Goal: Task Accomplishment & Management: Complete application form

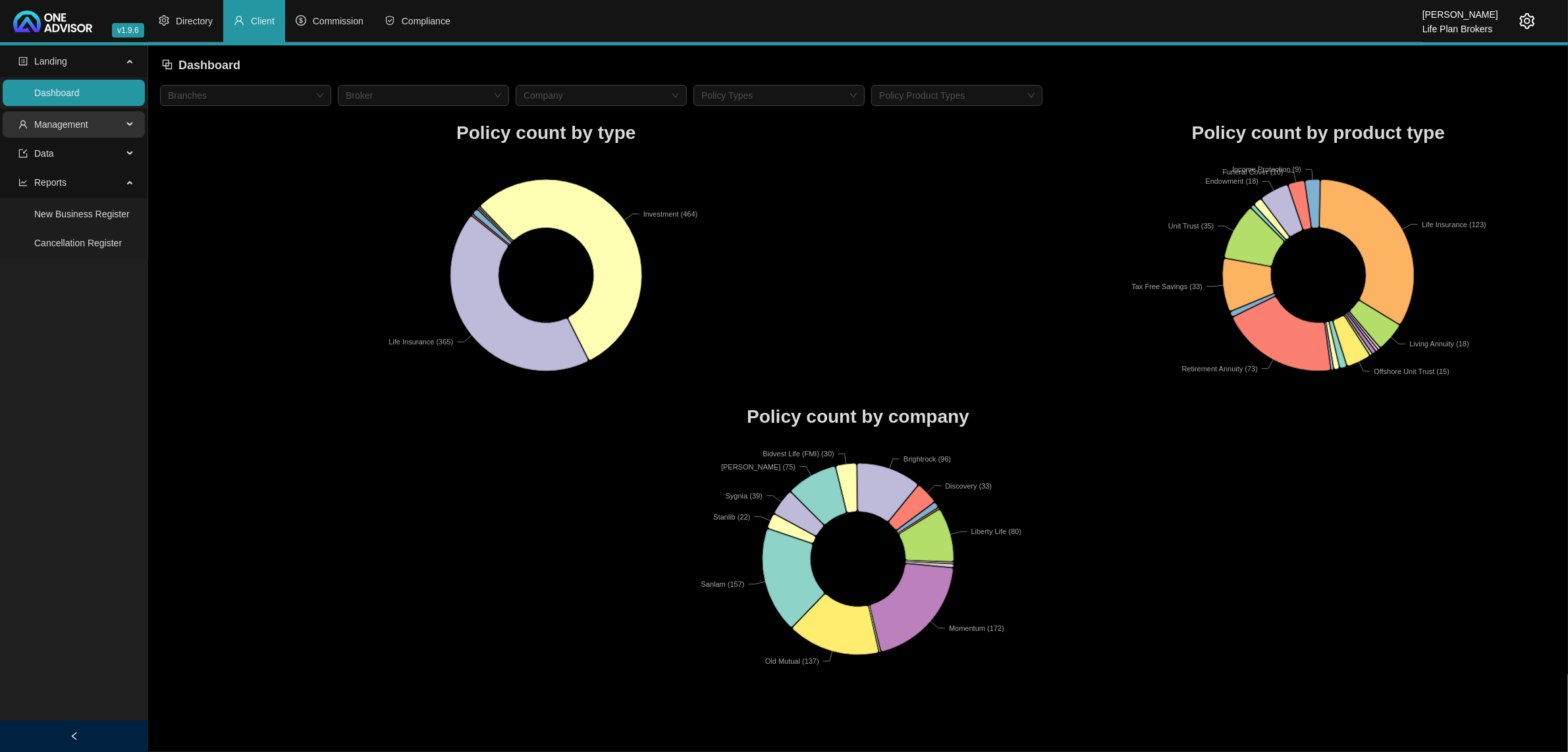
click at [74, 119] on span "Management" at bounding box center [61, 124] width 54 height 11
click at [62, 152] on link "Clients" at bounding box center [48, 156] width 28 height 11
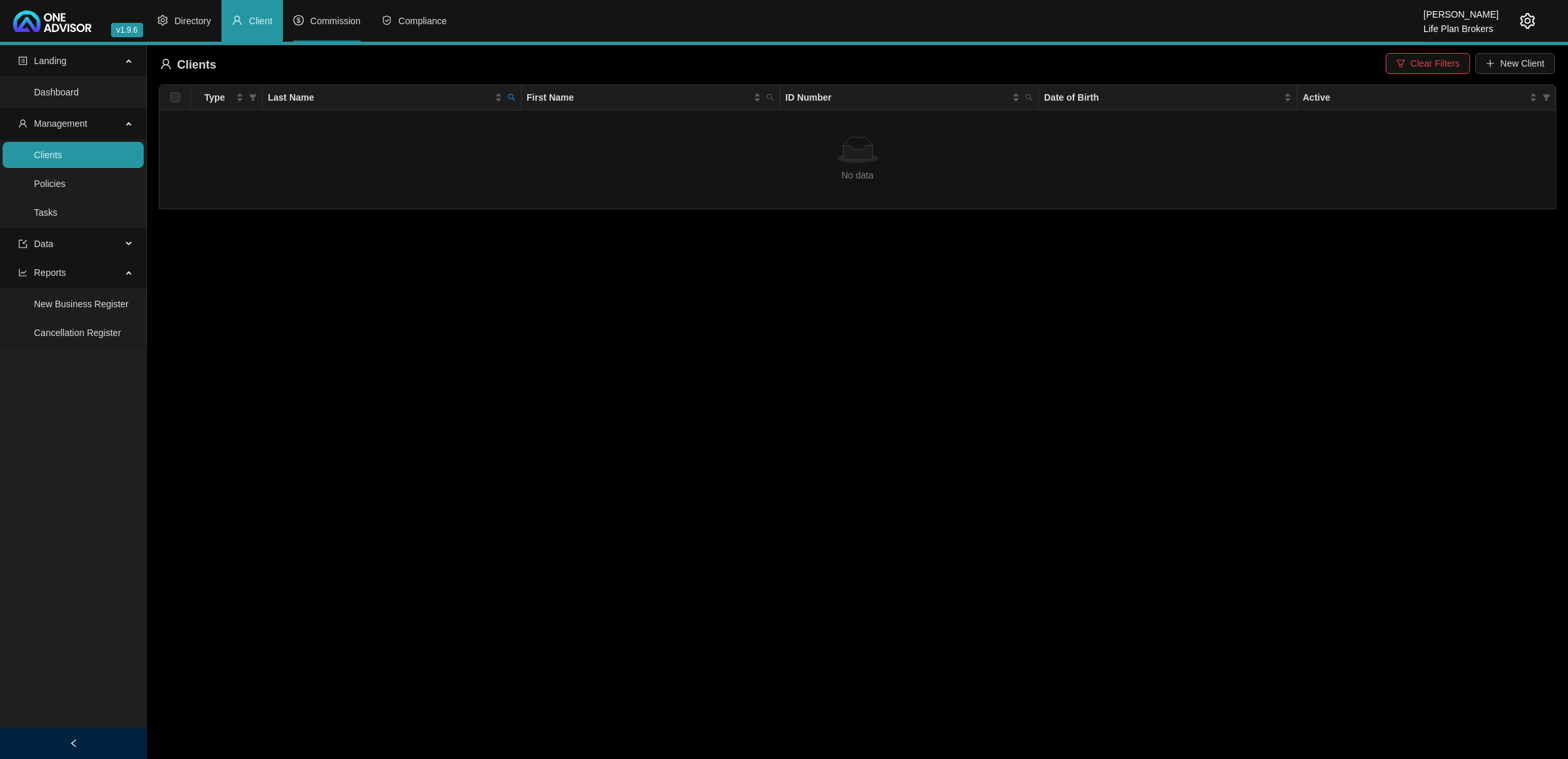
click at [337, 24] on span "Commission" at bounding box center [335, 21] width 50 height 11
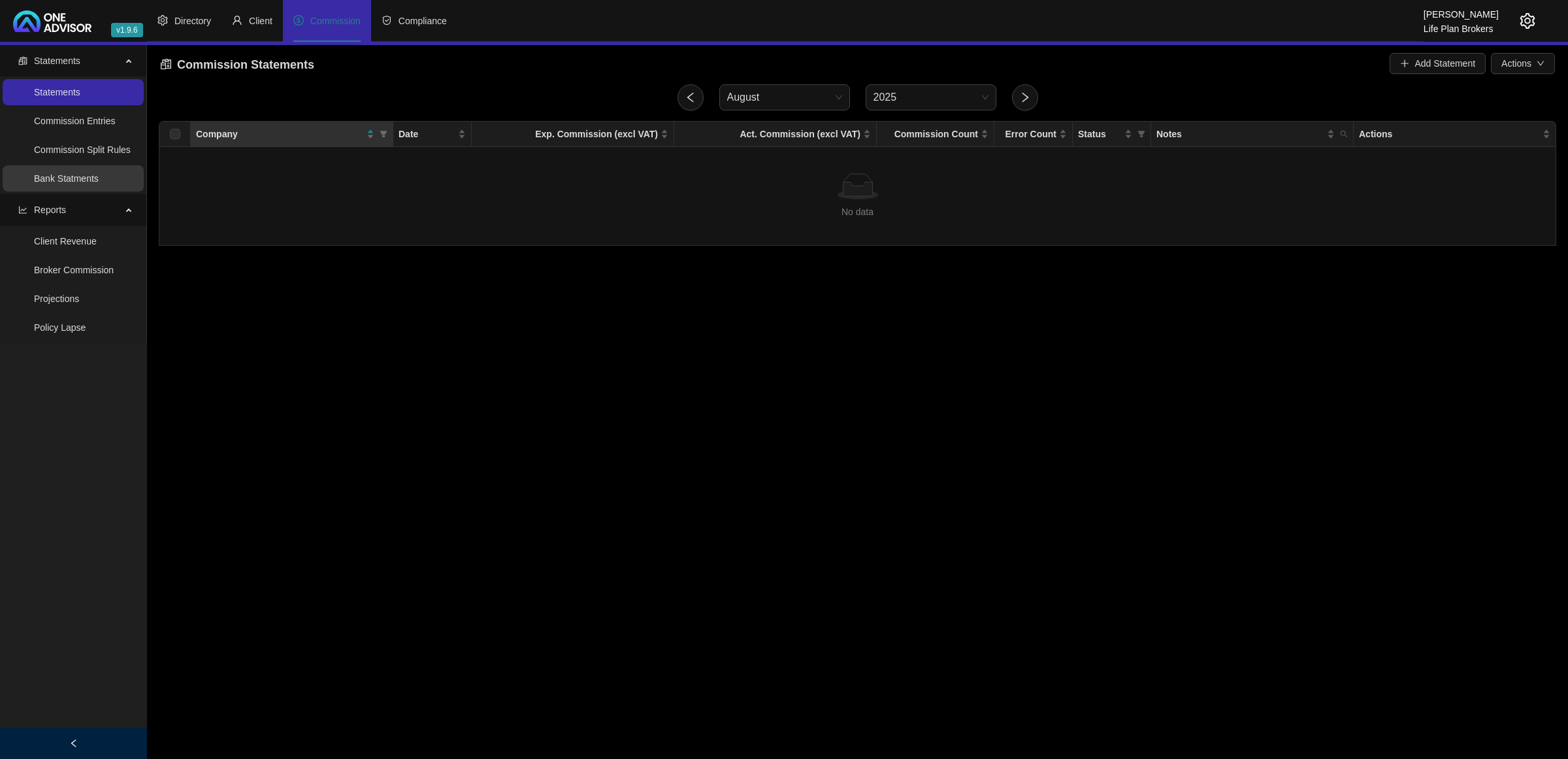
click at [70, 178] on link "Bank Statments" at bounding box center [66, 178] width 65 height 11
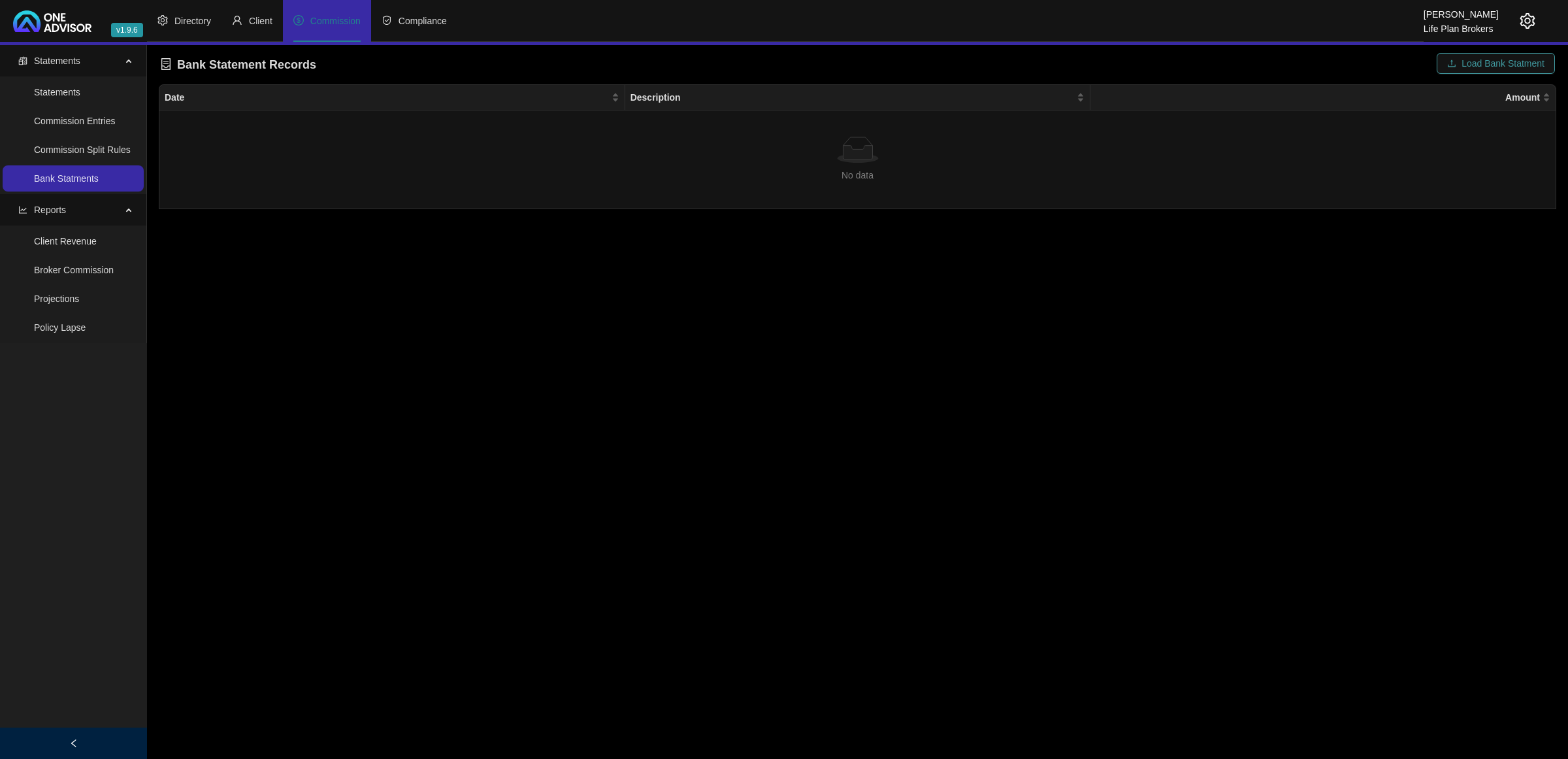
click at [1488, 62] on span "Load Bank Statment" at bounding box center [1503, 63] width 83 height 14
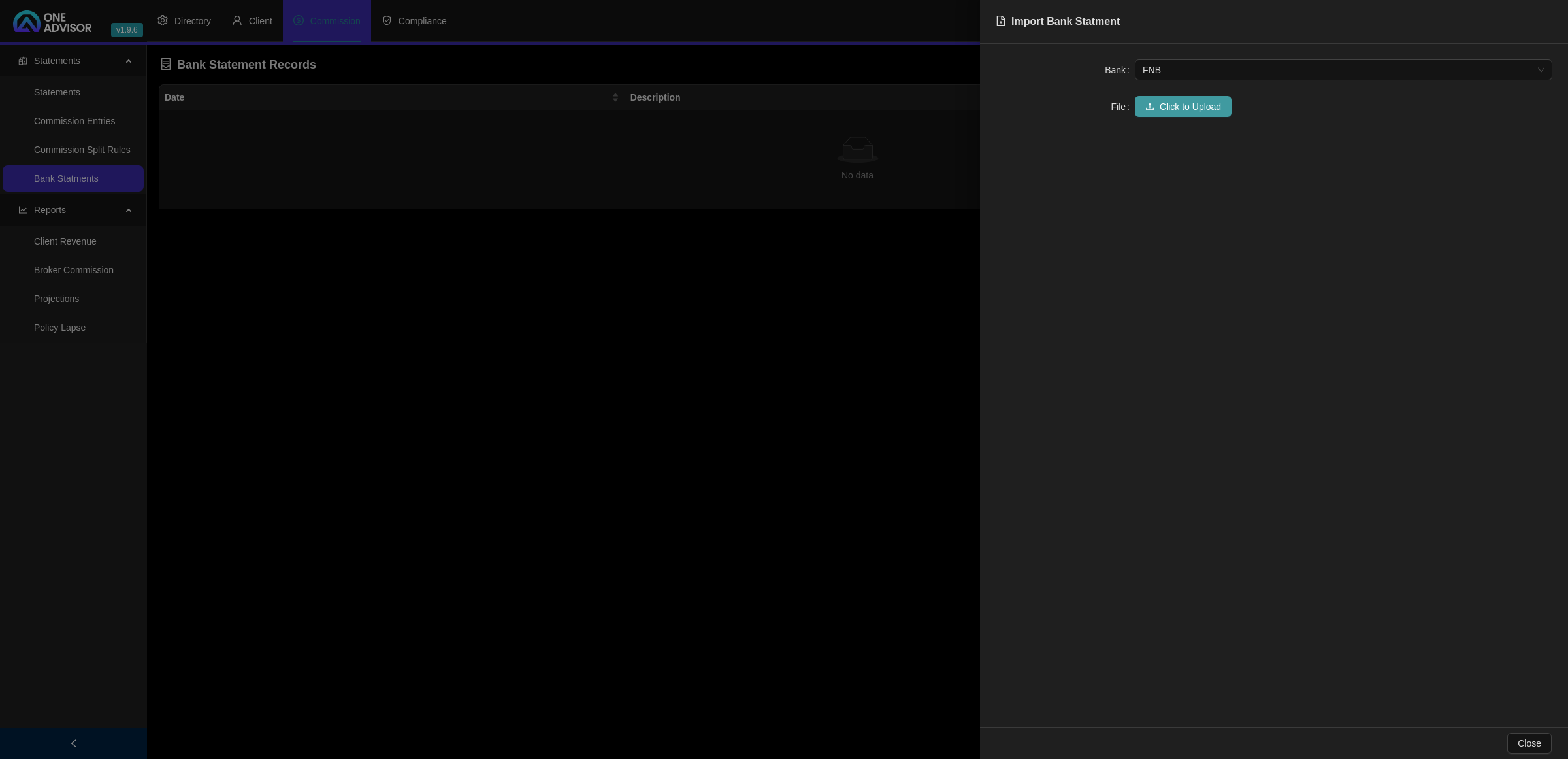
click at [1148, 102] on icon "upload" at bounding box center [1150, 106] width 9 height 9
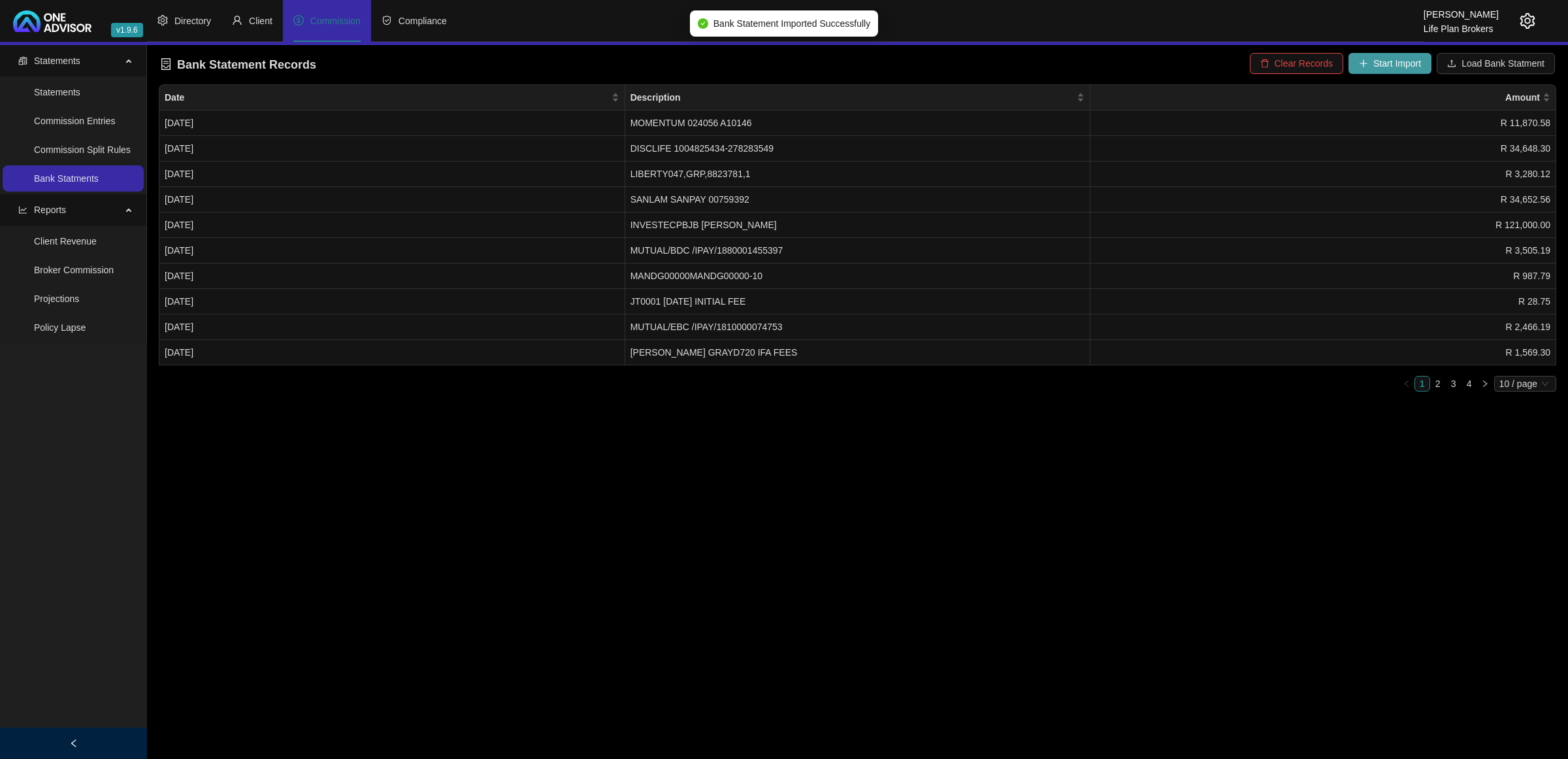
click at [1362, 59] on icon "plus" at bounding box center [1363, 63] width 9 height 9
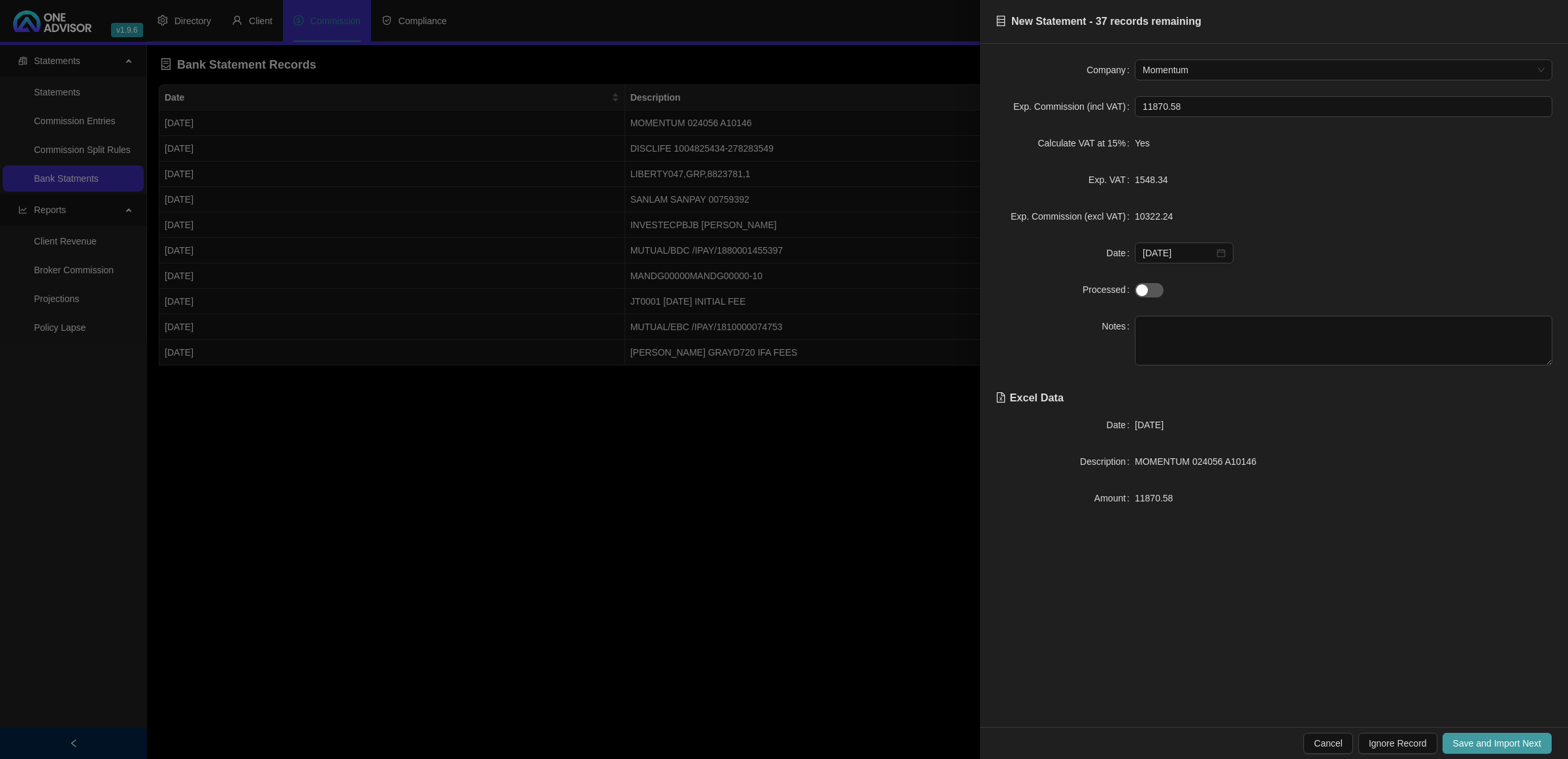
click at [1484, 737] on span "Save and Import Next" at bounding box center [1497, 743] width 88 height 14
type input "di"
type textarea "Life"
click at [1480, 733] on button "Save and Import Next" at bounding box center [1497, 743] width 109 height 21
type input "li"
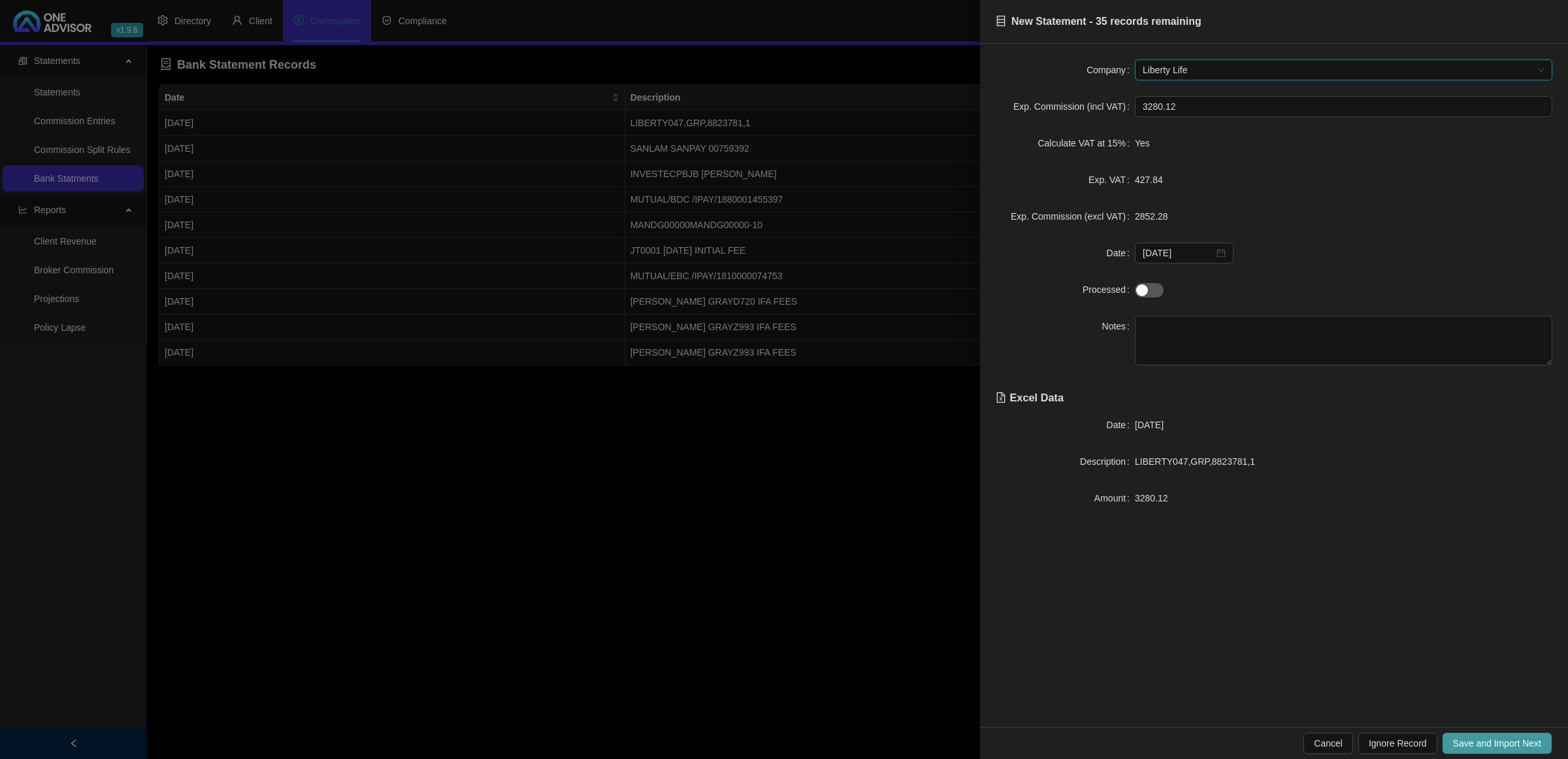
click at [1480, 733] on button "Save and Import Next" at bounding box center [1497, 743] width 109 height 21
click at [1403, 745] on span "Ignore Record" at bounding box center [1398, 743] width 58 height 14
type input "3505.19"
type input "[DATE]"
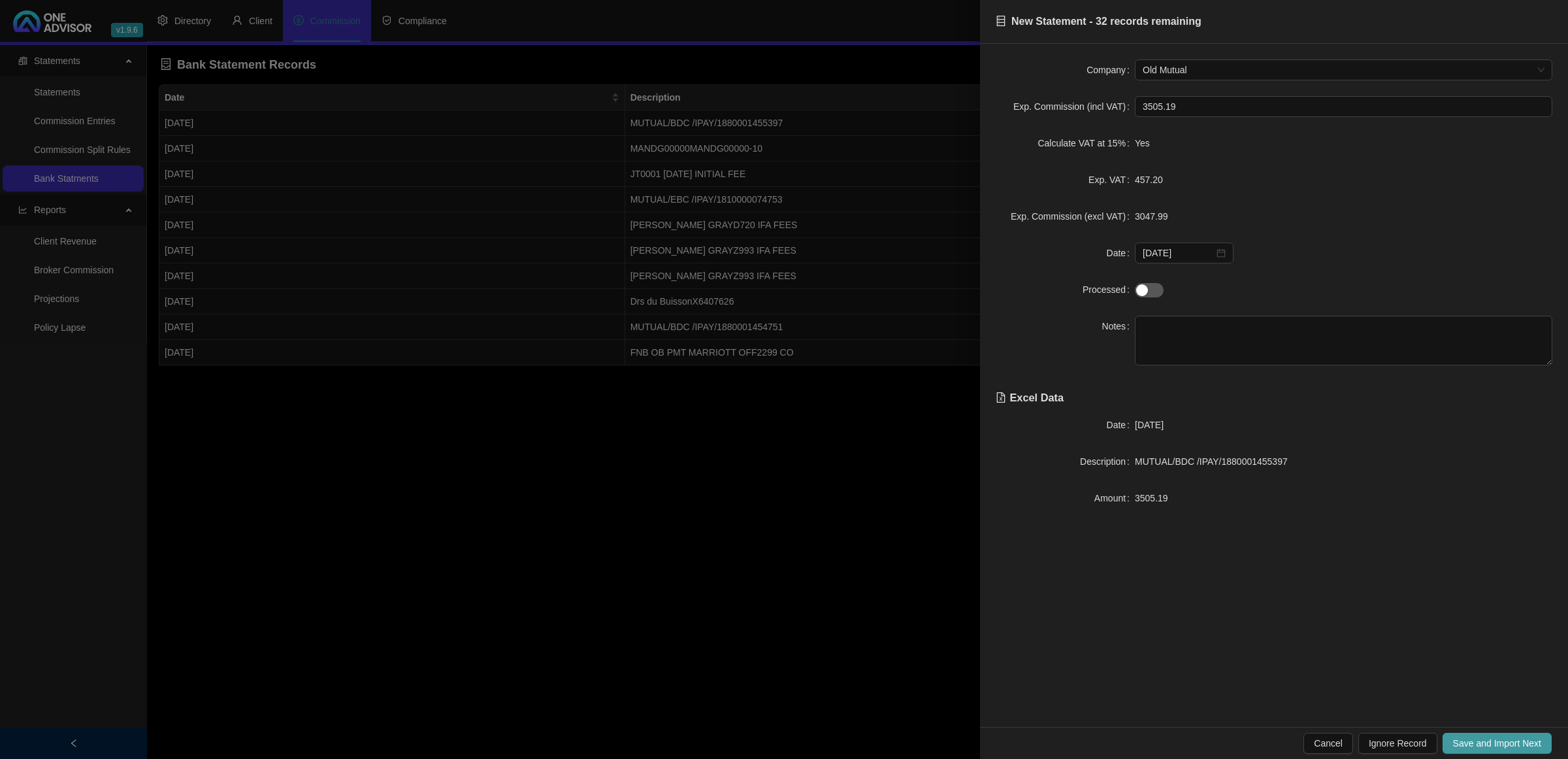
click at [1477, 743] on span "Save and Import Next" at bounding box center [1497, 743] width 88 height 14
type input "m"
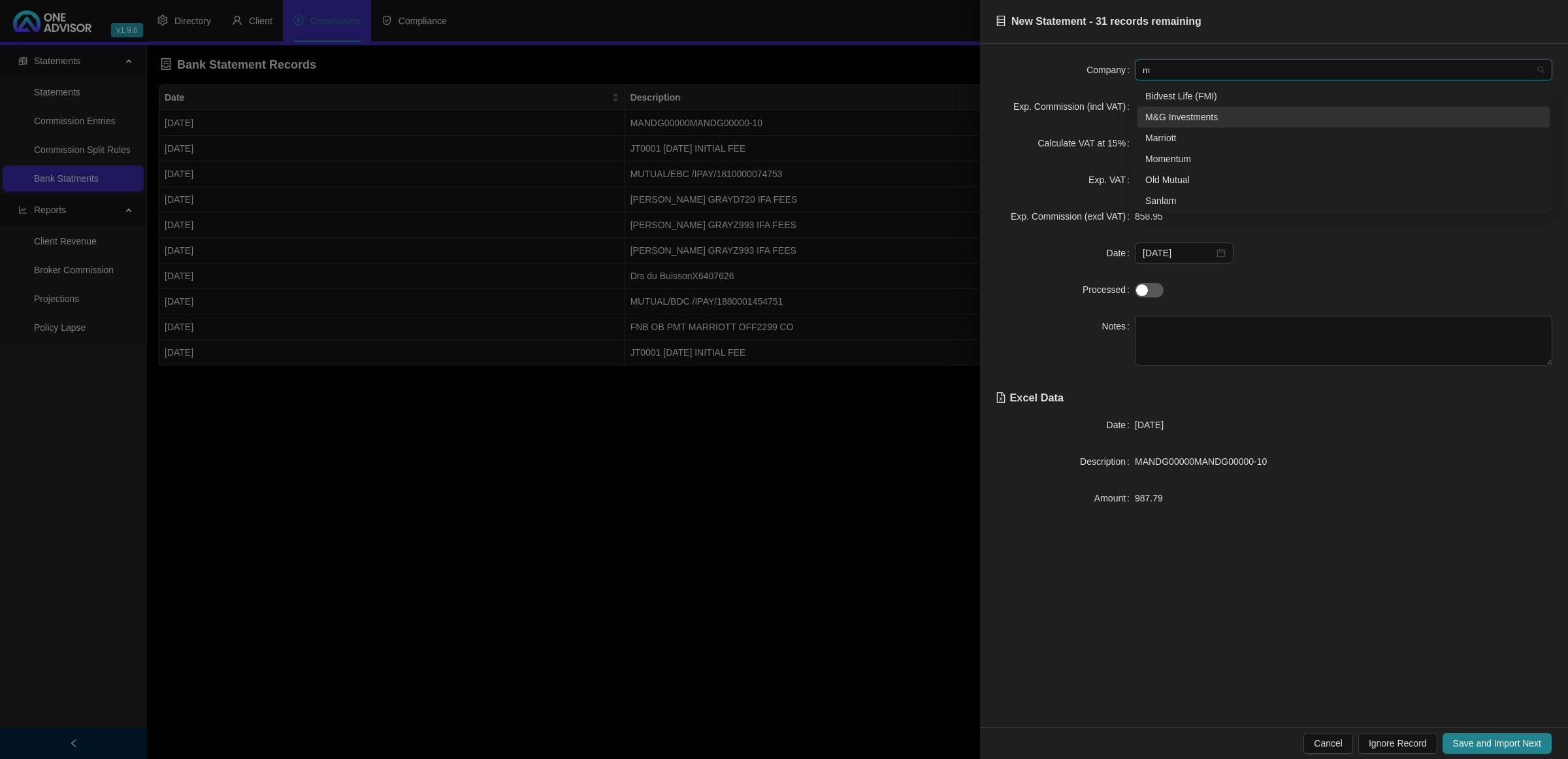
click at [1197, 118] on div "M&G Investments" at bounding box center [1344, 116] width 397 height 14
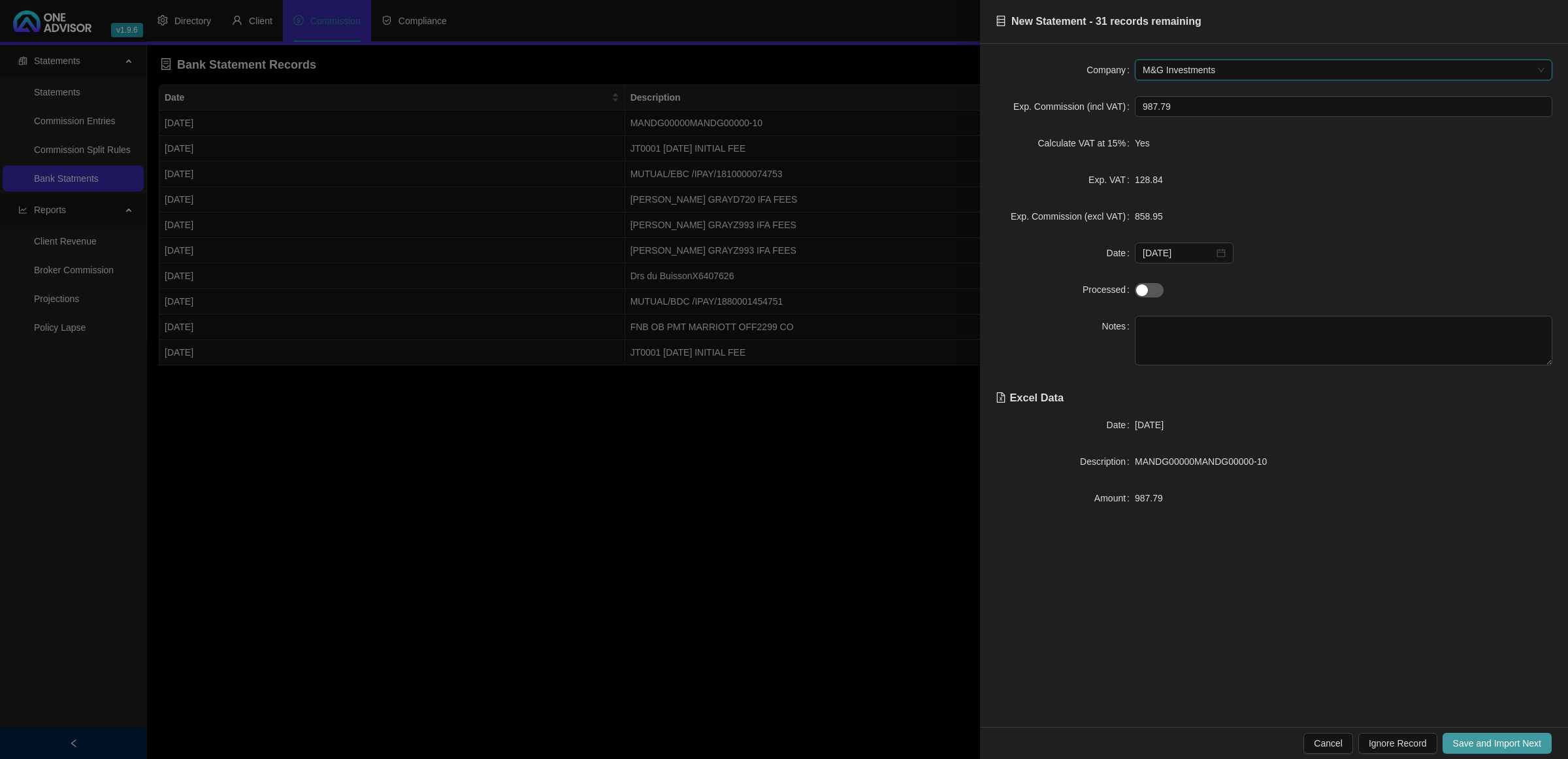
click at [1472, 743] on span "Save and Import Next" at bounding box center [1497, 743] width 88 height 14
type input "sy"
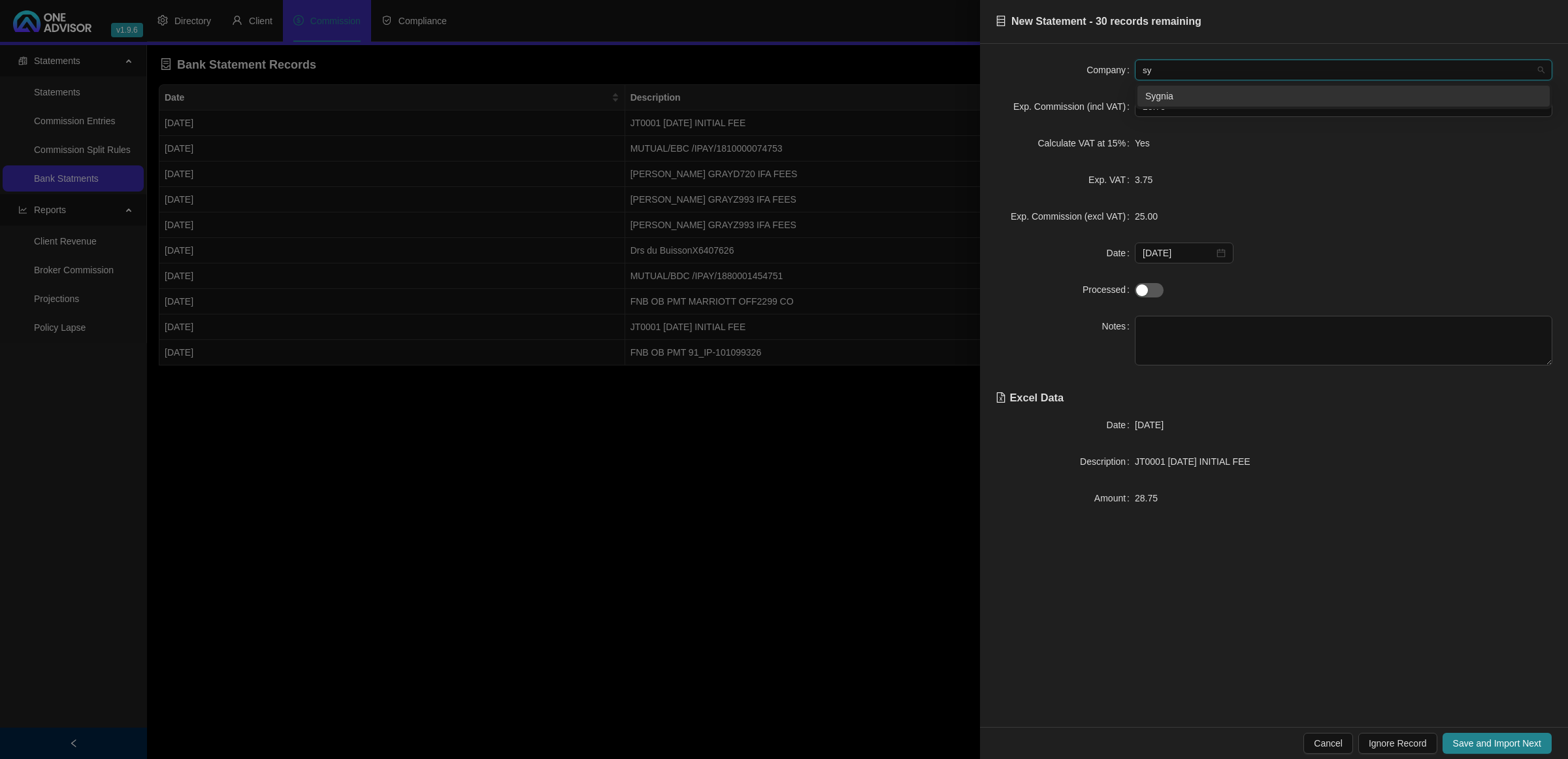
click at [1160, 103] on div "Sygnia" at bounding box center [1343, 95] width 412 height 21
click at [1472, 743] on span "Save and Import Next" at bounding box center [1497, 743] width 88 height 14
click at [1239, 338] on textarea at bounding box center [1343, 340] width 417 height 49
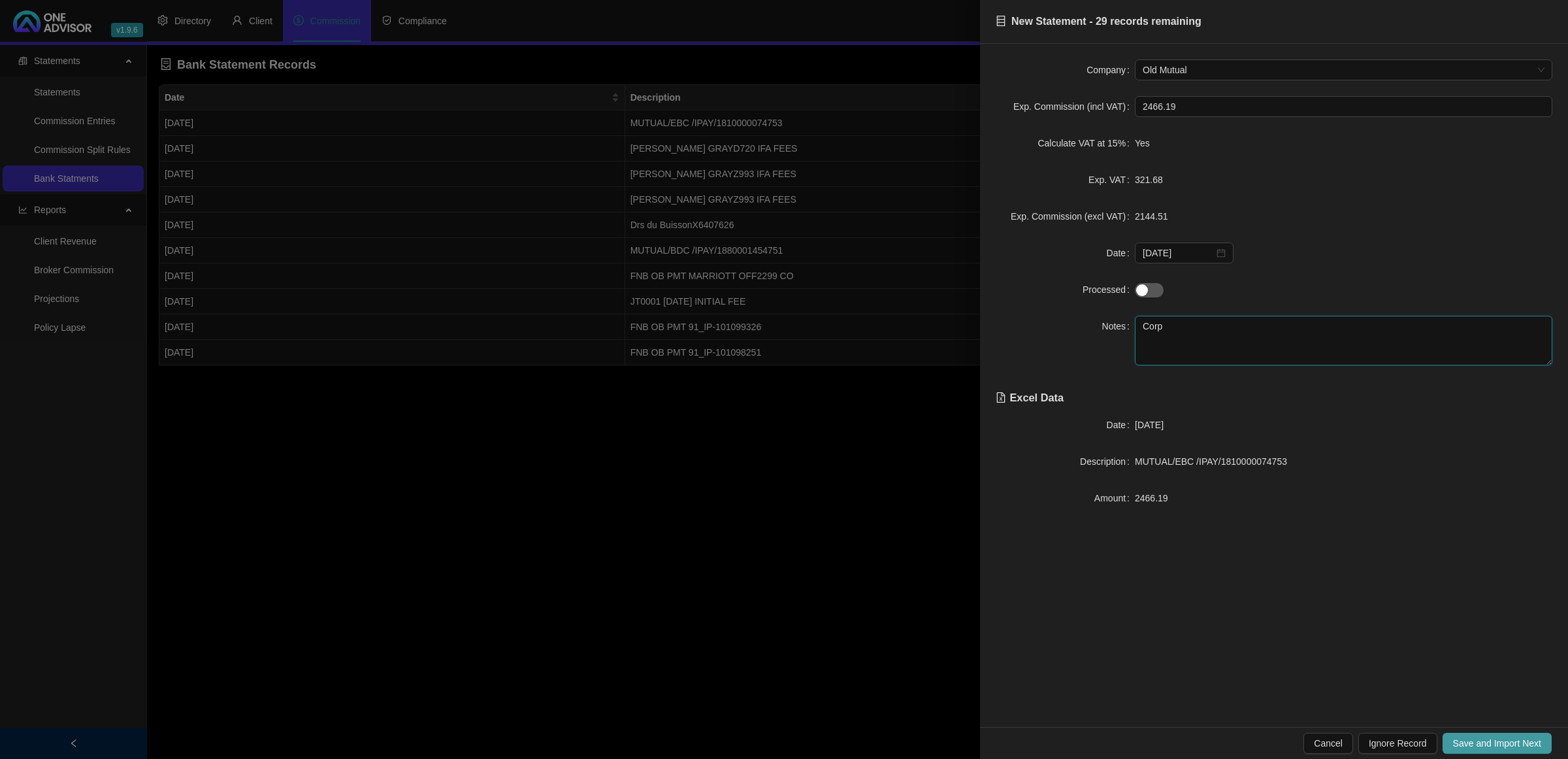
type textarea "Corp"
click at [1536, 746] on span "Save and Import Next" at bounding box center [1497, 743] width 88 height 14
drag, startPoint x: 1209, startPoint y: 464, endPoint x: 1187, endPoint y: 468, distance: 22.4
click at [1187, 467] on span "[PERSON_NAME] GRAYD720 IFA FEES" at bounding box center [1218, 461] width 167 height 11
type textarea "D720"
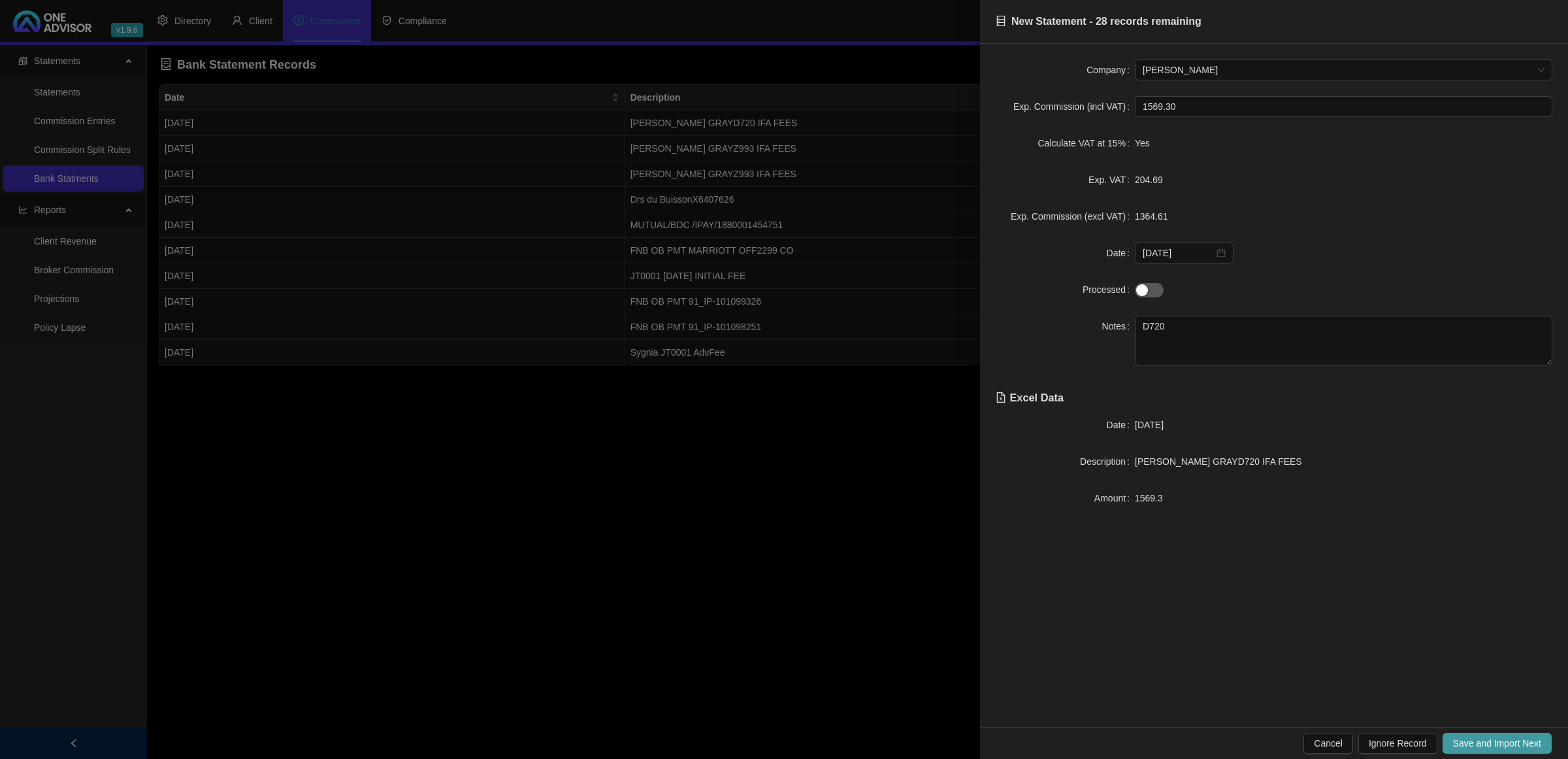
click at [1485, 739] on span "Save and Import Next" at bounding box center [1497, 743] width 88 height 14
drag, startPoint x: 1203, startPoint y: 465, endPoint x: 1196, endPoint y: 468, distance: 7.6
click at [1191, 467] on span "[PERSON_NAME] GRAYZ993 IFA FEES" at bounding box center [1218, 461] width 166 height 11
drag, startPoint x: 1210, startPoint y: 466, endPoint x: 1189, endPoint y: 468, distance: 21.1
click at [1189, 467] on span "[PERSON_NAME] GRAYZ993 IFA FEES" at bounding box center [1218, 461] width 166 height 11
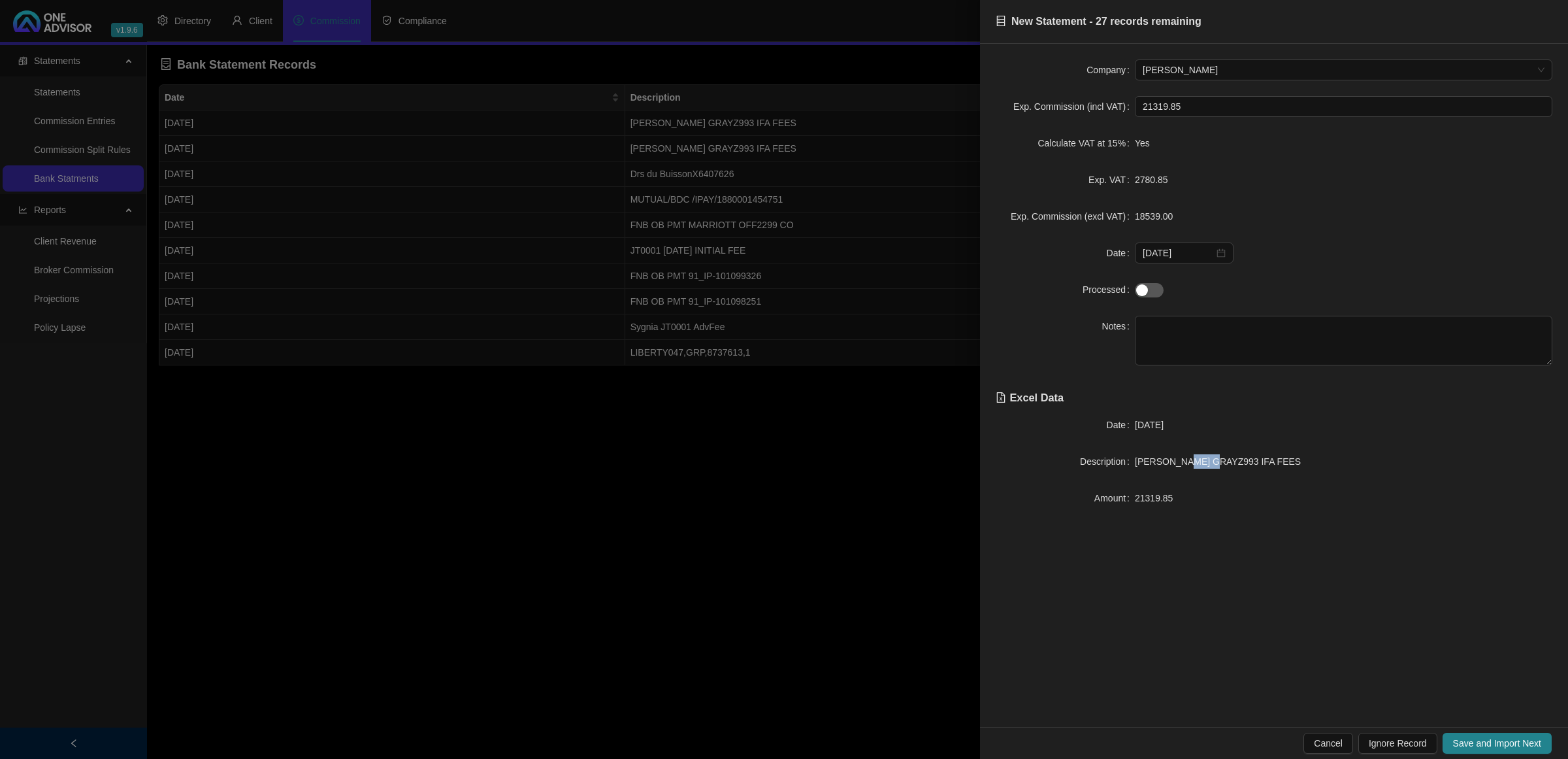
copy span "Z993"
click at [1184, 340] on textarea at bounding box center [1343, 340] width 417 height 49
paste textarea "Z993"
type textarea "Z993"
click at [1491, 745] on span "Save and Import Next" at bounding box center [1497, 743] width 88 height 14
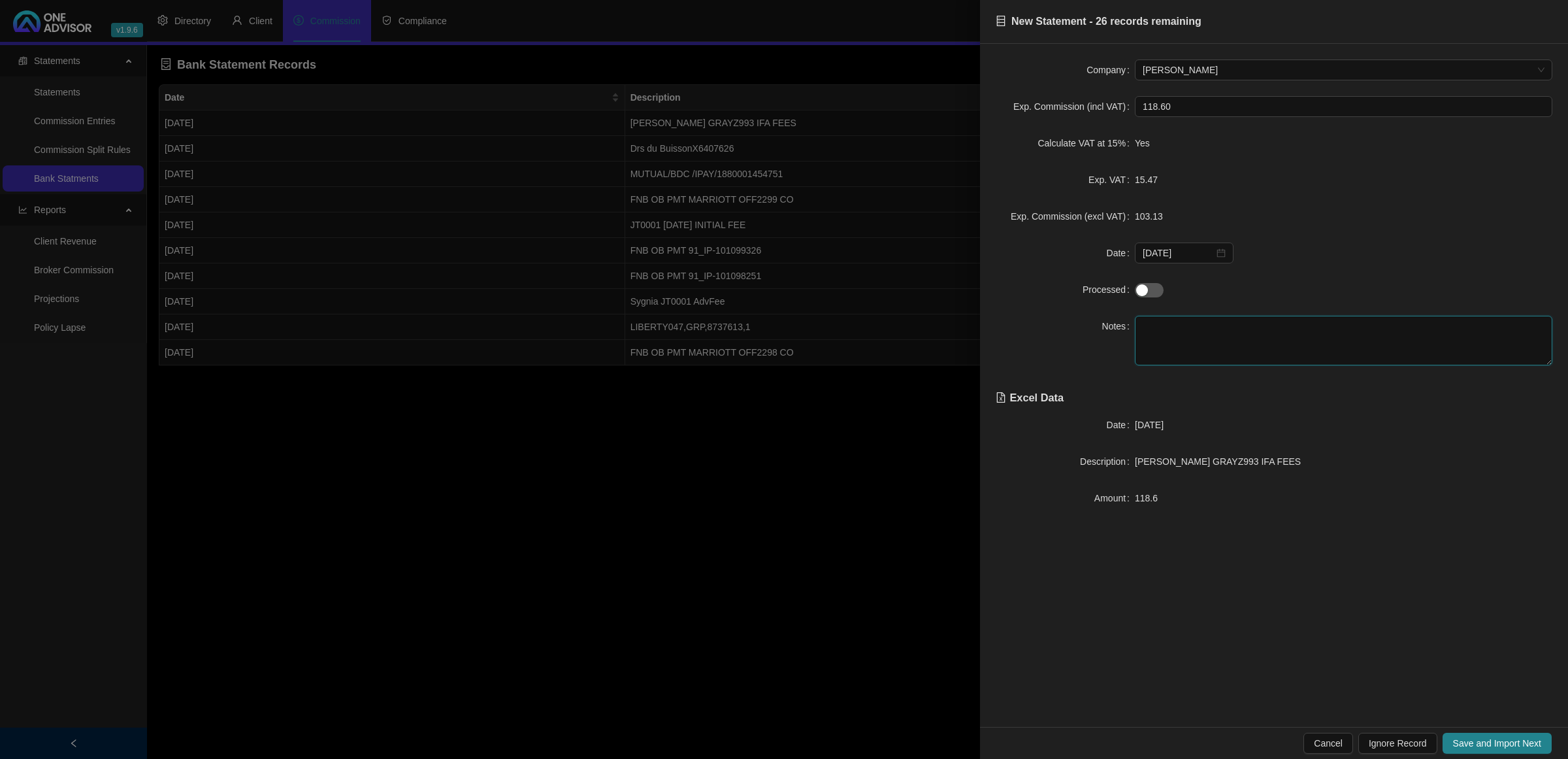
click at [1236, 363] on textarea at bounding box center [1343, 340] width 417 height 49
paste textarea "Z993"
type textarea "Z993"
click at [1468, 746] on span "Save and Import Next" at bounding box center [1497, 743] width 88 height 14
click at [1410, 742] on span "Ignore Record" at bounding box center [1398, 743] width 58 height 14
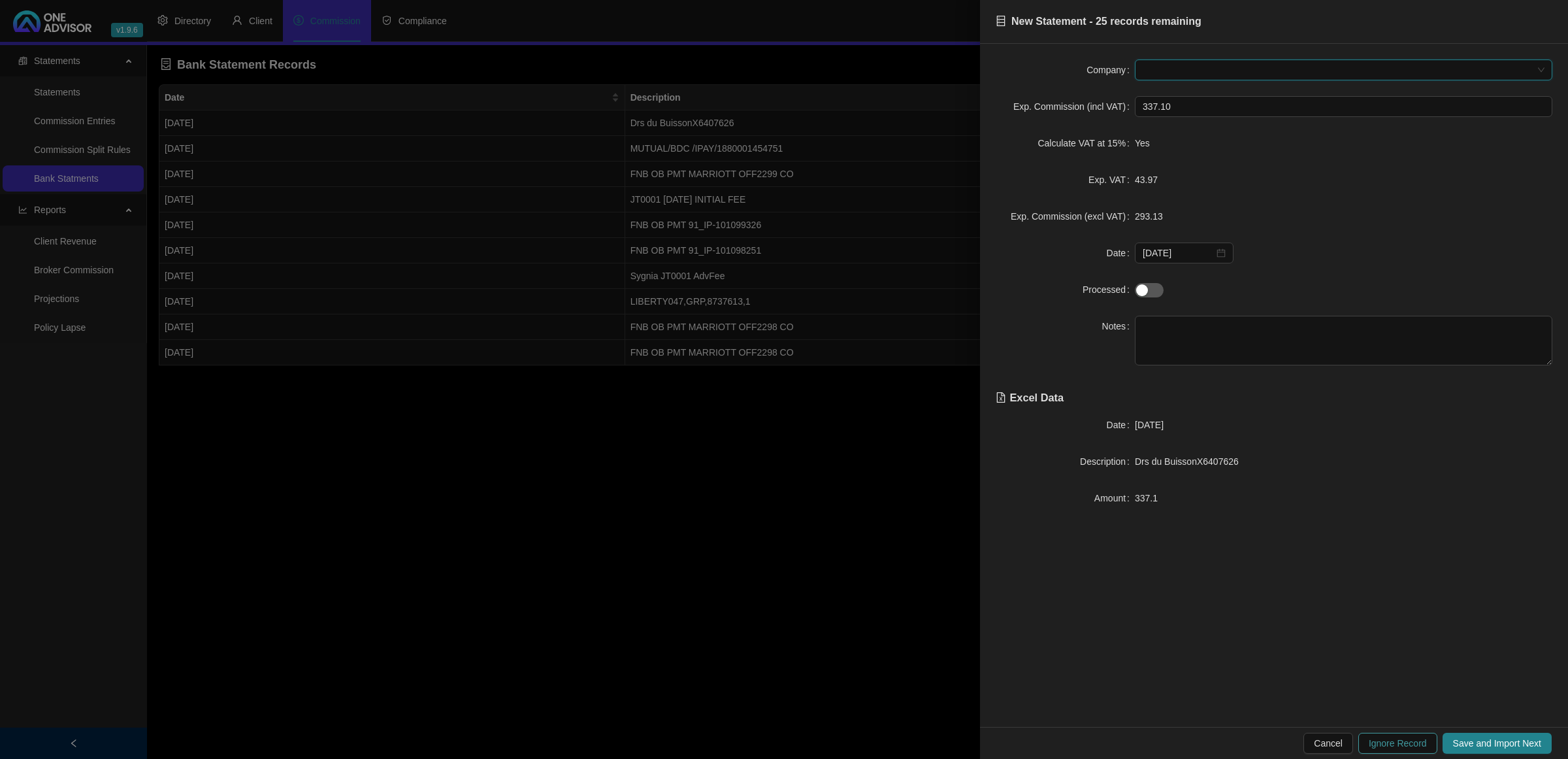
type input "2553.75"
type input "[DATE]"
click at [1501, 746] on span "Save and Import Next" at bounding box center [1497, 743] width 88 height 14
drag, startPoint x: 1277, startPoint y: 466, endPoint x: 1235, endPoint y: 465, distance: 42.0
click at [1235, 465] on span "FNB OB PMT MARRIOTT OFF2299 CO" at bounding box center [1217, 461] width 163 height 11
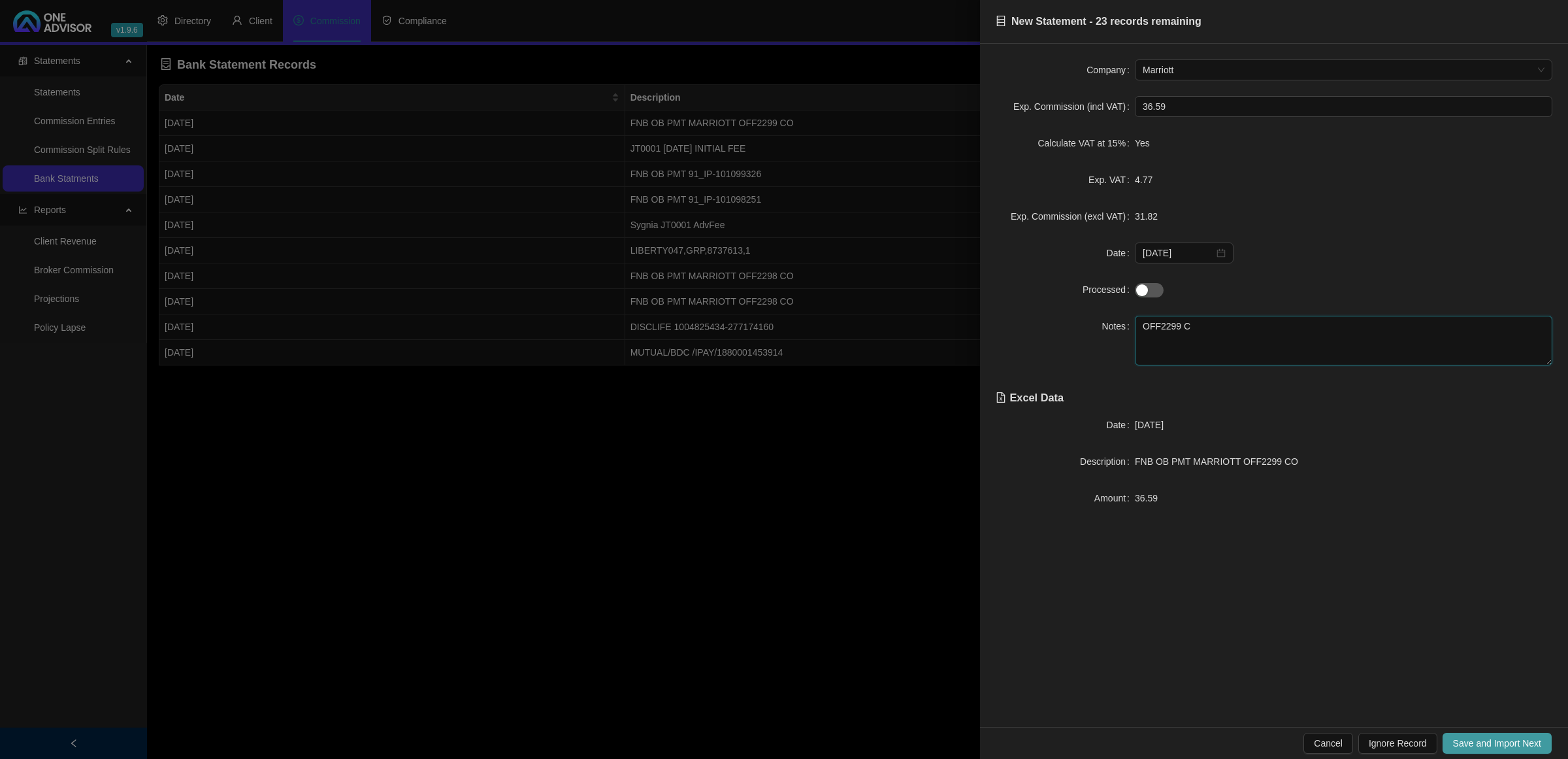
type textarea "OFF2299 C"
click at [1472, 746] on button "Save and Import Next" at bounding box center [1497, 743] width 109 height 21
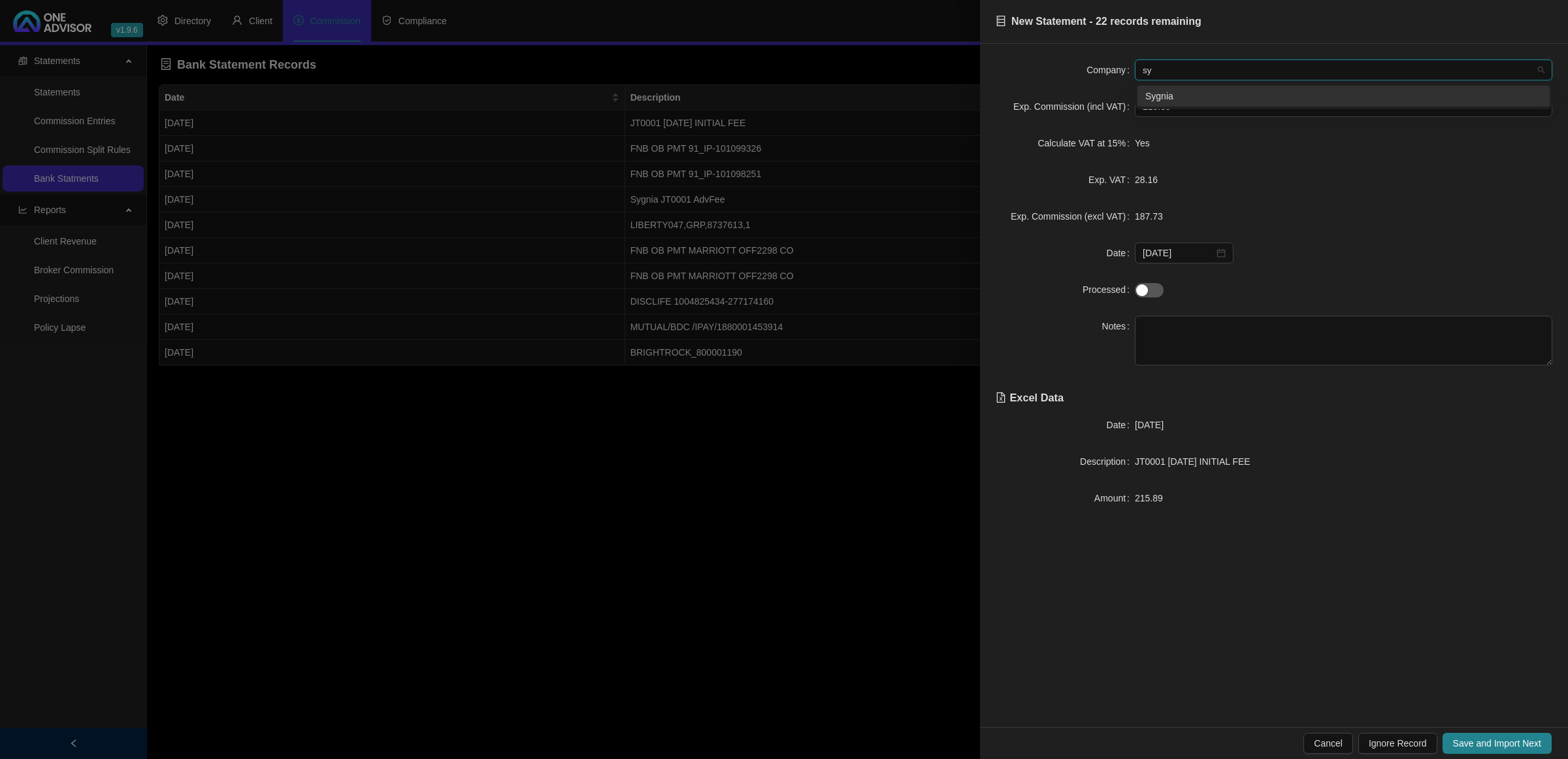
type input "syg"
click at [1213, 100] on div "Sygnia" at bounding box center [1344, 95] width 397 height 14
click at [1490, 745] on span "Save and Import Next" at bounding box center [1497, 743] width 88 height 14
type input "ni"
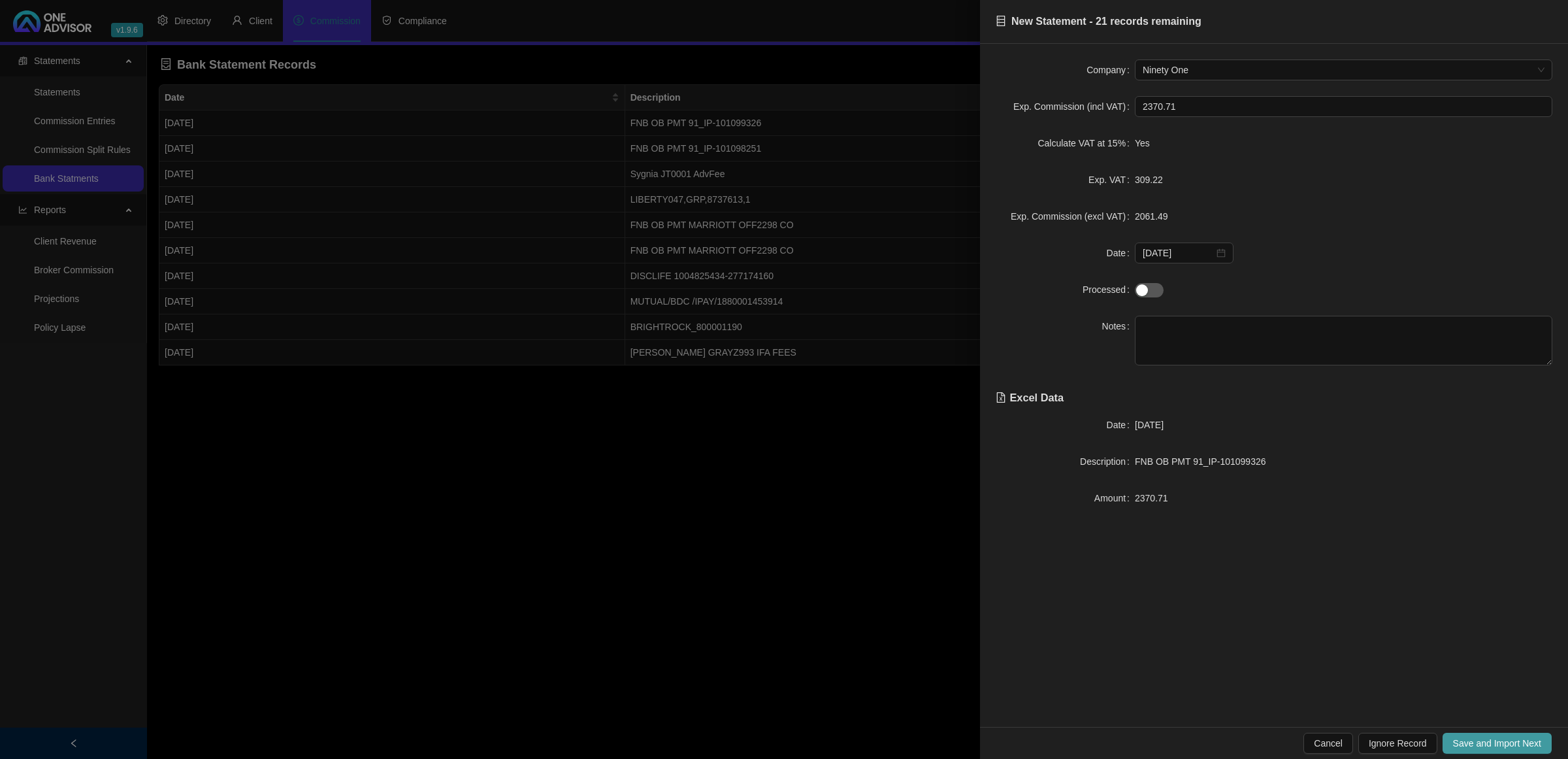
click at [1490, 745] on span "Save and Import Next" at bounding box center [1497, 743] width 88 height 14
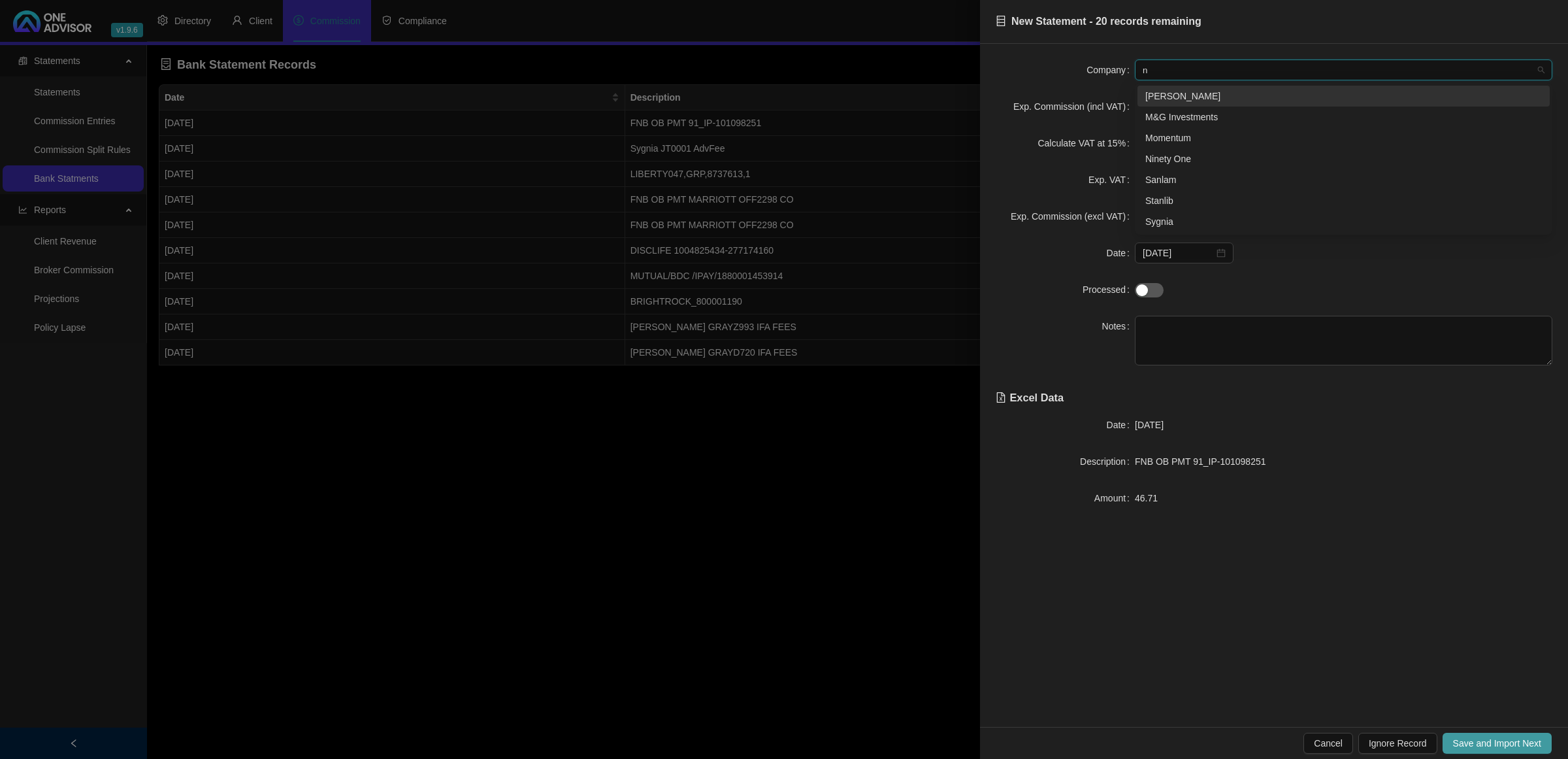
type input "ni"
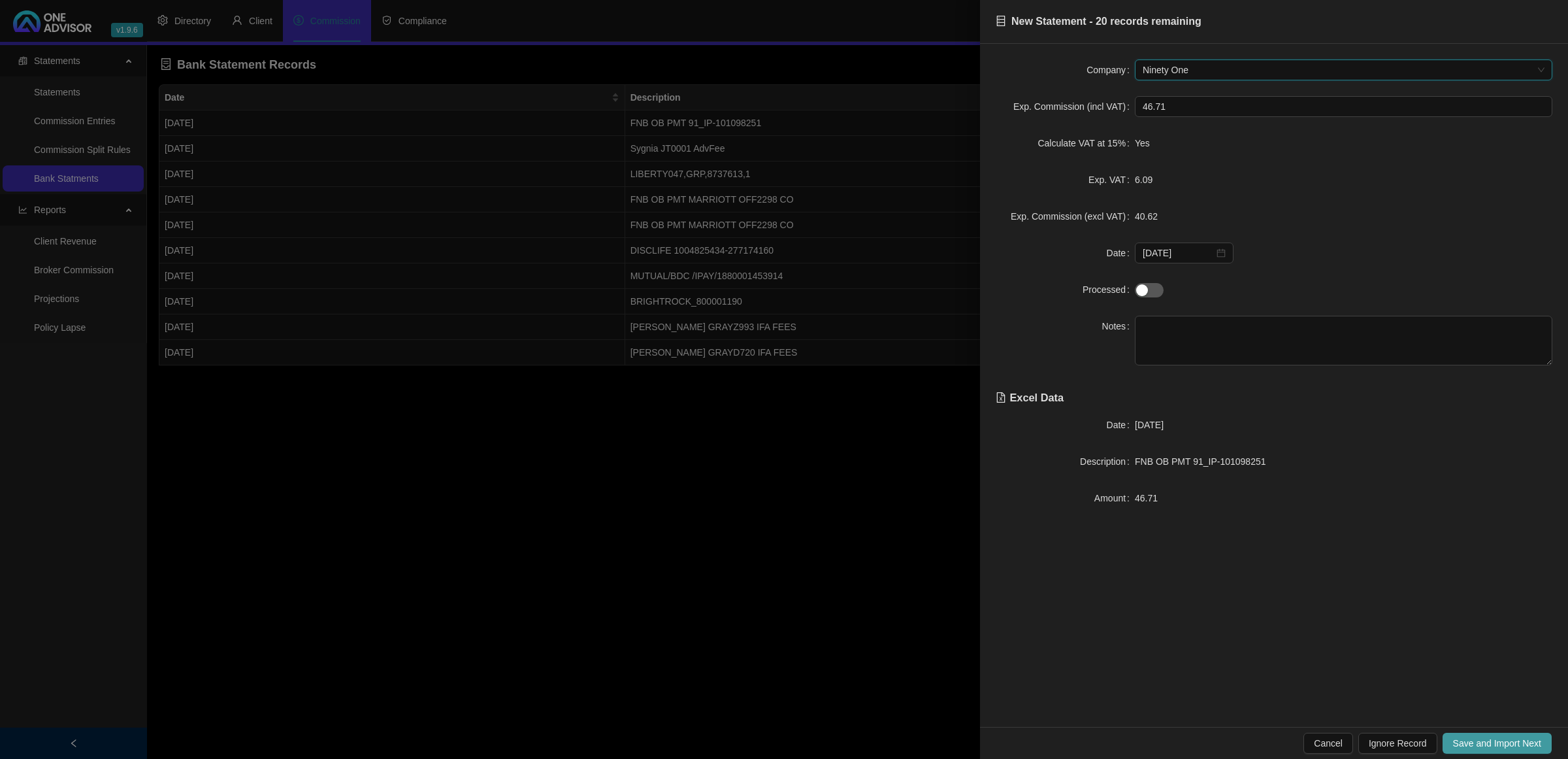
click at [1490, 745] on span "Save and Import Next" at bounding box center [1497, 743] width 88 height 14
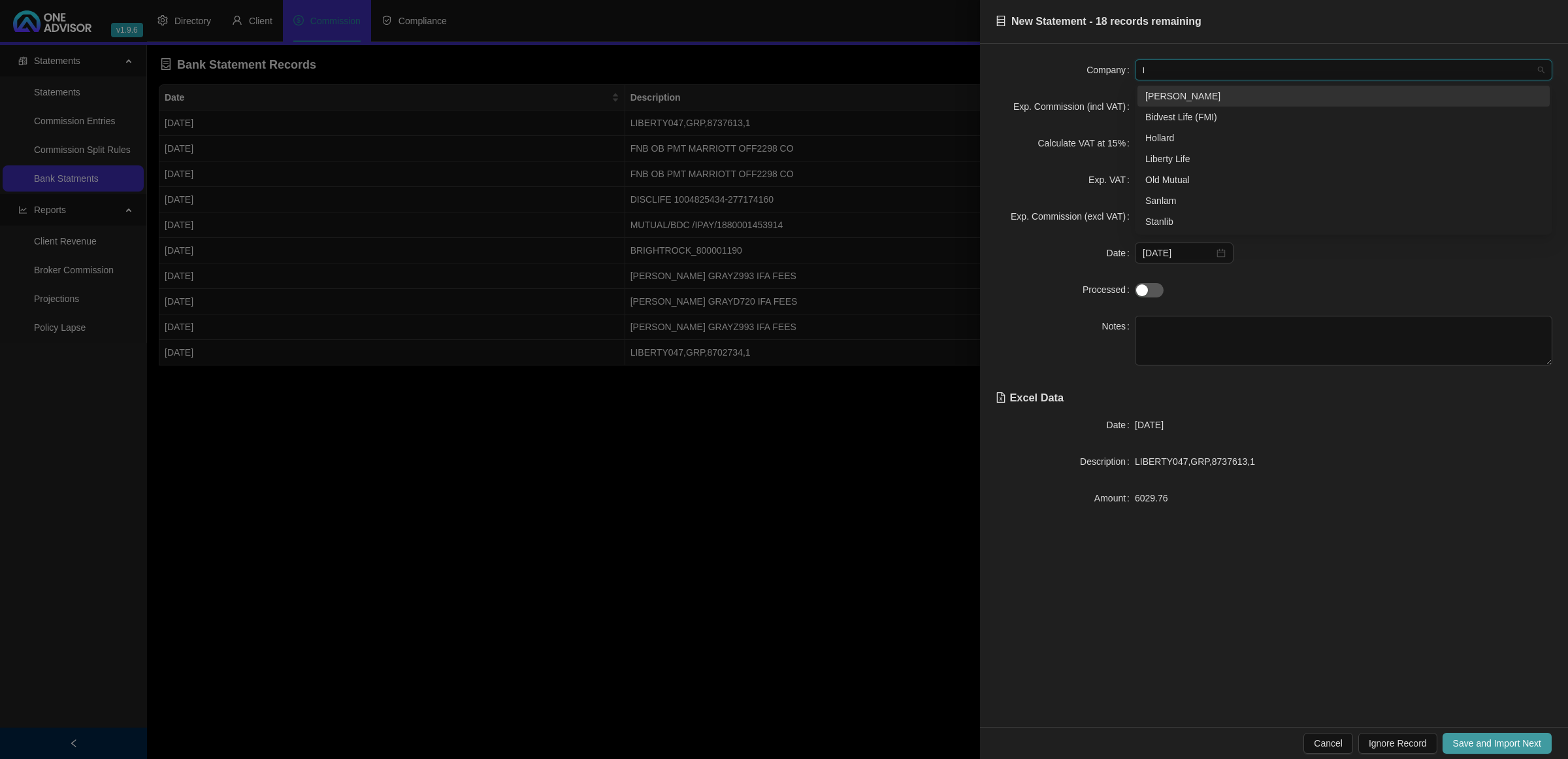
type input "li"
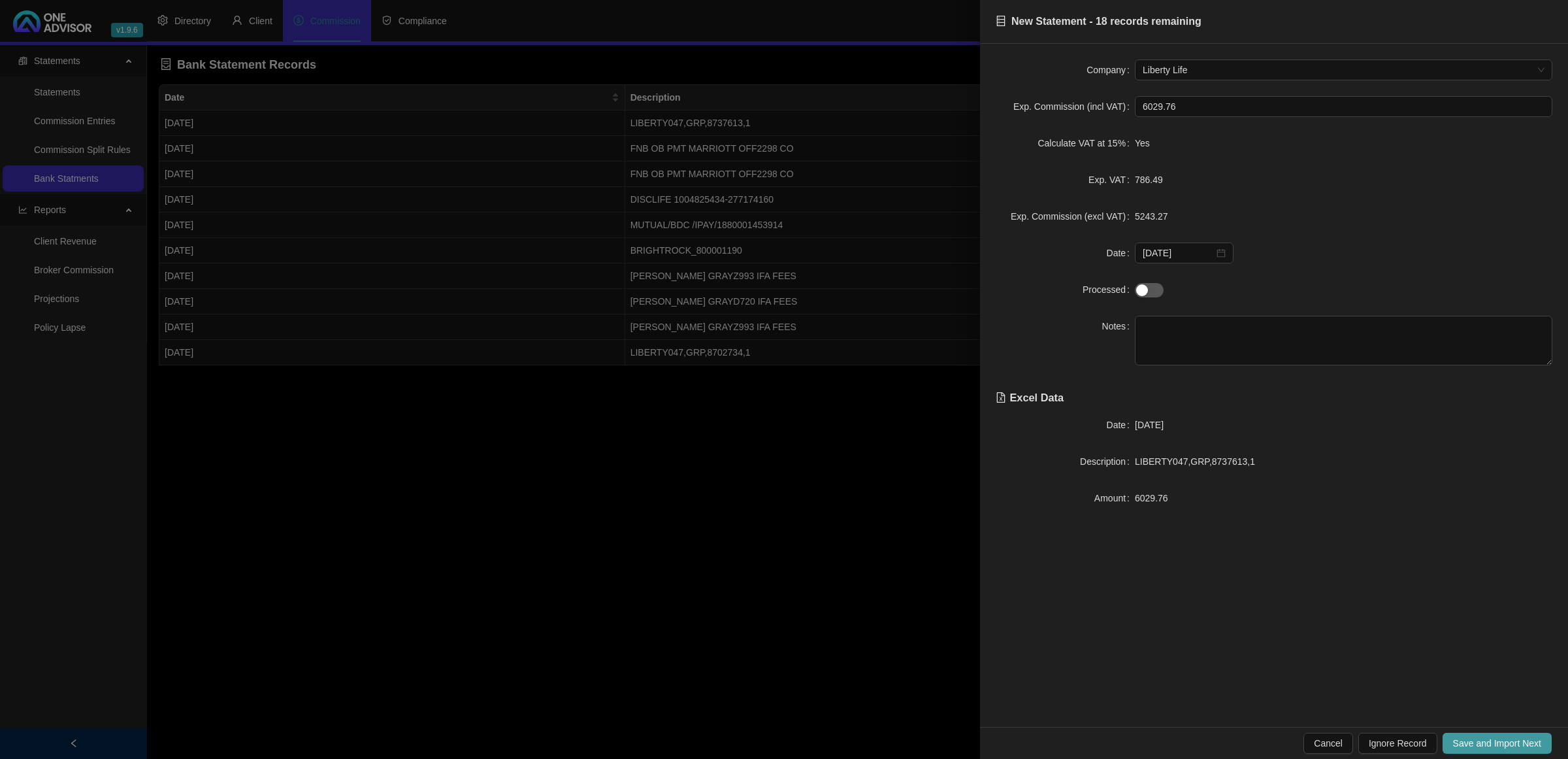
click at [1490, 745] on span "Save and Import Next" at bounding box center [1497, 743] width 88 height 14
drag, startPoint x: 1269, startPoint y: 468, endPoint x: 1238, endPoint y: 463, distance: 31.4
click at [1238, 463] on span "FNB OB PMT MARRIOTT OFF2298 CO" at bounding box center [1217, 461] width 163 height 11
type textarea "OFF2298"
click at [1464, 736] on button "Save and Import Next" at bounding box center [1497, 743] width 109 height 21
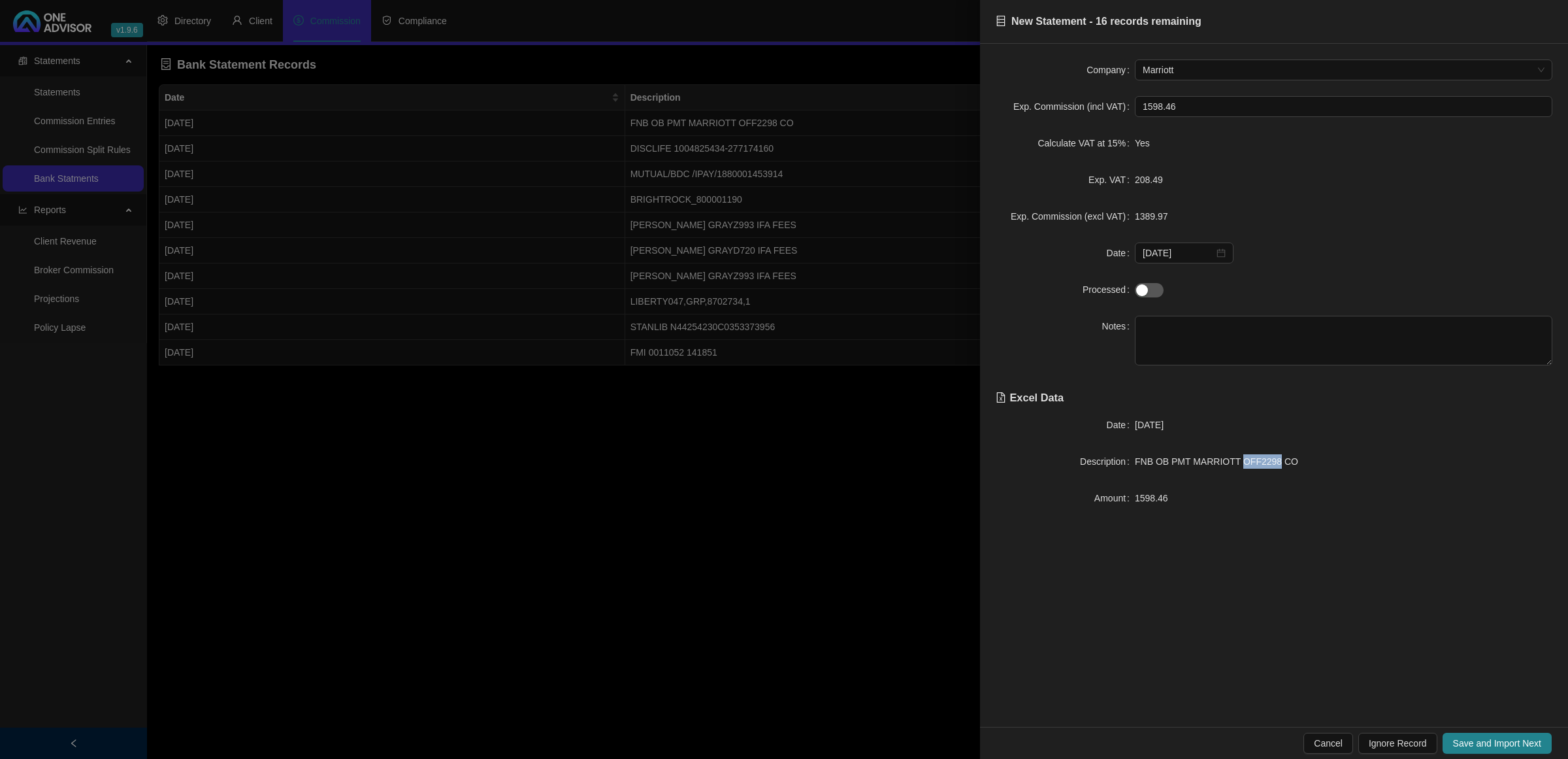
drag, startPoint x: 1272, startPoint y: 463, endPoint x: 1235, endPoint y: 463, distance: 37.0
click at [1235, 463] on span "FNB OB PMT MARRIOTT OFF2298 CO" at bounding box center [1217, 461] width 163 height 11
type textarea "OFF2298"
click at [1477, 735] on button "Save and Import Next" at bounding box center [1497, 743] width 109 height 21
type input "l"
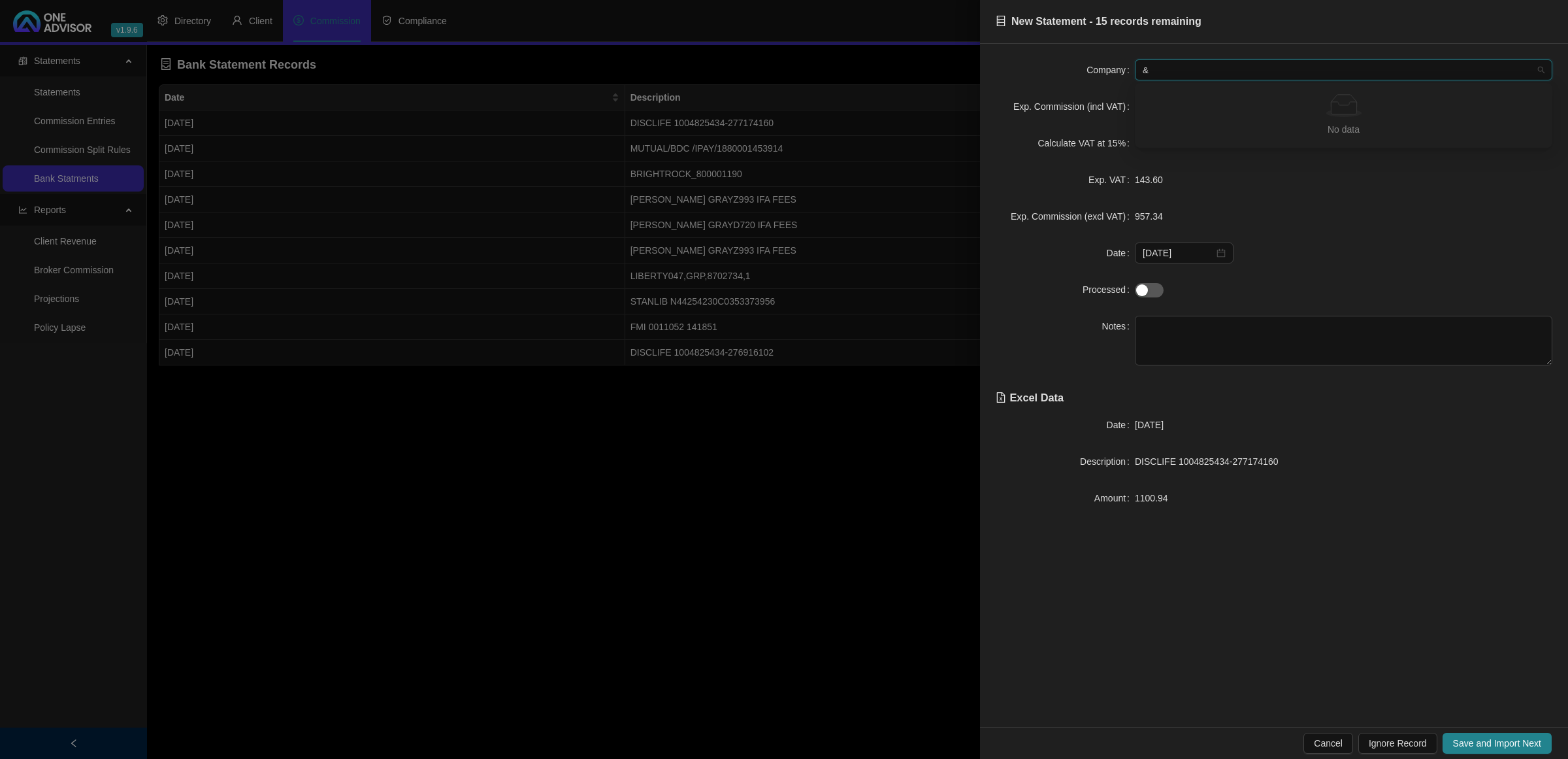
type input "&"
type input "d"
type textarea "& Invest"
click at [1473, 746] on span "Save and Import Next" at bounding box center [1497, 743] width 88 height 14
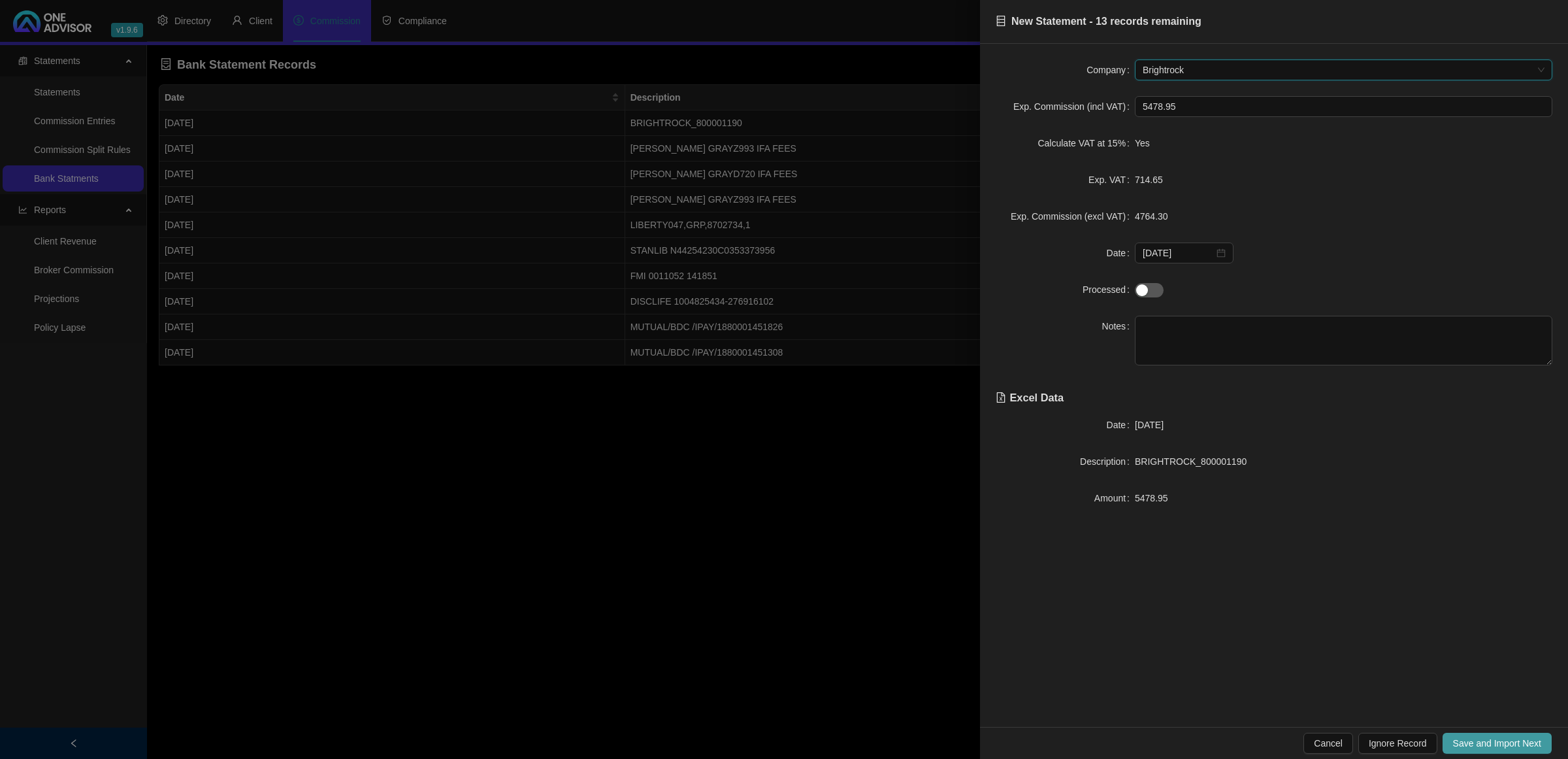
click at [1473, 746] on span "Save and Import Next" at bounding box center [1497, 743] width 88 height 14
click at [1187, 338] on textarea at bounding box center [1343, 340] width 417 height 49
paste textarea "Z993"
type textarea "Z993"
click at [1468, 739] on span "Save and Import Next" at bounding box center [1497, 743] width 88 height 14
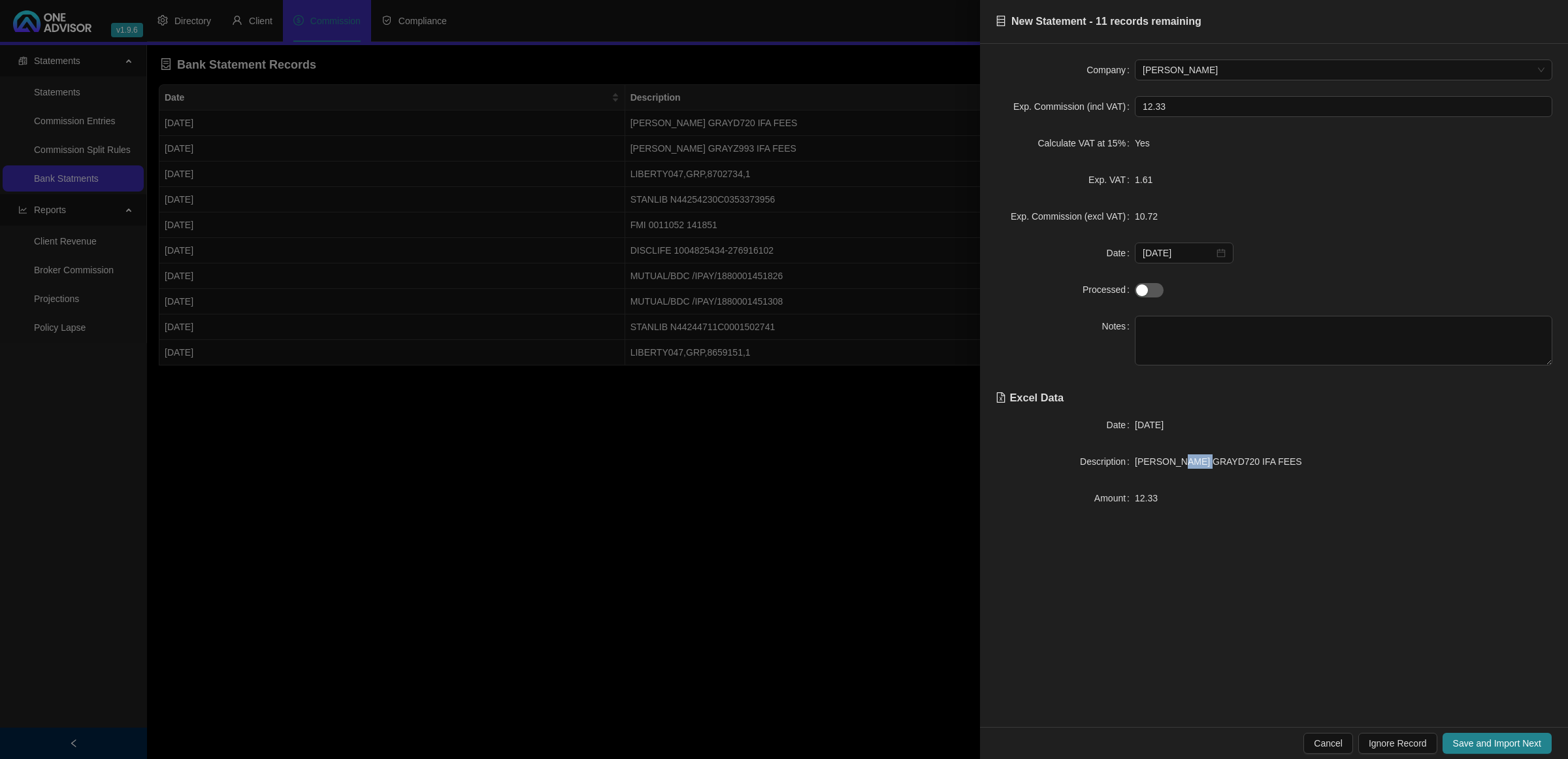
drag, startPoint x: 1207, startPoint y: 462, endPoint x: 1184, endPoint y: 461, distance: 23.0
click at [1184, 461] on span "[PERSON_NAME] GRAYD720 IFA FEES" at bounding box center [1218, 461] width 167 height 11
click at [1152, 331] on textarea "YD720" at bounding box center [1343, 340] width 417 height 49
drag, startPoint x: 1143, startPoint y: 312, endPoint x: 1141, endPoint y: 328, distance: 16.1
click at [1142, 314] on form "Company [PERSON_NAME] Exp. Commission (incl VAT) 12.33 Calculate VAT at 15% Yes…" at bounding box center [1274, 212] width 556 height 306
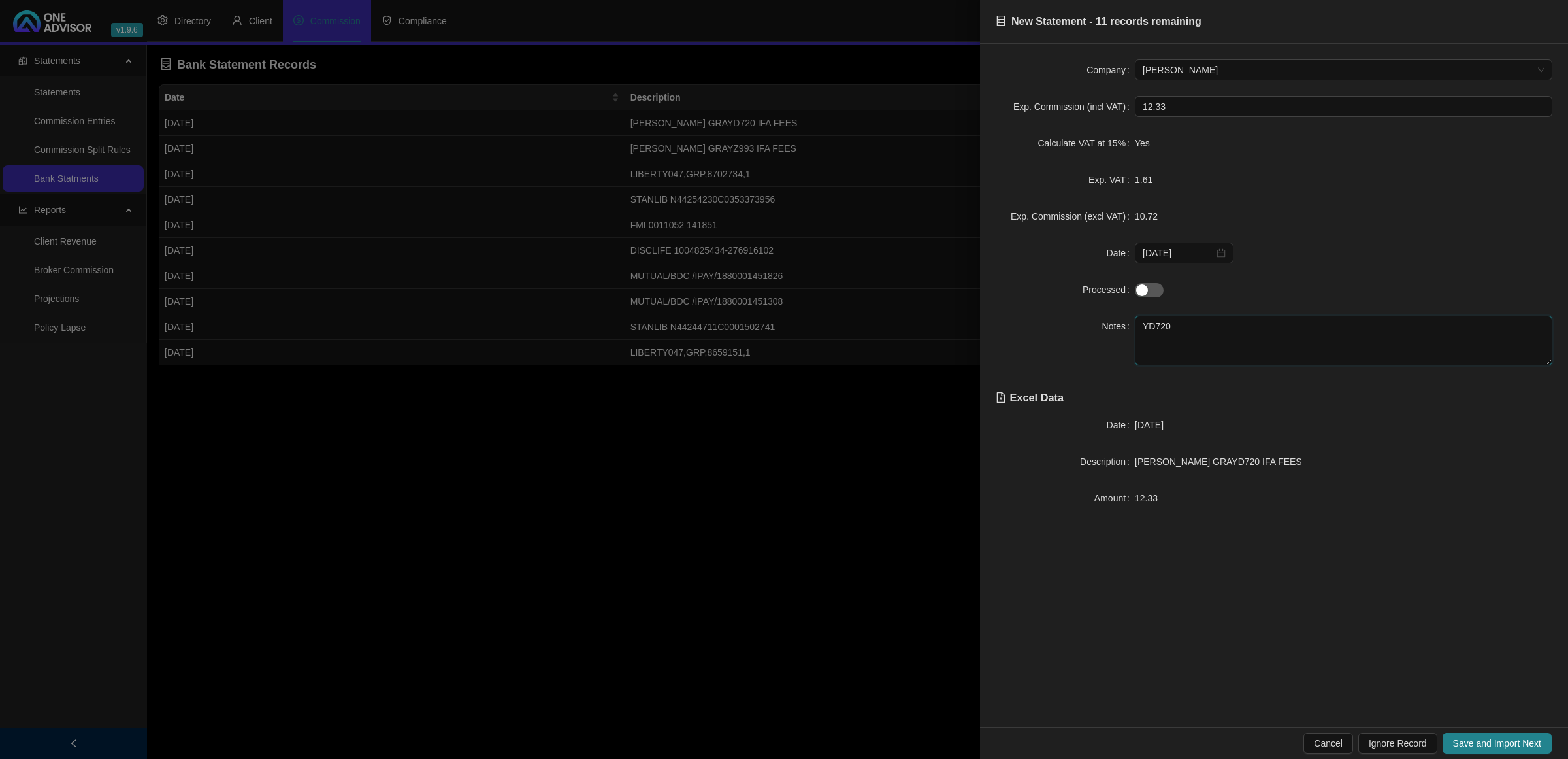
click at [1147, 324] on textarea "YD720" at bounding box center [1343, 340] width 417 height 49
type textarea "D720"
click at [1478, 743] on span "Save and Import Next" at bounding box center [1497, 743] width 88 height 14
click at [1255, 328] on textarea at bounding box center [1343, 340] width 417 height 49
paste textarea "Z993"
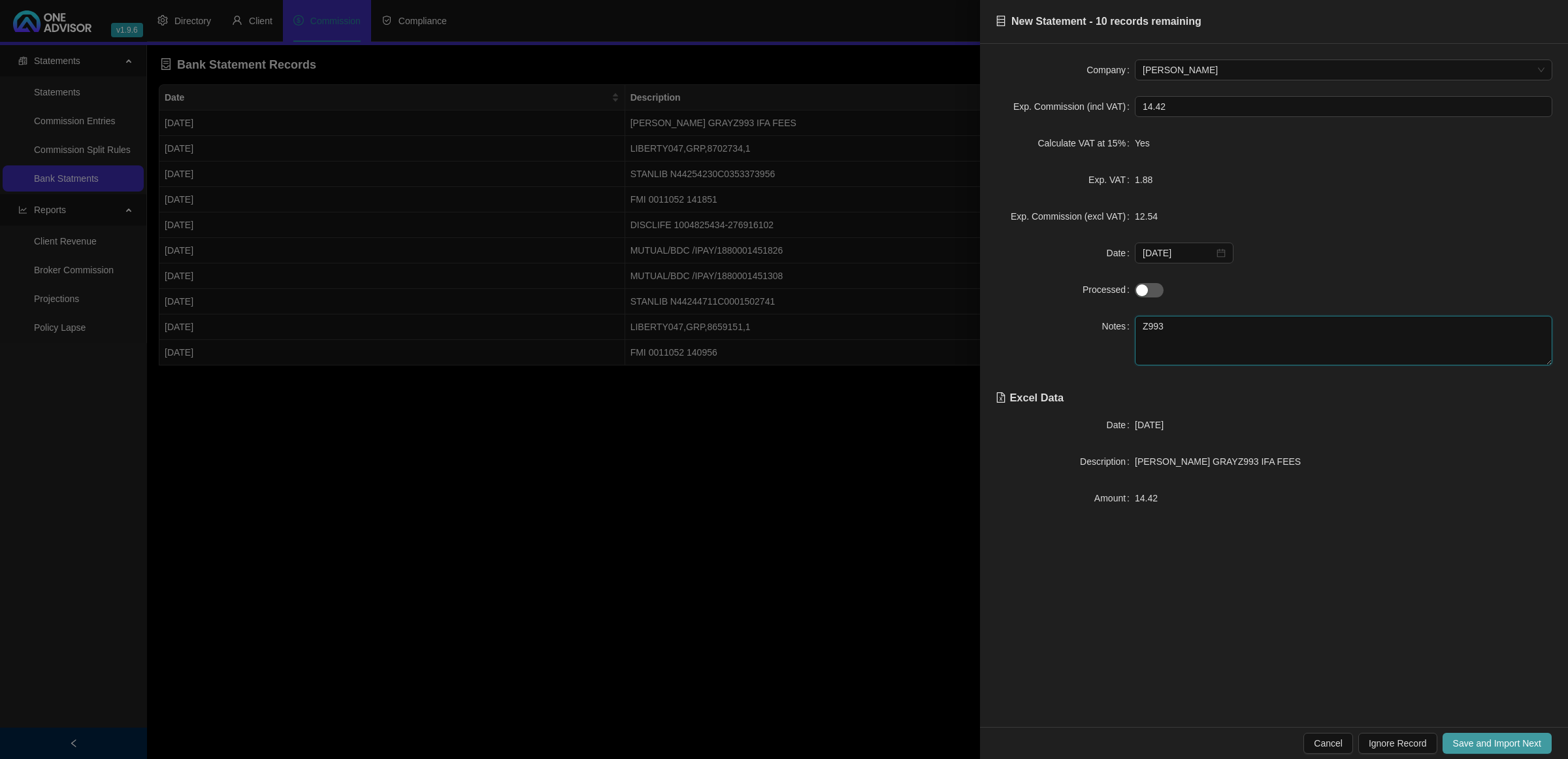
type textarea "Z993"
click at [1464, 743] on span "Save and Import Next" at bounding box center [1497, 743] width 88 height 14
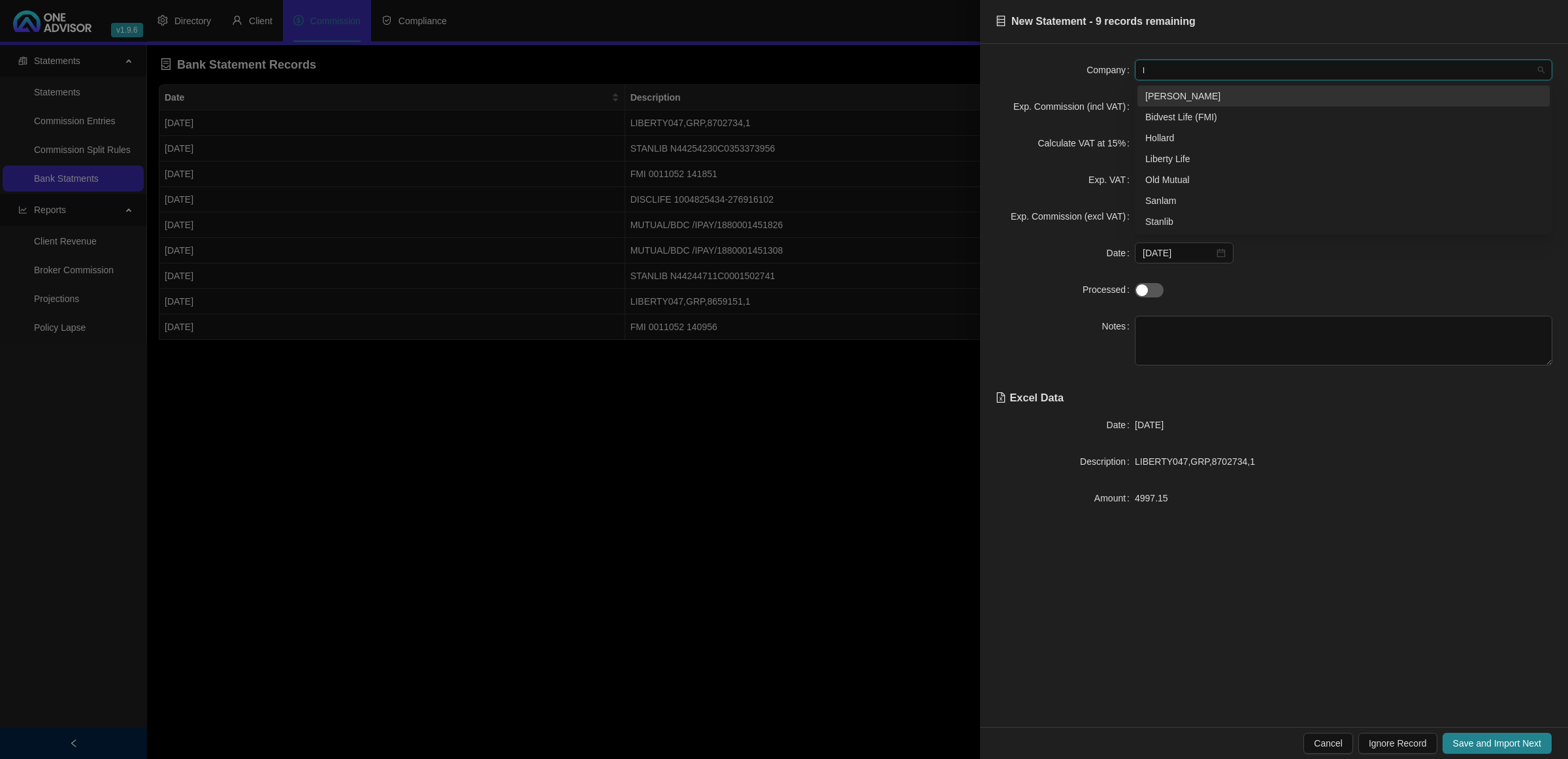
type input "li"
click at [1245, 76] on span "Bidvest Life (FMI)" at bounding box center [1343, 70] width 402 height 20
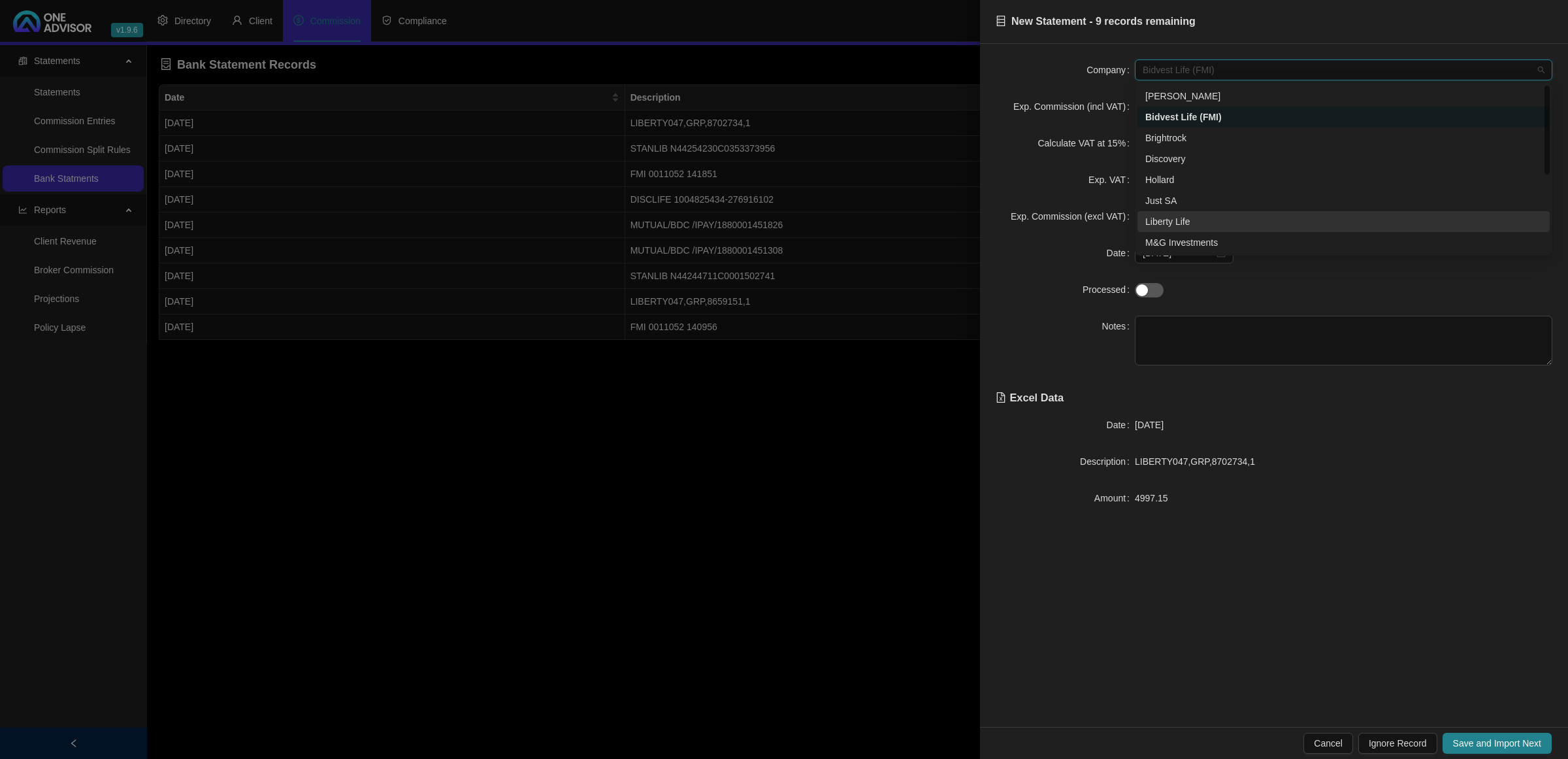
click at [1175, 226] on div "Liberty Life" at bounding box center [1344, 221] width 397 height 14
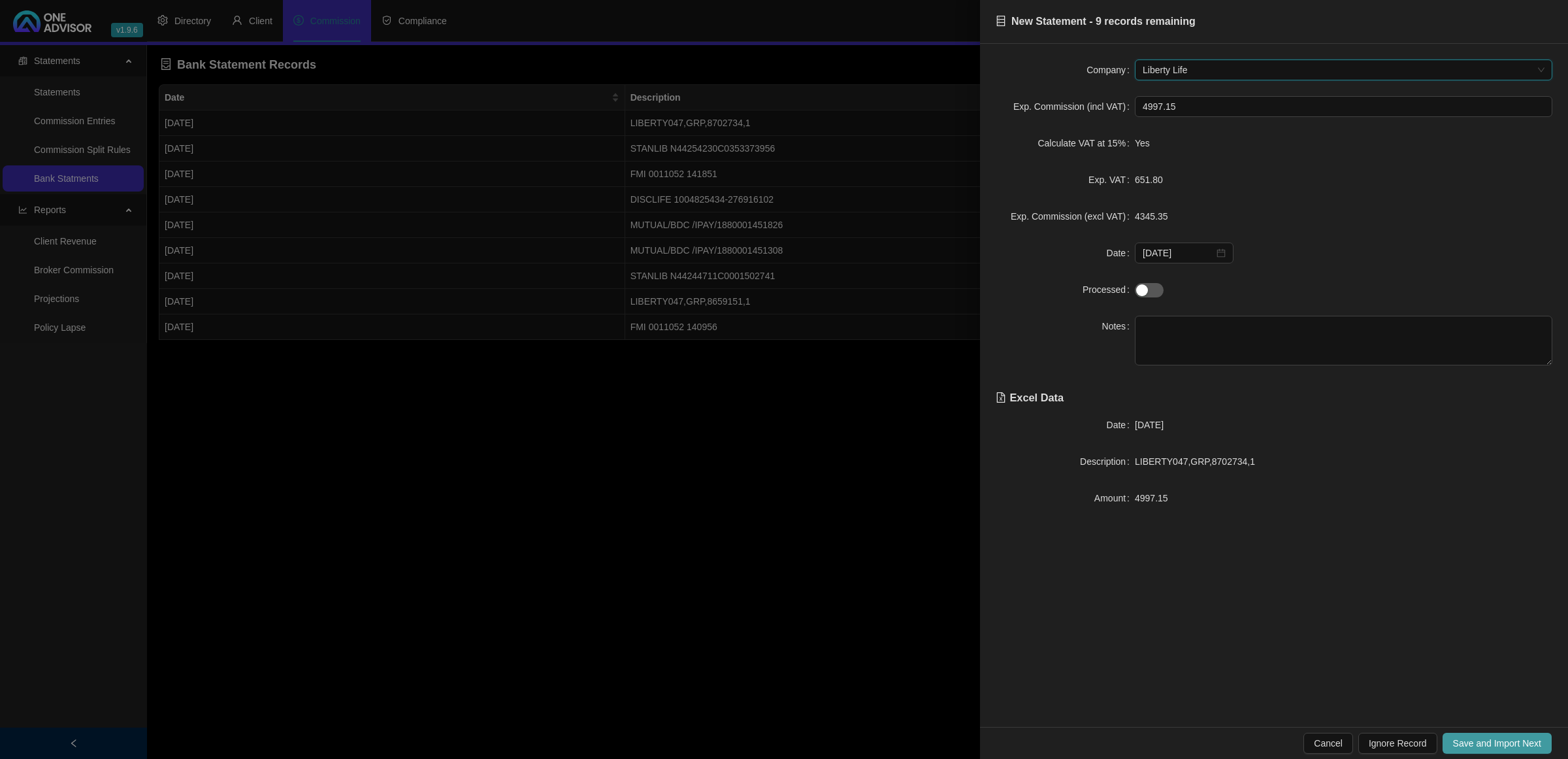
click at [1473, 736] on span "Save and Import Next" at bounding box center [1497, 743] width 88 height 14
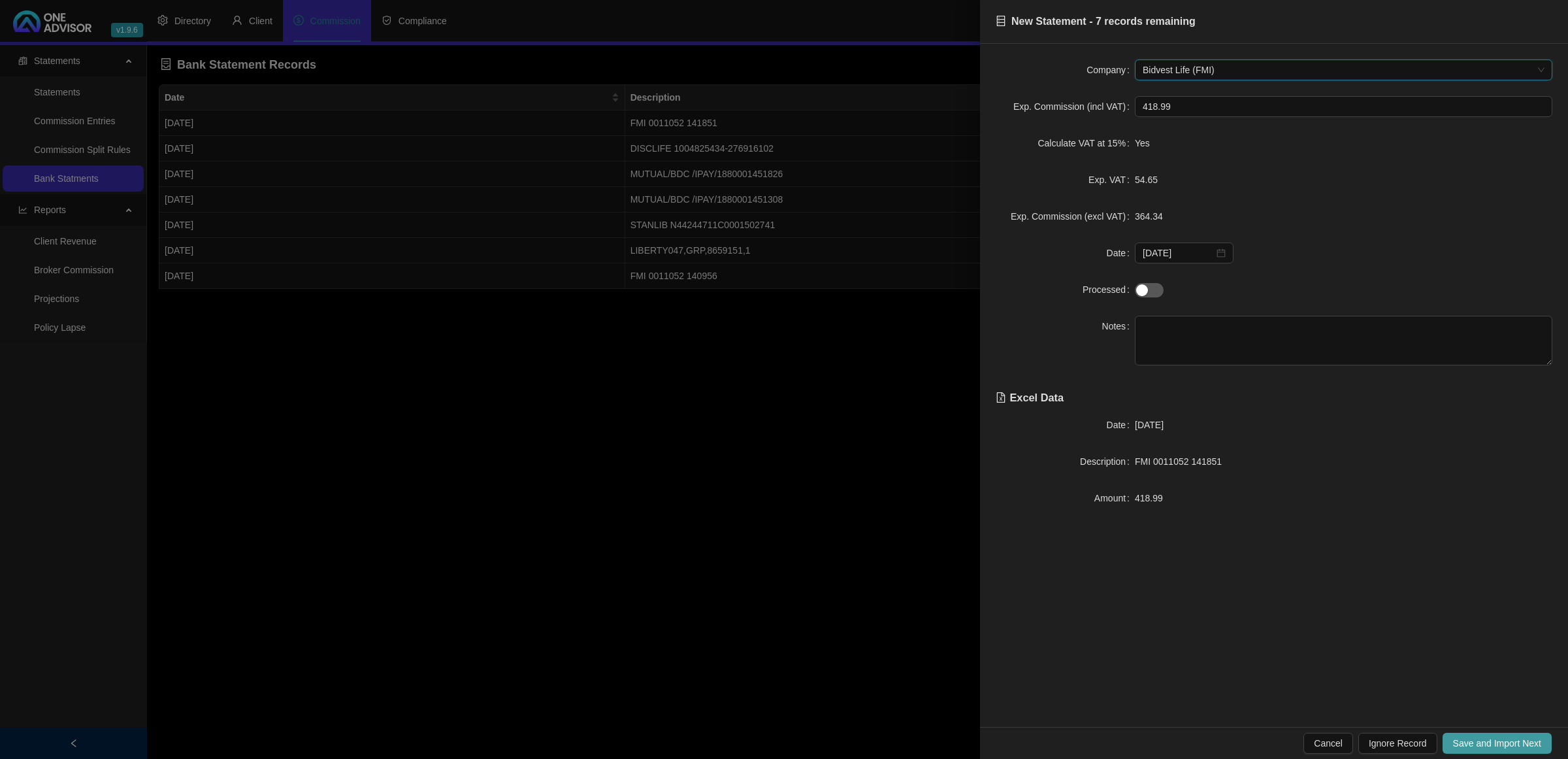
click at [1473, 736] on span "Save and Import Next" at bounding box center [1497, 743] width 88 height 14
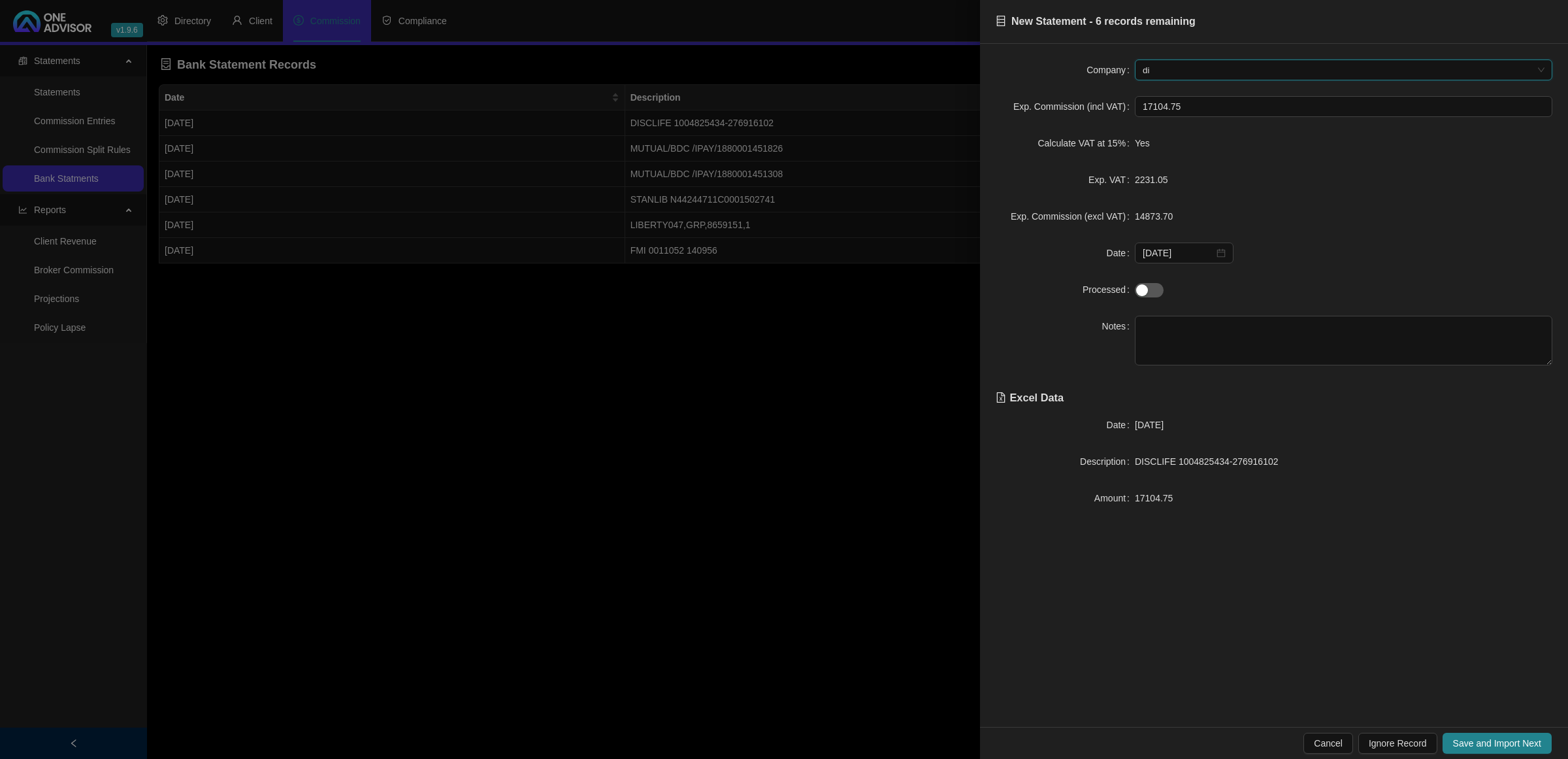
type input "dis"
click at [1227, 95] on div "Discovery" at bounding box center [1344, 95] width 397 height 14
click at [1468, 739] on span "Save and Import Next" at bounding box center [1497, 743] width 88 height 14
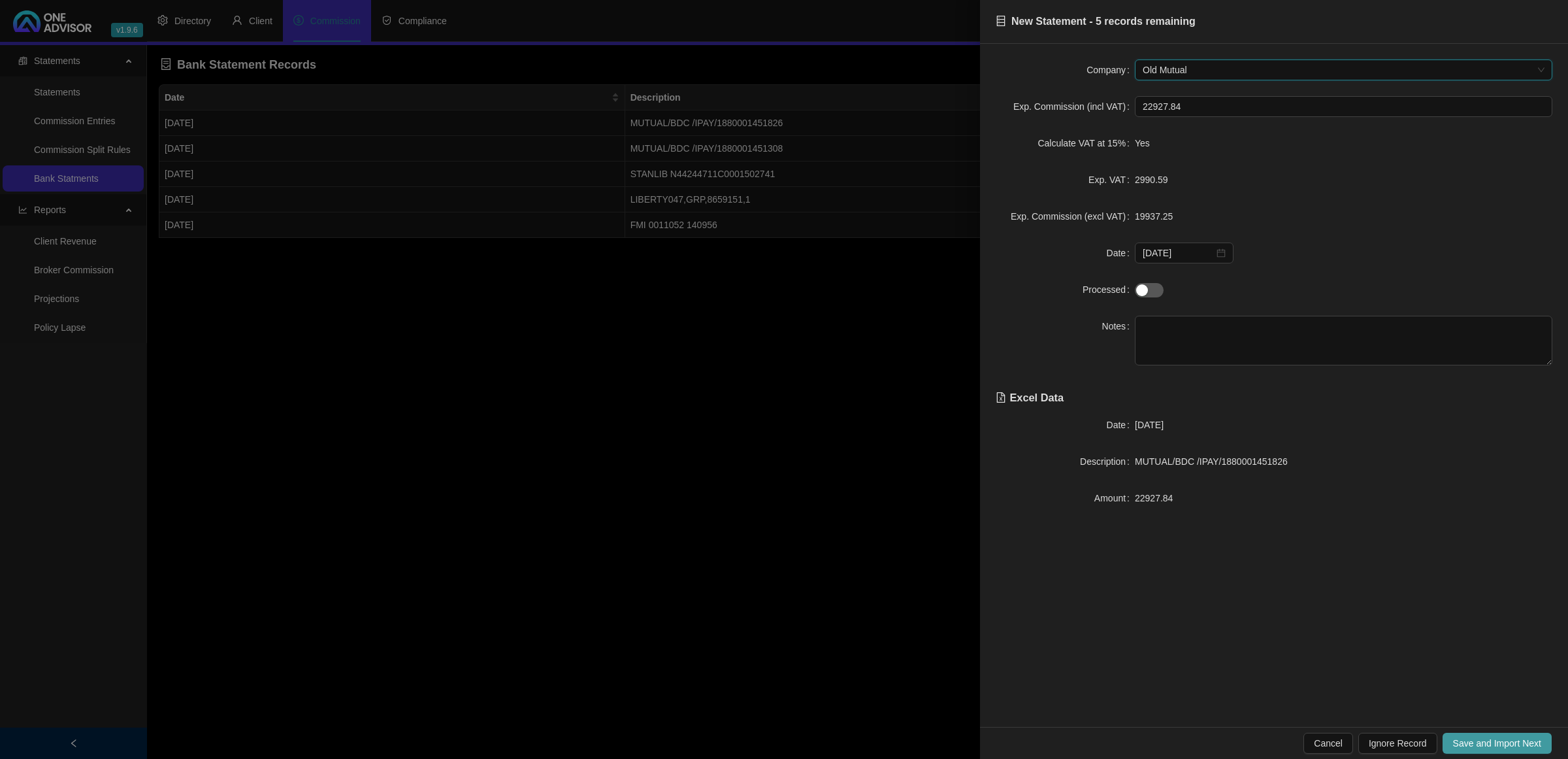
click at [1468, 739] on span "Save and Import Next" at bounding box center [1497, 743] width 88 height 14
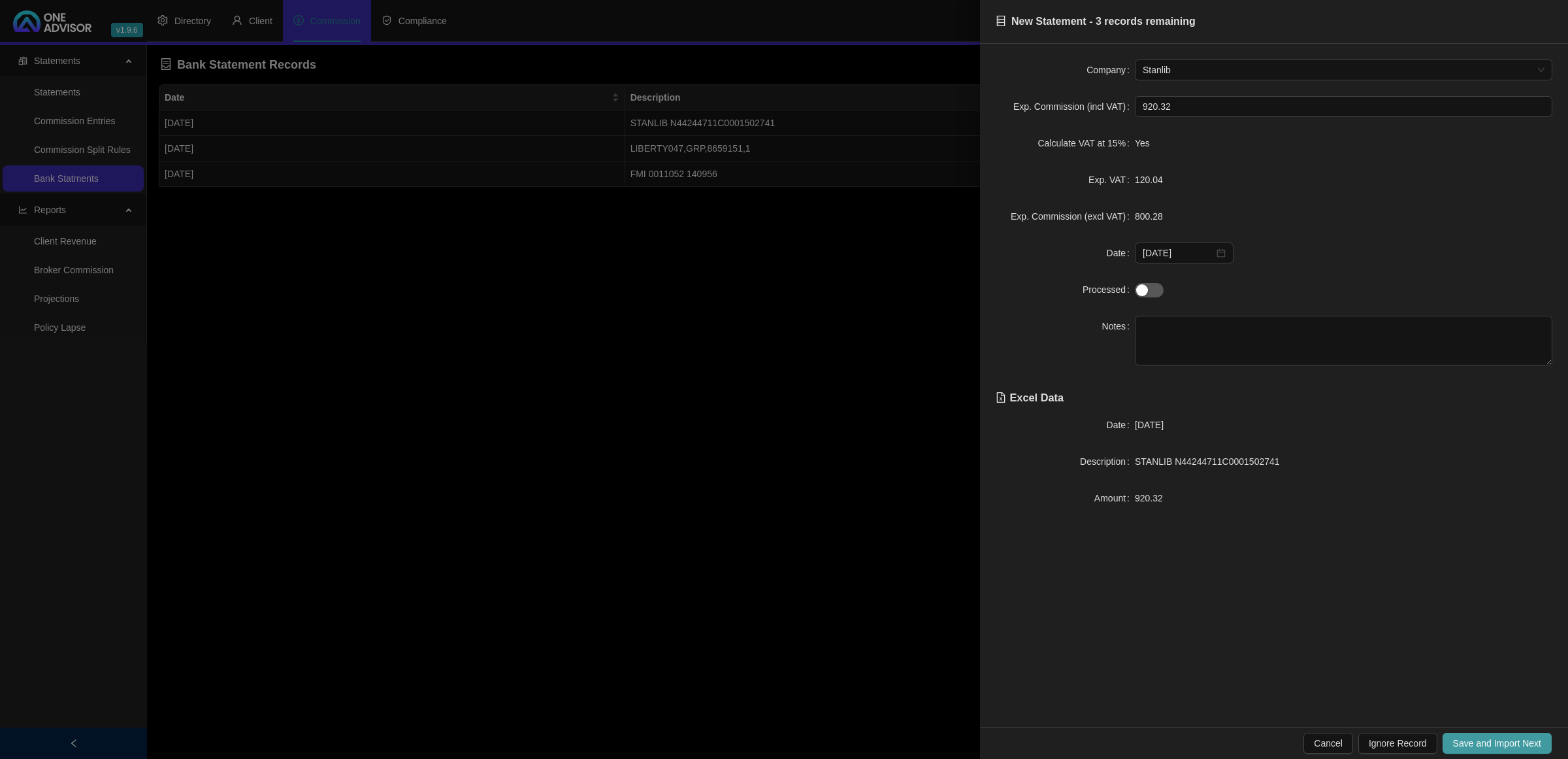
click at [1468, 739] on span "Save and Import Next" at bounding box center [1497, 743] width 88 height 14
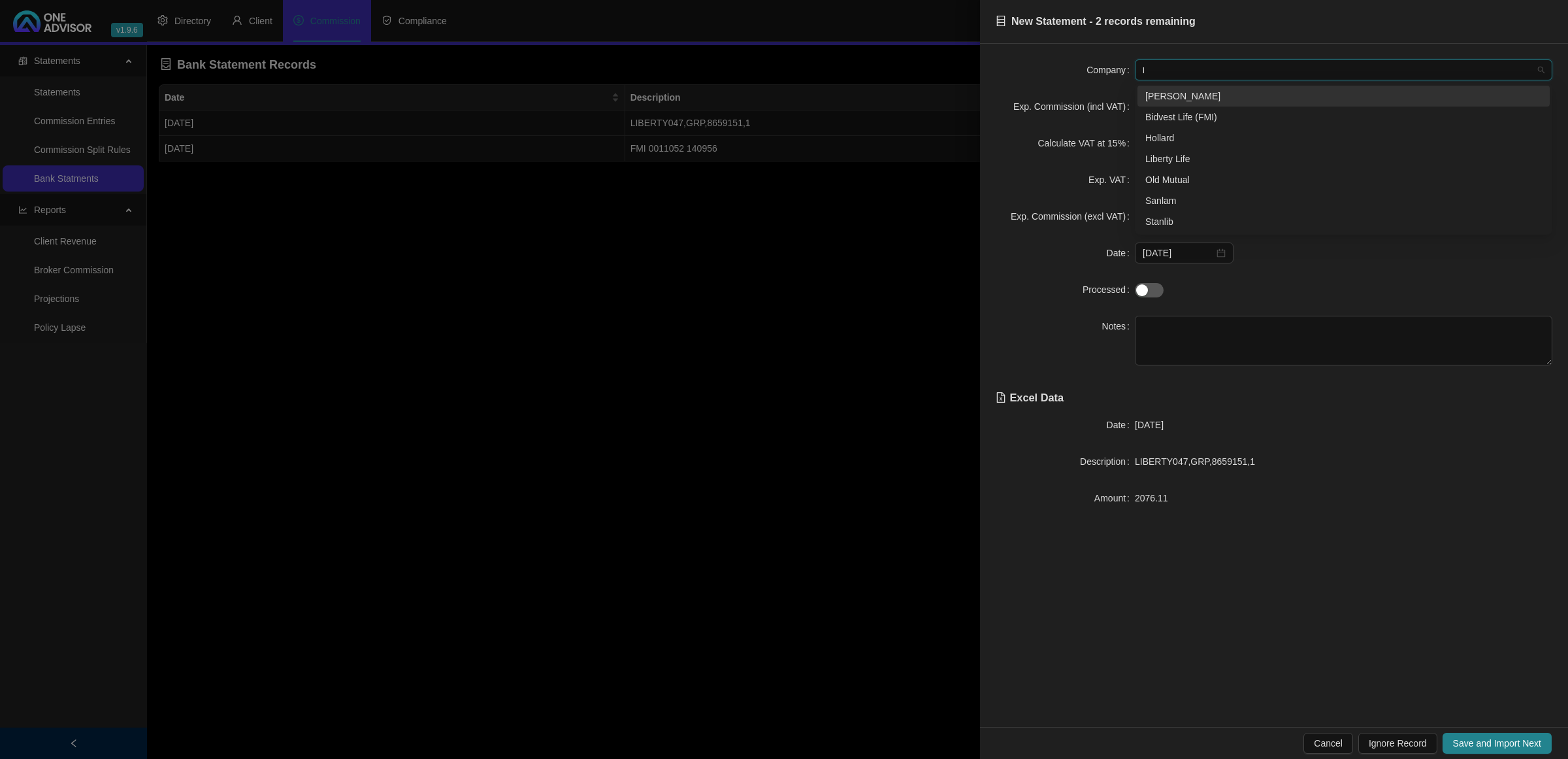
type input "li"
click at [1186, 118] on div "Liberty Life" at bounding box center [1344, 116] width 397 height 14
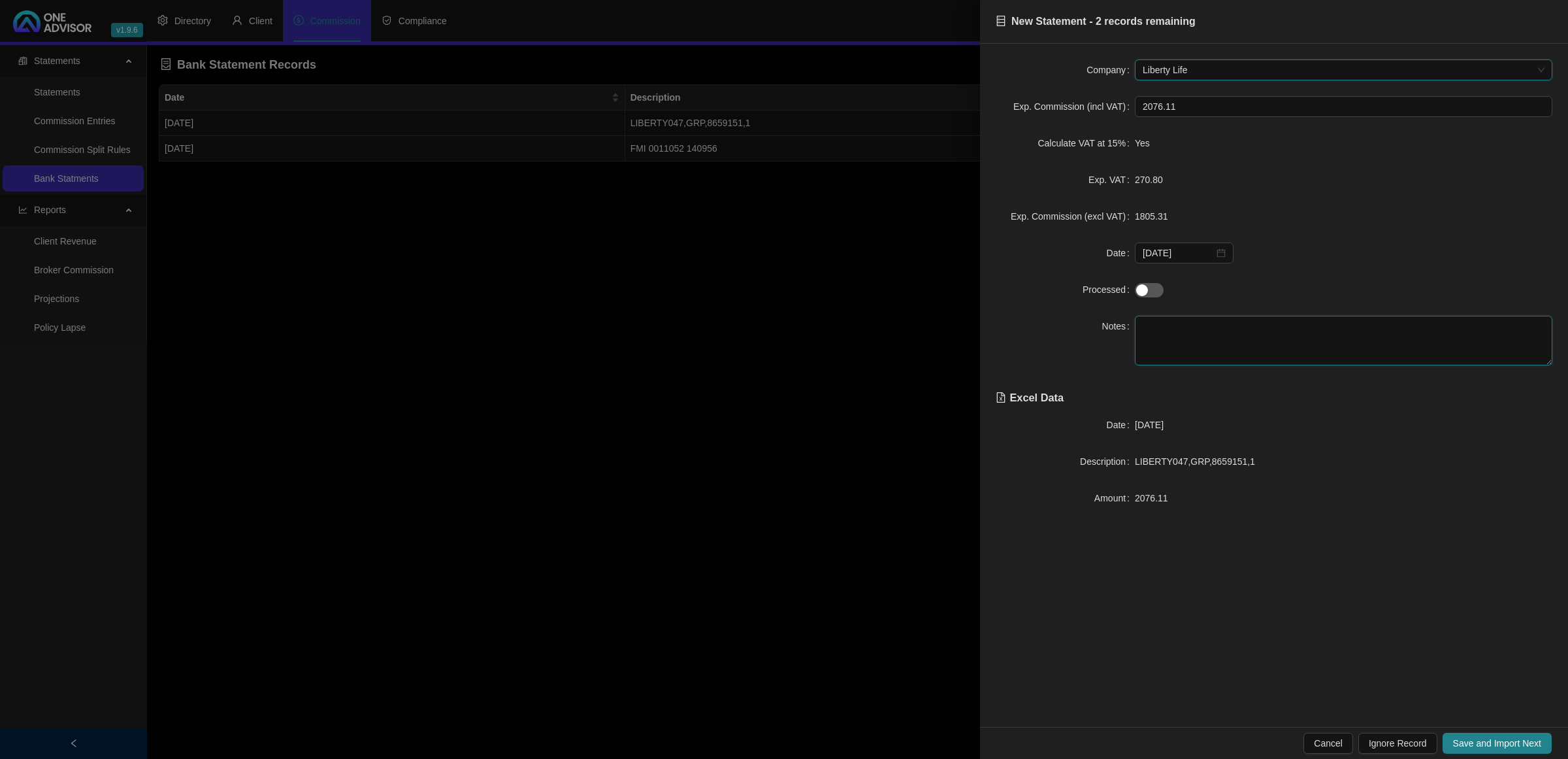
click at [1190, 335] on textarea at bounding box center [1343, 340] width 417 height 49
click at [1227, 254] on div "[DATE]" at bounding box center [1184, 253] width 99 height 21
type textarea "Paid on [DATE]"
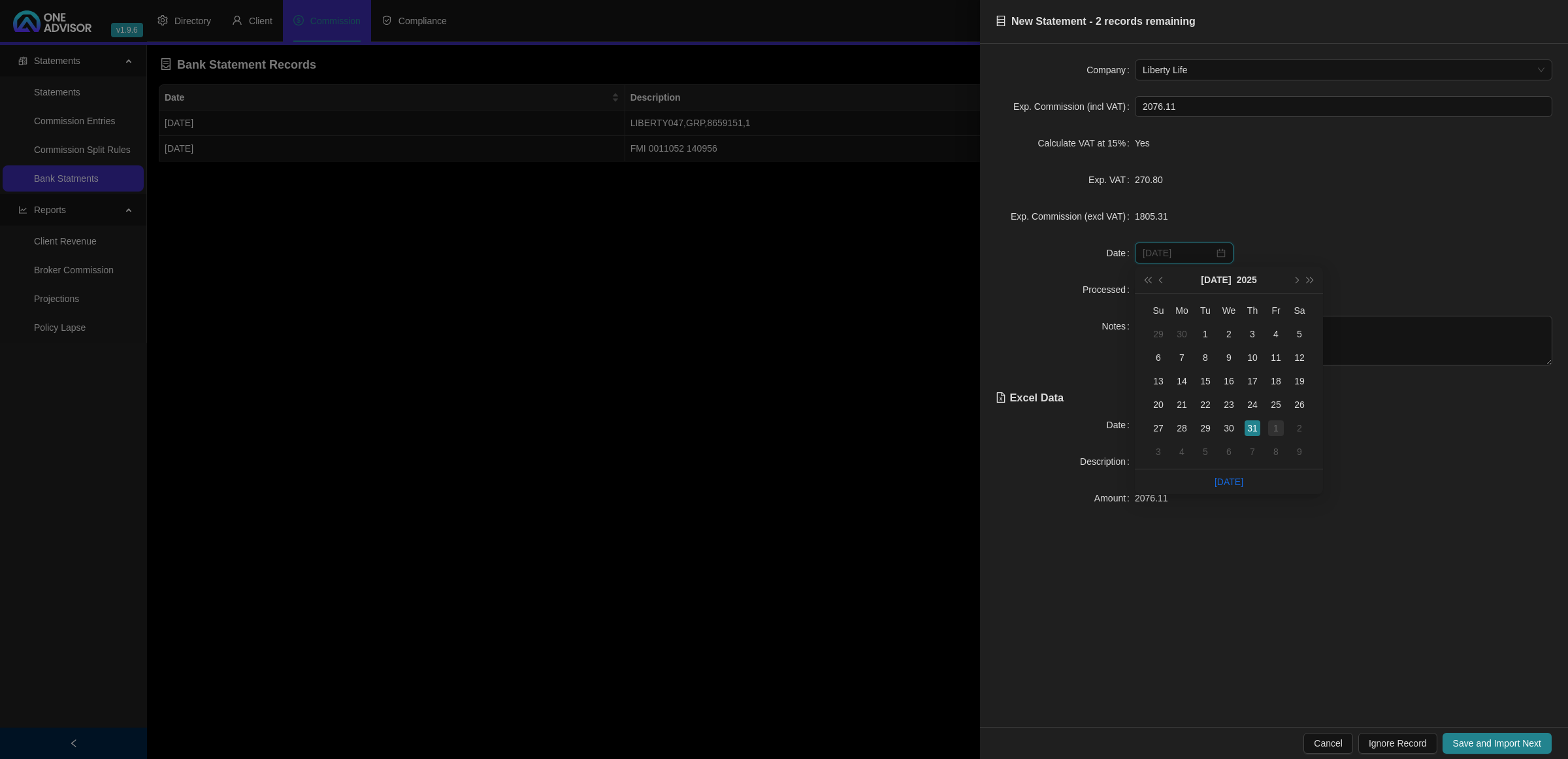
type input "[DATE]"
click at [1271, 431] on div "1" at bounding box center [1276, 427] width 16 height 16
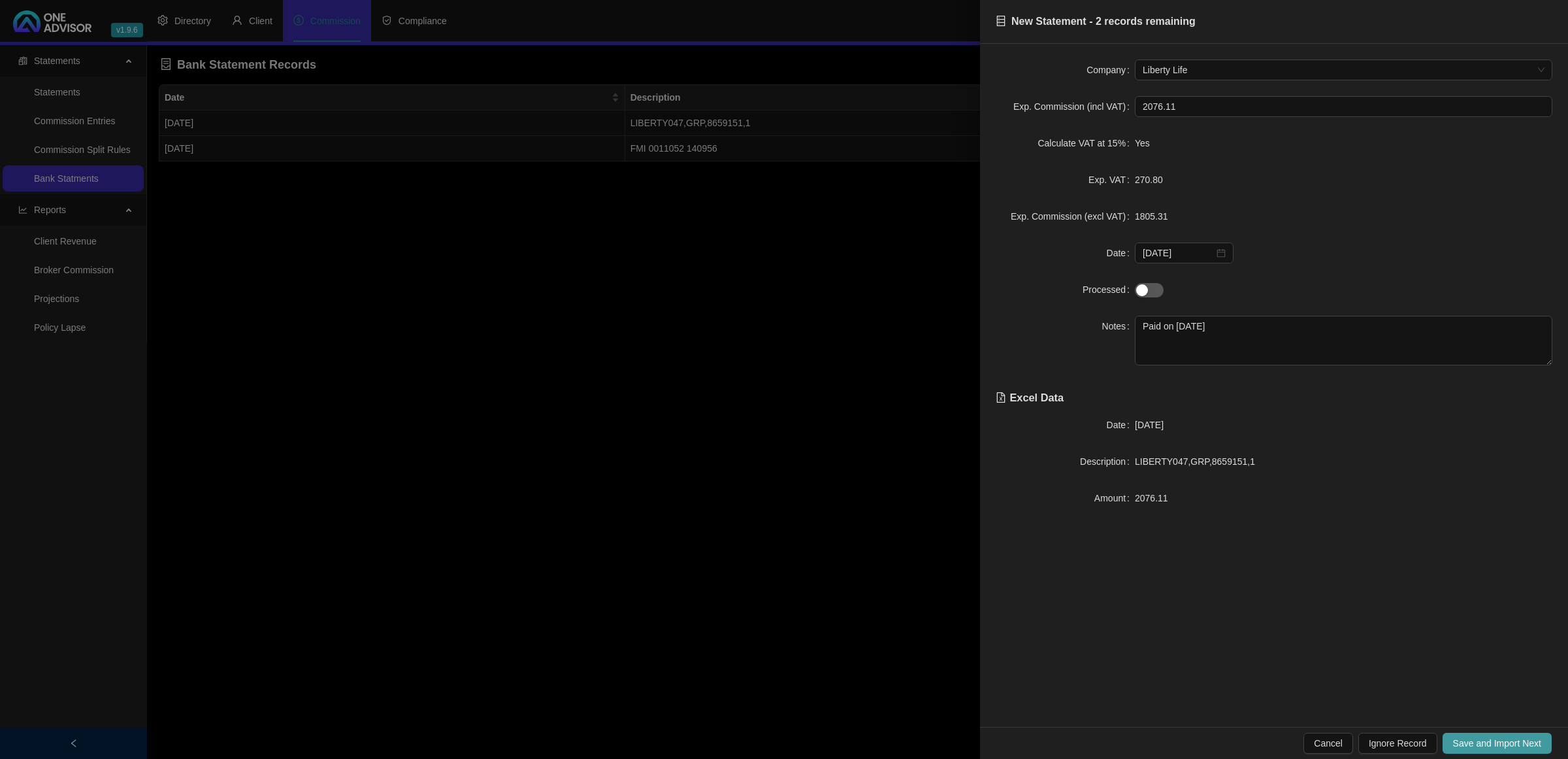
click at [1471, 740] on span "Save and Import Next" at bounding box center [1497, 743] width 88 height 14
click at [1207, 344] on textarea at bounding box center [1343, 340] width 417 height 49
click at [1223, 255] on div "[DATE]" at bounding box center [1184, 252] width 83 height 14
type textarea "Paid on [DATE]"
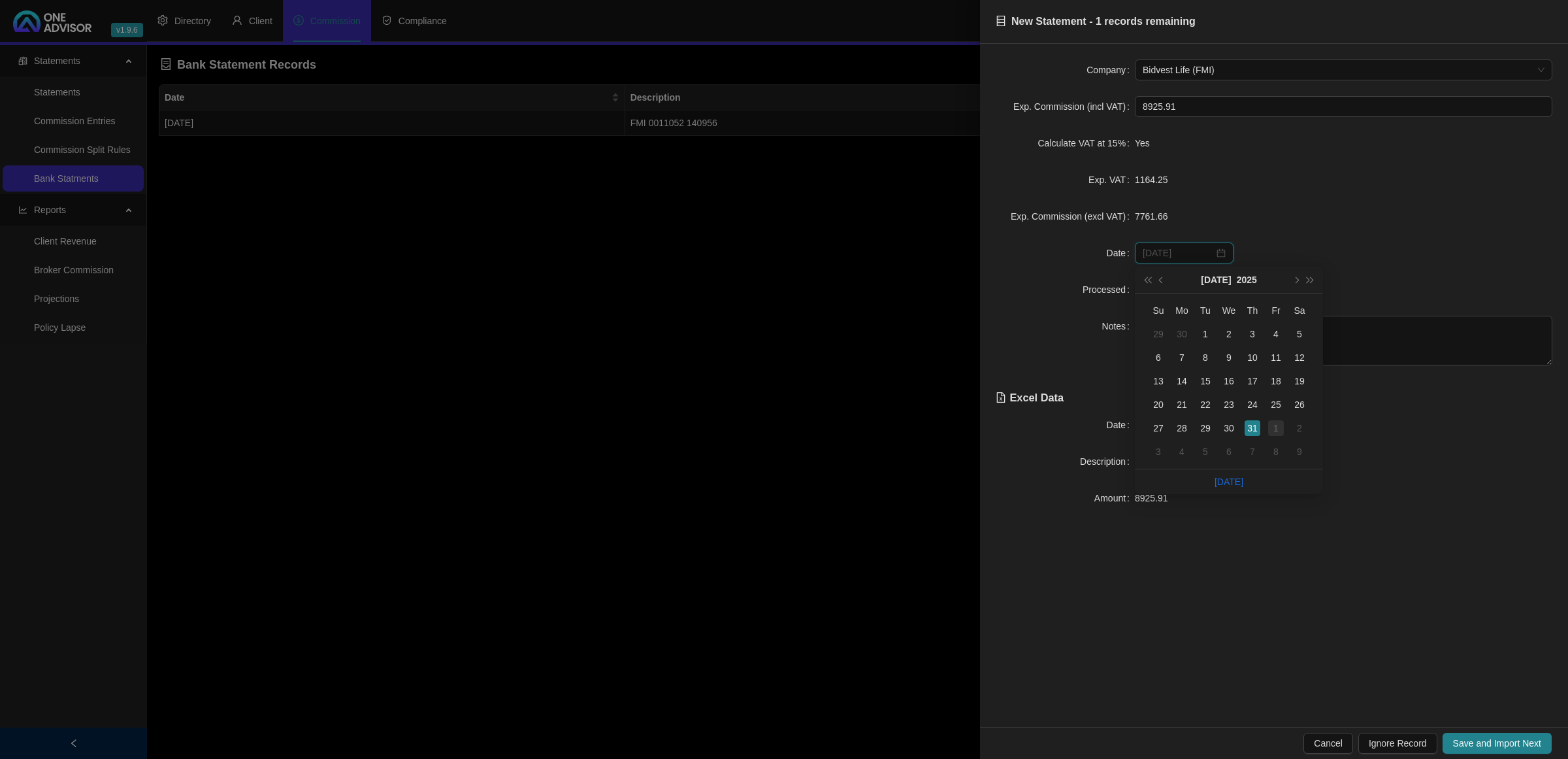
type input "[DATE]"
click at [1272, 433] on div "1" at bounding box center [1276, 427] width 16 height 16
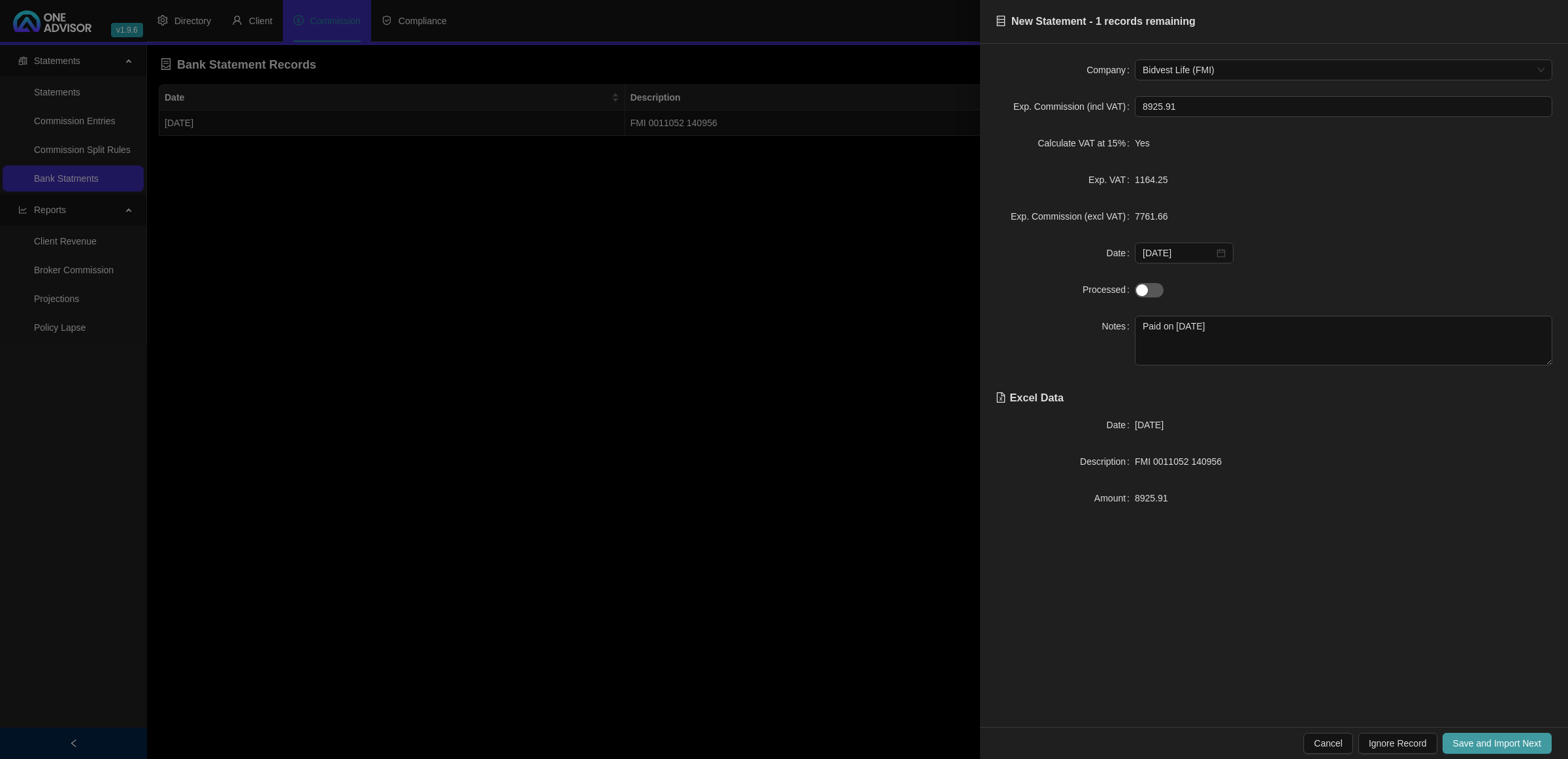
click at [1519, 740] on span "Save and Import Next" at bounding box center [1497, 743] width 88 height 14
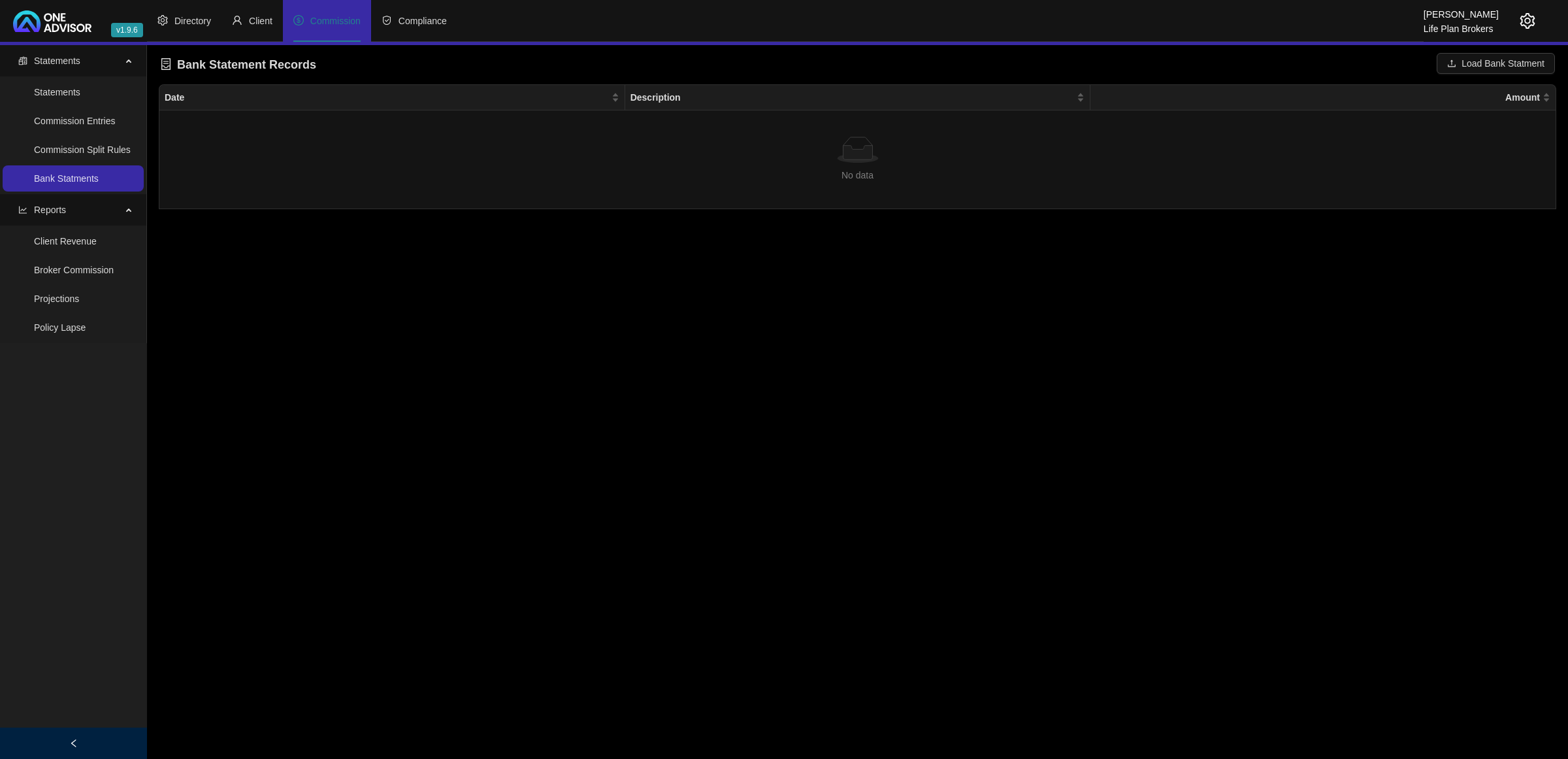
click at [318, 21] on span "Commission" at bounding box center [335, 21] width 50 height 11
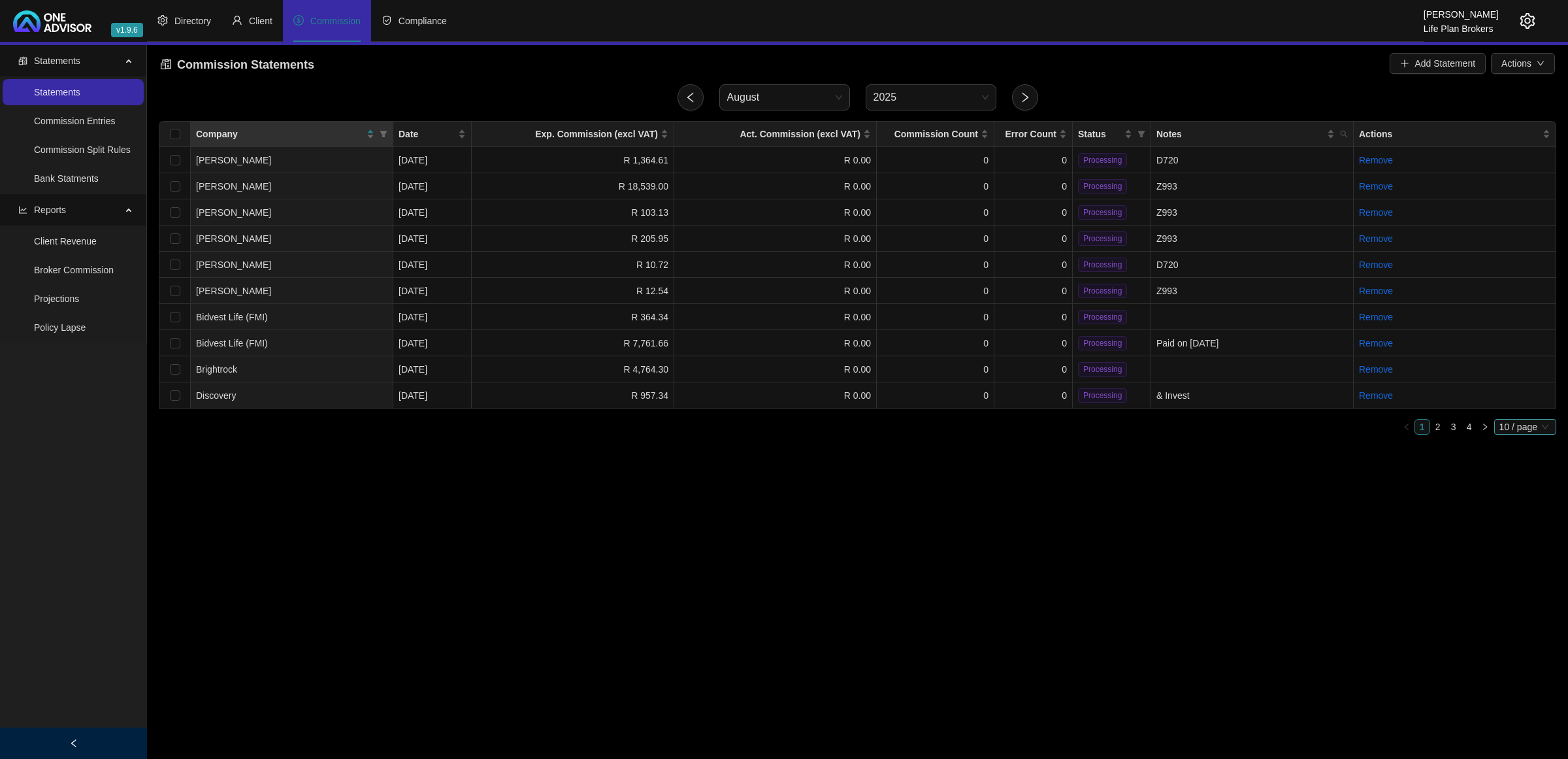
click at [1533, 428] on span "10 / page" at bounding box center [1525, 426] width 52 height 14
click at [1524, 507] on div "100 / page" at bounding box center [1526, 512] width 43 height 14
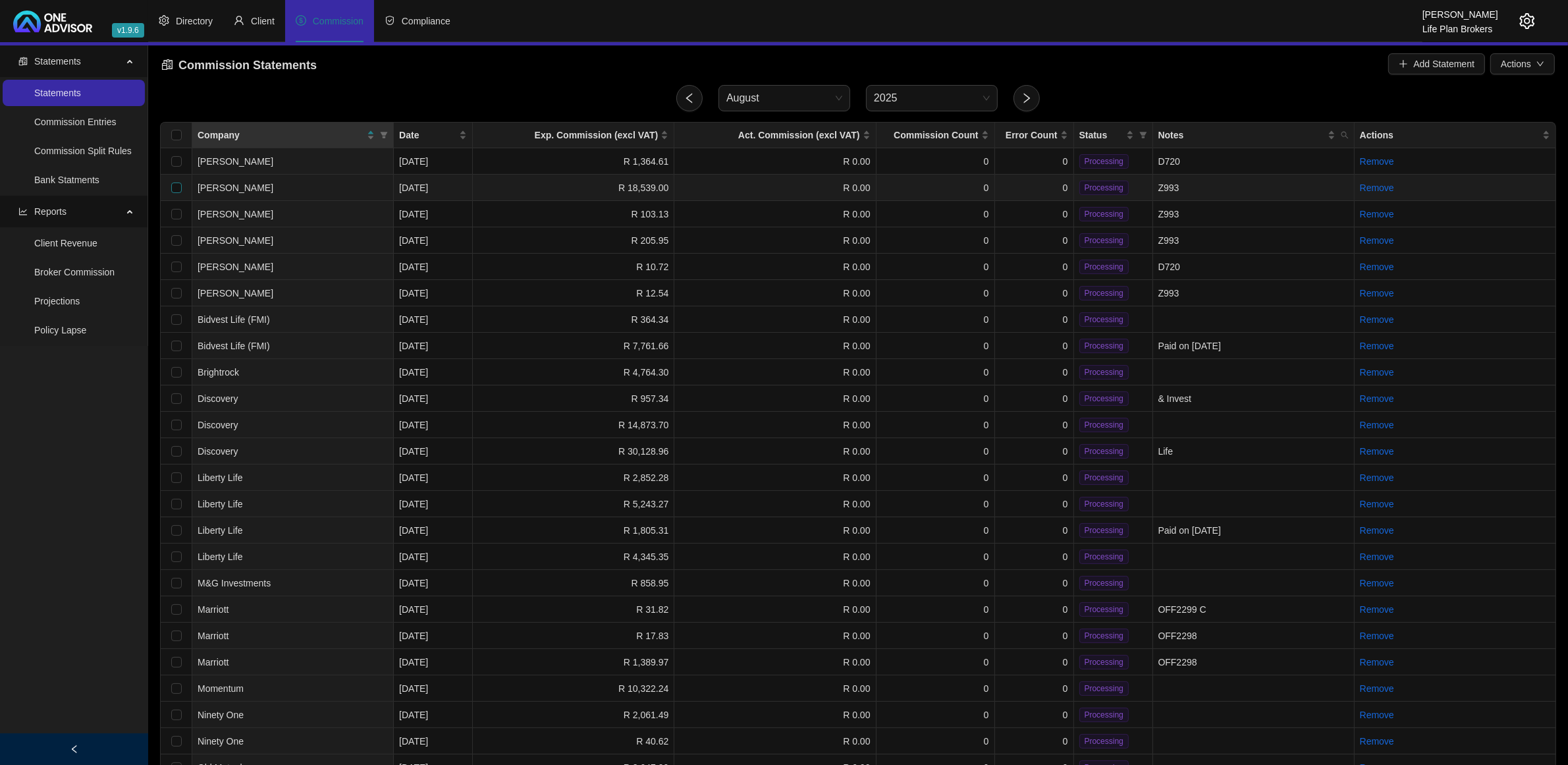
click at [172, 184] on input "checkbox" at bounding box center [176, 188] width 11 height 11
checkbox input "true"
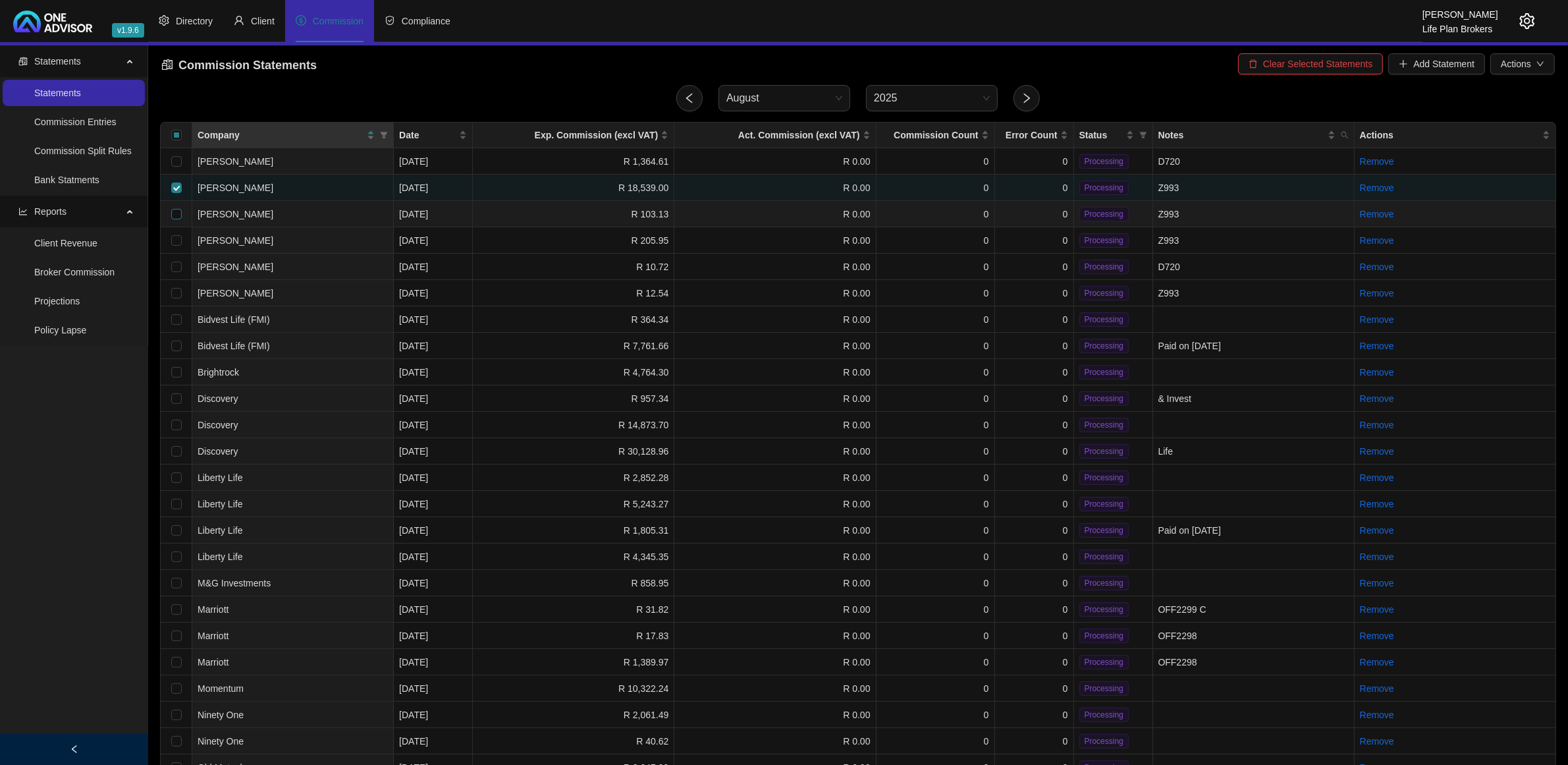
click at [173, 214] on input "checkbox" at bounding box center [176, 214] width 11 height 11
checkbox input "true"
click at [173, 242] on input "checkbox" at bounding box center [176, 240] width 11 height 11
checkbox input "true"
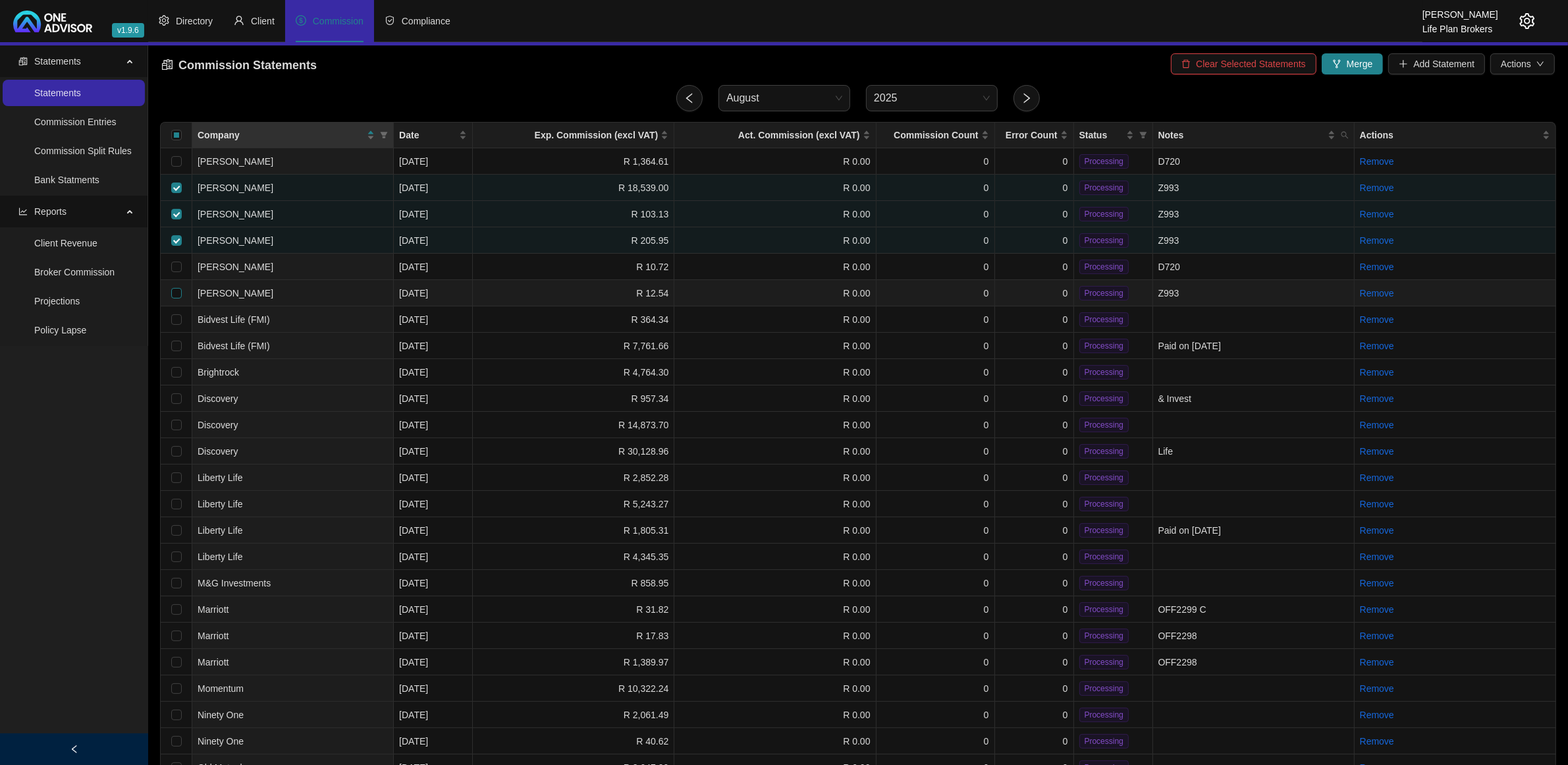
click at [172, 290] on input "checkbox" at bounding box center [176, 293] width 11 height 11
checkbox input "true"
click at [1361, 68] on span "Merge" at bounding box center [1360, 63] width 27 height 14
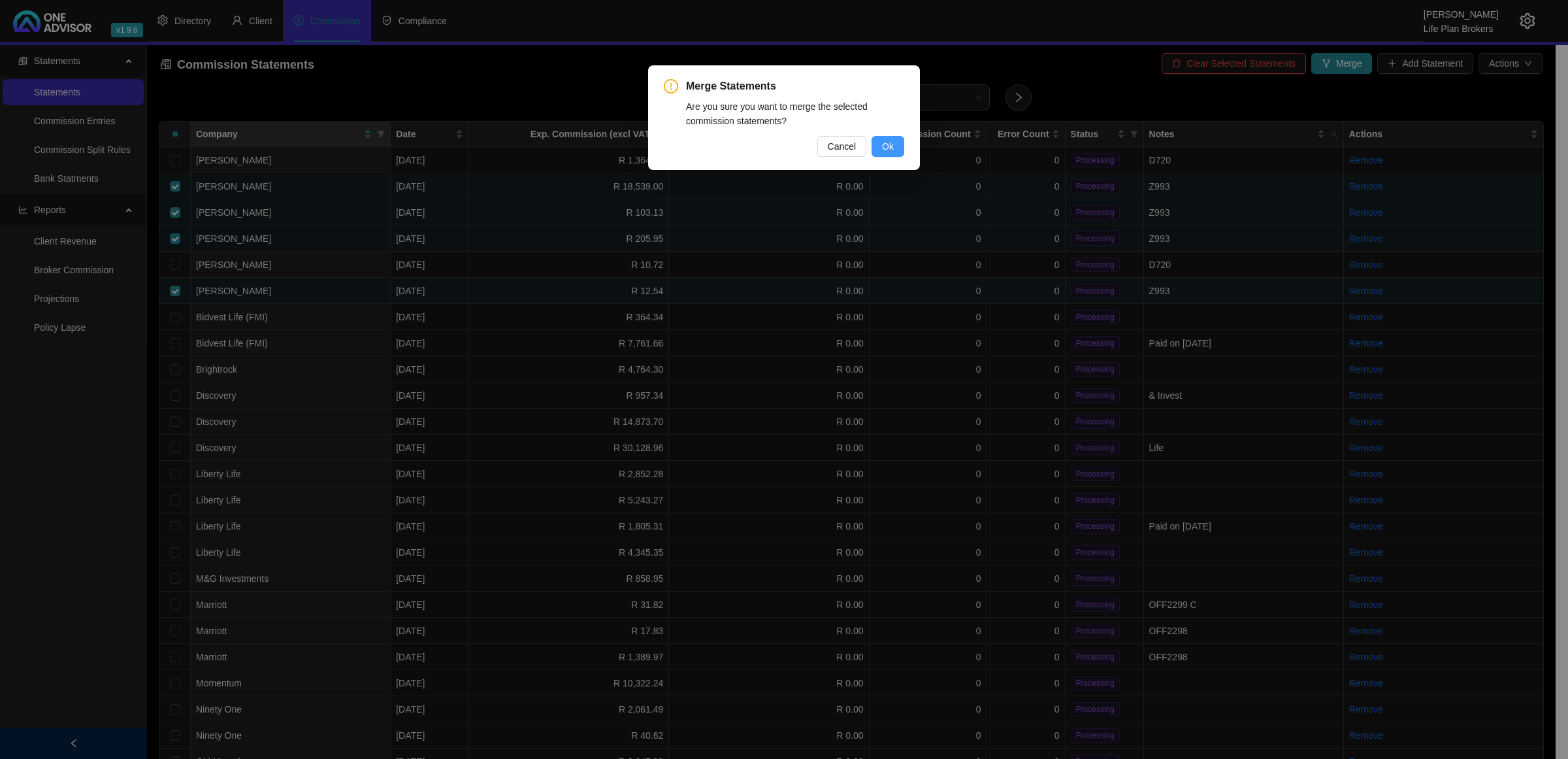
click at [887, 142] on span "Ok" at bounding box center [888, 146] width 12 height 14
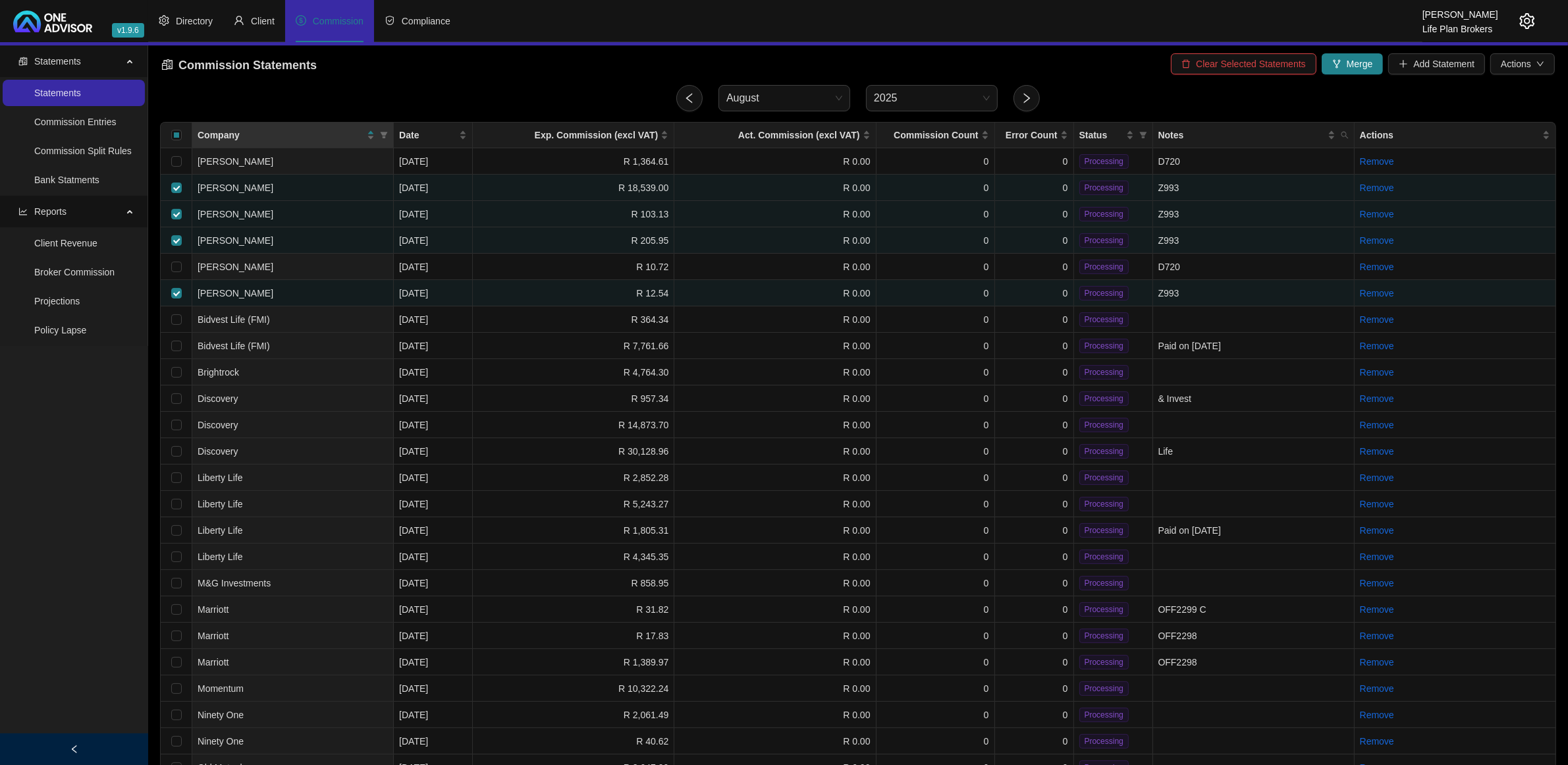
checkbox input "false"
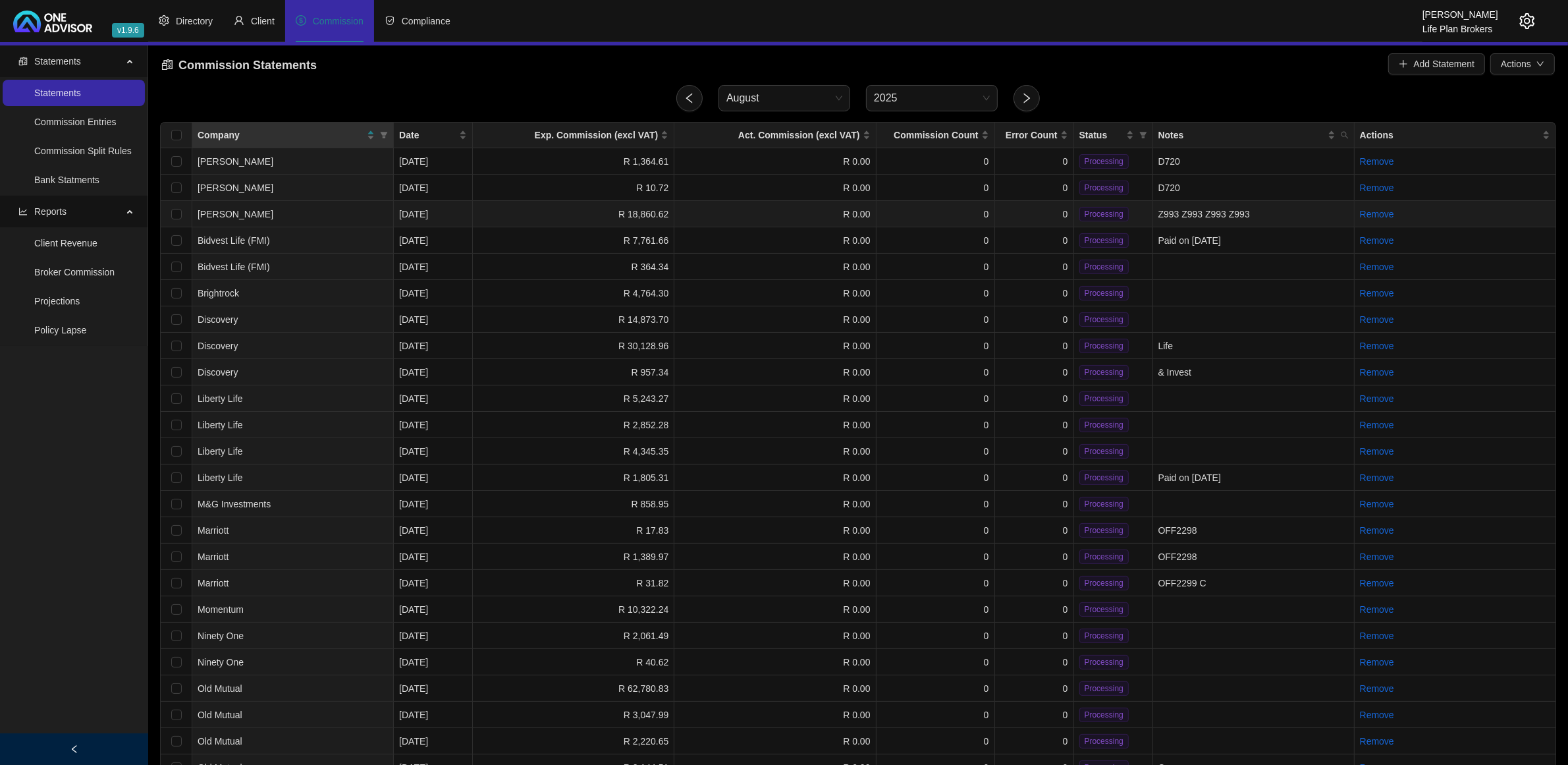
click at [1052, 217] on td "0" at bounding box center [1034, 214] width 79 height 27
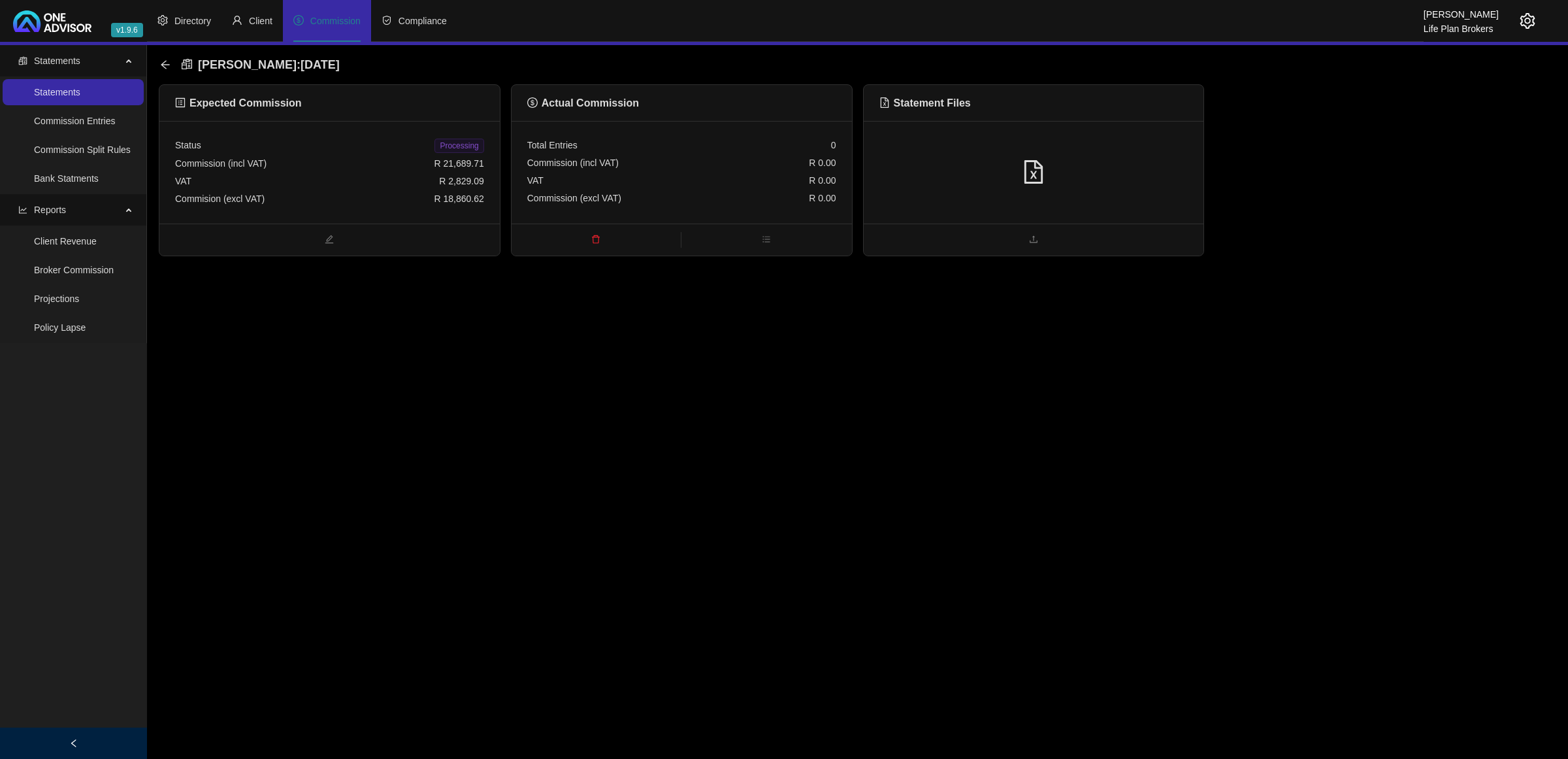
click at [449, 202] on span "R 18,860.62" at bounding box center [458, 198] width 49 height 11
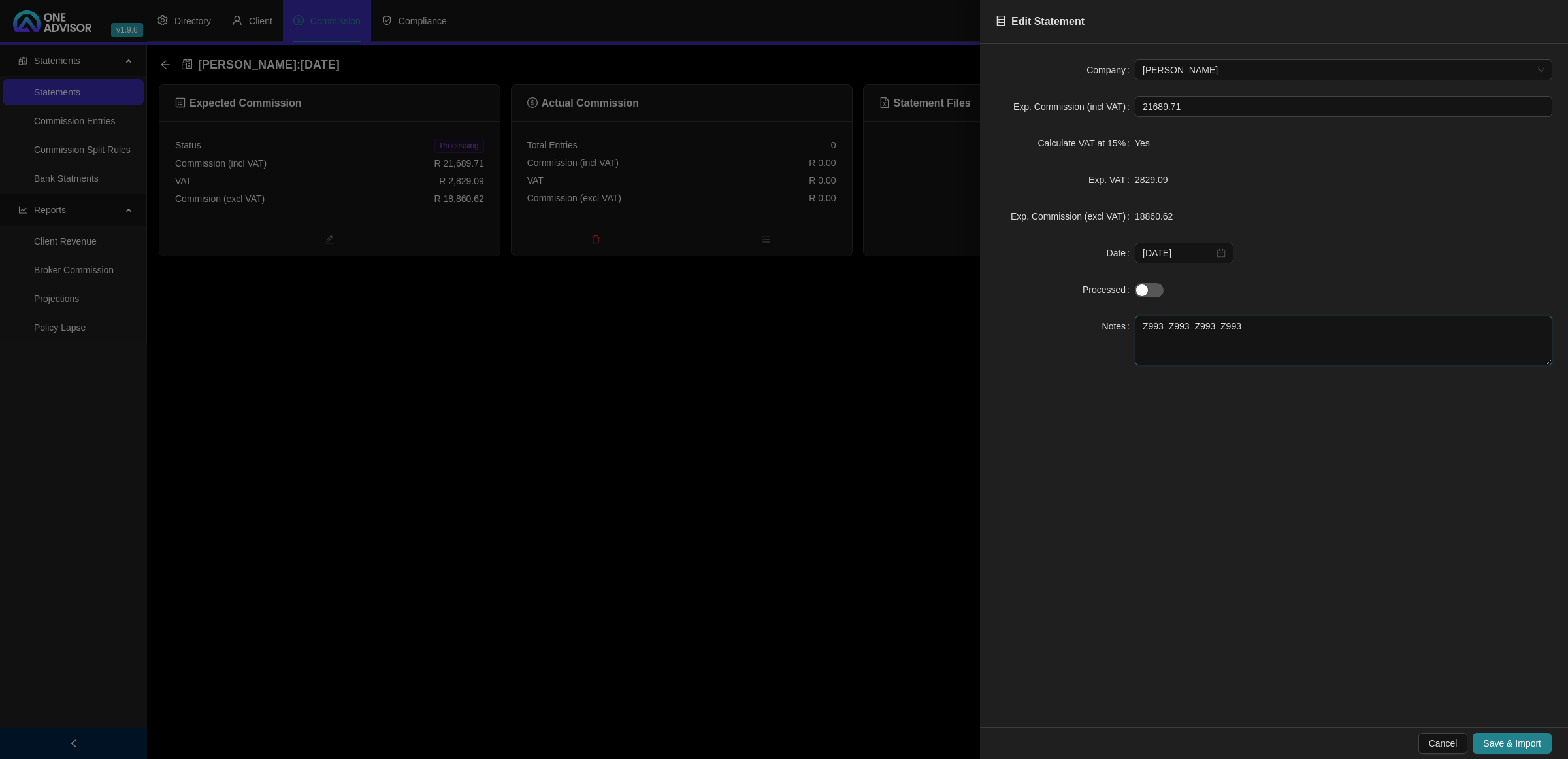
drag, startPoint x: 1260, startPoint y: 324, endPoint x: 667, endPoint y: 297, distance: 593.6
click at [667, 308] on div "Edit Statement Company [PERSON_NAME] Exp. Commission (incl VAT) 21689.71 Calcul…" at bounding box center [784, 380] width 1568 height 759
type textarea "[PERSON_NAME]"
click at [1501, 732] on div "Cancel Save & Import" at bounding box center [1274, 743] width 588 height 32
click at [1501, 742] on span "Save & Import" at bounding box center [1512, 743] width 58 height 14
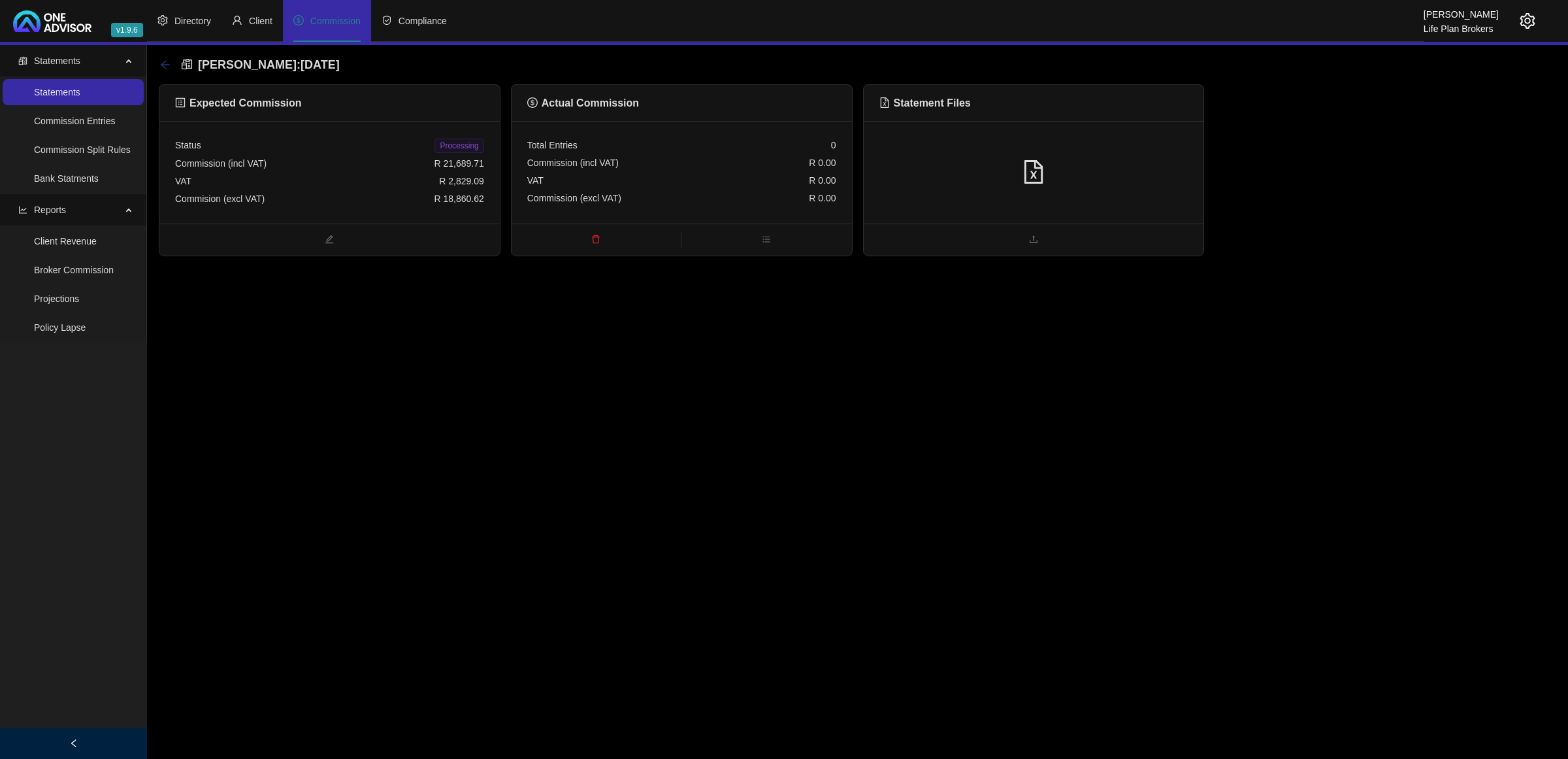
click at [167, 62] on icon "arrow-left" at bounding box center [165, 64] width 11 height 11
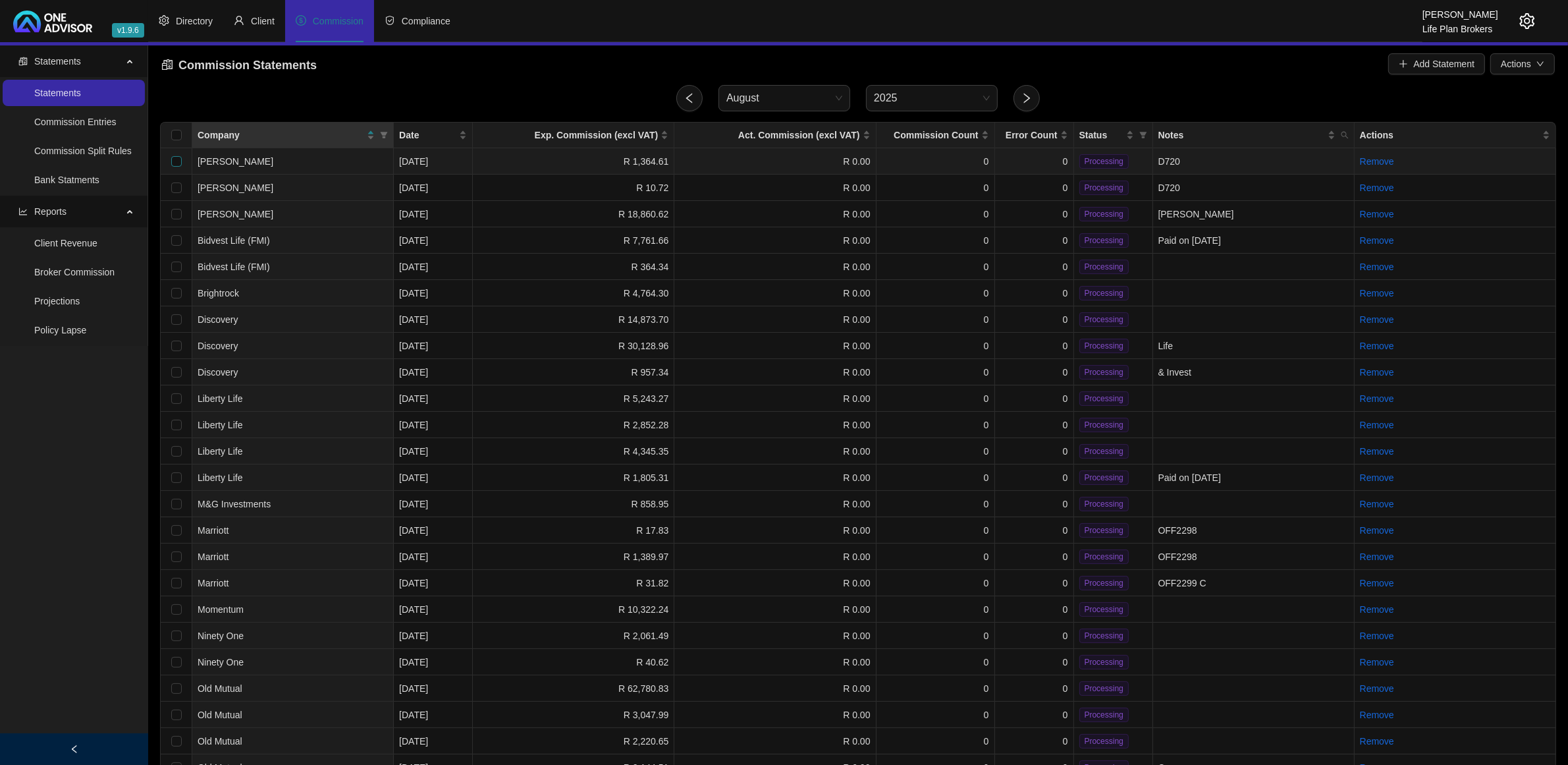
click at [171, 158] on input "checkbox" at bounding box center [176, 161] width 11 height 11
checkbox input "true"
click at [176, 188] on input "checkbox" at bounding box center [176, 188] width 11 height 11
checkbox input "true"
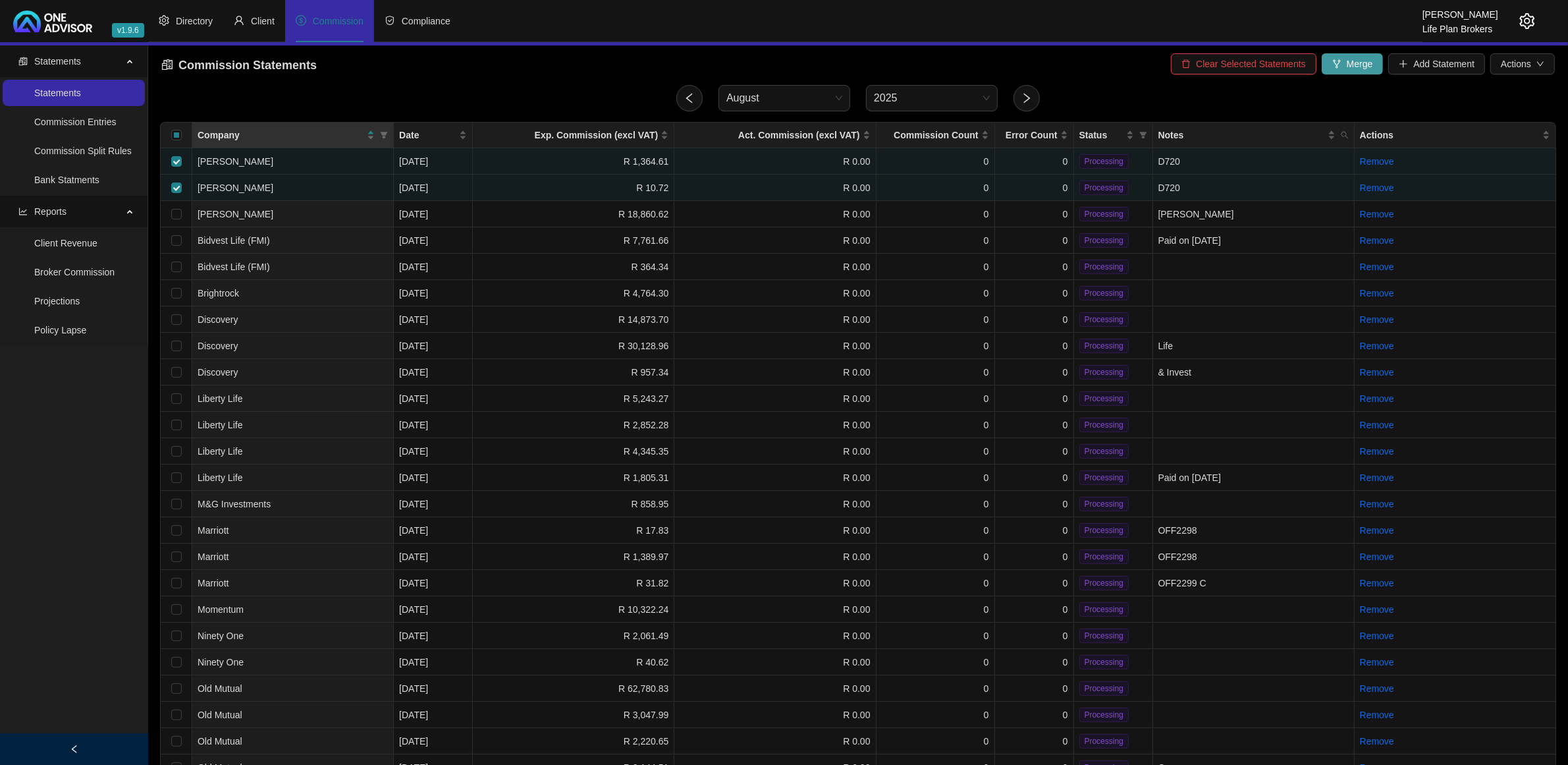
click at [1361, 70] on span "Merge" at bounding box center [1360, 63] width 27 height 14
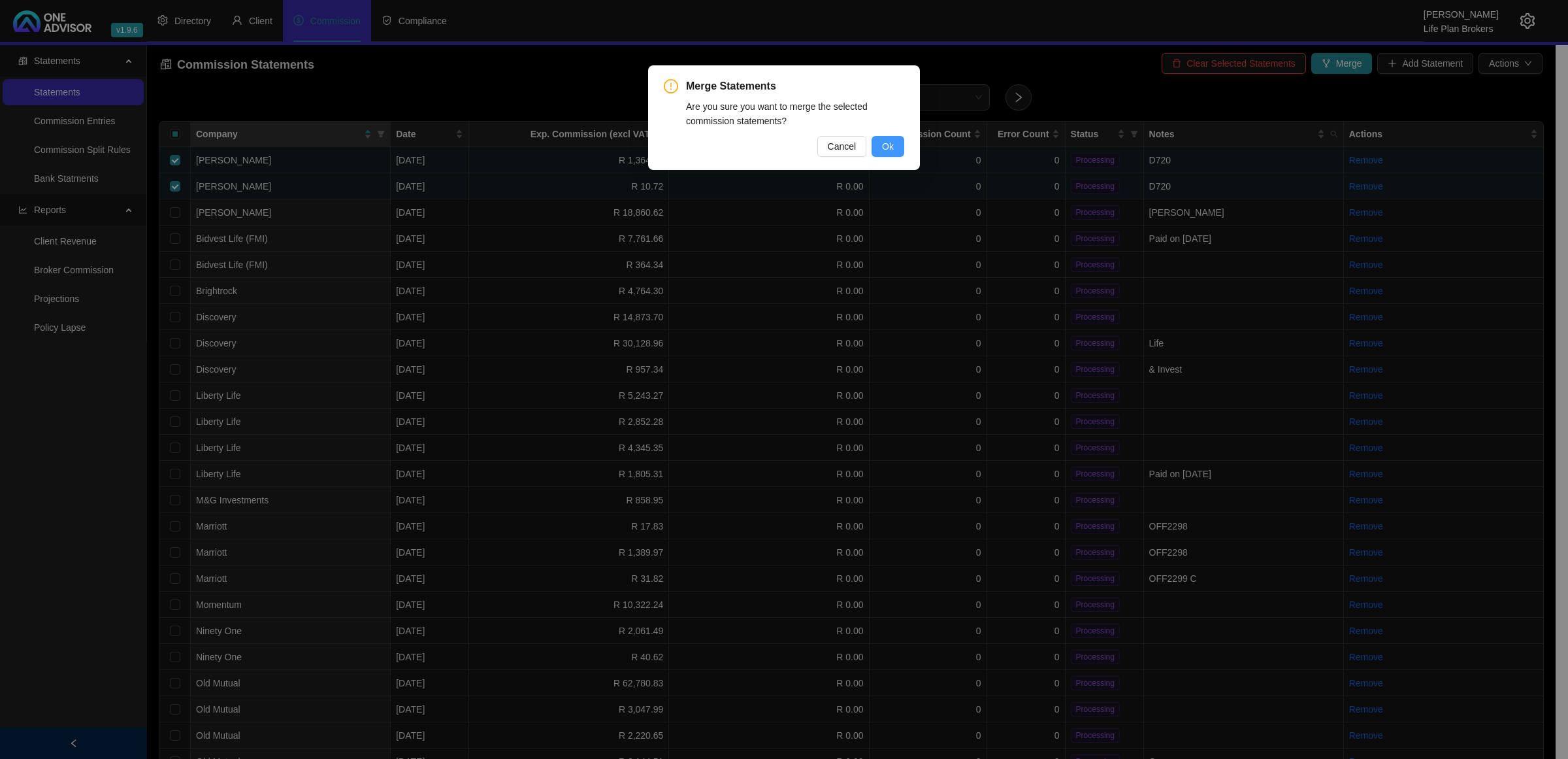
click at [882, 147] on span "Ok" at bounding box center [888, 146] width 12 height 14
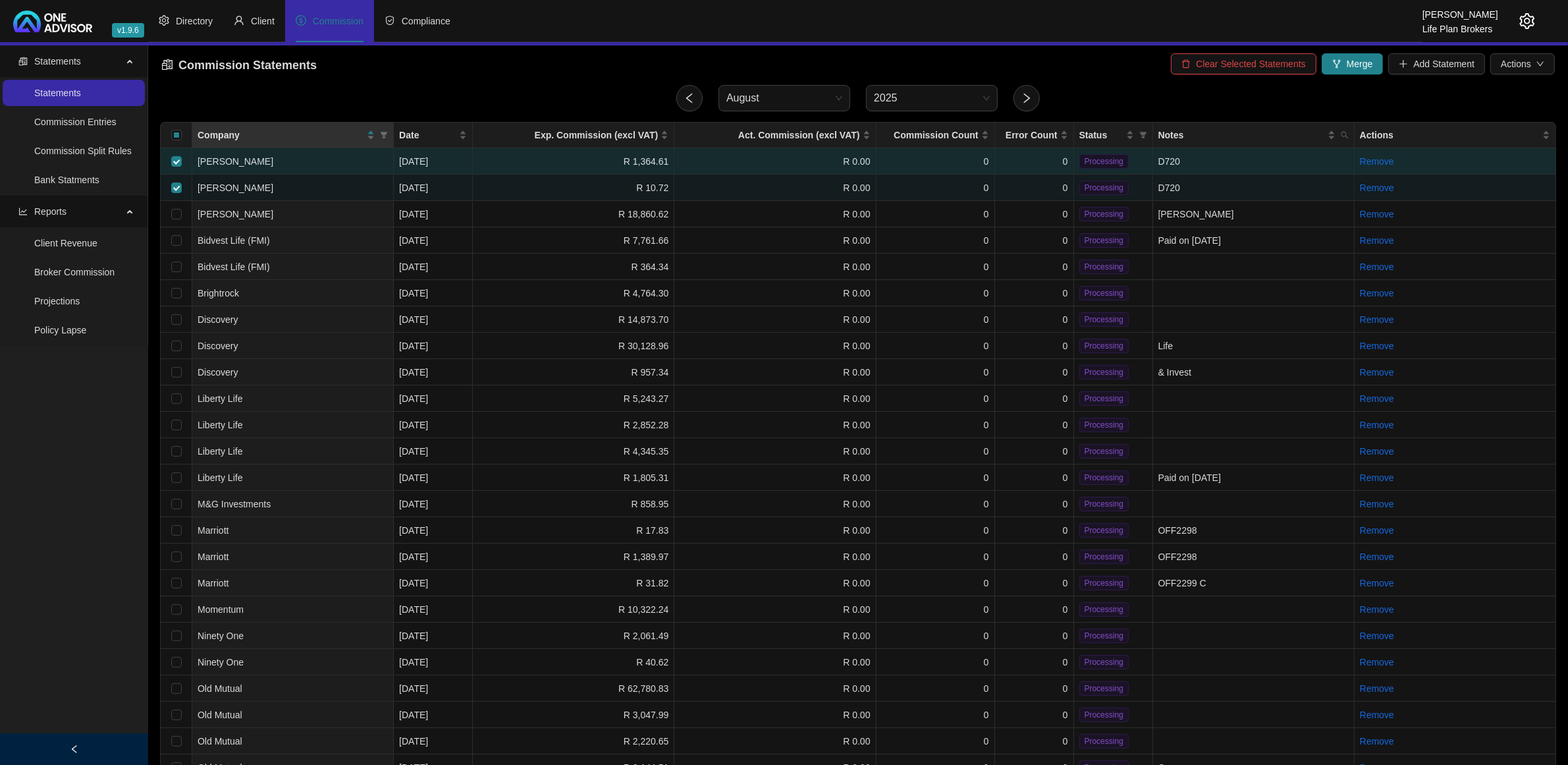
checkbox input "false"
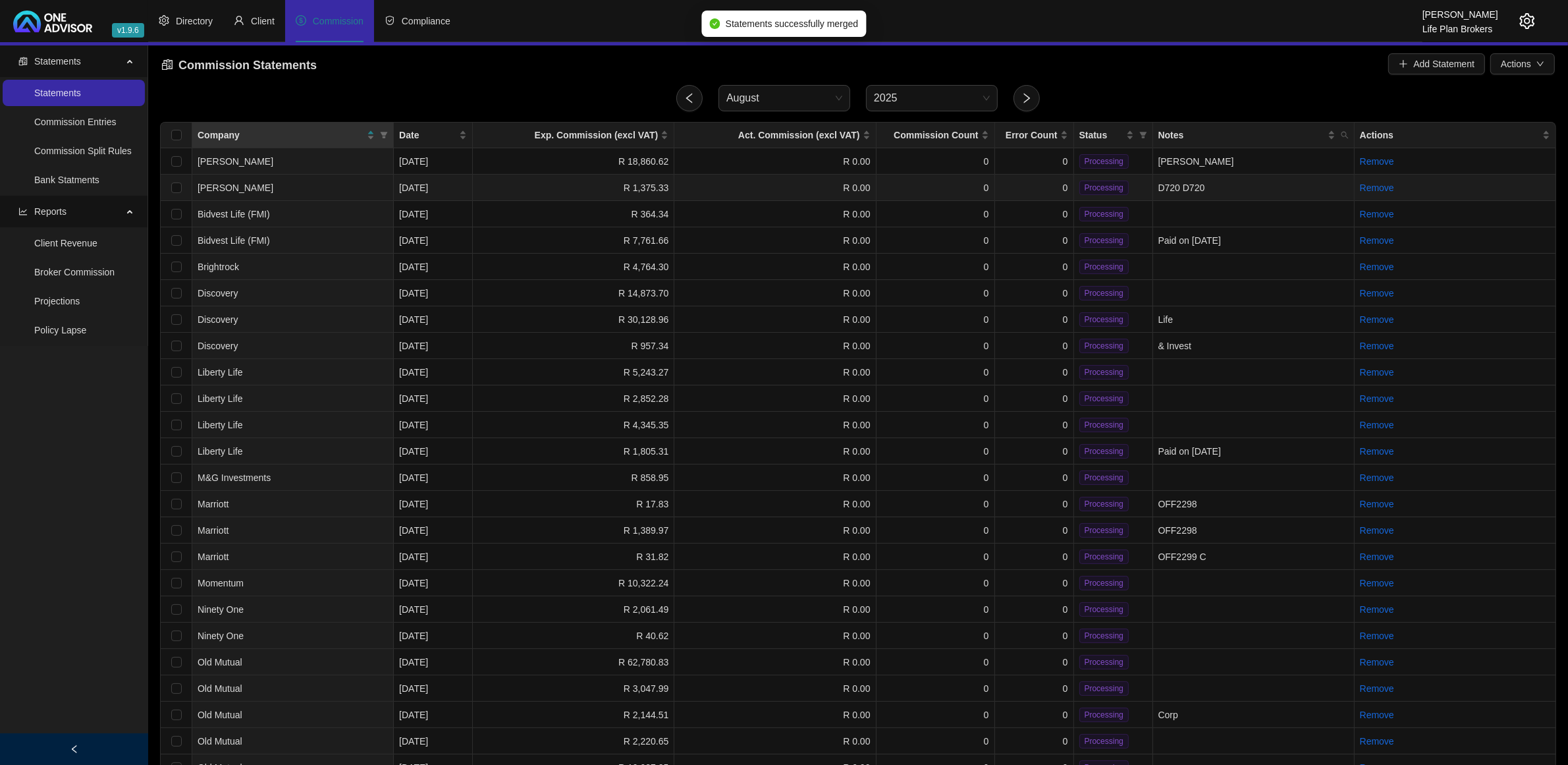
click at [1181, 183] on td "D720 D720" at bounding box center [1254, 188] width 202 height 27
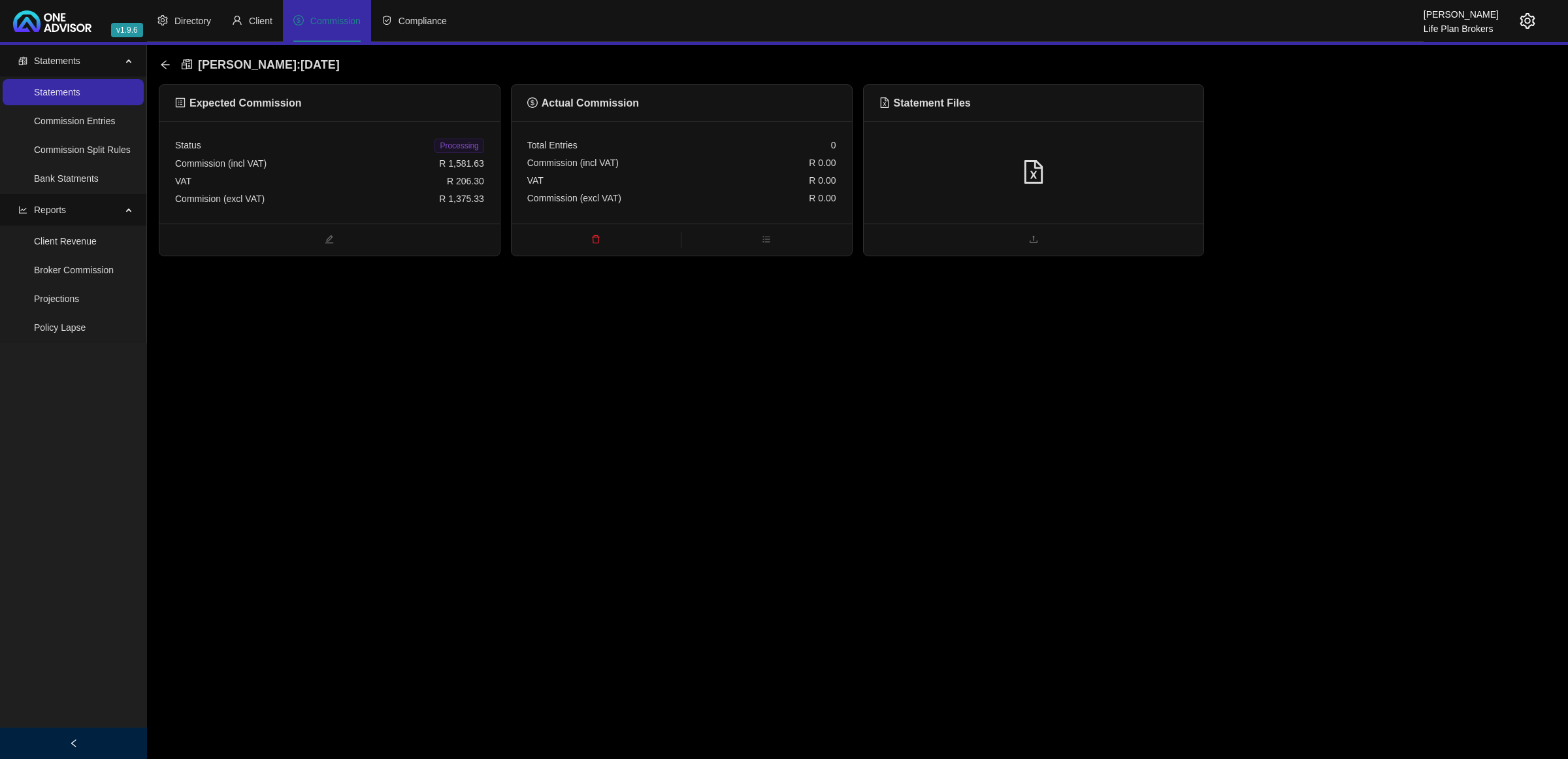
click at [1076, 184] on div at bounding box center [1034, 172] width 309 height 25
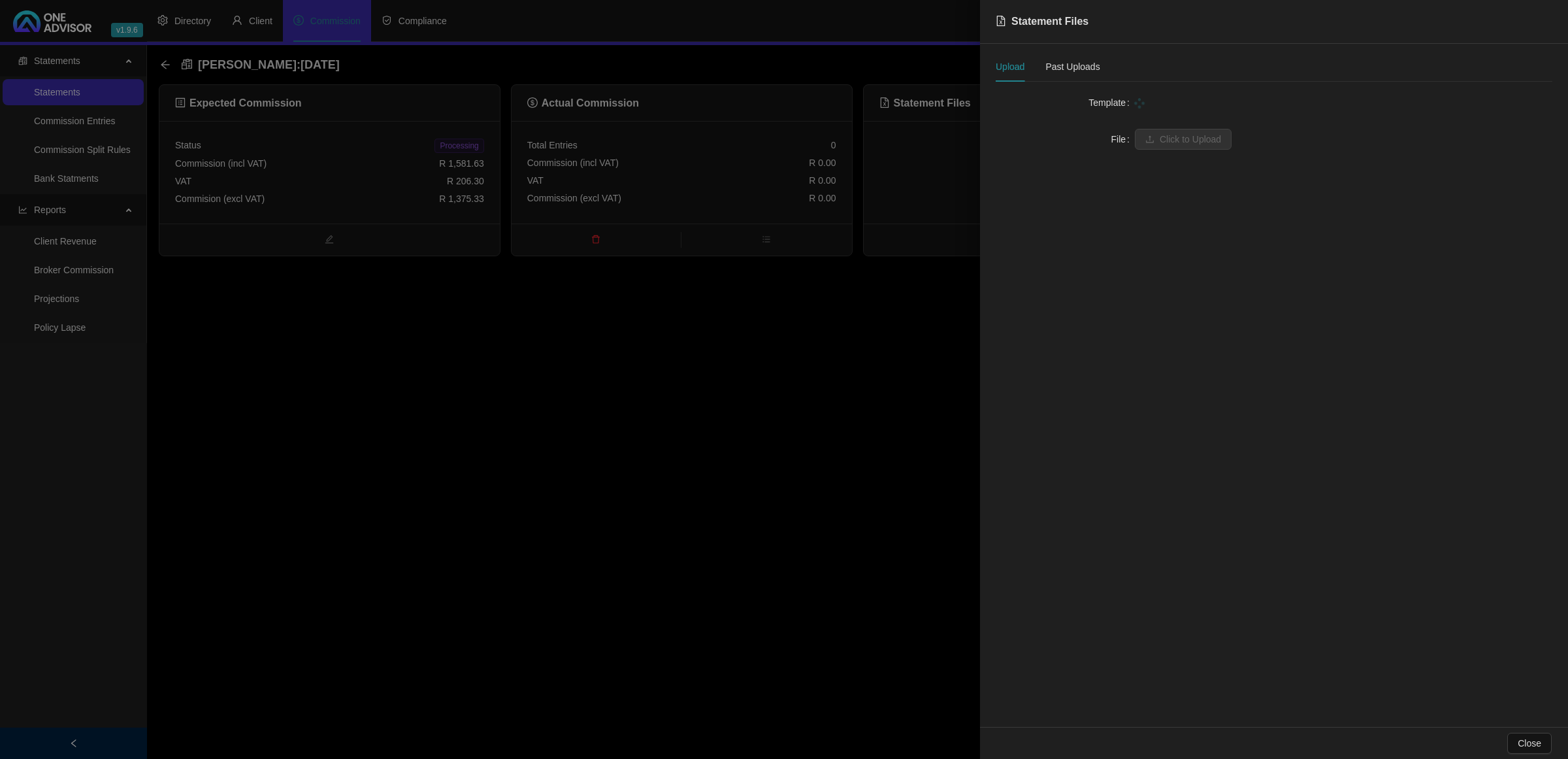
click at [331, 190] on div at bounding box center [784, 380] width 1568 height 759
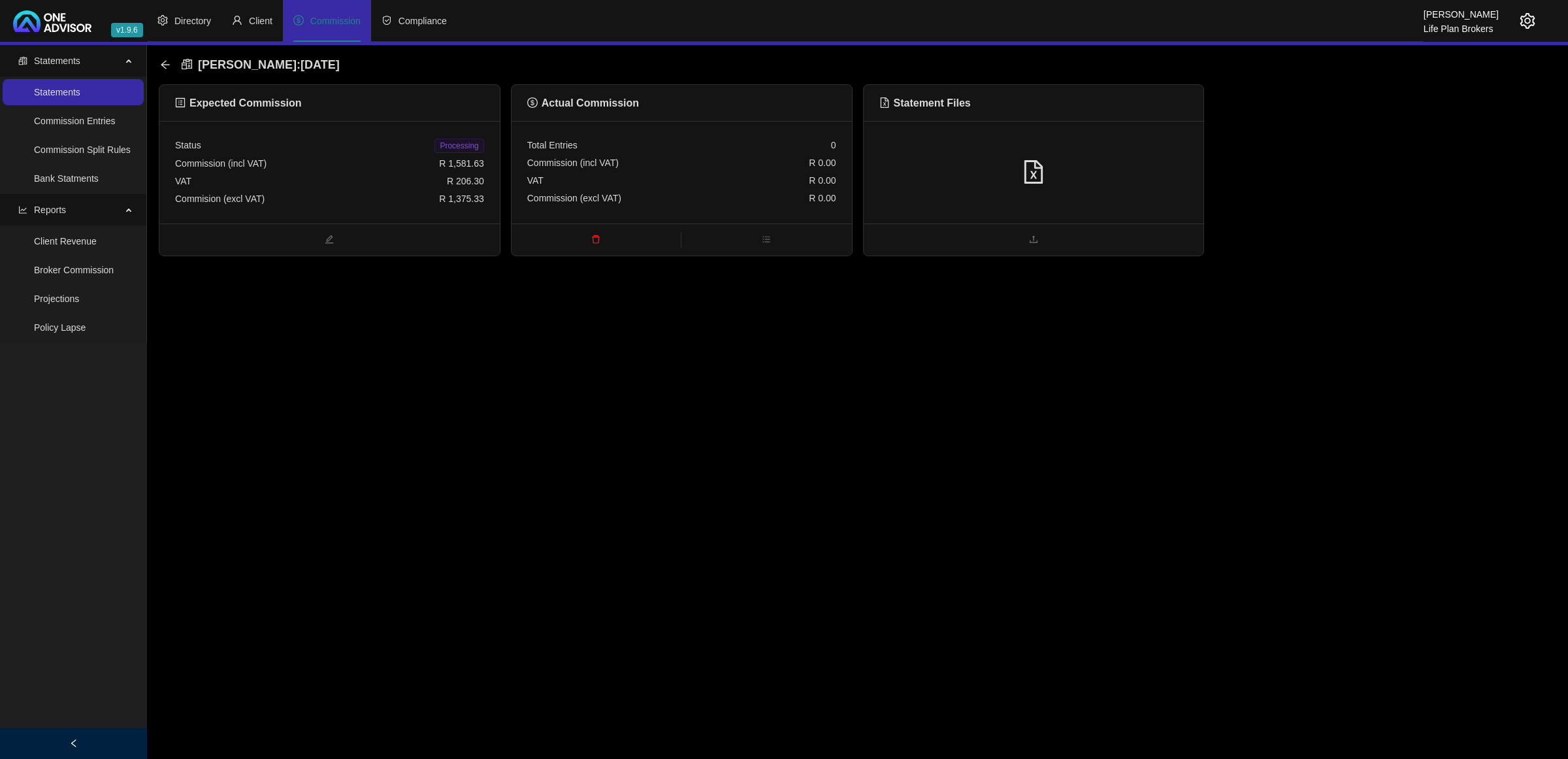
click at [351, 184] on div "VAT R 206.30" at bounding box center [329, 181] width 309 height 17
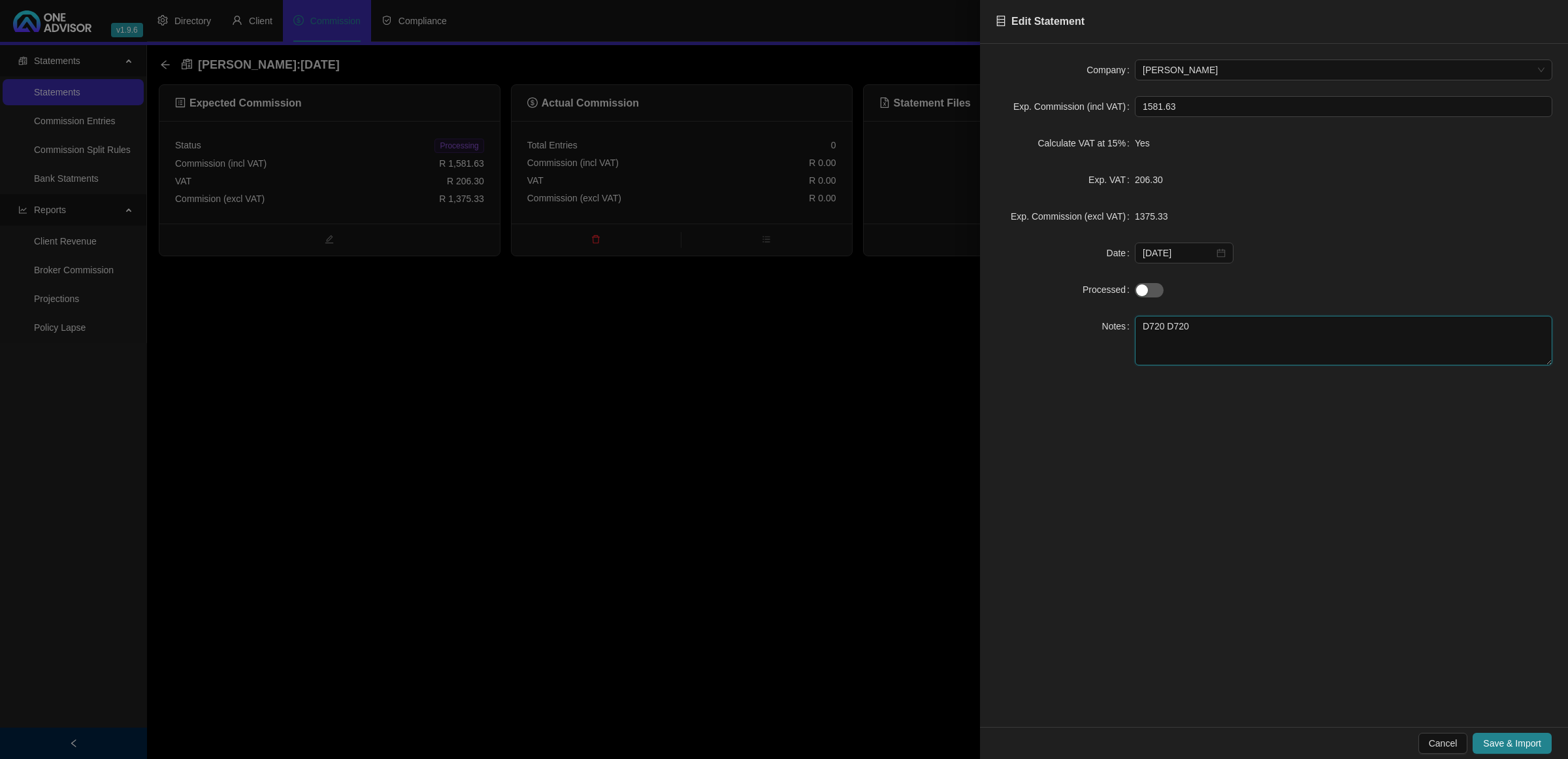
drag, startPoint x: 1197, startPoint y: 334, endPoint x: 957, endPoint y: 284, distance: 245.2
click at [1001, 317] on div "Notes D720 D720" at bounding box center [1274, 340] width 556 height 49
type textarea "[PERSON_NAME]"
click at [1480, 732] on div "Cancel Save & Import" at bounding box center [1274, 743] width 588 height 32
click at [1511, 746] on span "Save & Import" at bounding box center [1512, 743] width 58 height 14
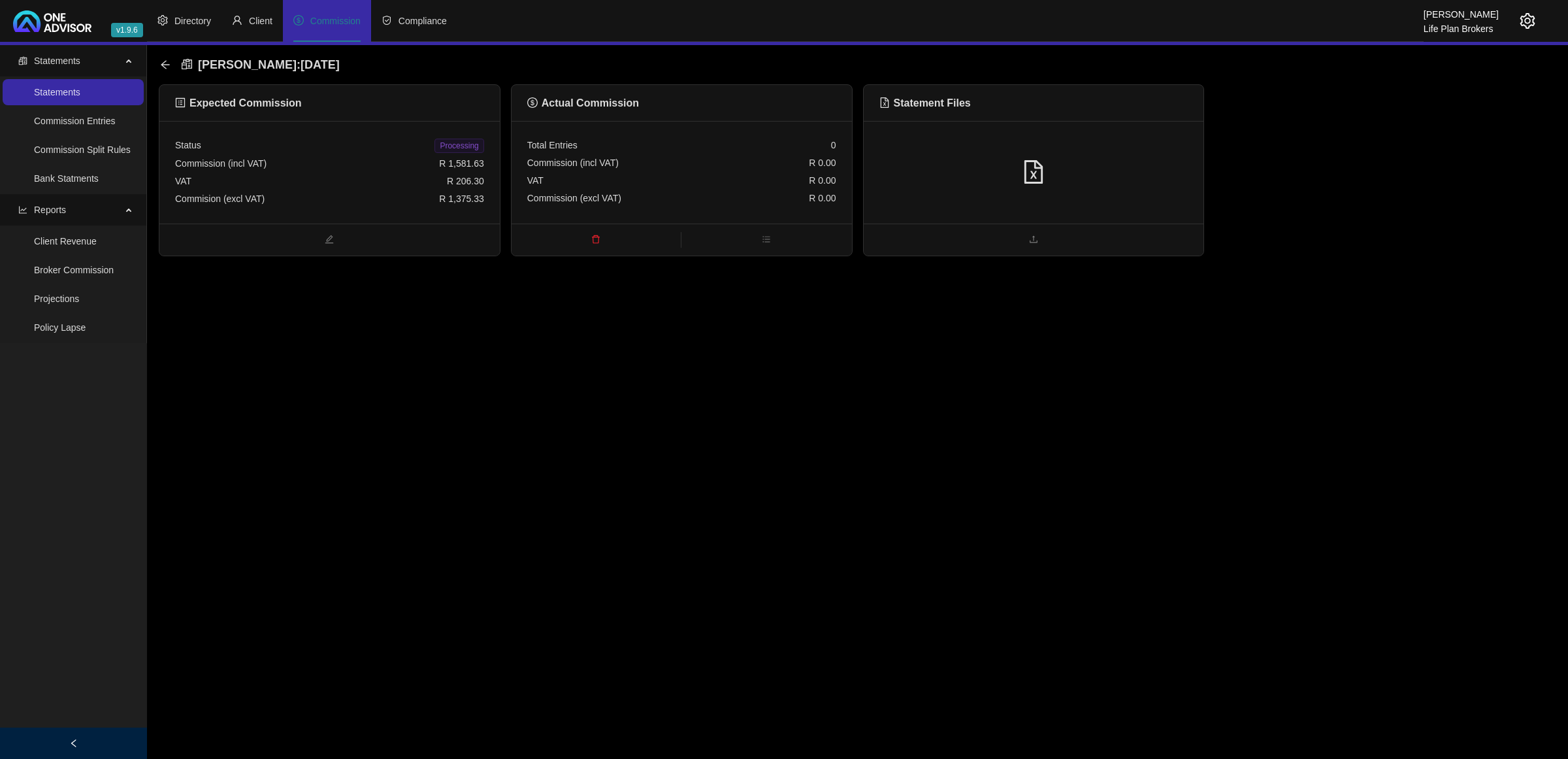
click at [159, 58] on div "[PERSON_NAME] : [DATE]" at bounding box center [858, 65] width 1398 height 40
click at [165, 68] on icon "arrow-left" at bounding box center [165, 64] width 8 height 8
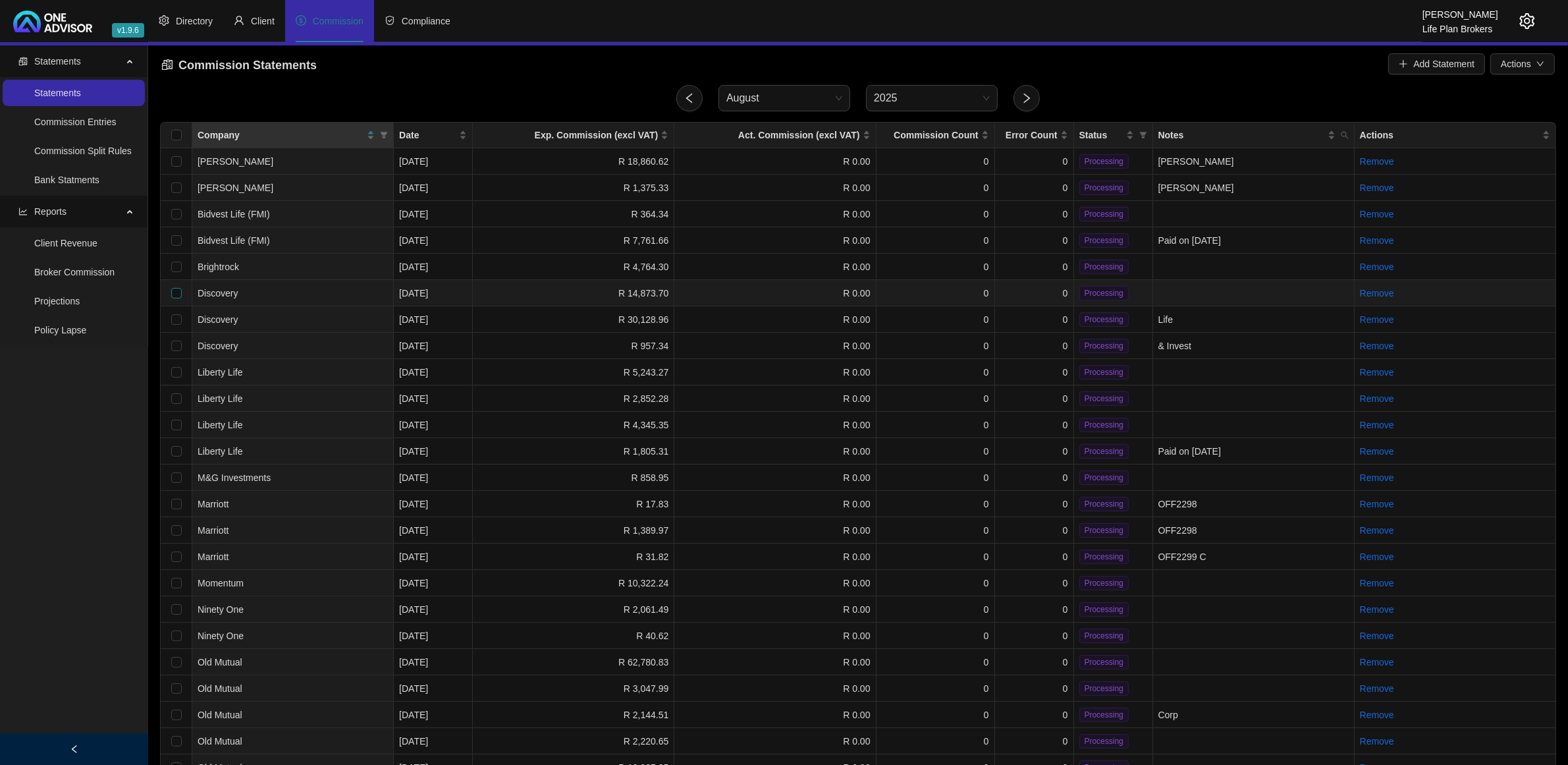
click at [173, 286] on label at bounding box center [176, 293] width 11 height 14
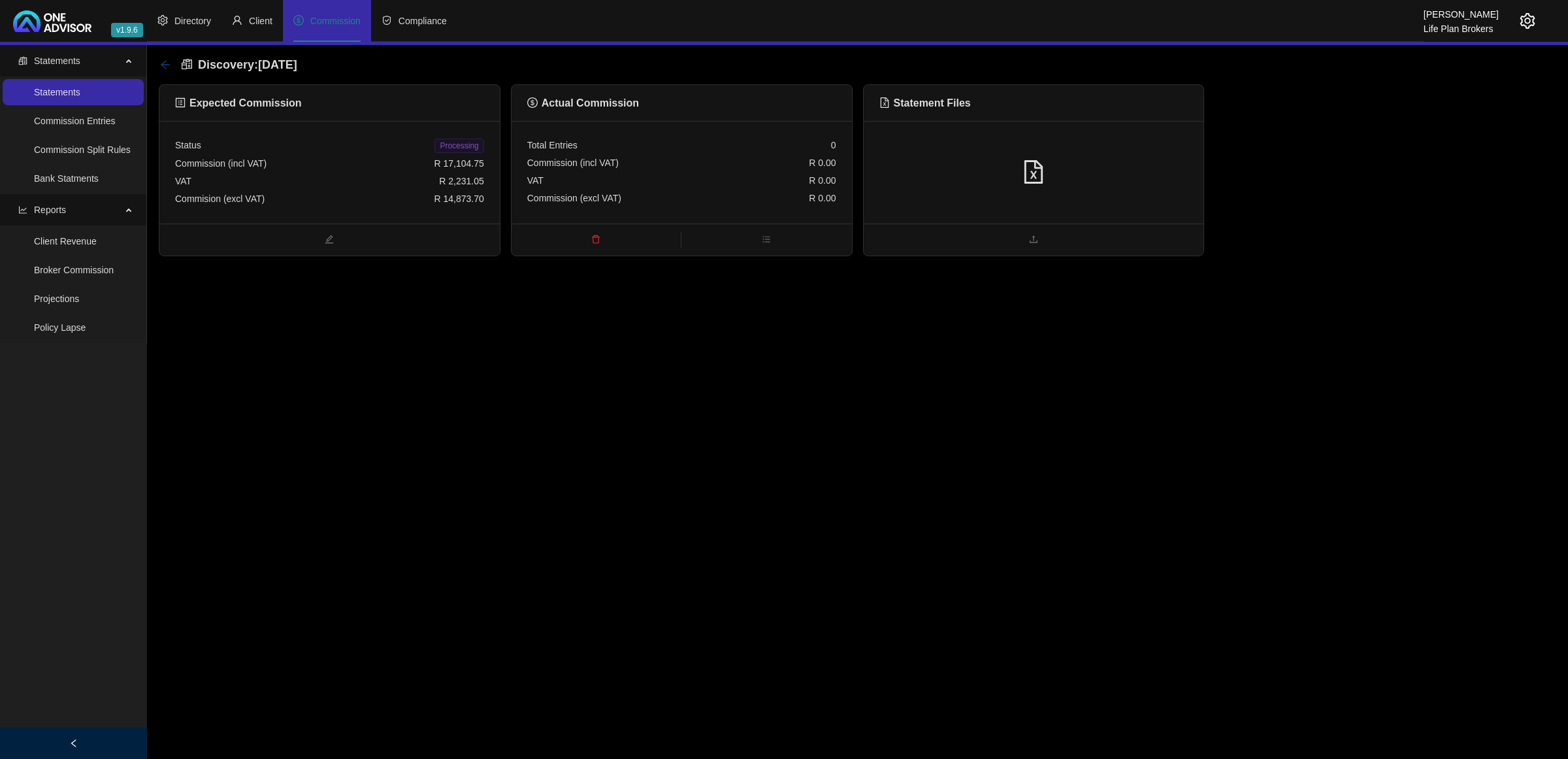
click at [164, 62] on icon "arrow-left" at bounding box center [165, 64] width 11 height 11
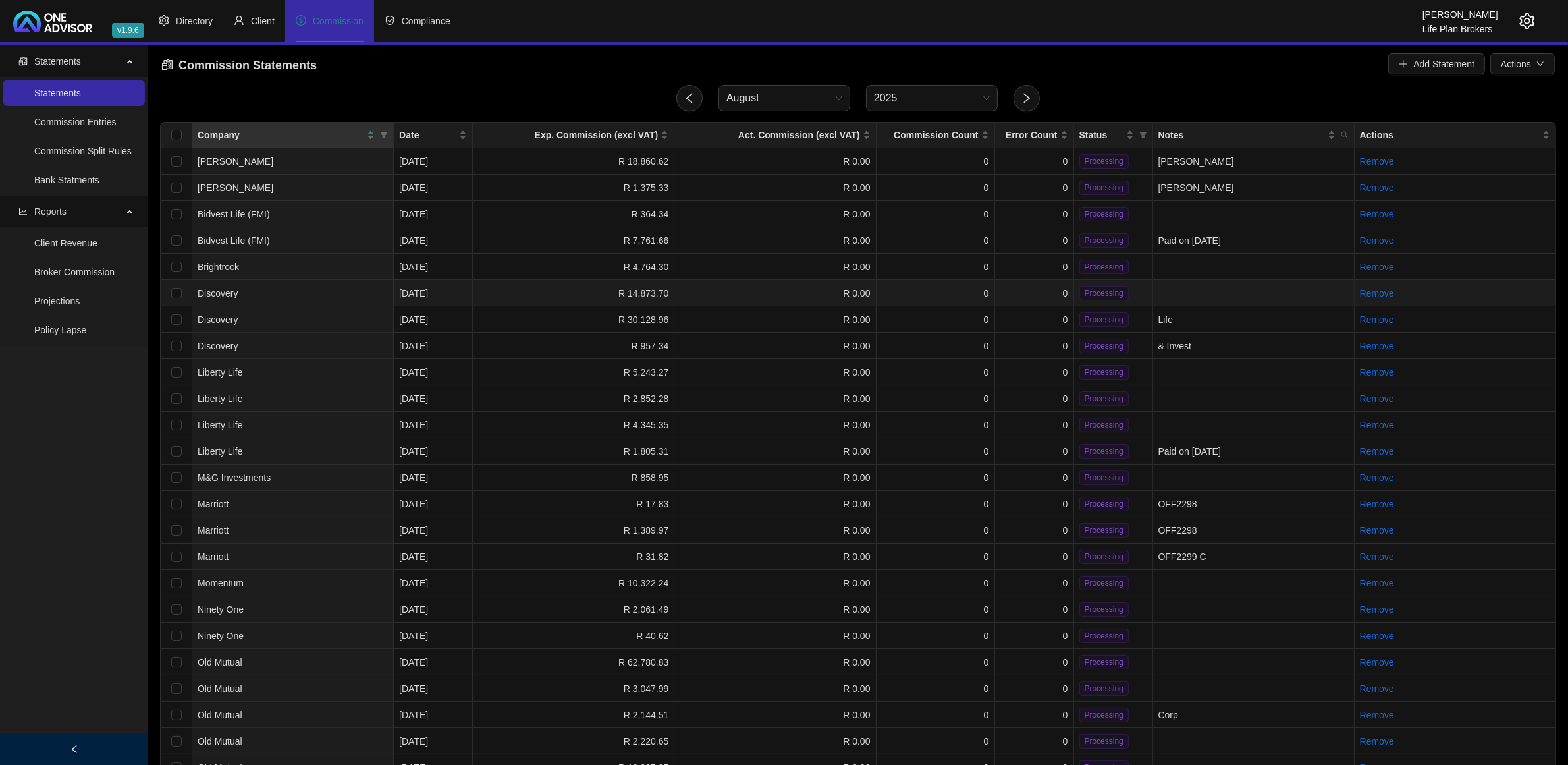
click at [168, 290] on td at bounding box center [177, 293] width 32 height 27
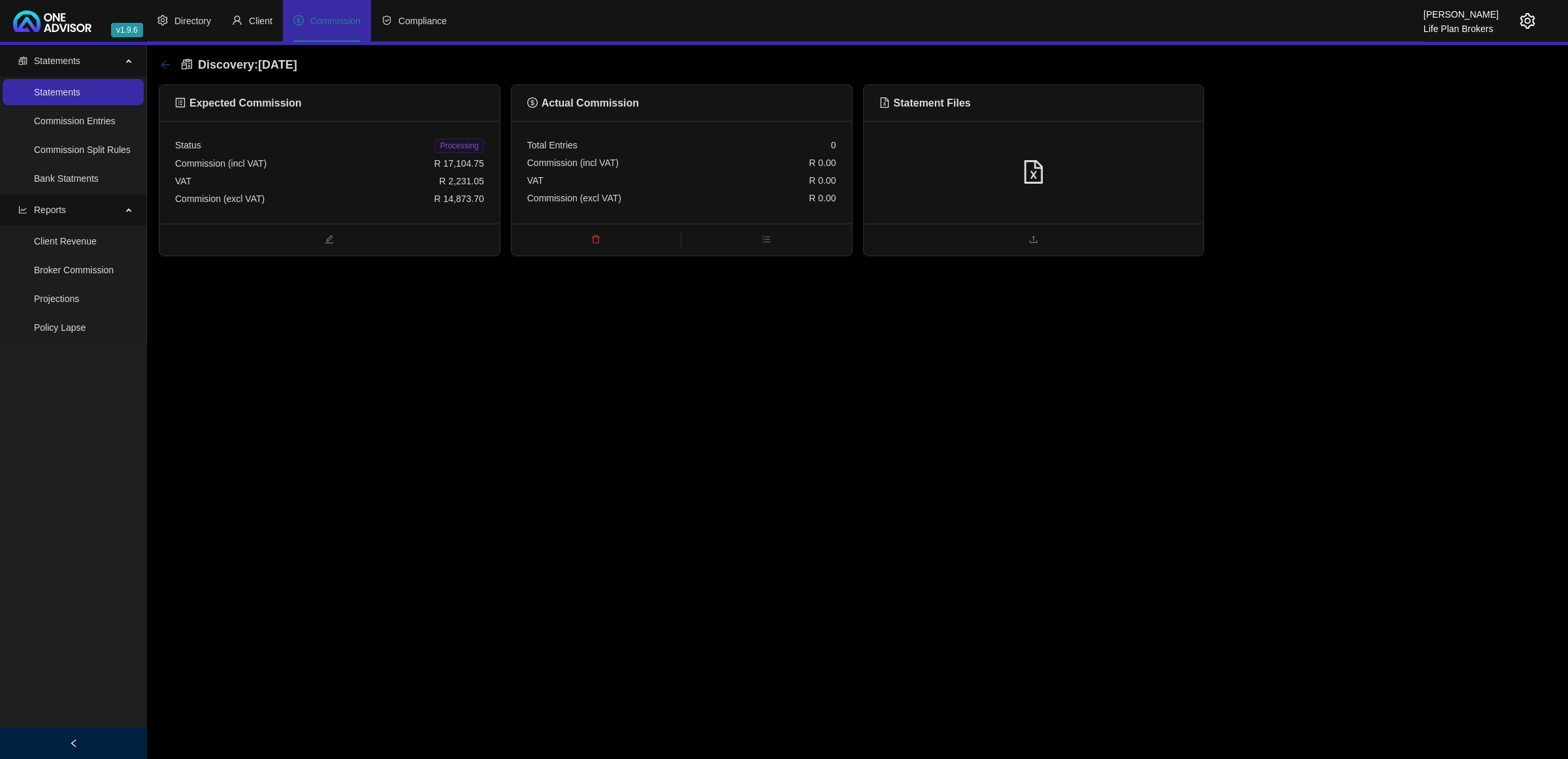
click at [167, 67] on icon "arrow-left" at bounding box center [165, 64] width 11 height 11
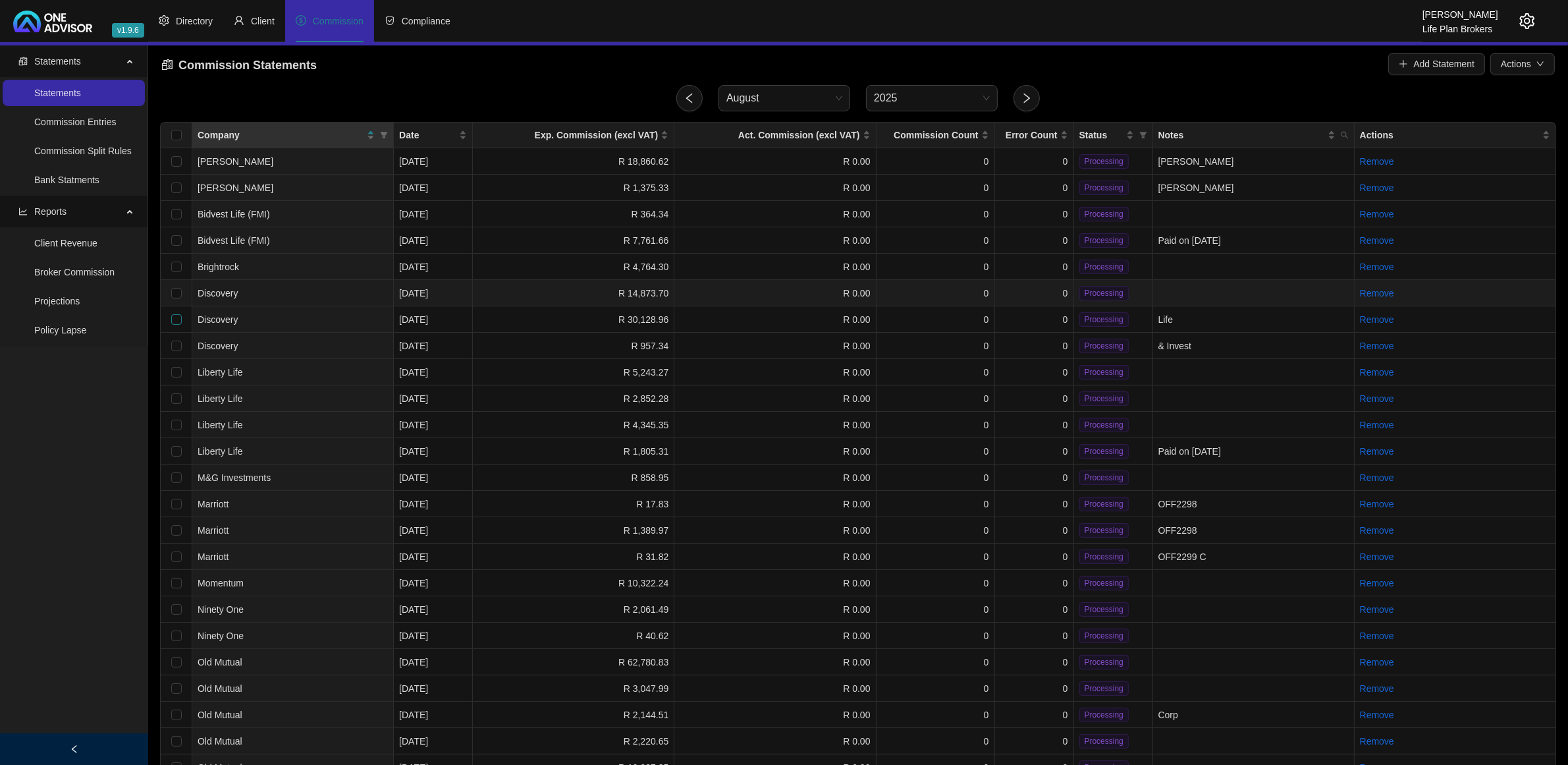
drag, startPoint x: 177, startPoint y: 294, endPoint x: 175, endPoint y: 314, distance: 20.1
click at [176, 293] on input "checkbox" at bounding box center [176, 293] width 11 height 11
checkbox input "true"
click at [173, 319] on input "checkbox" at bounding box center [176, 319] width 11 height 11
checkbox input "true"
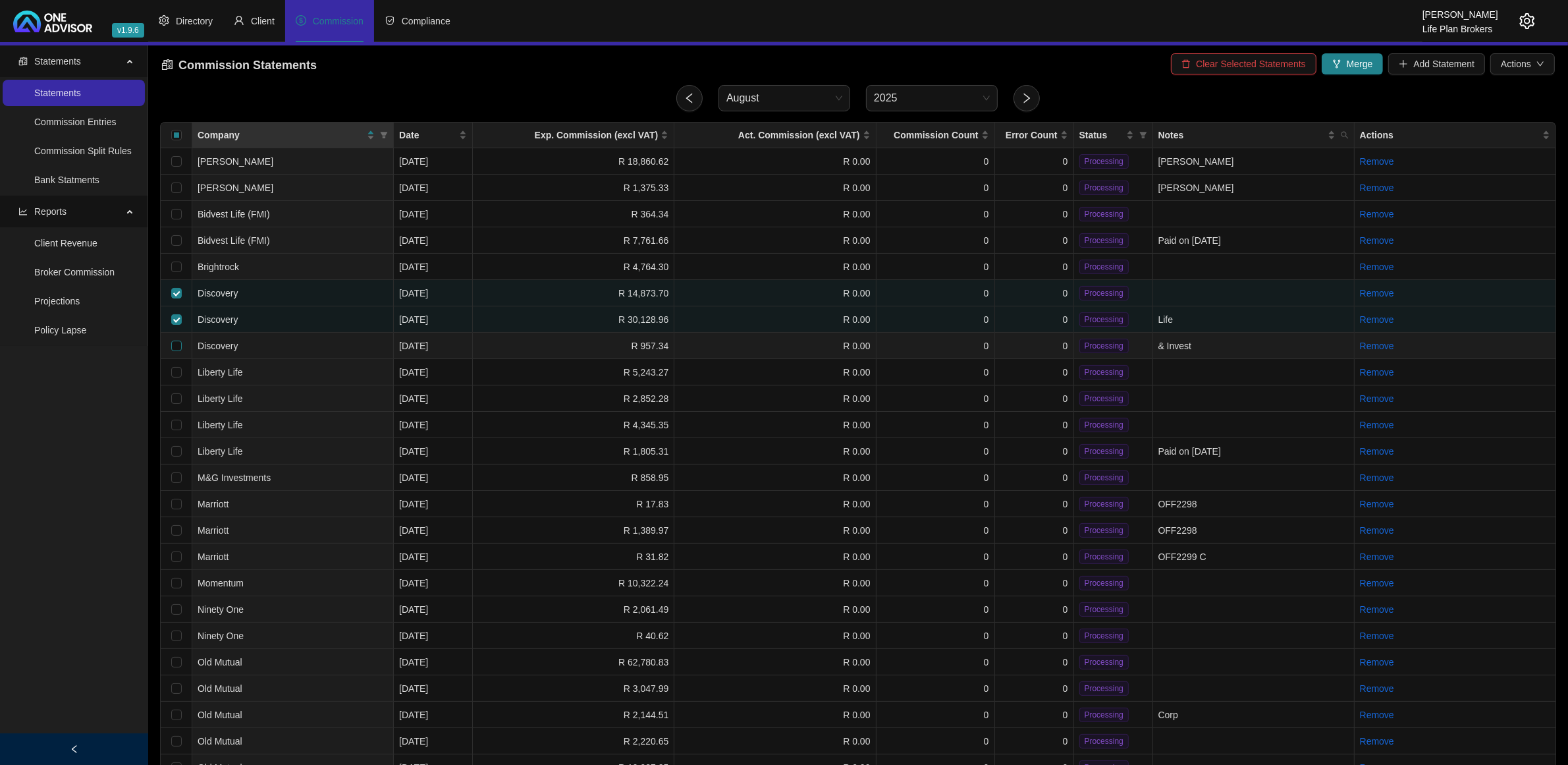
click at [178, 340] on input "checkbox" at bounding box center [176, 345] width 11 height 11
checkbox input "true"
click at [1350, 65] on span "Merge" at bounding box center [1360, 63] width 27 height 14
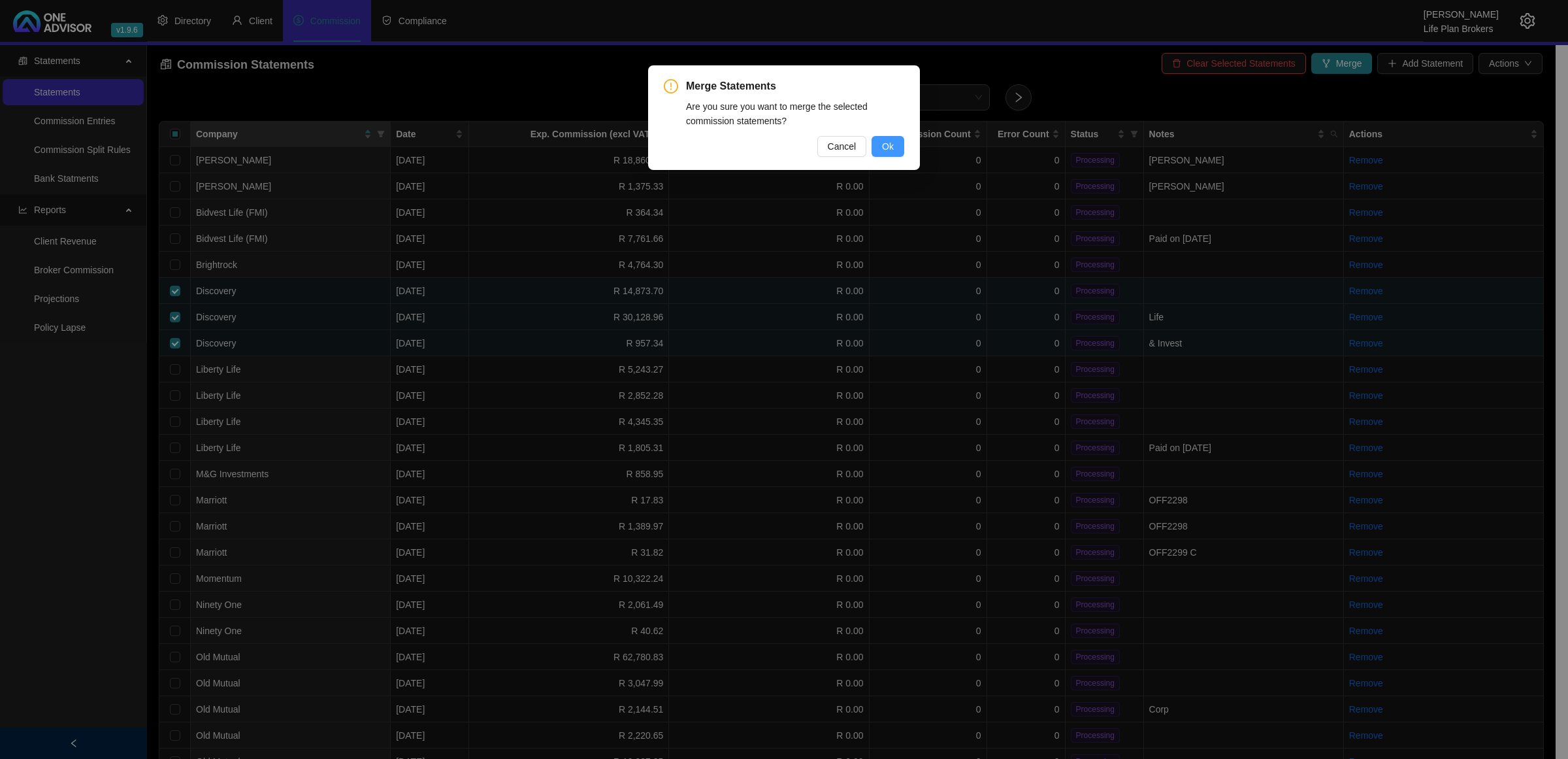
click at [884, 142] on span "Ok" at bounding box center [888, 146] width 12 height 14
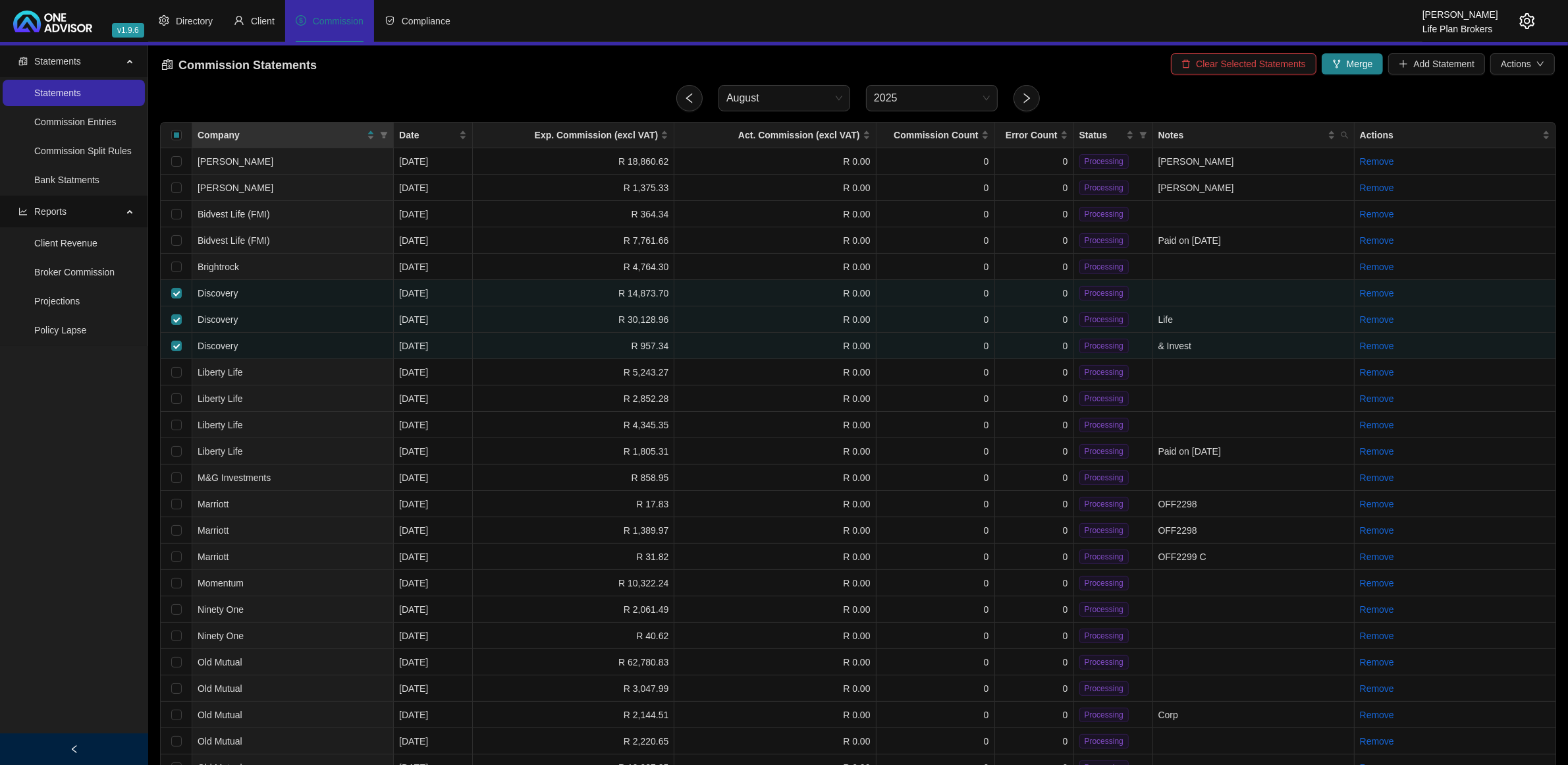
checkbox input "false"
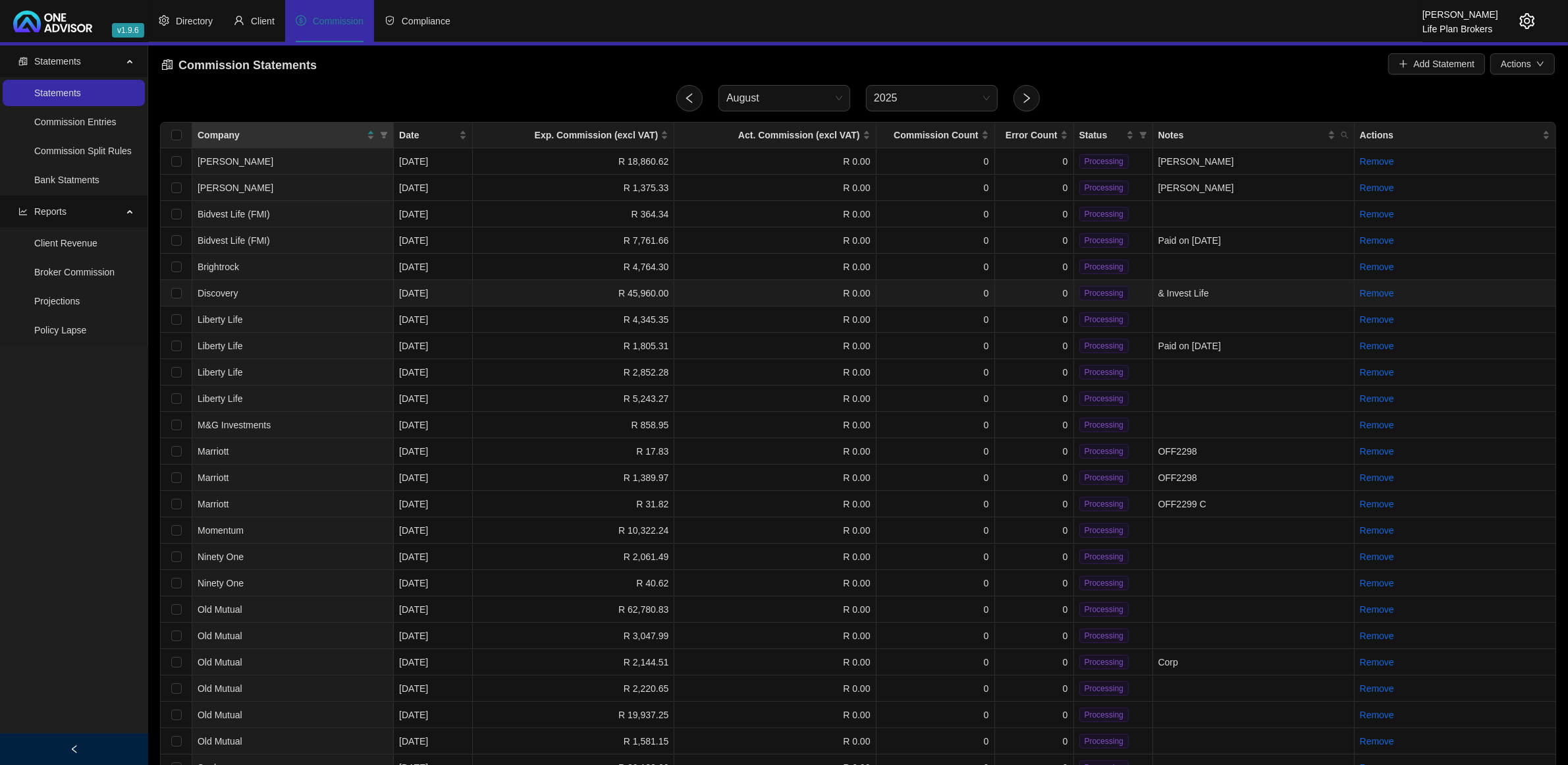
click at [1023, 294] on td "0" at bounding box center [1034, 293] width 79 height 27
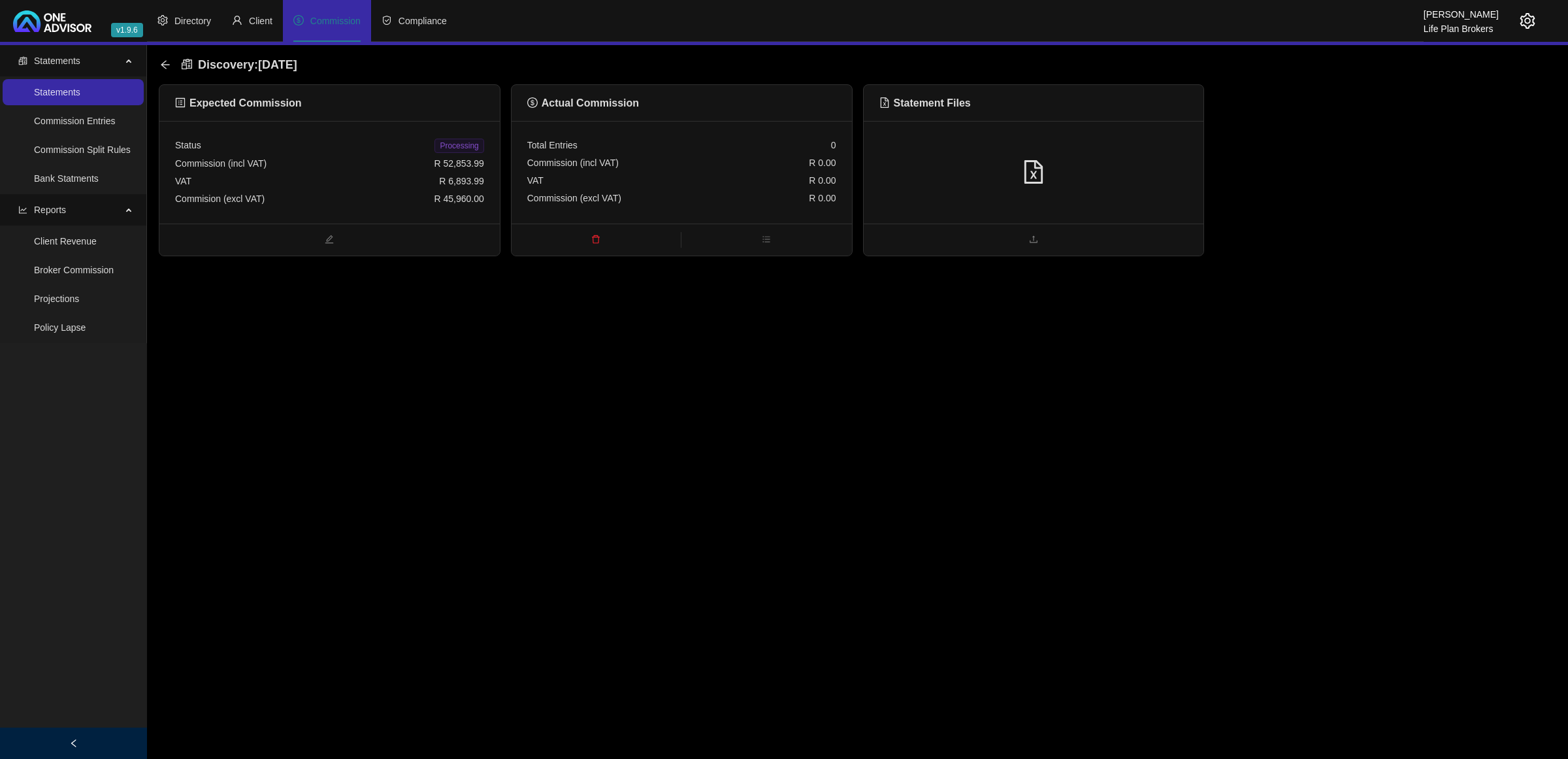
click at [300, 197] on div "Commision (excl VAT) R 45,960.00" at bounding box center [329, 198] width 309 height 17
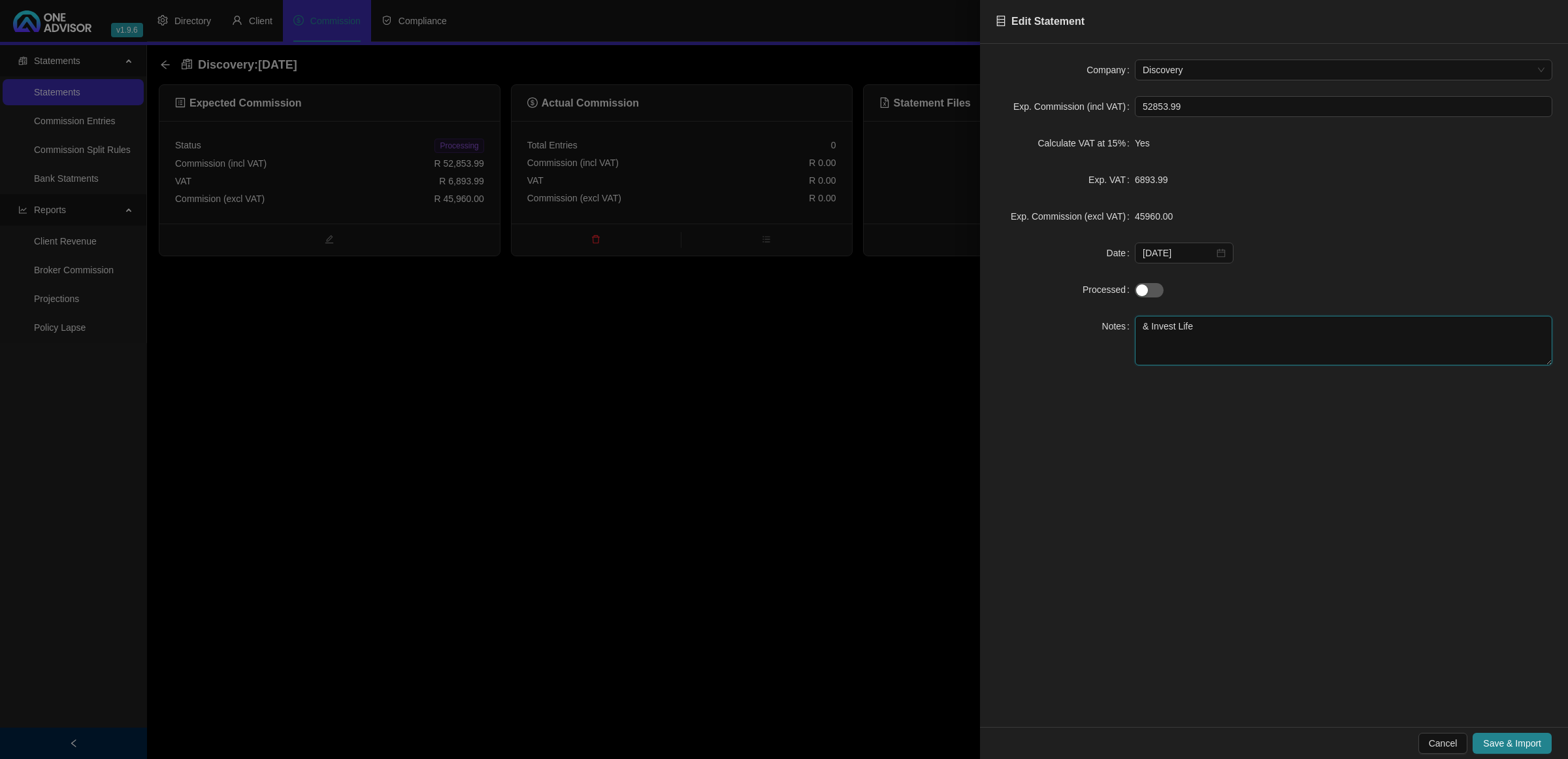
drag, startPoint x: 1229, startPoint y: 338, endPoint x: 665, endPoint y: 134, distance: 599.8
click at [667, 302] on div "Edit Statement Company Discovery Exp. Commission (incl VAT) 52853.99 Calculate …" at bounding box center [784, 380] width 1568 height 759
type textarea "Life and Invest"
click at [1514, 737] on span "Save & Import" at bounding box center [1512, 743] width 58 height 14
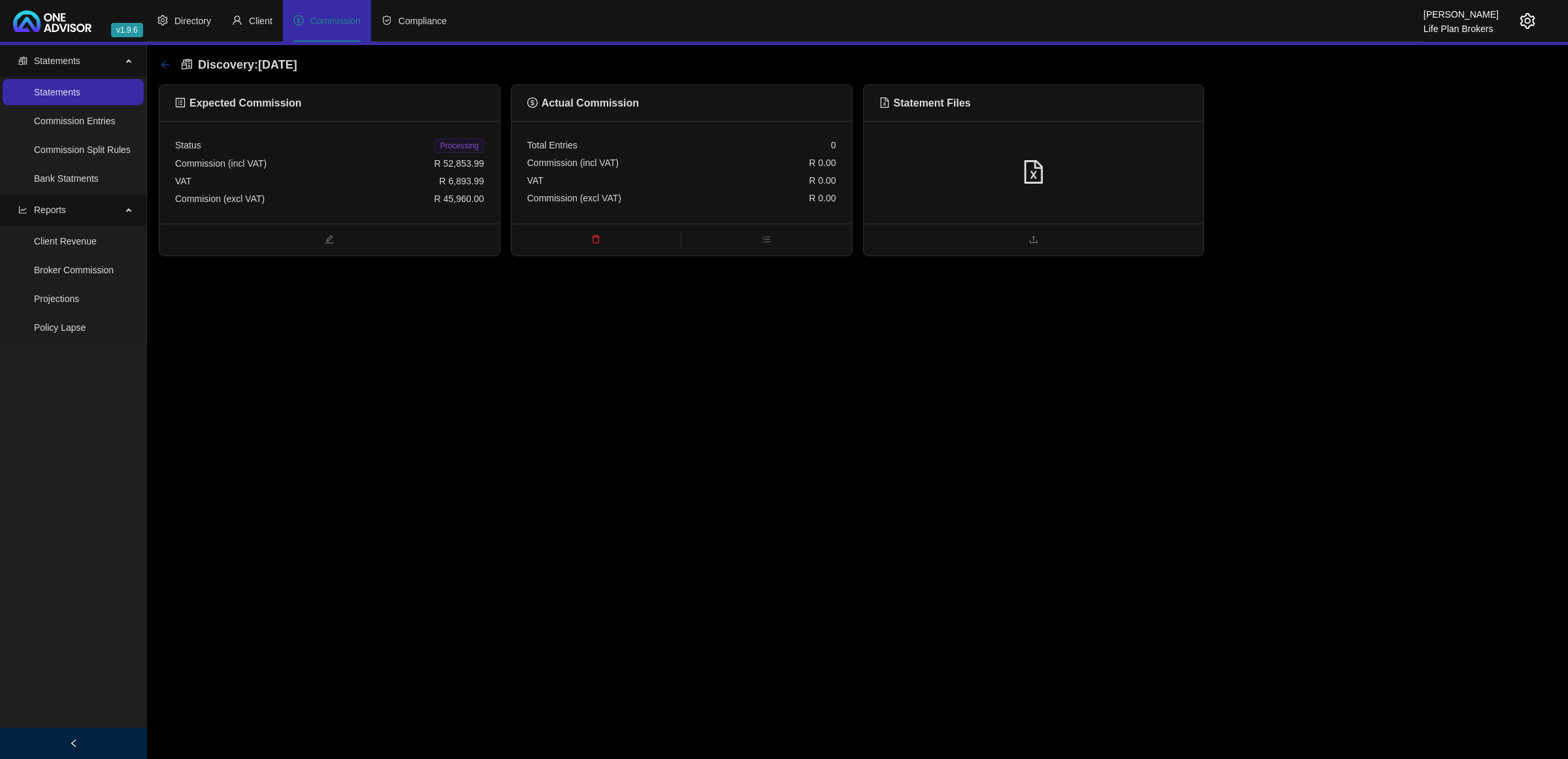
click at [162, 65] on icon "arrow-left" at bounding box center [165, 64] width 8 height 8
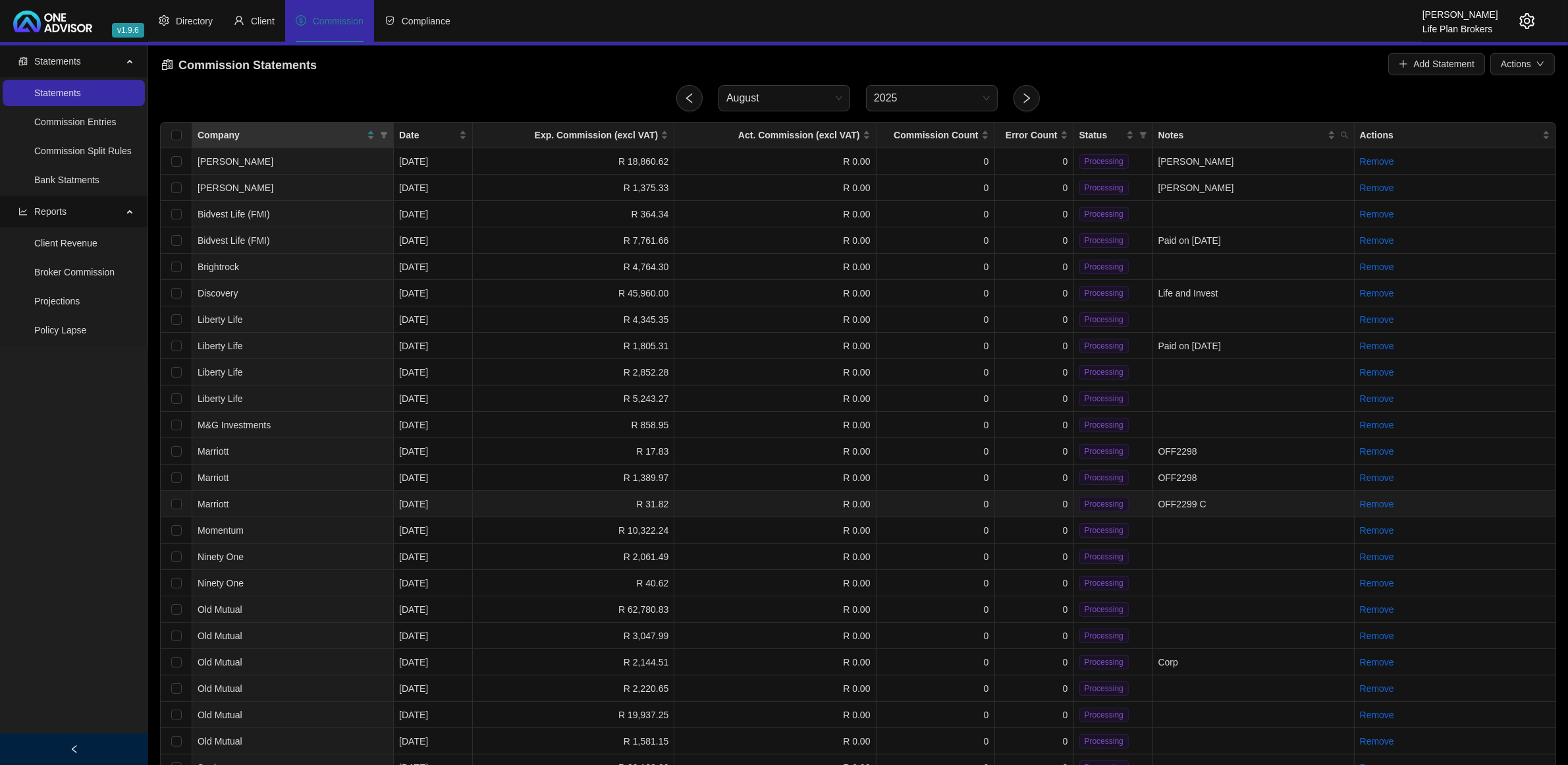
click at [1180, 501] on td "OFF2299 C" at bounding box center [1254, 504] width 202 height 27
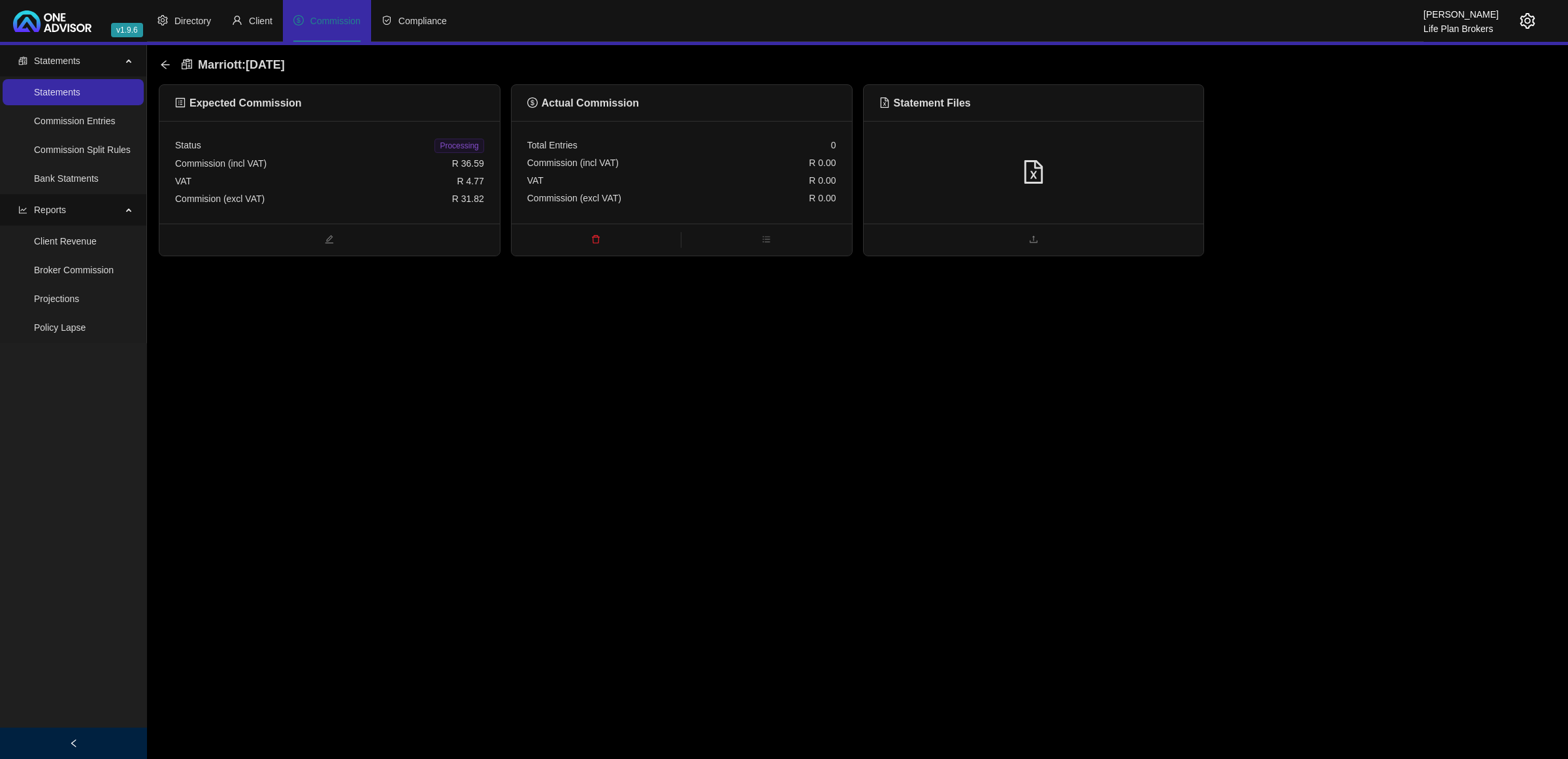
click at [423, 193] on div "Commision (excl VAT) R 31.82" at bounding box center [329, 198] width 309 height 17
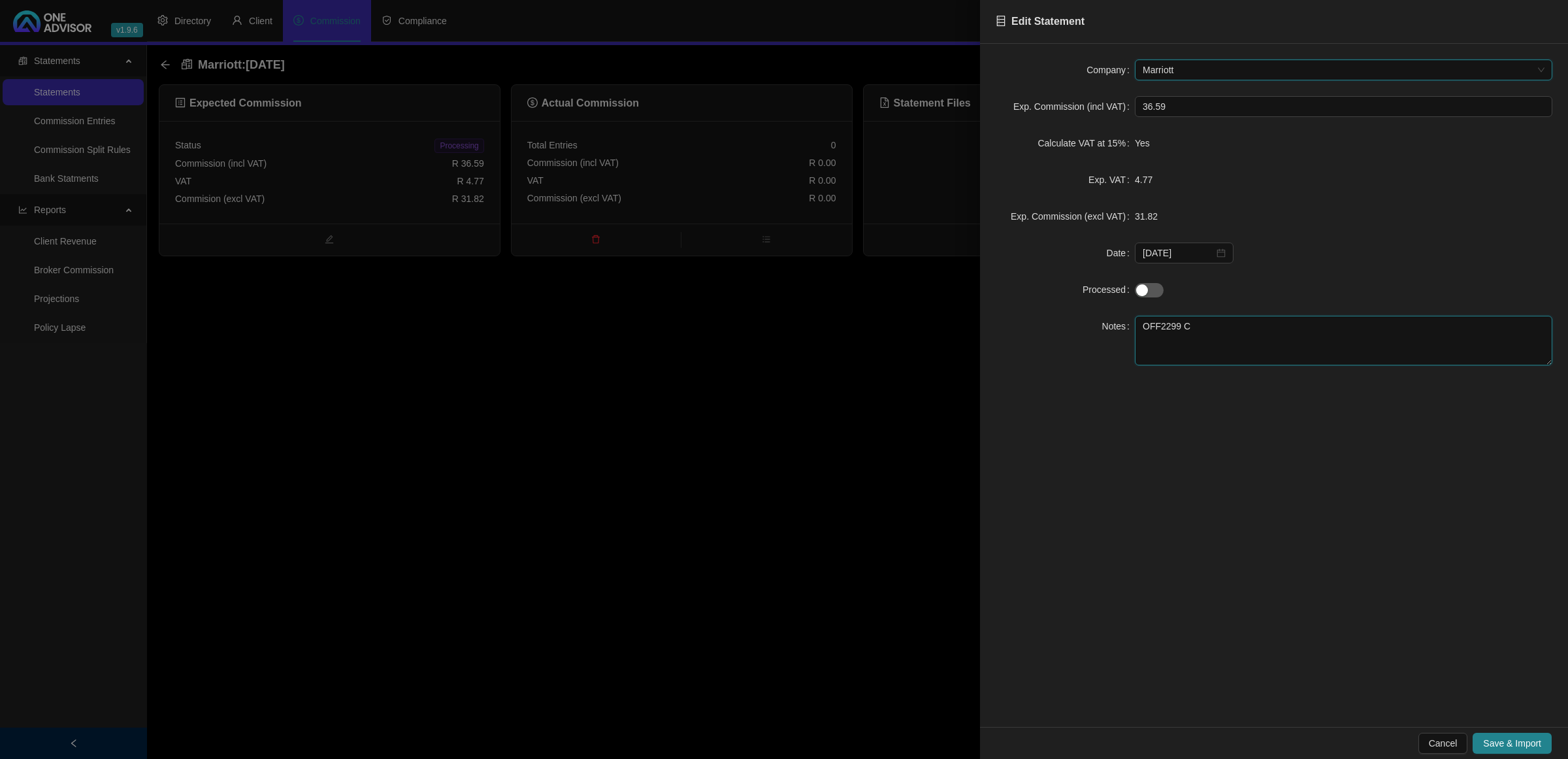
click at [1223, 350] on textarea "OFF2299 C" at bounding box center [1343, 340] width 417 height 49
type textarea "OFF229"
click at [1501, 739] on span "Save & Import" at bounding box center [1512, 743] width 58 height 14
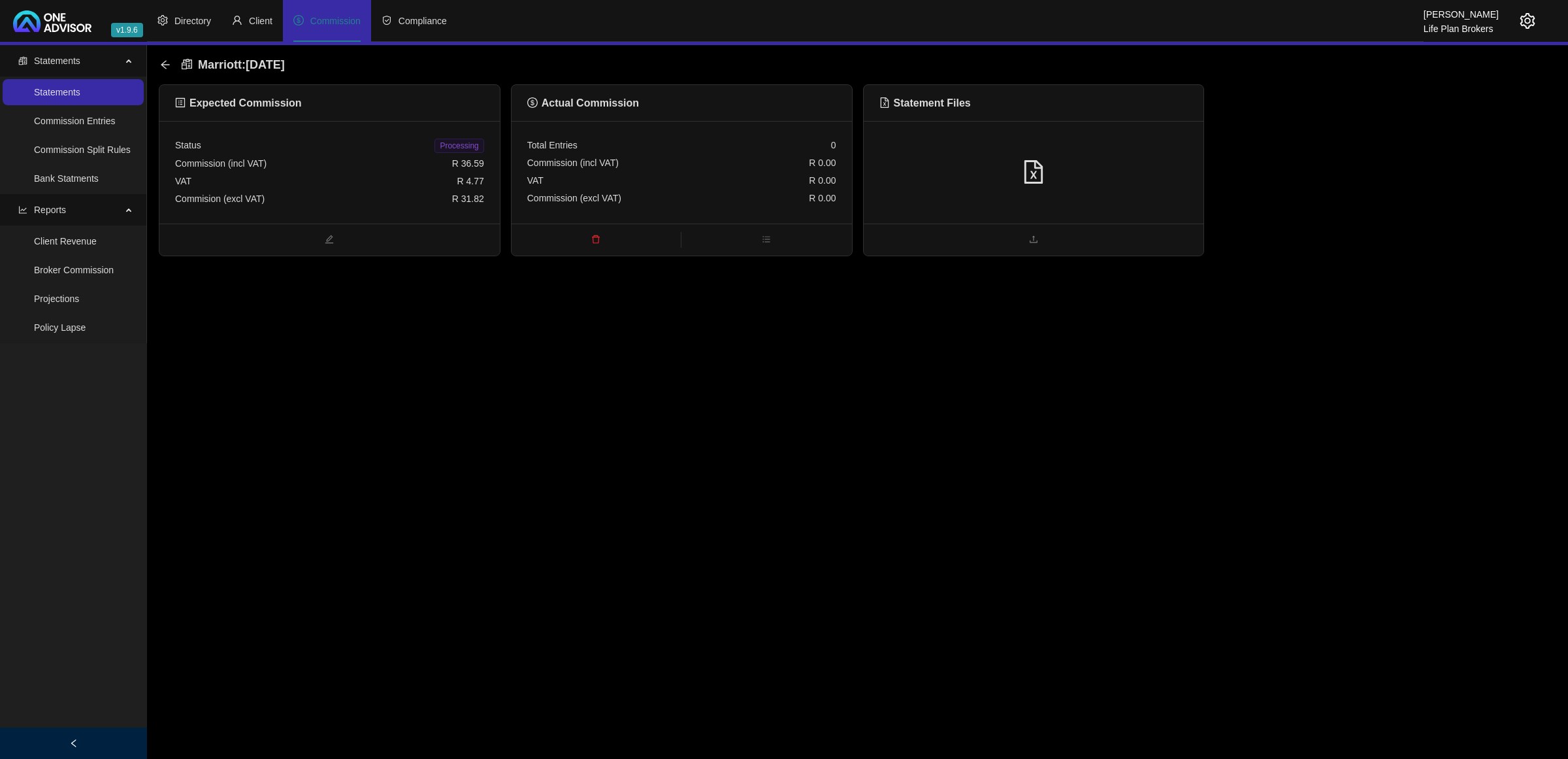
click at [287, 193] on div "Commision (excl VAT) R 31.82" at bounding box center [329, 198] width 309 height 17
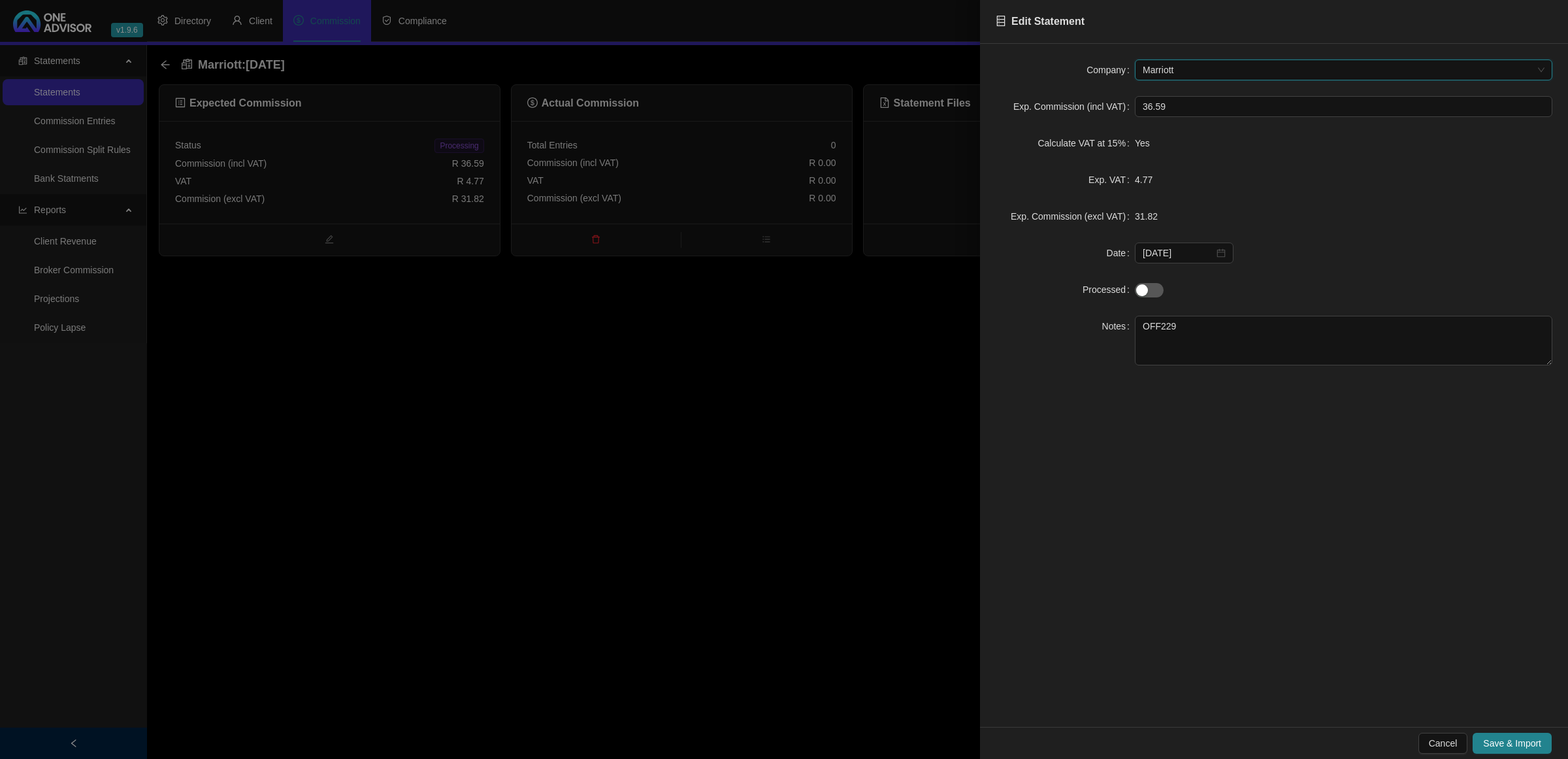
click at [604, 417] on div at bounding box center [784, 380] width 1568 height 759
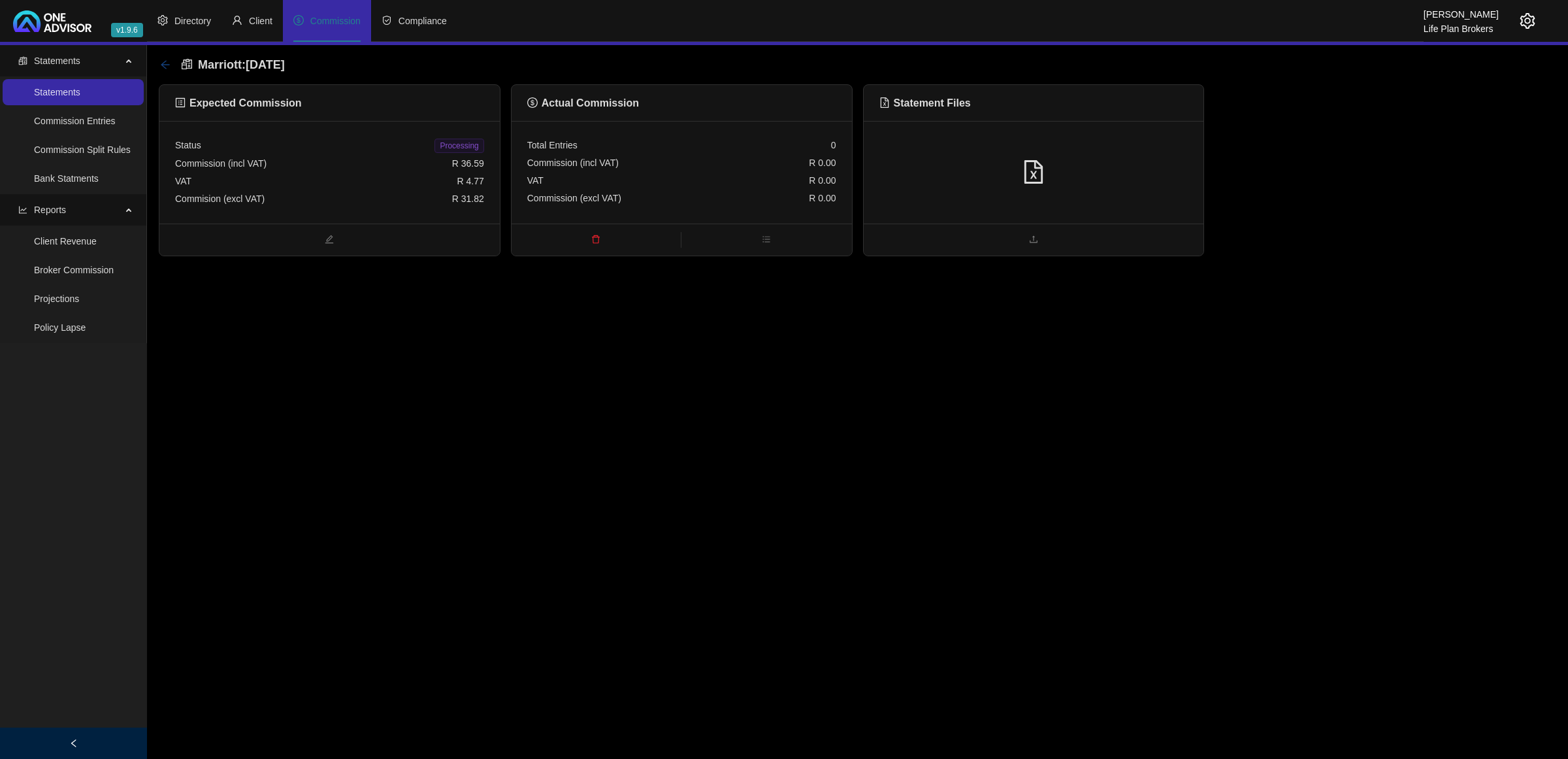
click at [160, 63] on icon "arrow-left" at bounding box center [165, 64] width 11 height 11
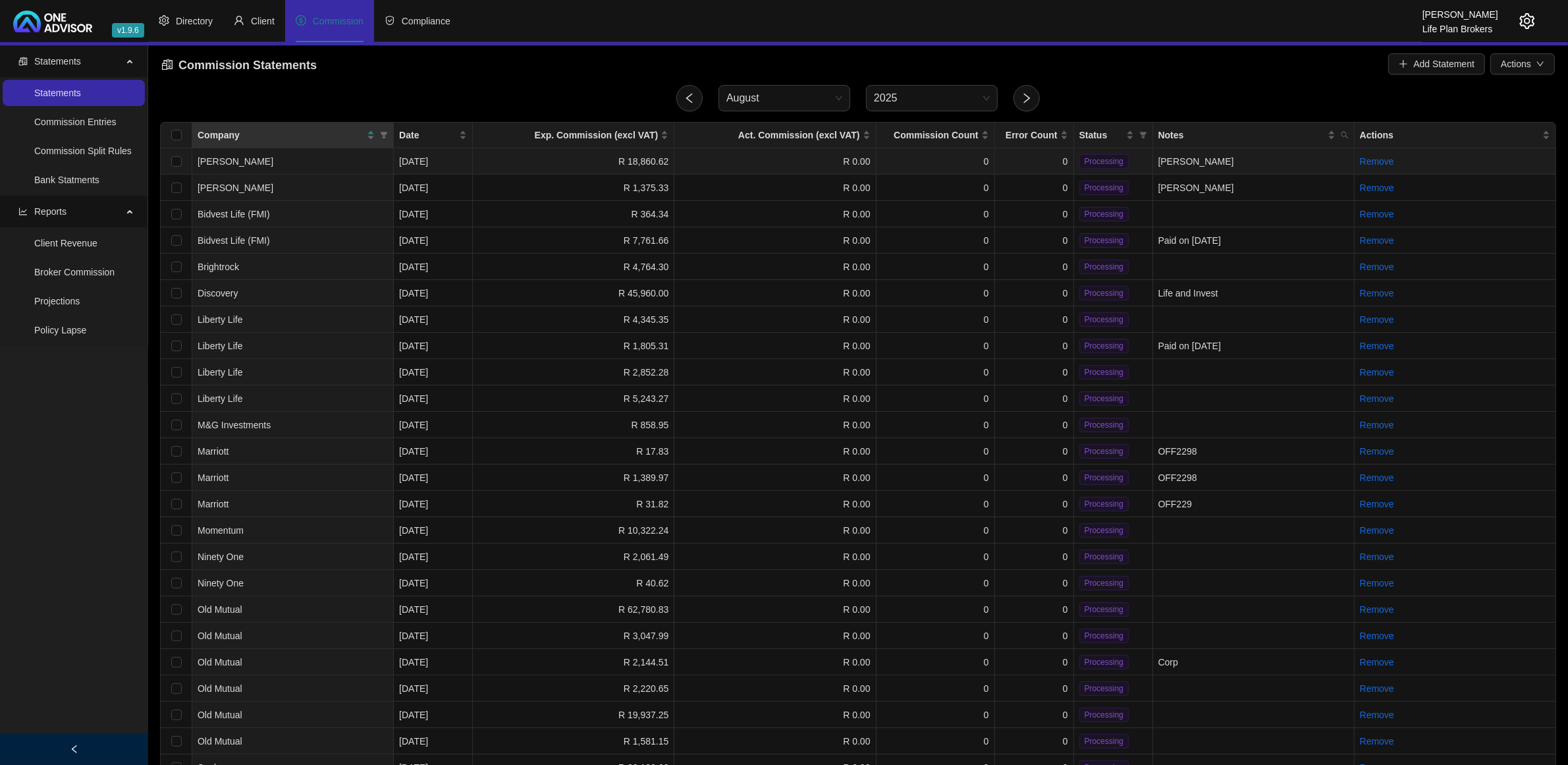
click at [894, 162] on td "0" at bounding box center [936, 162] width 119 height 27
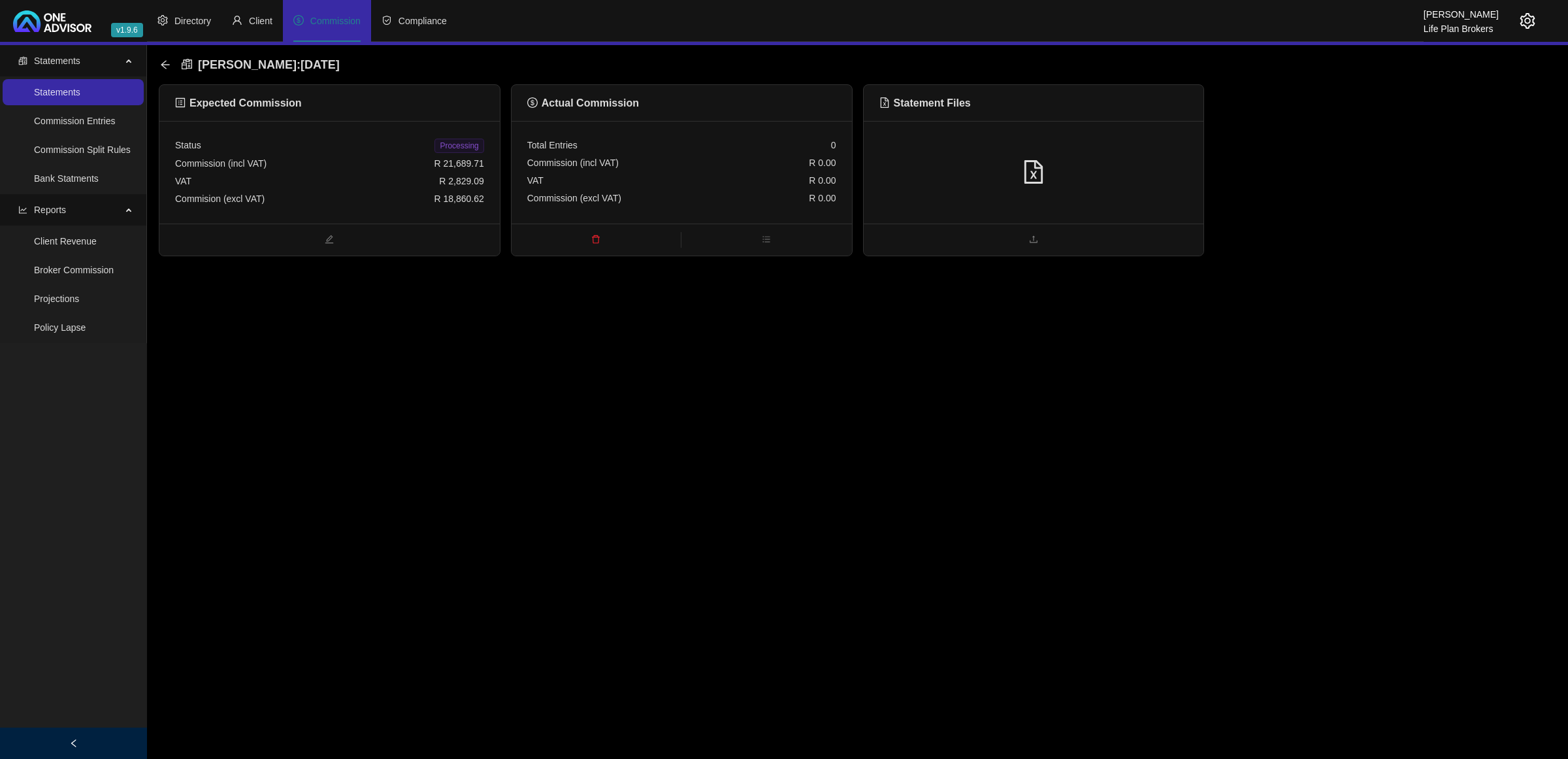
click at [1077, 175] on div at bounding box center [1034, 172] width 309 height 25
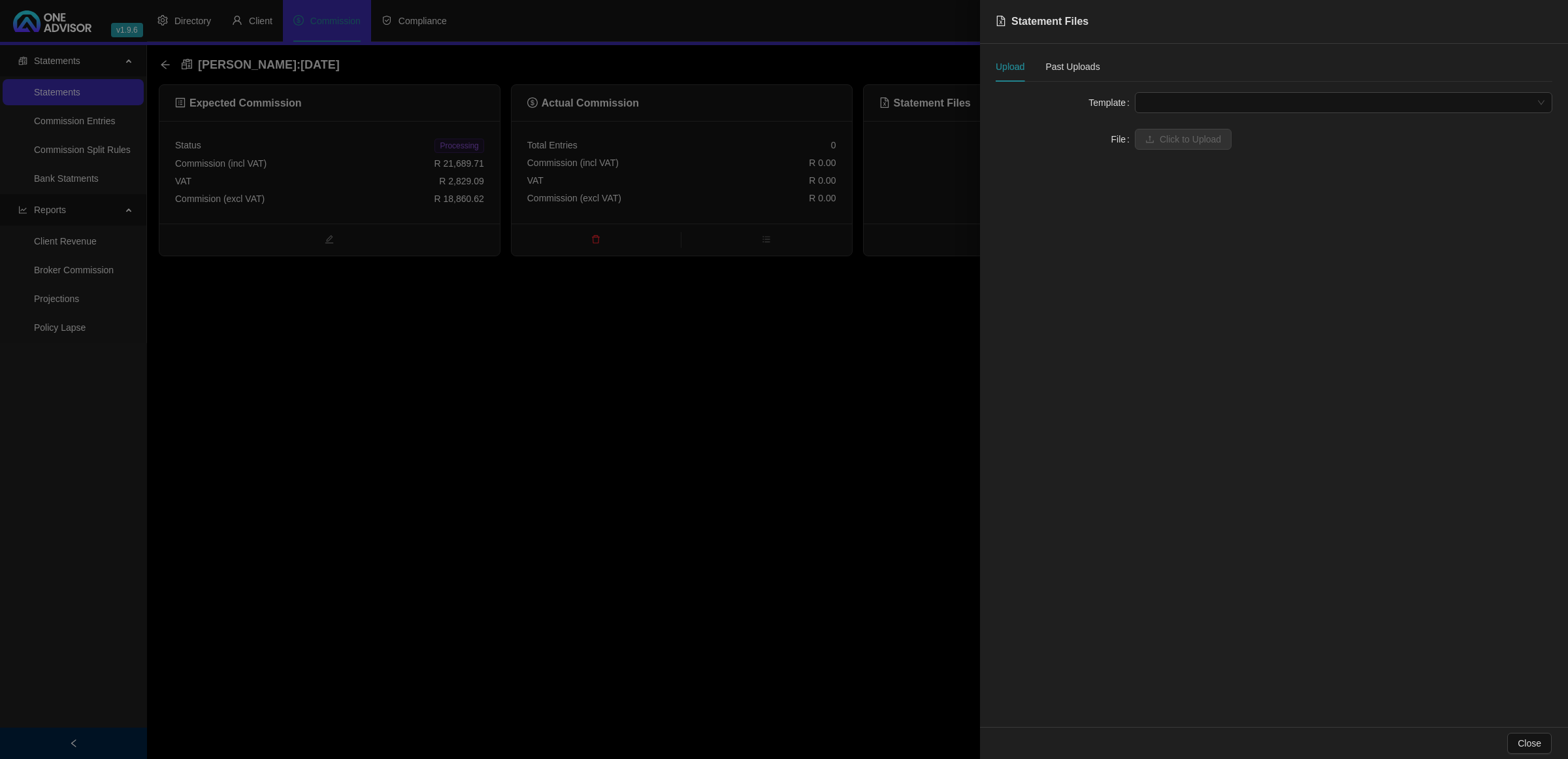
click at [1187, 109] on span at bounding box center [1343, 103] width 402 height 20
click at [1164, 148] on div "[PERSON_NAME] ([GEOGRAPHIC_DATA]. Broker) - Fund Level" at bounding box center [1344, 149] width 397 height 14
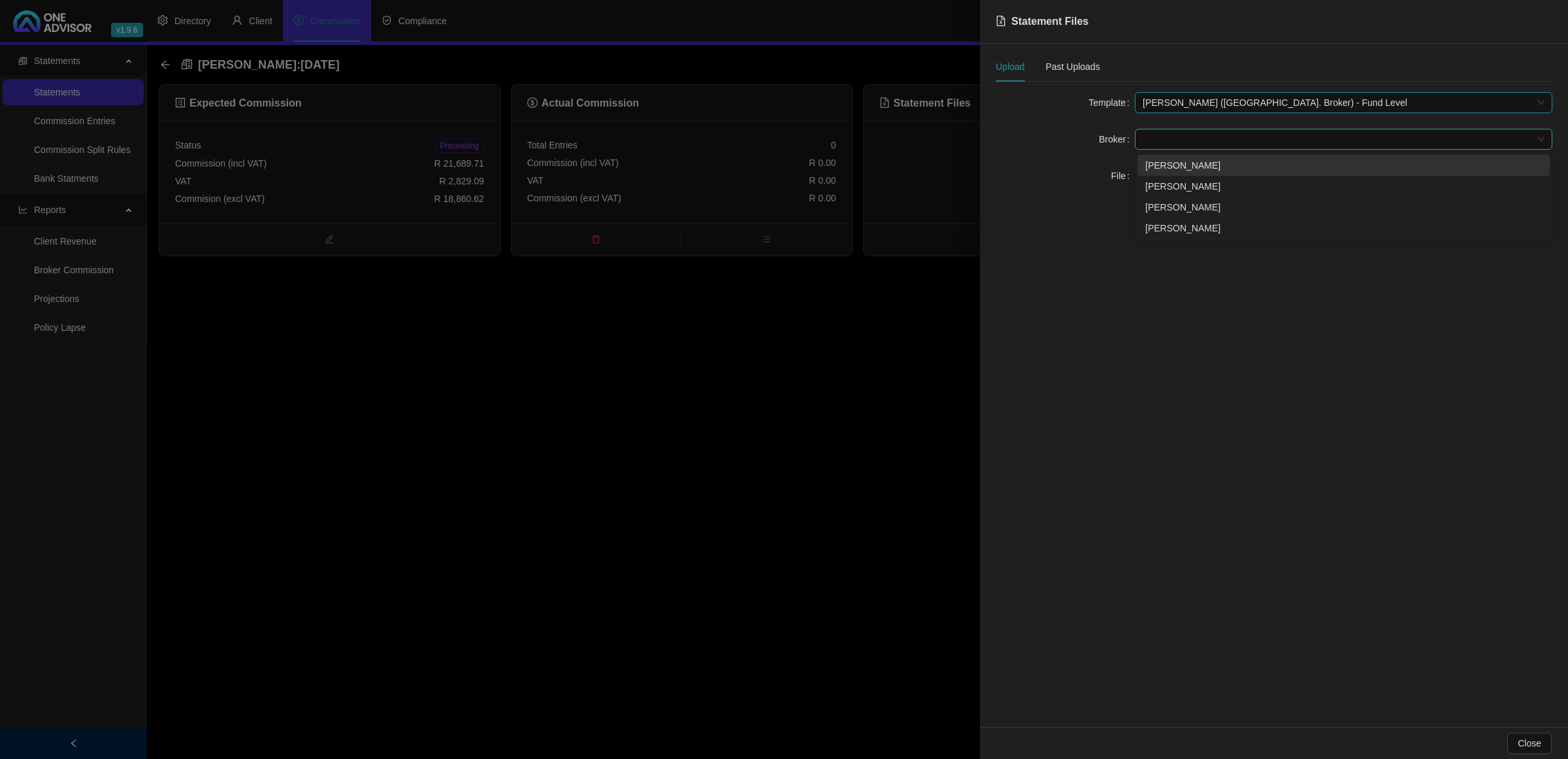
click at [1166, 136] on span at bounding box center [1343, 139] width 402 height 20
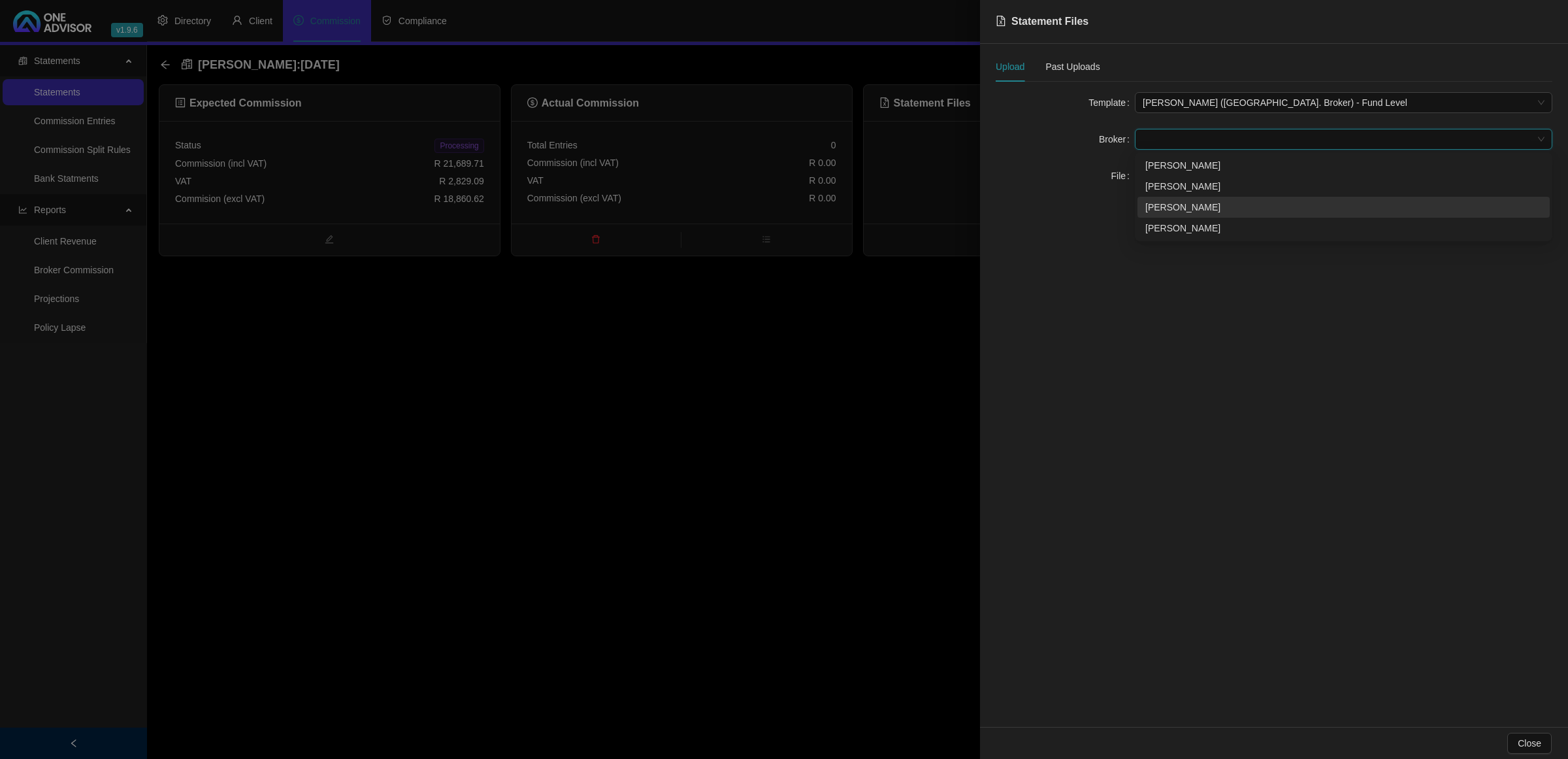
click at [1163, 199] on div "[PERSON_NAME]" at bounding box center [1343, 207] width 412 height 21
click at [1170, 177] on span "Click to Upload" at bounding box center [1190, 175] width 62 height 14
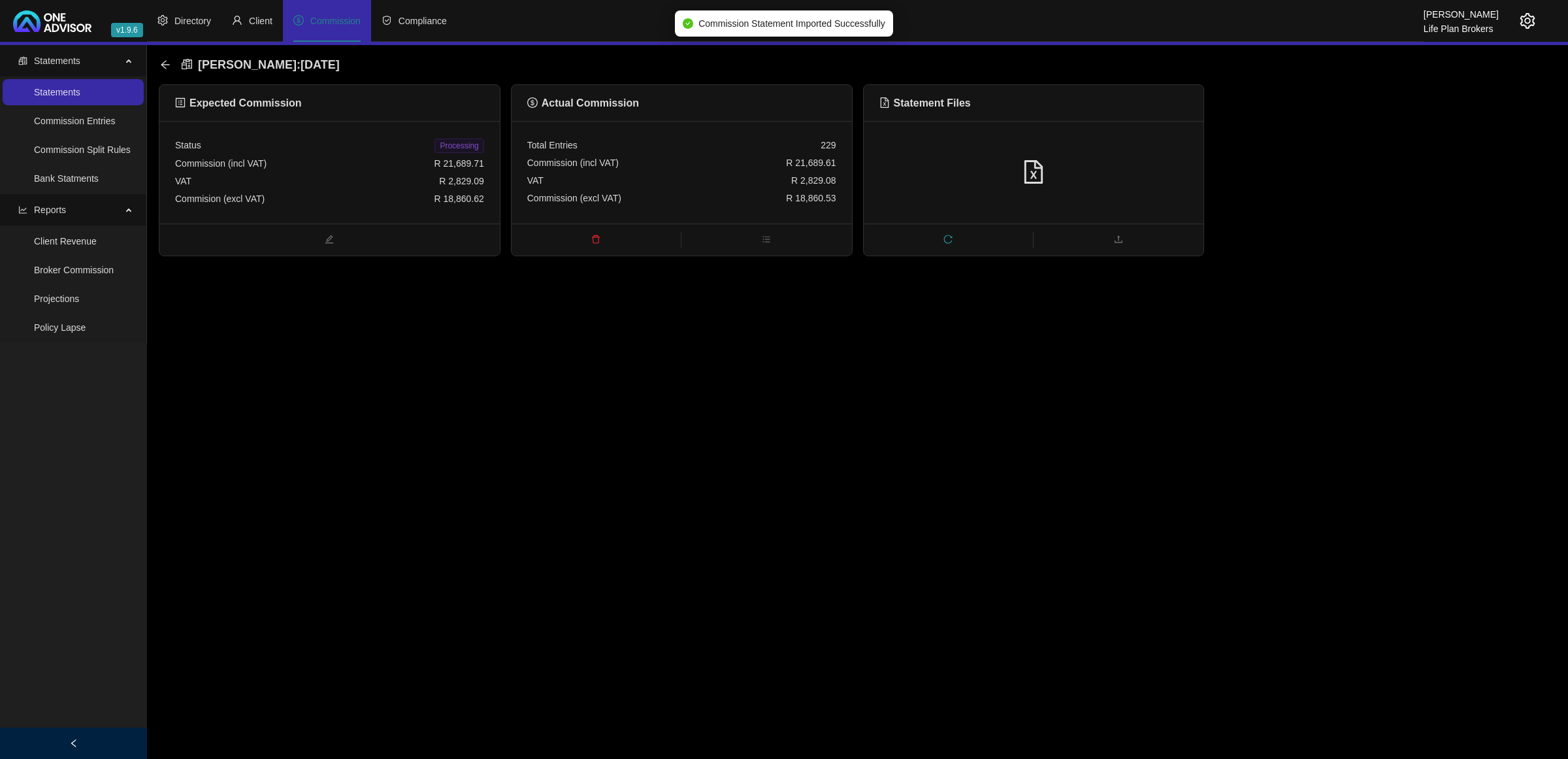
click at [445, 147] on span "Processing" at bounding box center [459, 145] width 49 height 14
click at [170, 67] on div "[PERSON_NAME] : [DATE]" at bounding box center [254, 64] width 188 height 24
click at [165, 66] on icon "arrow-left" at bounding box center [165, 64] width 11 height 11
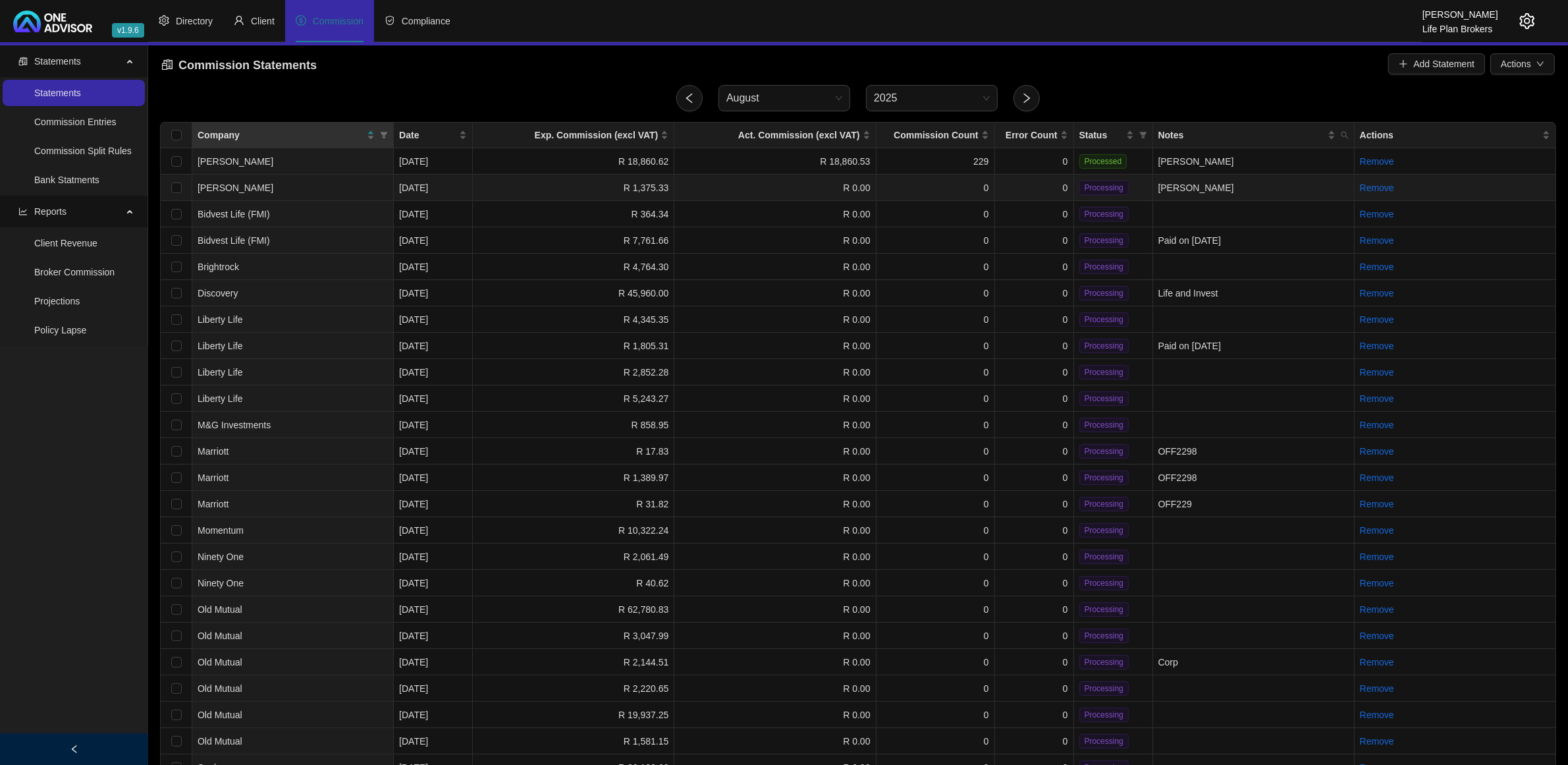
click at [1028, 195] on td "0" at bounding box center [1034, 188] width 79 height 27
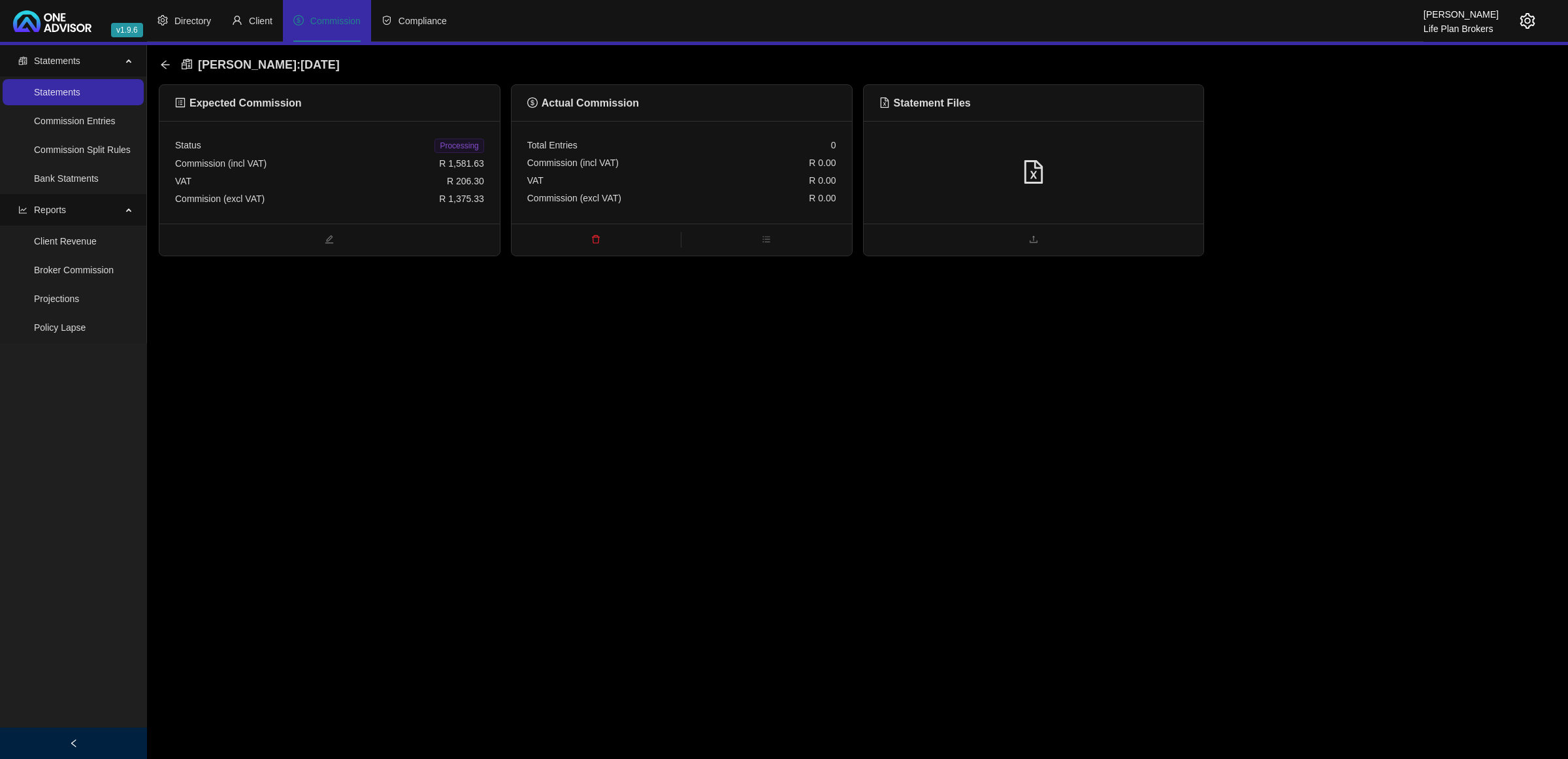
click at [1082, 191] on div at bounding box center [1034, 172] width 341 height 103
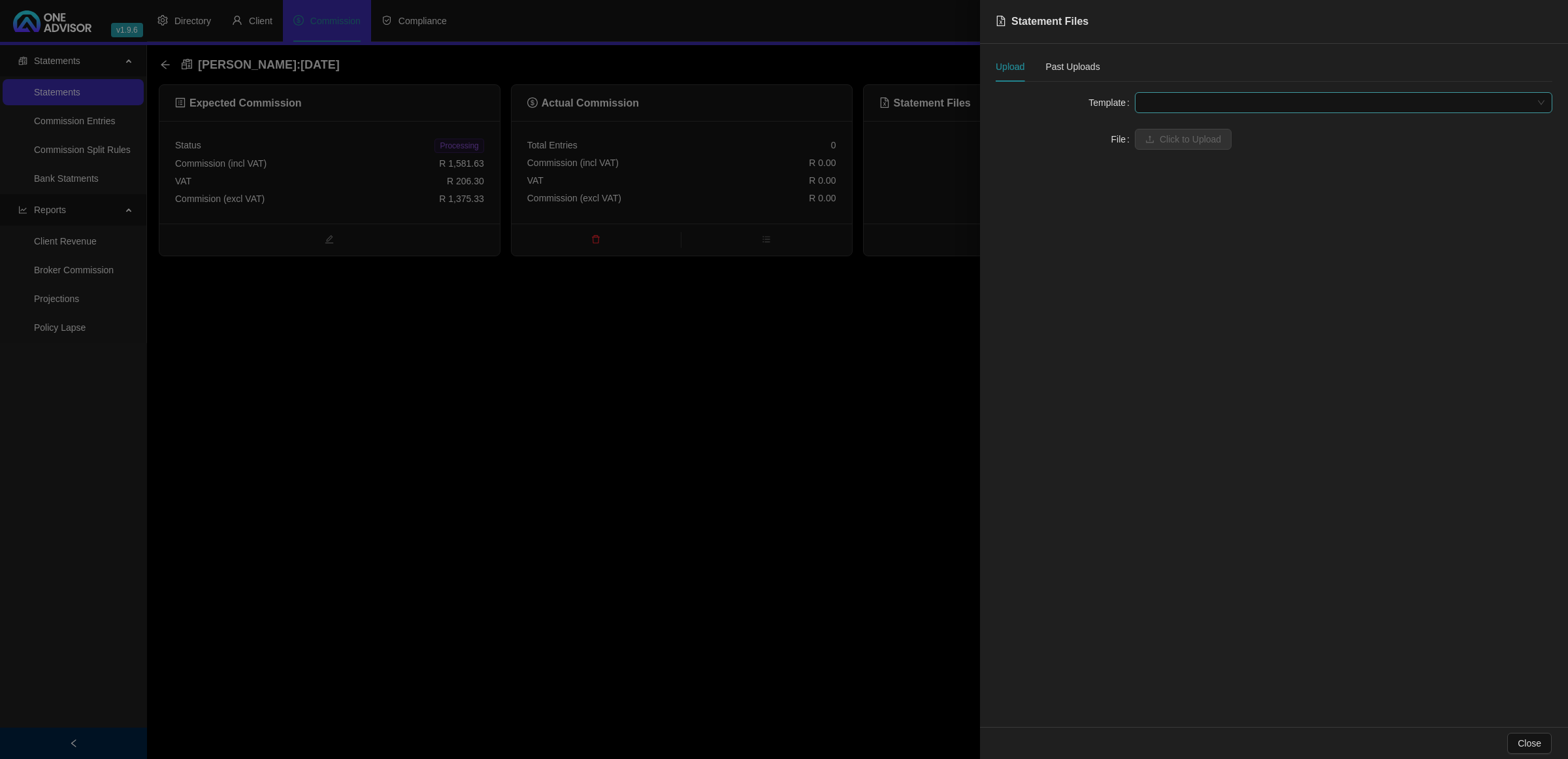
click at [1246, 98] on span at bounding box center [1343, 103] width 402 height 20
click at [1210, 142] on div "[PERSON_NAME] ([GEOGRAPHIC_DATA]. Broker) - Fund Level" at bounding box center [1344, 149] width 397 height 14
click at [1193, 152] on form "Template [PERSON_NAME] ([GEOGRAPHIC_DATA]. Broker) - Fund Level [PERSON_NAME] (…" at bounding box center [1274, 139] width 556 height 94
click at [1197, 139] on span at bounding box center [1343, 139] width 402 height 20
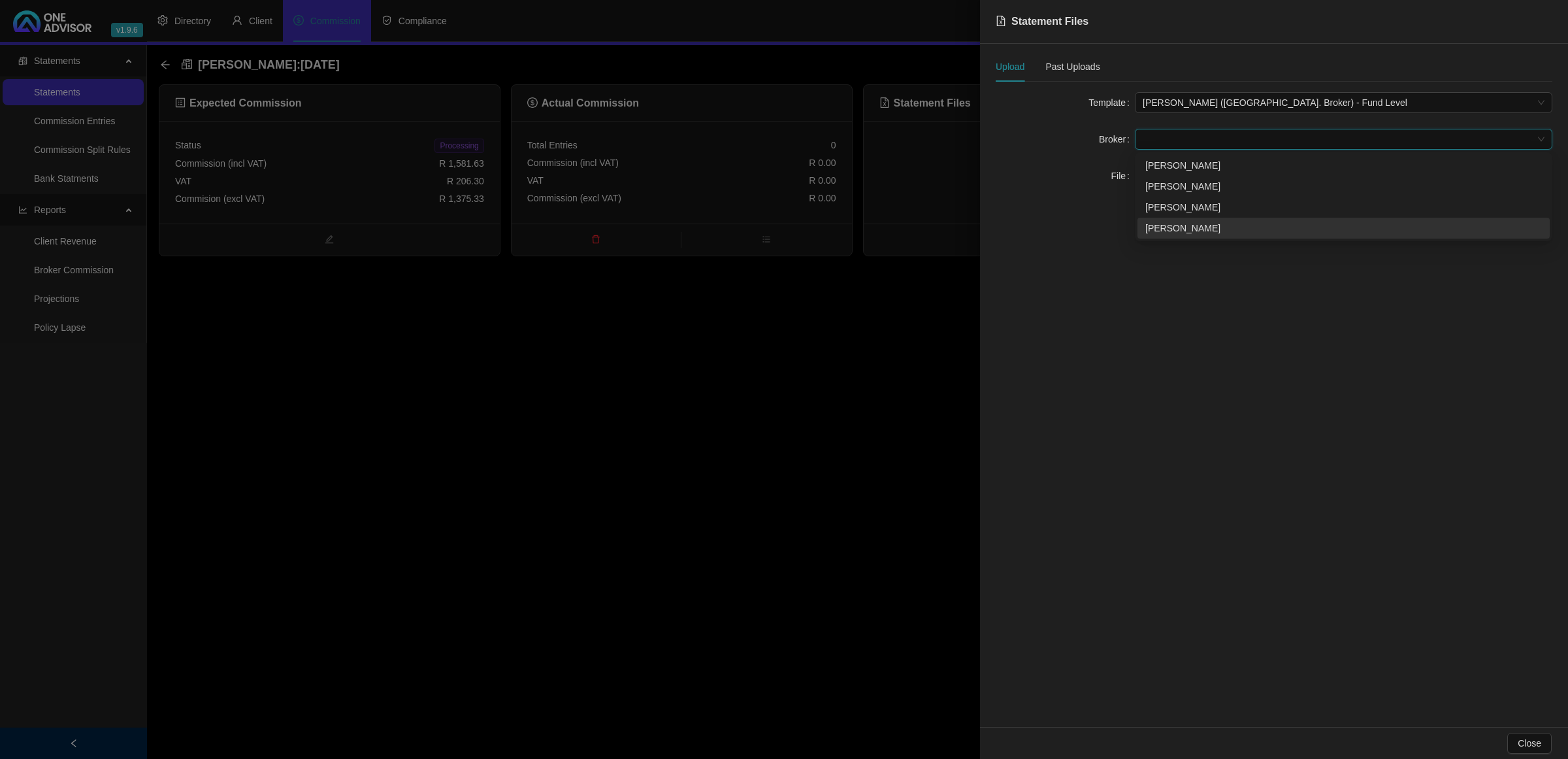
click at [1168, 230] on div "[PERSON_NAME]" at bounding box center [1344, 227] width 397 height 14
click at [1177, 177] on span "Click to Upload" at bounding box center [1190, 175] width 62 height 14
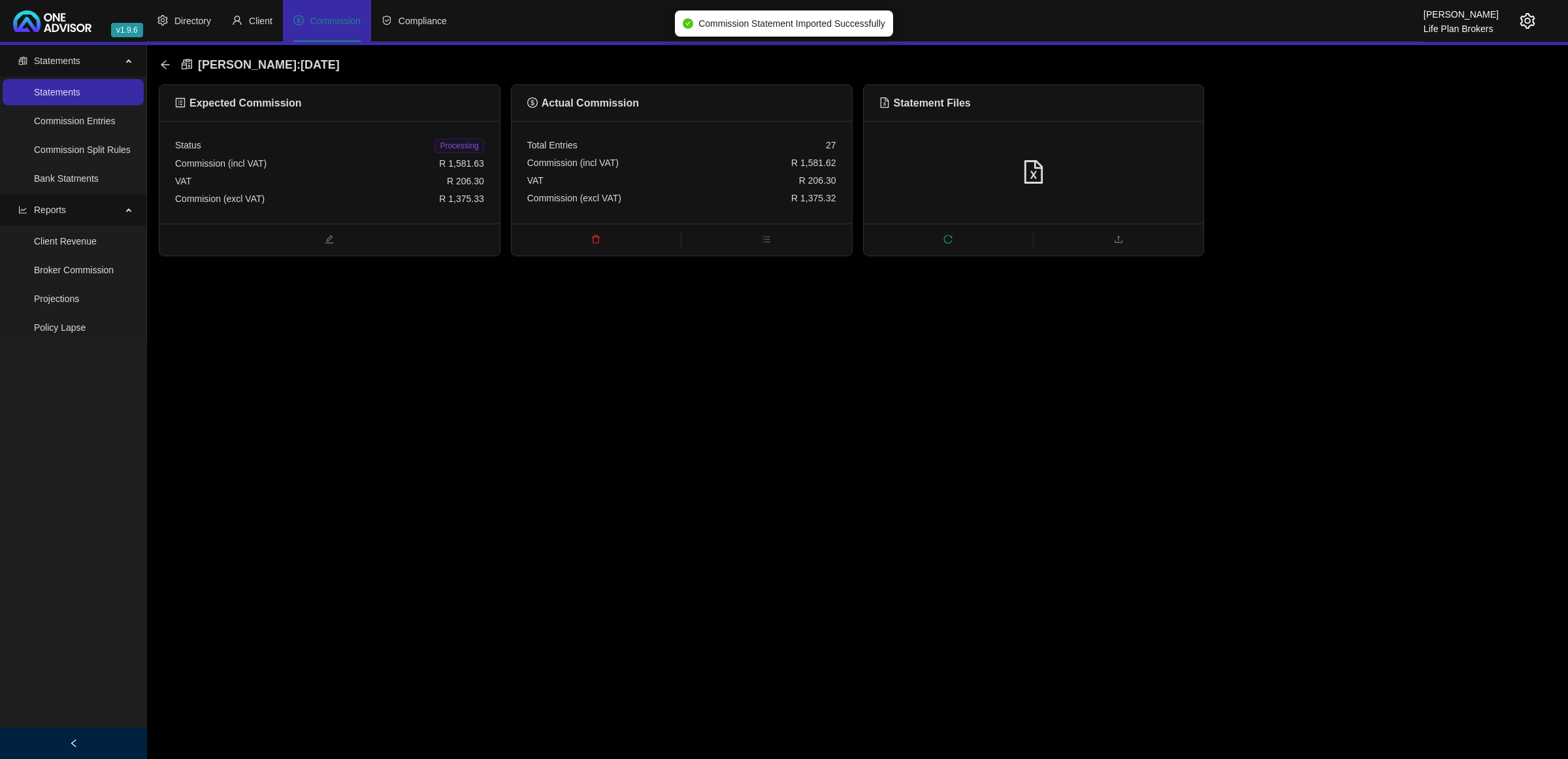
click at [442, 148] on span "Processing" at bounding box center [459, 145] width 49 height 14
click at [170, 66] on div "[PERSON_NAME] : [DATE]" at bounding box center [254, 64] width 188 height 24
click at [167, 64] on icon "arrow-left" at bounding box center [165, 64] width 8 height 8
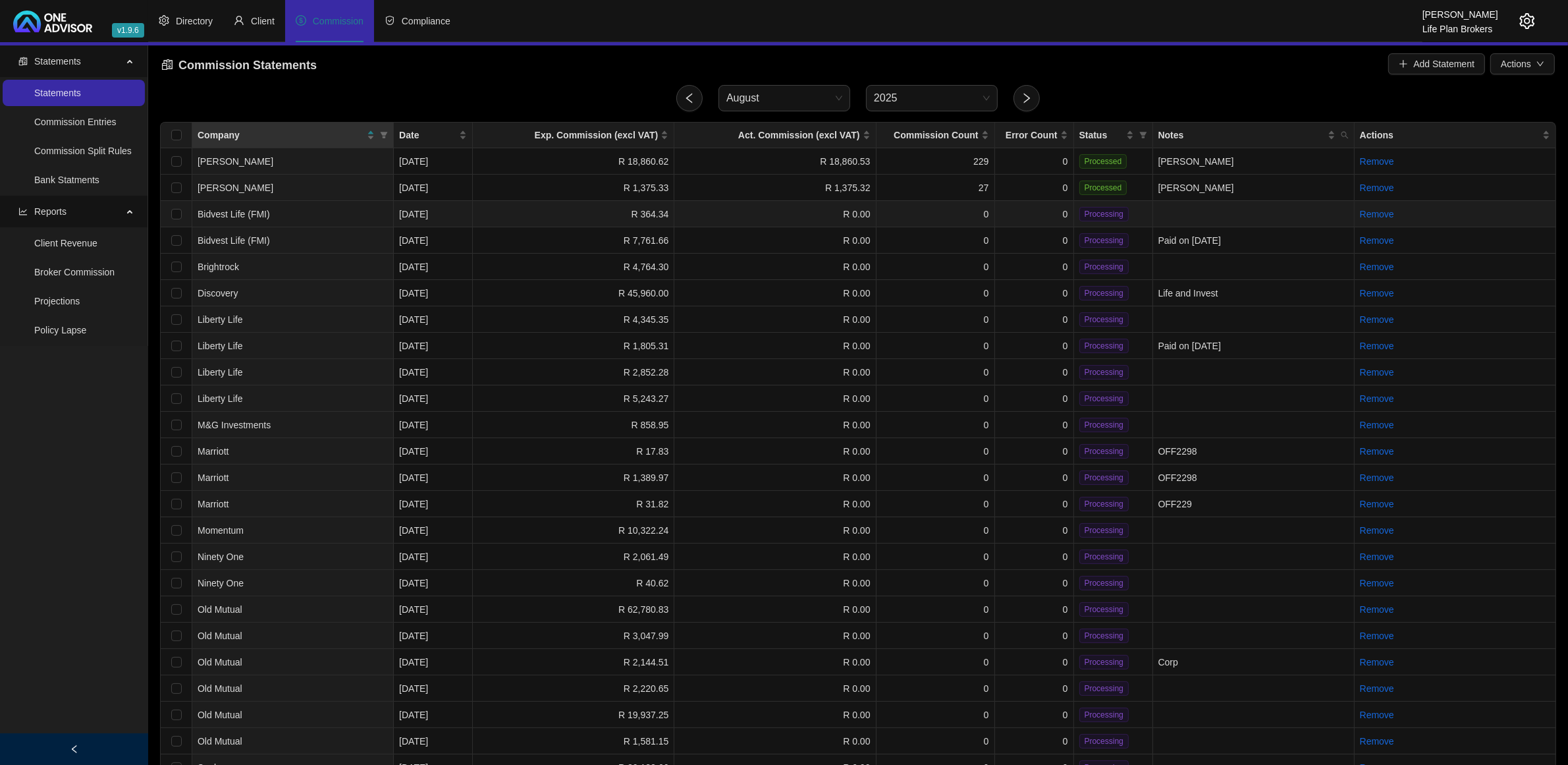
click at [1052, 217] on td "0" at bounding box center [1034, 214] width 79 height 27
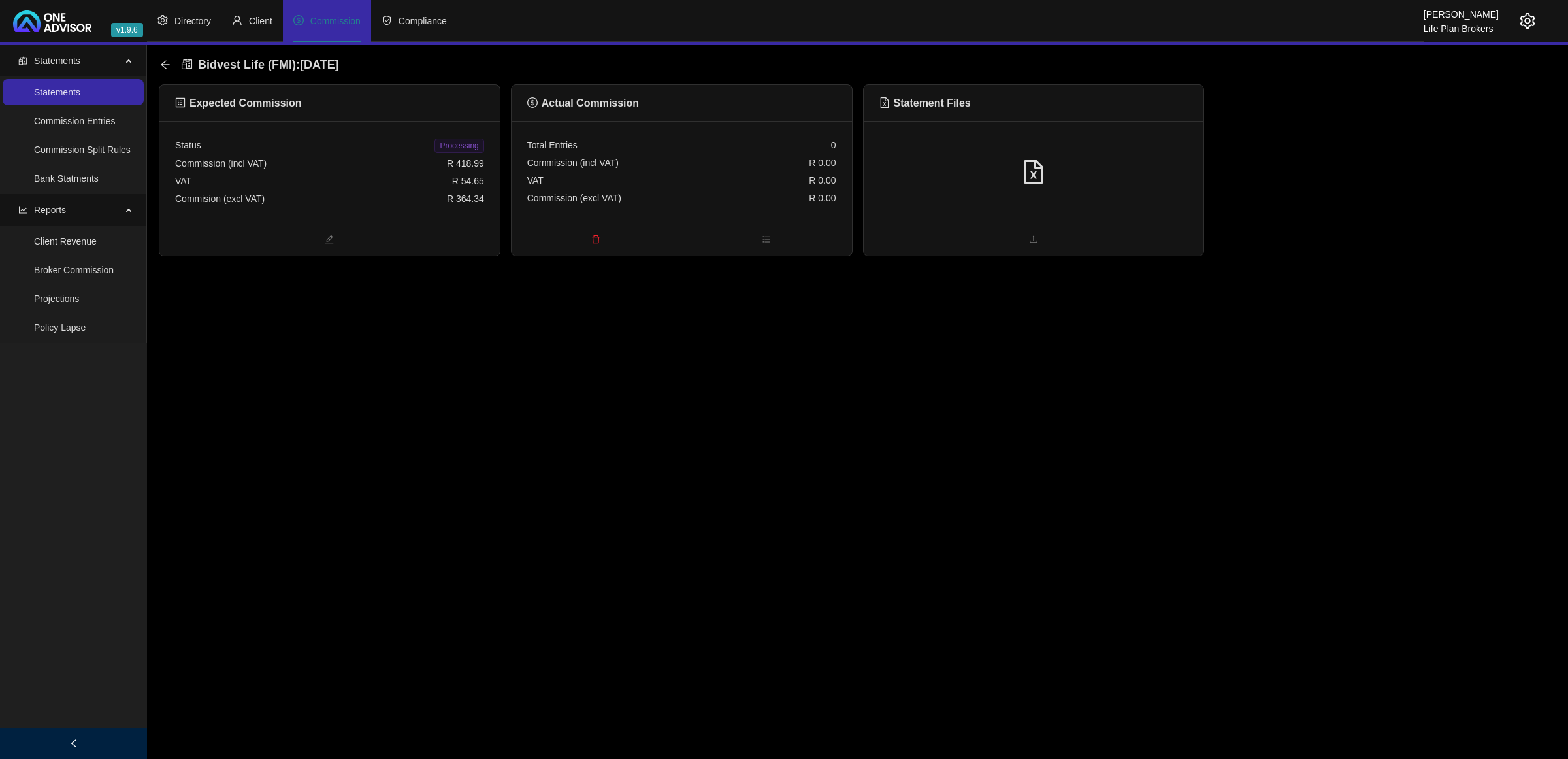
click at [1065, 178] on div at bounding box center [1034, 172] width 309 height 25
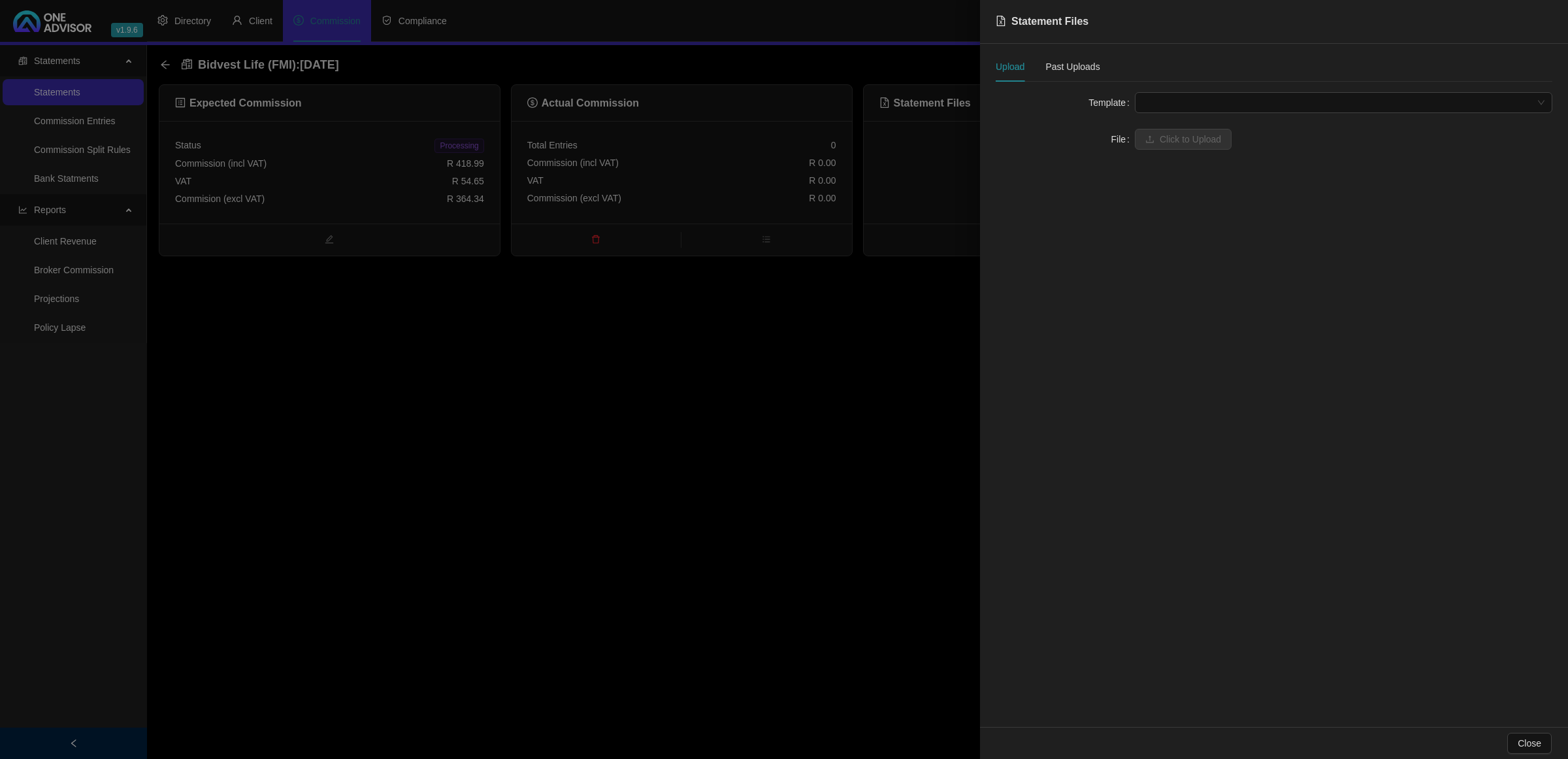
click at [1161, 109] on span at bounding box center [1343, 103] width 402 height 20
click at [1164, 135] on div "FMI" at bounding box center [1344, 128] width 397 height 14
click at [1161, 137] on span "Click to Upload" at bounding box center [1190, 138] width 62 height 14
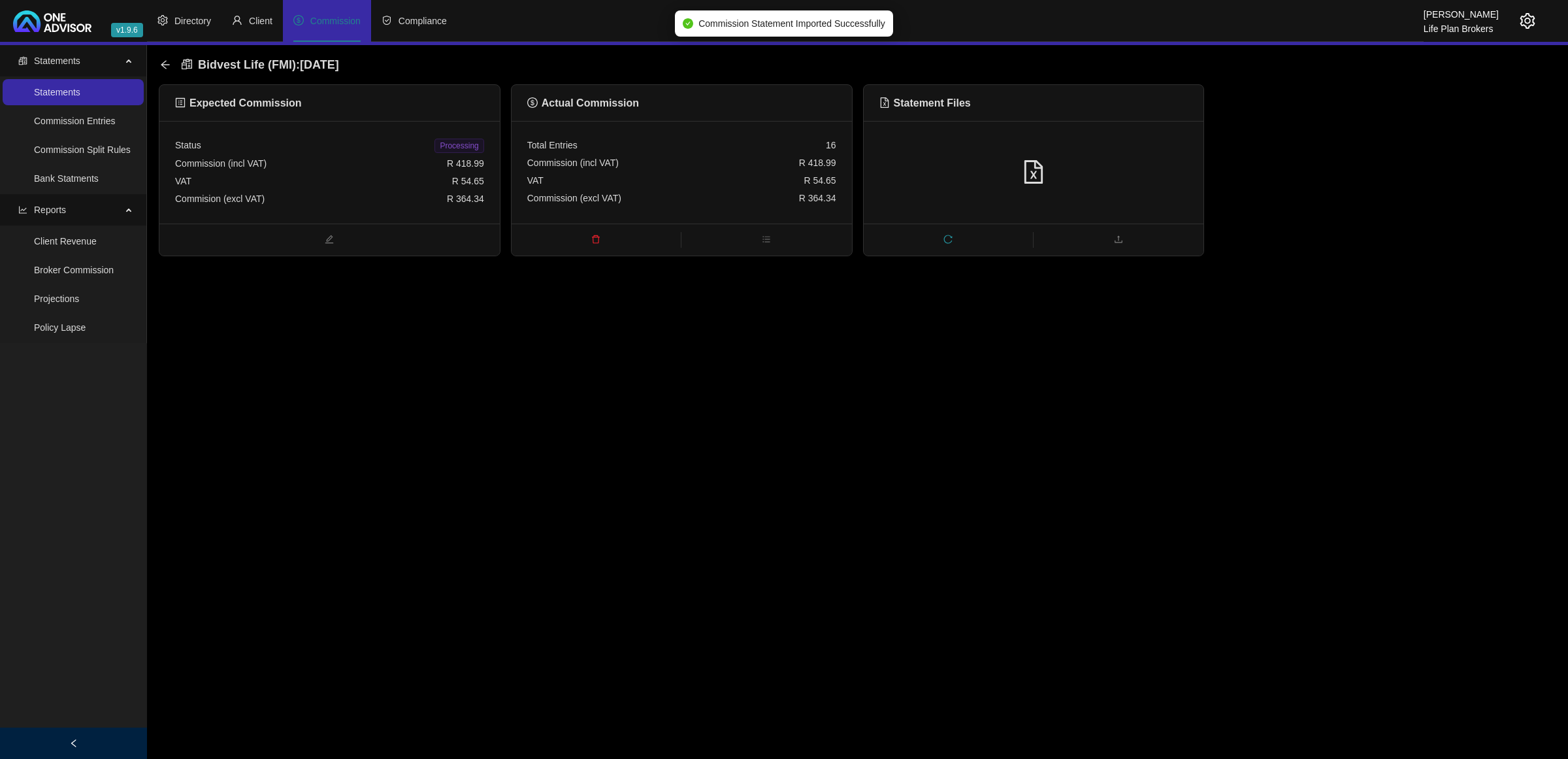
click at [449, 149] on span "Processing" at bounding box center [459, 145] width 49 height 14
click at [168, 71] on div "Bidvest Life (FMI) : [DATE]" at bounding box center [253, 64] width 187 height 24
click at [166, 66] on icon "arrow-left" at bounding box center [165, 64] width 11 height 11
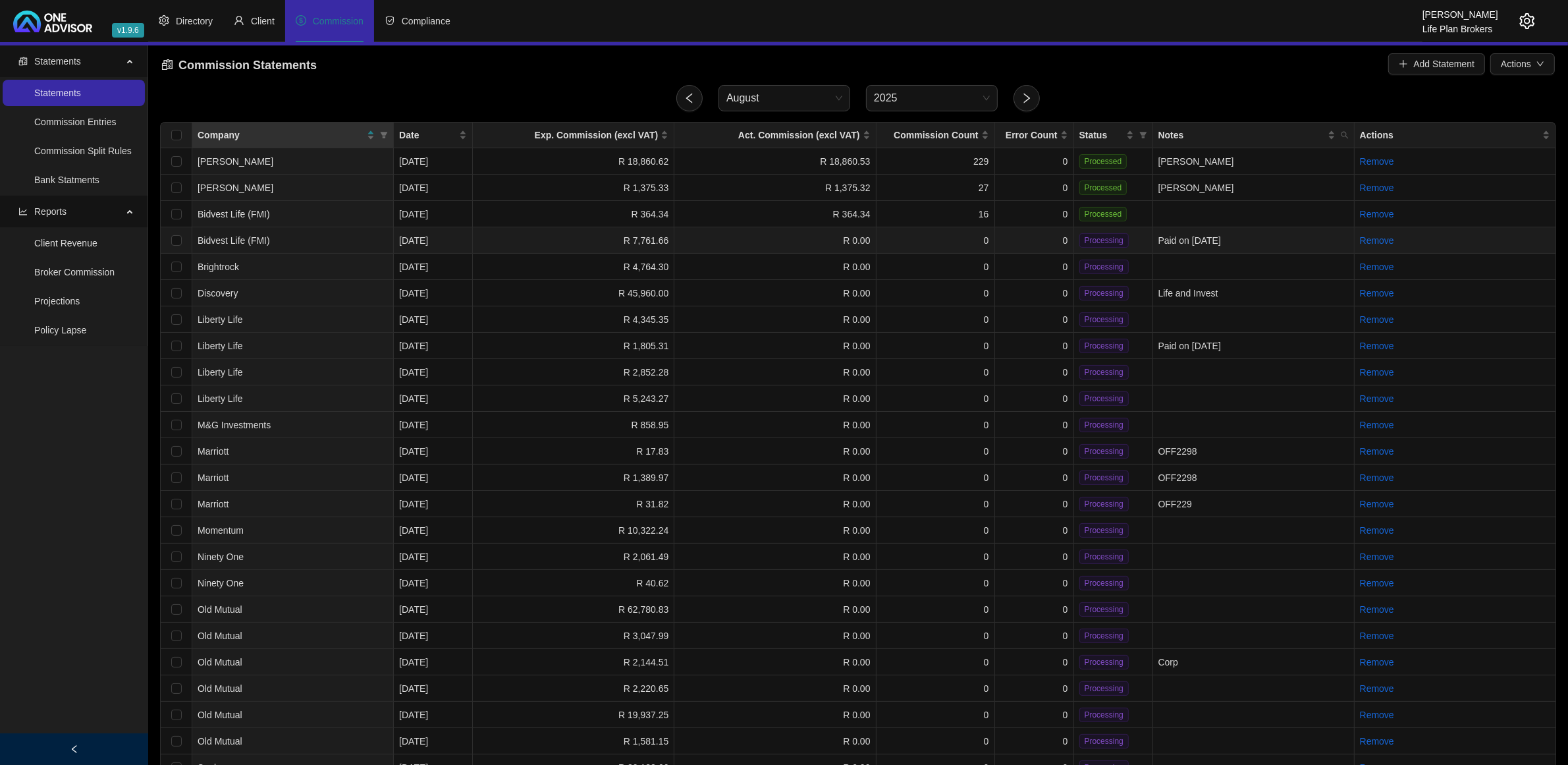
click at [1025, 242] on td "0" at bounding box center [1034, 241] width 79 height 27
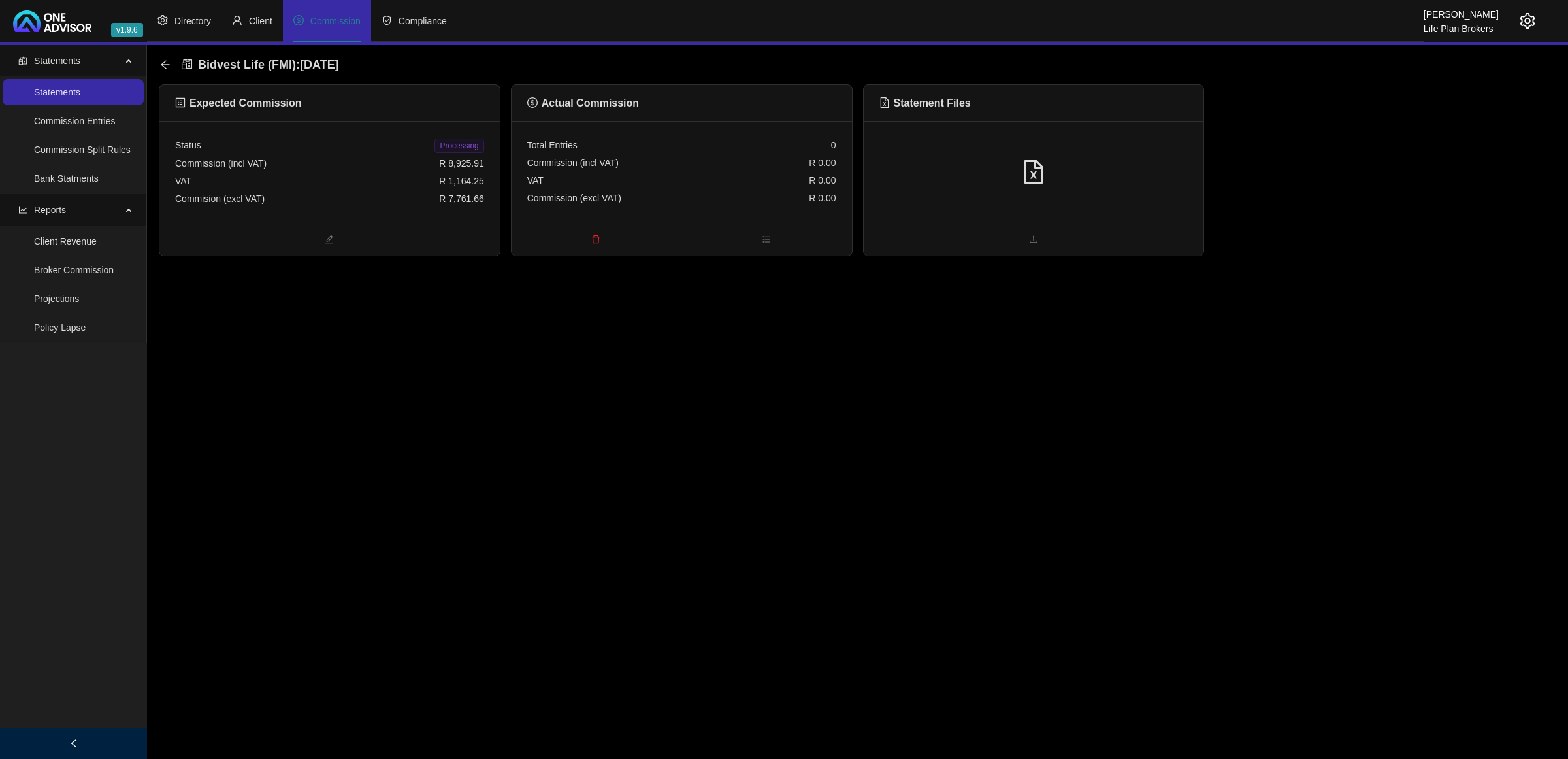
click at [1072, 180] on div at bounding box center [1034, 172] width 309 height 25
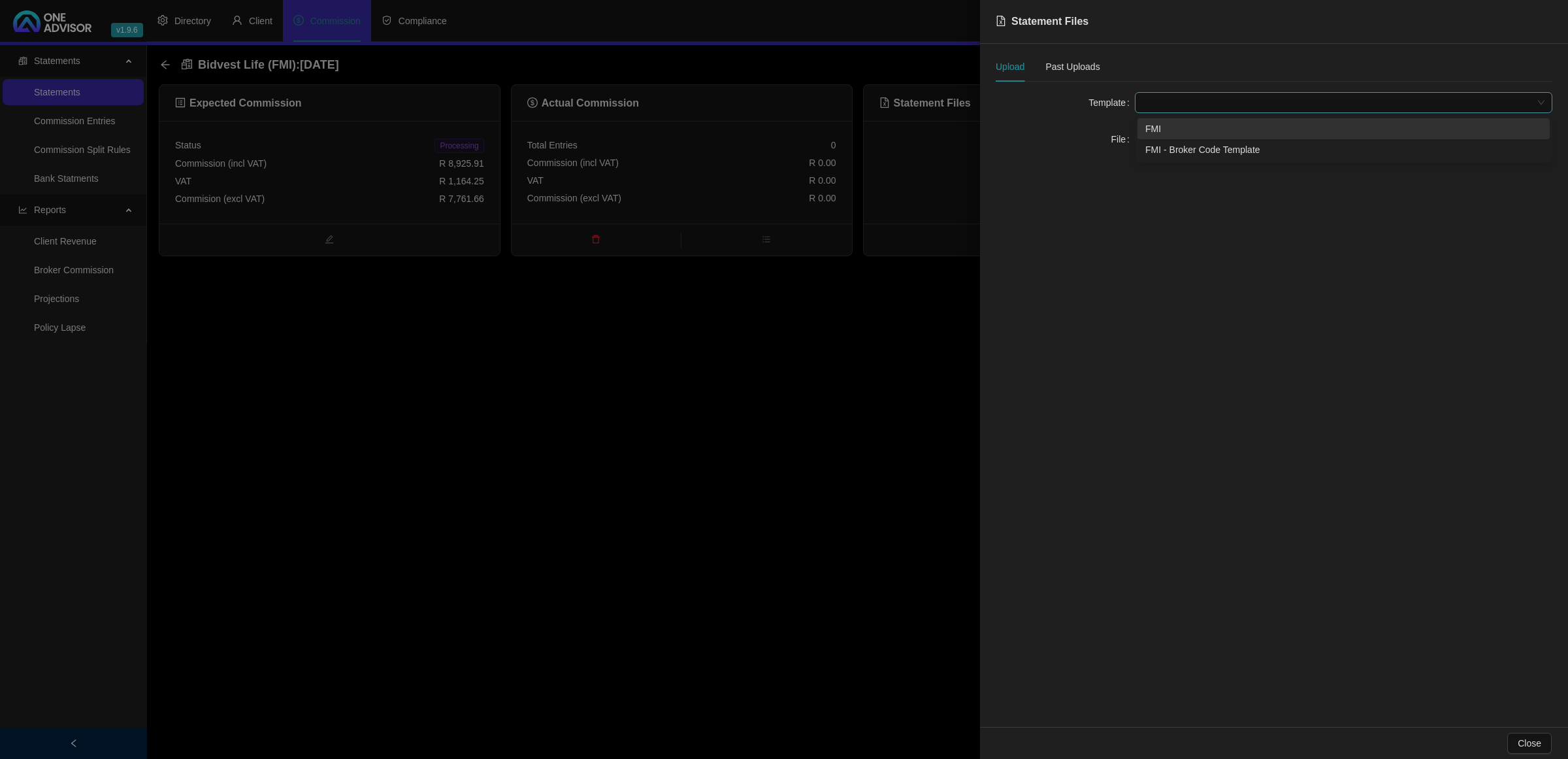
click at [1149, 100] on span at bounding box center [1343, 103] width 402 height 20
click at [1158, 134] on div "FMI" at bounding box center [1344, 128] width 397 height 14
click at [1150, 139] on icon "upload" at bounding box center [1150, 138] width 8 height 7
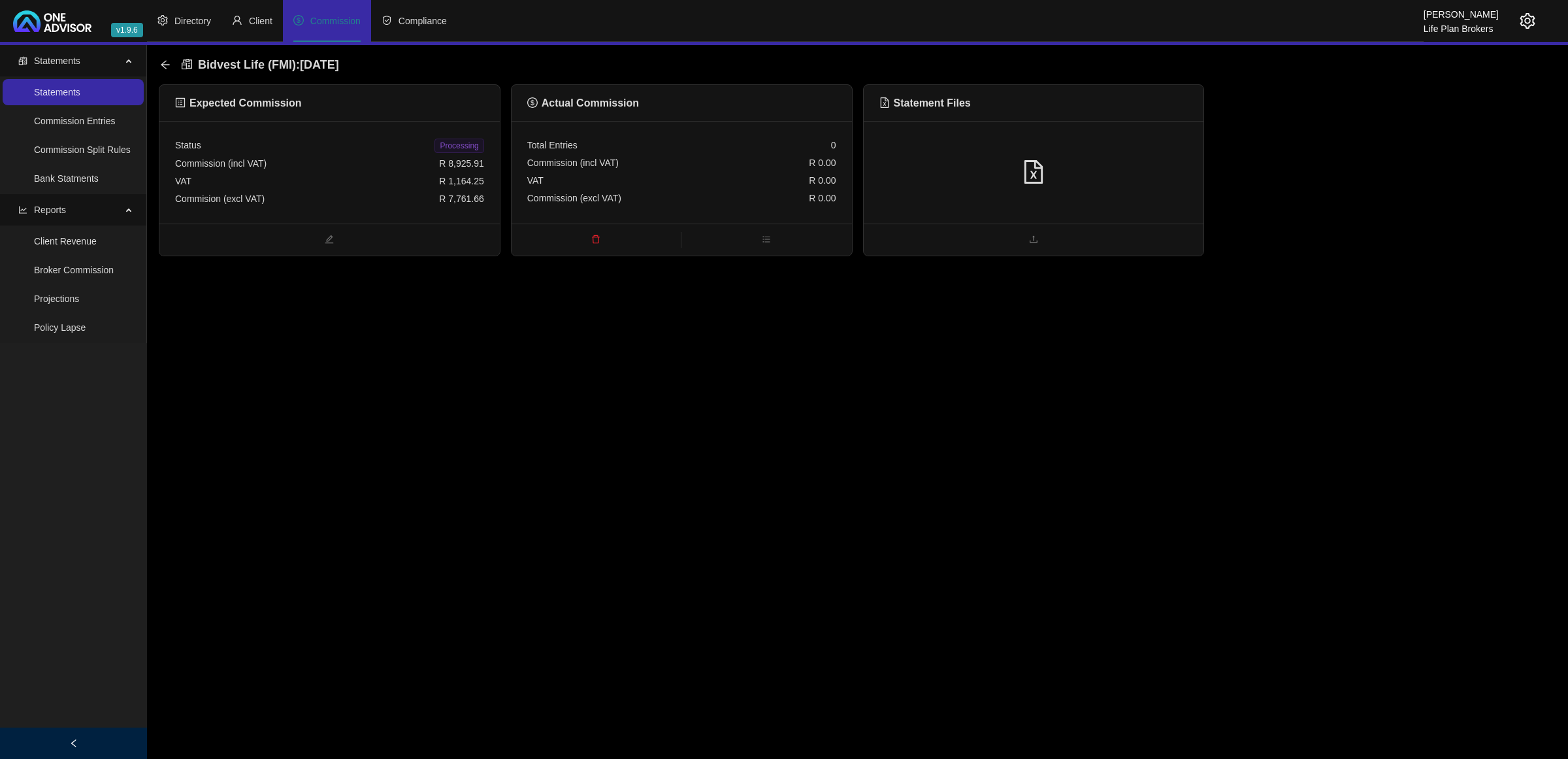
click at [942, 116] on div "Statement Files" at bounding box center [1034, 103] width 341 height 36
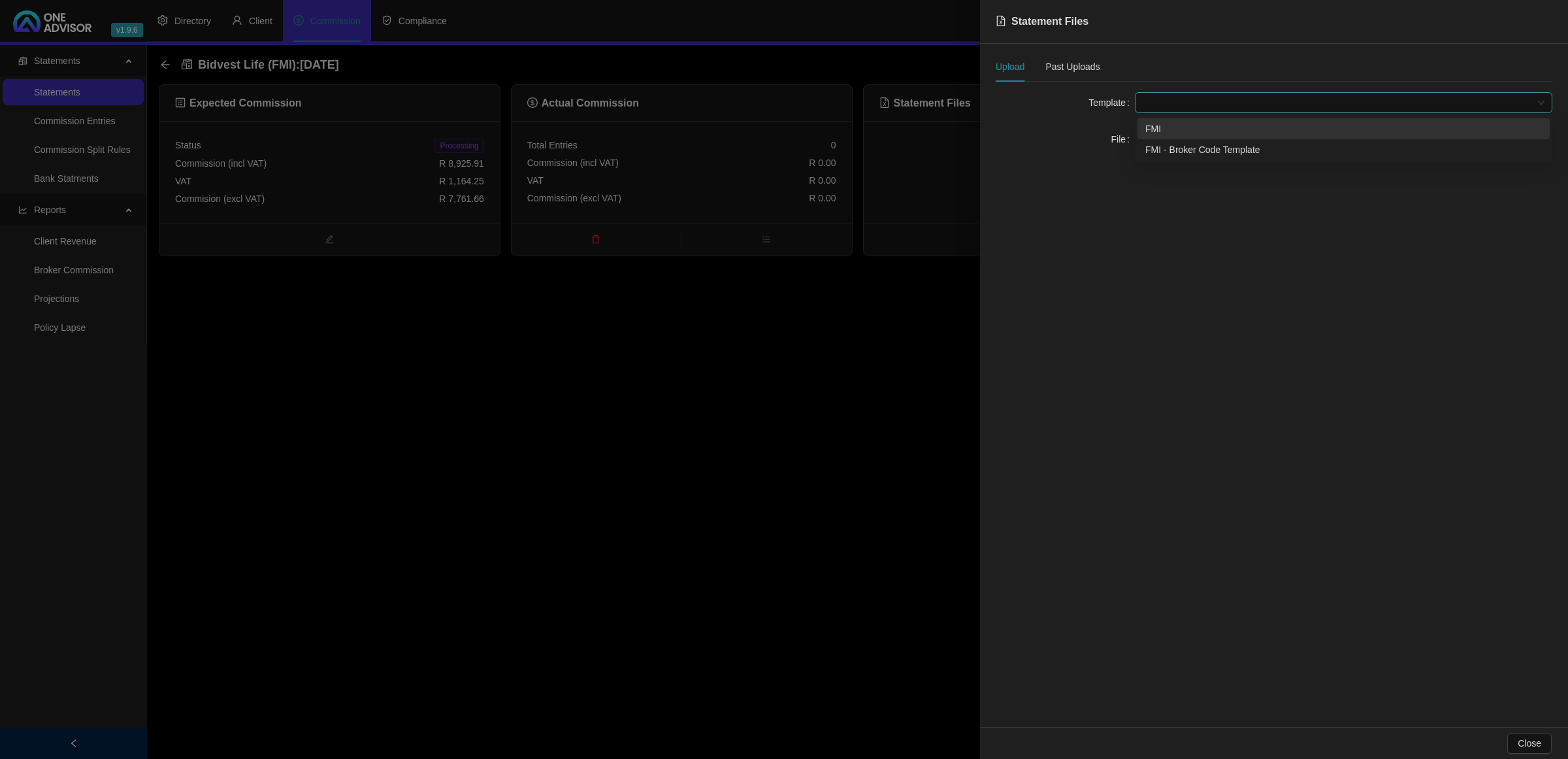
click at [1153, 100] on span at bounding box center [1343, 103] width 402 height 20
click at [1165, 148] on div "FMI - Broker Code Template" at bounding box center [1344, 149] width 397 height 14
click at [1165, 148] on button "Click to Upload" at bounding box center [1183, 138] width 96 height 21
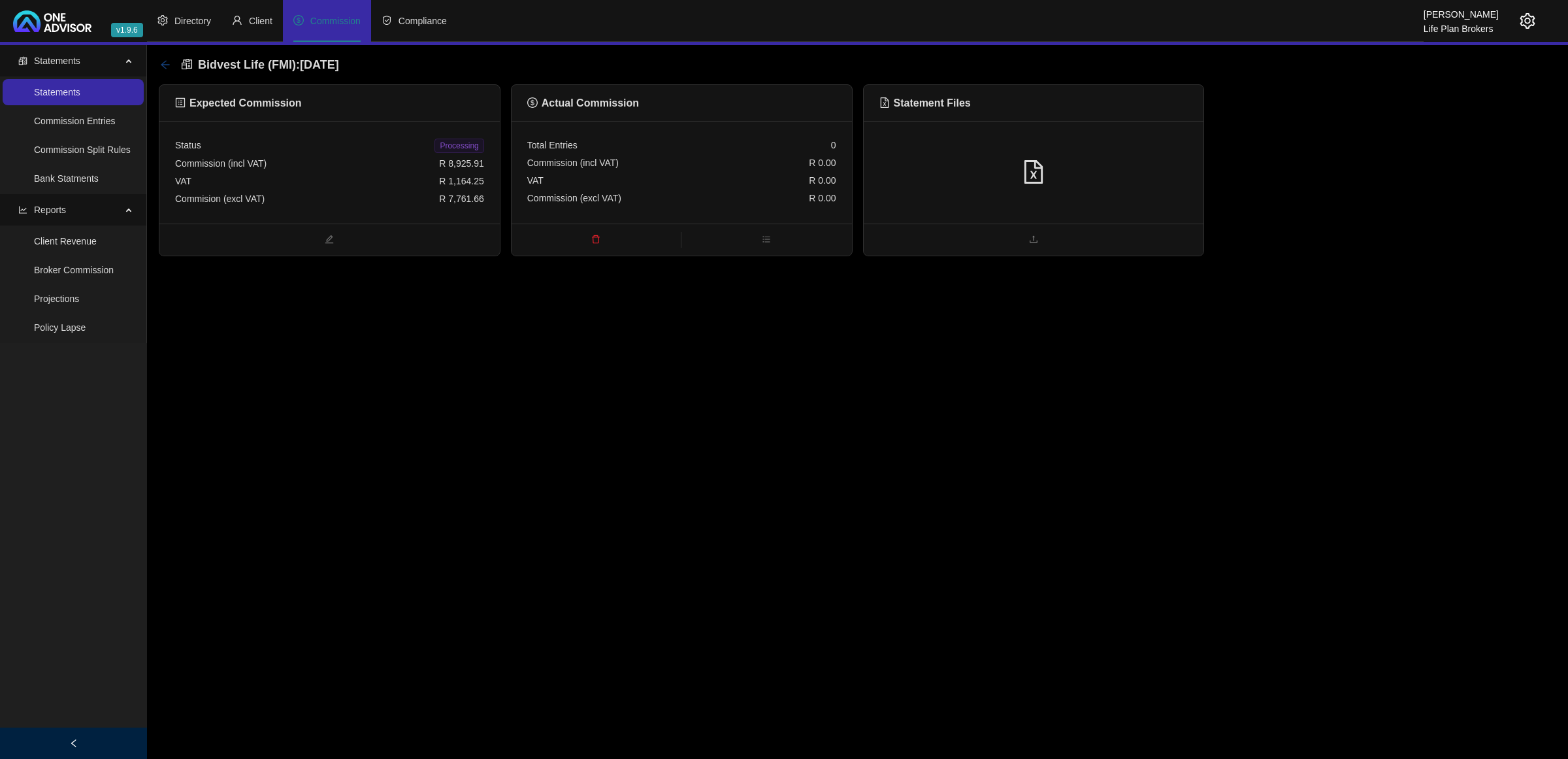
click at [168, 68] on icon "arrow-left" at bounding box center [165, 64] width 11 height 11
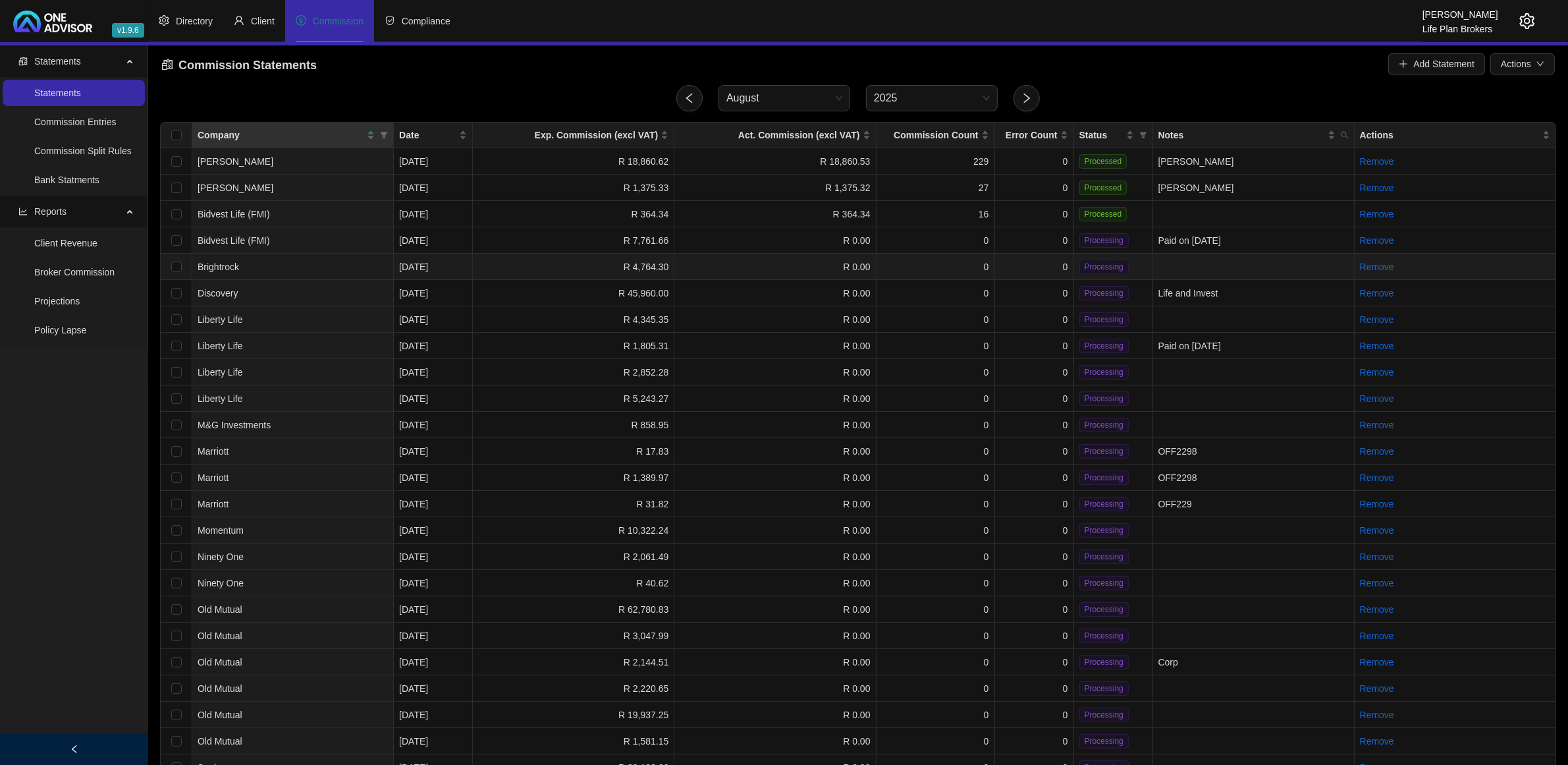
click at [1027, 262] on td "0" at bounding box center [1034, 267] width 79 height 27
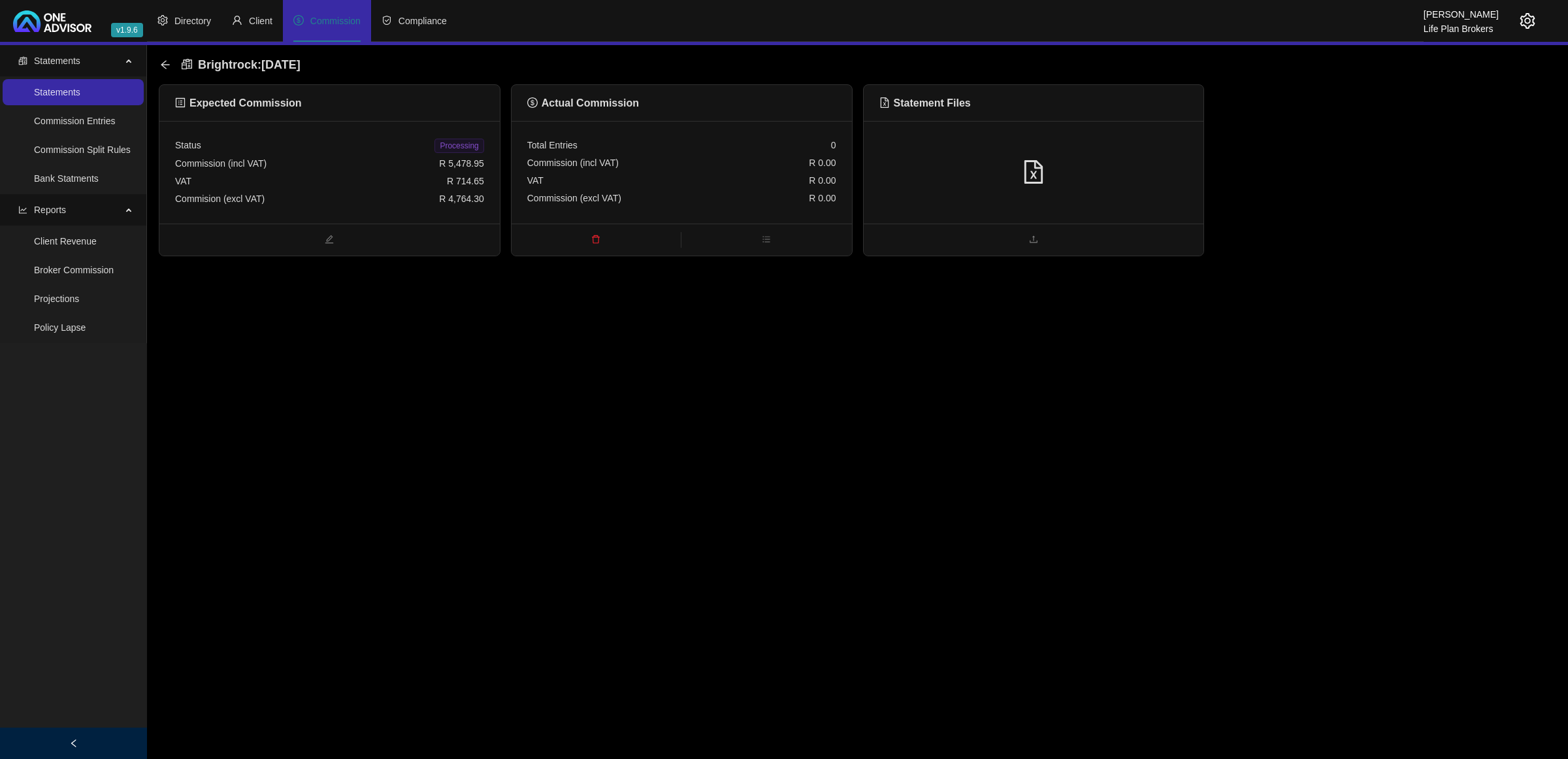
click at [1116, 182] on div at bounding box center [1034, 172] width 309 height 25
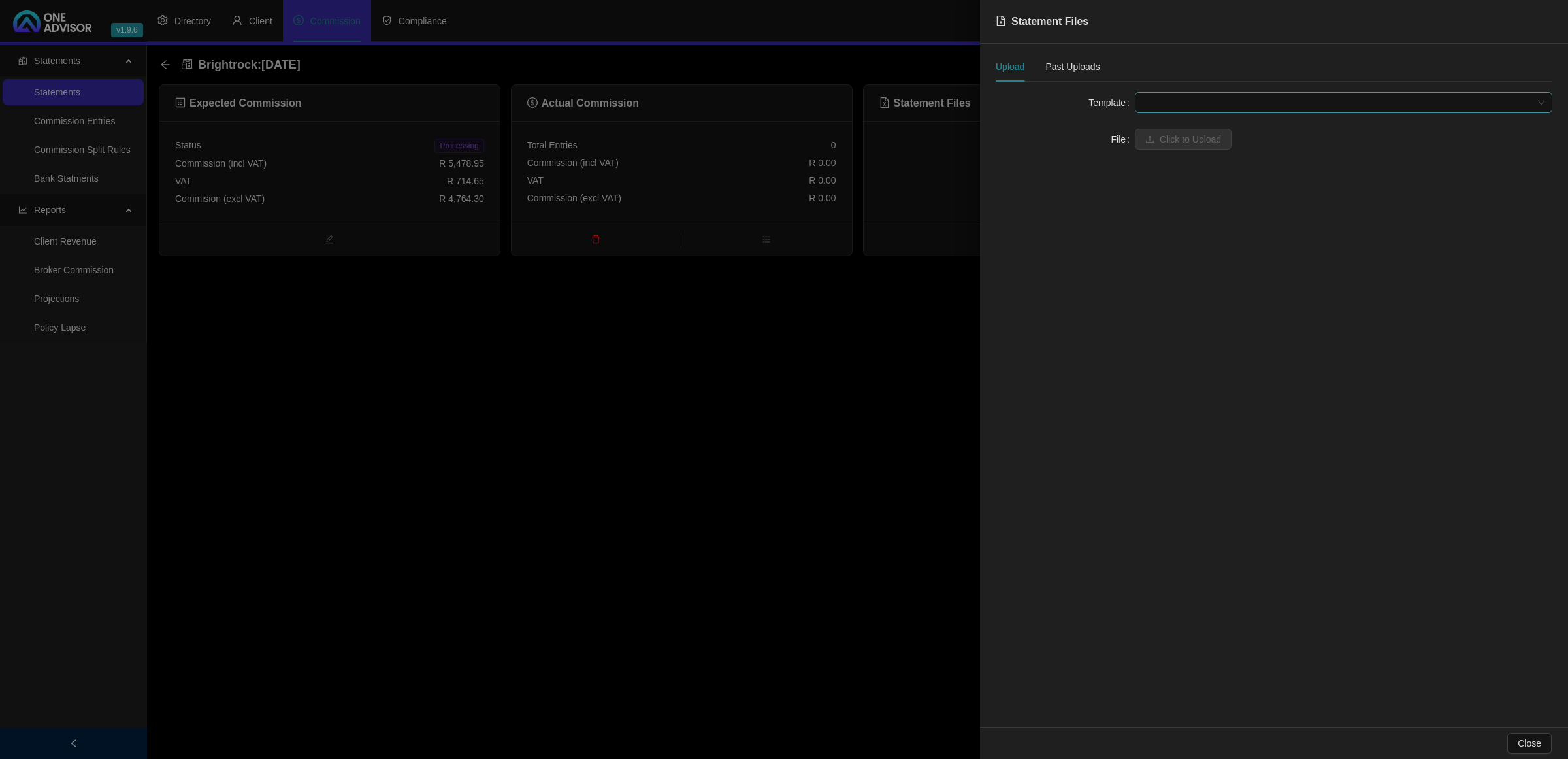
click at [1196, 106] on span at bounding box center [1343, 103] width 402 height 20
click at [1196, 128] on div "BrightRock FSP transaction list" at bounding box center [1344, 128] width 397 height 14
click at [1193, 139] on span "Click to Upload" at bounding box center [1190, 138] width 62 height 14
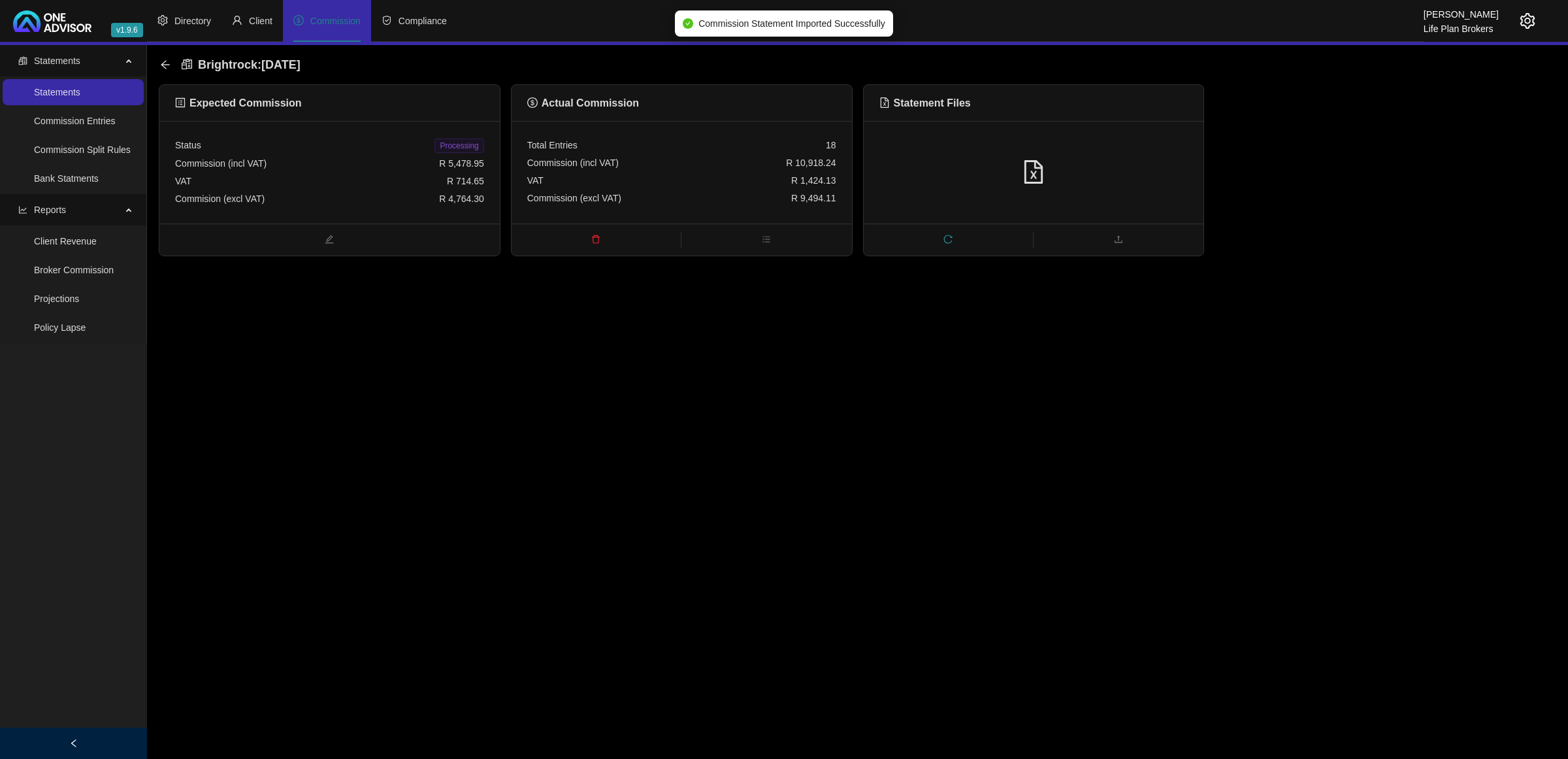
click at [1060, 176] on div at bounding box center [1034, 172] width 309 height 25
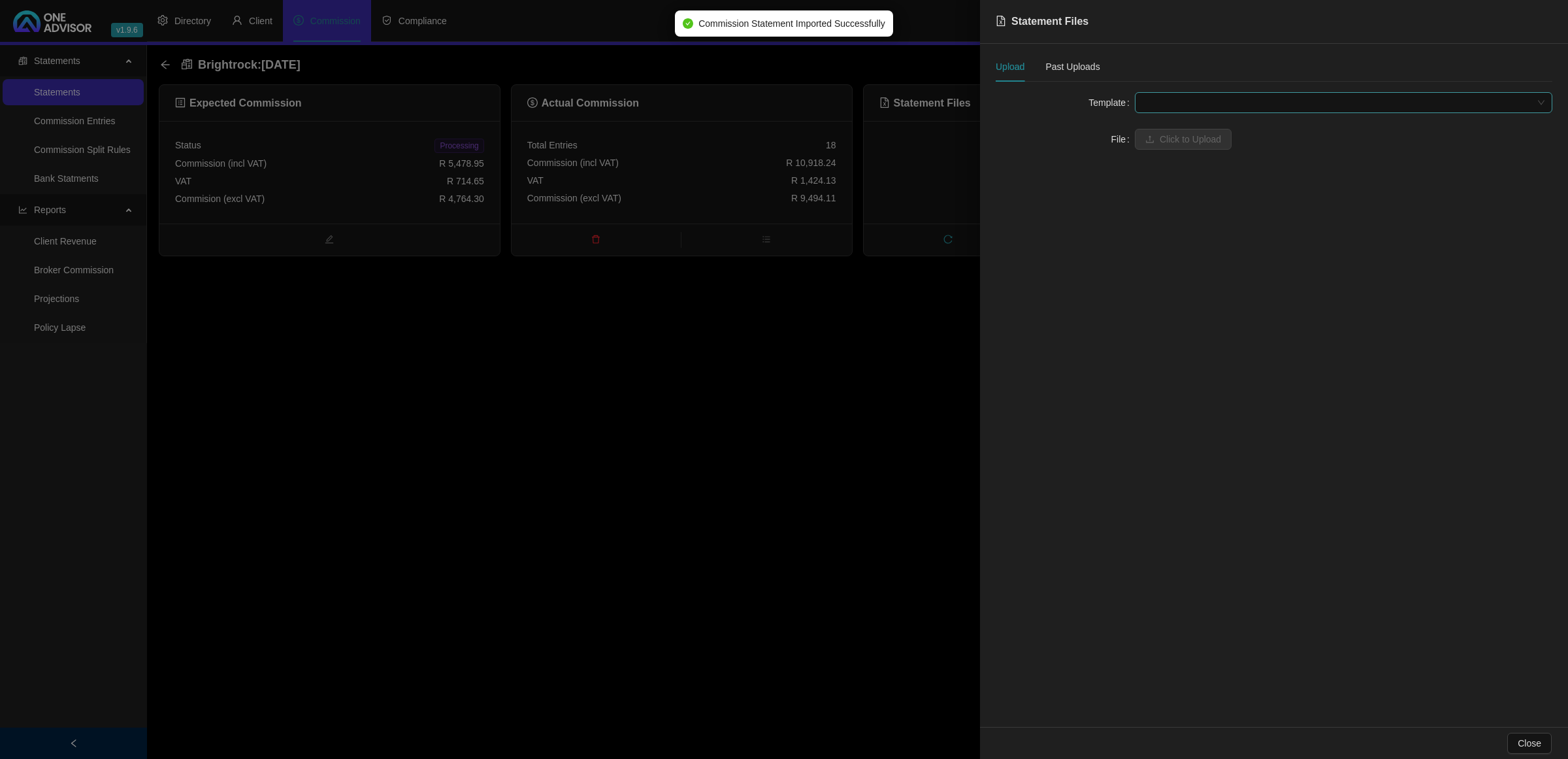
click at [1186, 106] on span at bounding box center [1343, 103] width 402 height 20
click at [1188, 132] on div "BrightRock FSP transaction list" at bounding box center [1344, 128] width 397 height 14
click at [1180, 144] on span "Click to Upload" at bounding box center [1190, 138] width 62 height 14
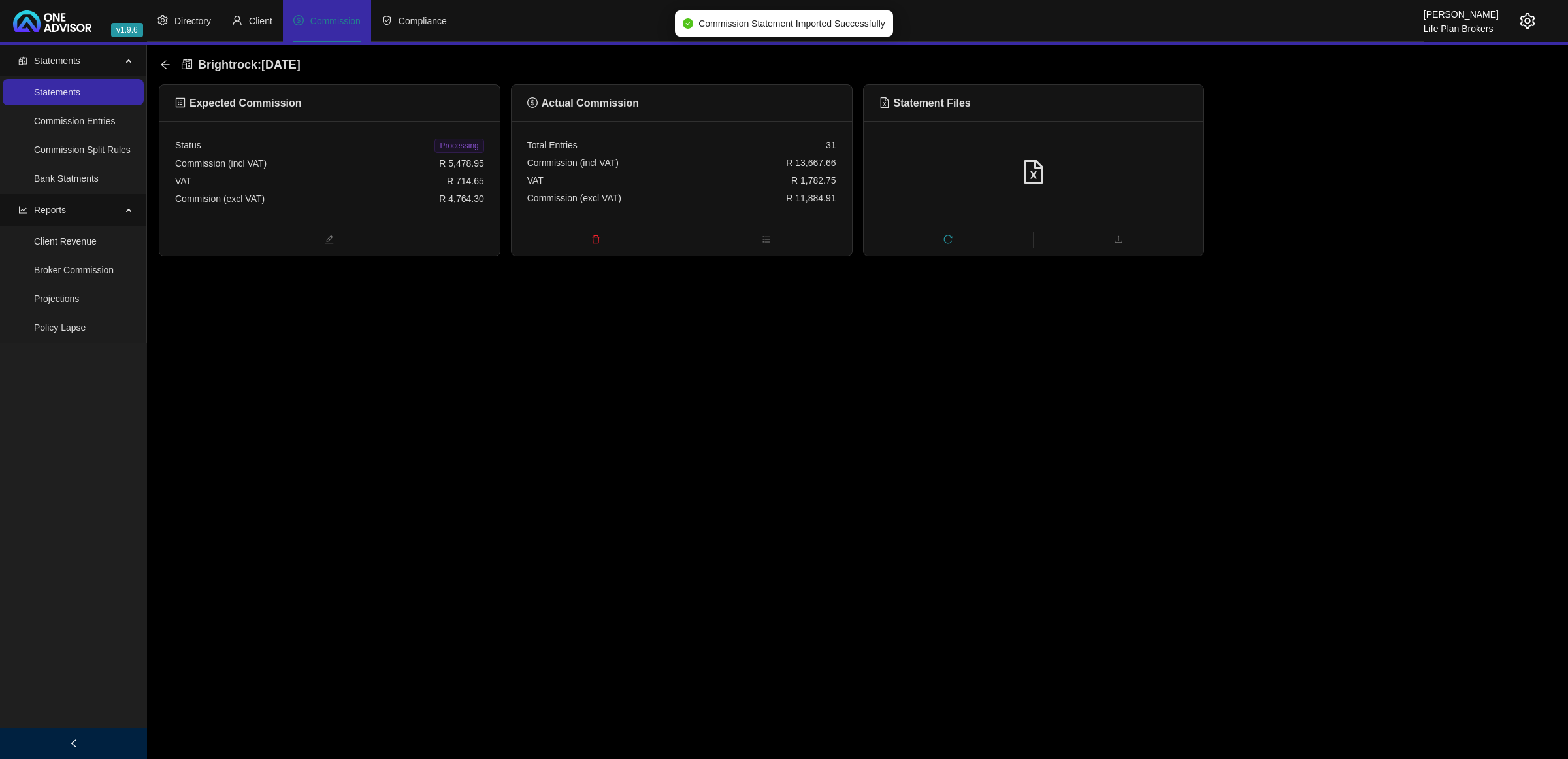
click at [1168, 210] on div at bounding box center [1034, 172] width 341 height 103
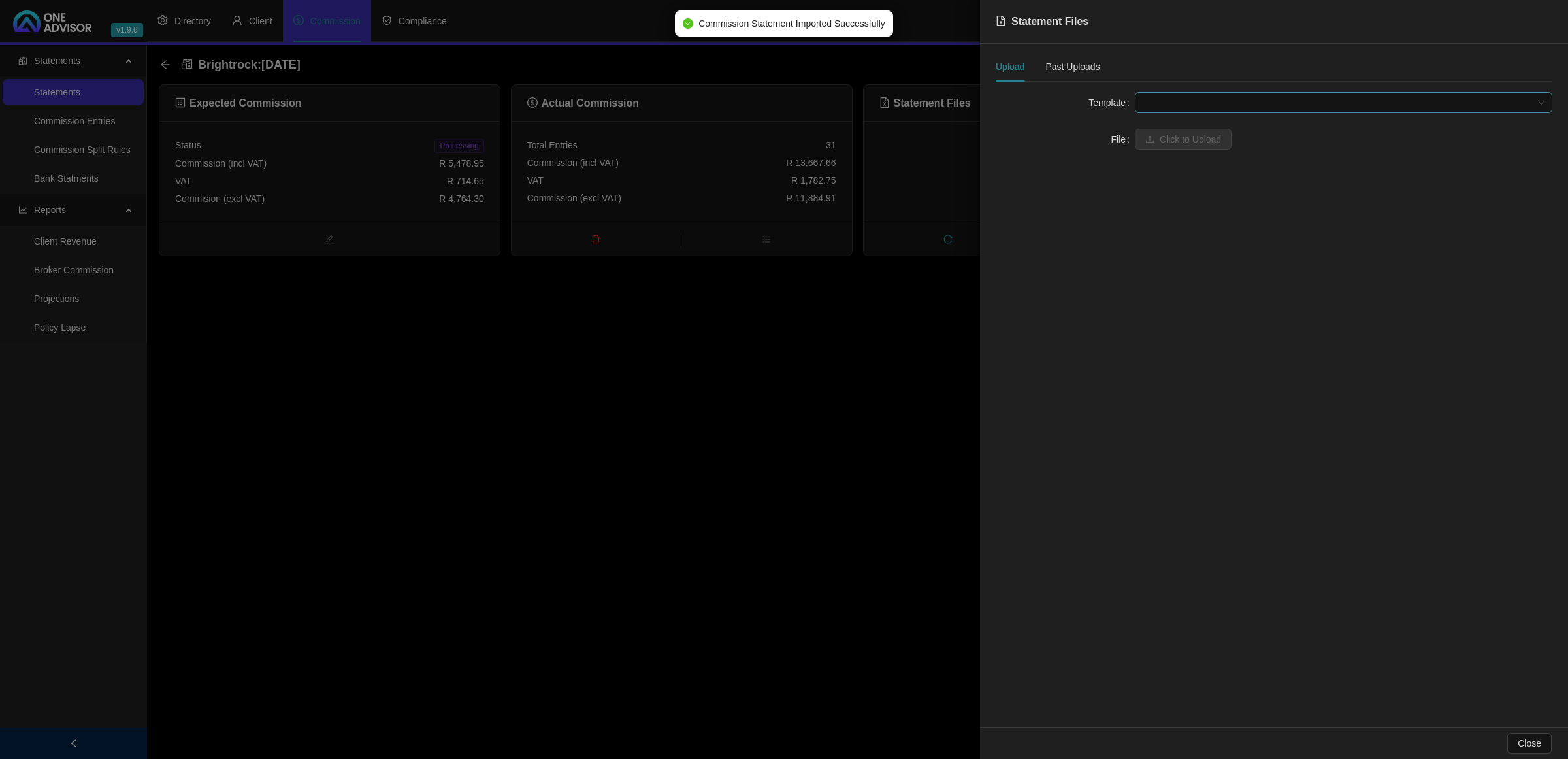
click at [1212, 106] on span at bounding box center [1343, 103] width 402 height 20
click at [1206, 119] on div "BrightRock FSP transaction list" at bounding box center [1343, 128] width 412 height 21
click at [1199, 132] on span "Click to Upload" at bounding box center [1190, 138] width 62 height 14
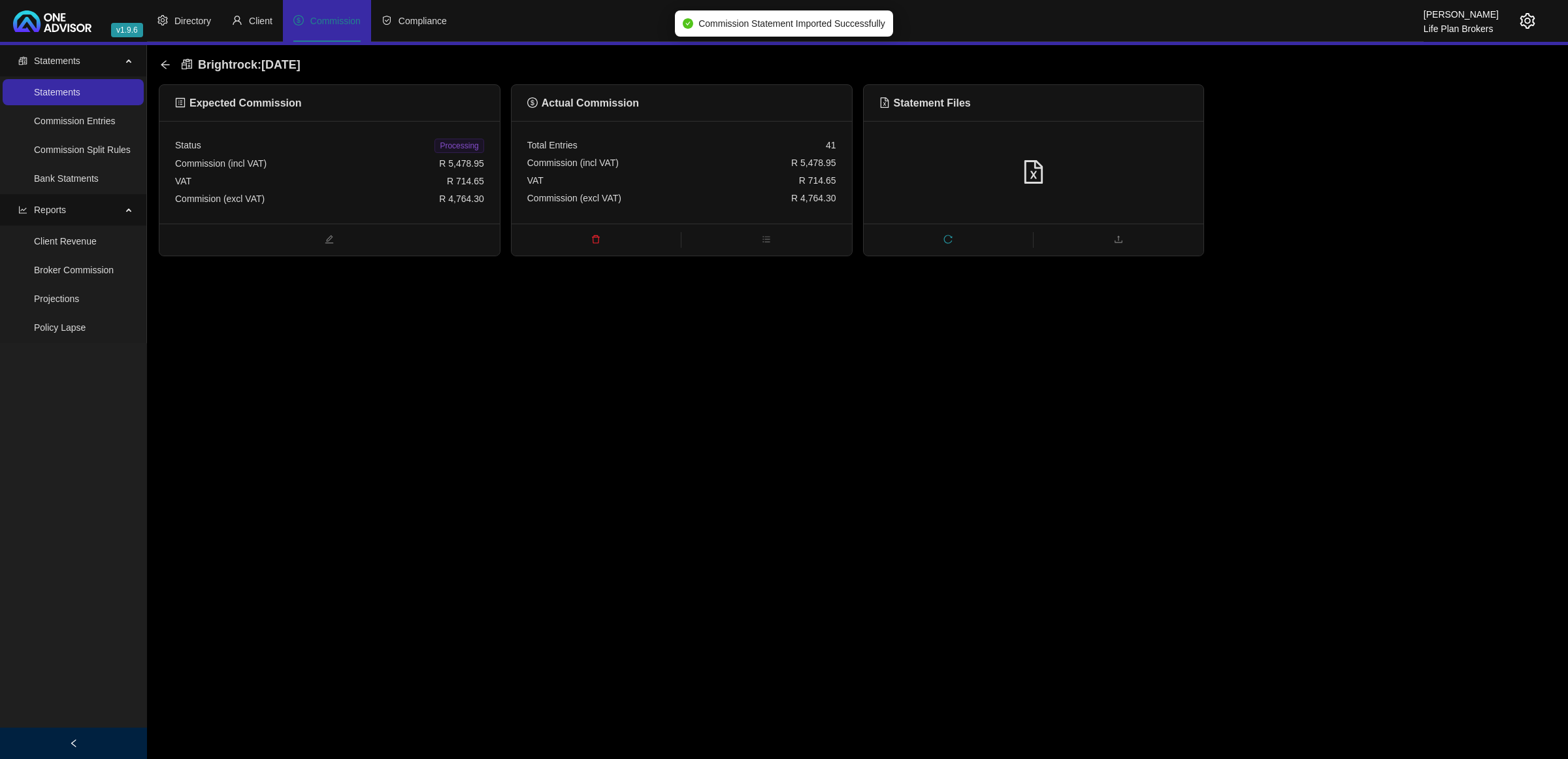
click at [471, 146] on span "Processing" at bounding box center [459, 145] width 49 height 14
click at [162, 68] on icon "arrow-left" at bounding box center [165, 64] width 11 height 11
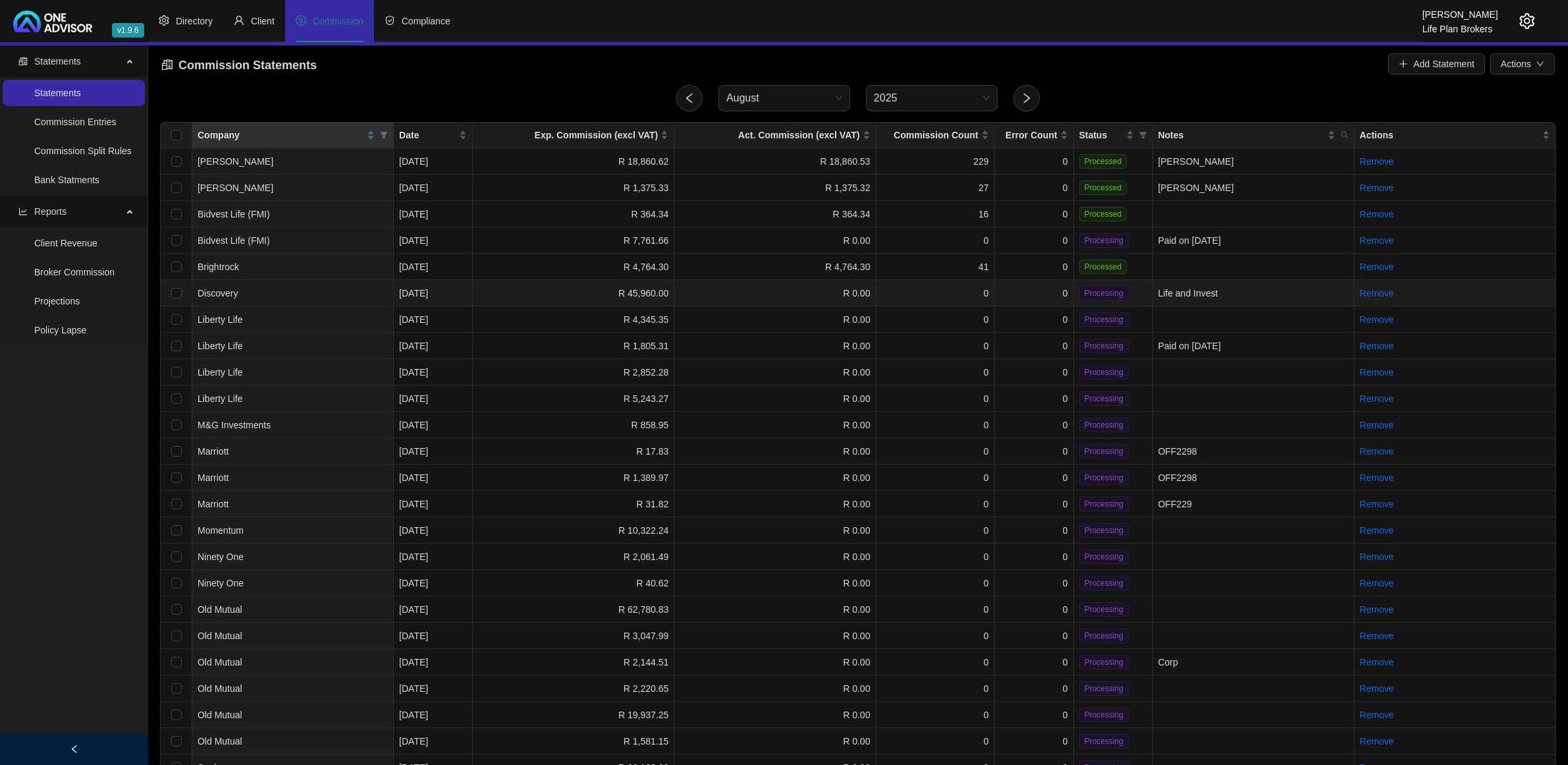
click at [921, 285] on td "0" at bounding box center [936, 293] width 119 height 27
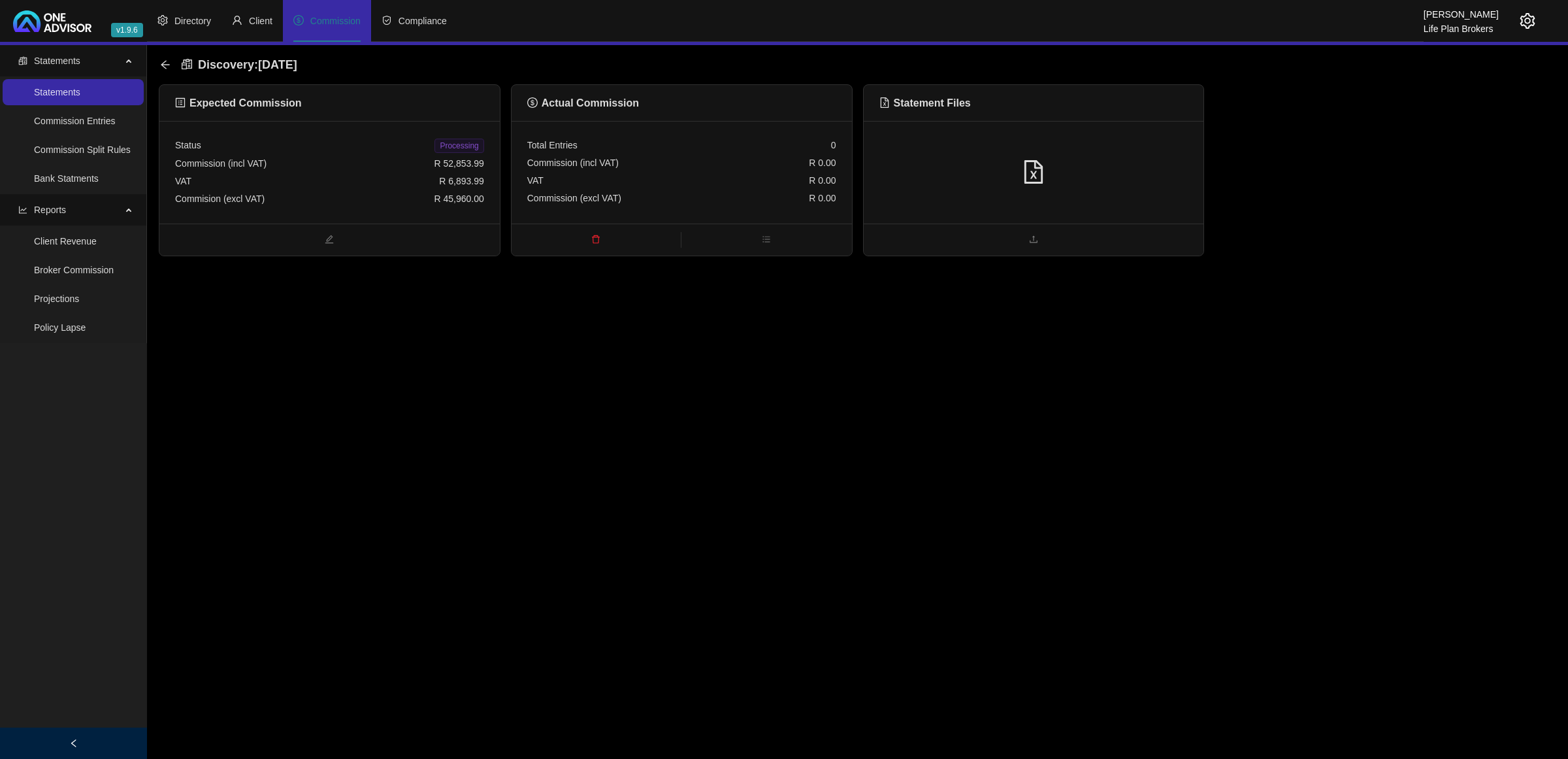
click at [1046, 193] on div at bounding box center [1034, 172] width 341 height 103
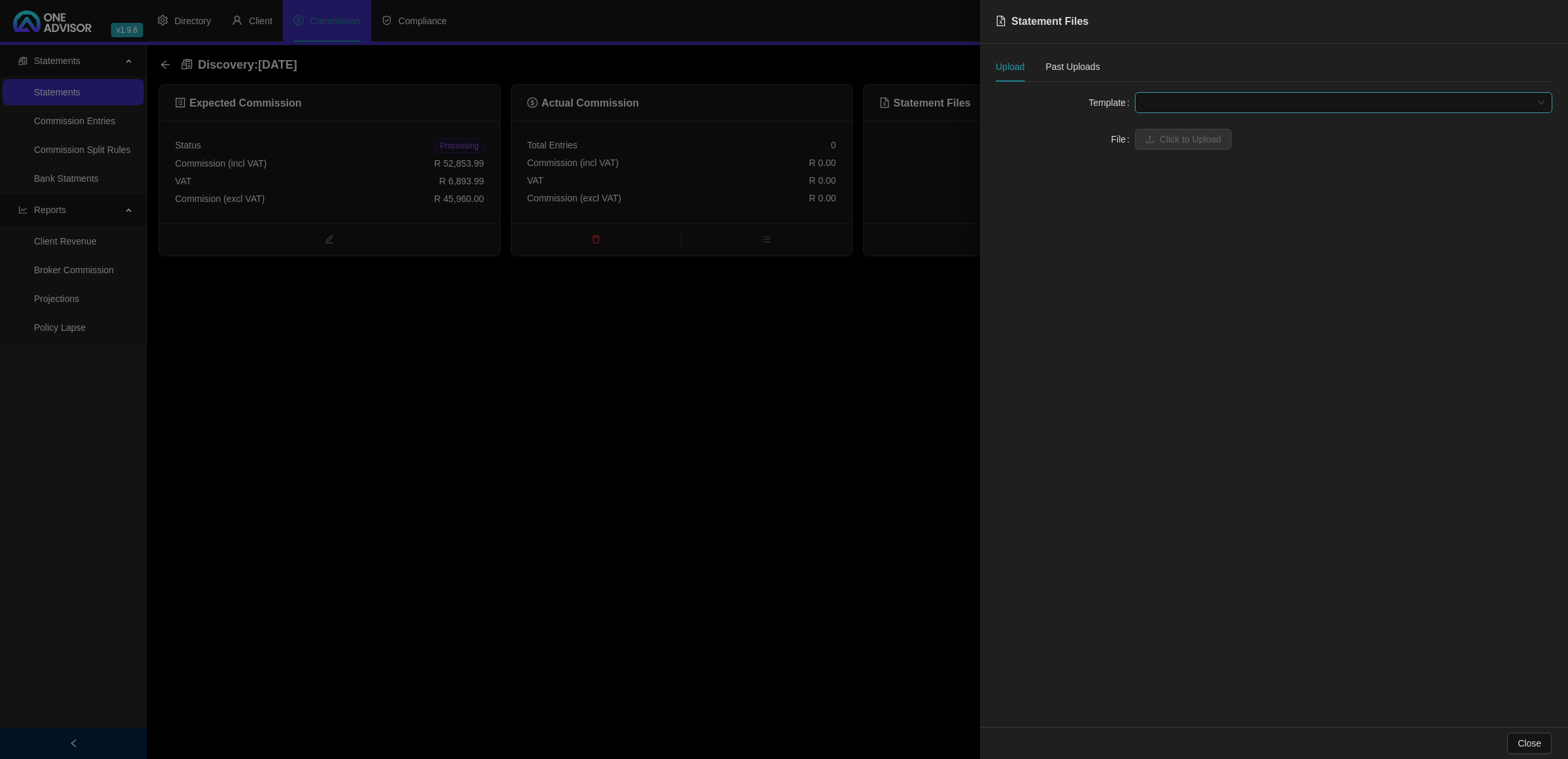
click at [1212, 105] on span at bounding box center [1343, 103] width 402 height 20
click at [1193, 250] on div "Disc Life & Invest (EFT)" at bounding box center [1344, 254] width 397 height 14
click at [1168, 148] on button "Click to Upload" at bounding box center [1183, 138] width 96 height 21
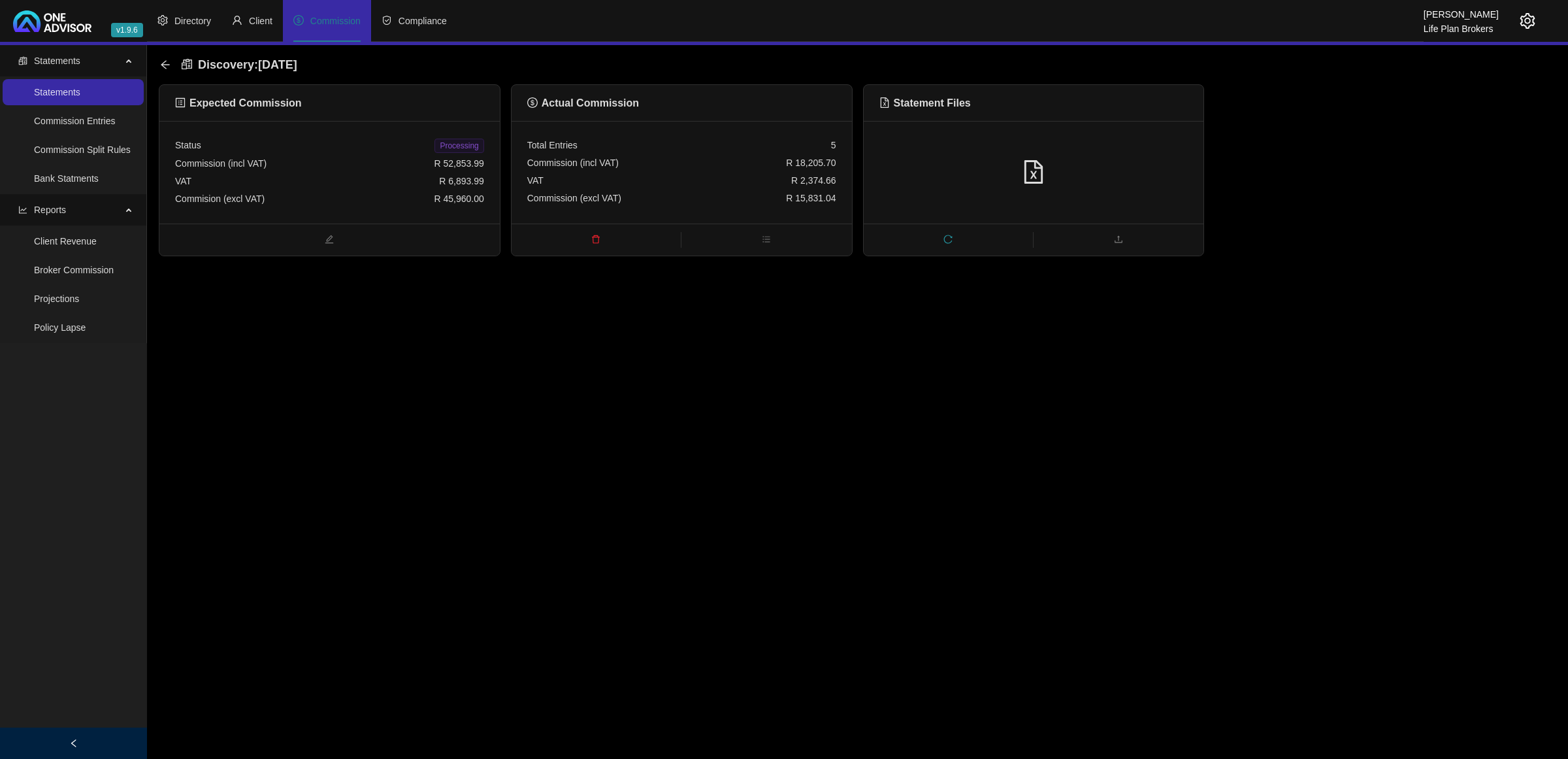
click at [570, 172] on div "VAT R 2,374.66" at bounding box center [682, 180] width 309 height 17
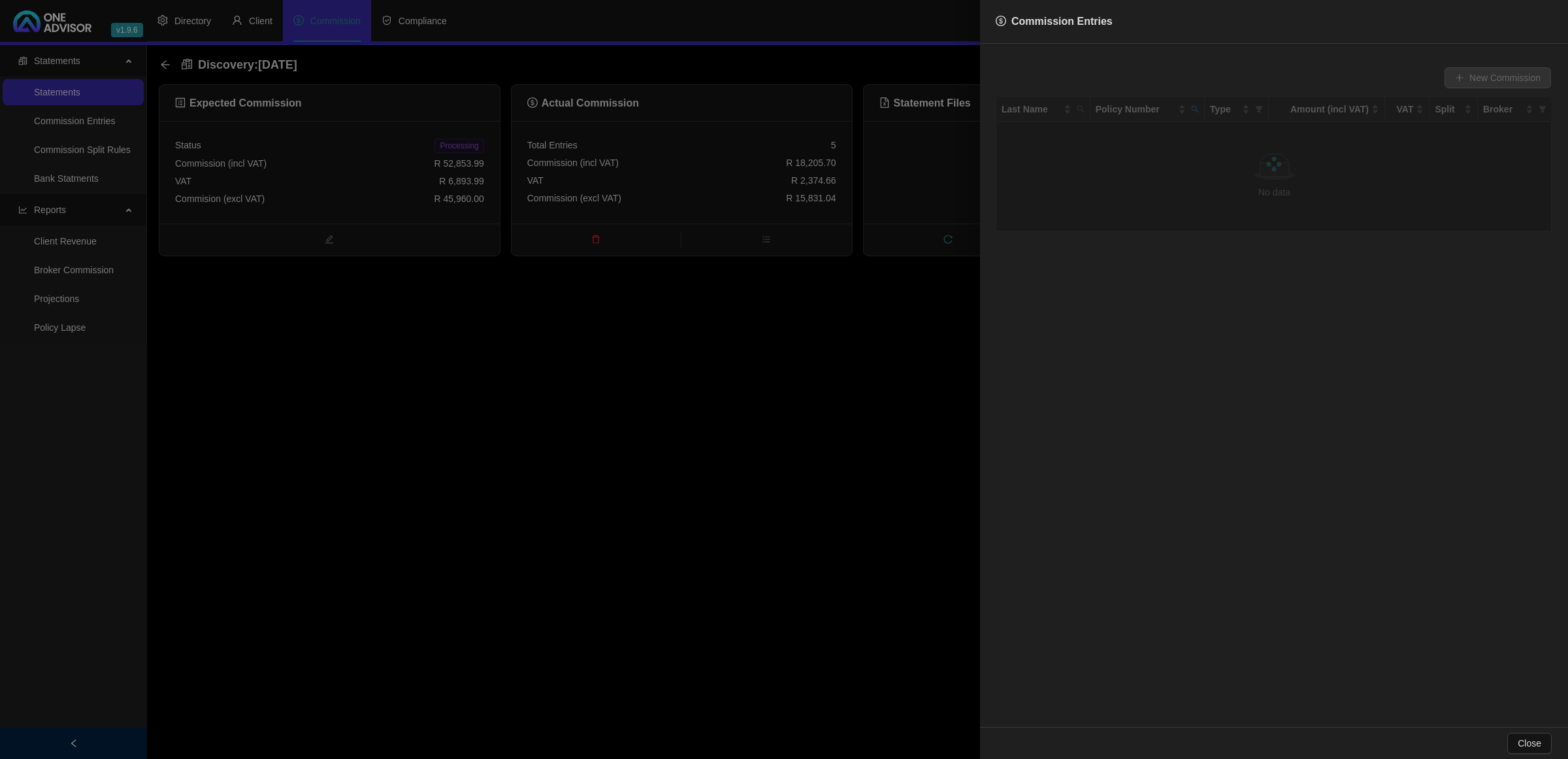
click at [810, 333] on div at bounding box center [784, 380] width 1568 height 759
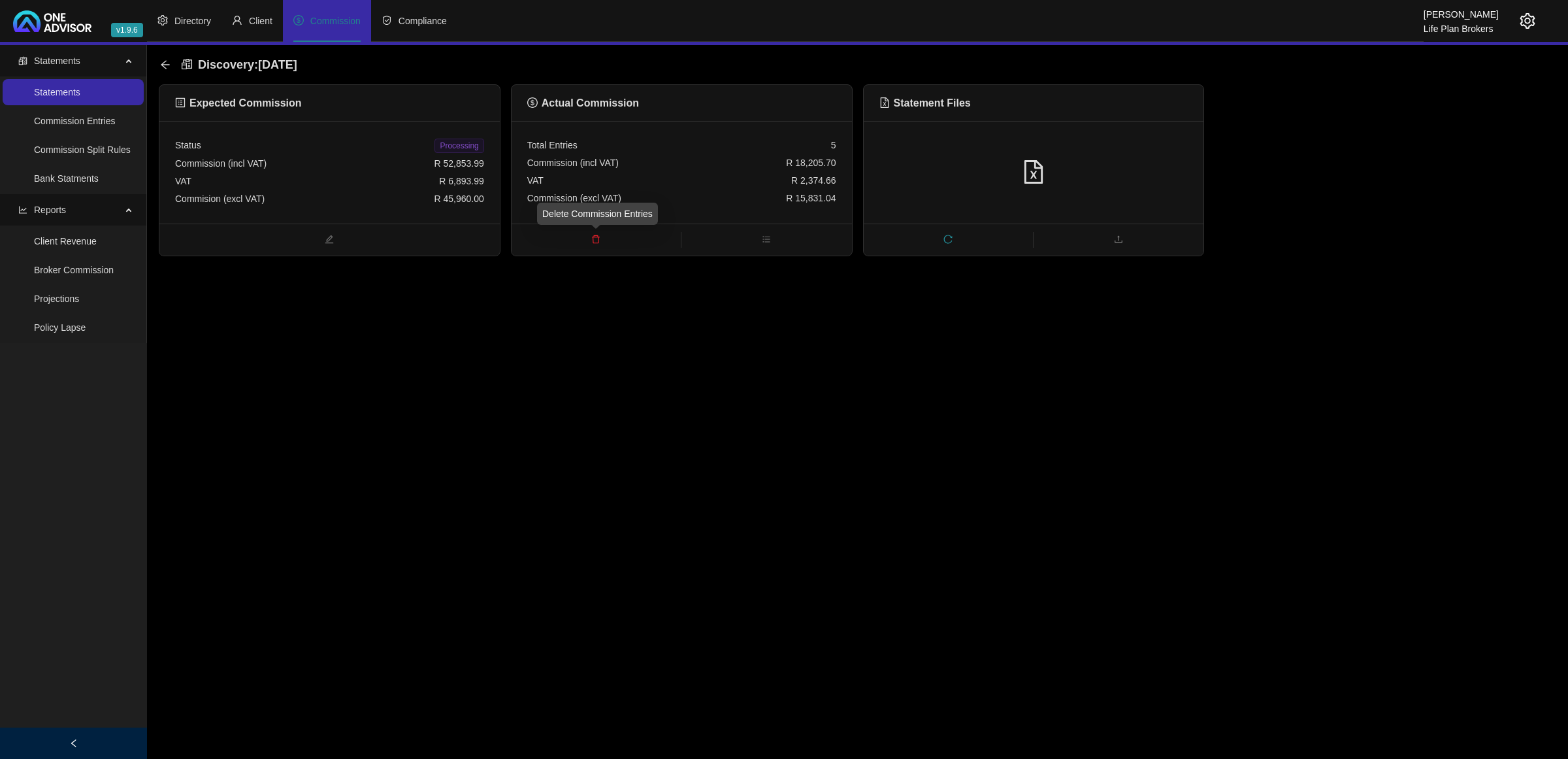
click at [593, 244] on span "delete" at bounding box center [597, 240] width 170 height 14
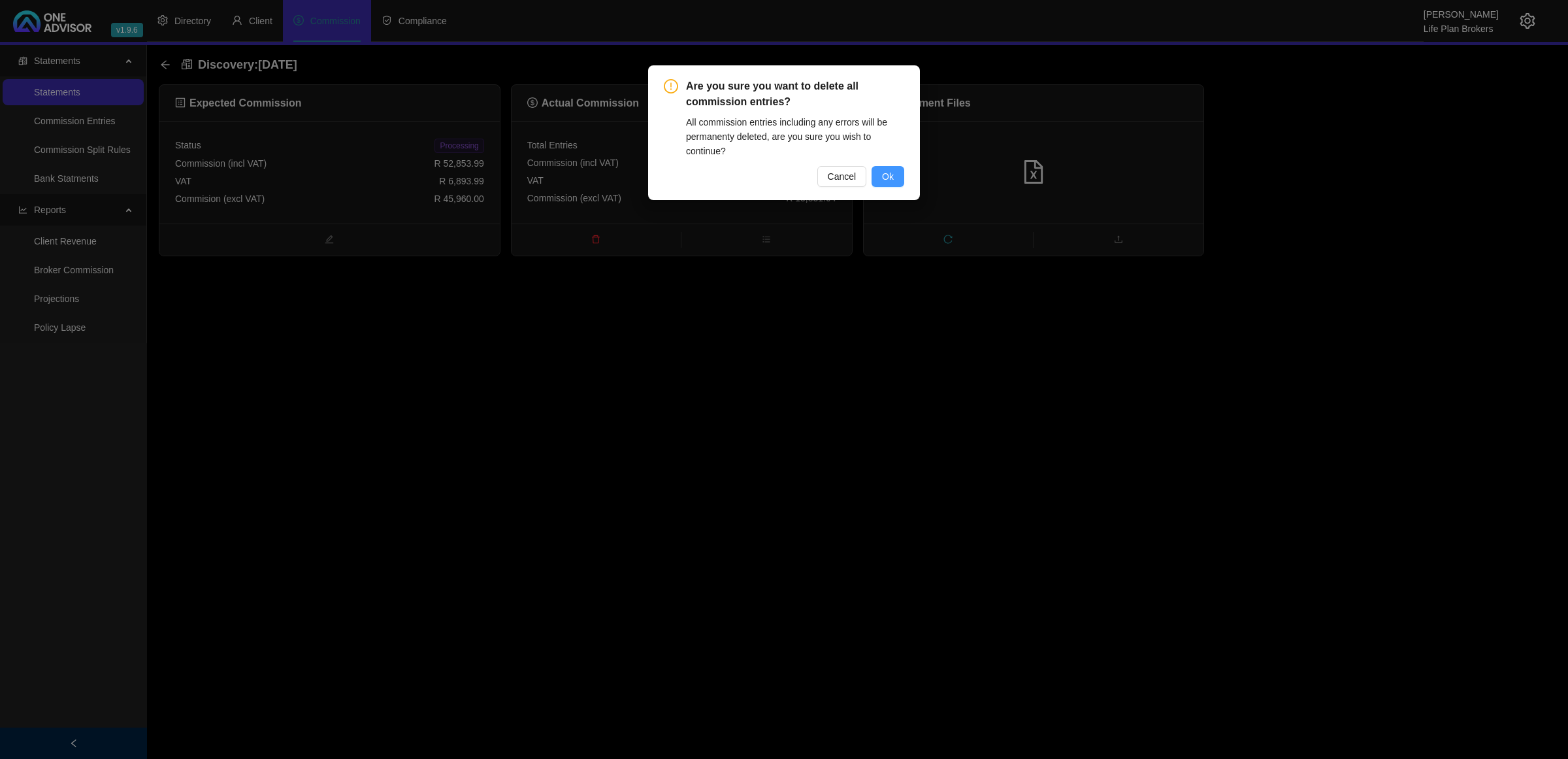
click at [882, 167] on button "Ok" at bounding box center [888, 176] width 33 height 21
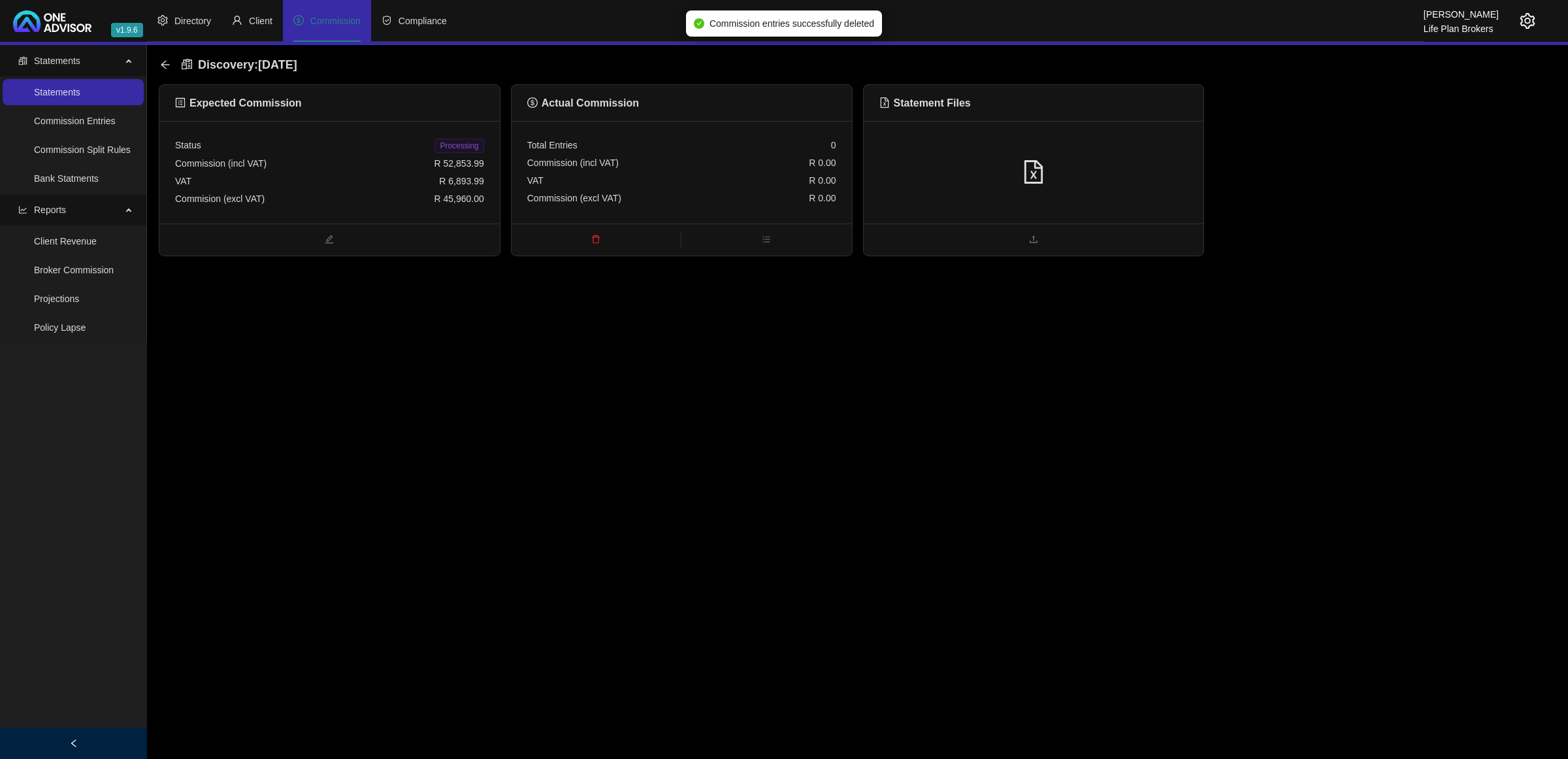
click at [159, 63] on div "Discovery : [DATE]" at bounding box center [858, 65] width 1398 height 40
click at [164, 63] on icon "arrow-left" at bounding box center [165, 64] width 11 height 11
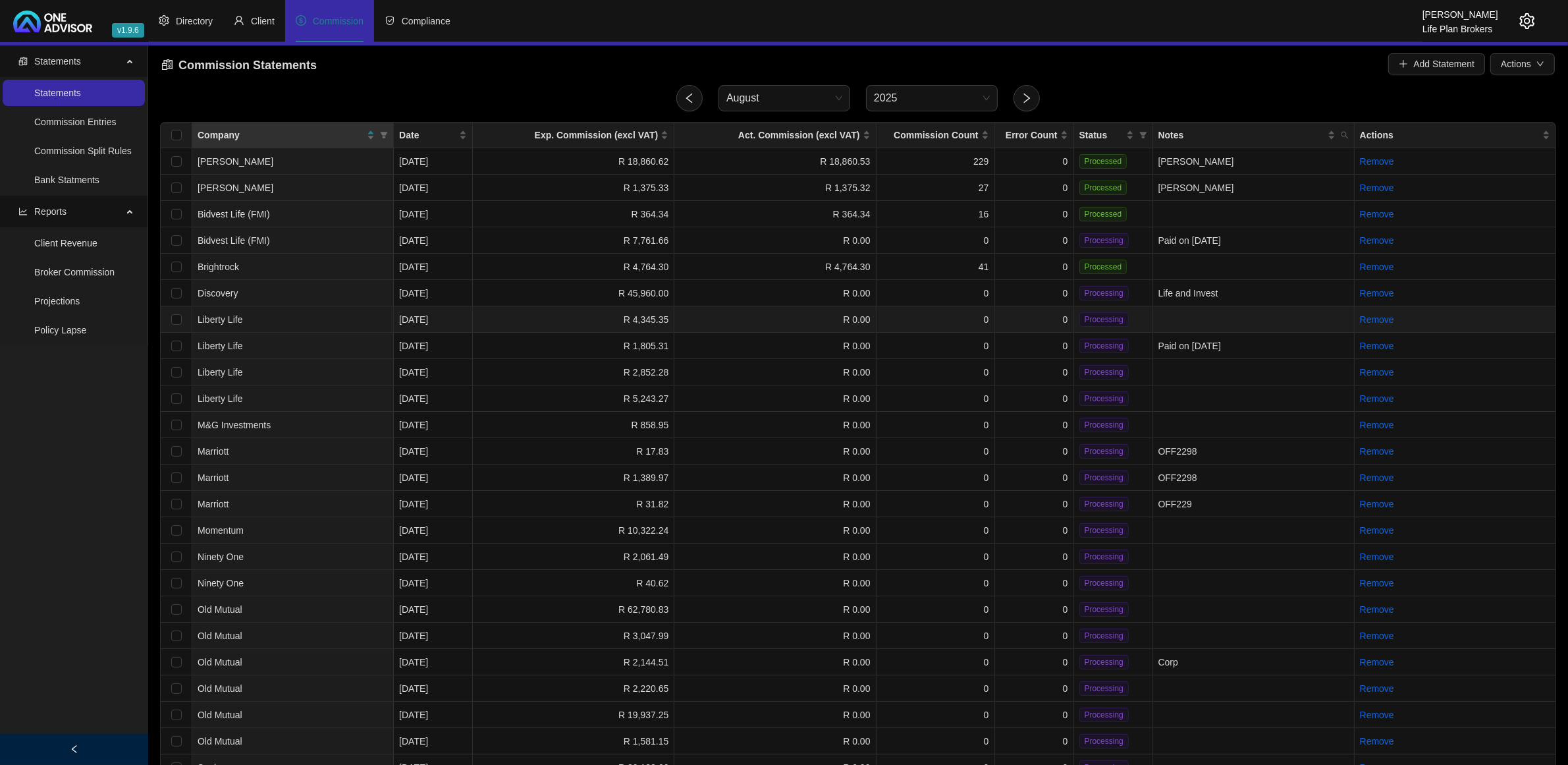
click at [1005, 314] on td "0" at bounding box center [1034, 319] width 79 height 27
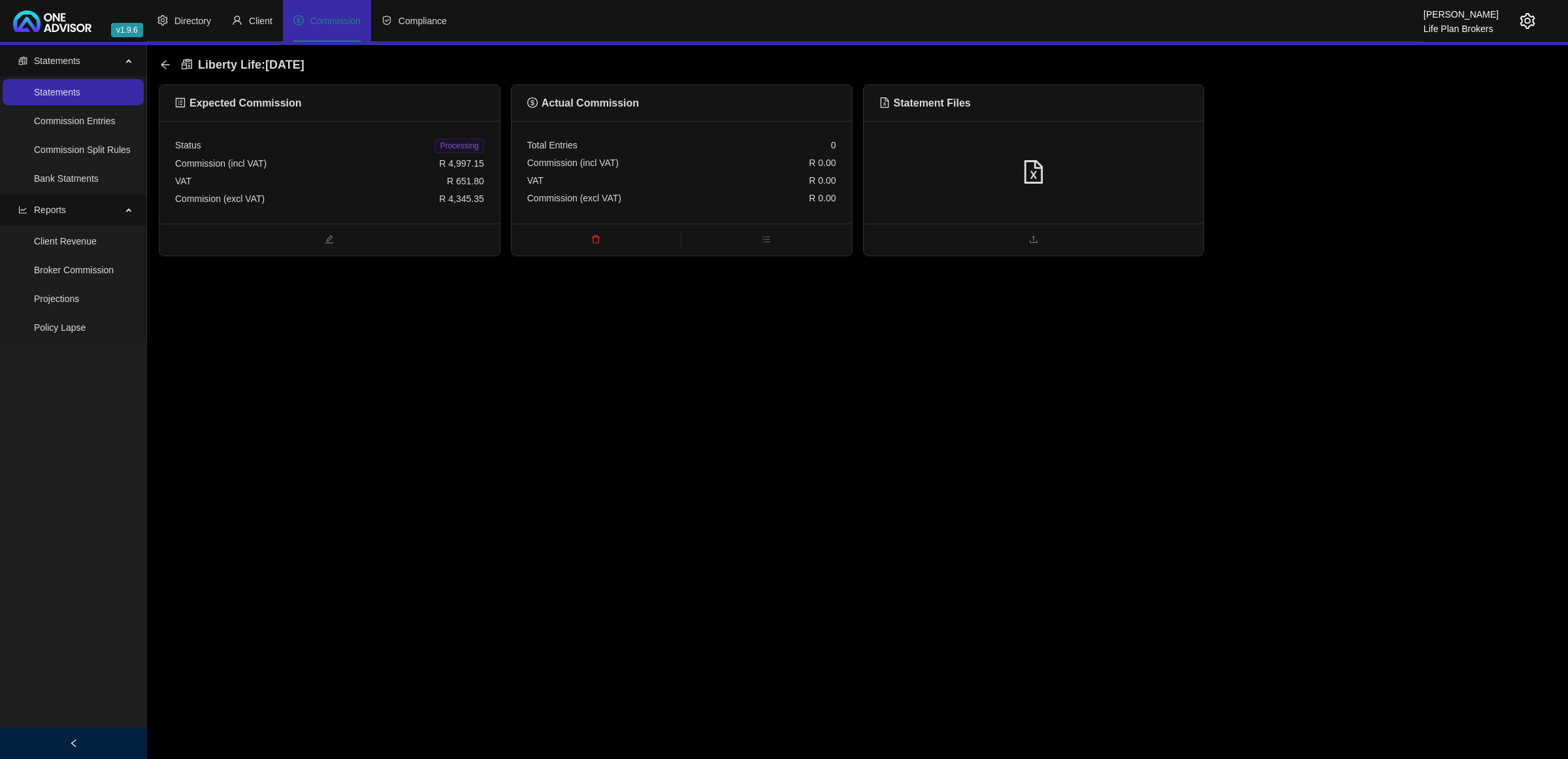
click at [1075, 184] on div at bounding box center [1034, 172] width 341 height 103
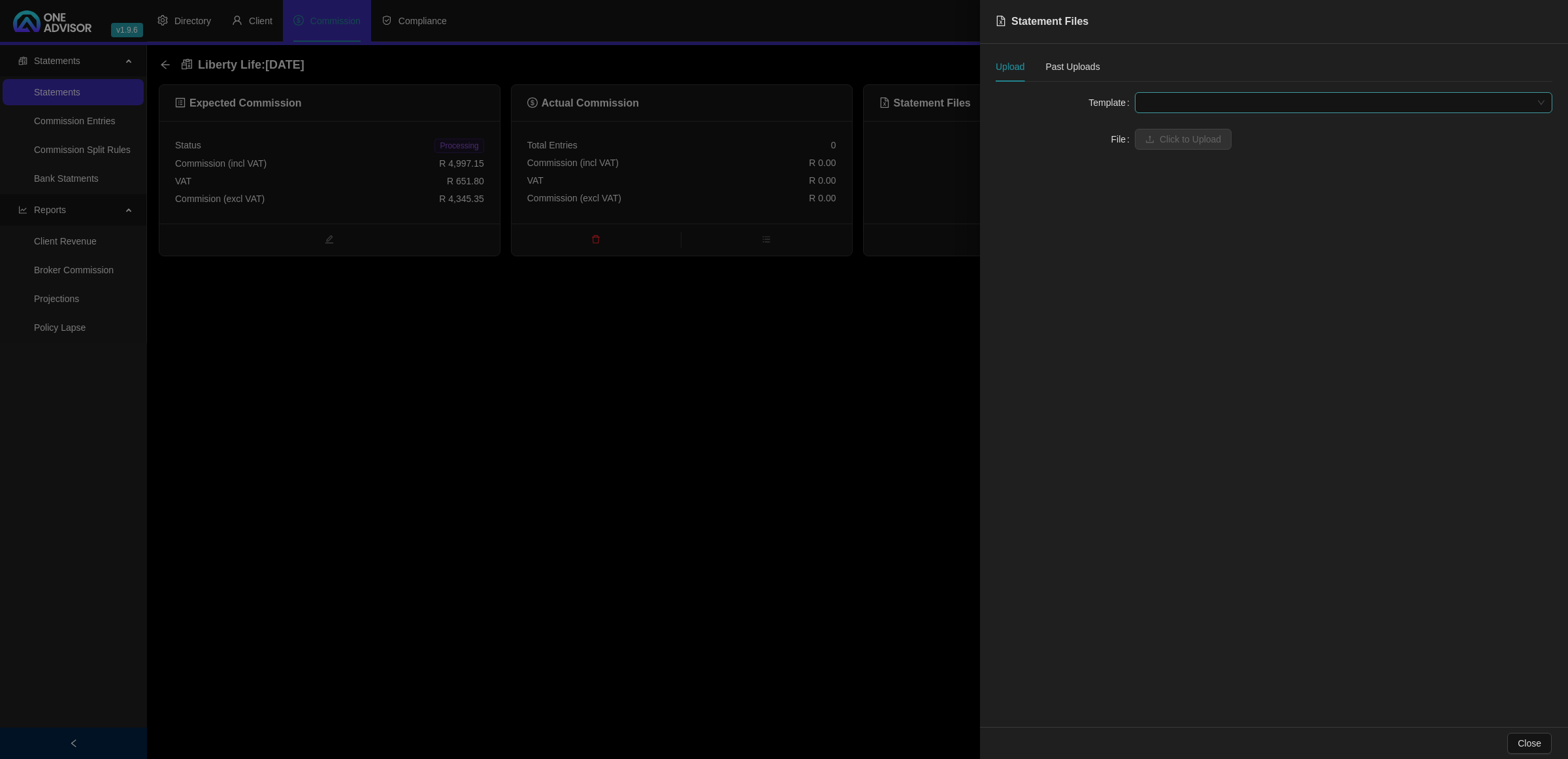
click at [1180, 106] on span at bounding box center [1343, 103] width 402 height 20
click at [1179, 147] on div "Liberty Life" at bounding box center [1344, 149] width 397 height 14
click at [1179, 142] on span "Click to Upload" at bounding box center [1190, 138] width 62 height 14
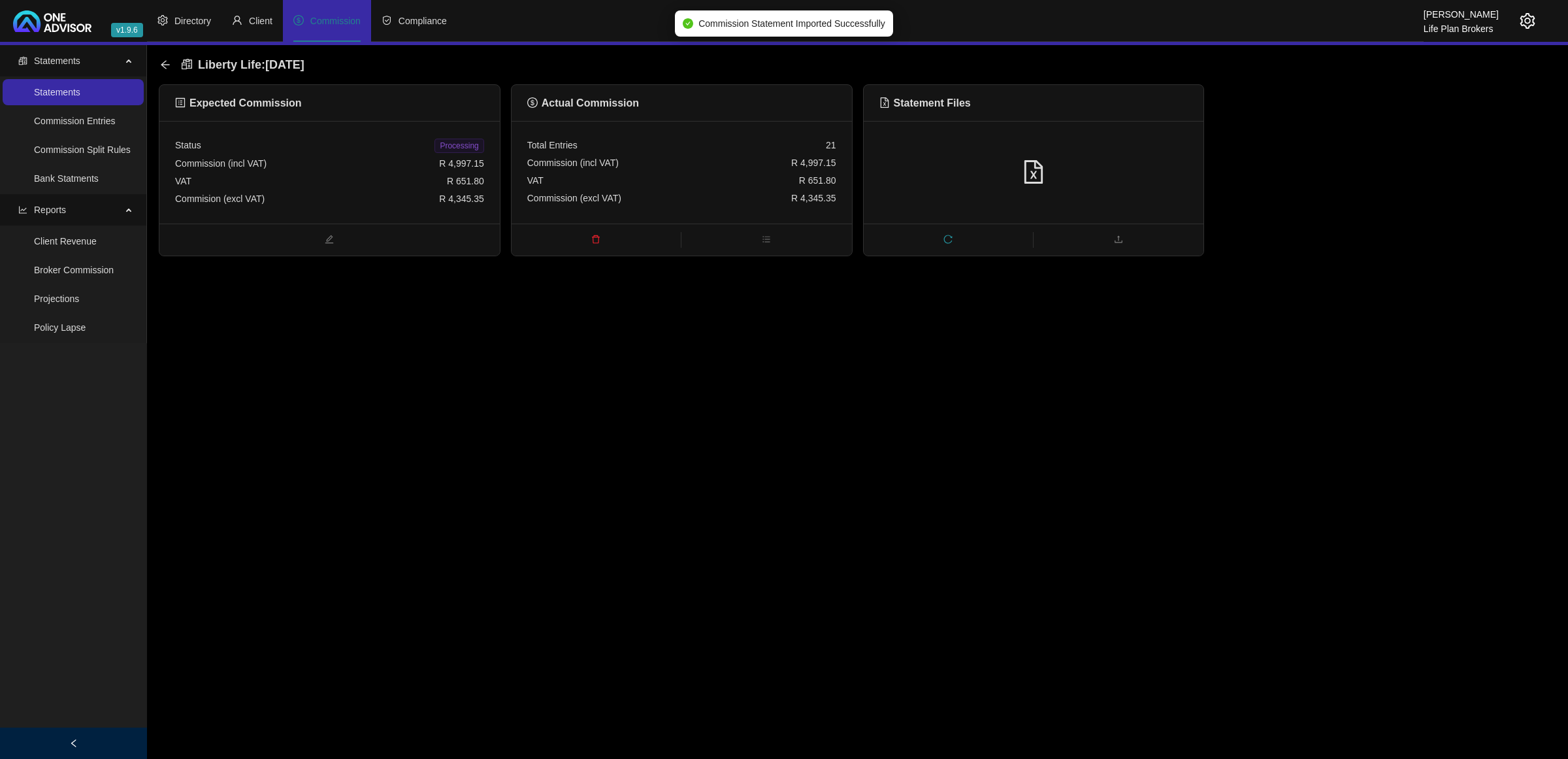
click at [449, 139] on span "Processing" at bounding box center [459, 145] width 49 height 14
click at [167, 66] on icon "arrow-left" at bounding box center [165, 64] width 11 height 11
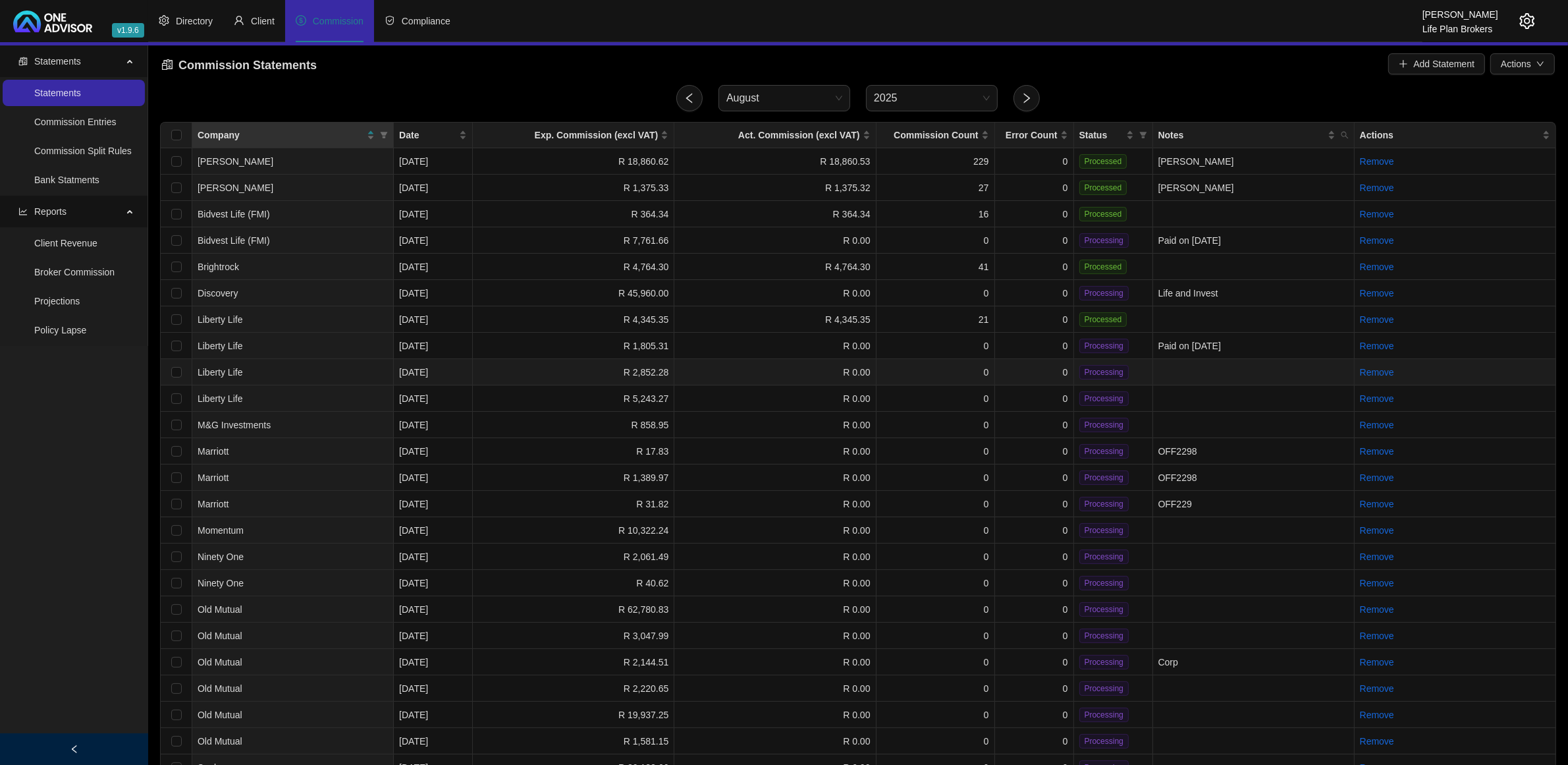
click at [1040, 374] on td "0" at bounding box center [1034, 373] width 79 height 27
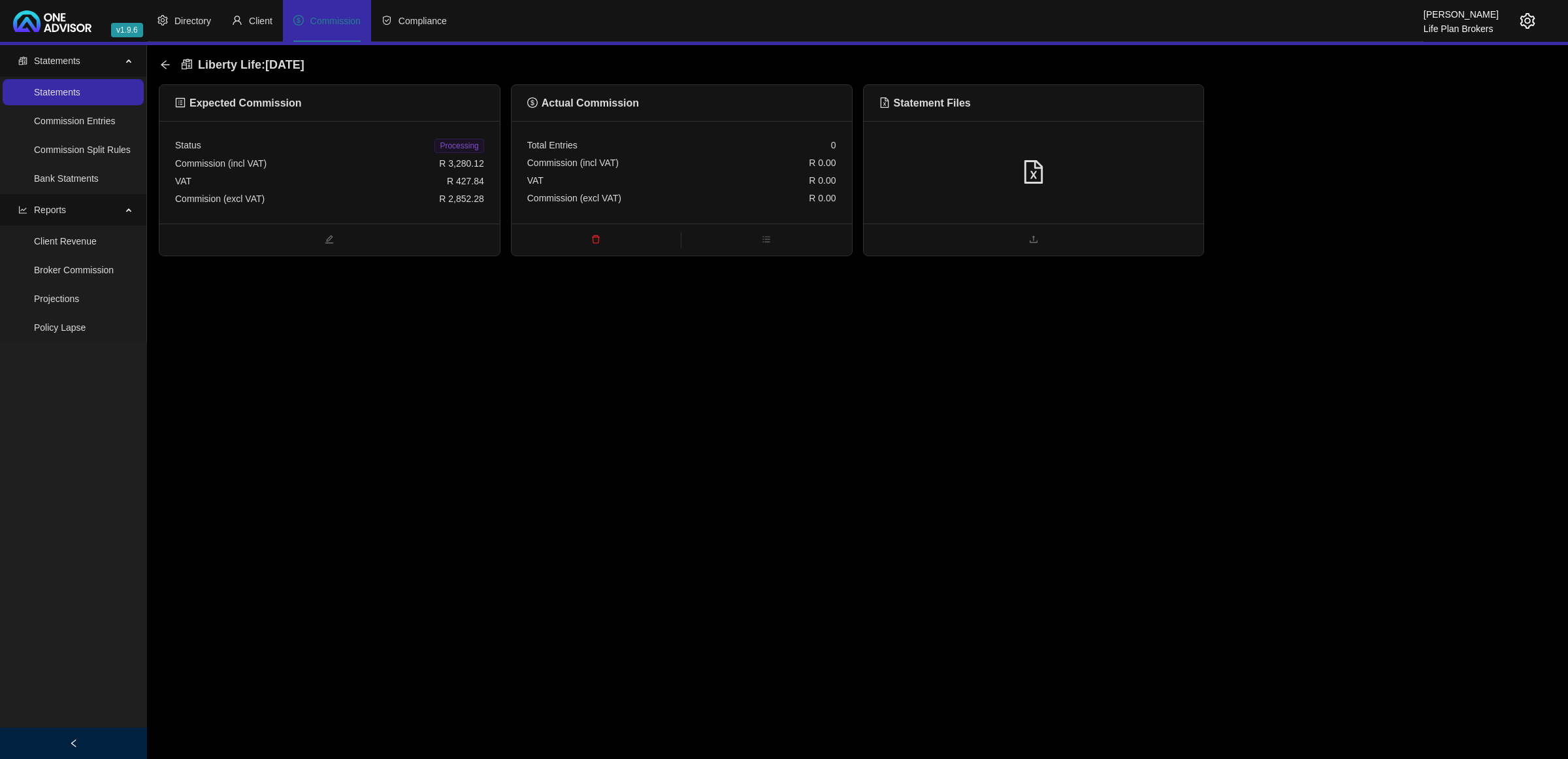
click at [1117, 163] on div at bounding box center [1034, 172] width 309 height 25
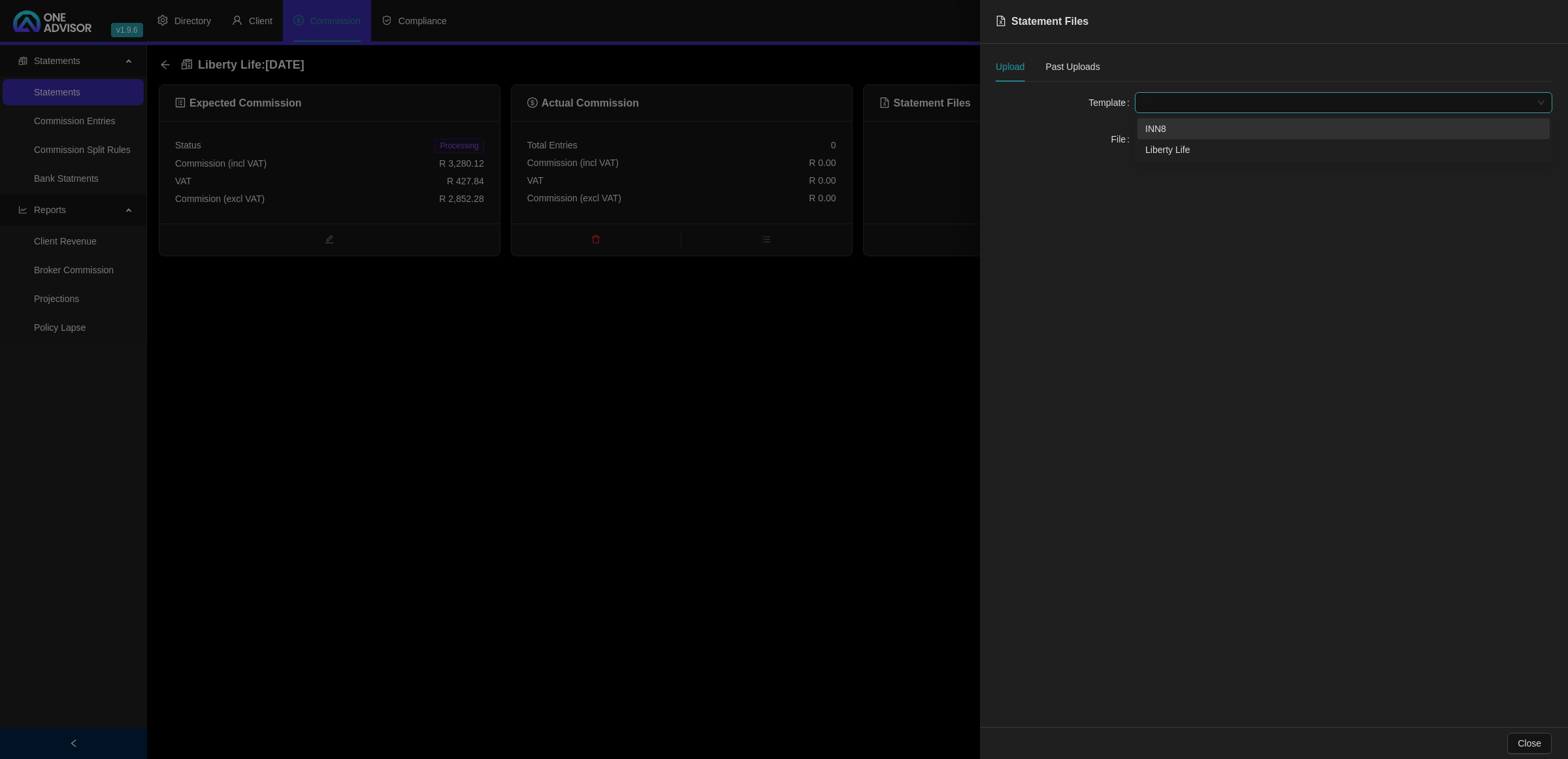
click at [1184, 111] on span at bounding box center [1343, 103] width 402 height 20
click at [1188, 147] on div "Liberty Life" at bounding box center [1344, 149] width 397 height 14
click at [1187, 146] on span "Click to Upload" at bounding box center [1190, 138] width 62 height 14
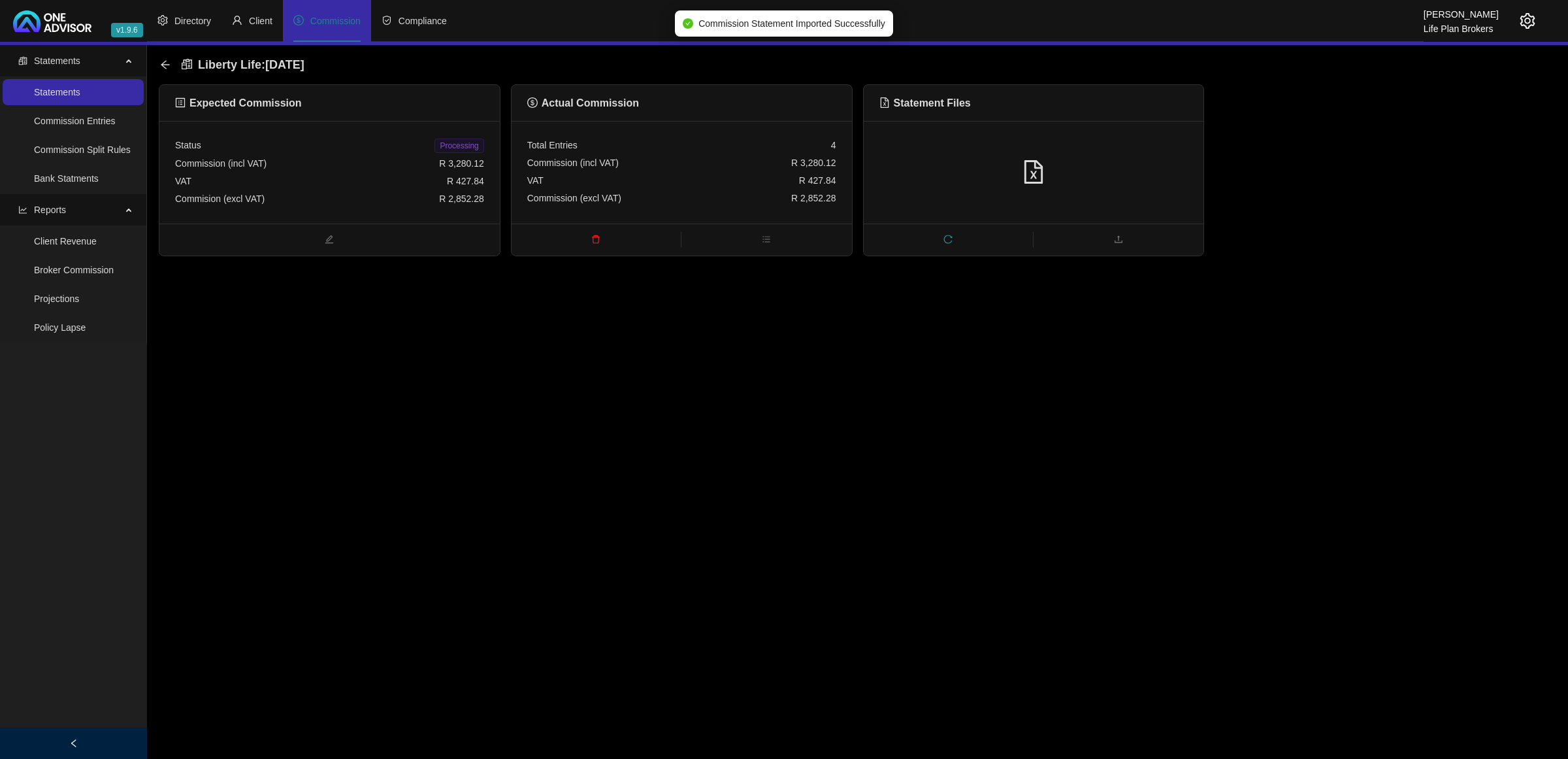
click at [468, 145] on span "Processing" at bounding box center [459, 145] width 49 height 14
click at [160, 62] on icon "arrow-left" at bounding box center [165, 64] width 11 height 11
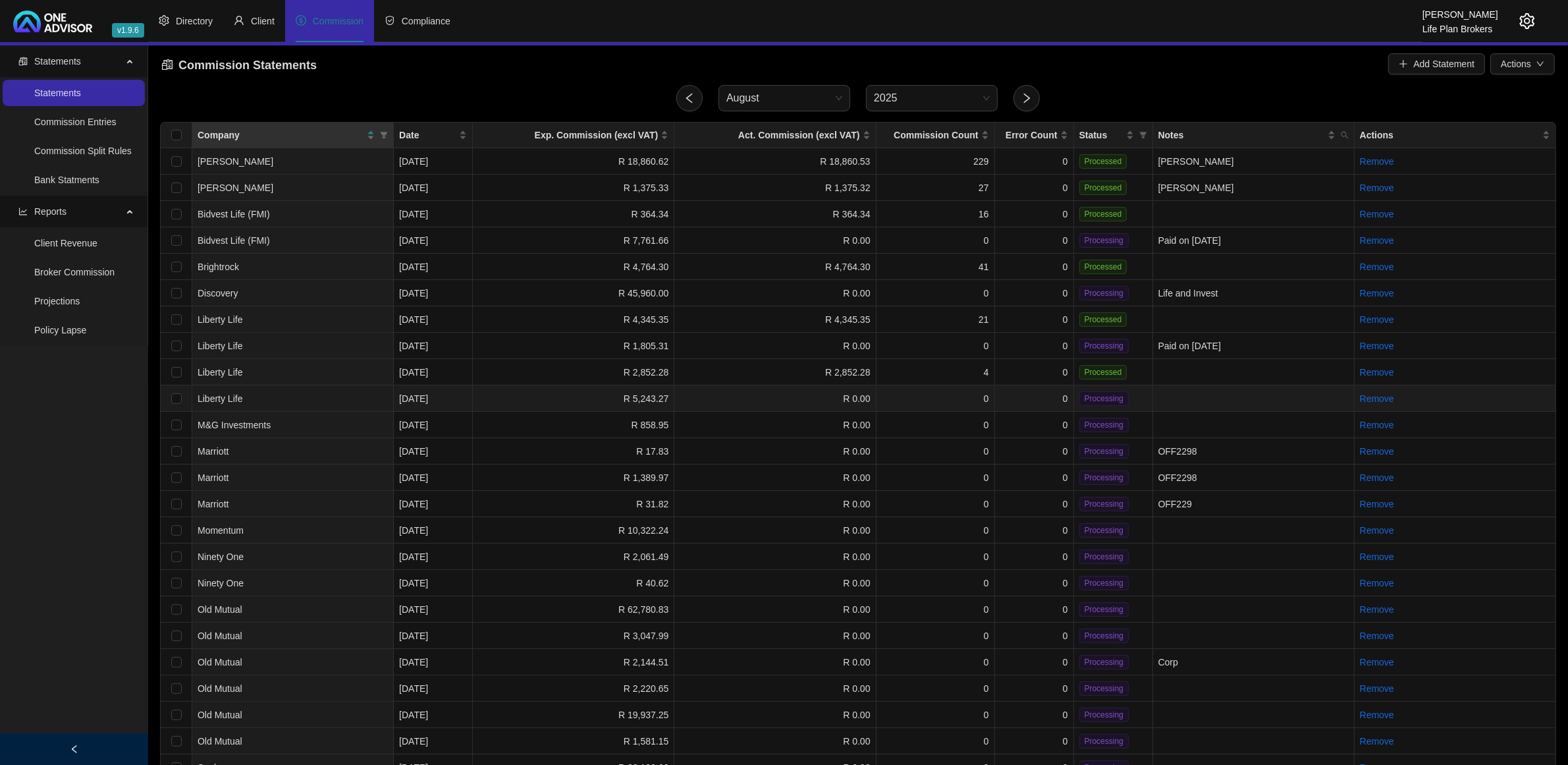
click at [692, 396] on td "R 0.00" at bounding box center [775, 398] width 202 height 27
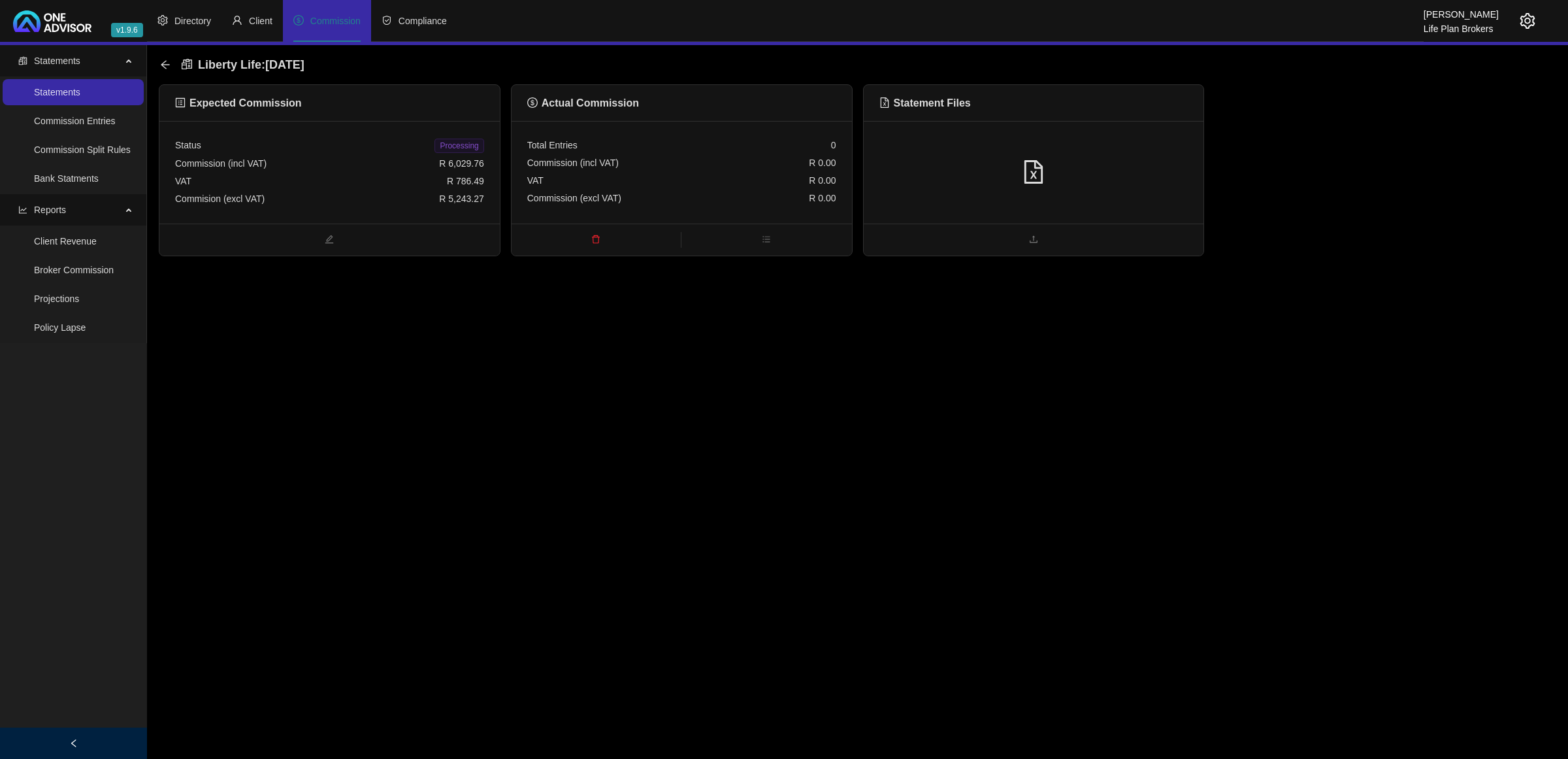
click at [1034, 158] on div at bounding box center [1034, 172] width 341 height 103
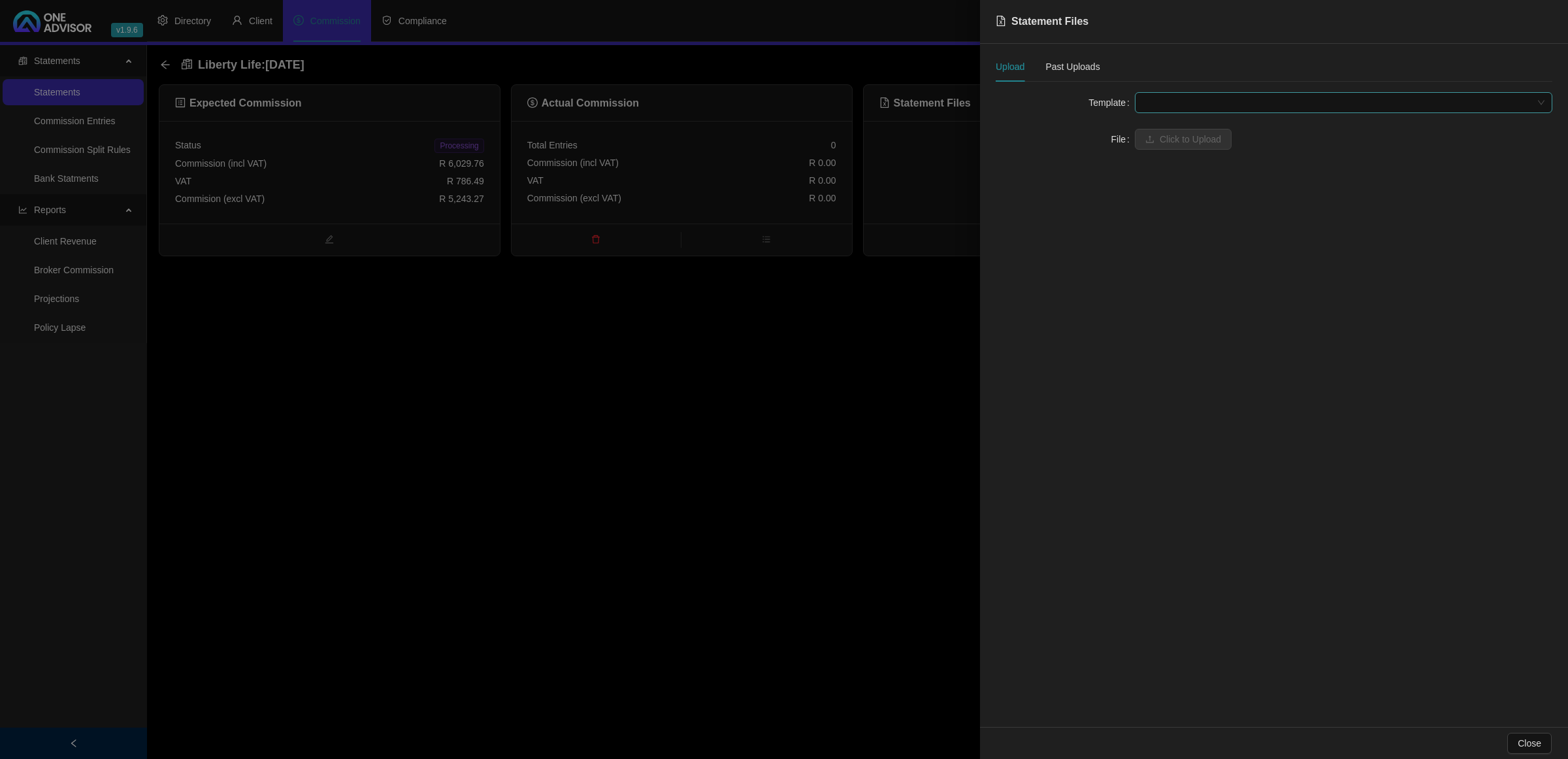
click at [1173, 98] on span at bounding box center [1343, 103] width 402 height 20
click at [1170, 145] on div "Liberty Life" at bounding box center [1344, 149] width 397 height 14
click at [1168, 135] on span "Click to Upload" at bounding box center [1190, 138] width 62 height 14
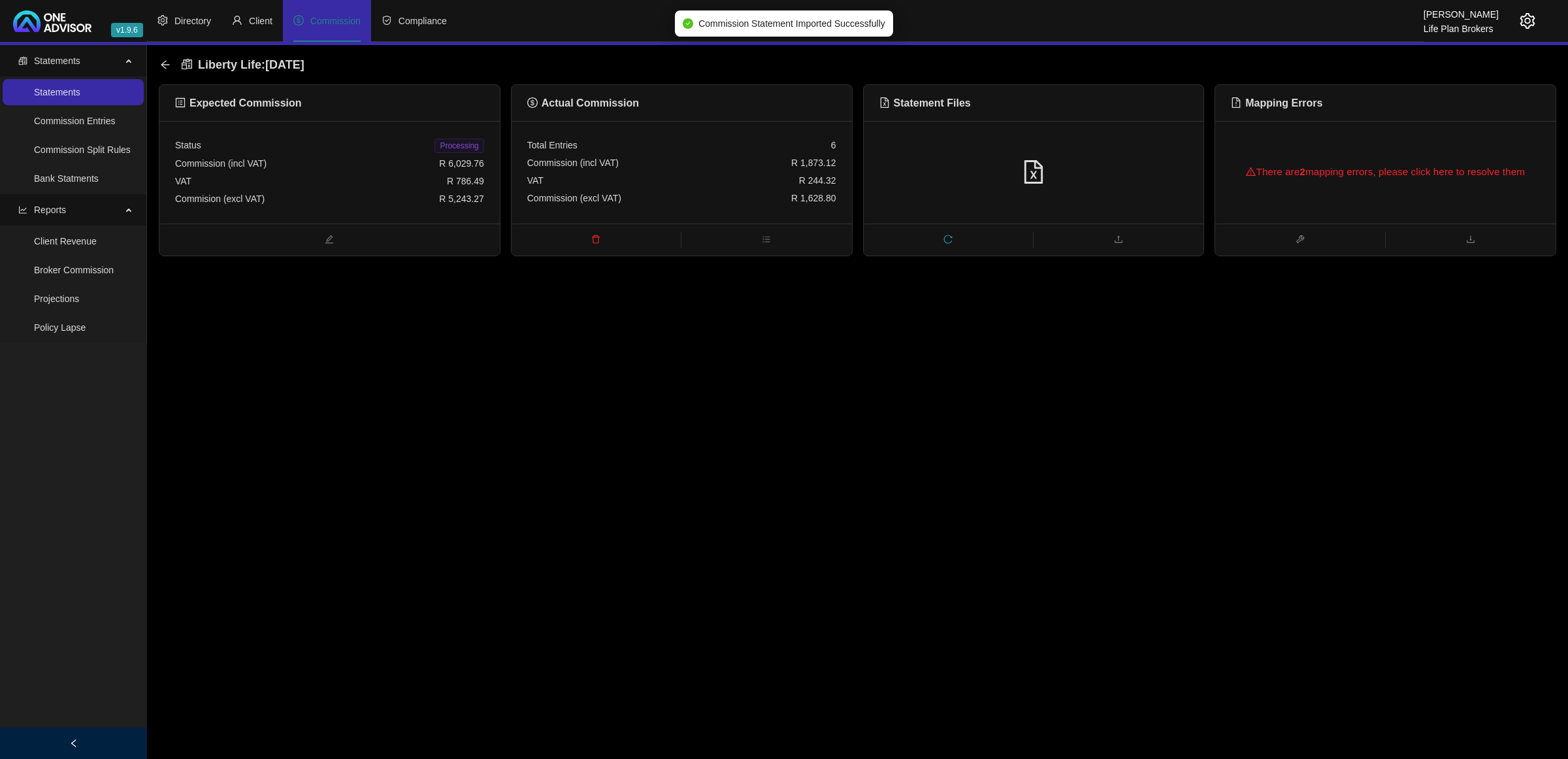
click at [1395, 165] on div "There are 2 mapping errors, please click here to resolve them" at bounding box center [1385, 171] width 309 height 42
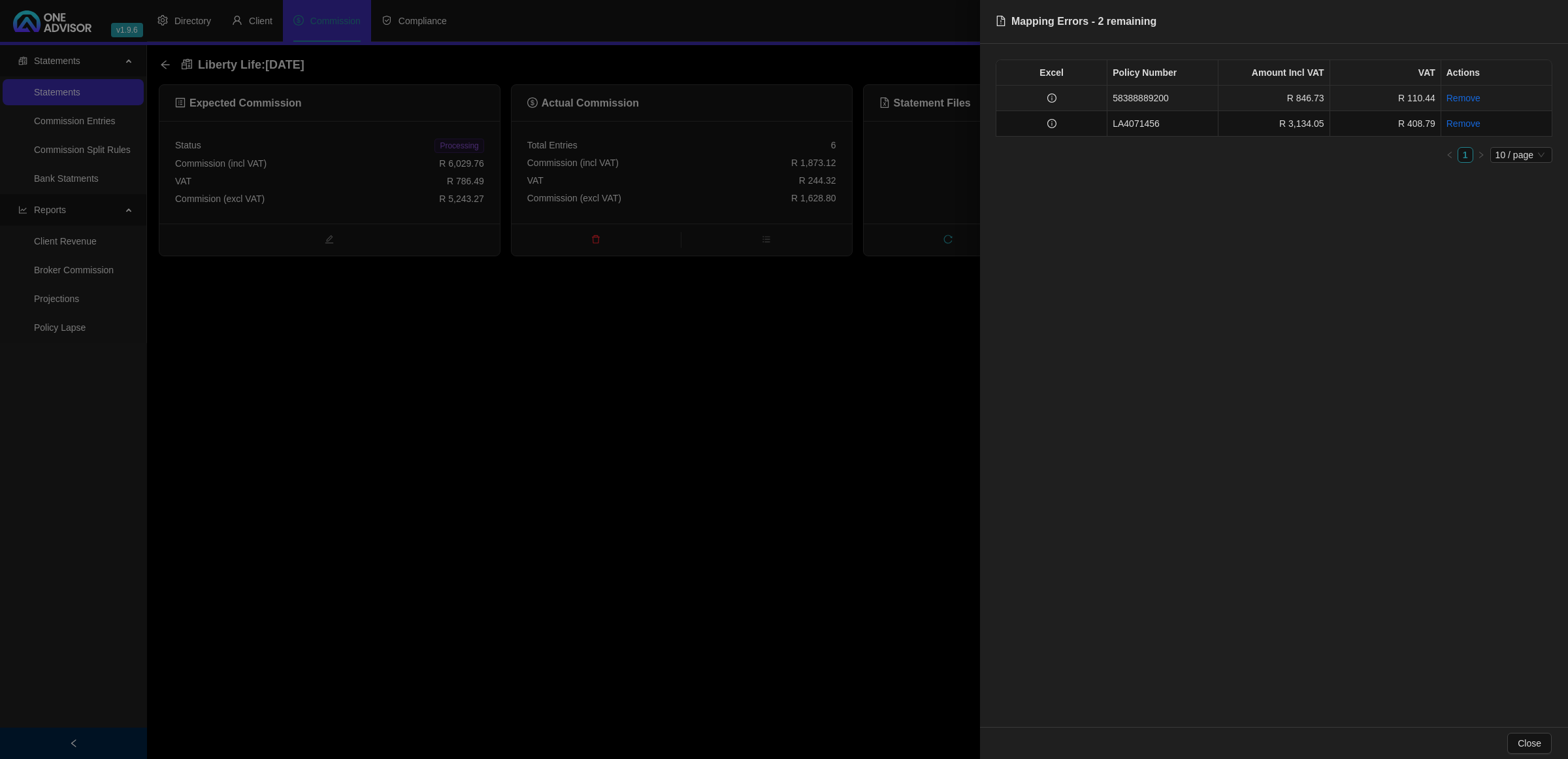
click at [1076, 100] on td at bounding box center [1052, 98] width 111 height 26
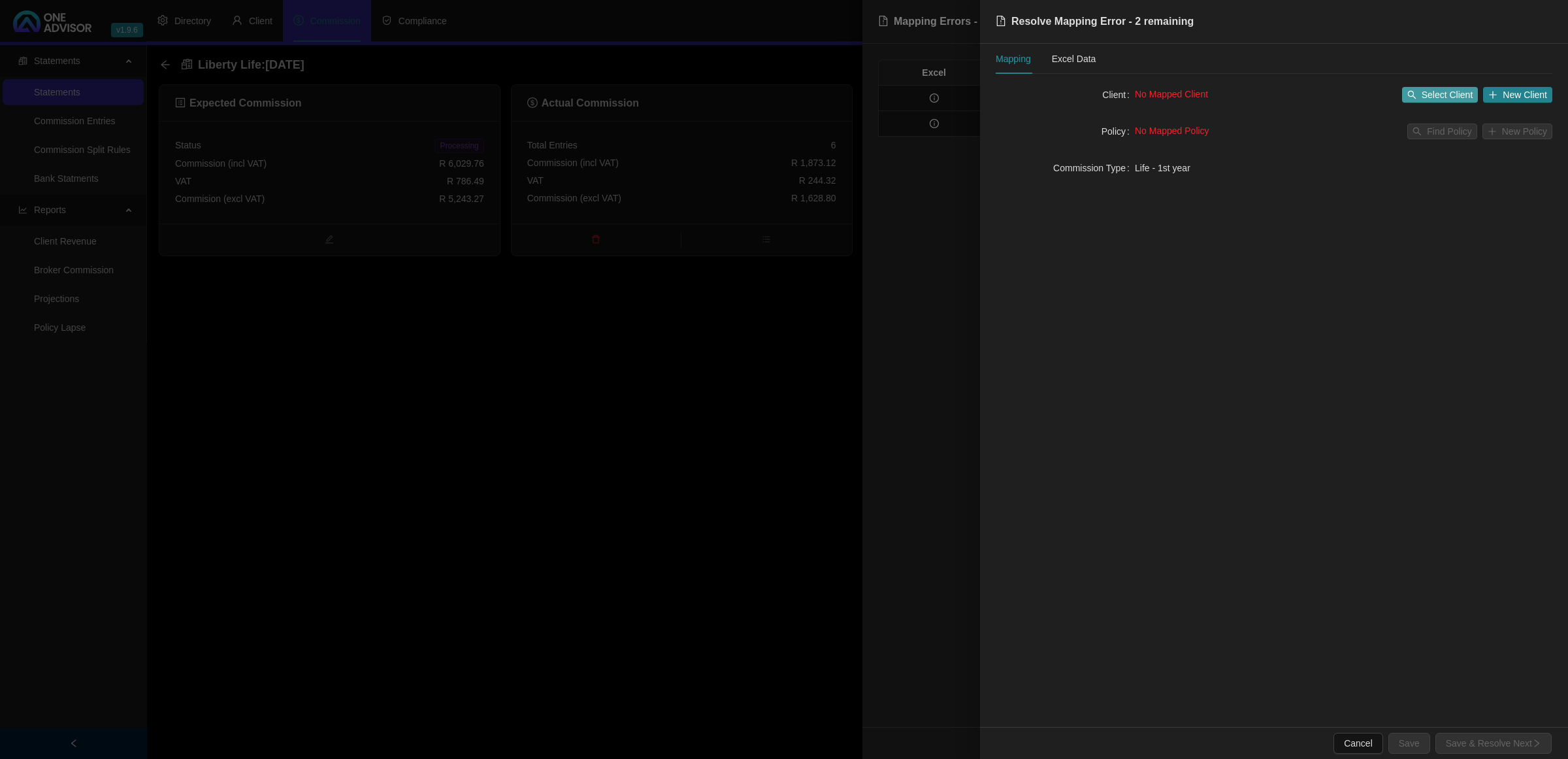
click at [1433, 92] on span "Select Client" at bounding box center [1447, 94] width 52 height 14
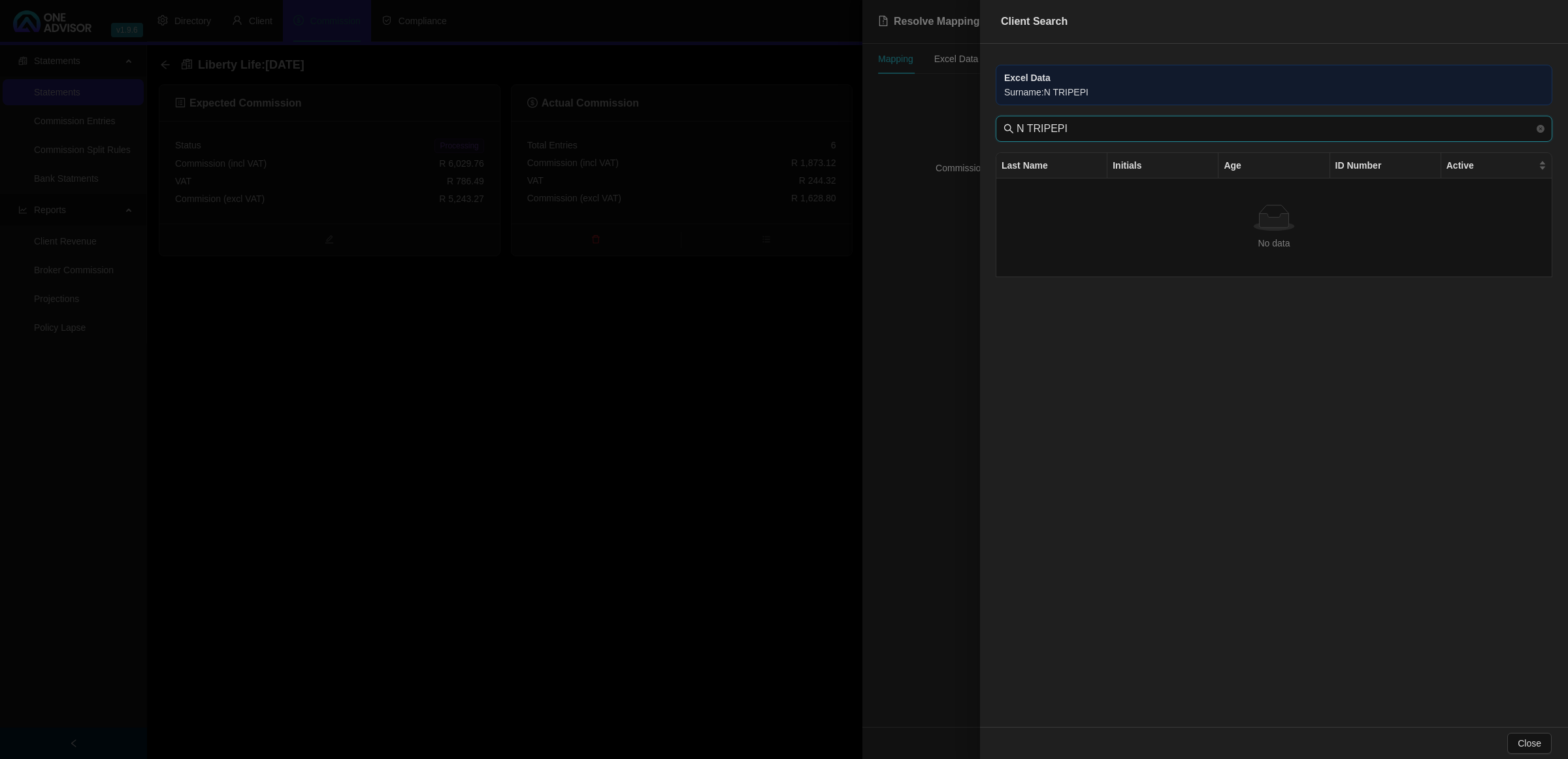
click at [1028, 135] on input "N TRIPEPI" at bounding box center [1275, 128] width 518 height 16
type input "TRIPEPI"
click at [984, 249] on div "Excel Data Surname : N [PERSON_NAME] Last Name Initials Age ID Number Active No…" at bounding box center [1274, 385] width 588 height 683
click at [924, 239] on div at bounding box center [784, 380] width 1568 height 759
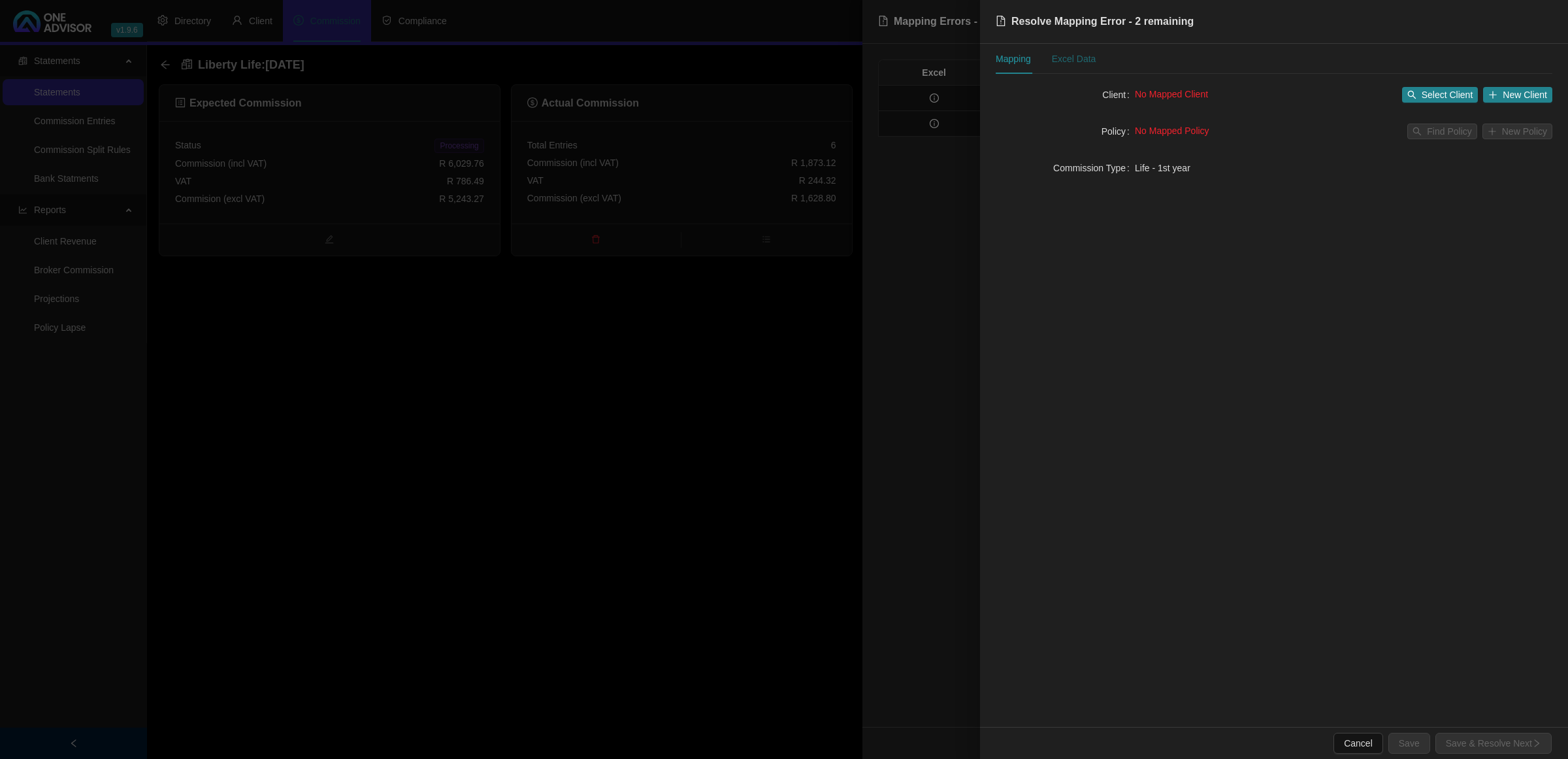
click at [1072, 57] on div "Excel Data" at bounding box center [1074, 58] width 44 height 14
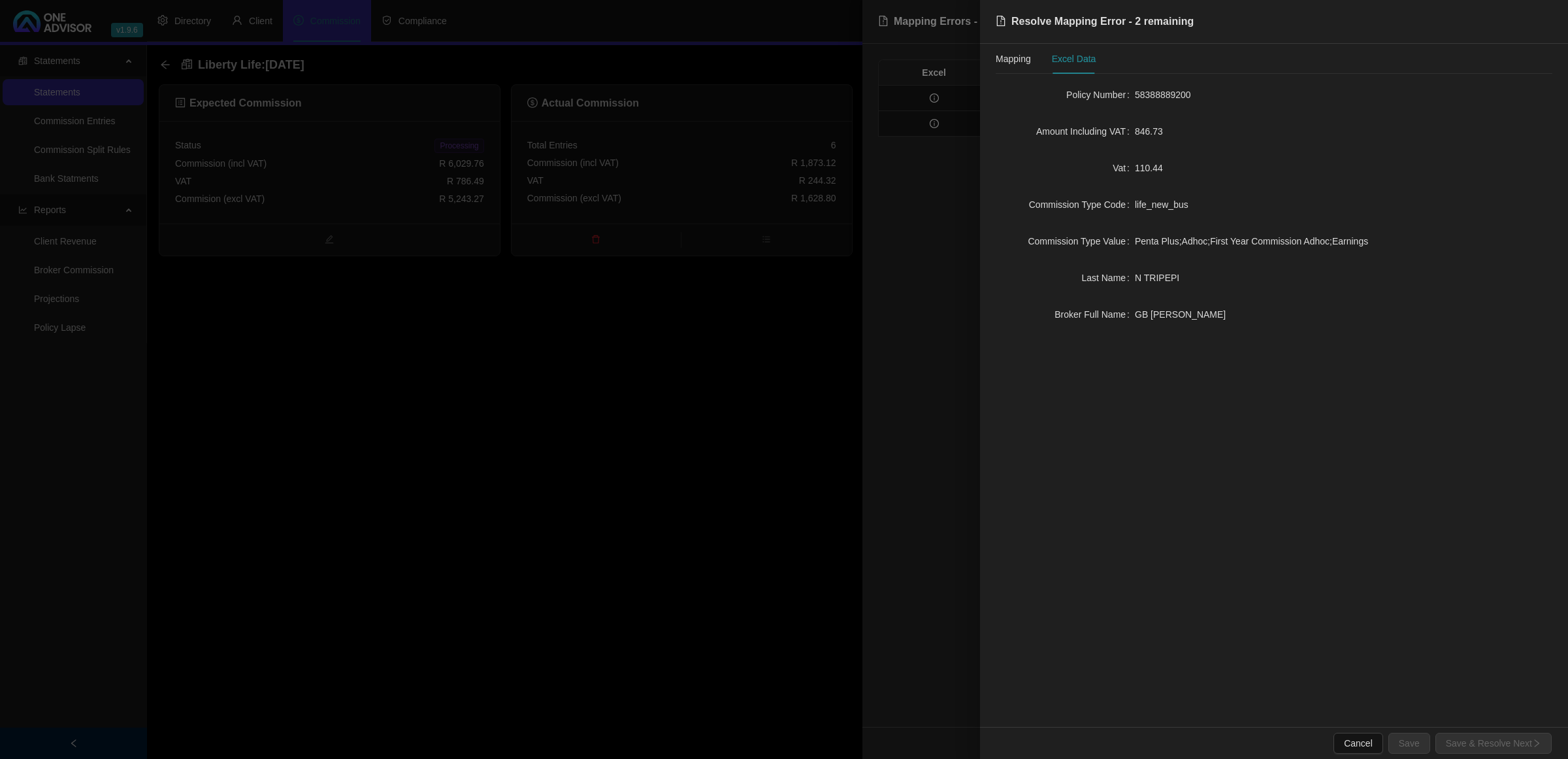
click at [962, 189] on div at bounding box center [784, 380] width 1568 height 759
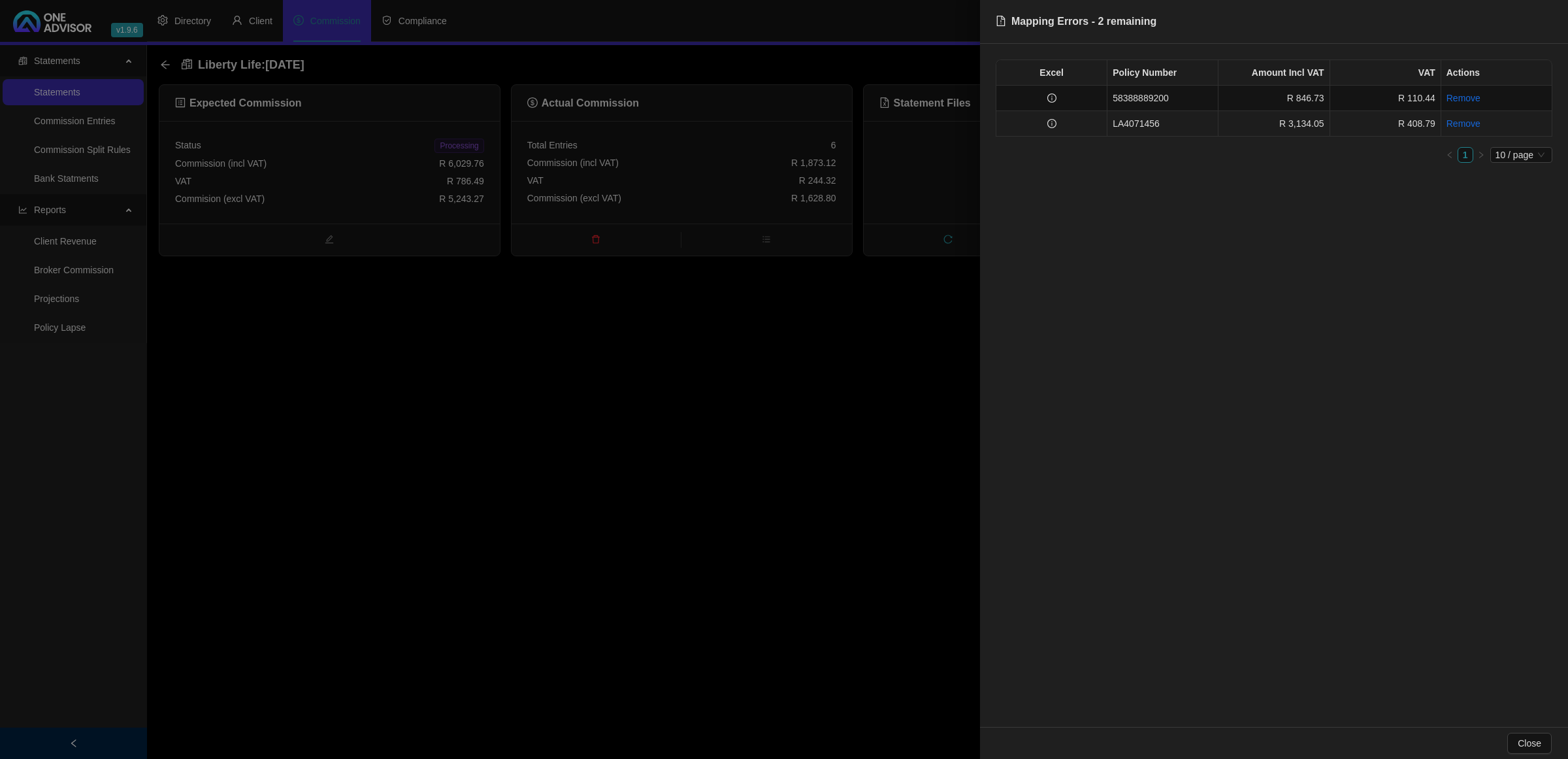
click at [1055, 113] on td at bounding box center [1052, 123] width 111 height 26
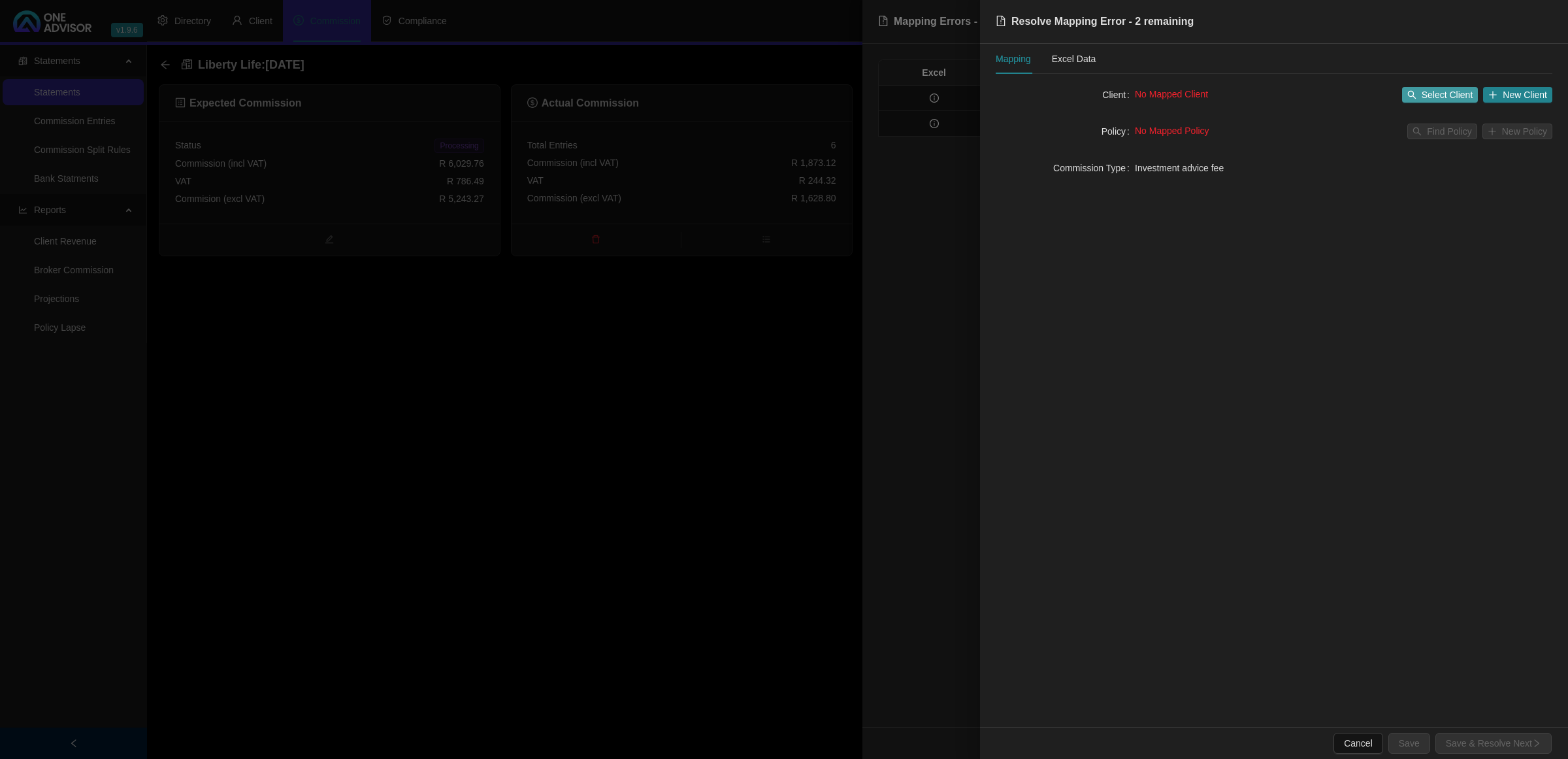
click at [1442, 92] on span "Select Client" at bounding box center [1447, 94] width 52 height 14
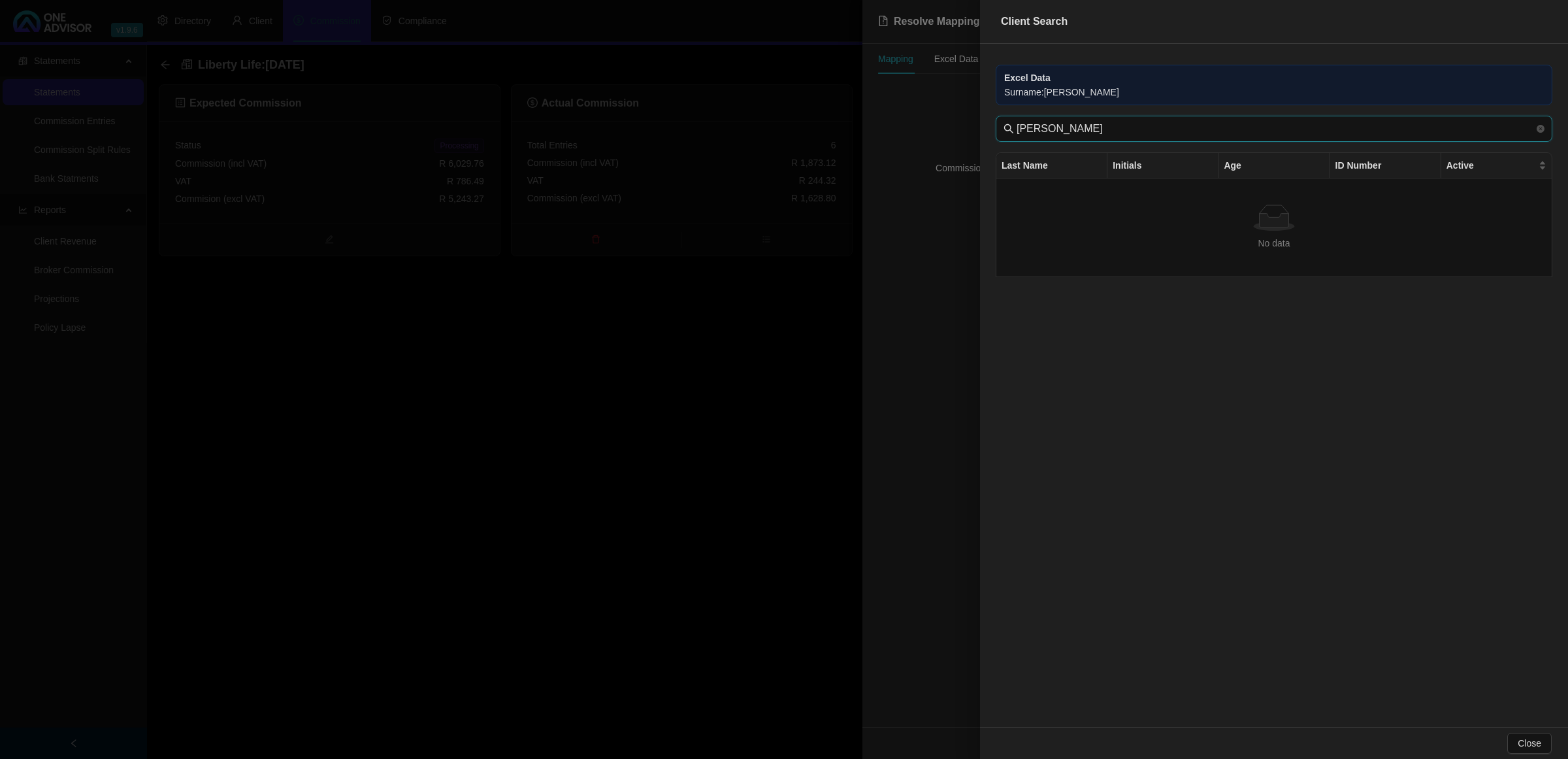
click at [1142, 128] on input "[PERSON_NAME]" at bounding box center [1275, 128] width 518 height 16
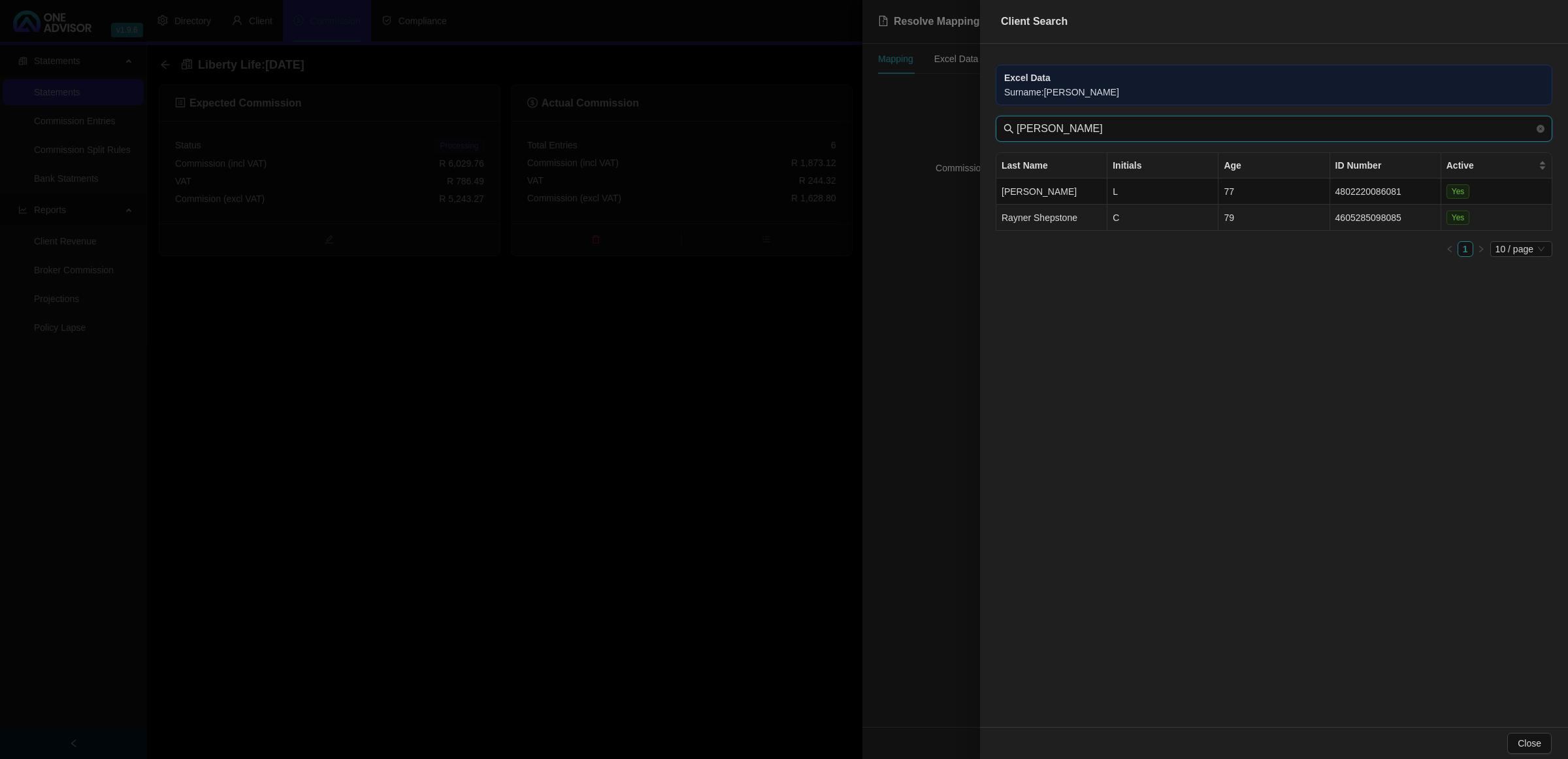
type input "[PERSON_NAME]"
click at [1138, 223] on td "C" at bounding box center [1163, 217] width 111 height 26
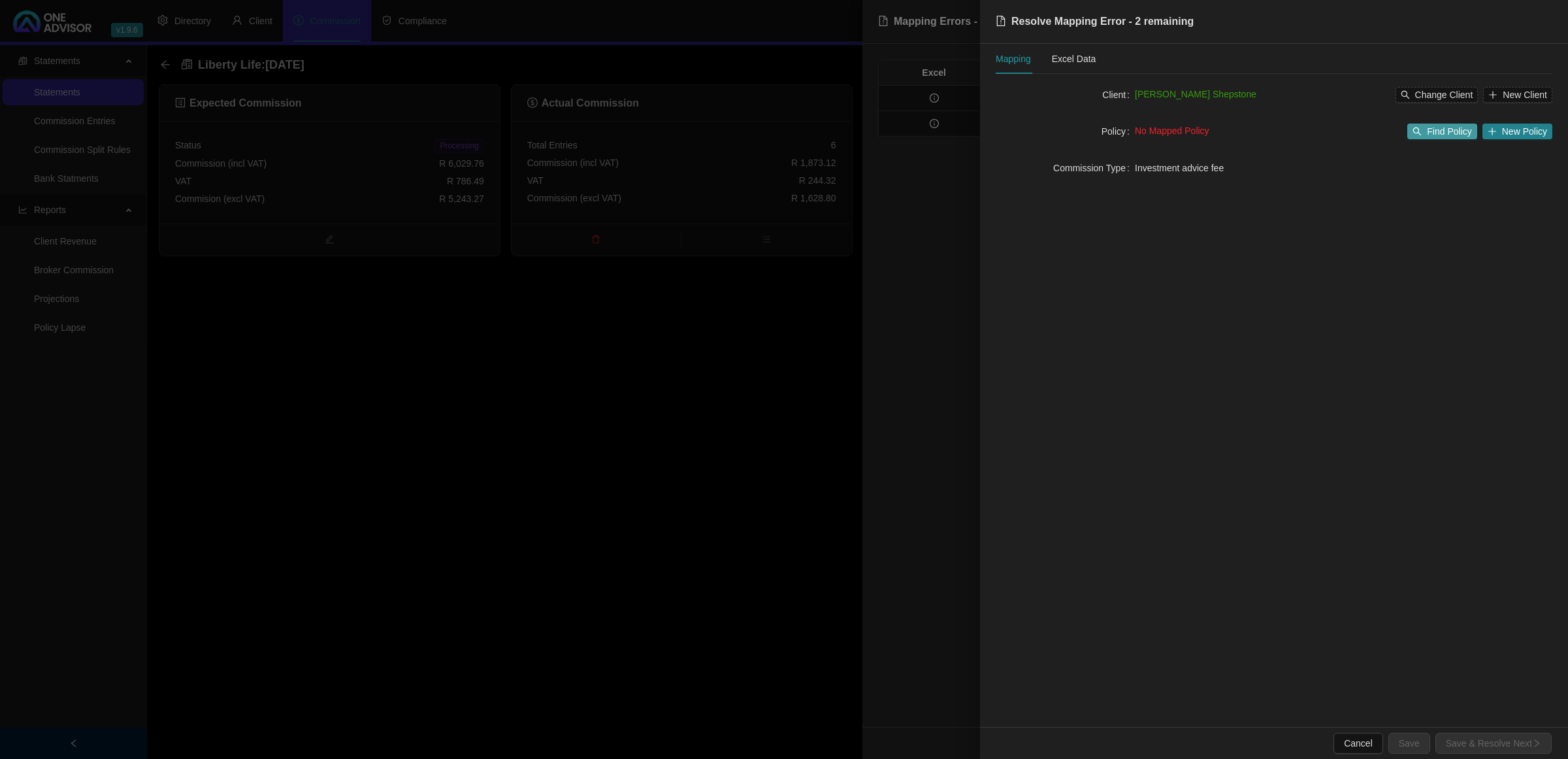
click at [1448, 128] on span "Find Policy" at bounding box center [1449, 131] width 44 height 14
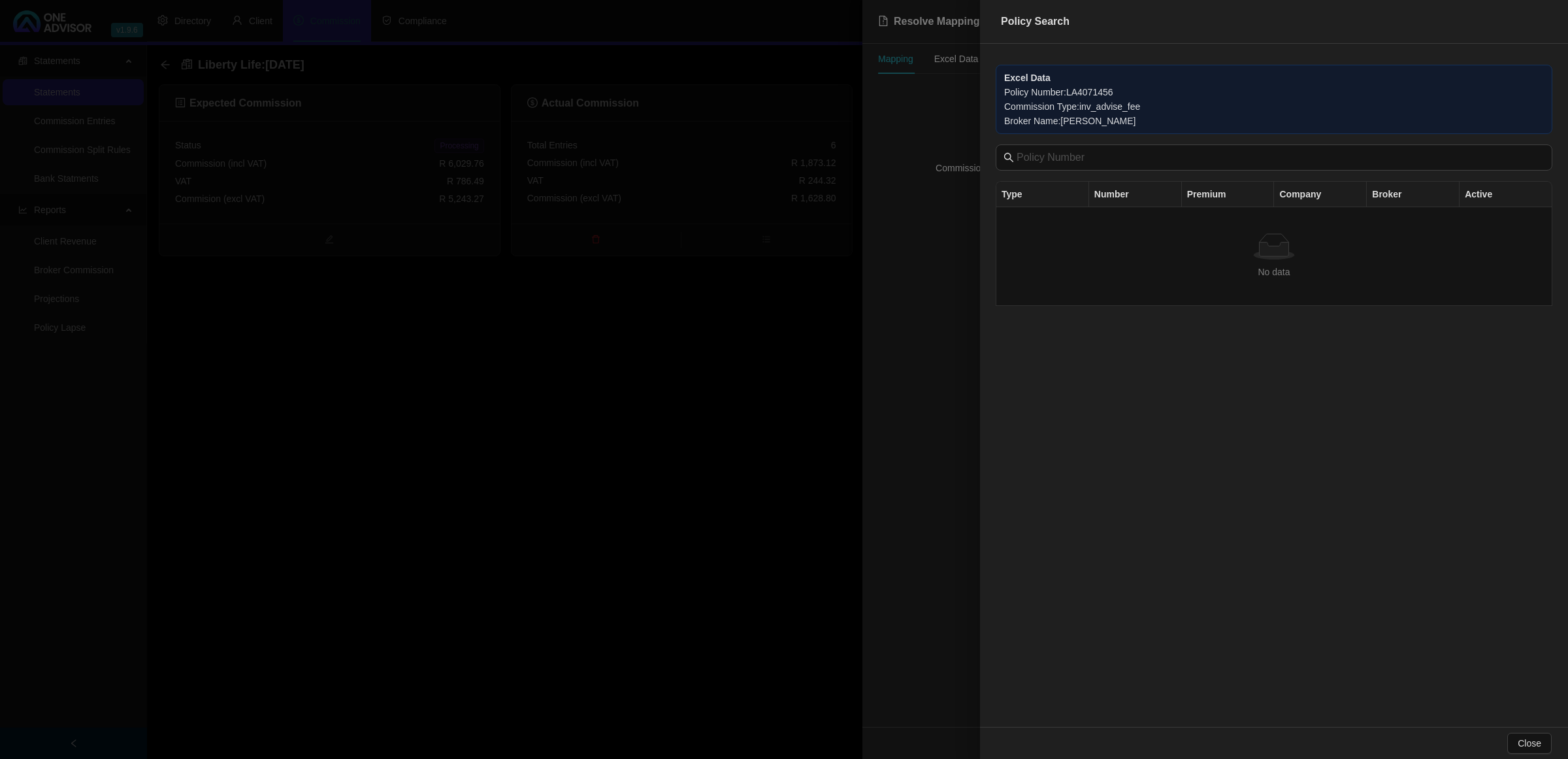
click at [968, 328] on div at bounding box center [784, 380] width 1568 height 759
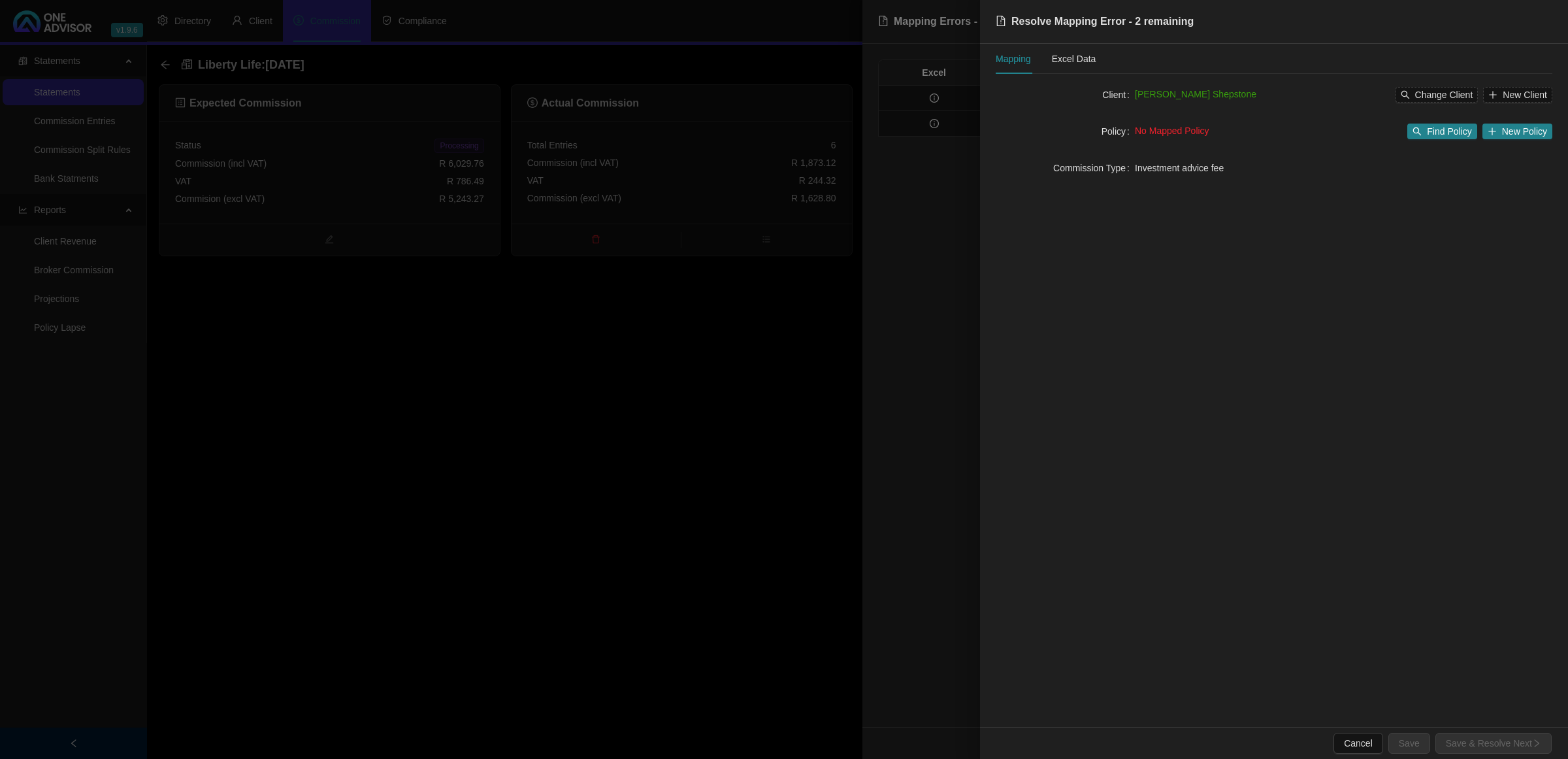
click at [942, 340] on div at bounding box center [784, 380] width 1568 height 759
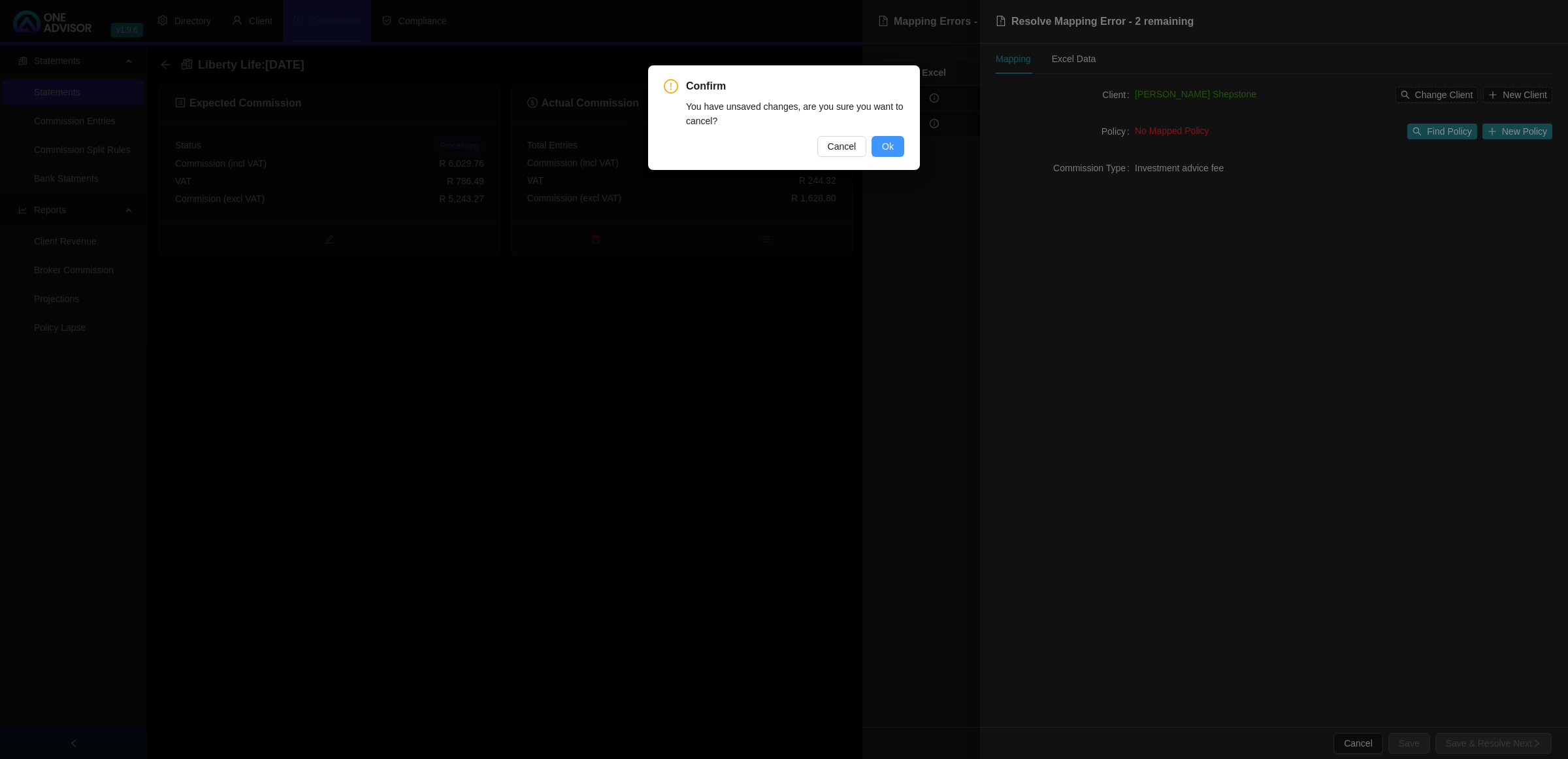
click at [886, 144] on span "Ok" at bounding box center [888, 146] width 12 height 14
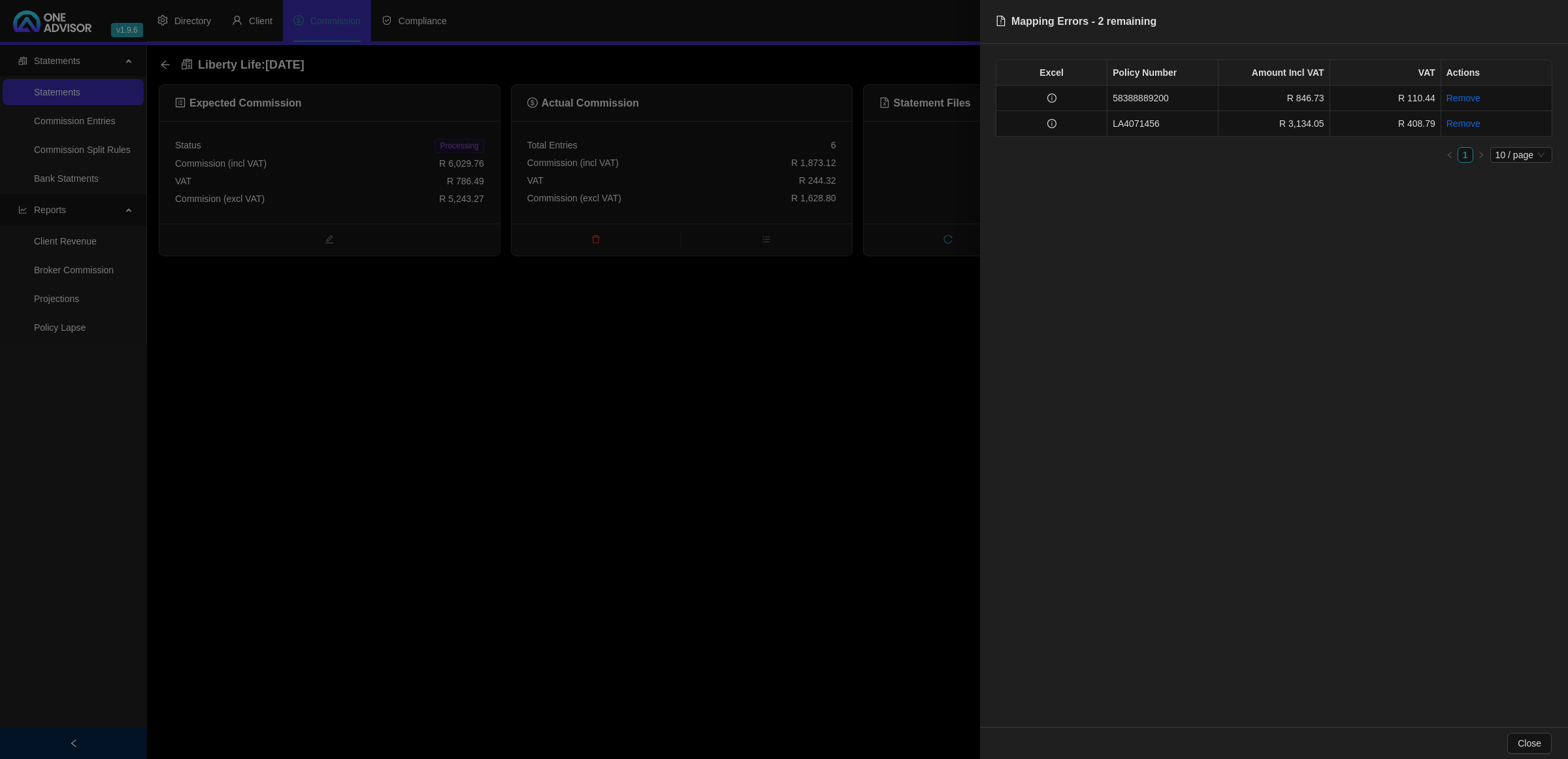
click at [771, 425] on div at bounding box center [784, 380] width 1568 height 759
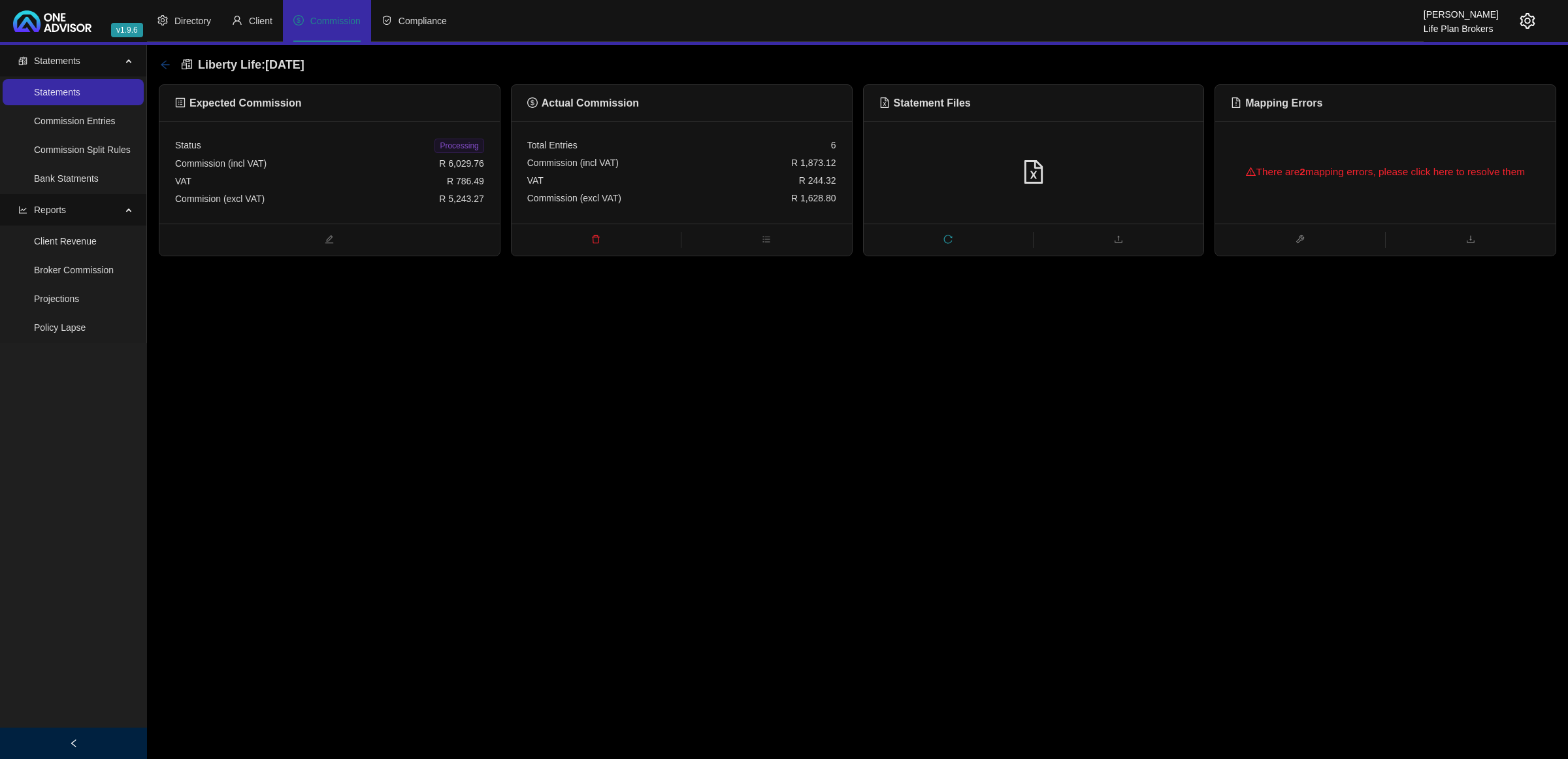
click at [167, 62] on icon "arrow-left" at bounding box center [165, 64] width 11 height 11
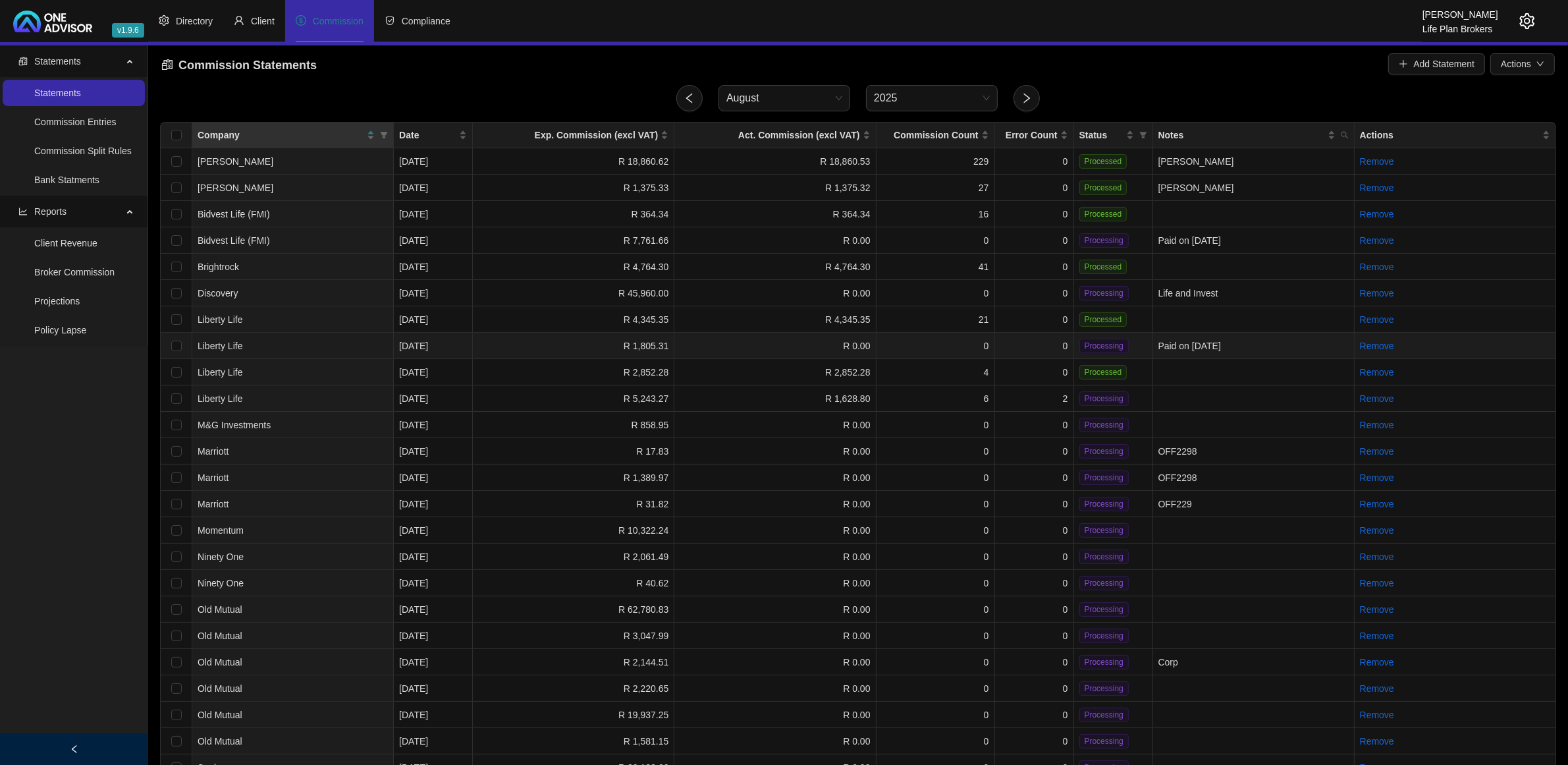
click at [928, 339] on td "0" at bounding box center [936, 346] width 119 height 27
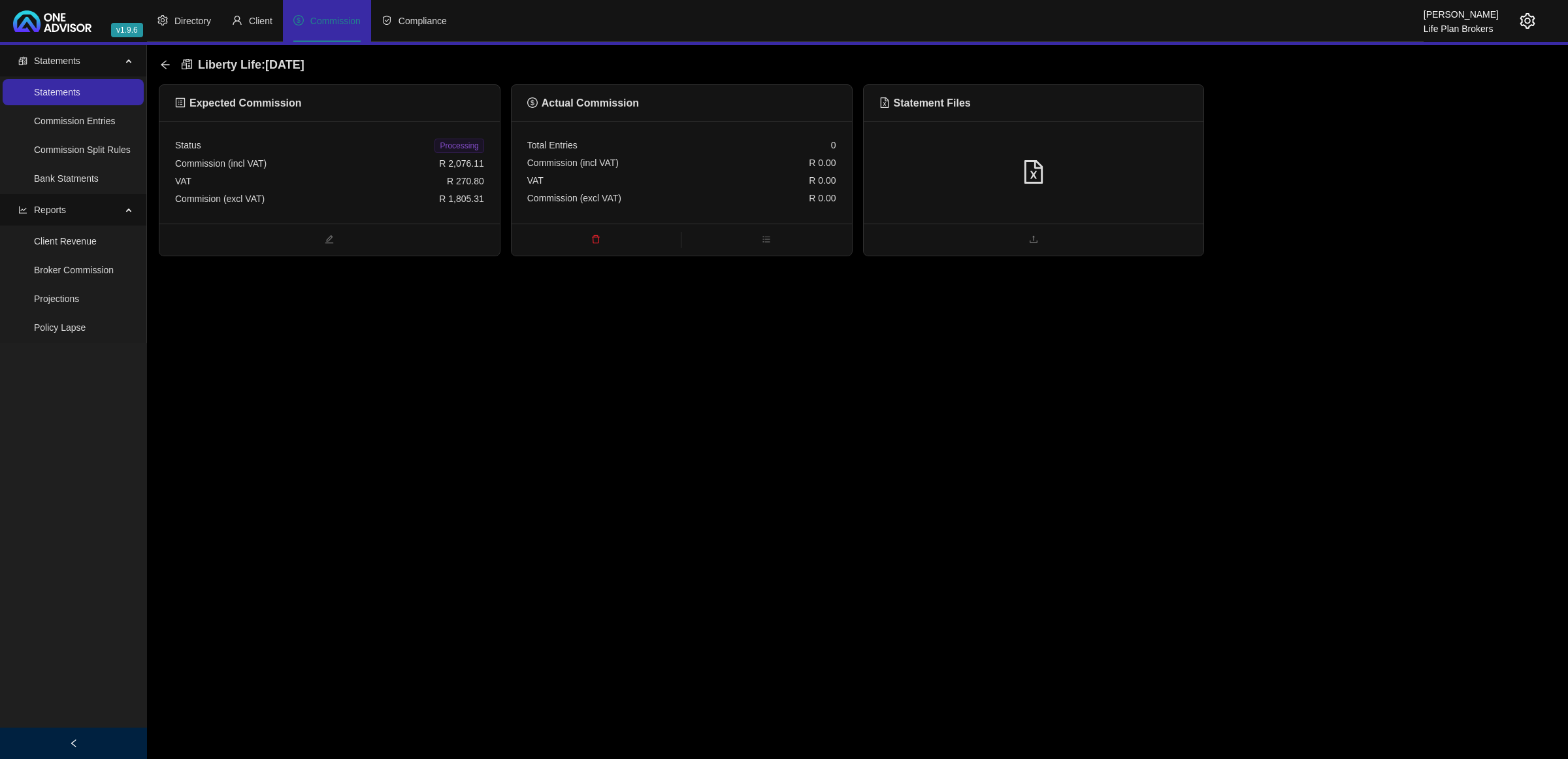
click at [1147, 169] on div at bounding box center [1034, 172] width 309 height 25
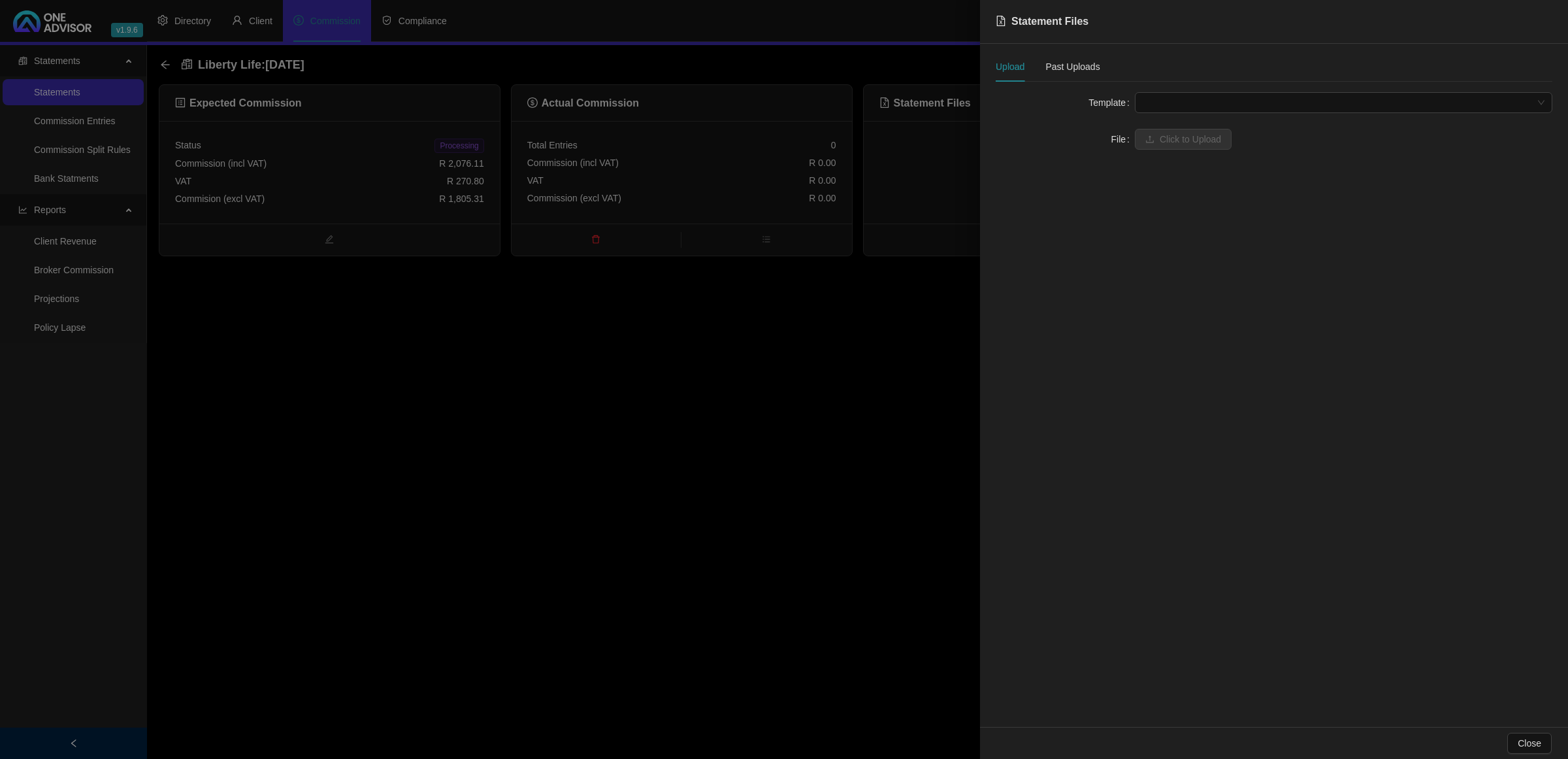
click at [1227, 100] on span at bounding box center [1343, 103] width 402 height 20
click at [1211, 149] on div "Liberty Life" at bounding box center [1344, 149] width 397 height 14
click at [1203, 149] on button "Click to Upload" at bounding box center [1183, 138] width 96 height 21
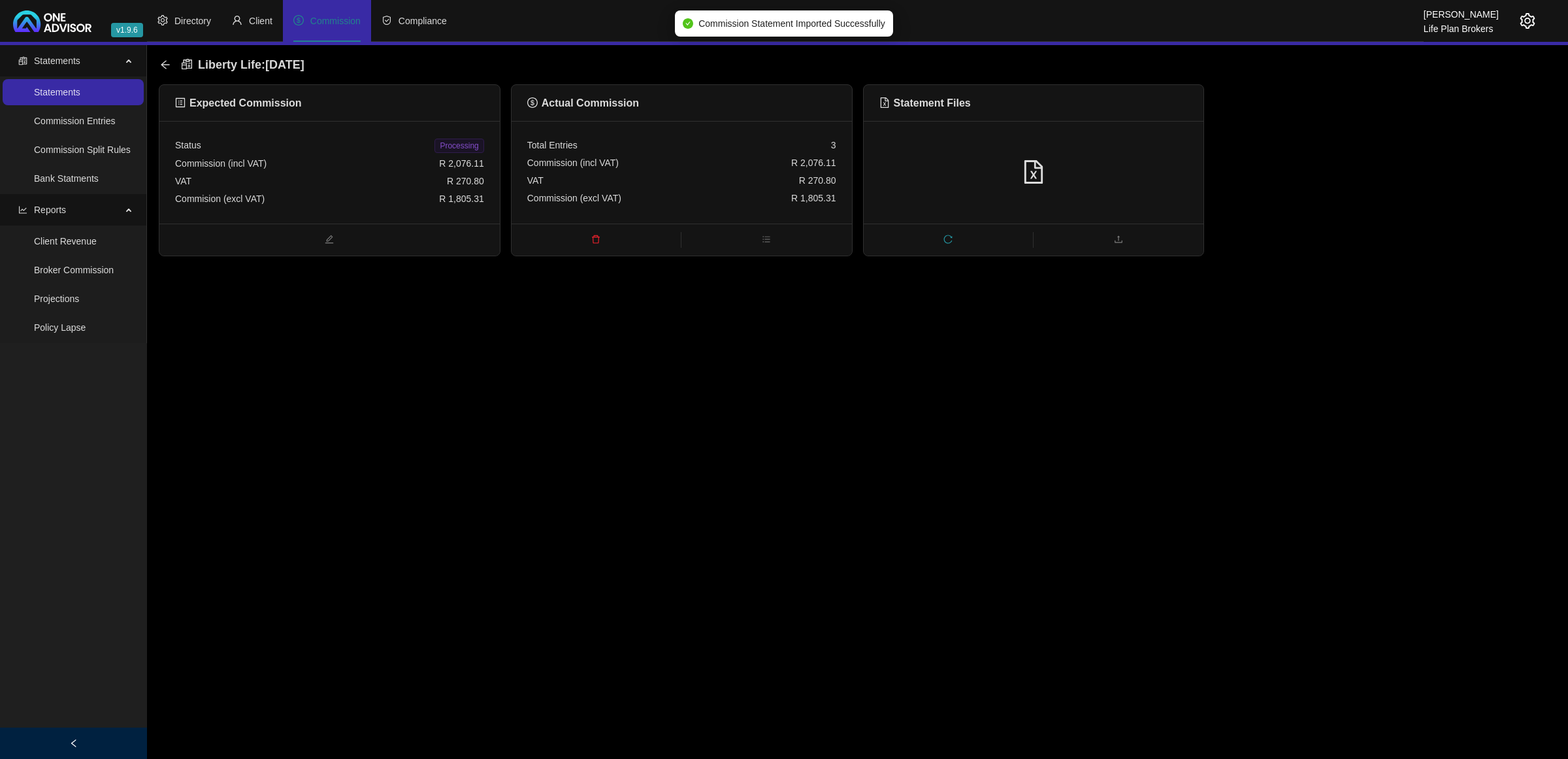
drag, startPoint x: 454, startPoint y: 144, endPoint x: 406, endPoint y: 136, distance: 48.7
click at [454, 144] on span "Processing" at bounding box center [459, 145] width 49 height 14
click at [168, 64] on icon "arrow-left" at bounding box center [165, 64] width 8 height 8
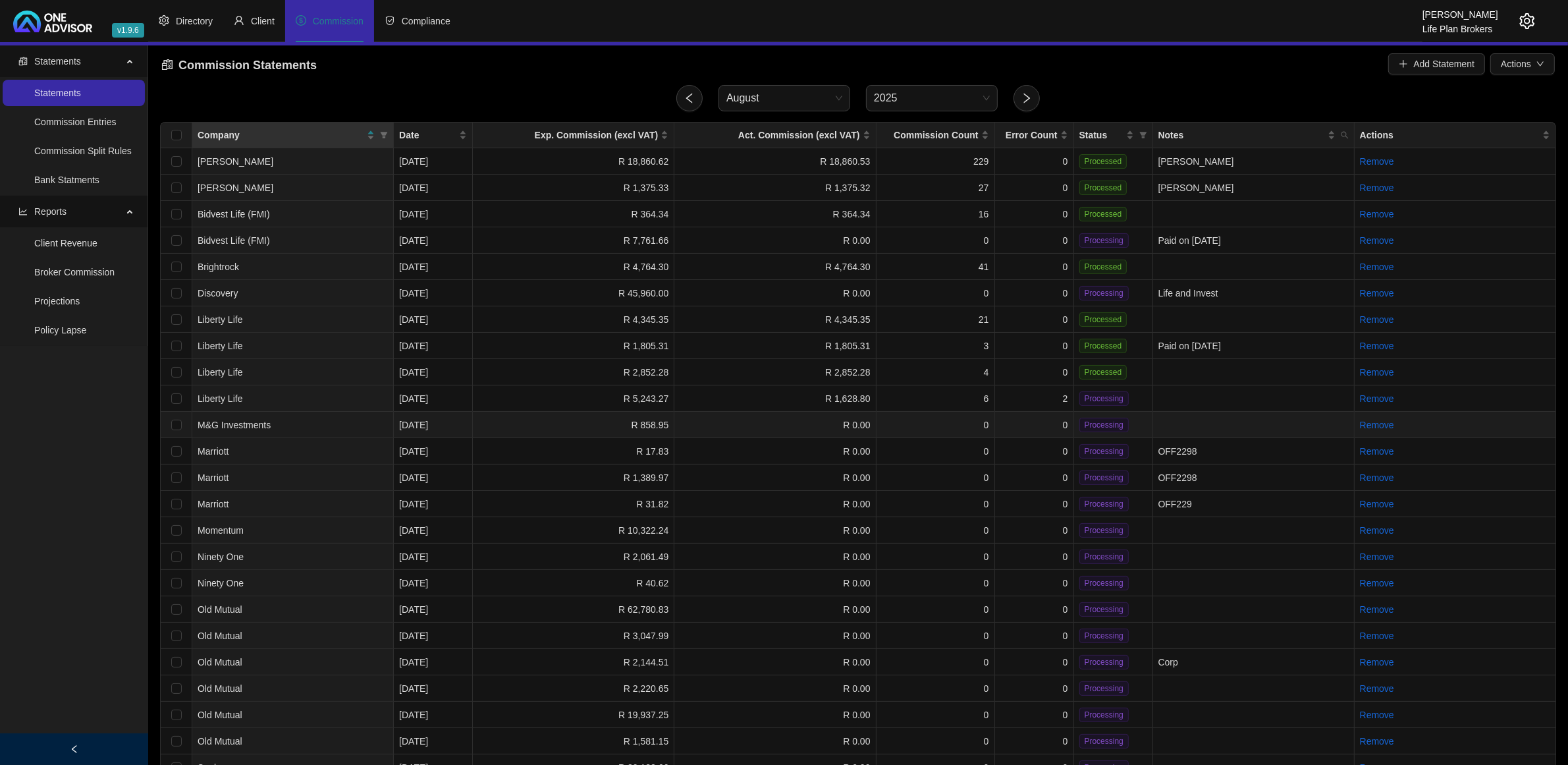
click at [832, 417] on td "R 0.00" at bounding box center [775, 425] width 202 height 27
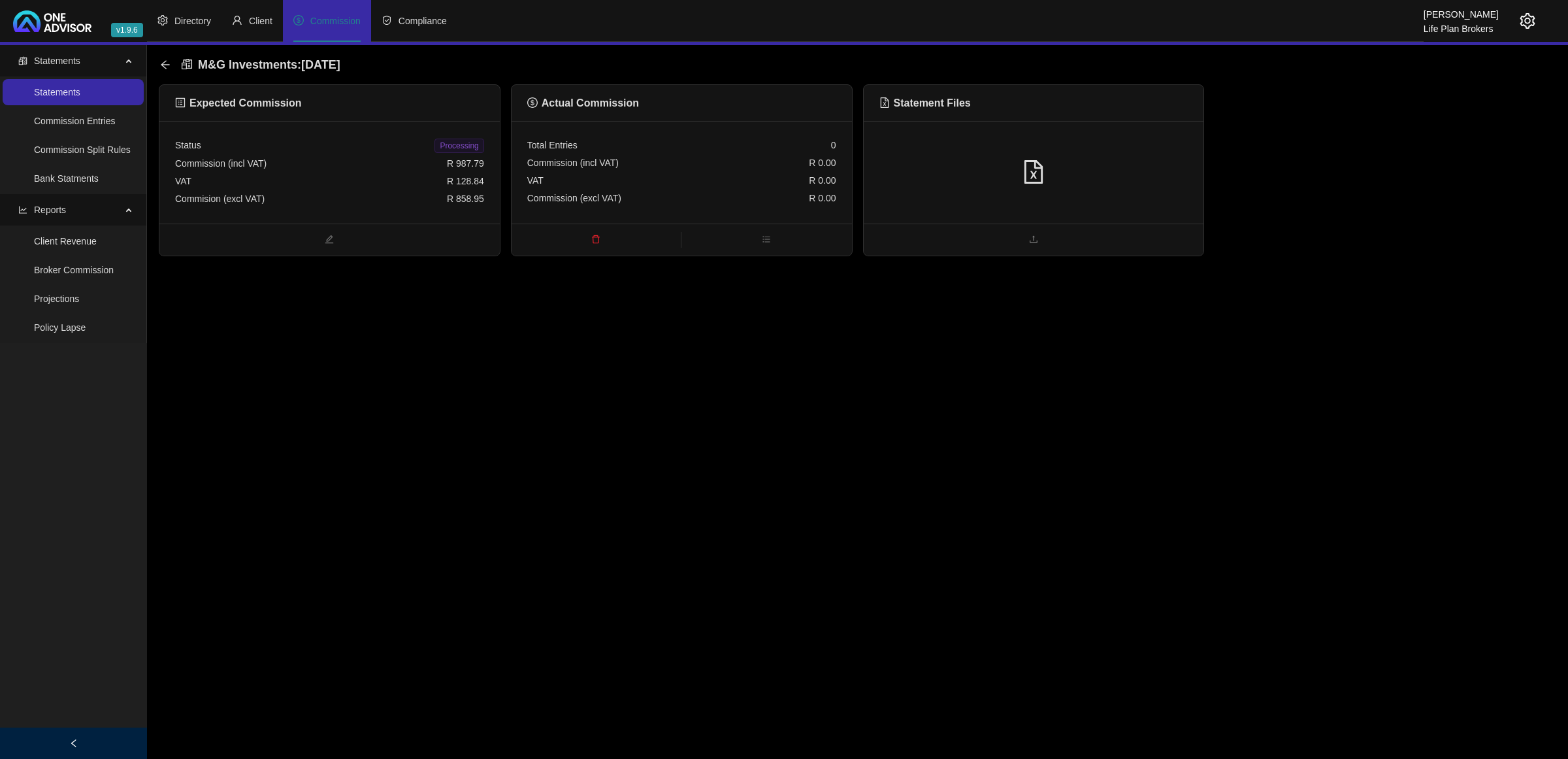
click at [733, 184] on div "VAT R 0.00" at bounding box center [682, 180] width 309 height 17
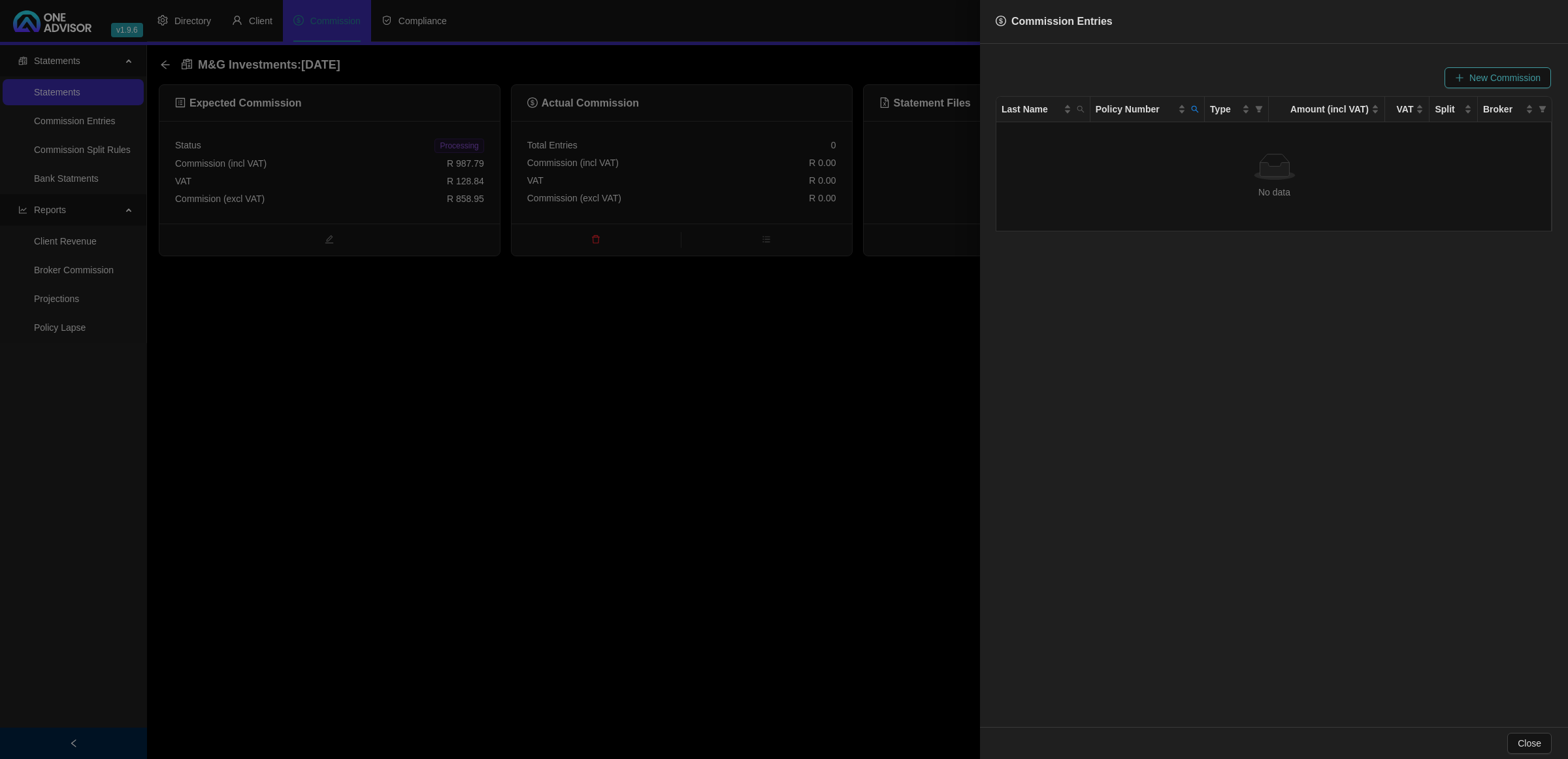
click at [1487, 77] on span "New Commission" at bounding box center [1505, 77] width 72 height 14
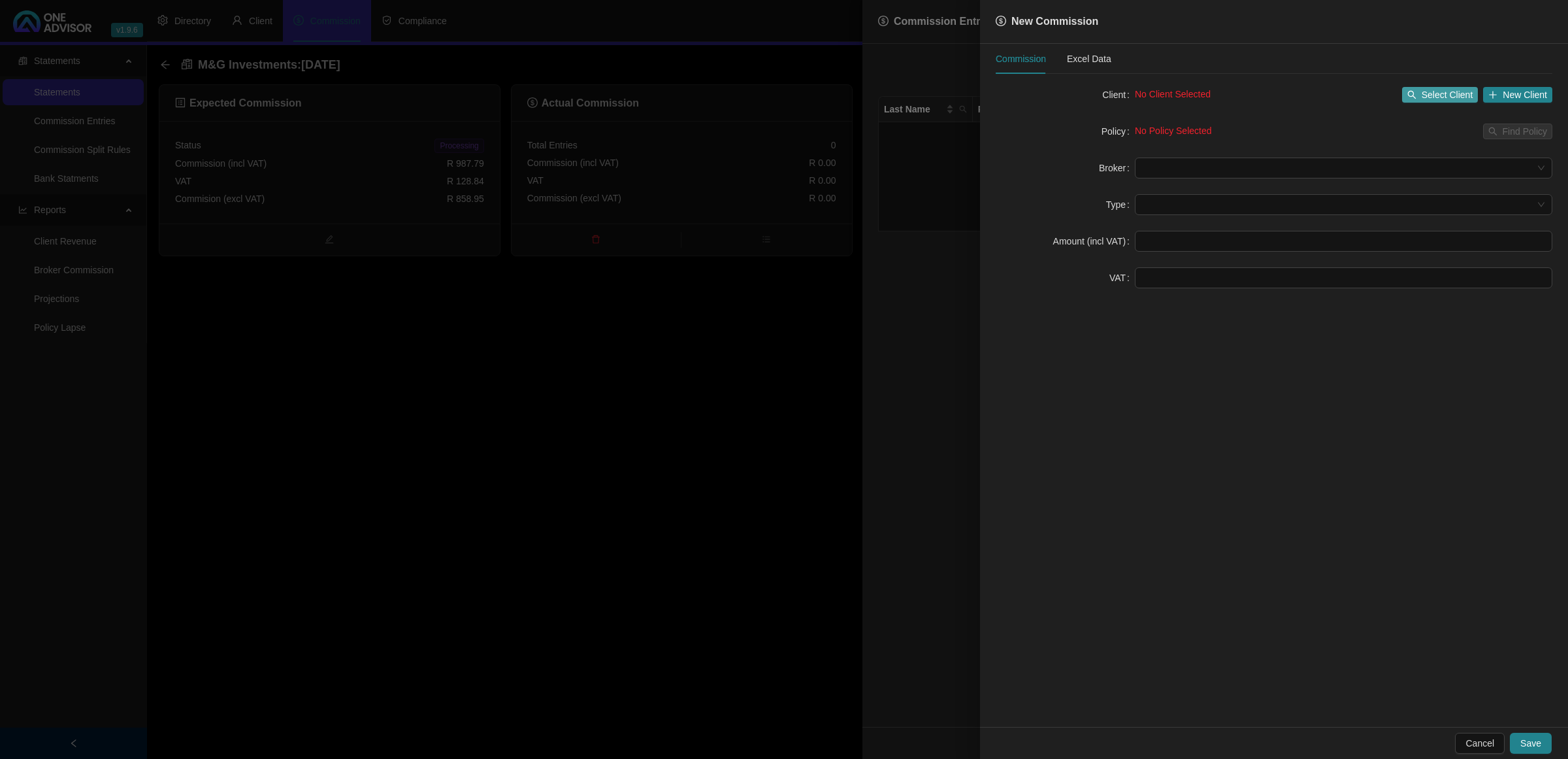
click at [1423, 95] on span "Select Client" at bounding box center [1447, 94] width 52 height 14
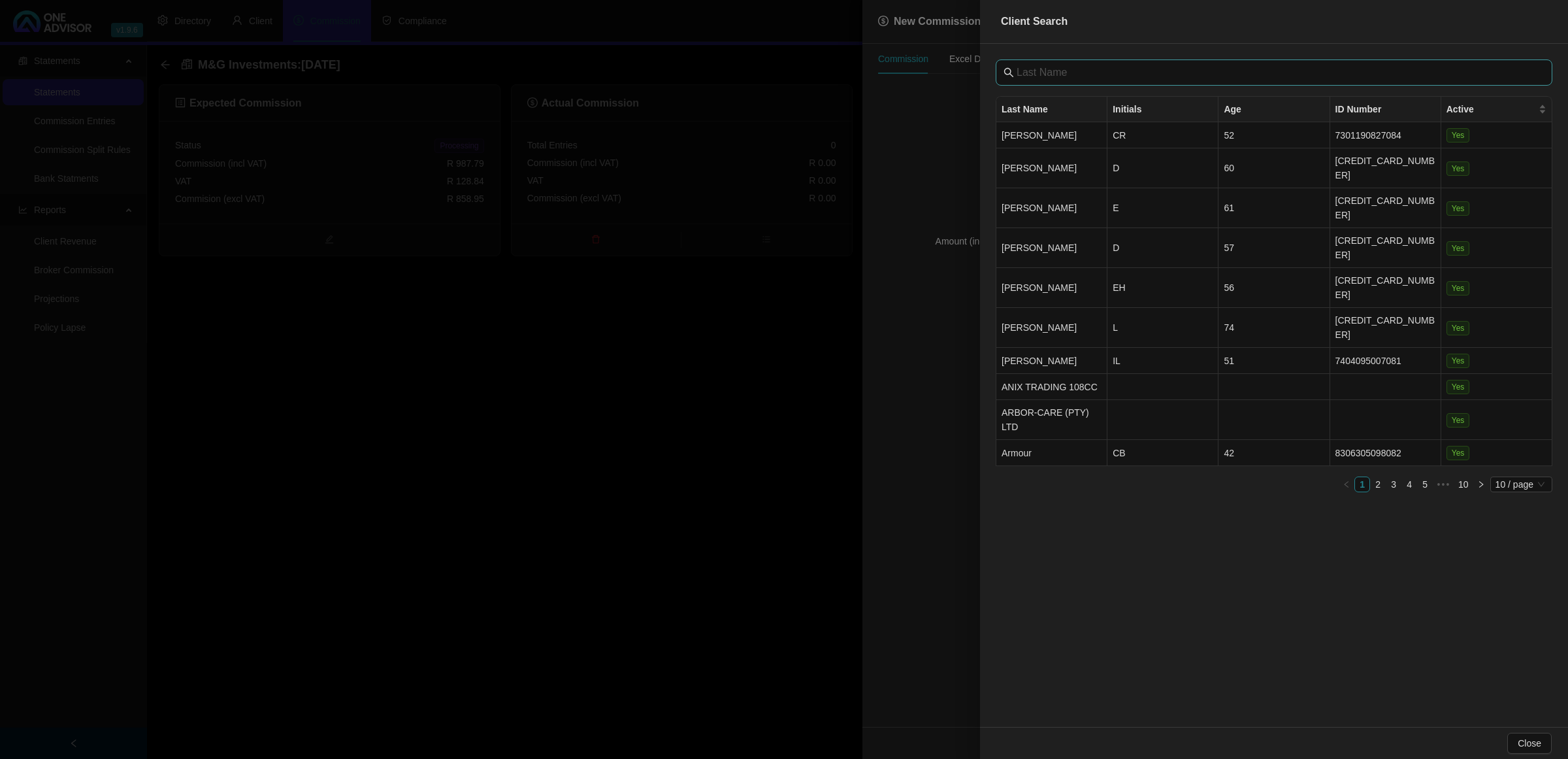
click at [1206, 61] on span at bounding box center [1274, 72] width 556 height 26
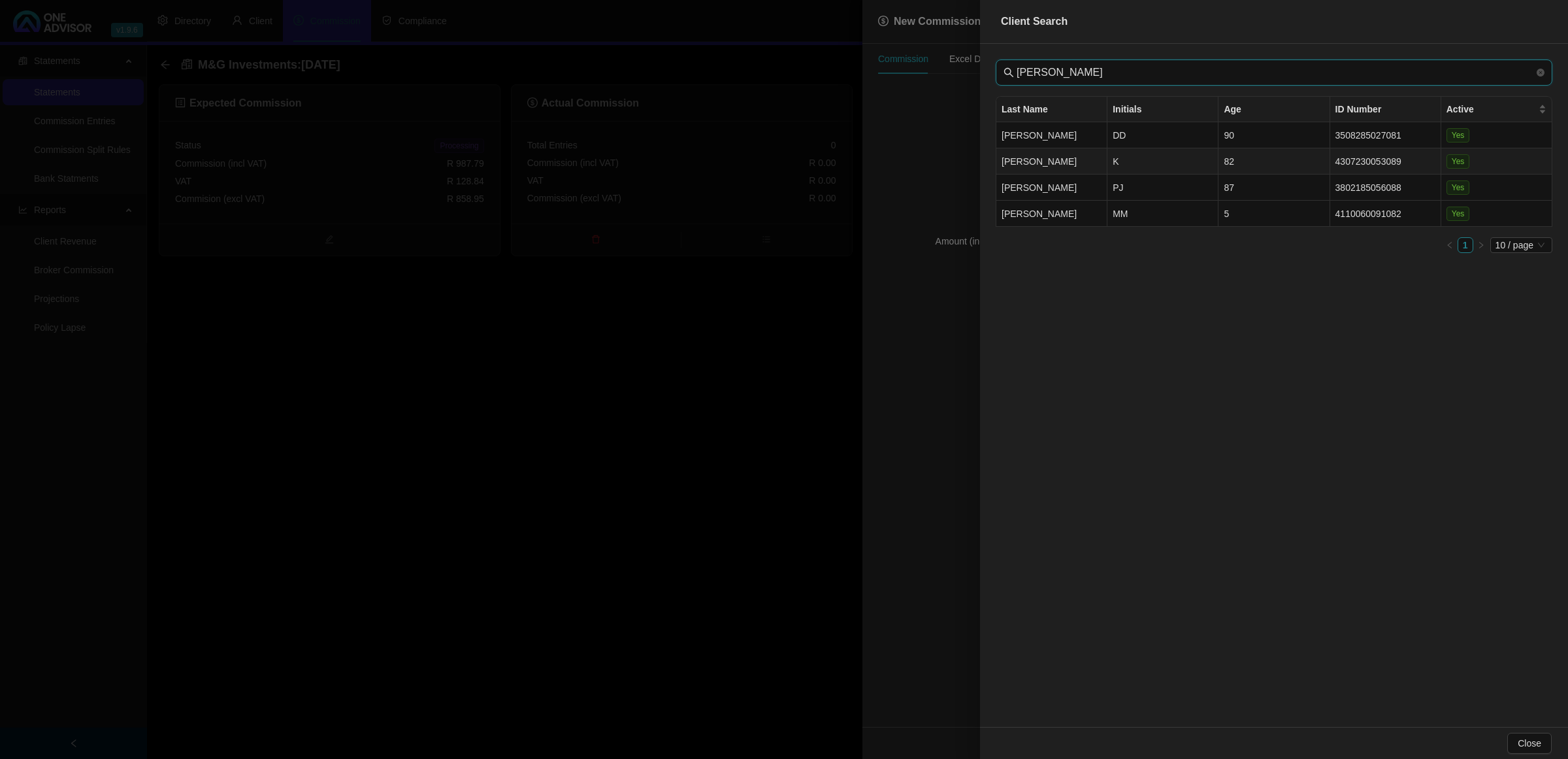
type input "[PERSON_NAME]"
click at [1145, 172] on td "K" at bounding box center [1163, 161] width 111 height 26
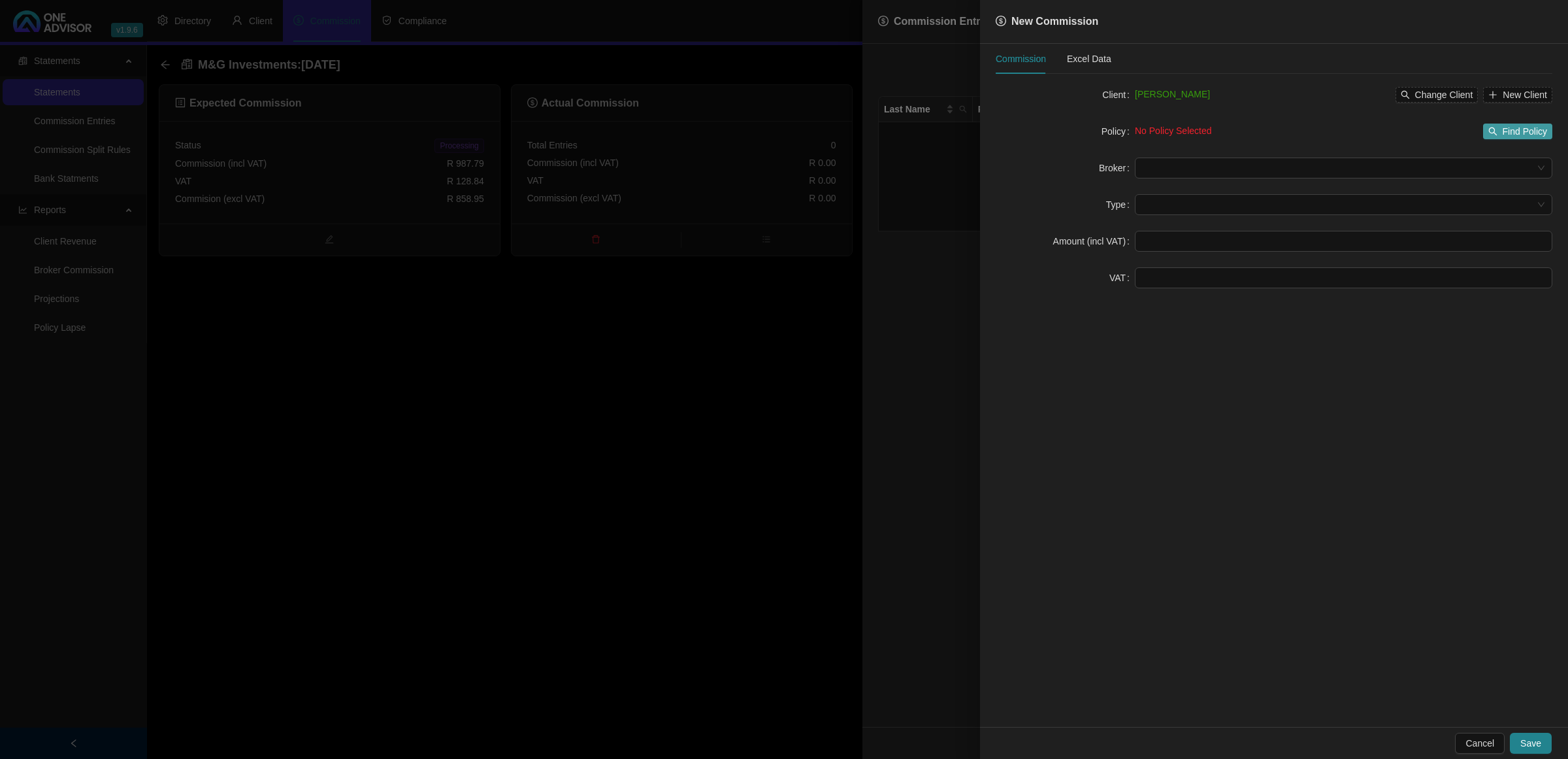
click at [1514, 136] on span "Find Policy" at bounding box center [1525, 131] width 44 height 14
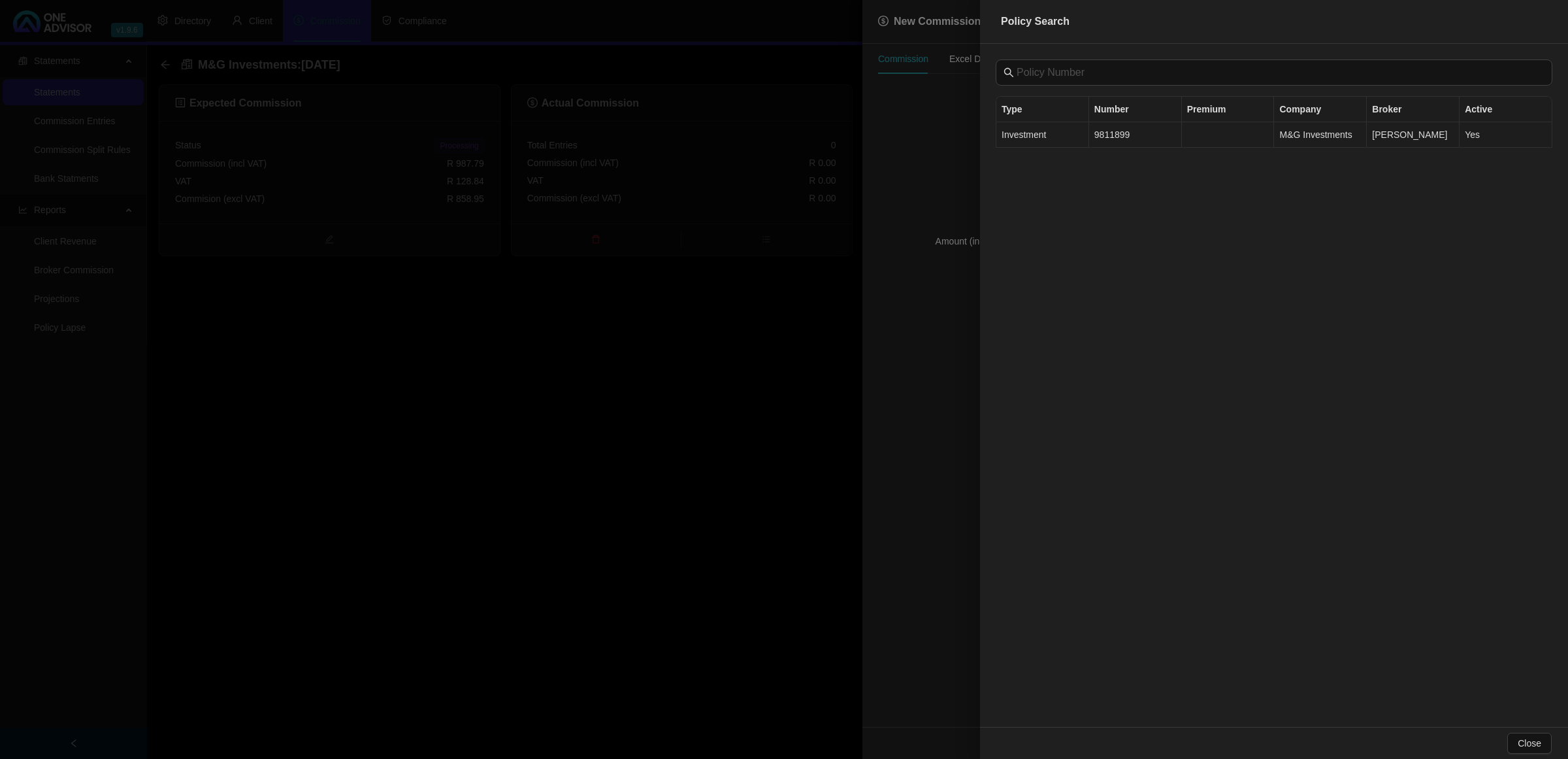
click at [1168, 136] on td "9811899" at bounding box center [1135, 134] width 93 height 26
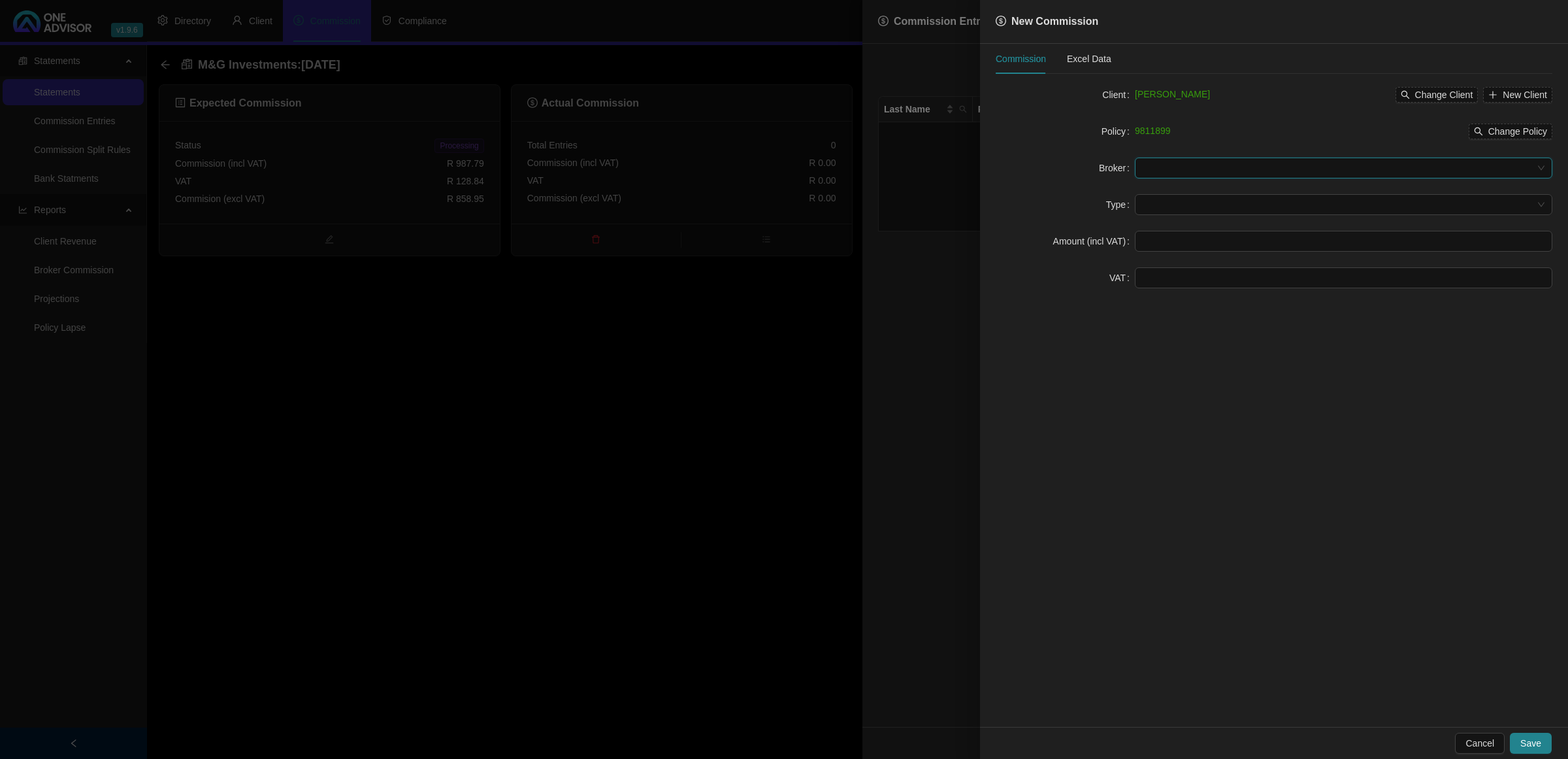
click at [1207, 170] on input "search" at bounding box center [1338, 168] width 390 height 20
click at [1180, 235] on div "[PERSON_NAME]" at bounding box center [1344, 235] width 397 height 14
click at [1175, 201] on input "search" at bounding box center [1338, 205] width 390 height 20
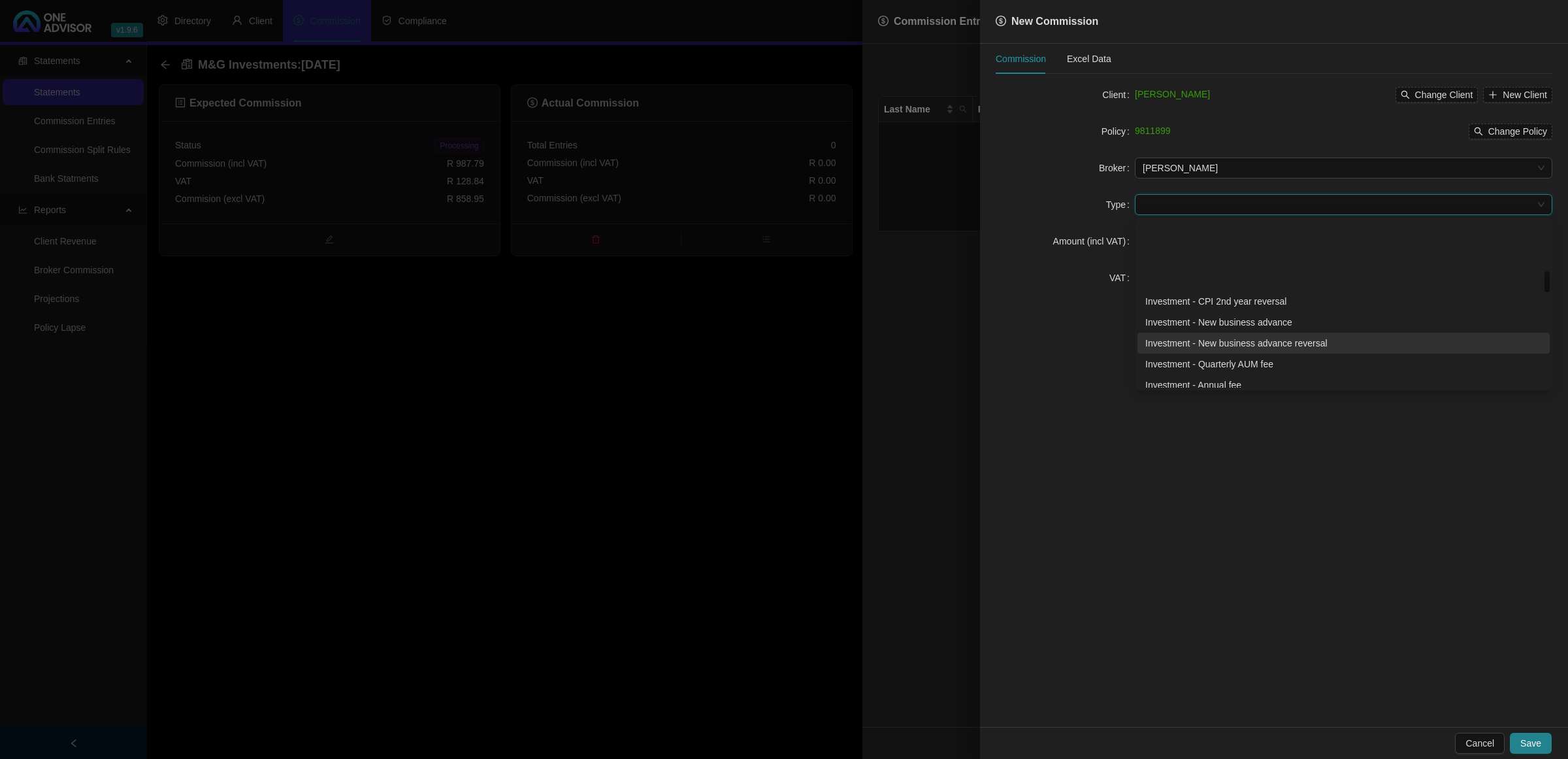
scroll to position [408, 0]
click at [1217, 347] on div "Investment - Monthly fee" at bounding box center [1344, 344] width 397 height 14
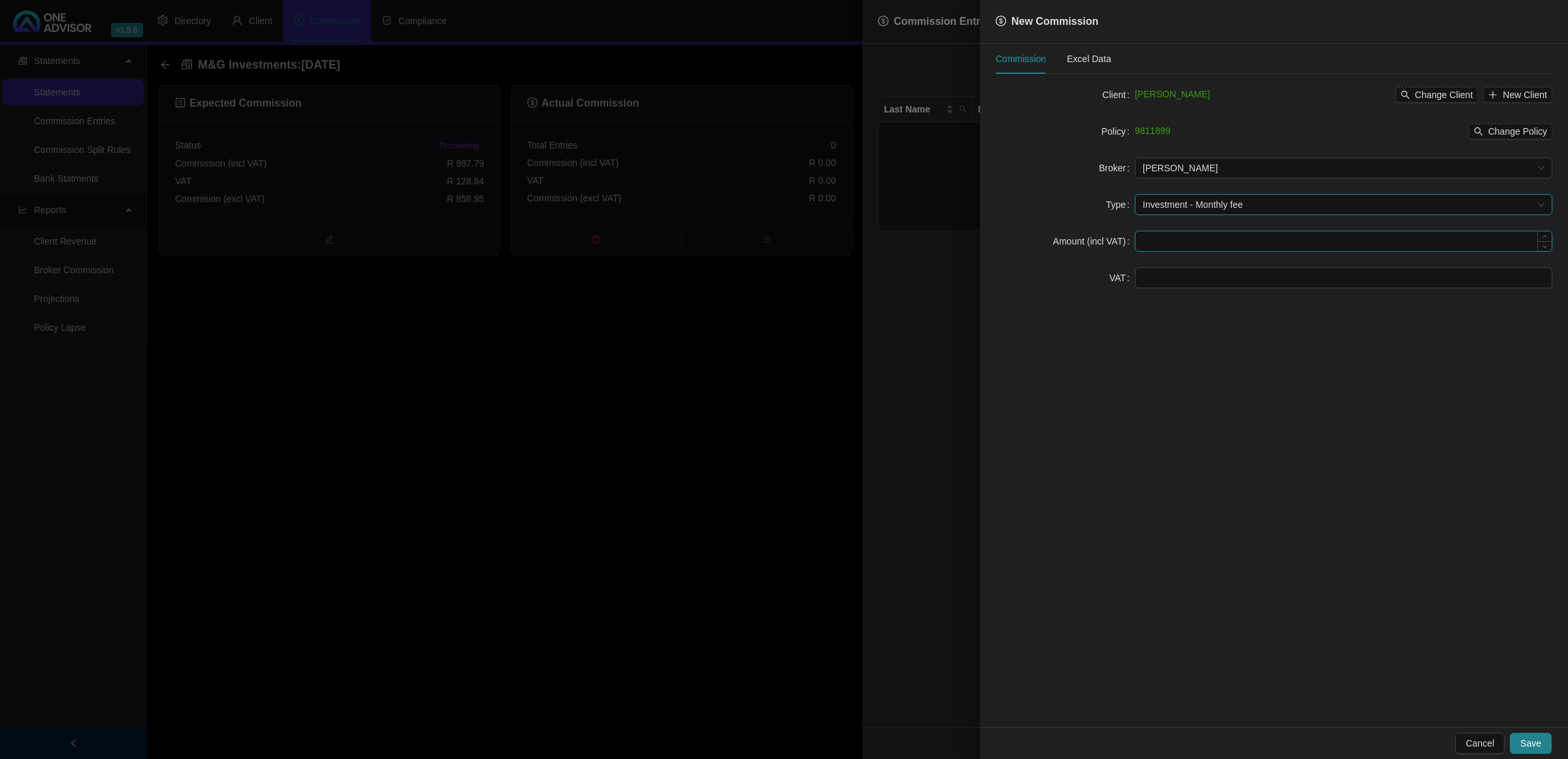
click at [1184, 239] on input at bounding box center [1344, 241] width 416 height 20
type input "987.79"
click at [1173, 271] on input at bounding box center [1344, 277] width 416 height 20
type input "128.84"
click at [1528, 743] on span "Save" at bounding box center [1530, 743] width 21 height 14
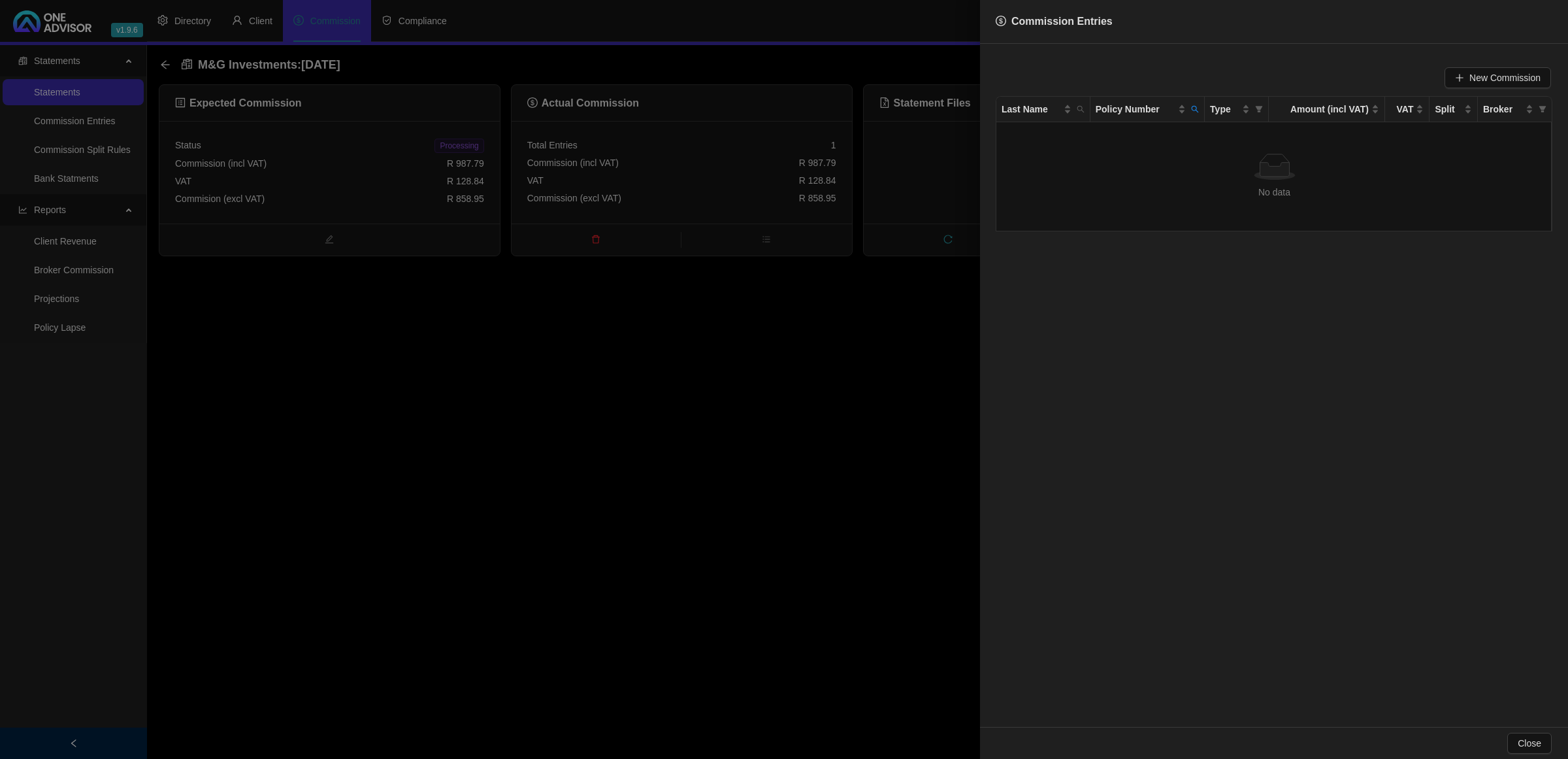
click at [664, 556] on div at bounding box center [784, 380] width 1568 height 759
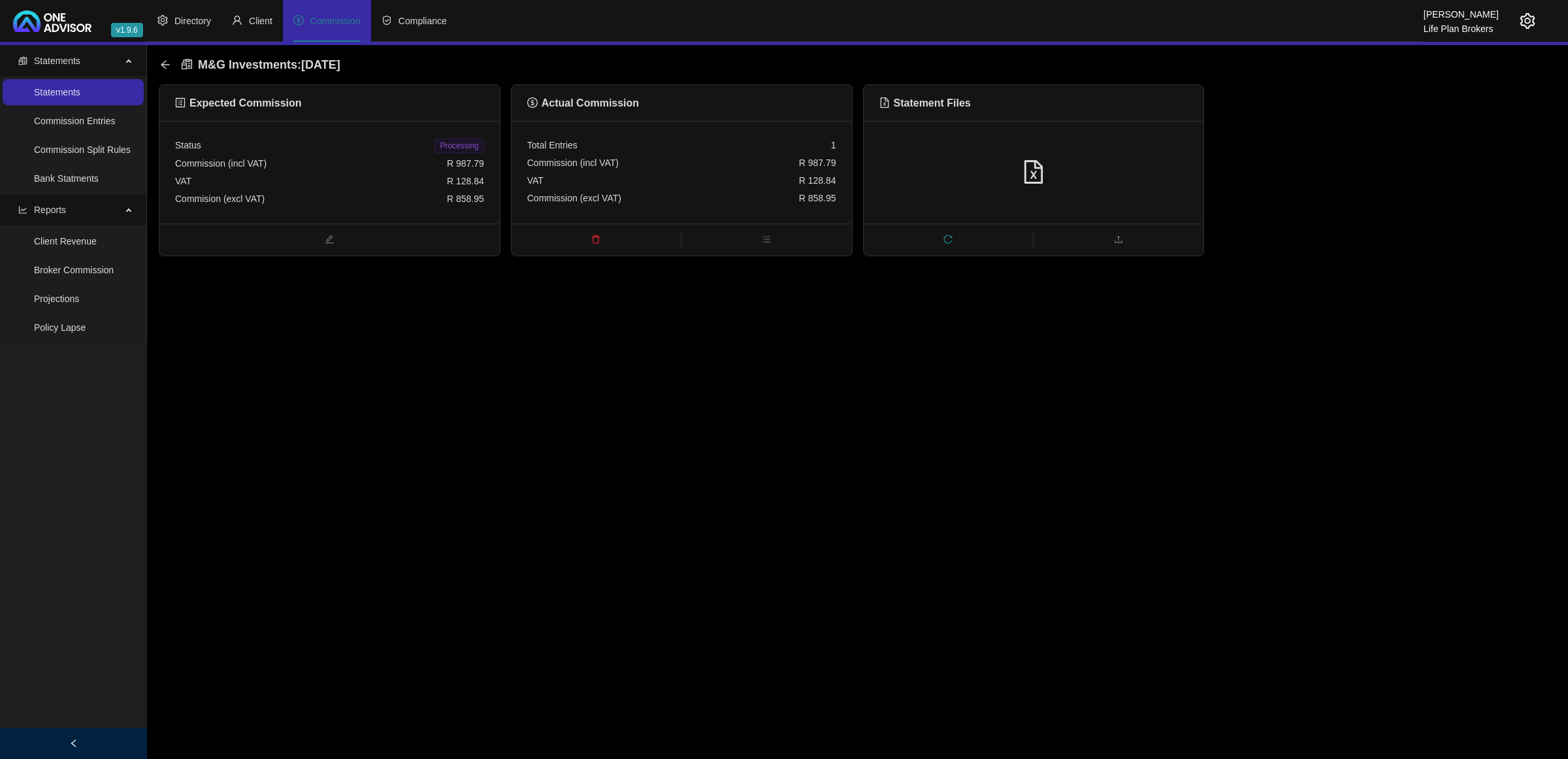
click at [455, 142] on span "Processing" at bounding box center [459, 145] width 49 height 14
click at [165, 64] on icon "arrow-left" at bounding box center [165, 64] width 8 height 8
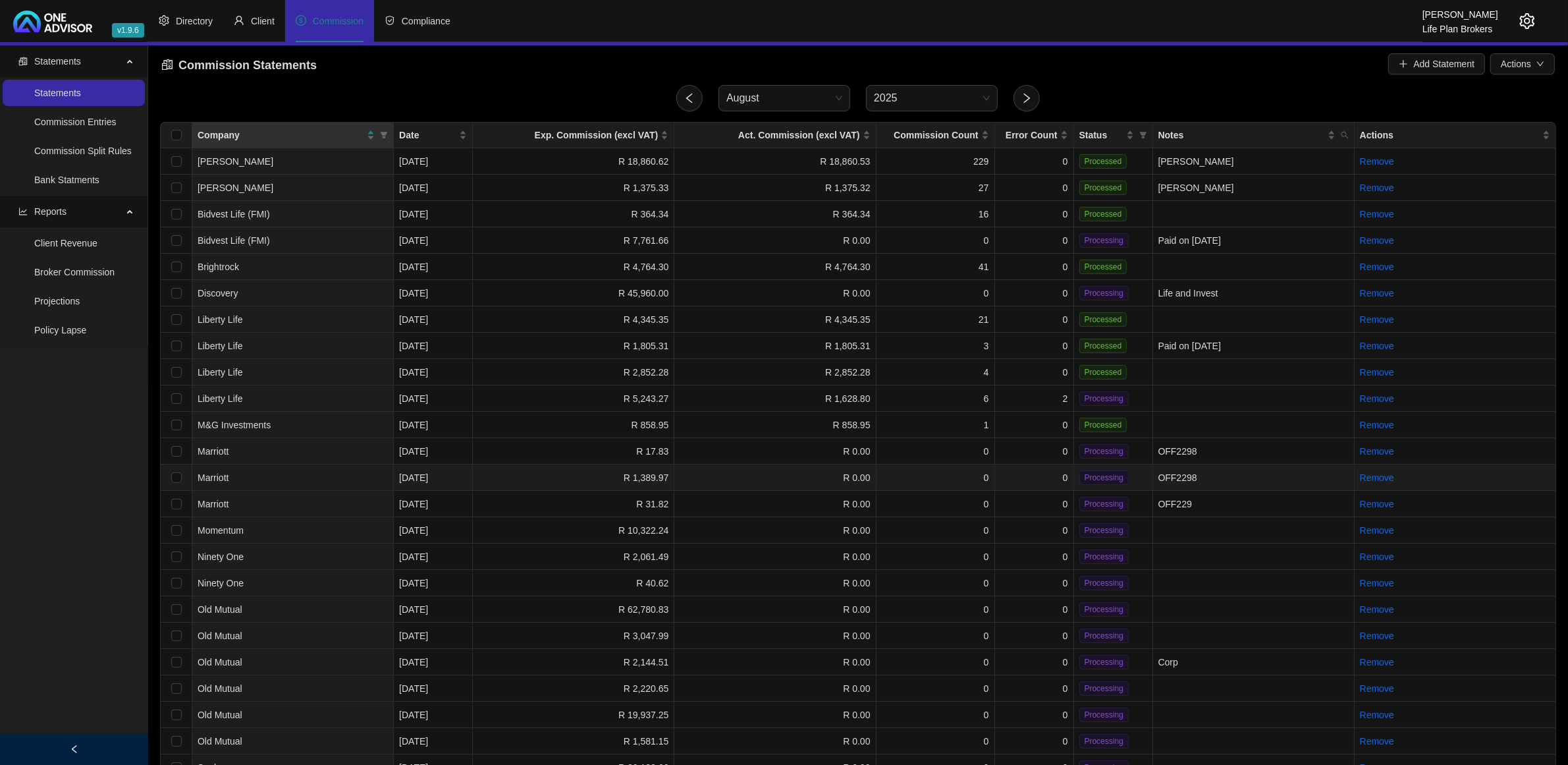
click at [947, 470] on td "0" at bounding box center [936, 478] width 119 height 27
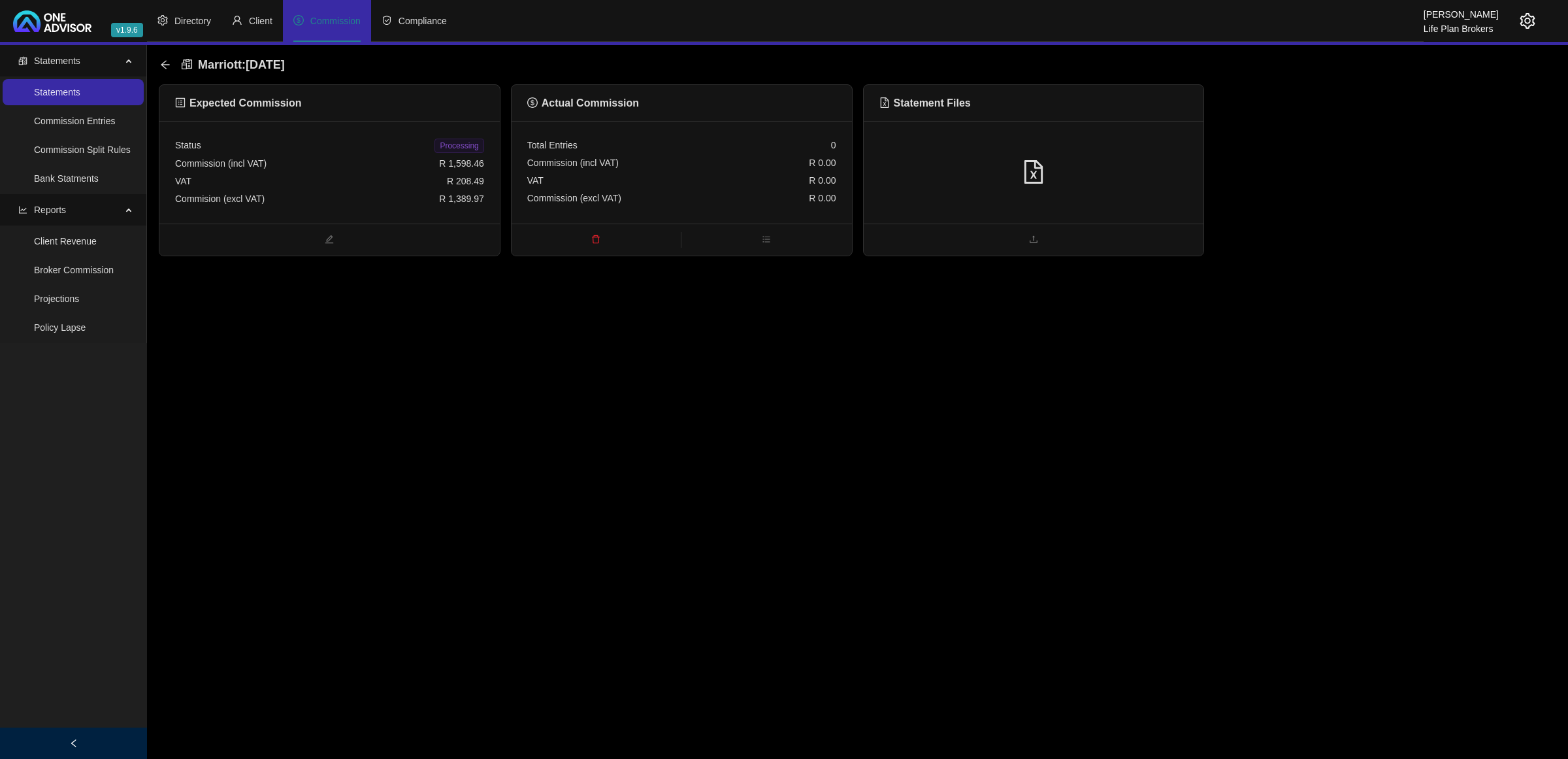
click at [1156, 163] on div at bounding box center [1034, 172] width 309 height 25
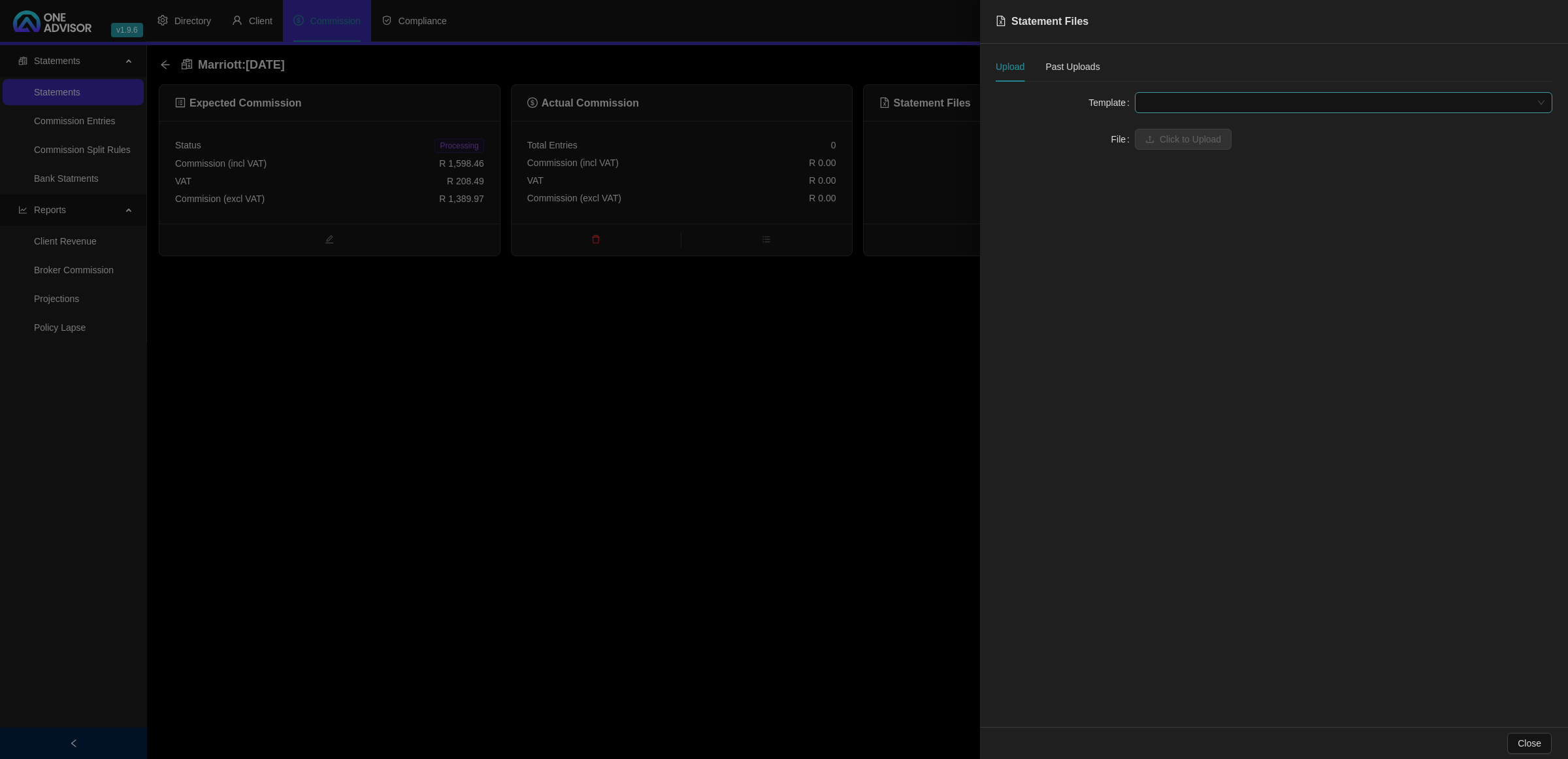
click at [1220, 109] on span at bounding box center [1343, 103] width 402 height 20
click at [1214, 125] on div "Marriott" at bounding box center [1344, 128] width 397 height 14
click at [1207, 135] on span at bounding box center [1343, 139] width 402 height 20
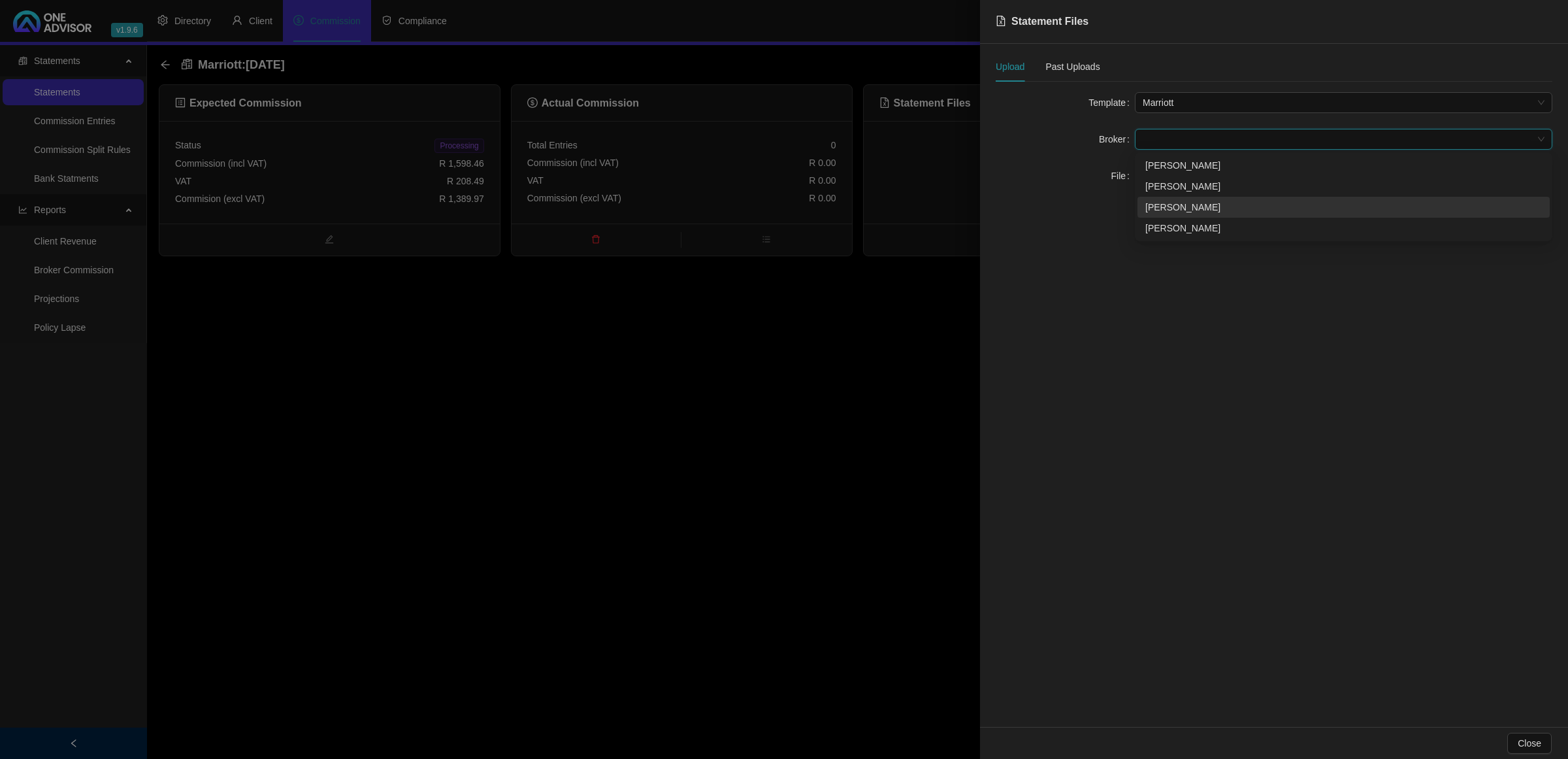
click at [1180, 203] on div "[PERSON_NAME]" at bounding box center [1344, 207] width 397 height 14
click at [1168, 175] on span "Click to Upload" at bounding box center [1190, 175] width 62 height 14
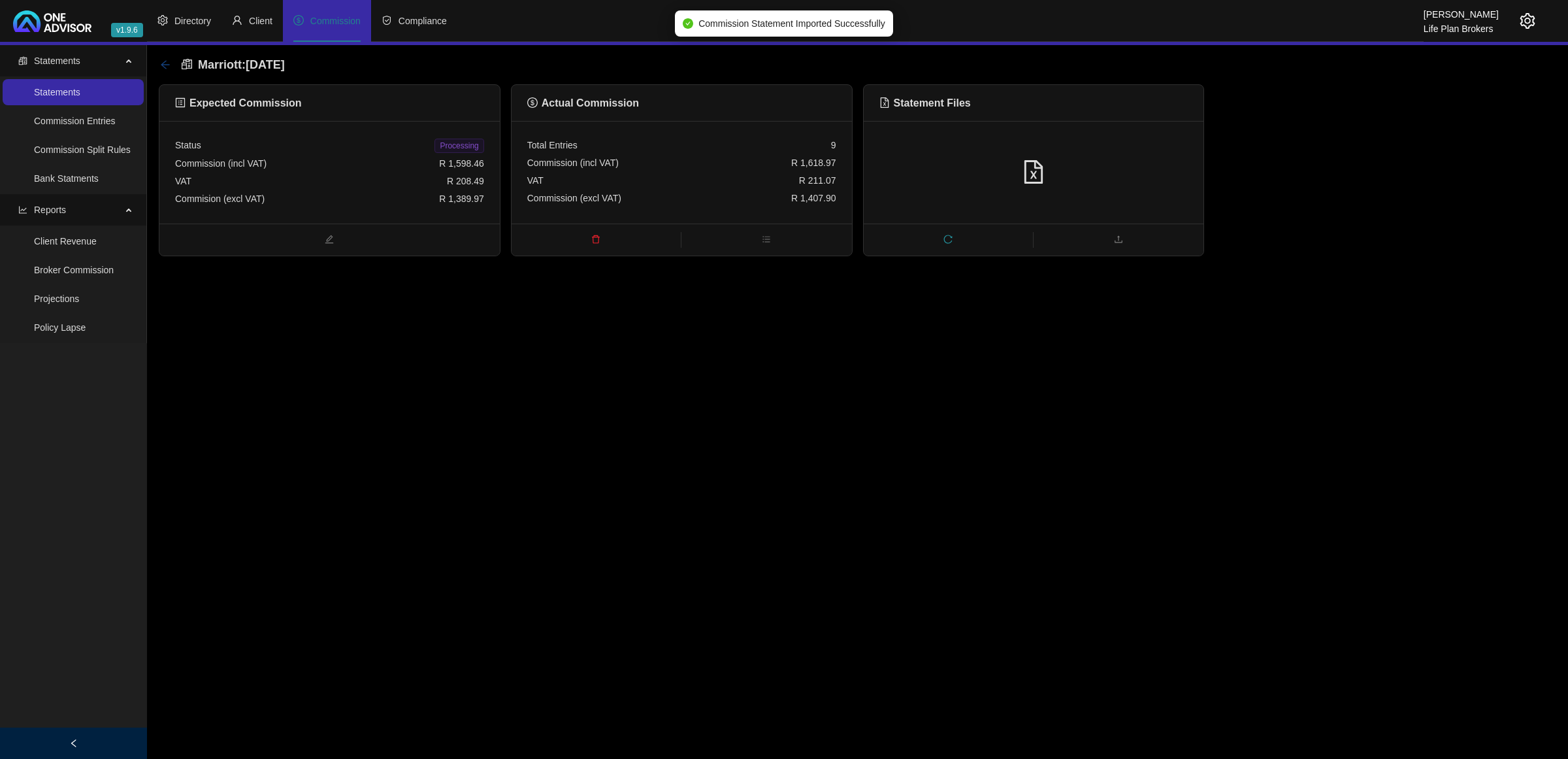
click at [160, 64] on icon "arrow-left" at bounding box center [165, 64] width 11 height 11
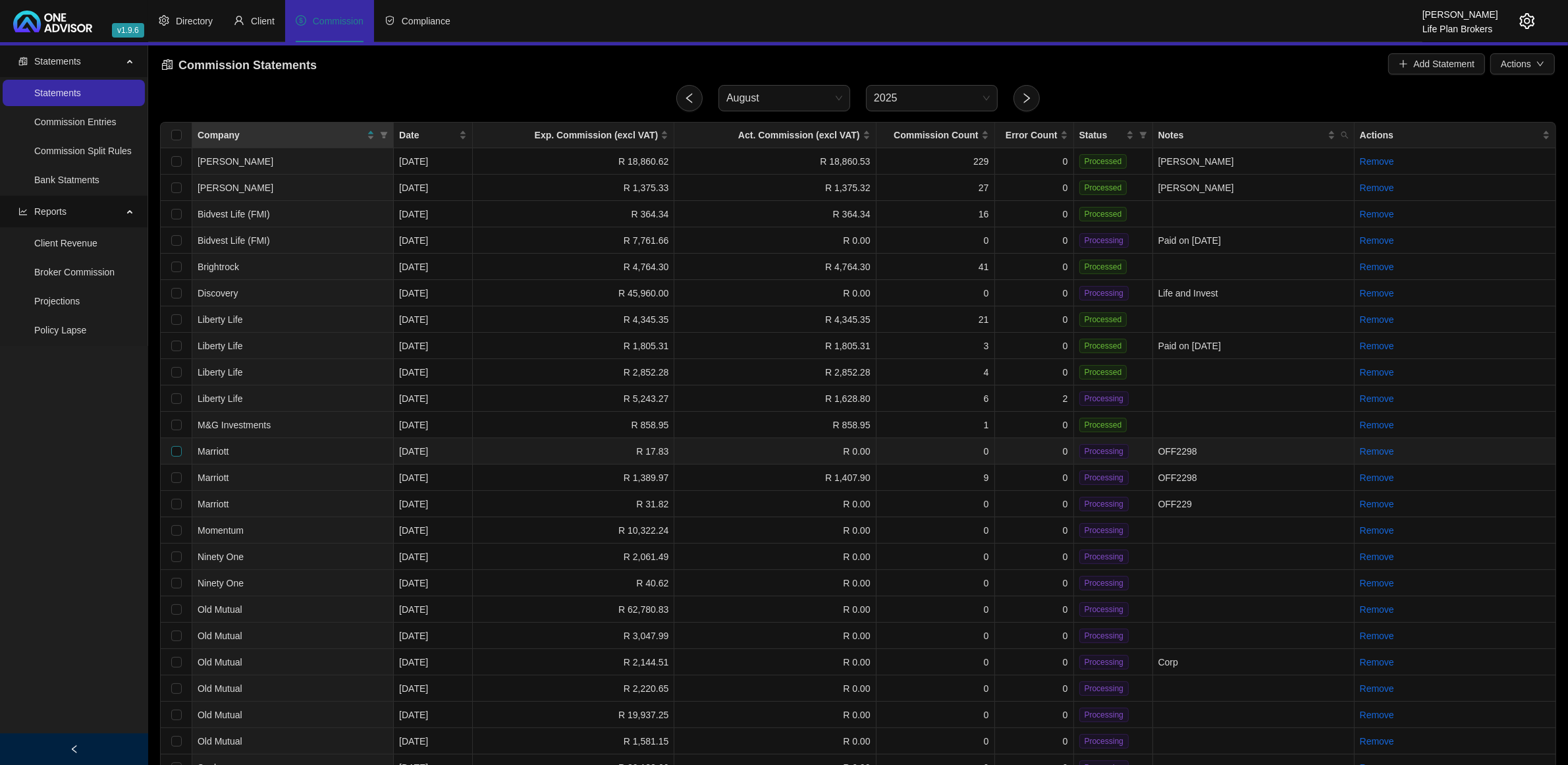
click at [176, 452] on input "checkbox" at bounding box center [176, 451] width 11 height 11
checkbox input "true"
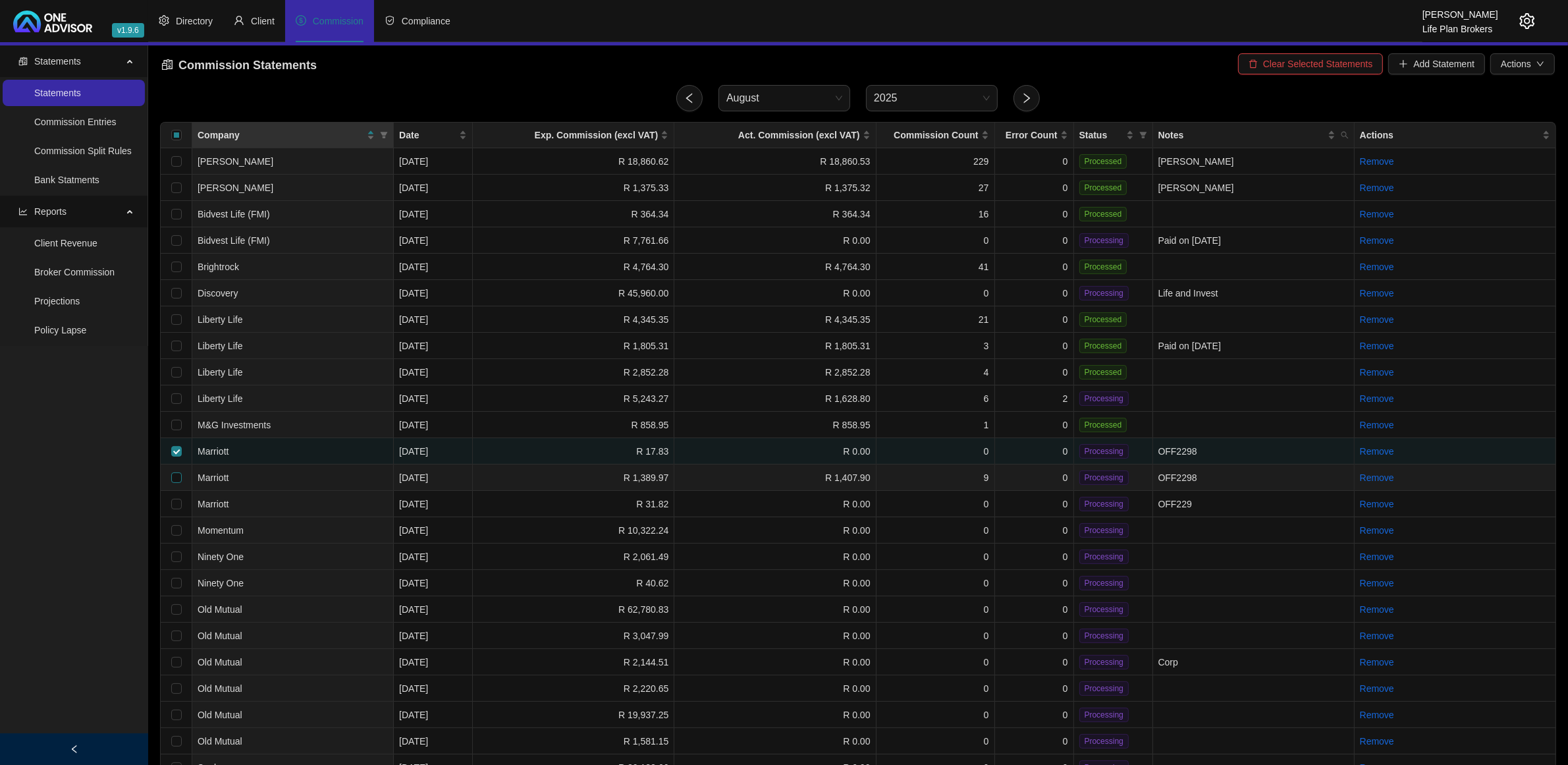
click at [173, 473] on input "checkbox" at bounding box center [176, 477] width 11 height 11
checkbox input "true"
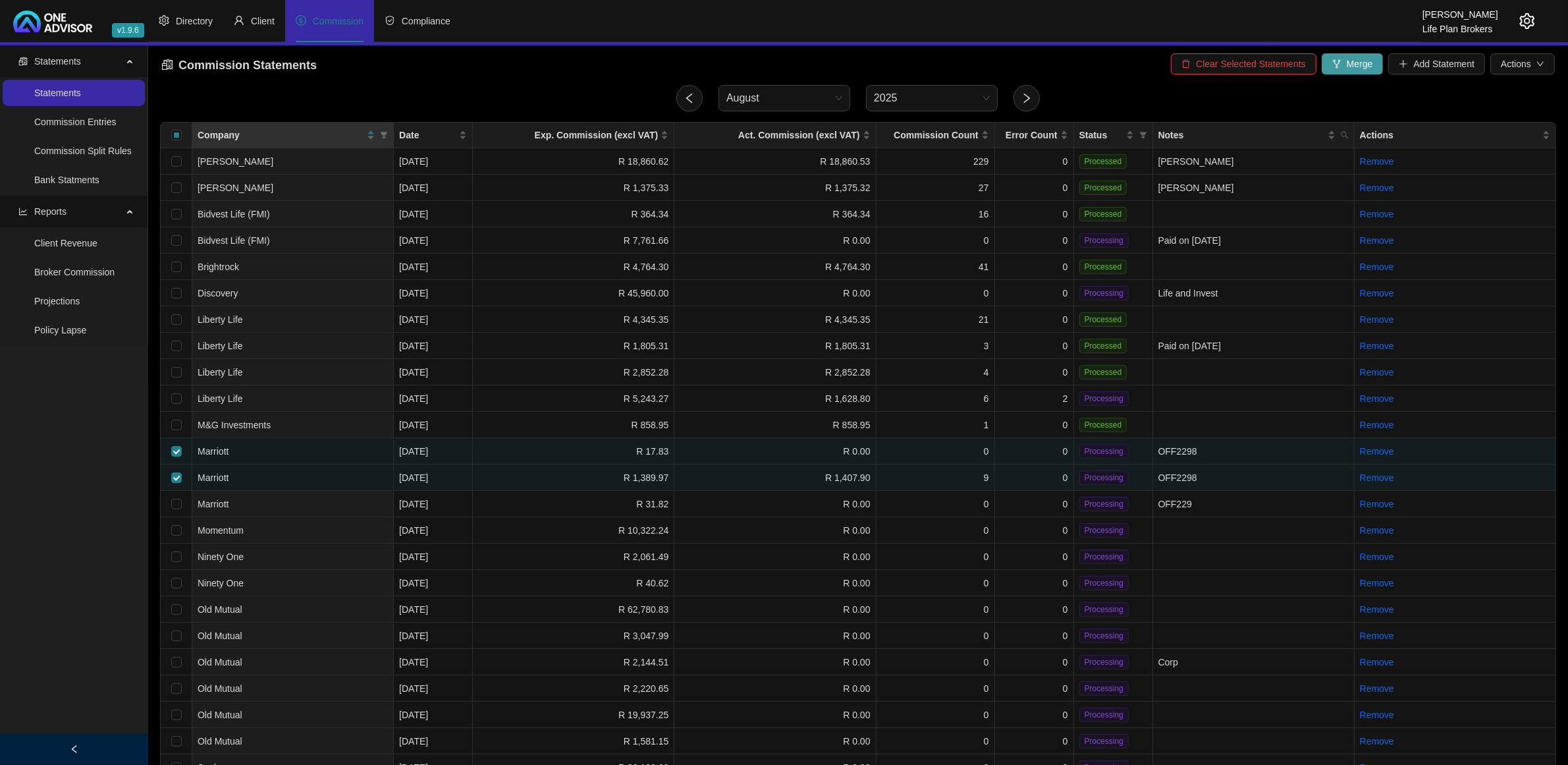
click at [1367, 63] on span "Merge" at bounding box center [1360, 63] width 27 height 14
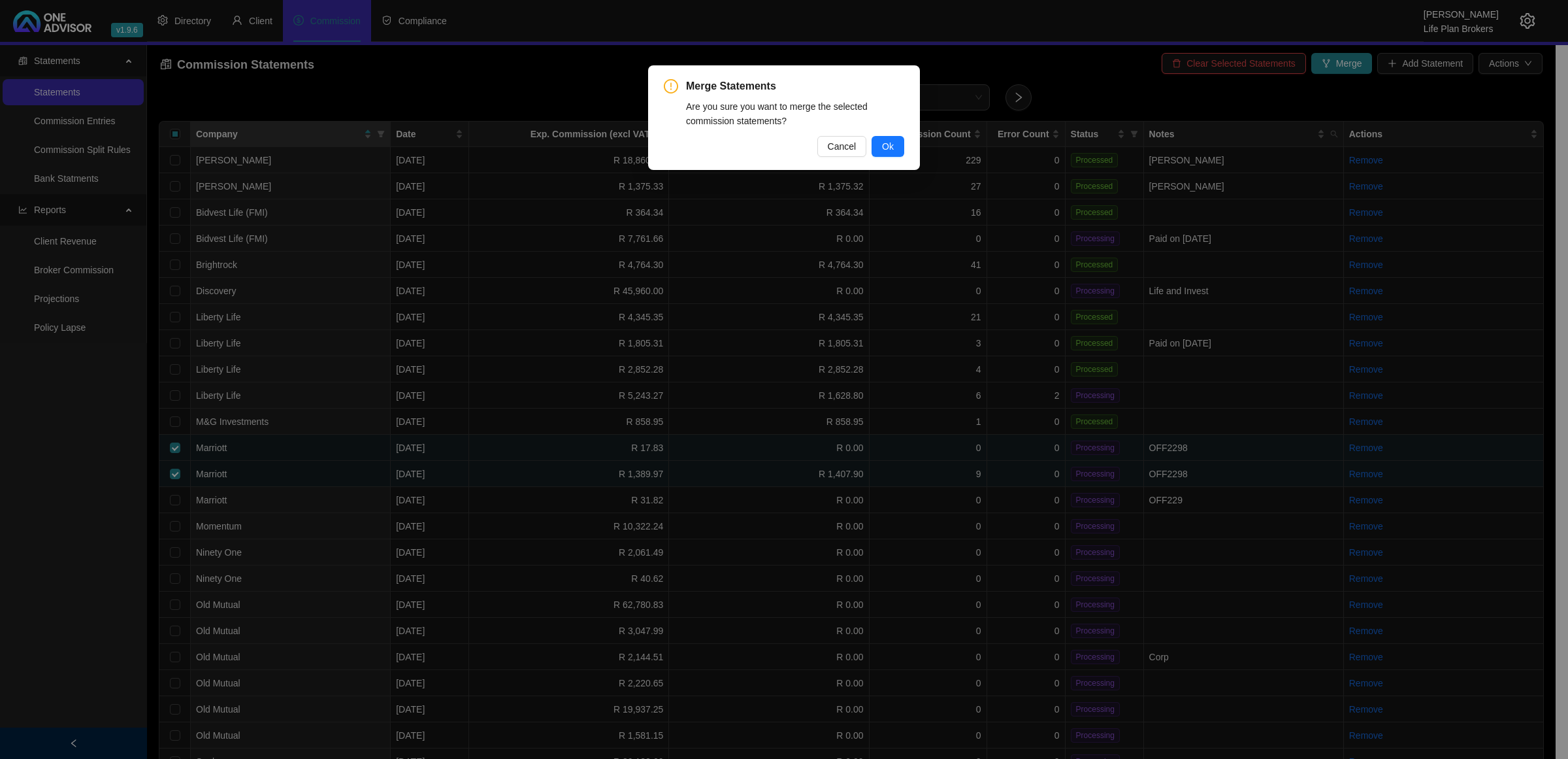
click at [882, 145] on span "Ok" at bounding box center [888, 146] width 12 height 14
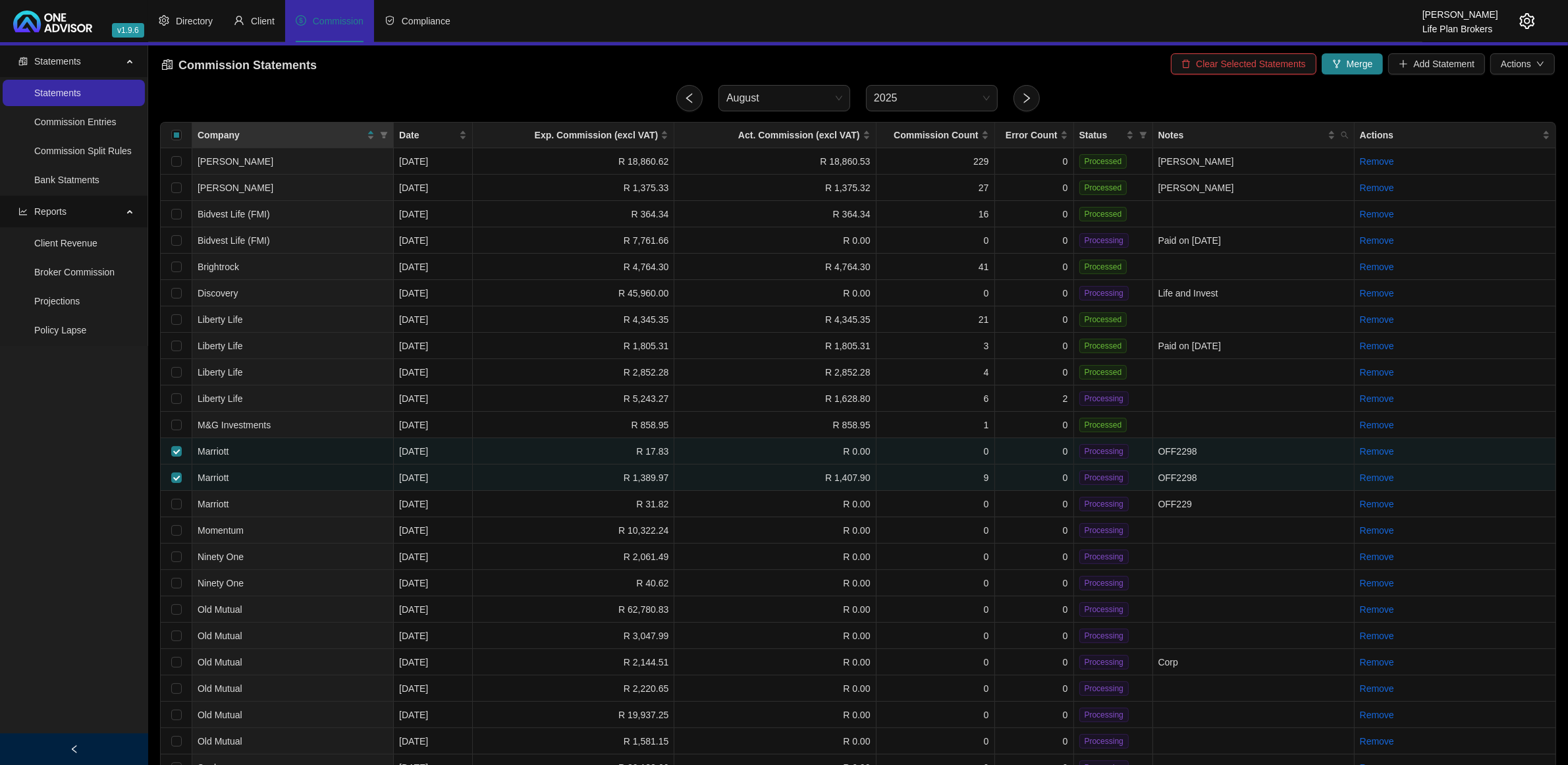
checkbox input "false"
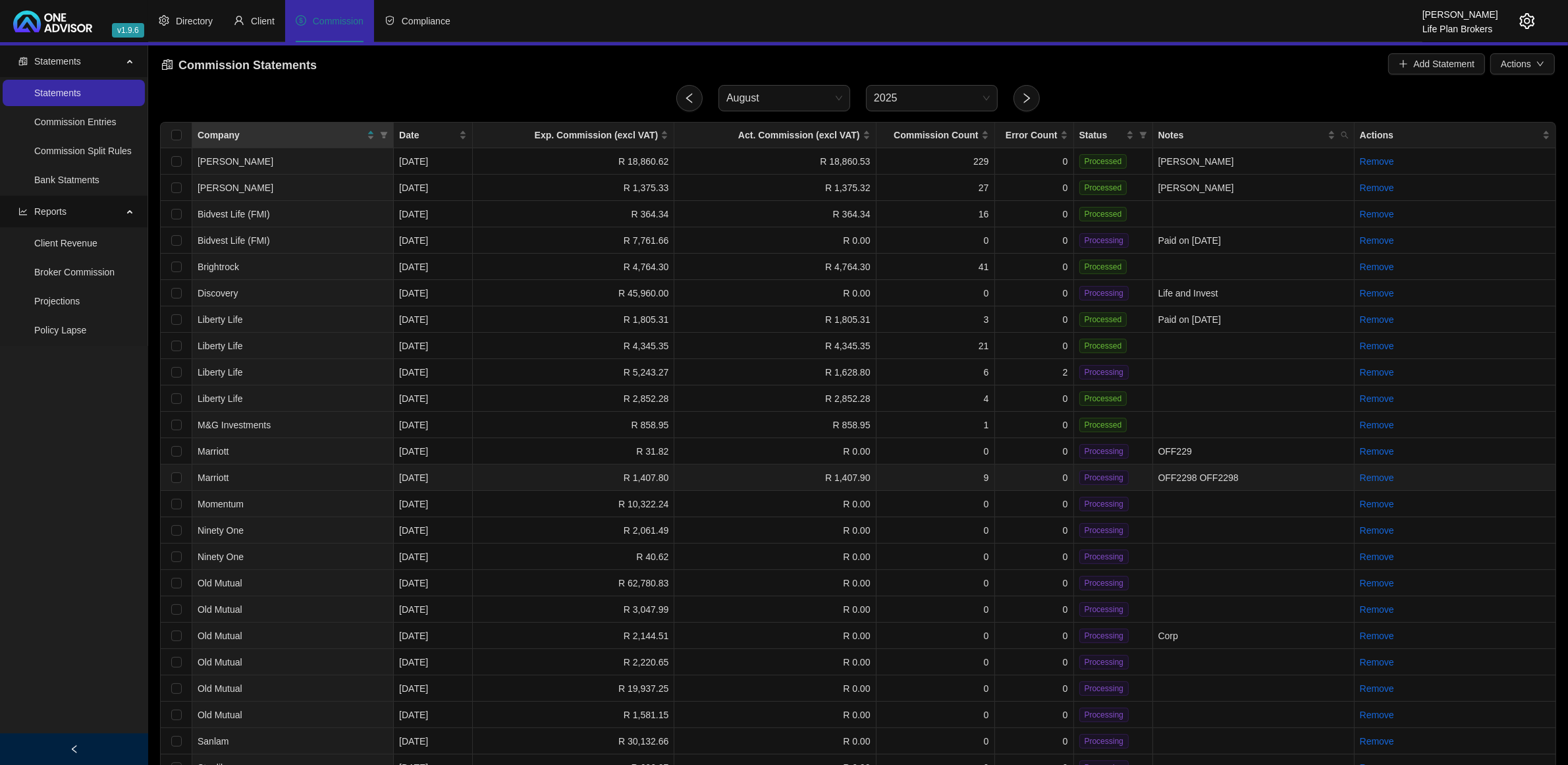
click at [351, 468] on td "Marriott" at bounding box center [293, 478] width 202 height 27
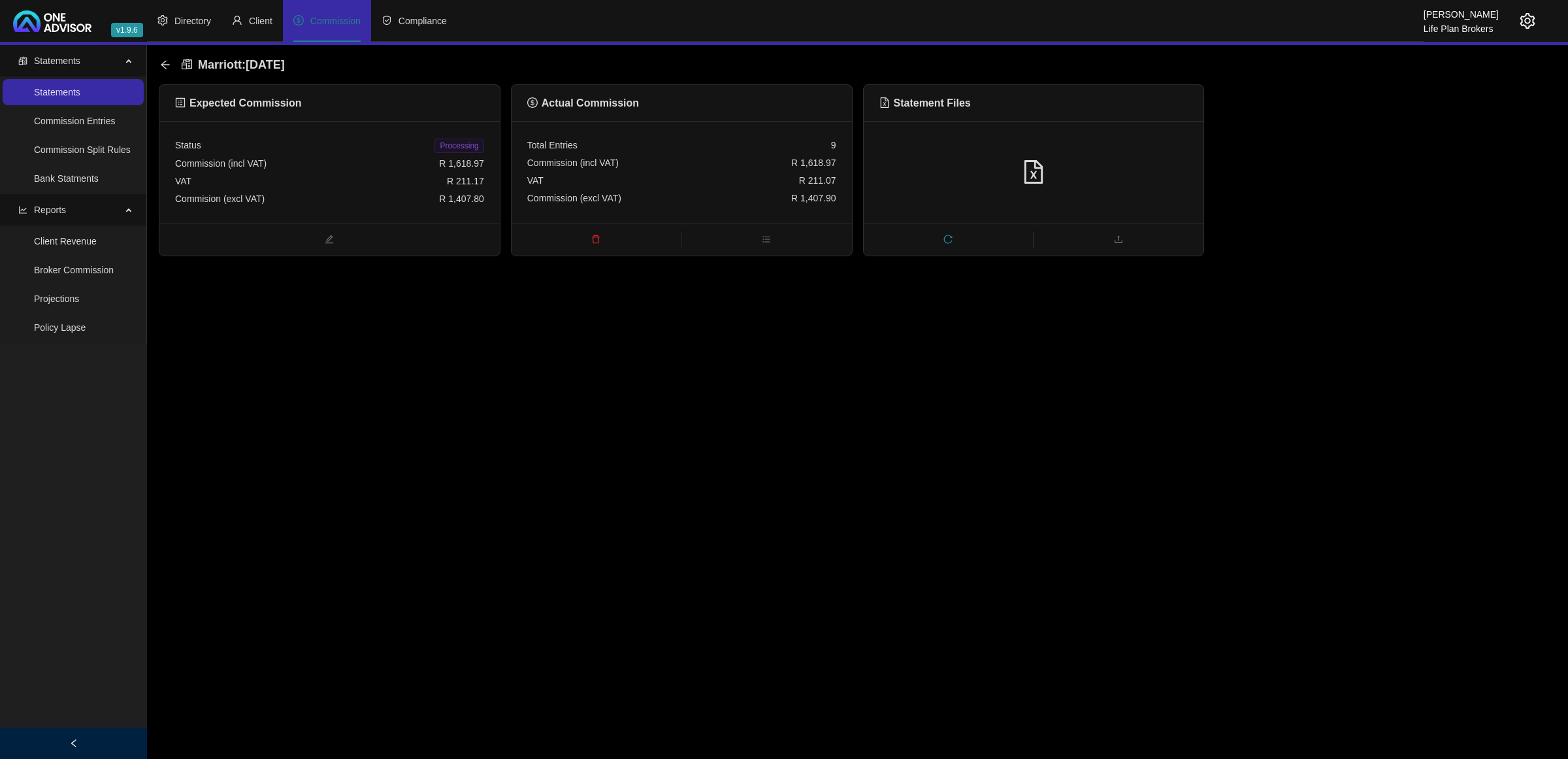
click at [360, 170] on div "Commission (incl VAT) R 1,618.97" at bounding box center [329, 163] width 309 height 17
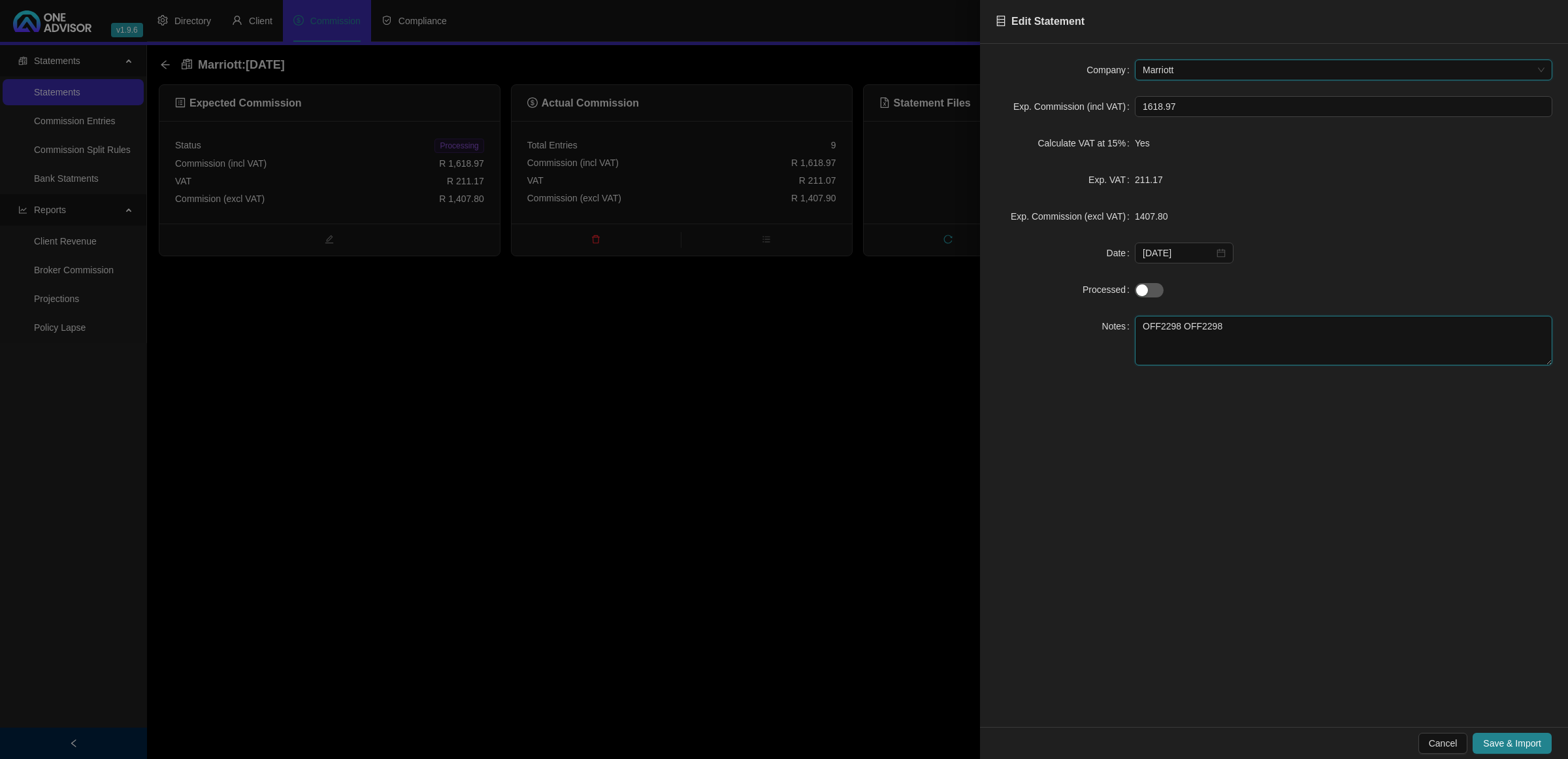
click at [1277, 332] on textarea "OFF2298 OFF2298" at bounding box center [1343, 340] width 417 height 49
drag, startPoint x: 1277, startPoint y: 328, endPoint x: 1180, endPoint y: 331, distance: 97.0
click at [1180, 331] on textarea "OFF2298 OFF2298" at bounding box center [1343, 340] width 417 height 49
type textarea "OFF2298"
click at [1517, 733] on button "Save & Import" at bounding box center [1512, 743] width 79 height 21
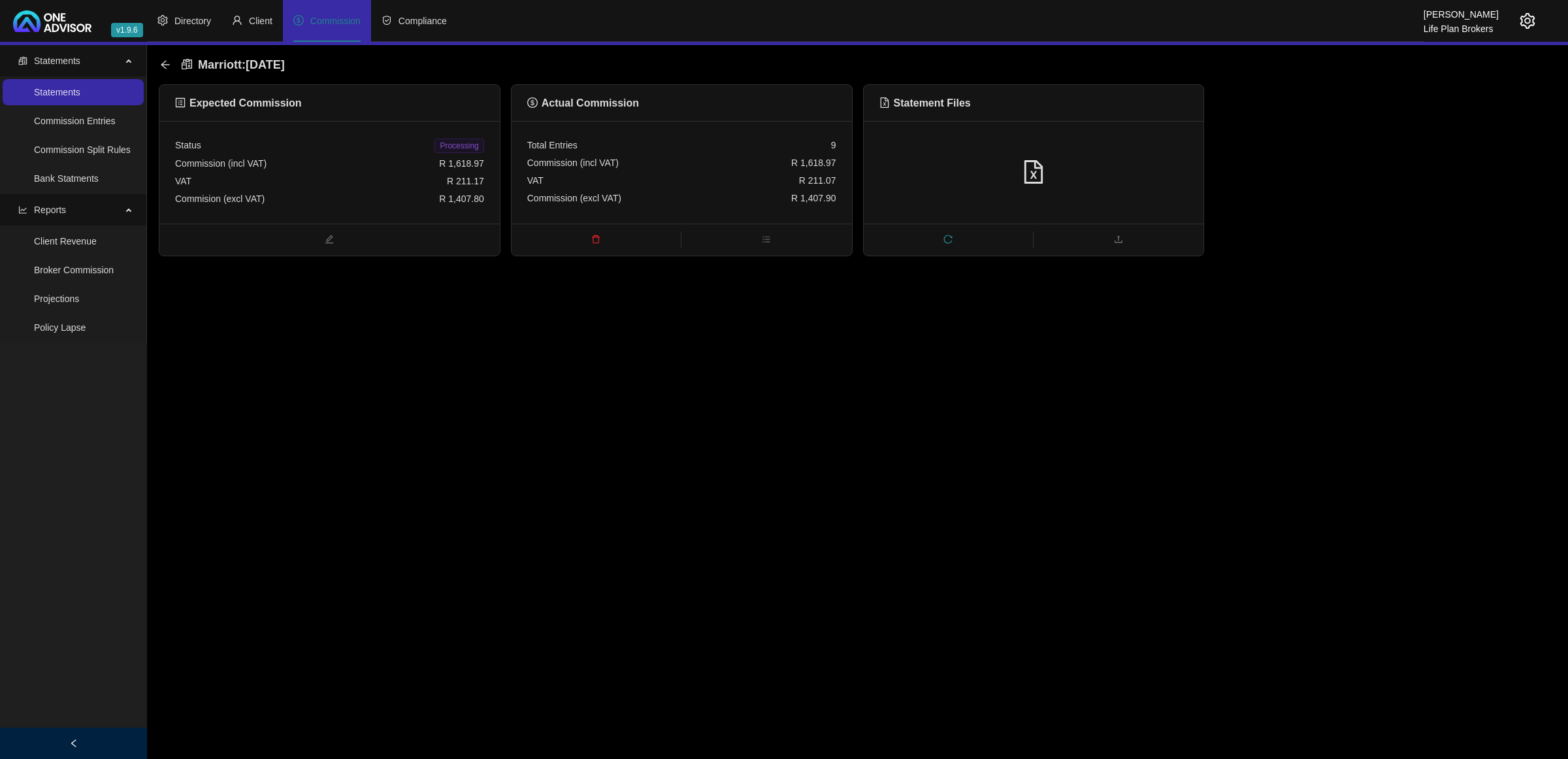
click at [471, 142] on span "Processing" at bounding box center [459, 145] width 49 height 14
click at [170, 67] on icon "arrow-left" at bounding box center [165, 64] width 11 height 11
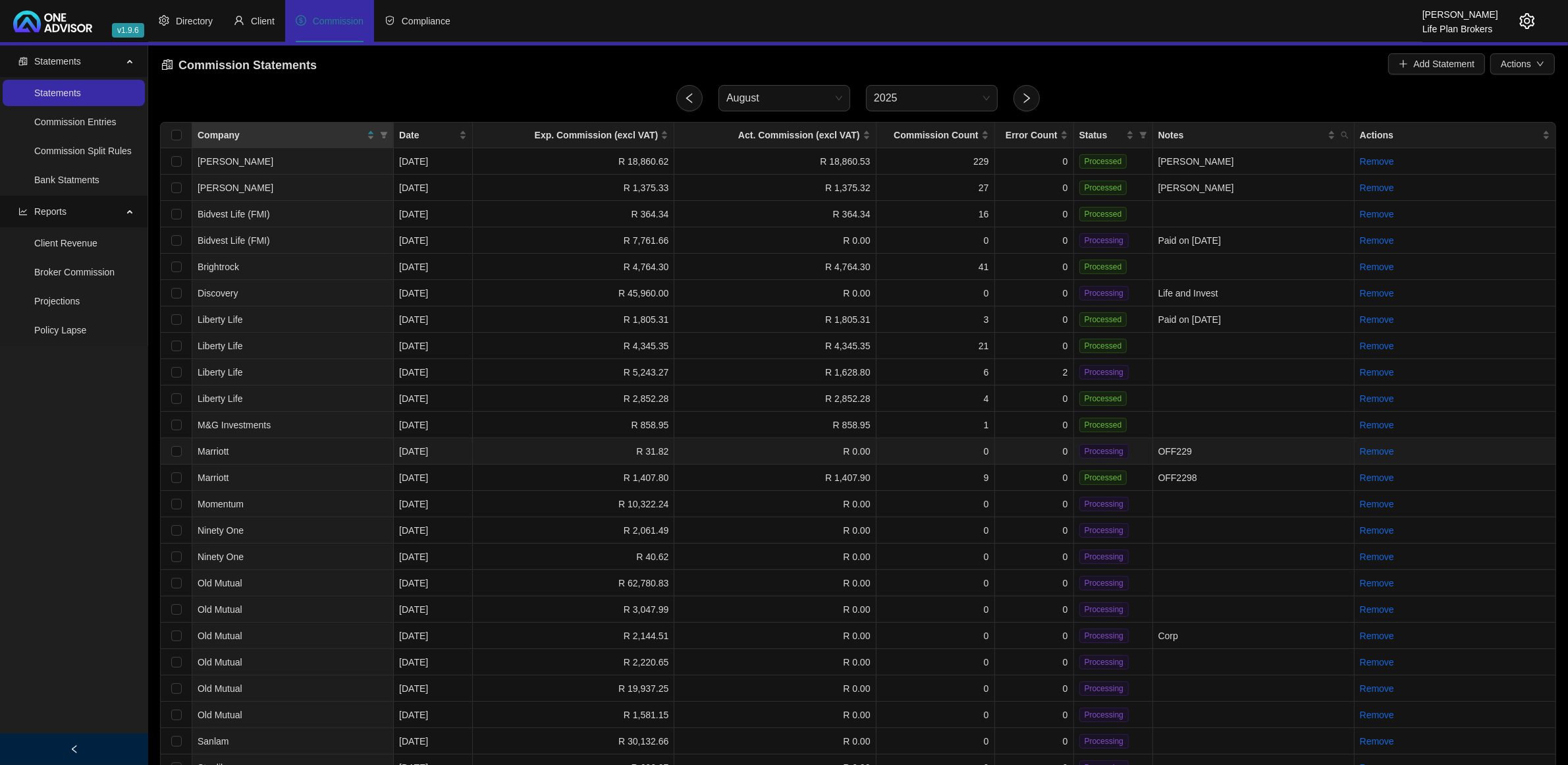
click at [705, 449] on td "R 0.00" at bounding box center [775, 451] width 202 height 27
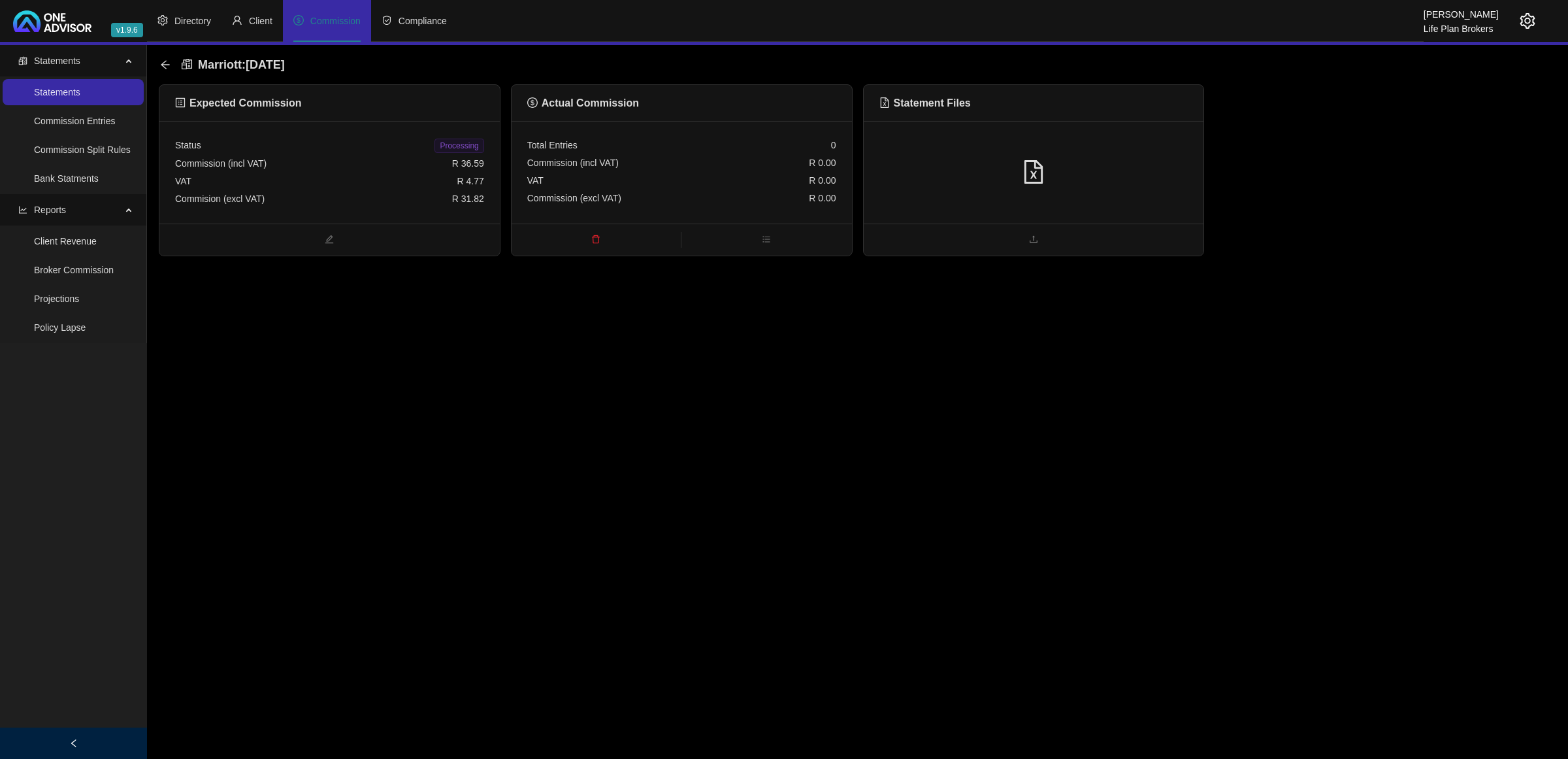
click at [751, 155] on div "Commission (incl VAT) R 0.00" at bounding box center [682, 162] width 309 height 17
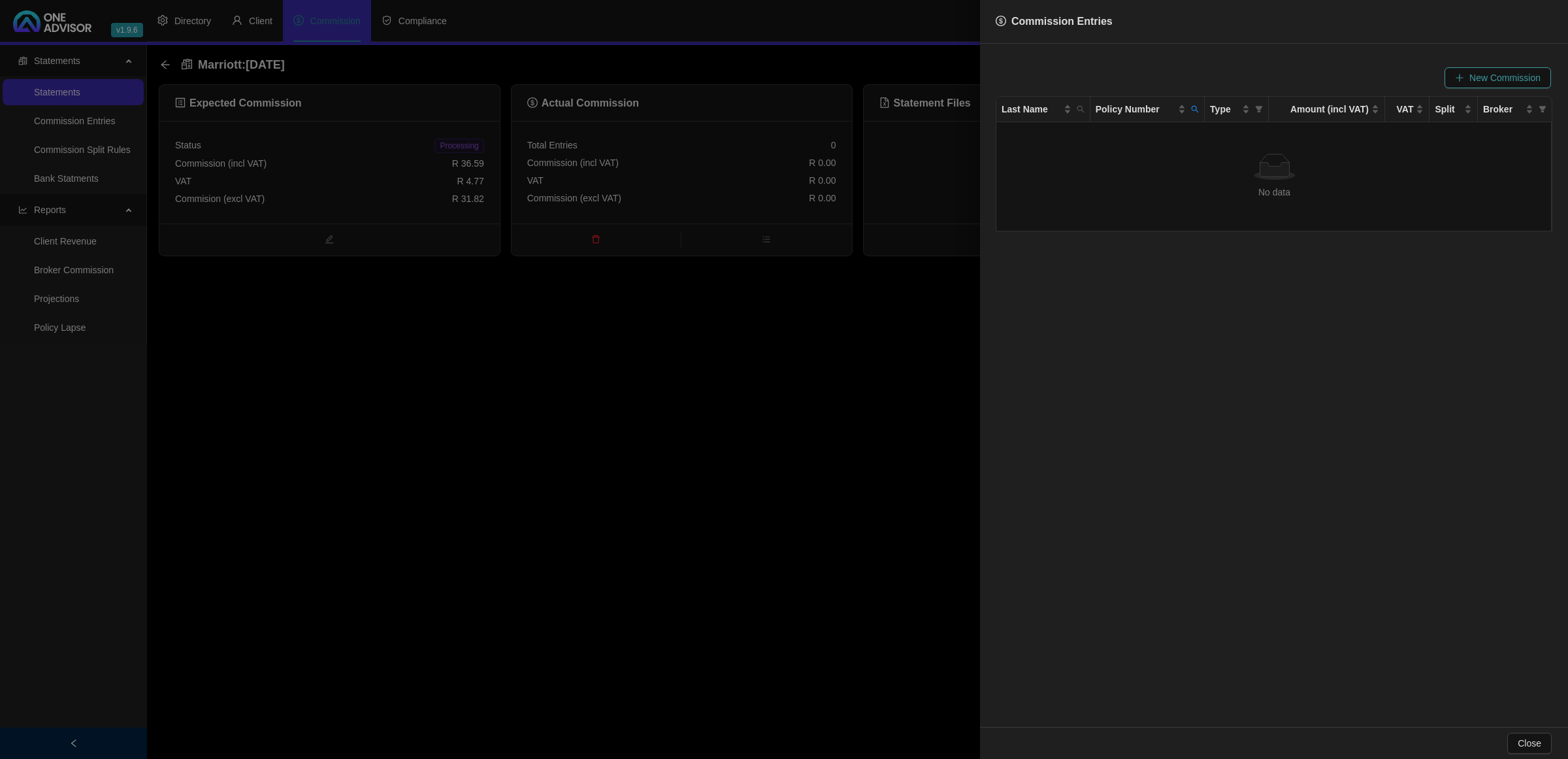
click at [1497, 80] on span "New Commission" at bounding box center [1505, 77] width 72 height 14
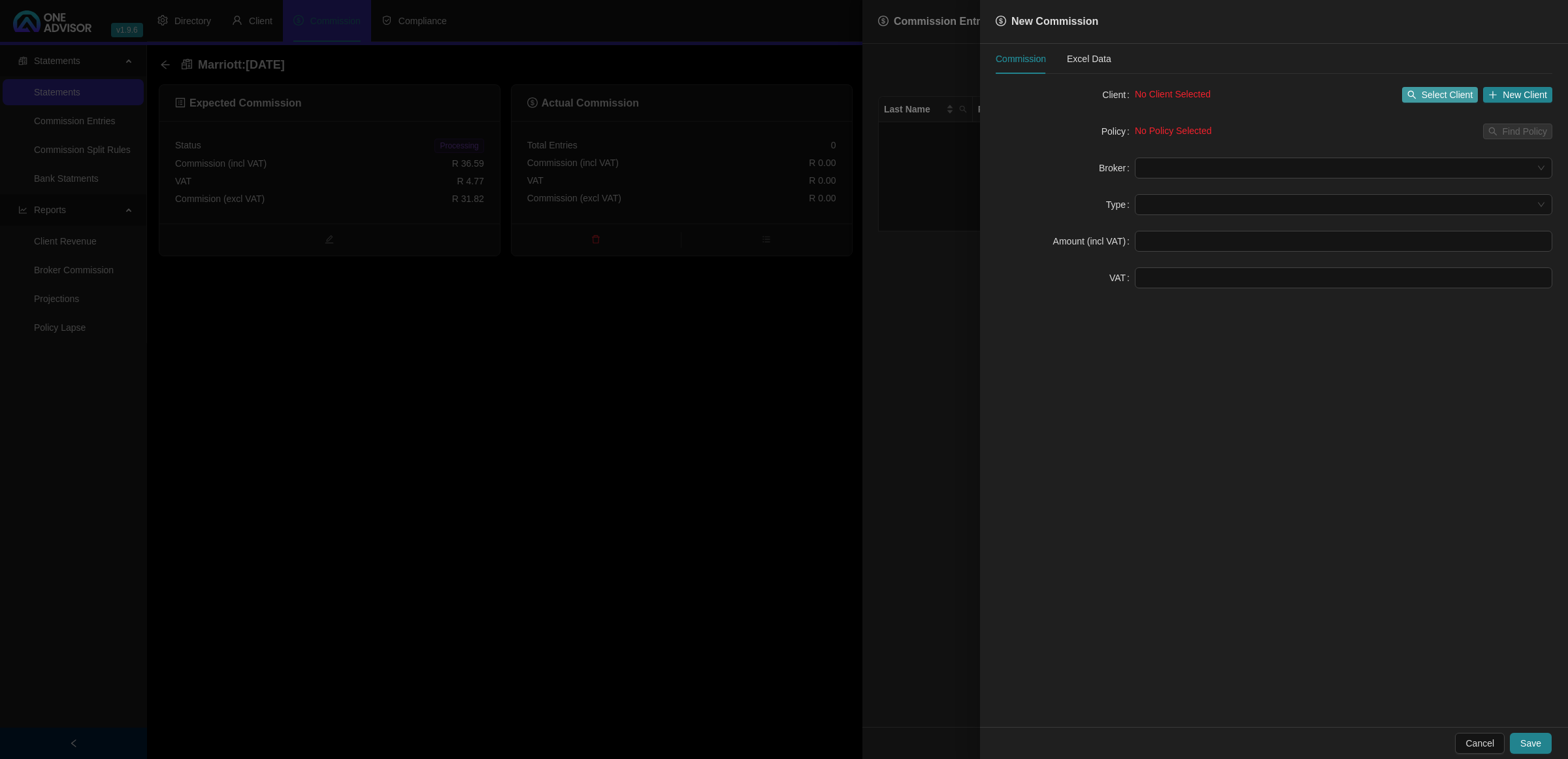
click at [1435, 102] on button "Select Client" at bounding box center [1440, 95] width 77 height 16
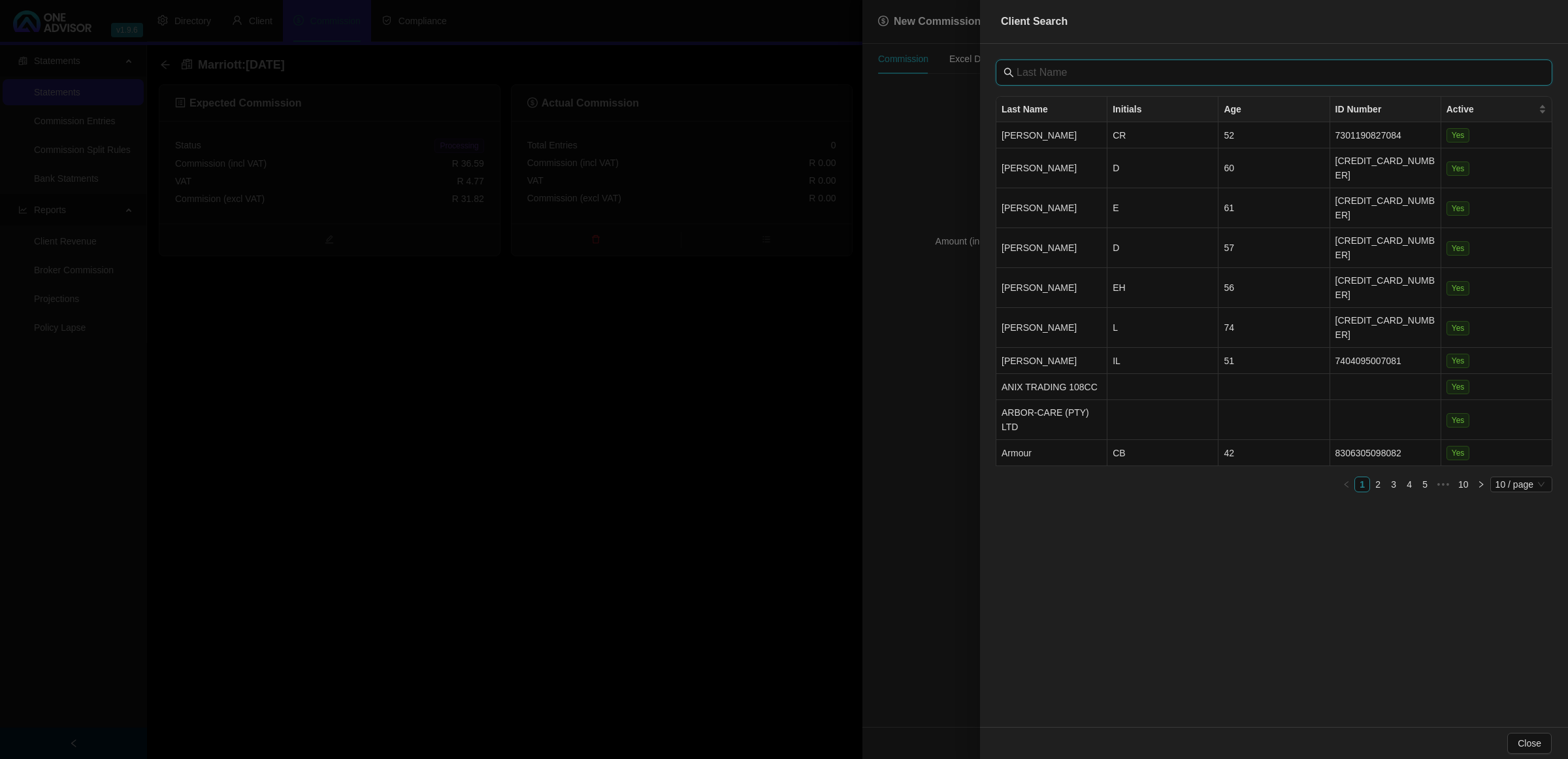
click at [1317, 77] on input "text" at bounding box center [1275, 72] width 518 height 16
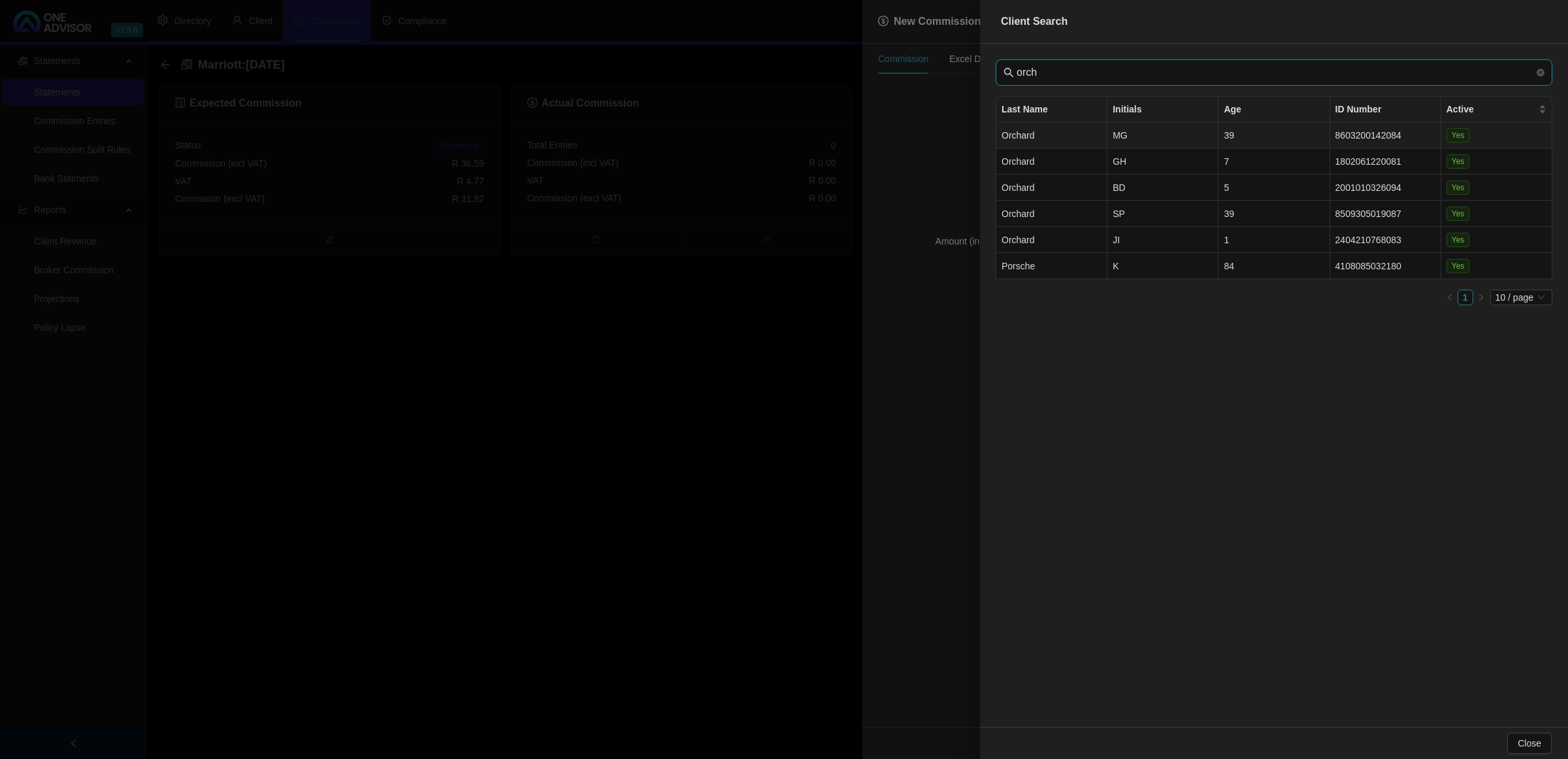
type input "orch"
click at [1052, 132] on td "Orchard" at bounding box center [1052, 135] width 111 height 26
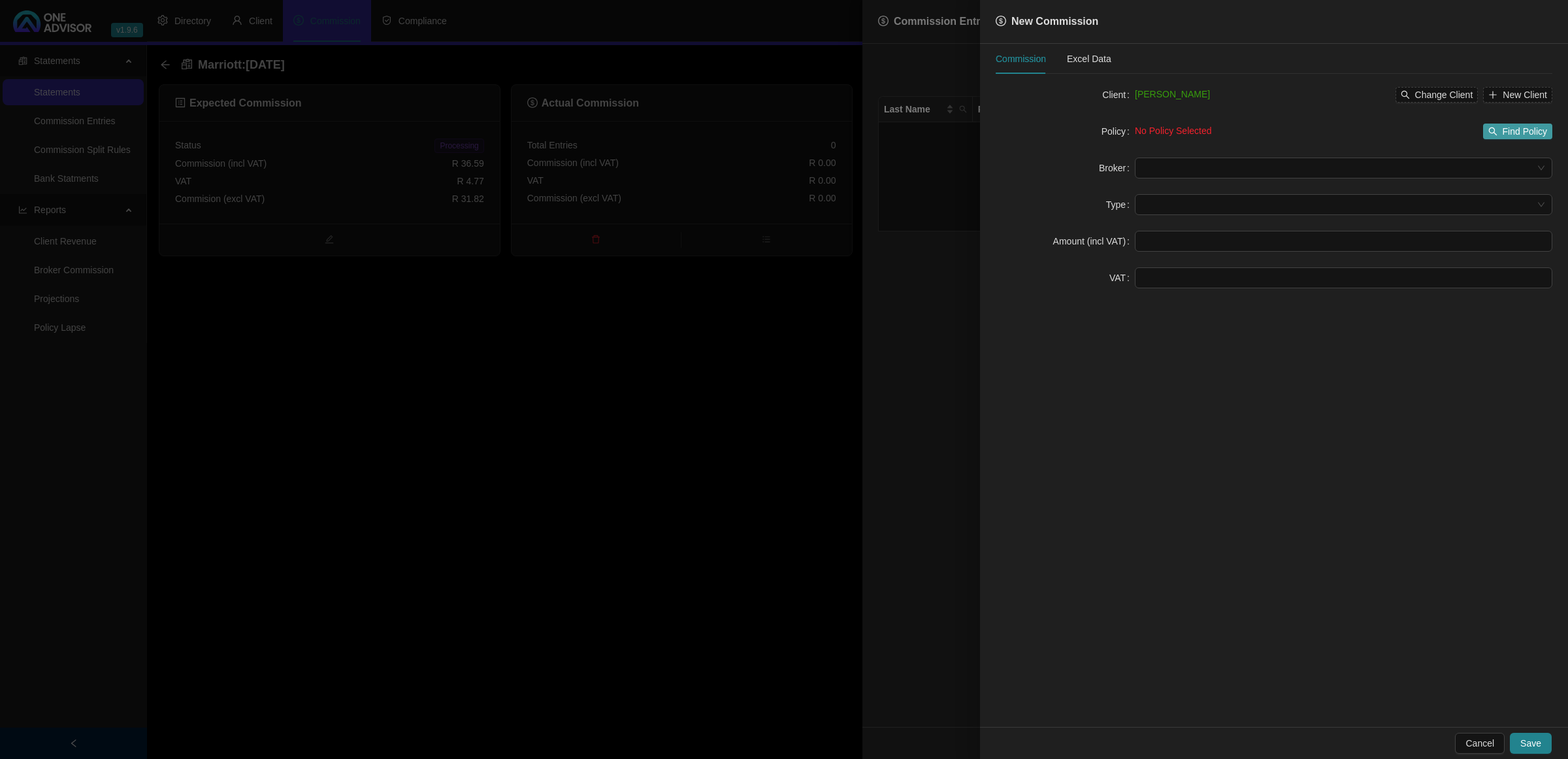
click at [1526, 133] on span "Find Policy" at bounding box center [1525, 131] width 44 height 14
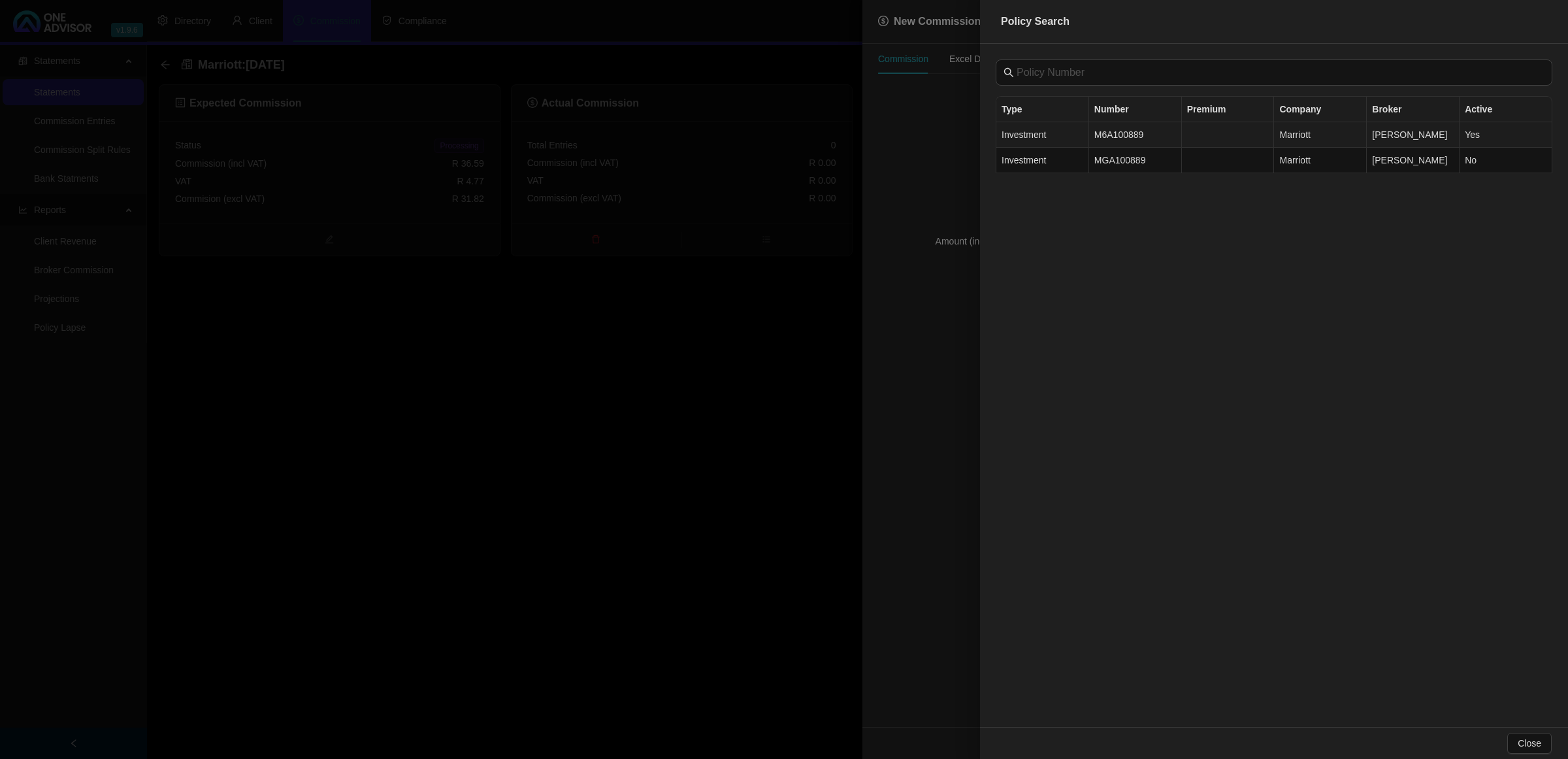
click at [1129, 134] on td "M6A100889" at bounding box center [1135, 134] width 93 height 26
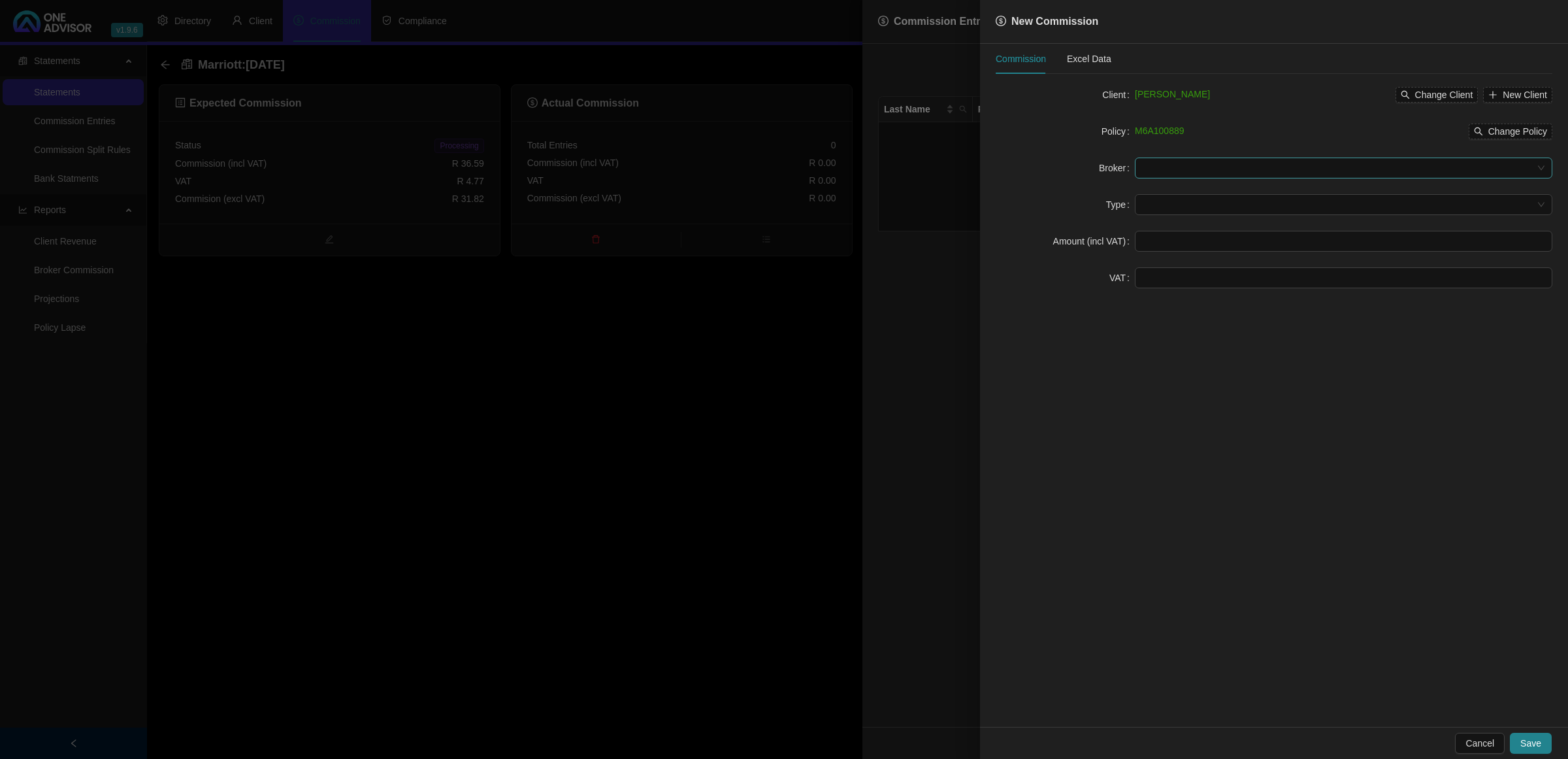
click at [1455, 163] on input "search" at bounding box center [1338, 168] width 390 height 20
click at [1196, 258] on div "[PERSON_NAME]" at bounding box center [1344, 256] width 397 height 14
click at [1176, 210] on input "search" at bounding box center [1338, 205] width 390 height 20
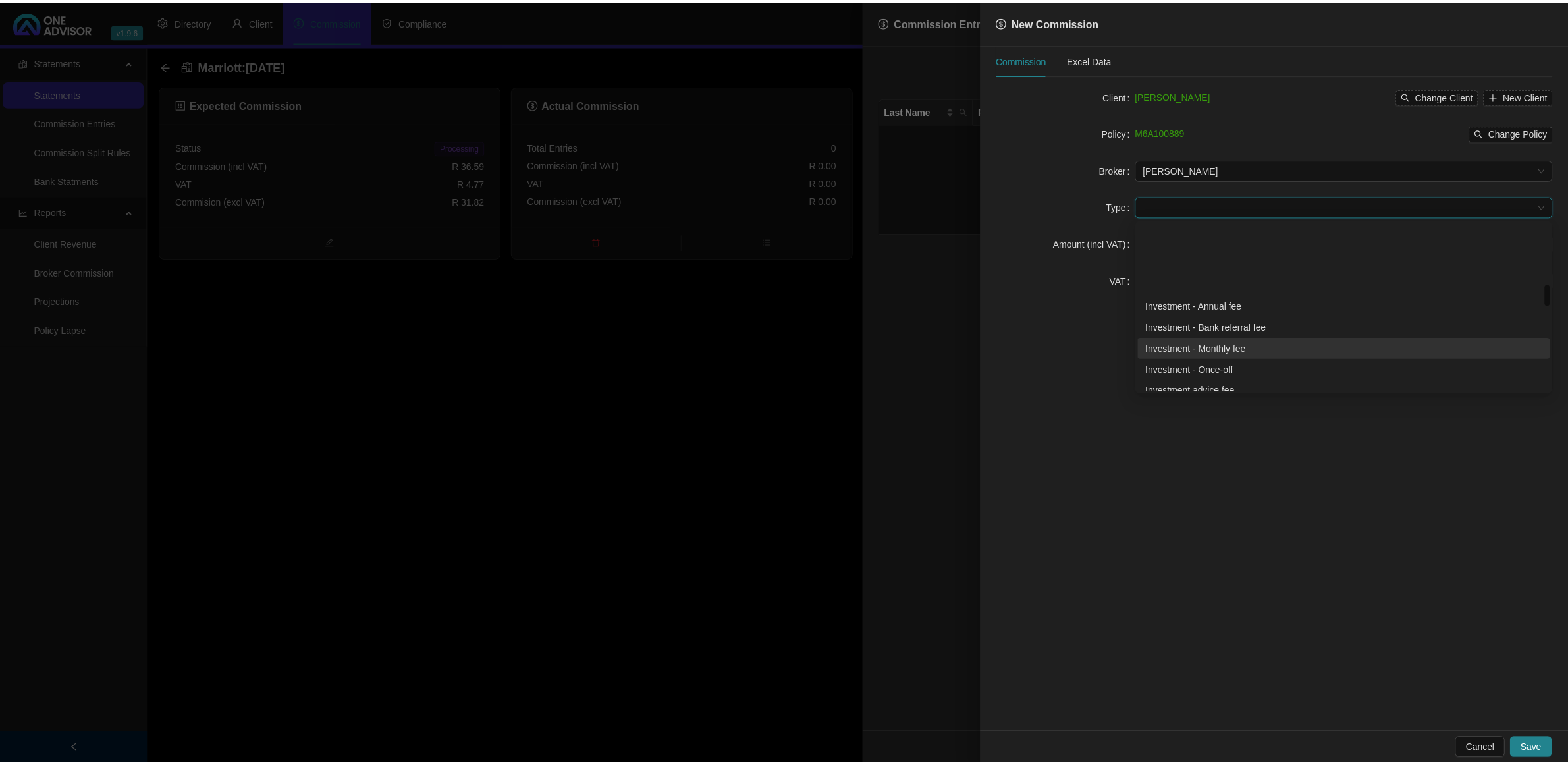
scroll to position [494, 0]
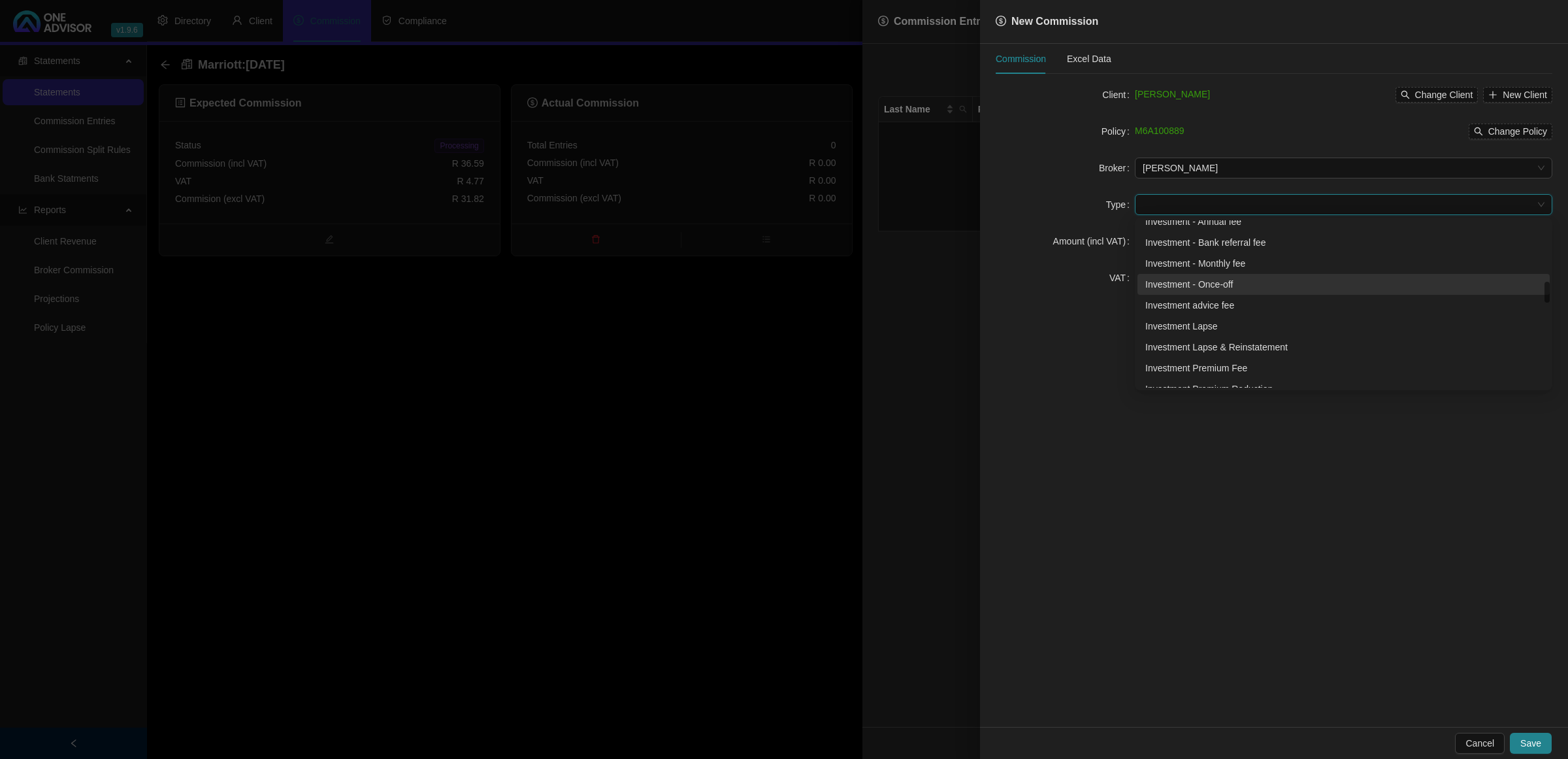
click at [1211, 283] on div "Investment - Once-off" at bounding box center [1344, 284] width 397 height 14
click at [1188, 203] on span "Investment - Once-off" at bounding box center [1343, 205] width 402 height 20
click at [1204, 265] on div "Investment - Monthly fee" at bounding box center [1344, 263] width 397 height 14
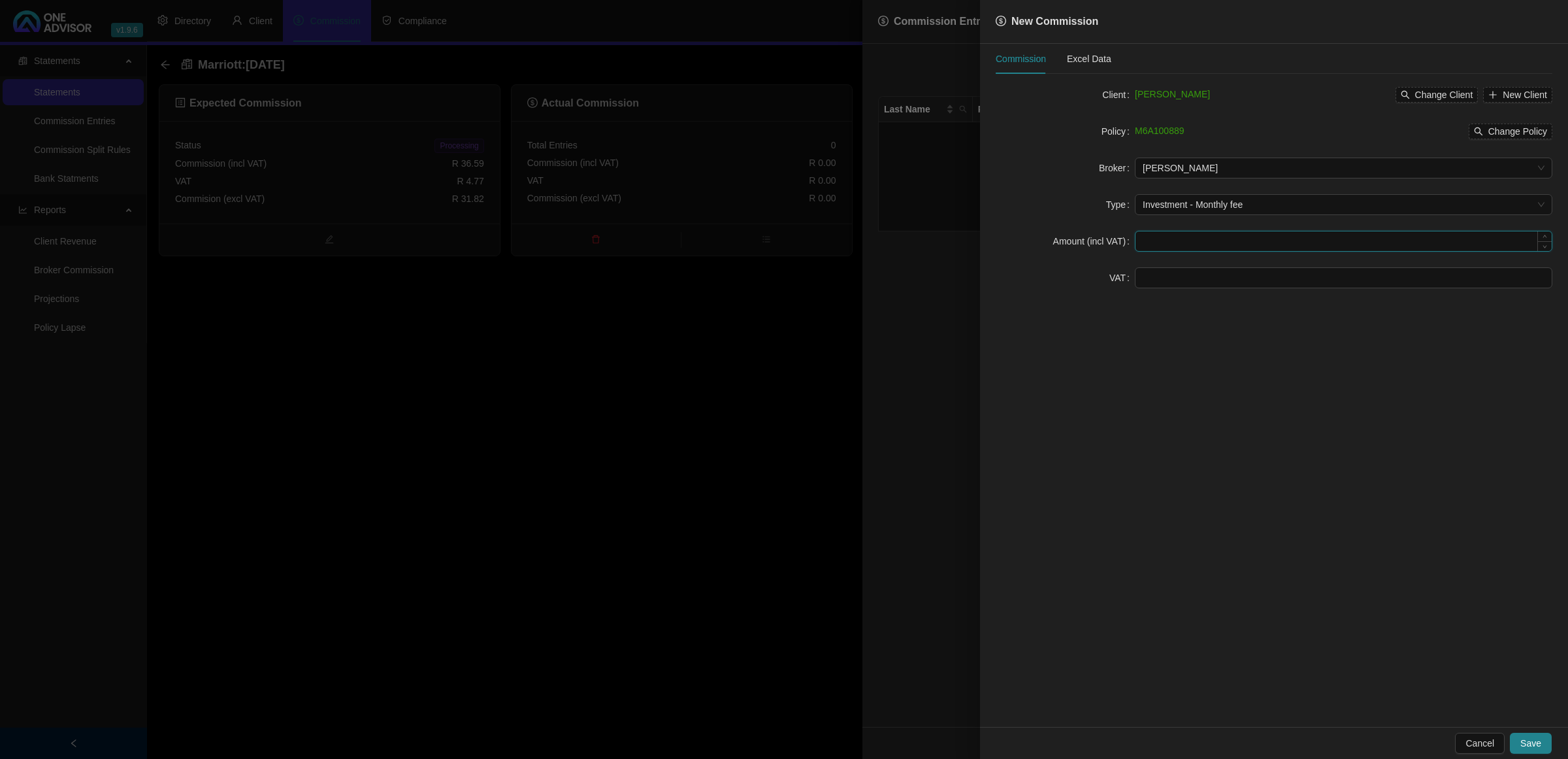
click at [1160, 245] on input at bounding box center [1344, 241] width 416 height 20
type input "36.59"
click at [1165, 273] on input at bounding box center [1344, 277] width 416 height 20
type input "4.77"
click at [1520, 735] on button "Save" at bounding box center [1531, 743] width 42 height 21
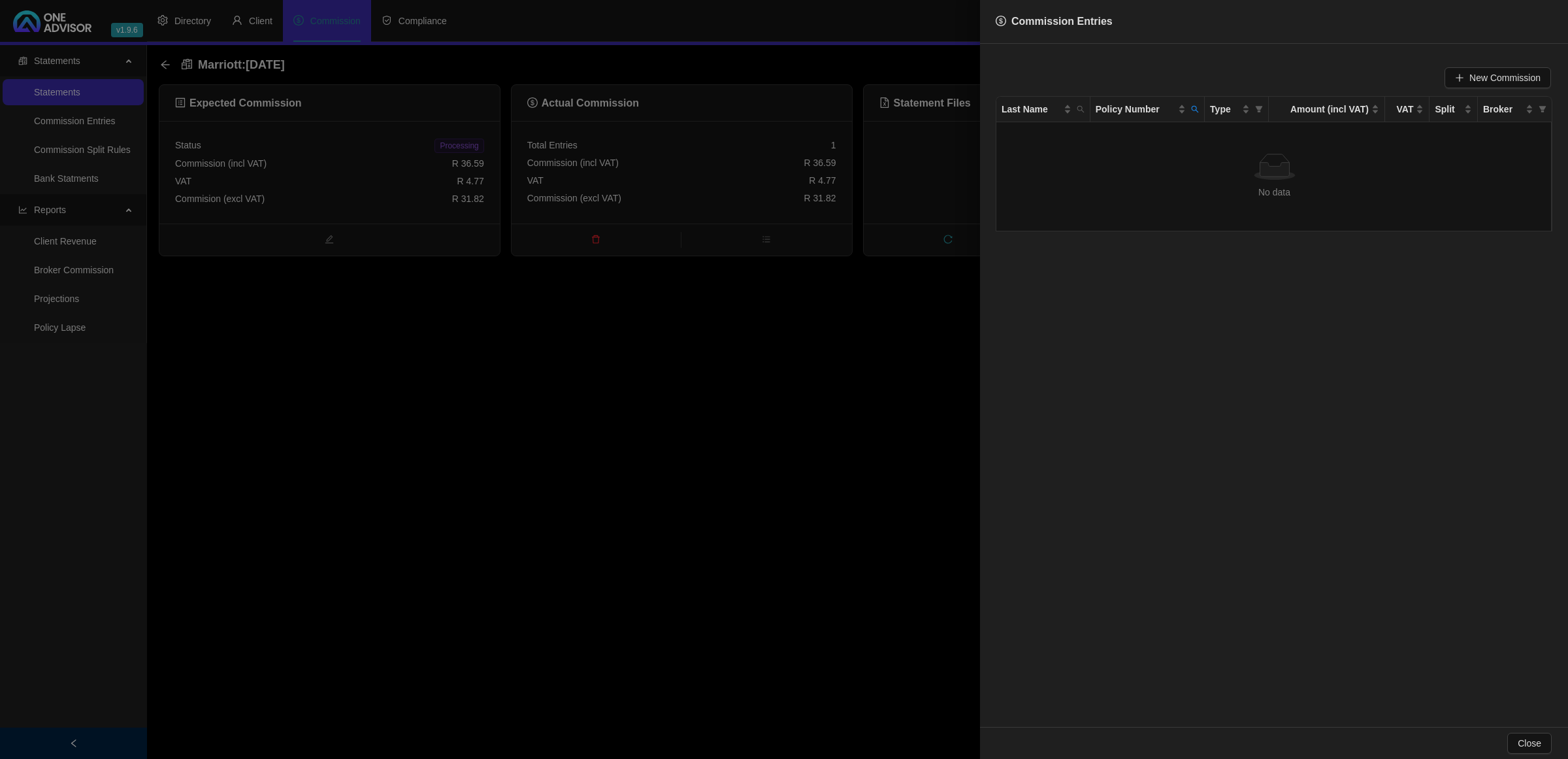
click at [439, 135] on div at bounding box center [784, 380] width 1568 height 759
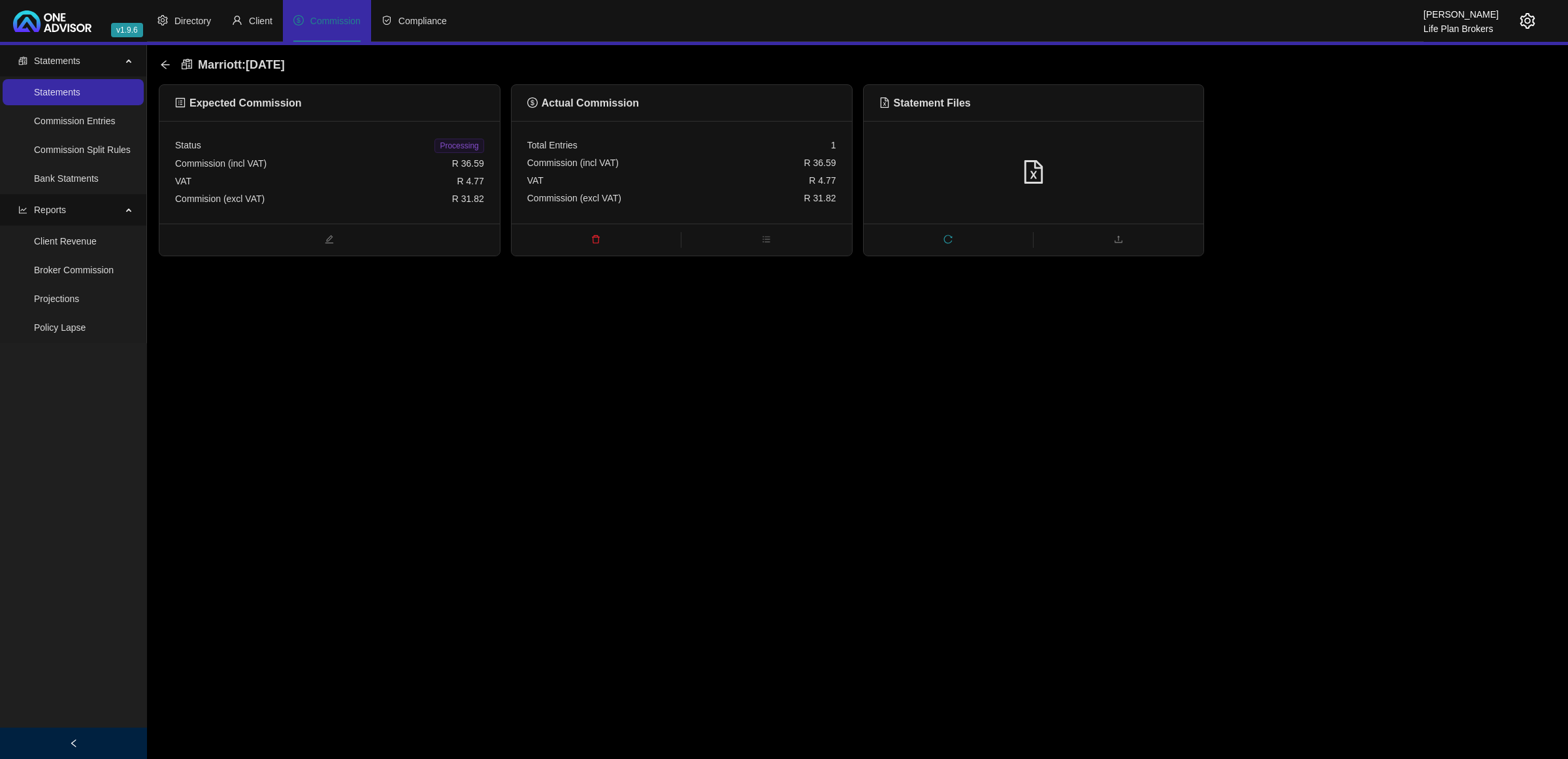
click at [445, 142] on span "Processing" at bounding box center [459, 145] width 49 height 14
click at [160, 63] on icon "arrow-left" at bounding box center [165, 64] width 11 height 11
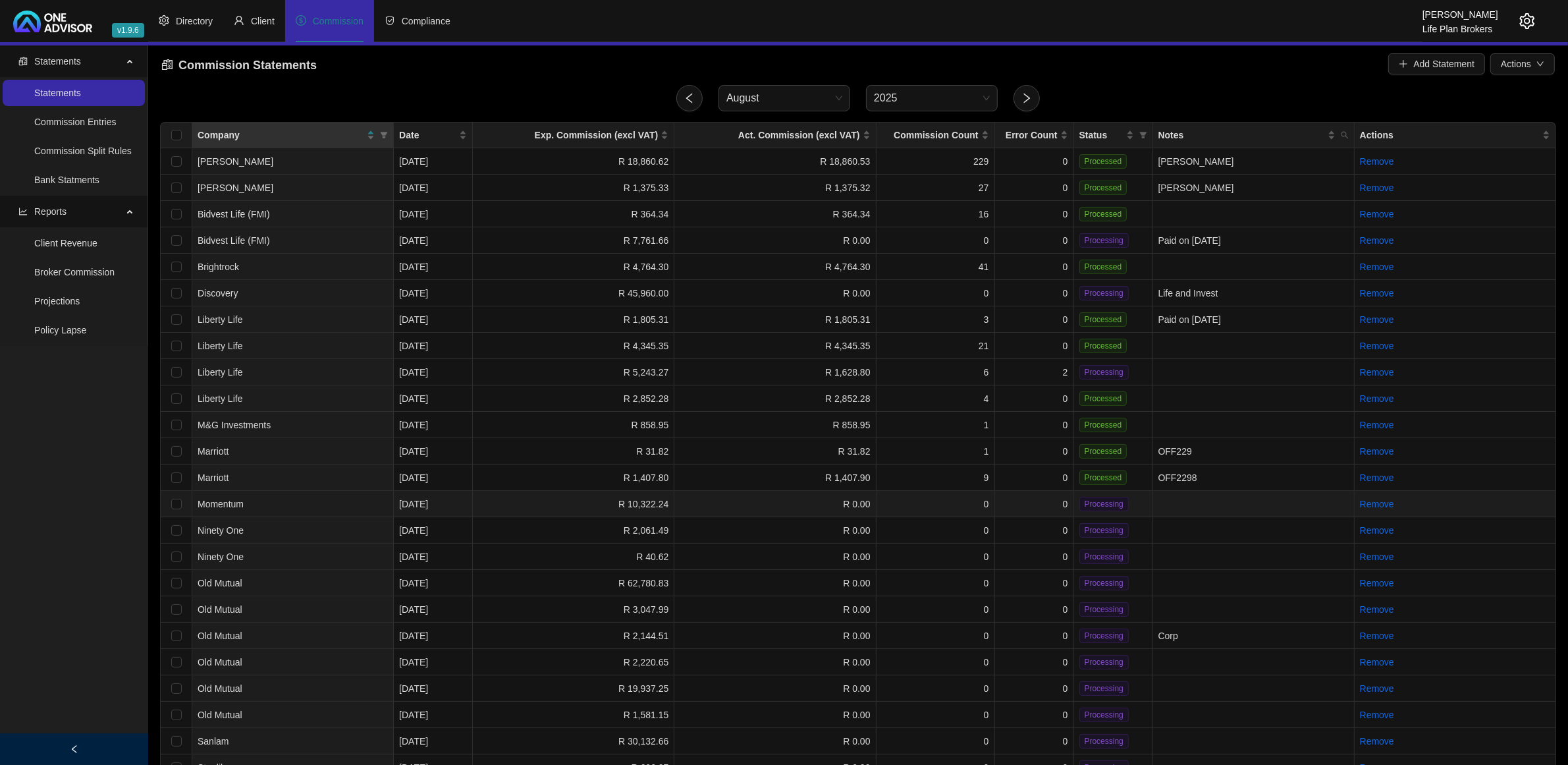
click at [1009, 491] on td "0" at bounding box center [1034, 504] width 79 height 27
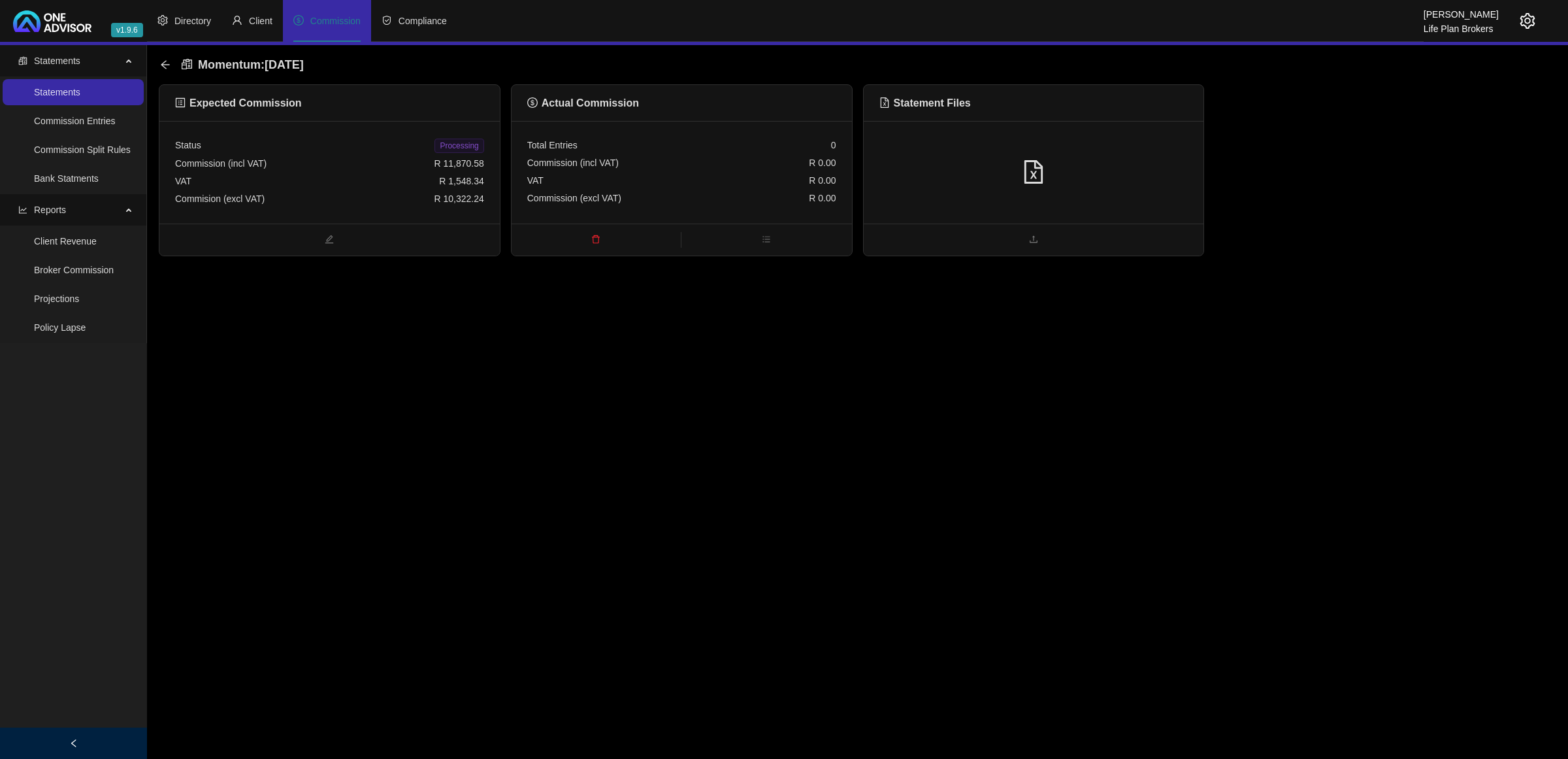
click at [1112, 135] on div at bounding box center [1034, 172] width 341 height 103
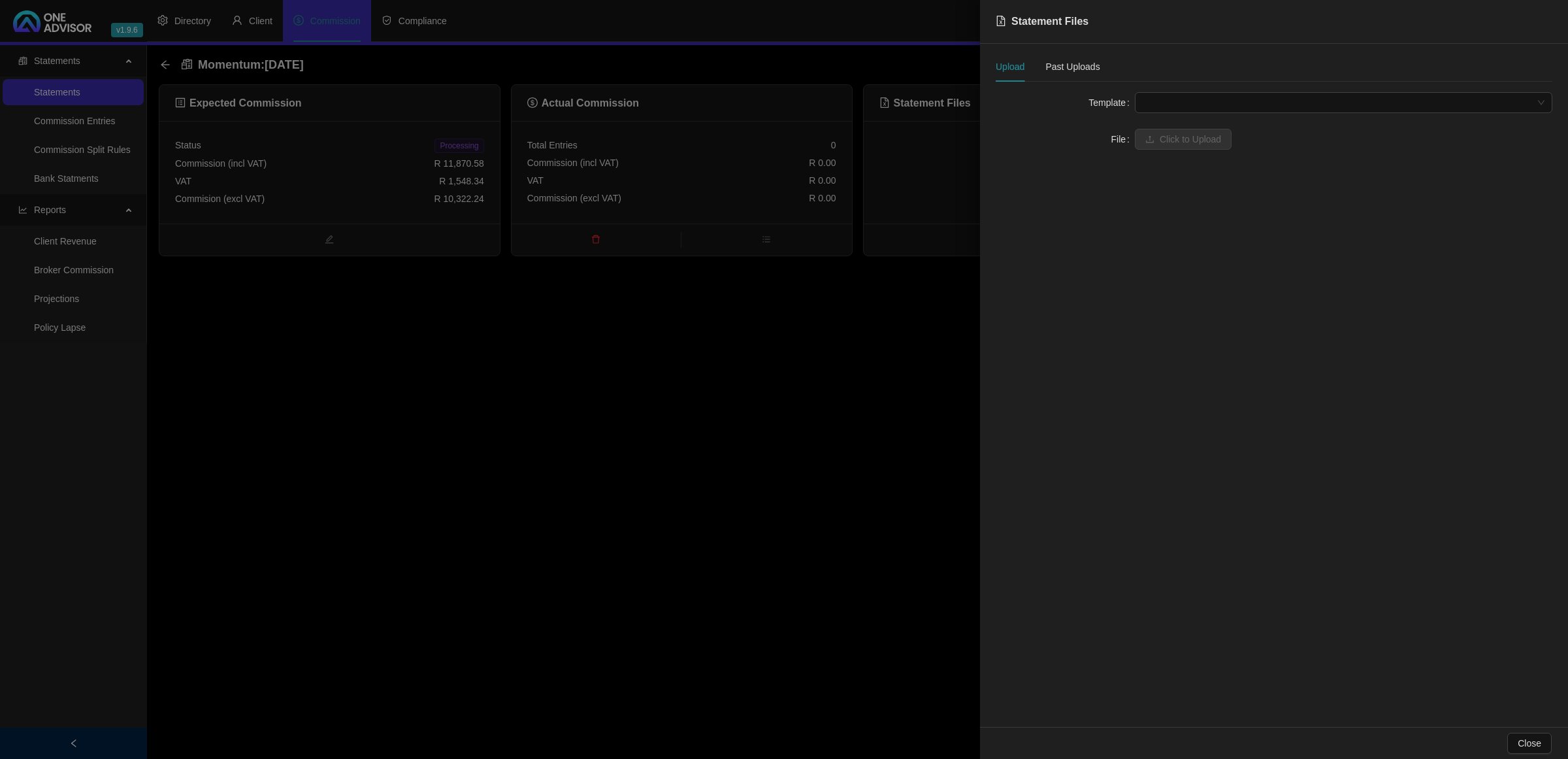
click at [1161, 101] on span at bounding box center [1343, 103] width 402 height 20
click at [1160, 135] on div "Momentum" at bounding box center [1344, 128] width 397 height 14
click at [1160, 141] on span "Click to Upload" at bounding box center [1190, 138] width 62 height 14
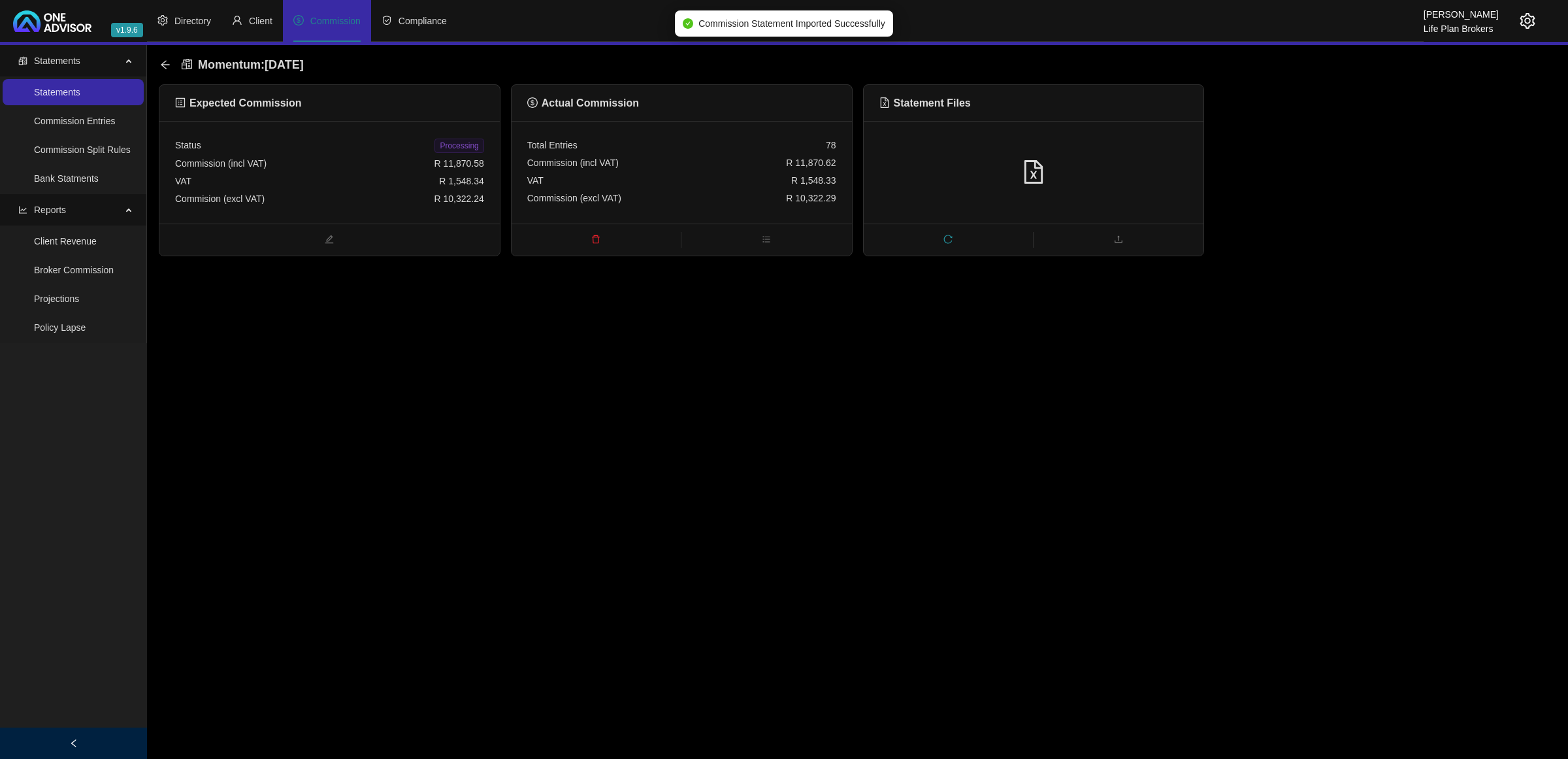
click at [449, 139] on span "Processing" at bounding box center [459, 145] width 49 height 14
click at [167, 64] on icon "arrow-left" at bounding box center [165, 64] width 8 height 8
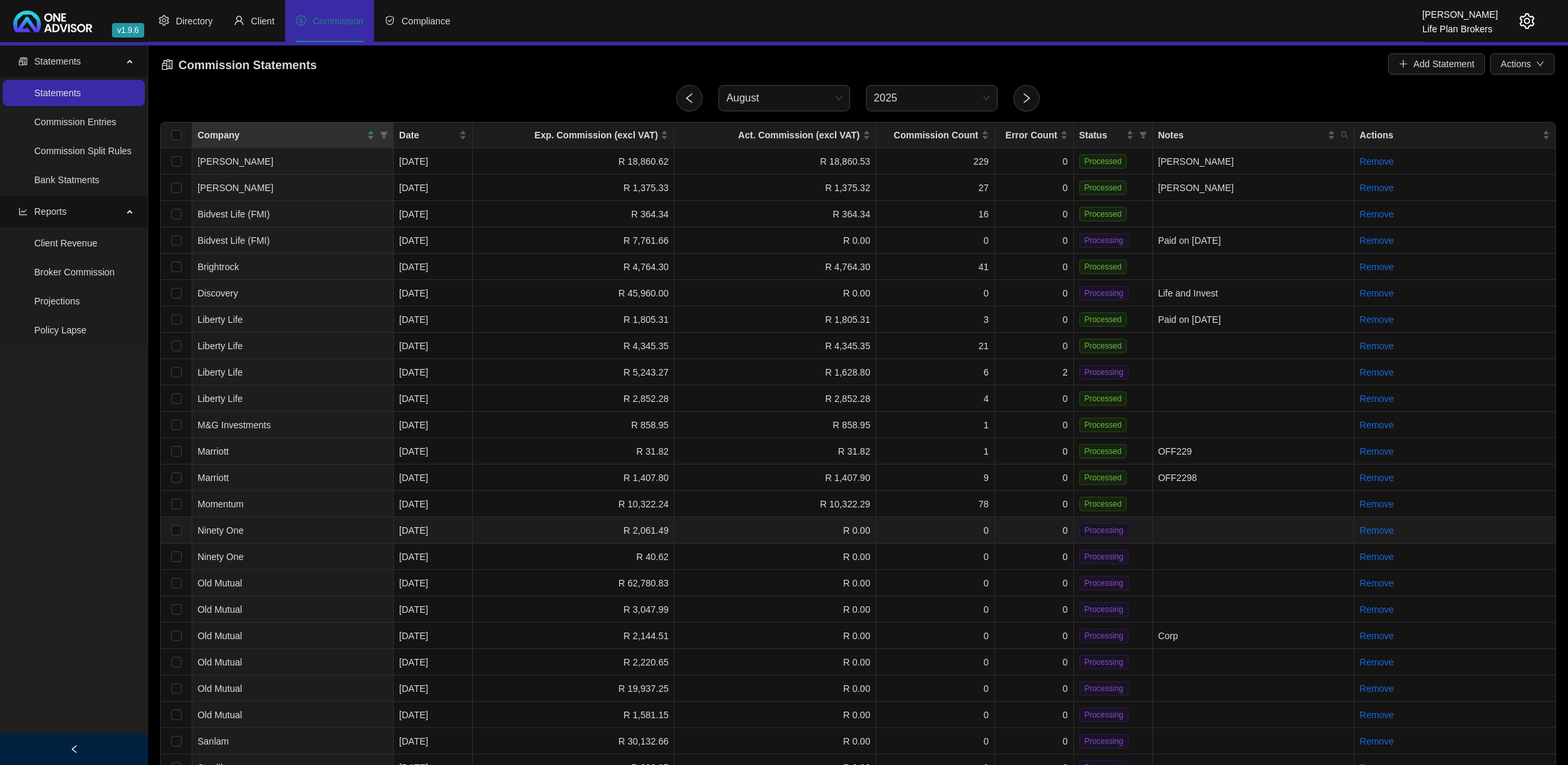
click at [983, 529] on td "0" at bounding box center [936, 530] width 119 height 27
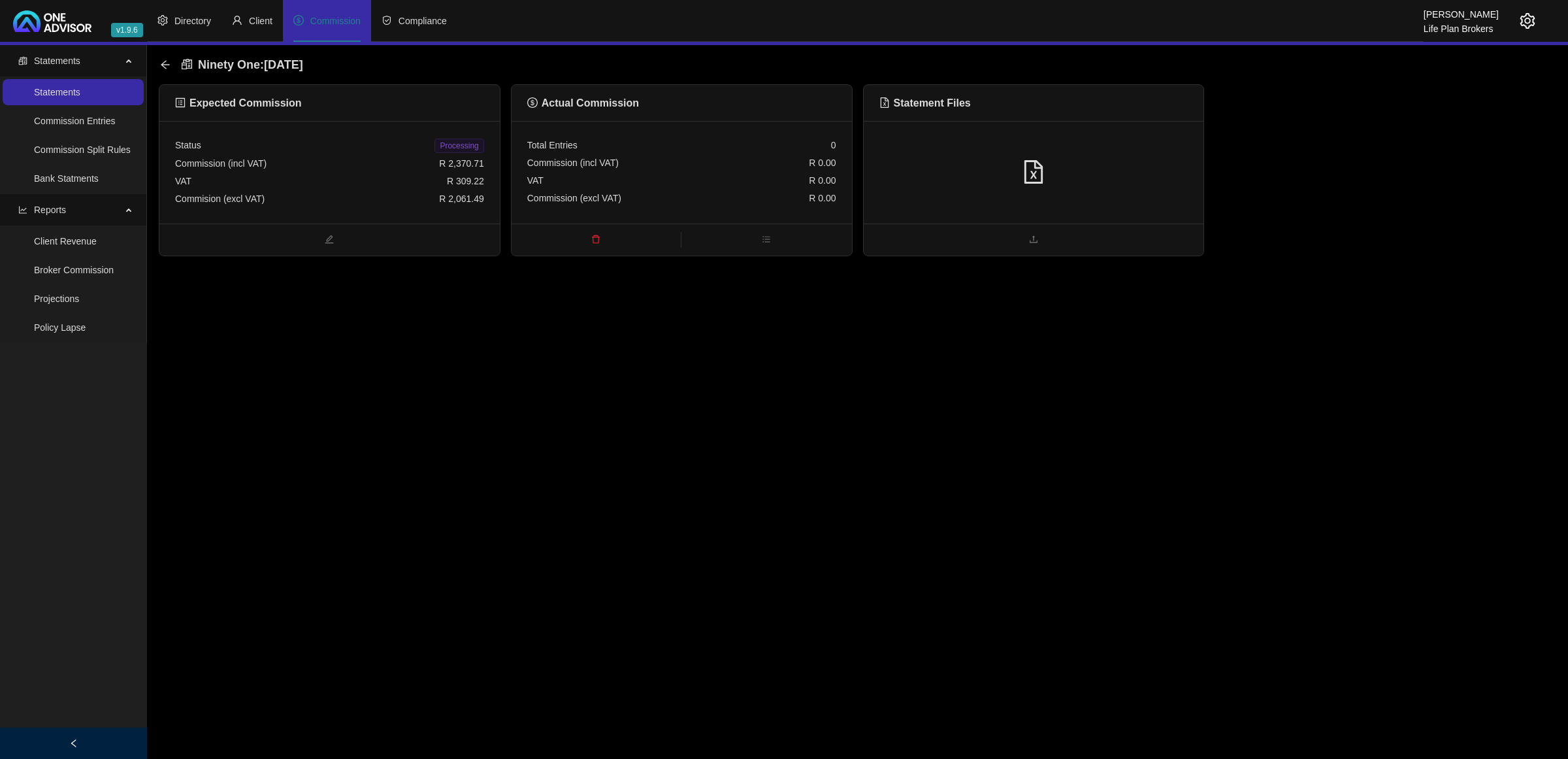
click at [1175, 191] on div at bounding box center [1034, 172] width 341 height 103
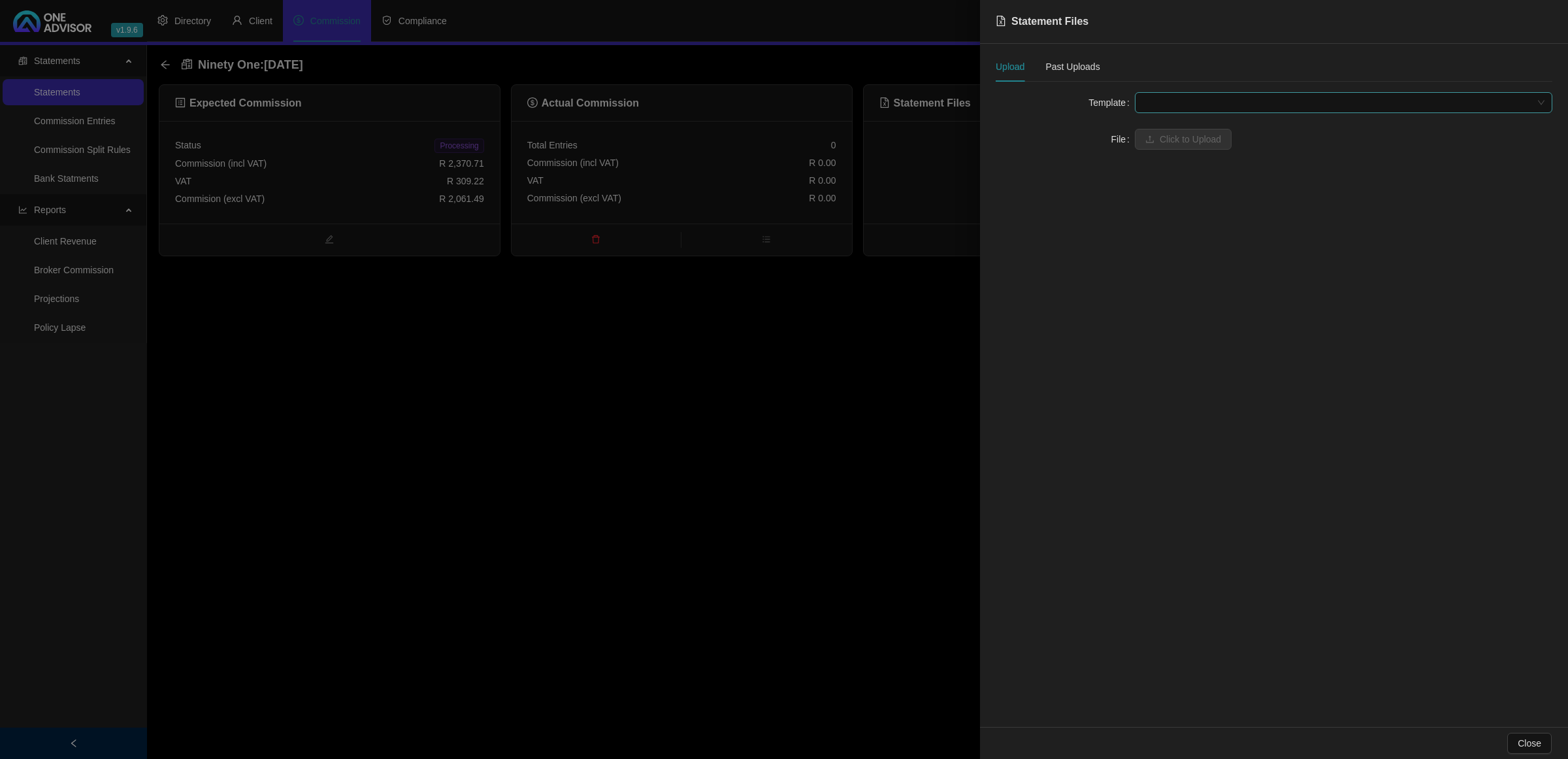
click at [1190, 111] on span at bounding box center [1343, 103] width 402 height 20
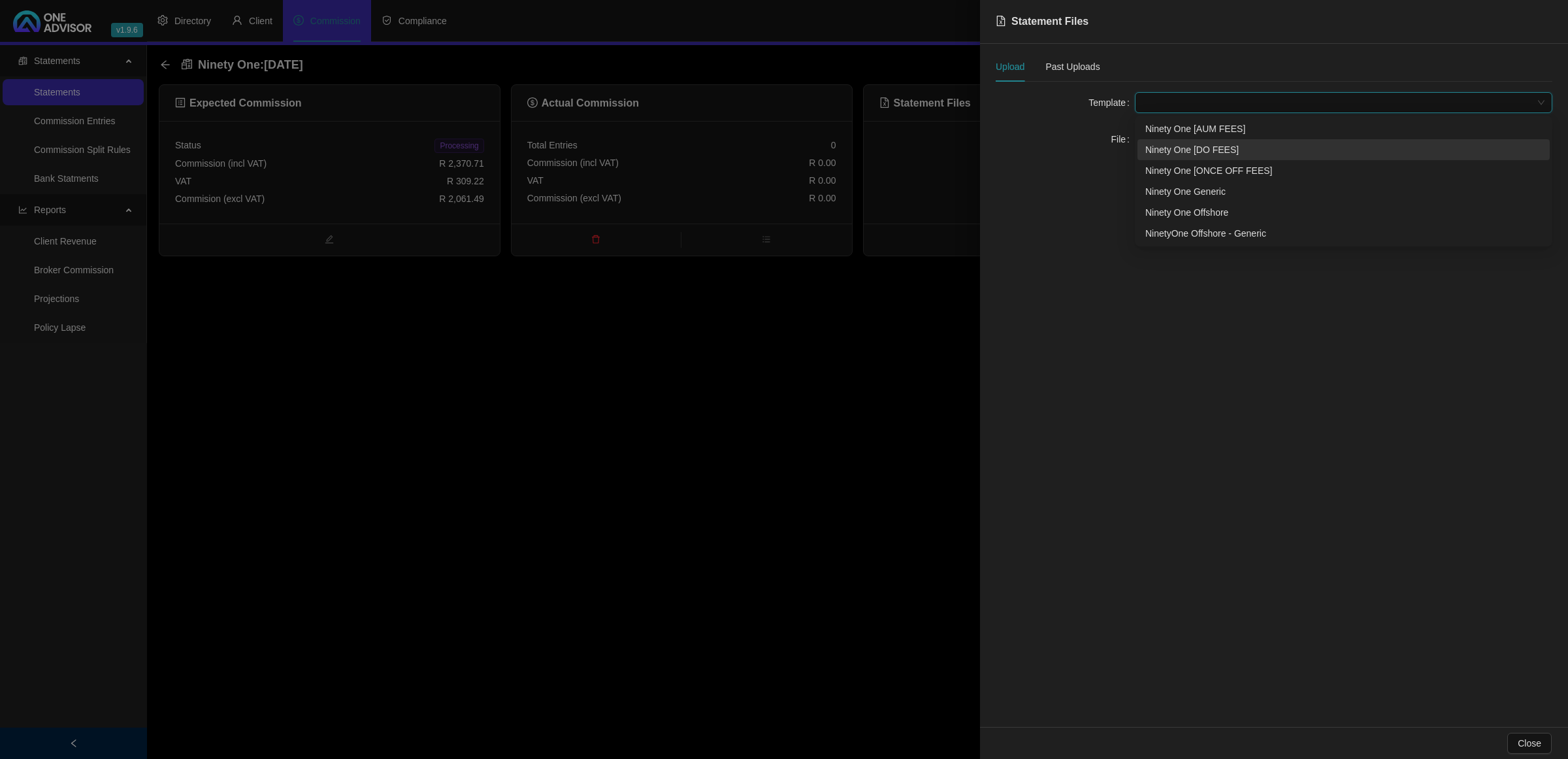
click at [1188, 139] on div "Ninety One [DO FEES]" at bounding box center [1343, 149] width 412 height 21
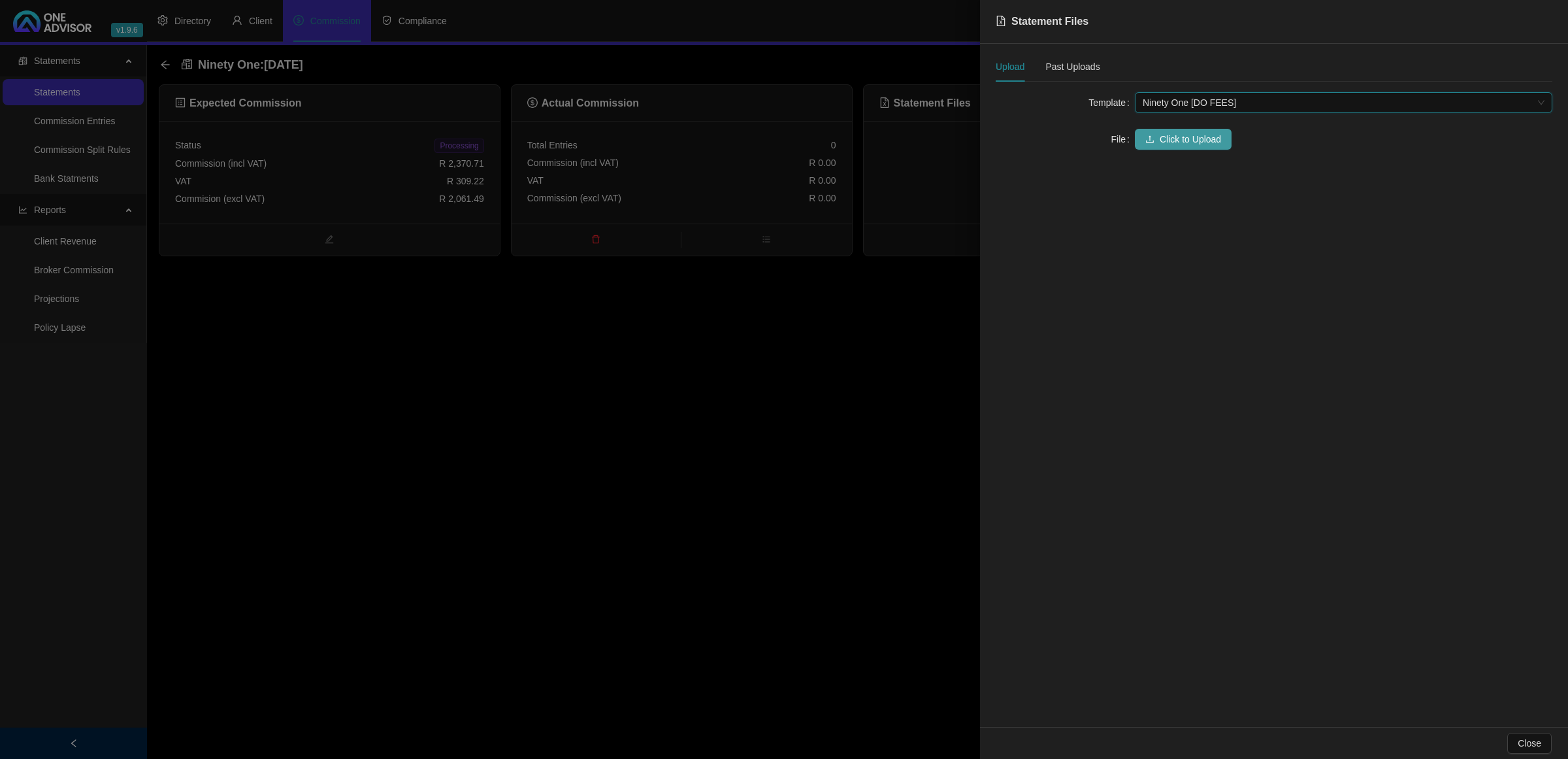
click at [1184, 145] on span "Click to Upload" at bounding box center [1190, 138] width 62 height 14
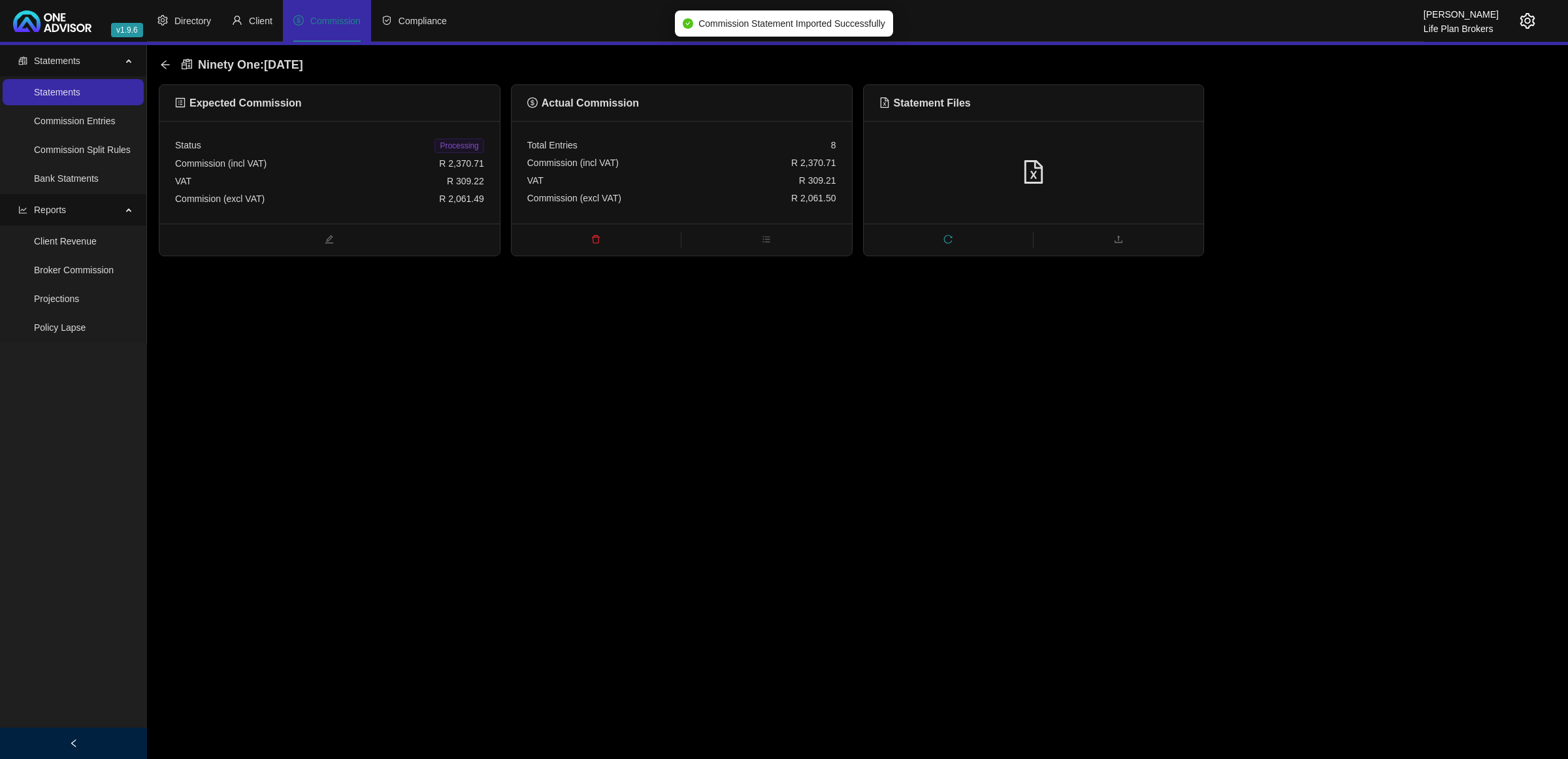
click at [471, 145] on span "Processing" at bounding box center [459, 145] width 49 height 14
click at [163, 69] on icon "arrow-left" at bounding box center [165, 64] width 11 height 11
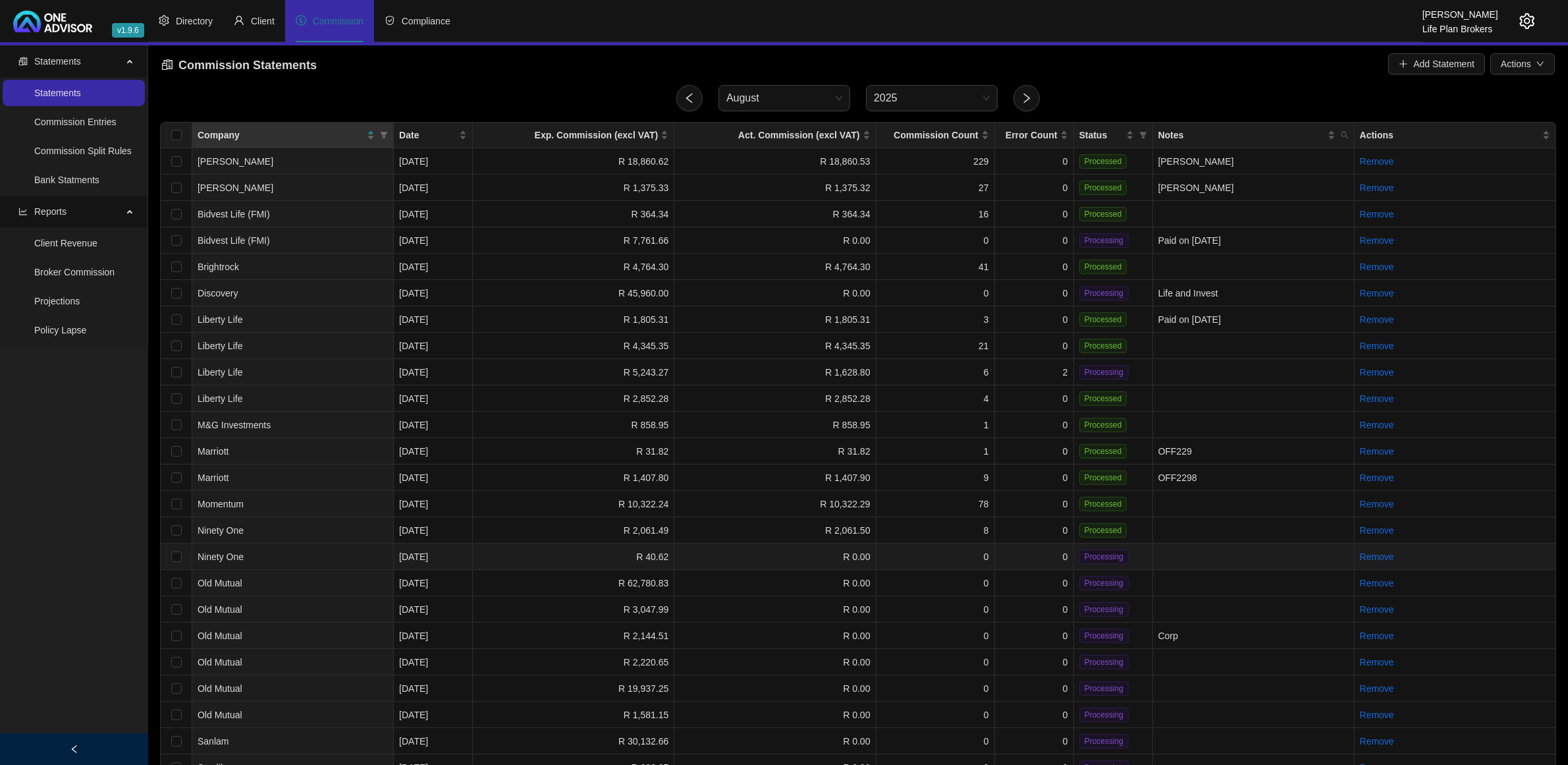
click at [1032, 548] on td "0" at bounding box center [1034, 557] width 79 height 27
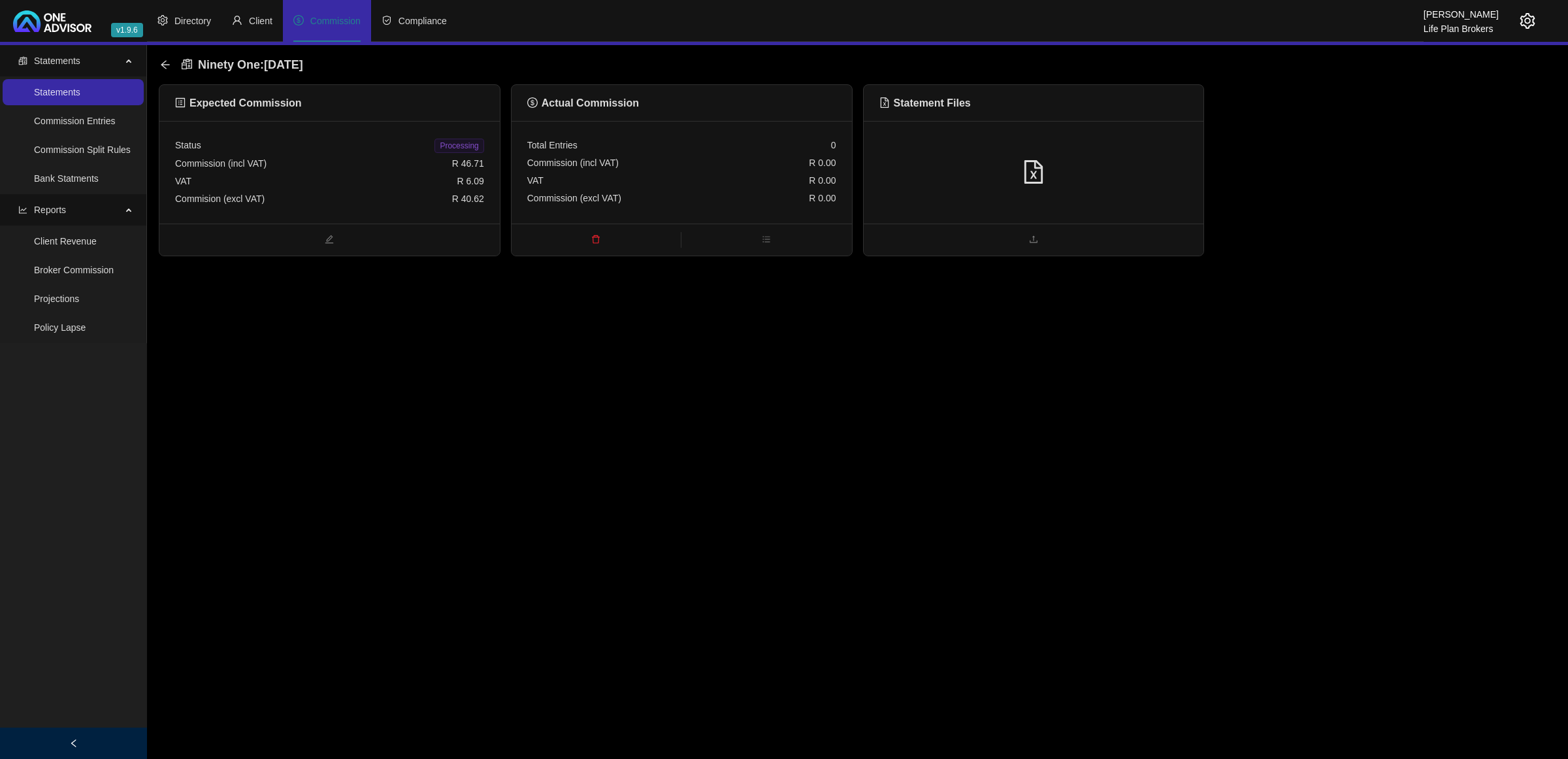
click at [1043, 179] on icon "file-excel" at bounding box center [1034, 171] width 24 height 24
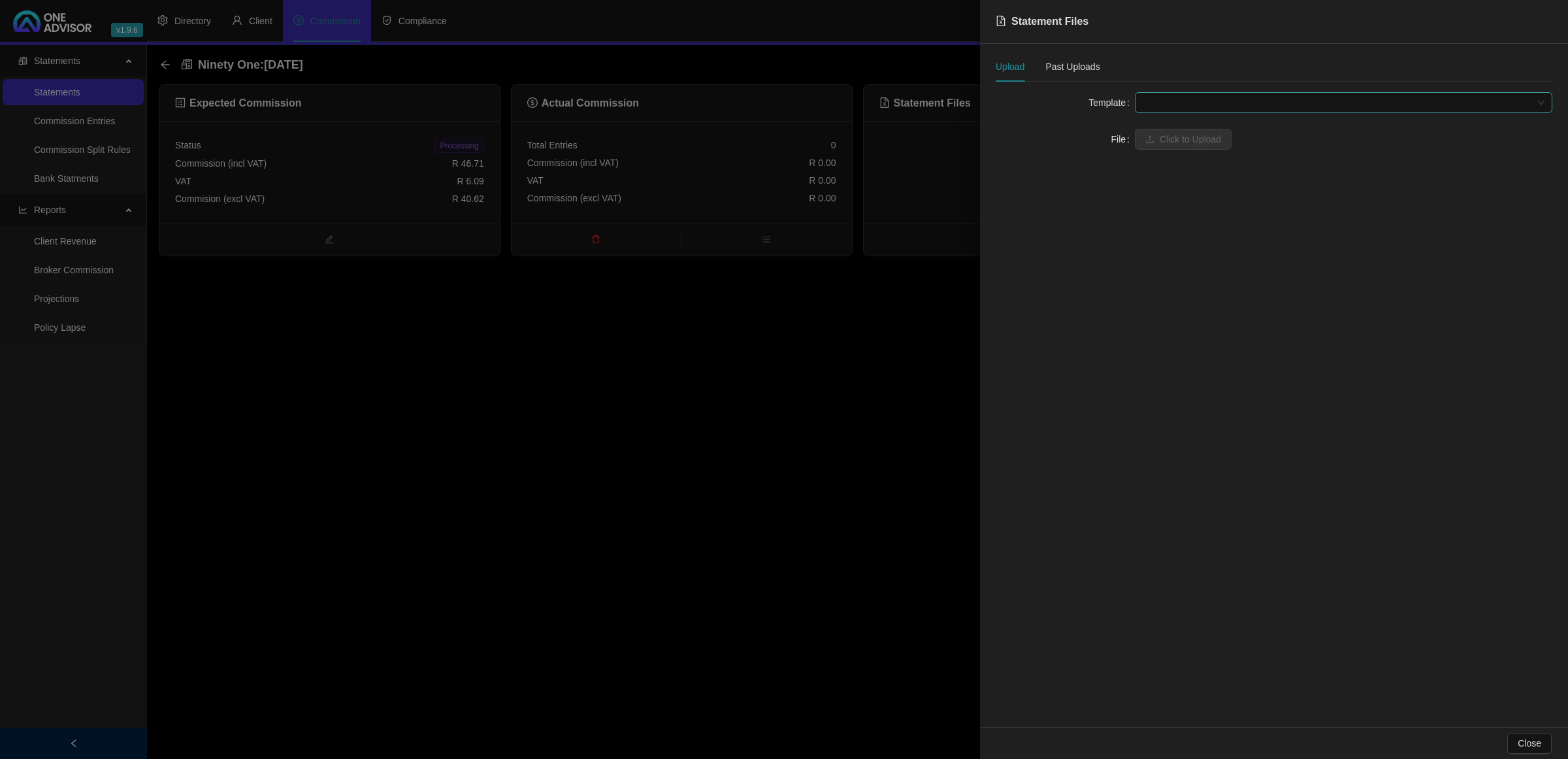
click at [1171, 103] on span at bounding box center [1343, 103] width 402 height 20
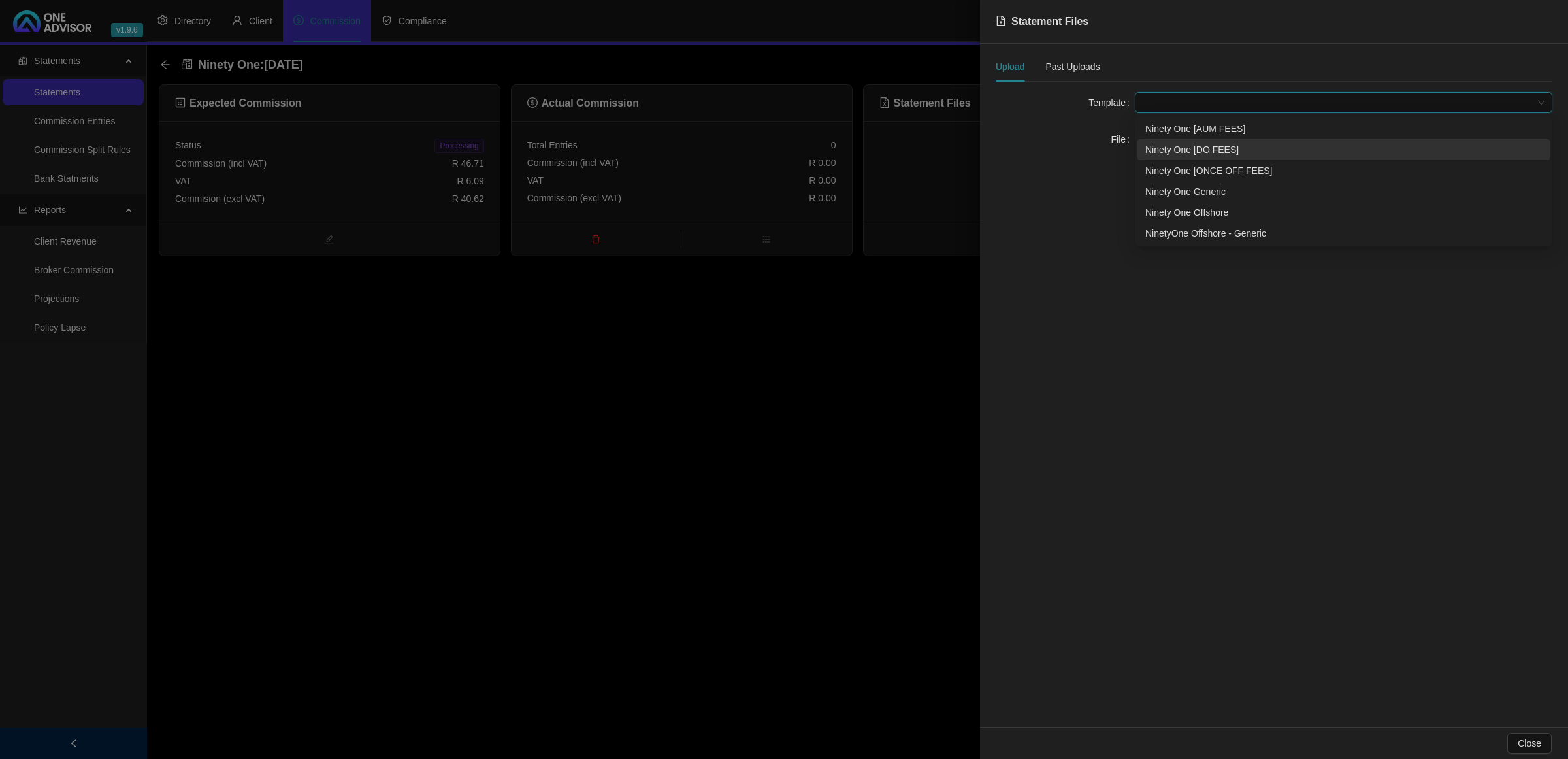
click at [1193, 151] on div "Ninety One [DO FEES]" at bounding box center [1344, 149] width 397 height 14
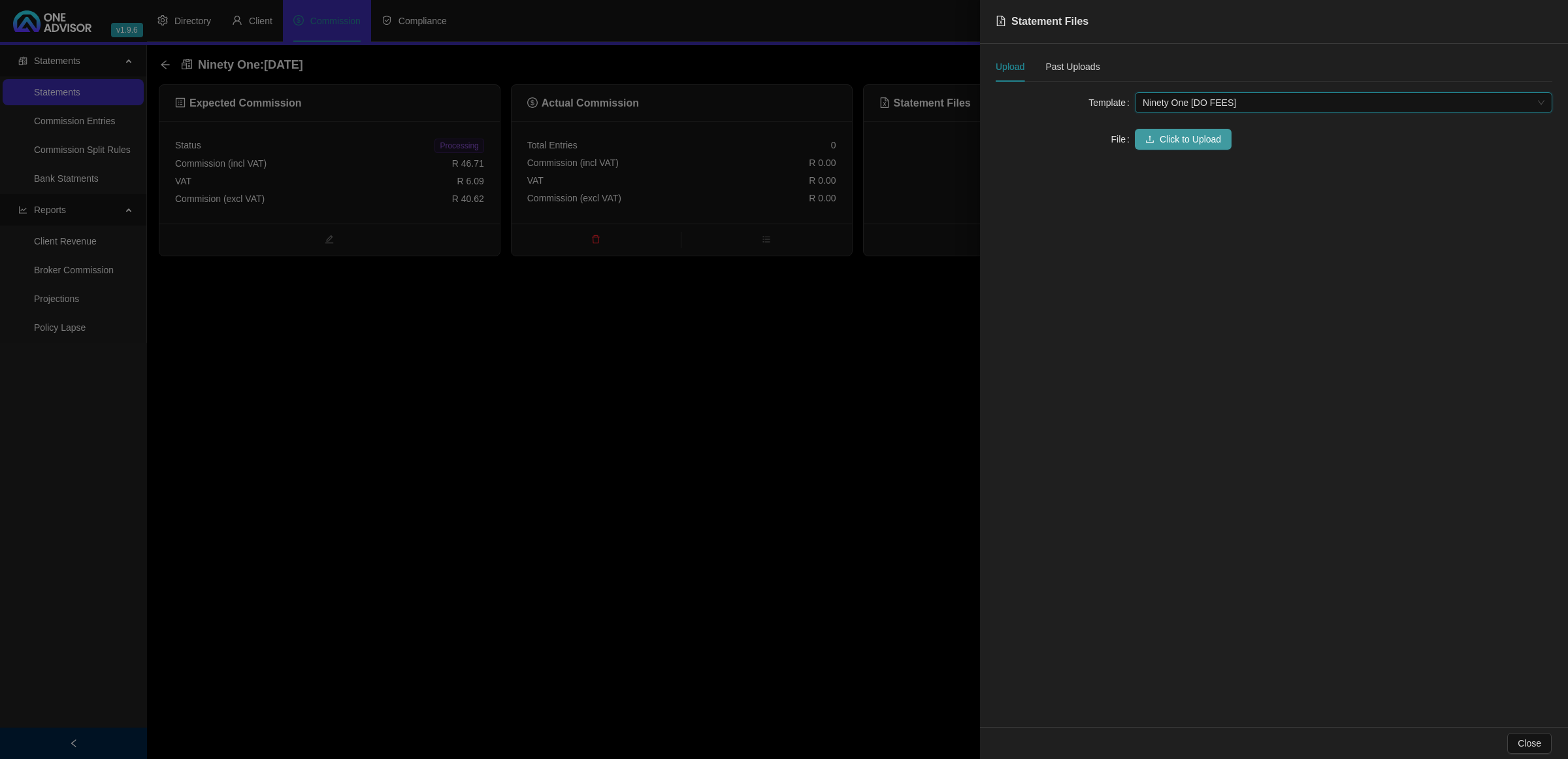
click at [1184, 136] on span "Click to Upload" at bounding box center [1190, 138] width 62 height 14
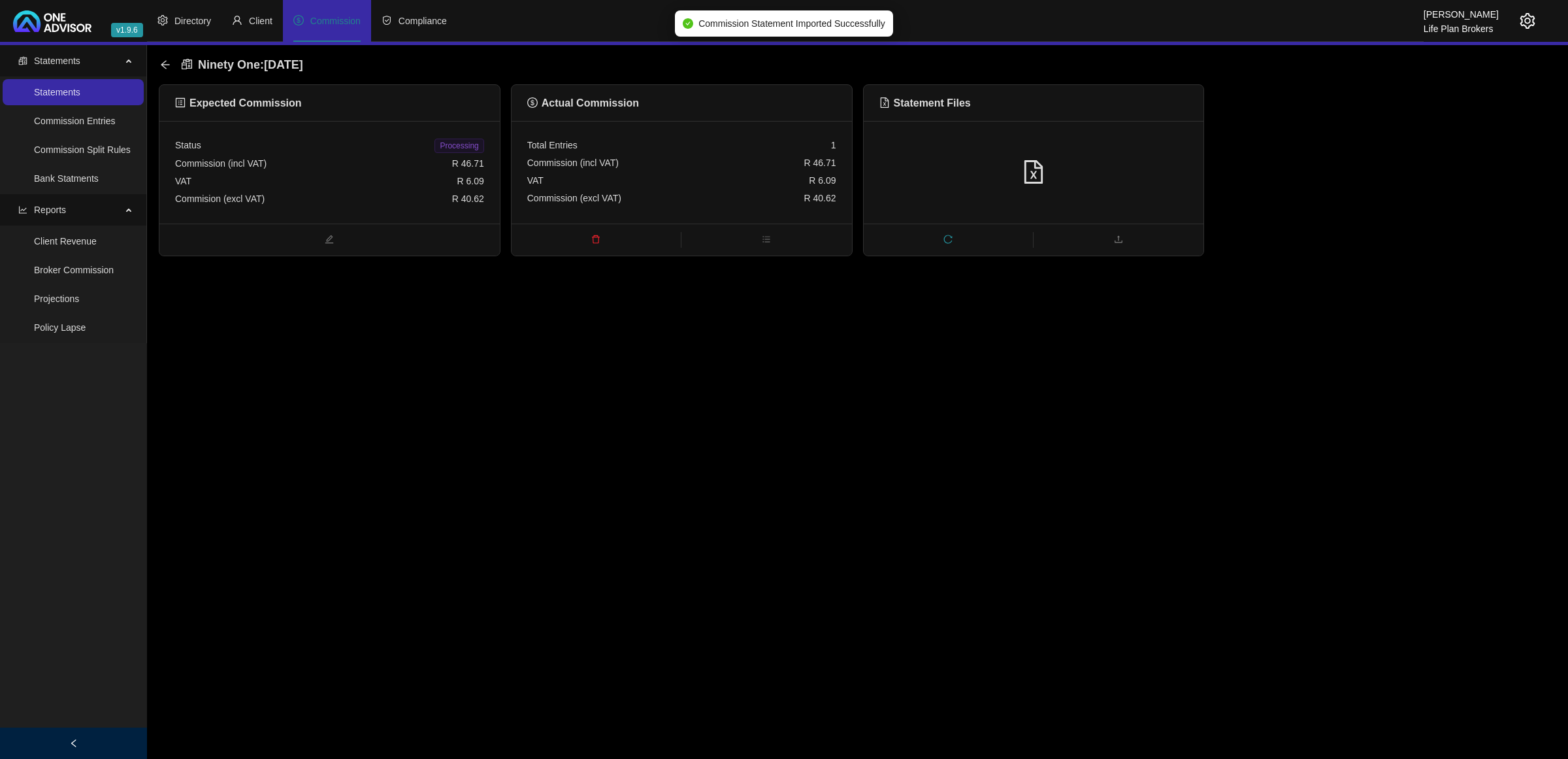
drag, startPoint x: 465, startPoint y: 147, endPoint x: 384, endPoint y: 141, distance: 81.2
click at [464, 147] on span "Processing" at bounding box center [459, 145] width 49 height 14
click at [167, 67] on icon "arrow-left" at bounding box center [165, 64] width 11 height 11
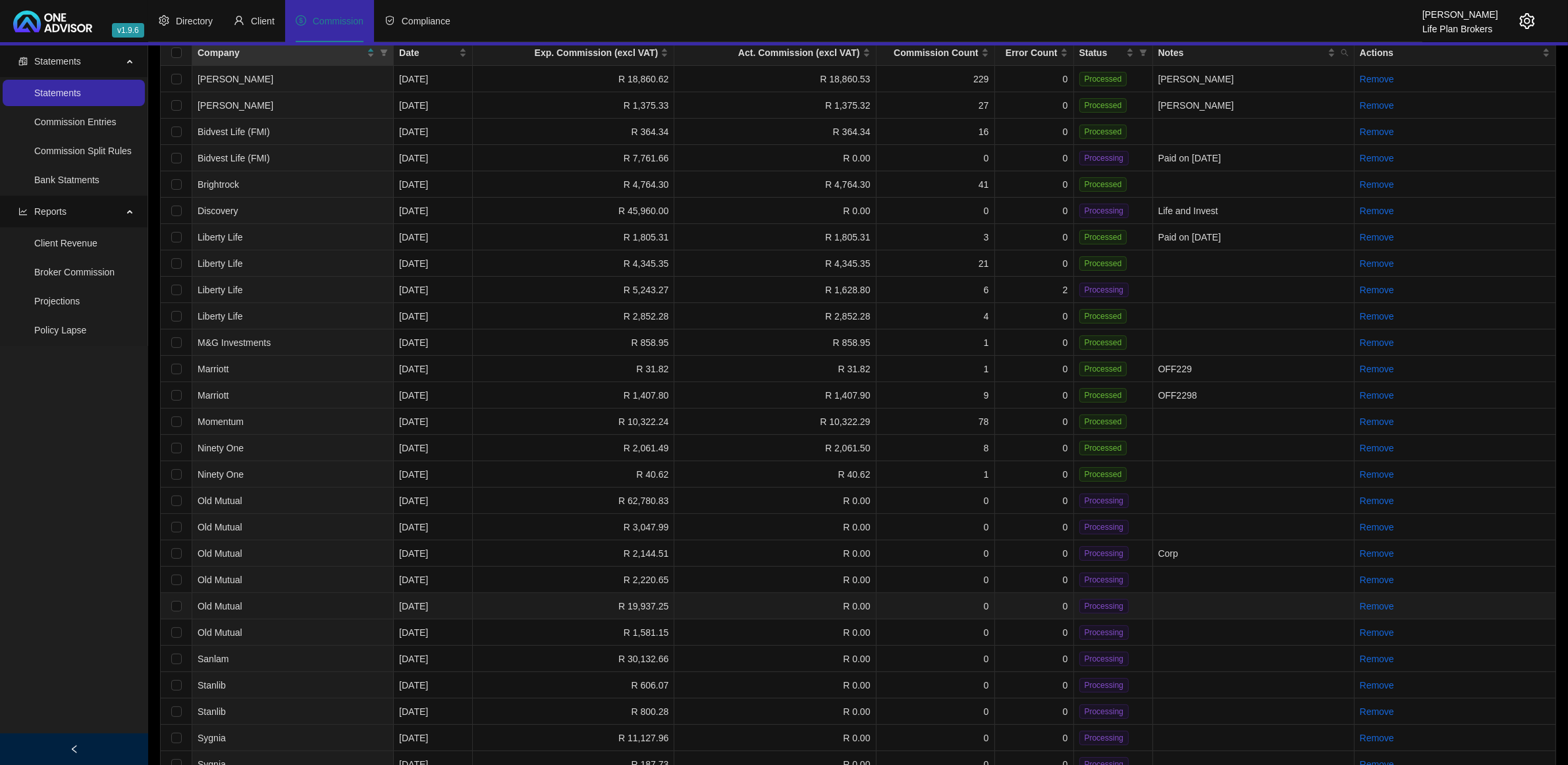
scroll to position [153, 0]
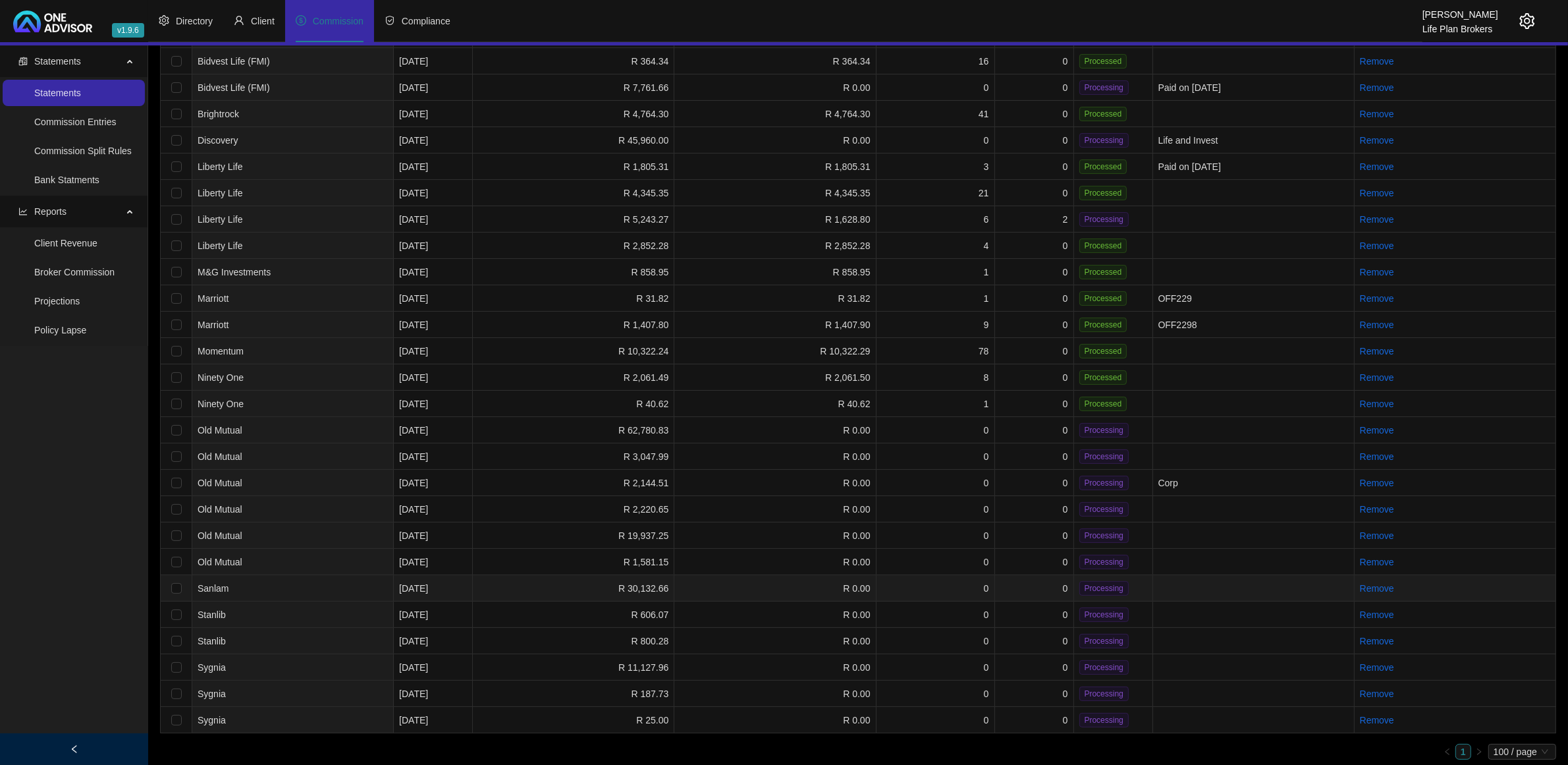
click at [505, 584] on td "R 30,132.66" at bounding box center [573, 588] width 202 height 27
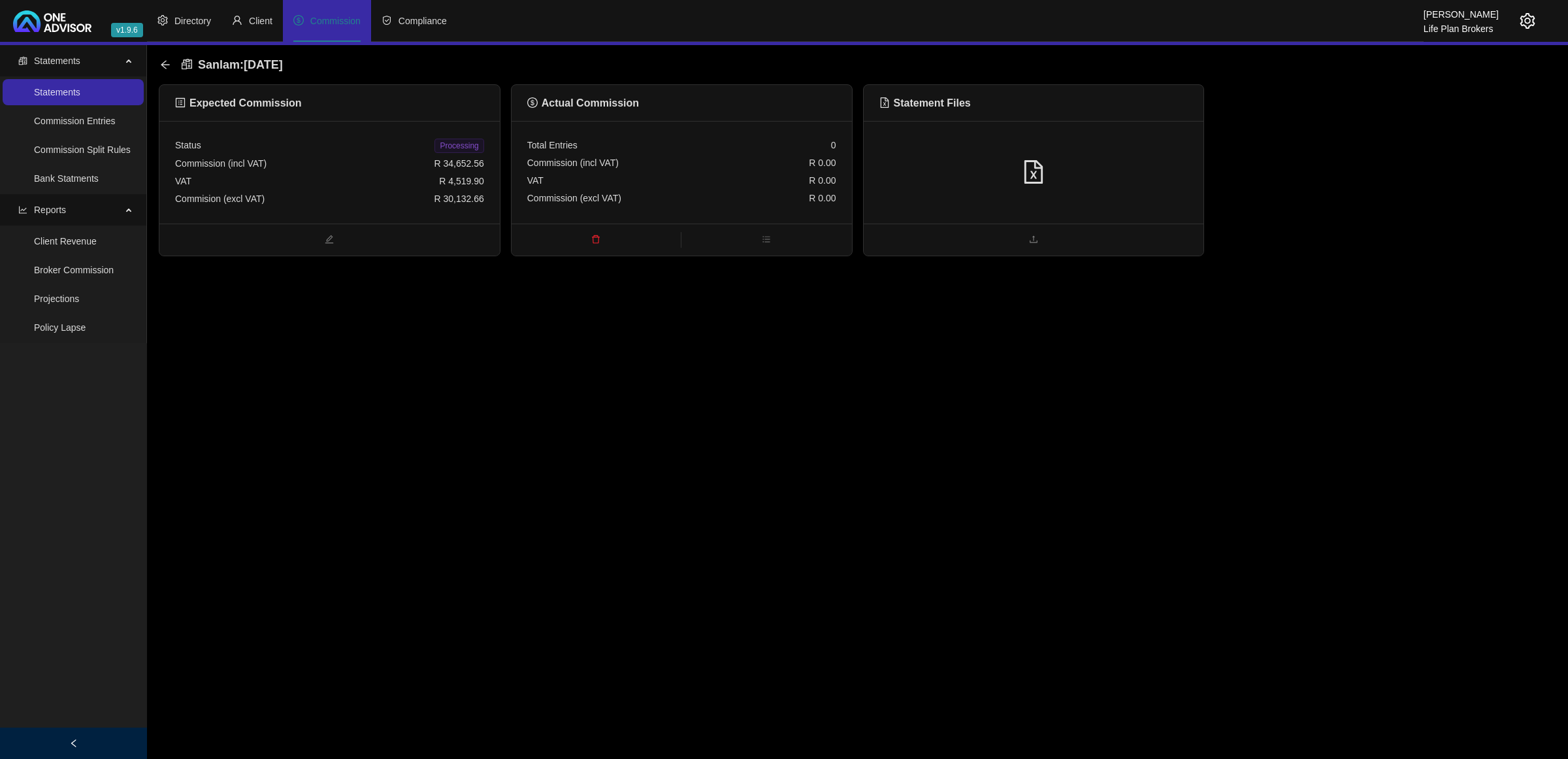
click at [1116, 176] on div at bounding box center [1034, 172] width 309 height 25
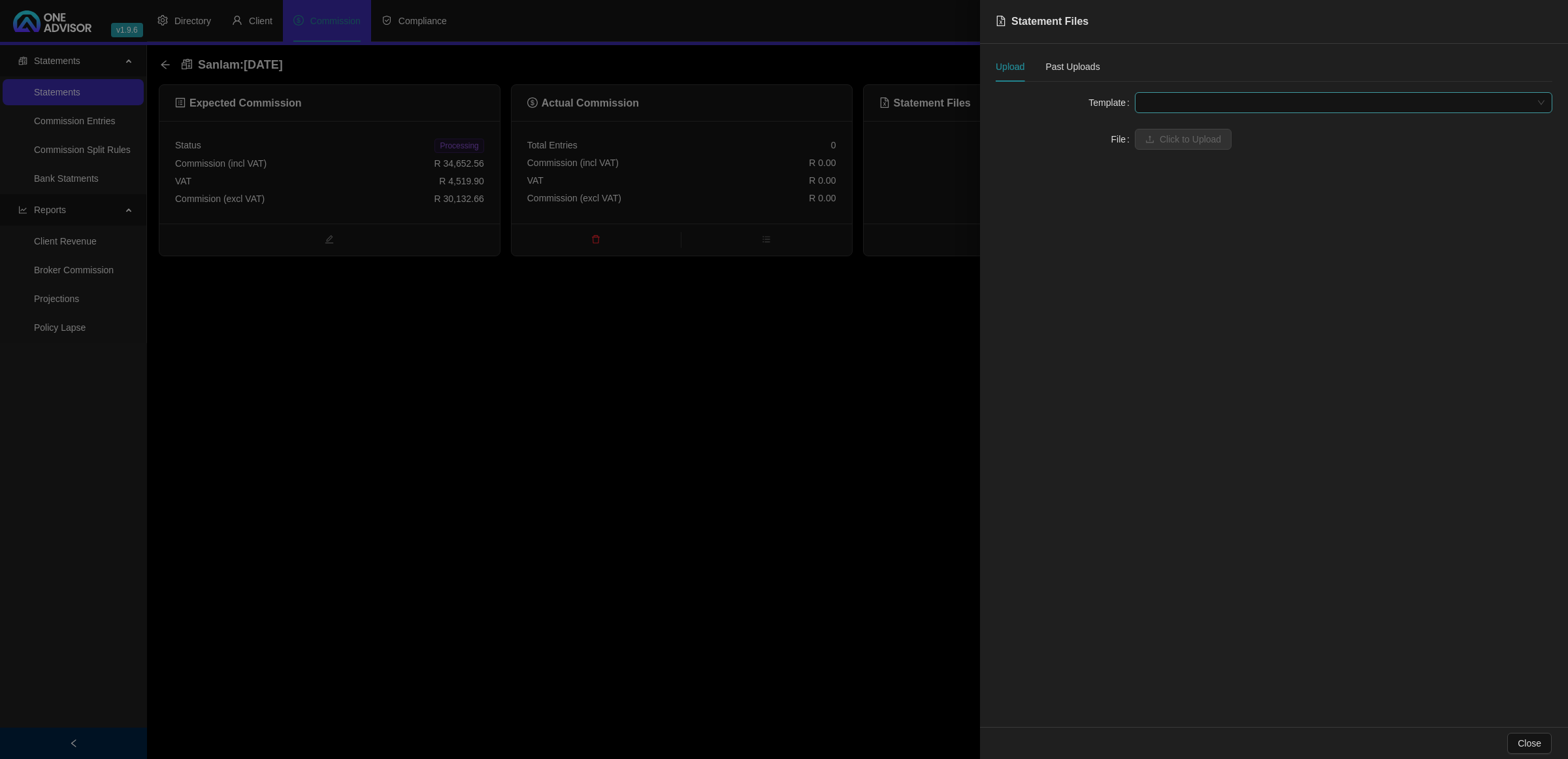
click at [1163, 109] on span at bounding box center [1343, 103] width 402 height 20
click at [1168, 151] on div "Sanlam" at bounding box center [1344, 149] width 397 height 14
click at [1189, 137] on span "Click to Upload" at bounding box center [1190, 138] width 62 height 14
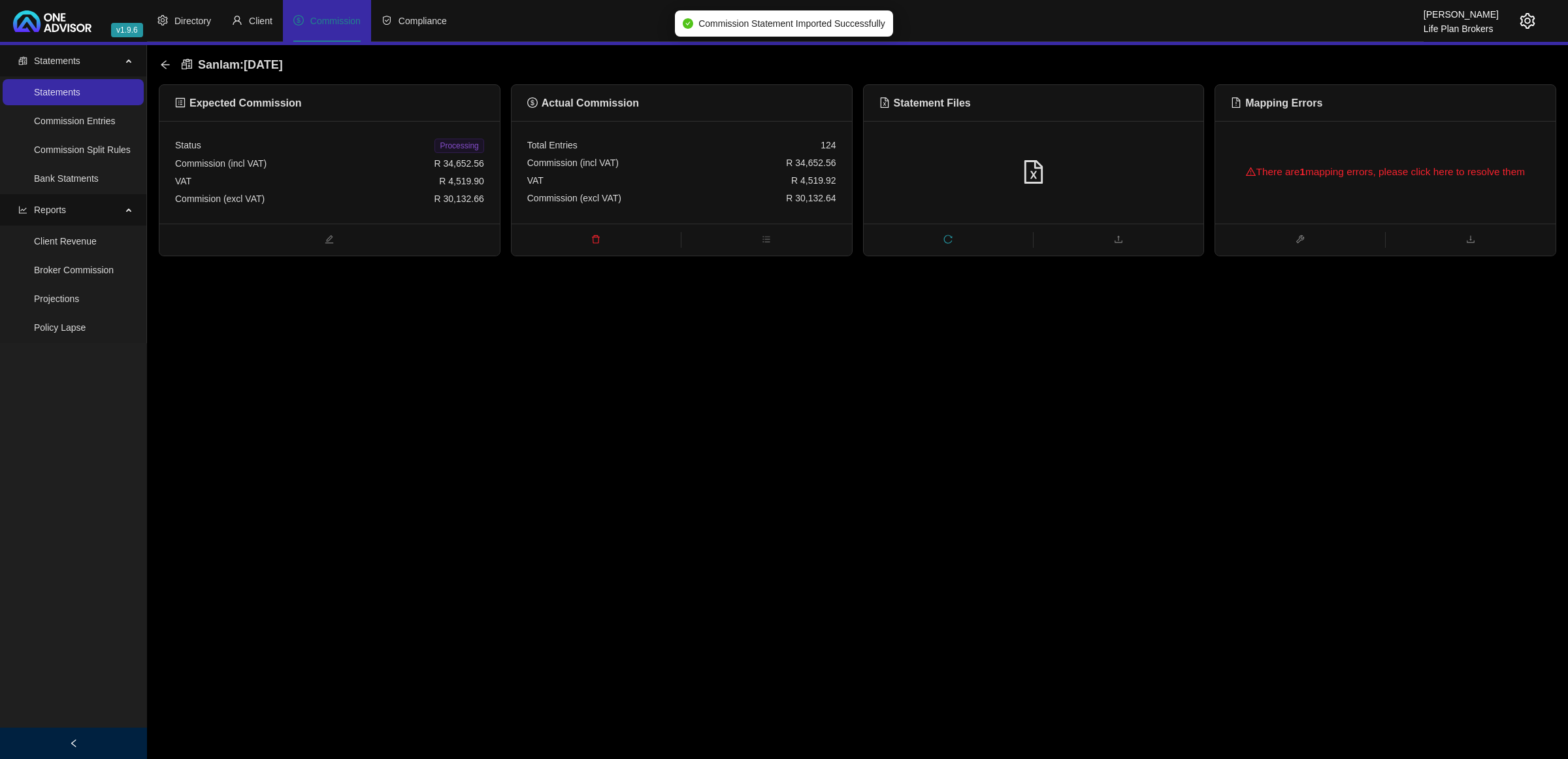
click at [1340, 190] on div "There are 1 mapping errors, please click here to resolve them" at bounding box center [1385, 171] width 309 height 42
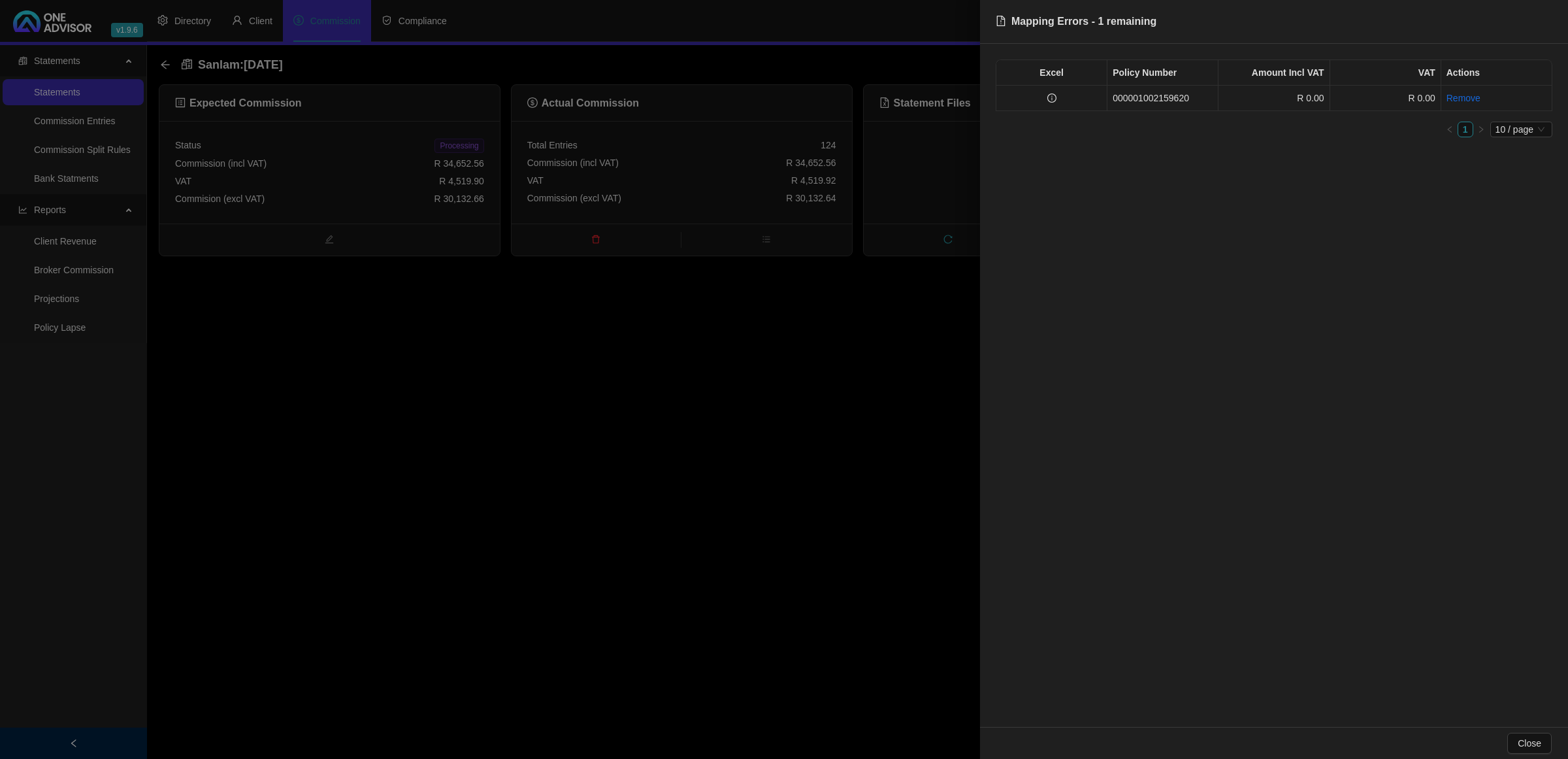
click at [1059, 96] on td at bounding box center [1052, 98] width 111 height 26
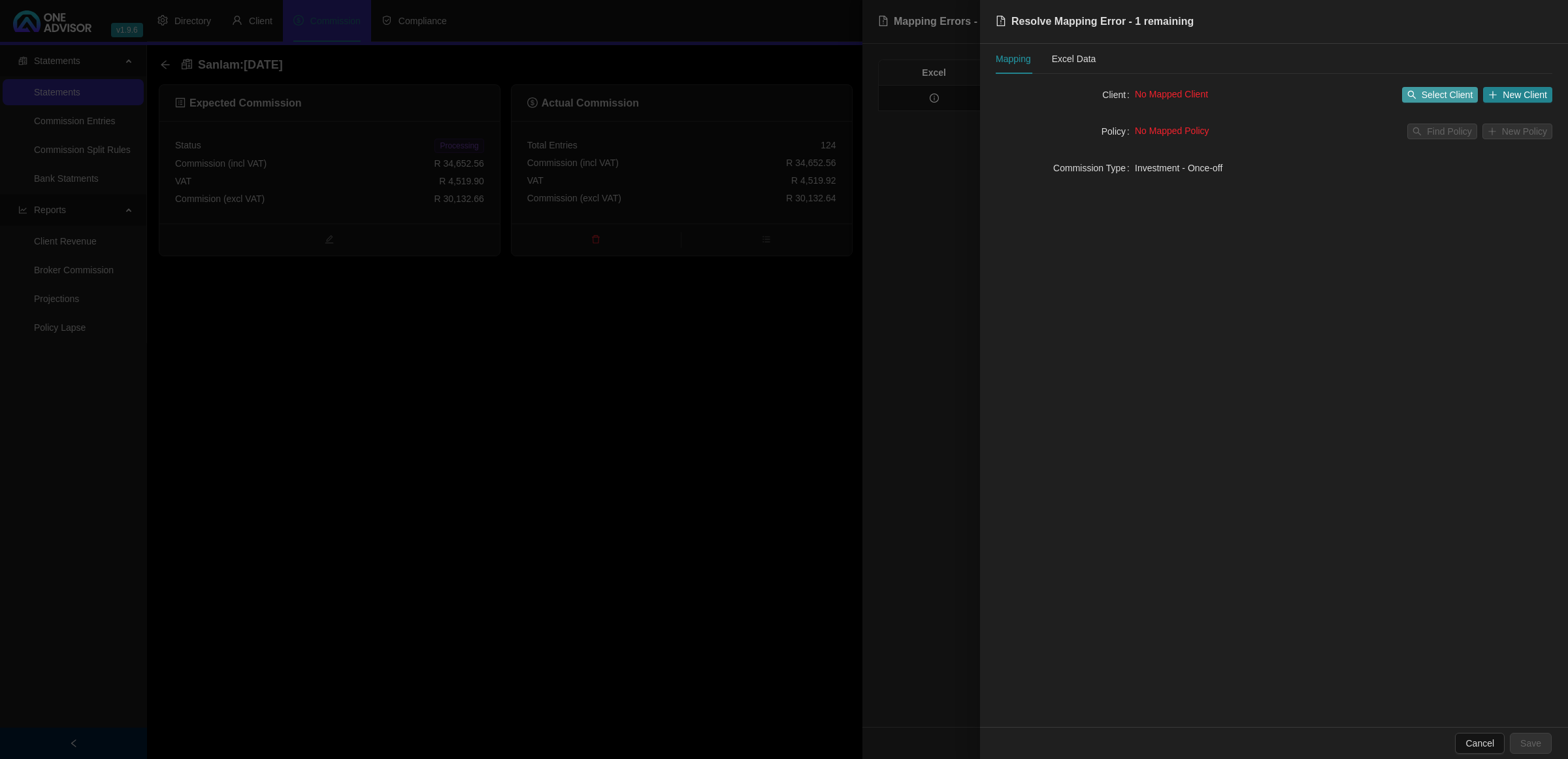
click at [1453, 91] on span "Select Client" at bounding box center [1447, 94] width 52 height 14
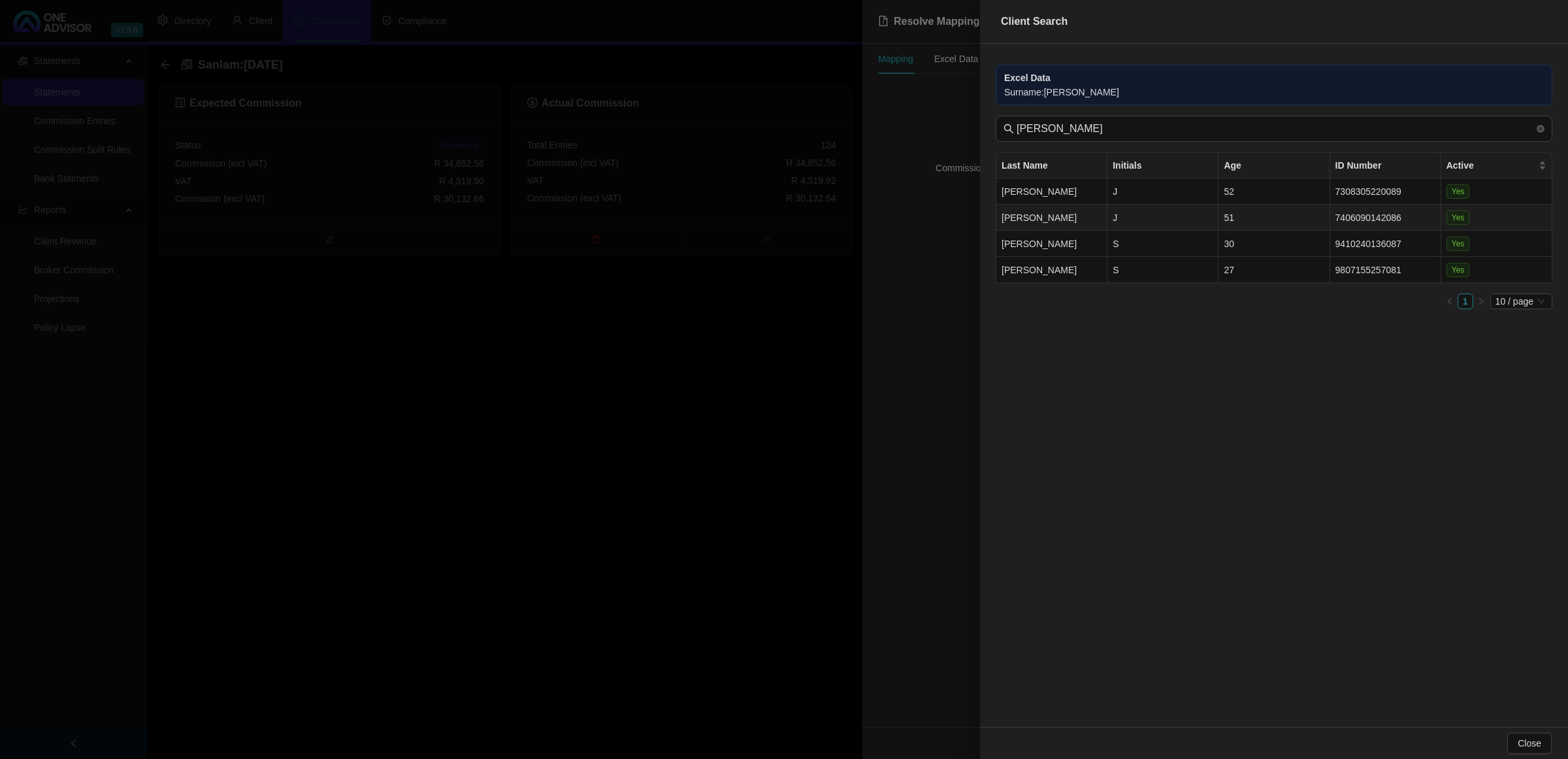
click at [1180, 207] on td "J" at bounding box center [1163, 217] width 111 height 26
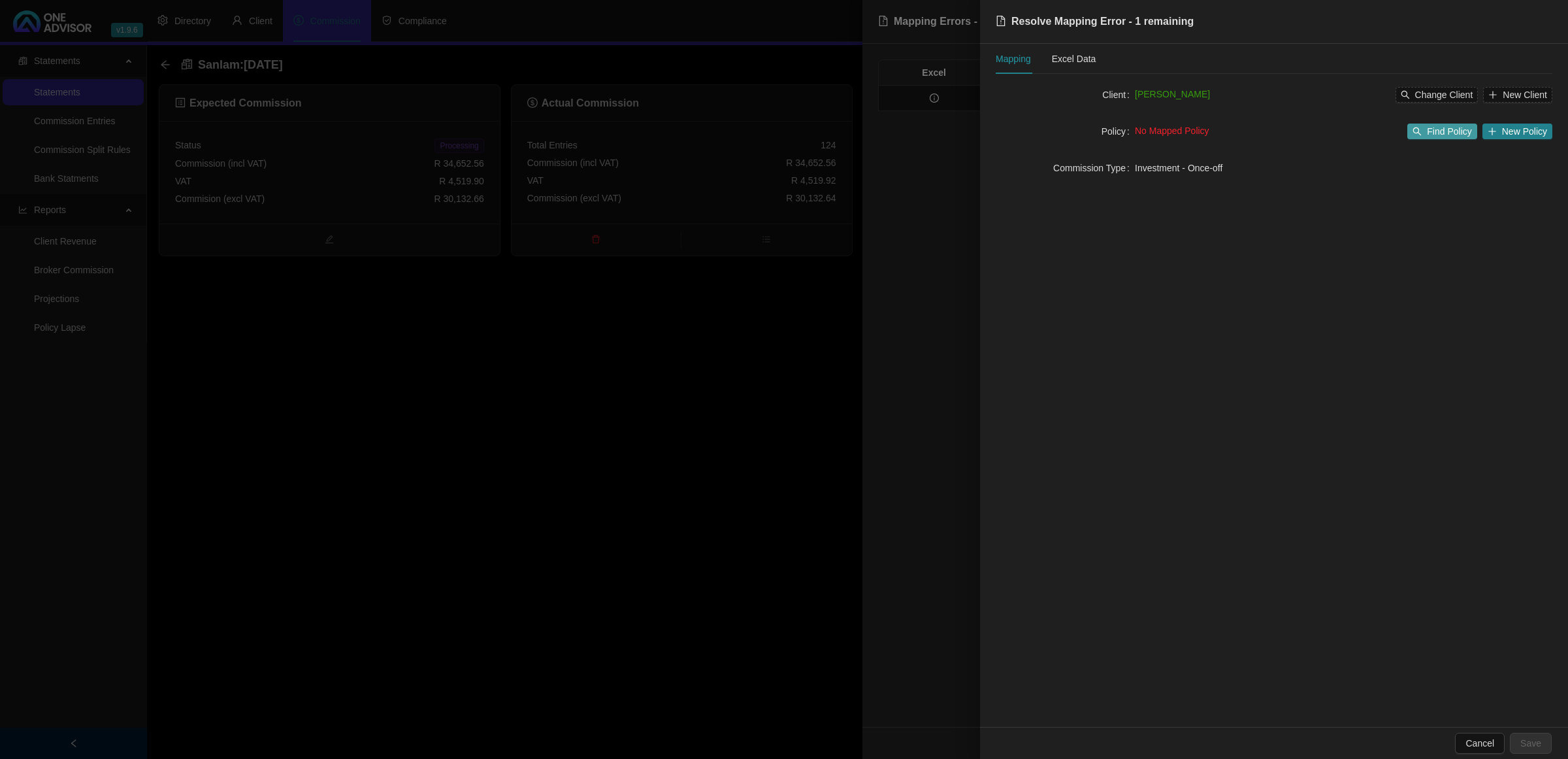
click at [1431, 129] on span "Find Policy" at bounding box center [1449, 131] width 44 height 14
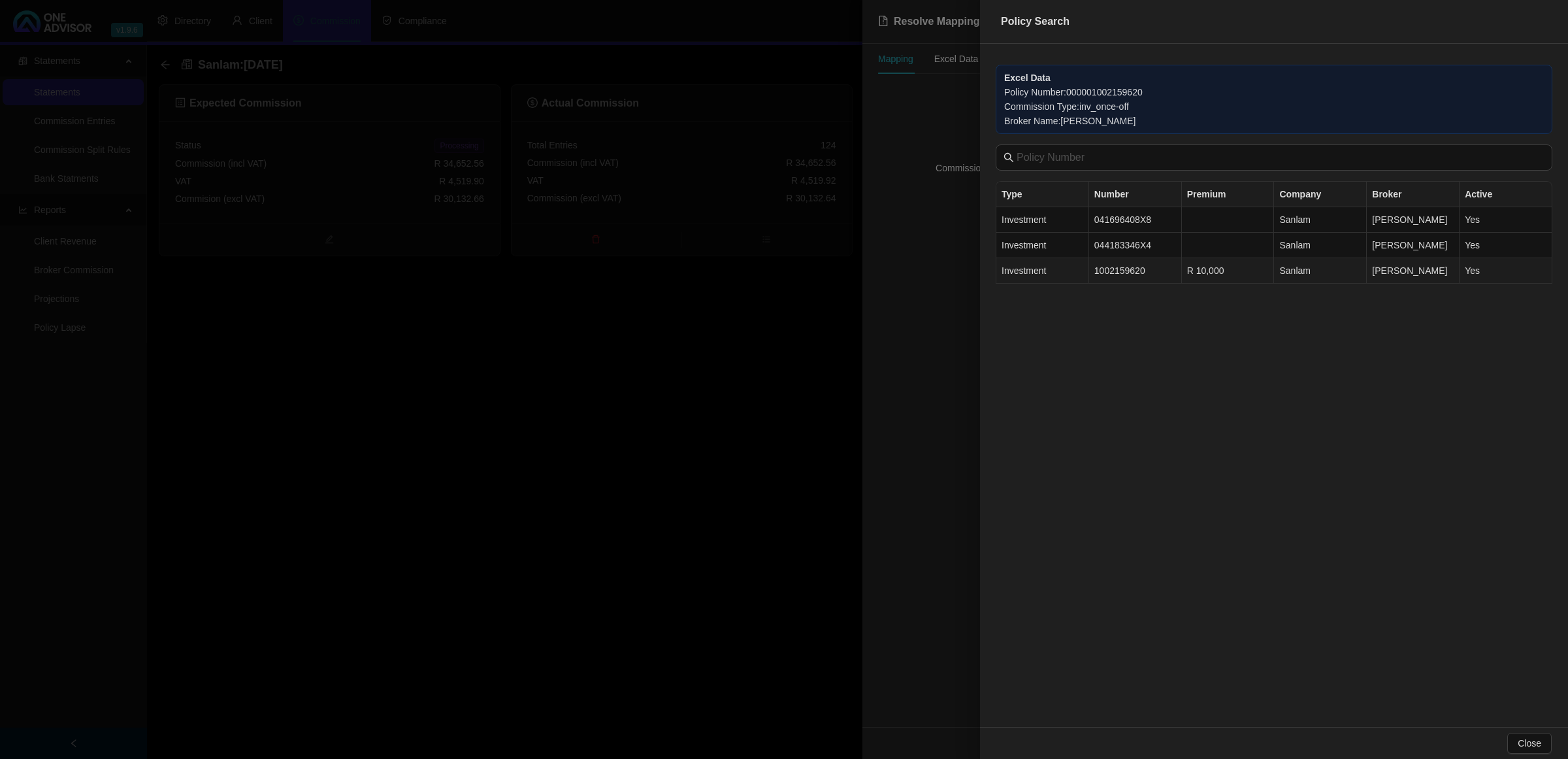
click at [1114, 277] on td "1002159620" at bounding box center [1135, 271] width 93 height 26
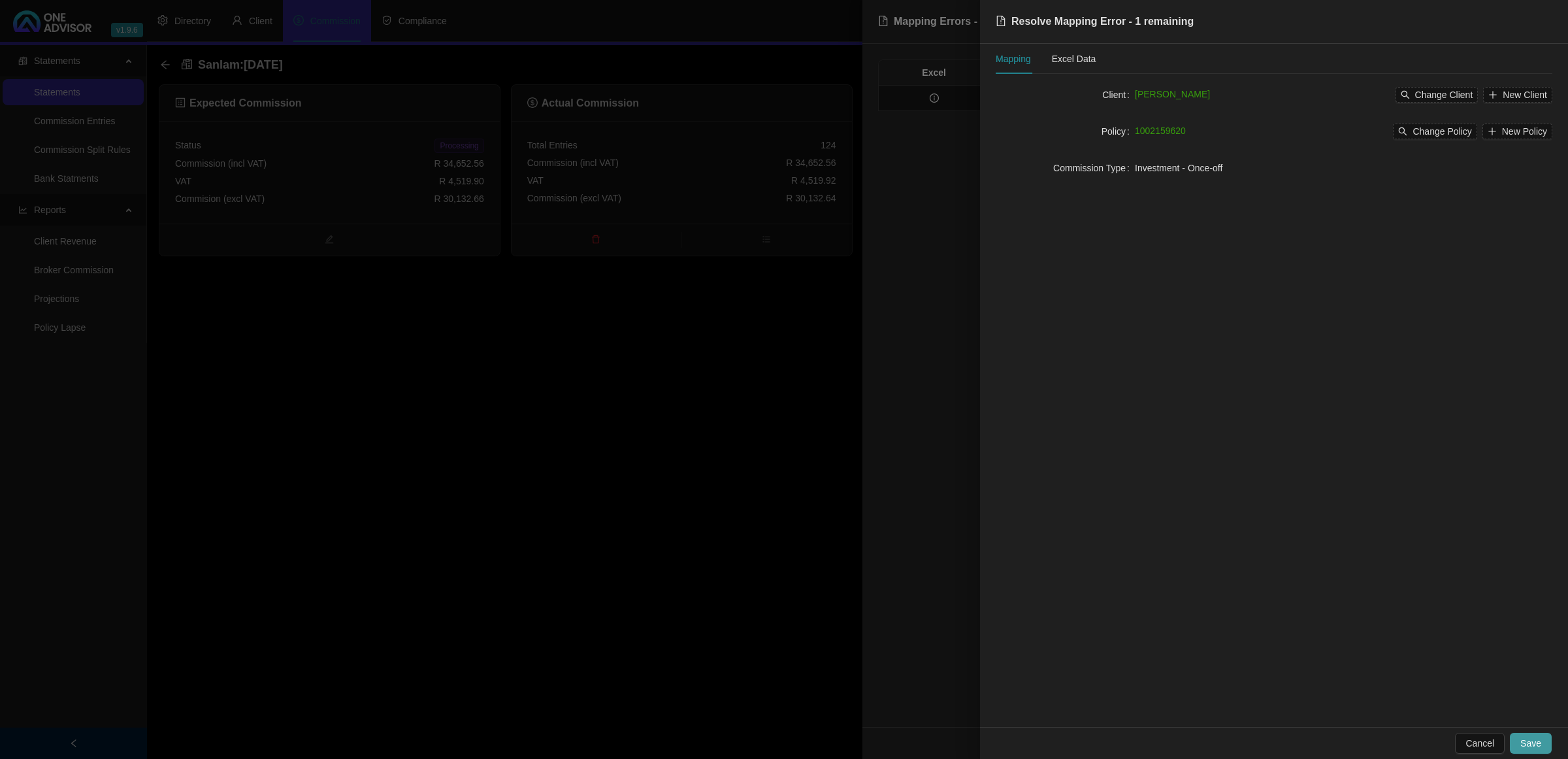
click at [1533, 743] on span "Save" at bounding box center [1530, 743] width 21 height 14
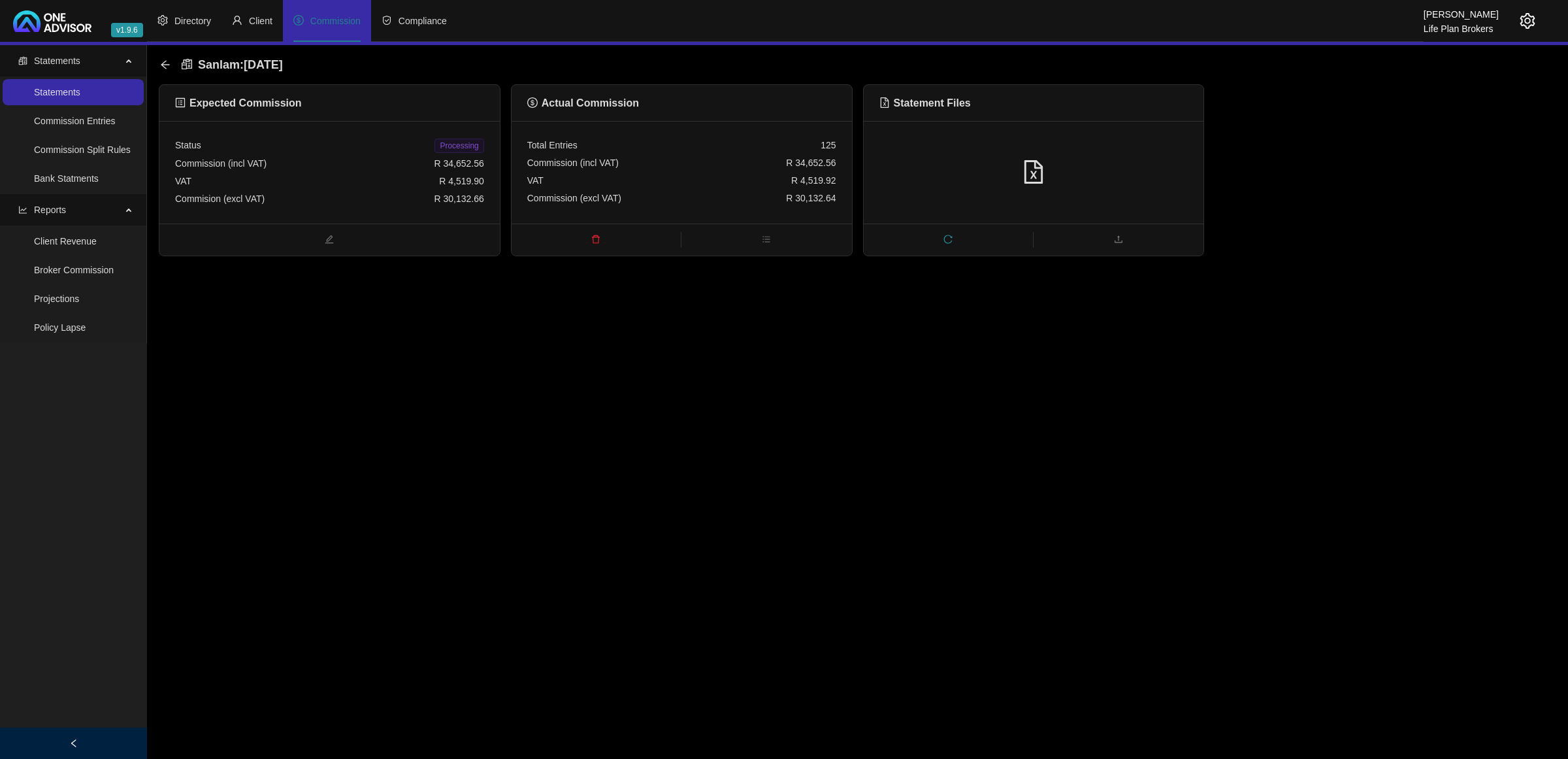
click at [468, 138] on span "Processing" at bounding box center [459, 145] width 49 height 14
click at [165, 63] on icon "arrow-left" at bounding box center [165, 64] width 11 height 11
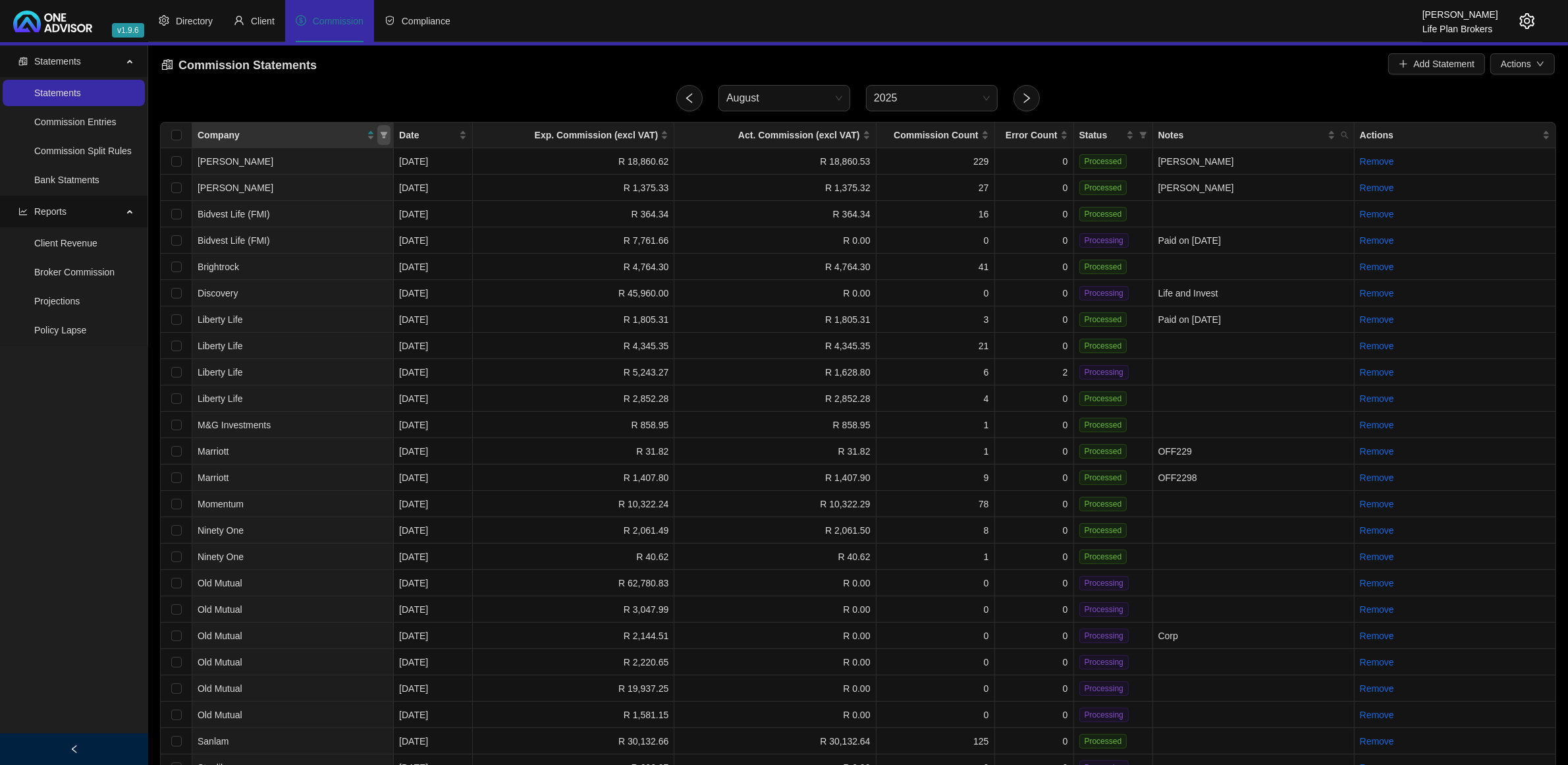
click at [380, 136] on icon "filter" at bounding box center [384, 135] width 8 height 8
drag, startPoint x: 401, startPoint y: 139, endPoint x: 567, endPoint y: 146, distance: 166.1
click at [401, 139] on span "Date" at bounding box center [427, 134] width 57 height 14
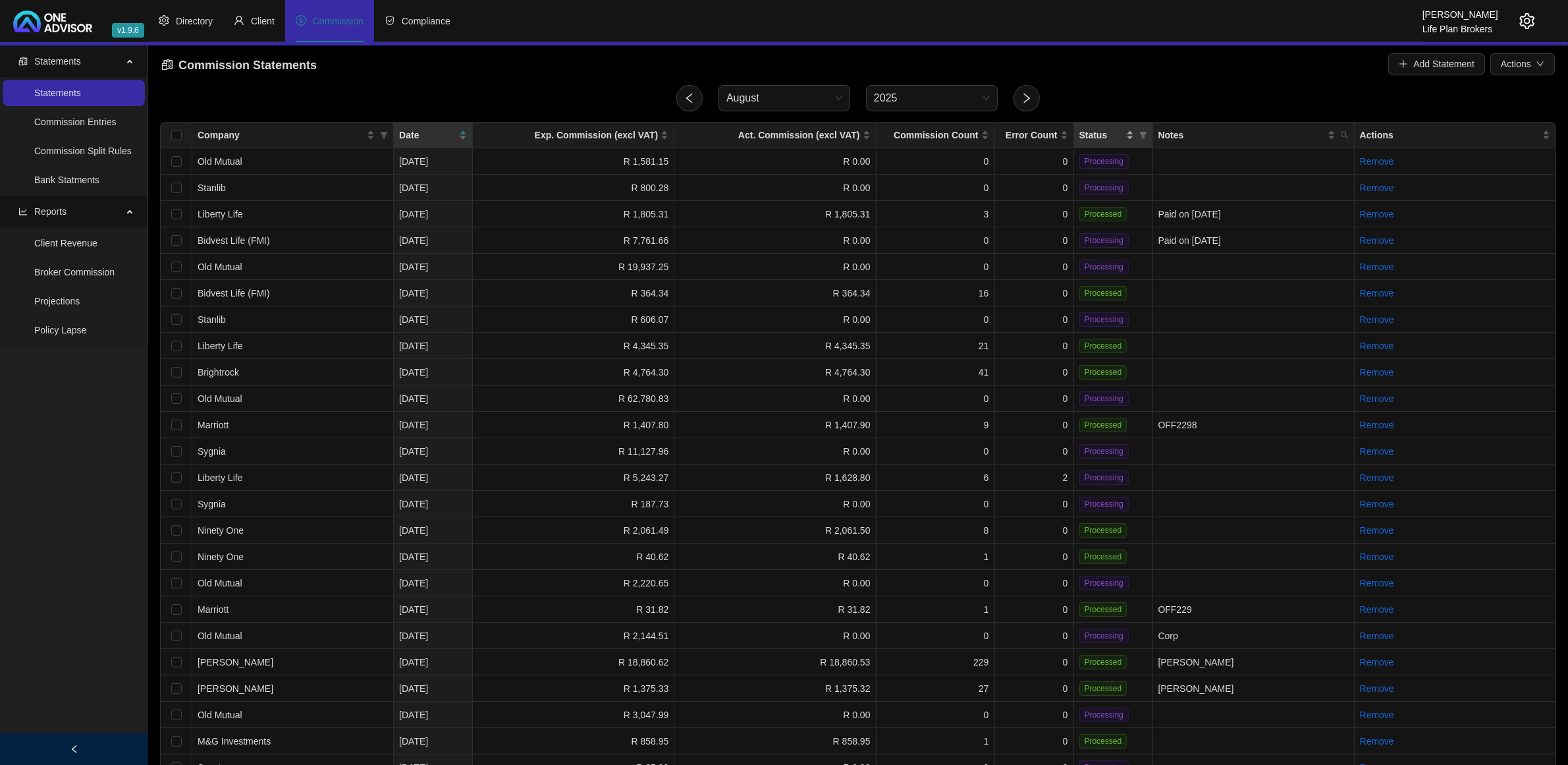
click at [1127, 129] on div "Status" at bounding box center [1107, 134] width 55 height 14
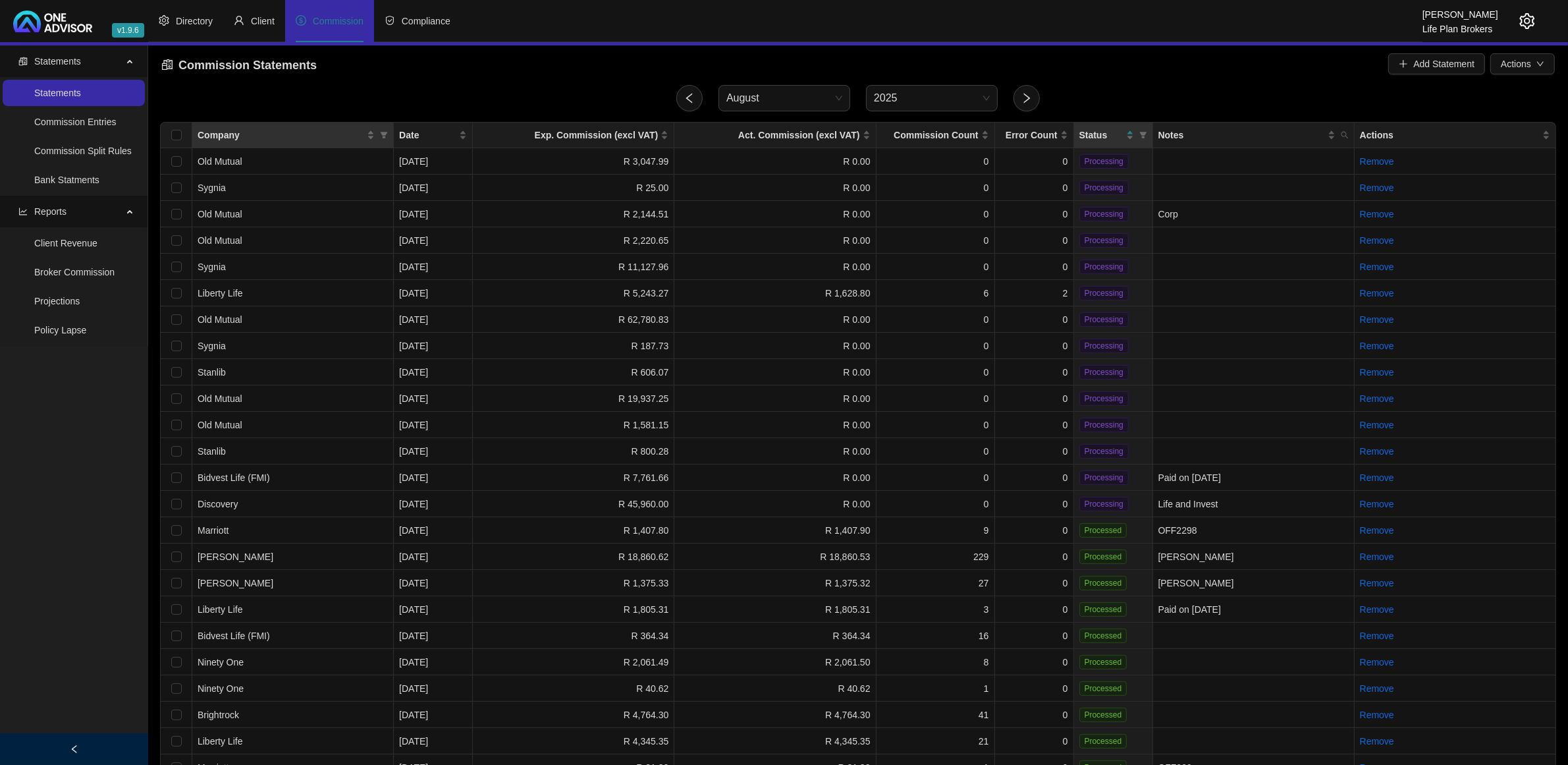
click at [375, 129] on div "Company" at bounding box center [292, 134] width 190 height 14
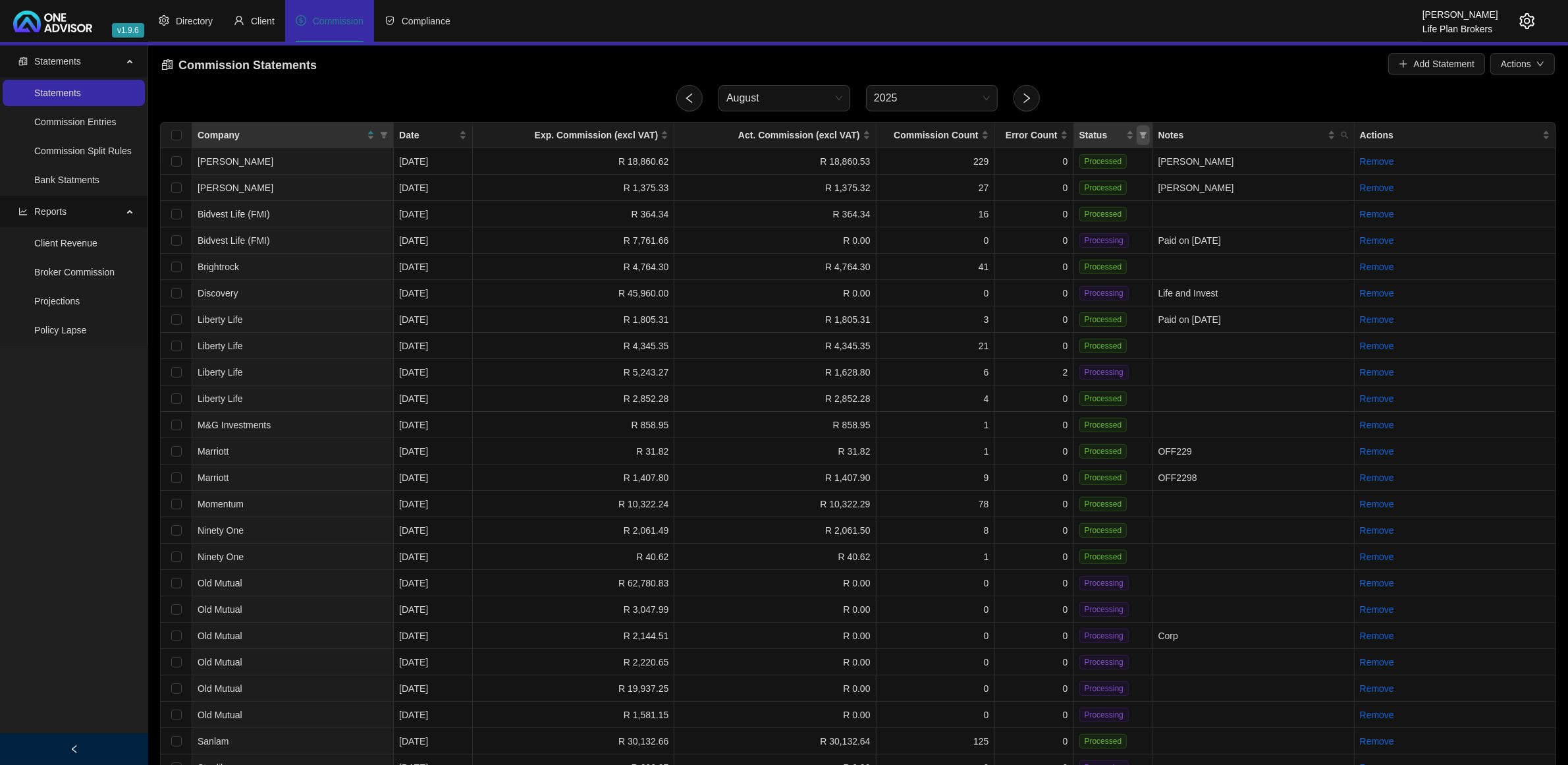
click at [1139, 133] on icon "filter" at bounding box center [1143, 135] width 8 height 8
click at [1115, 177] on span "Processing" at bounding box center [1113, 182] width 51 height 11
checkbox input "true"
click at [1134, 205] on span "OK" at bounding box center [1132, 207] width 13 height 14
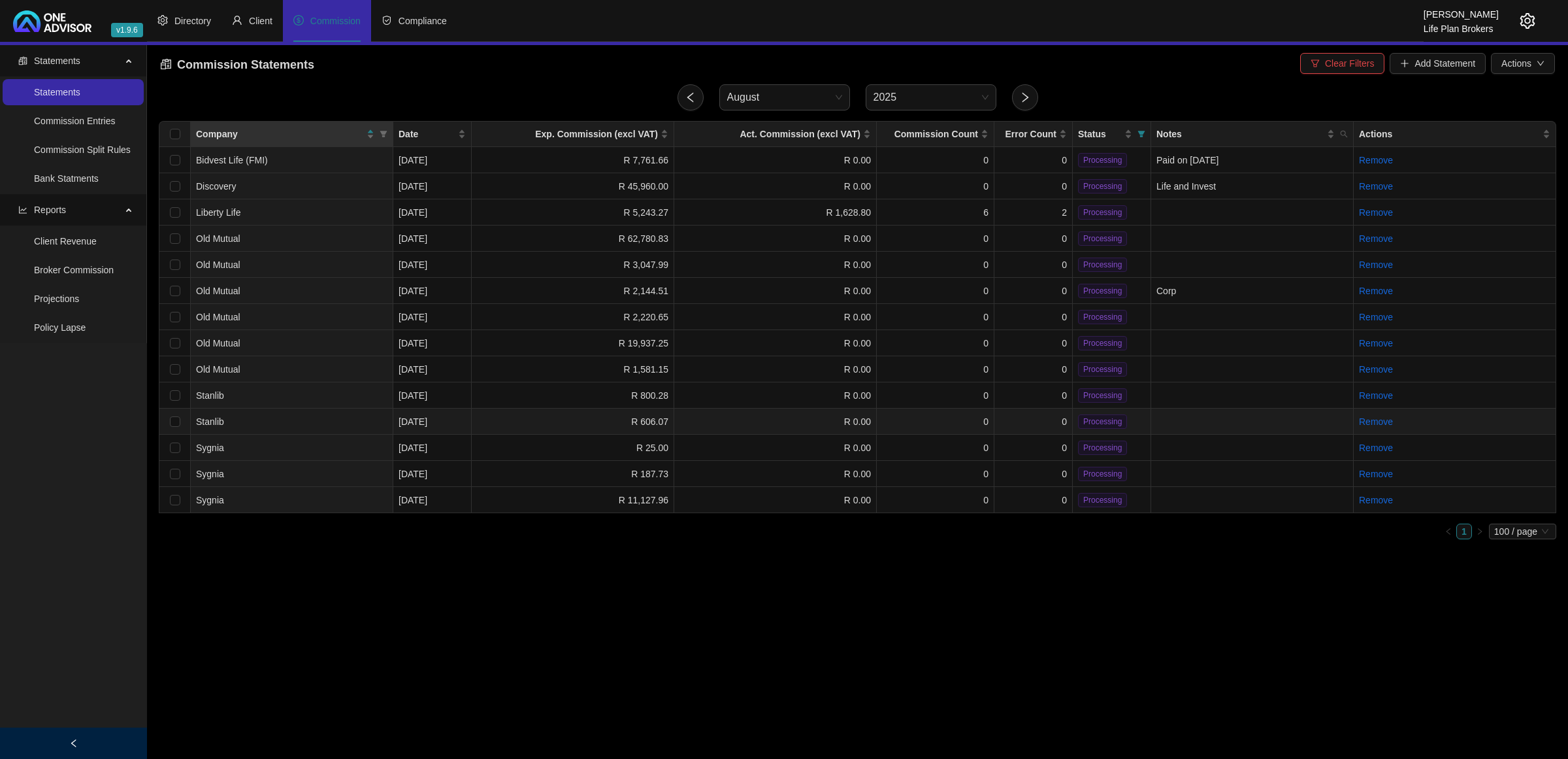
click at [714, 420] on td "R 0.00" at bounding box center [775, 421] width 202 height 26
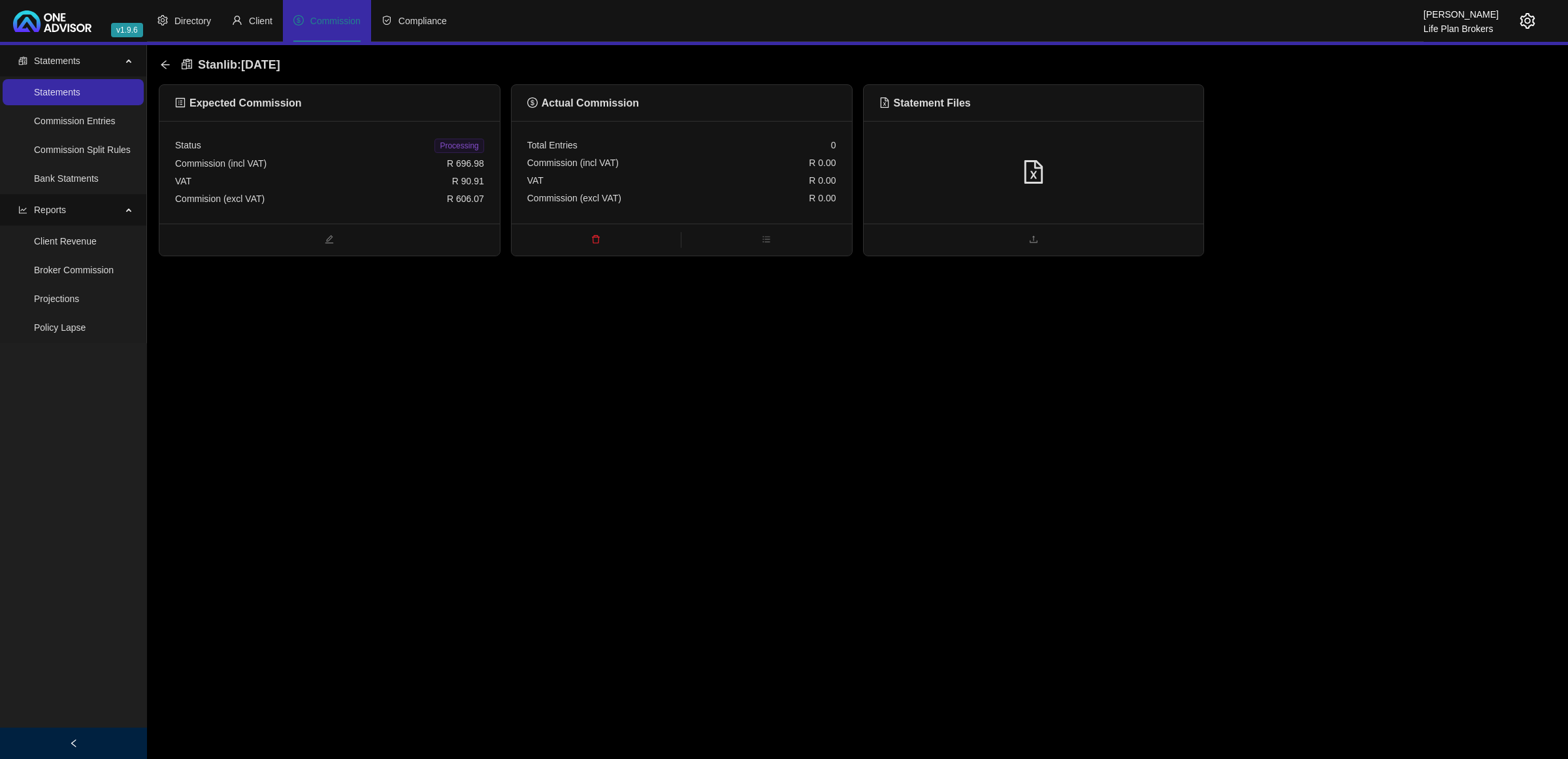
click at [766, 169] on div "Commission (incl VAT) R 0.00" at bounding box center [682, 162] width 309 height 17
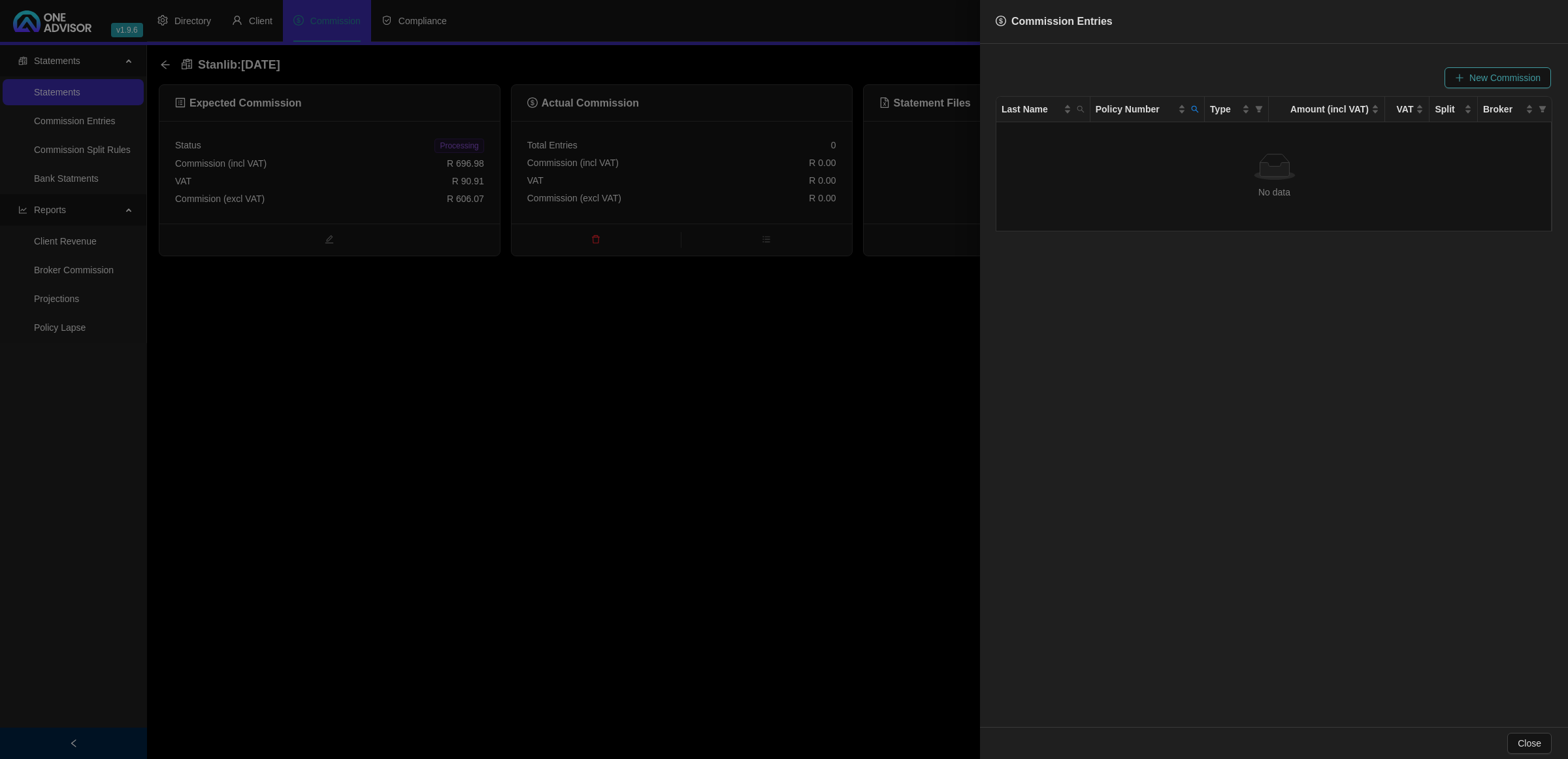
click at [1470, 79] on span "New Commission" at bounding box center [1505, 77] width 72 height 14
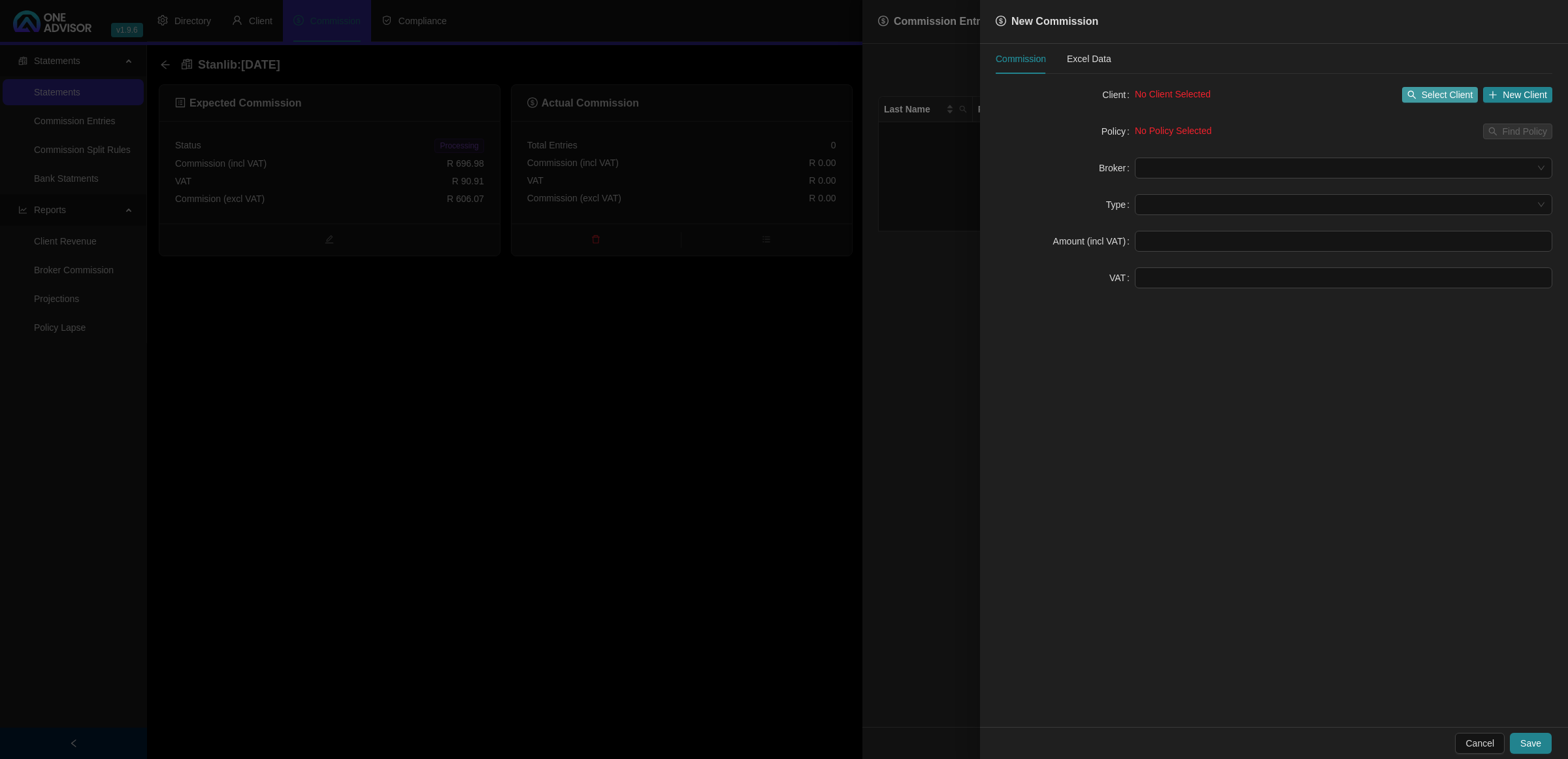
click at [1437, 96] on span "Select Client" at bounding box center [1447, 94] width 52 height 14
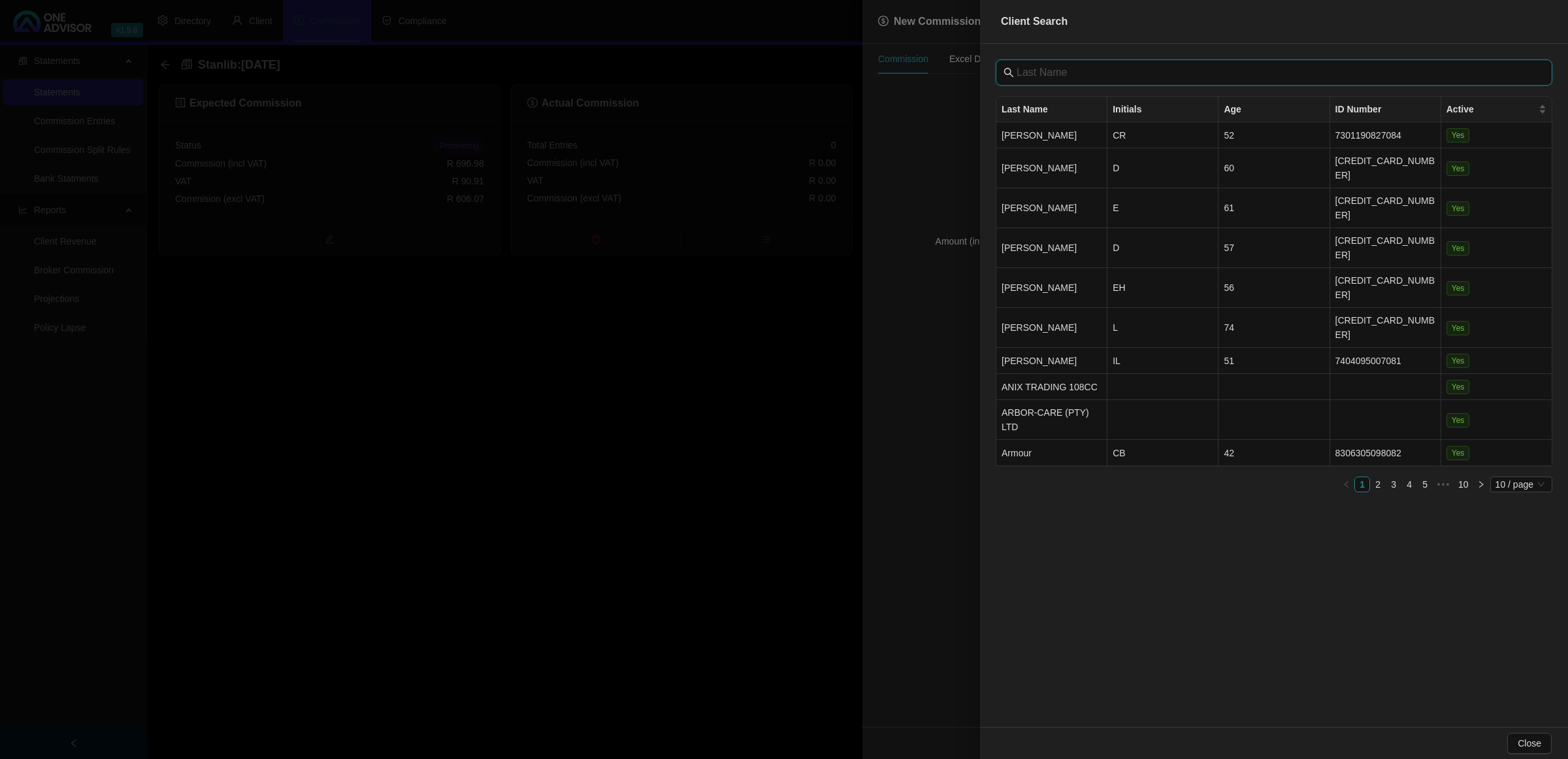
click at [1338, 74] on input "text" at bounding box center [1275, 72] width 518 height 16
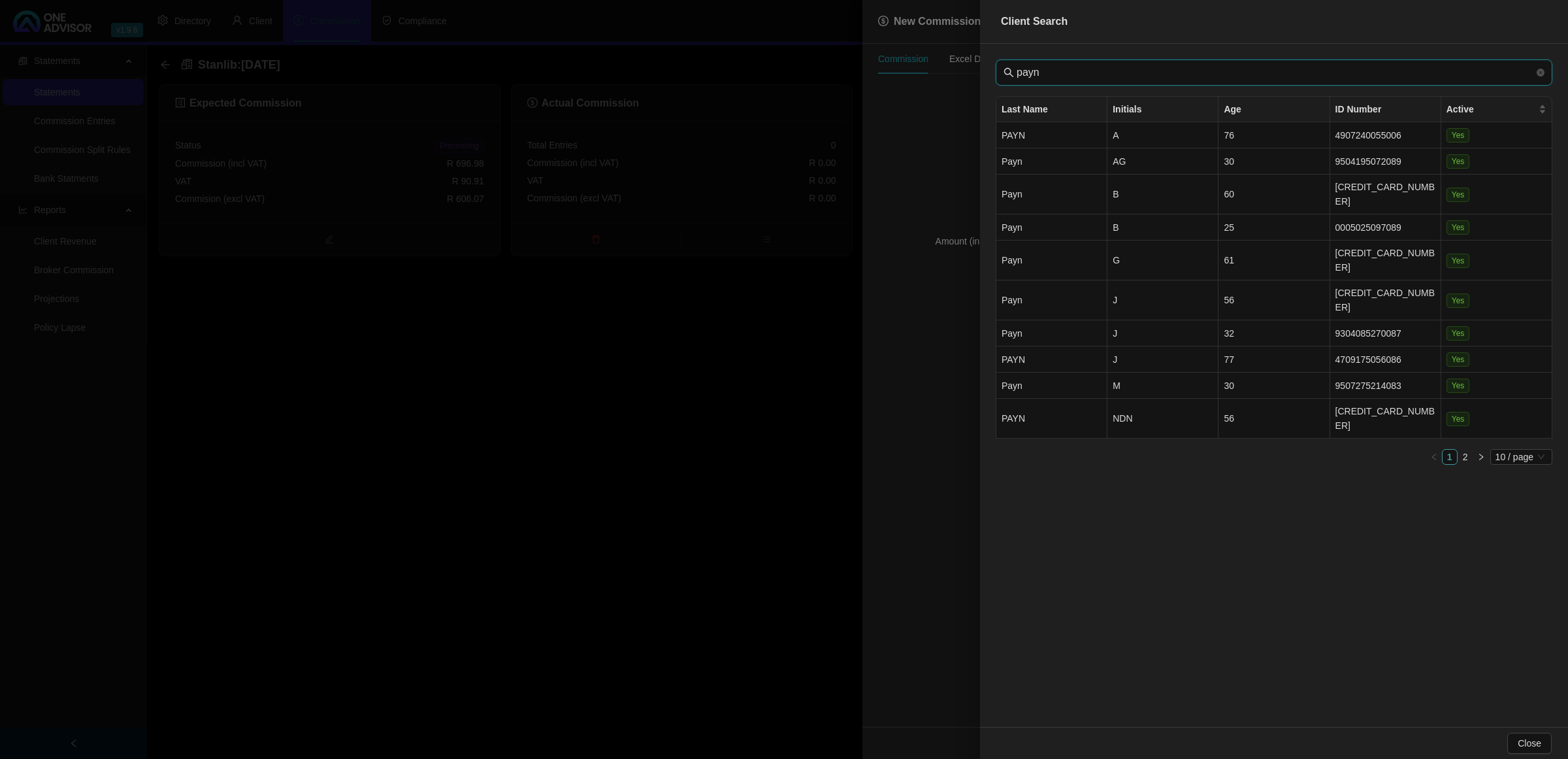
type input "payn"
click at [1456, 449] on li "1" at bounding box center [1449, 456] width 16 height 16
click at [1463, 449] on link "2" at bounding box center [1465, 456] width 14 height 14
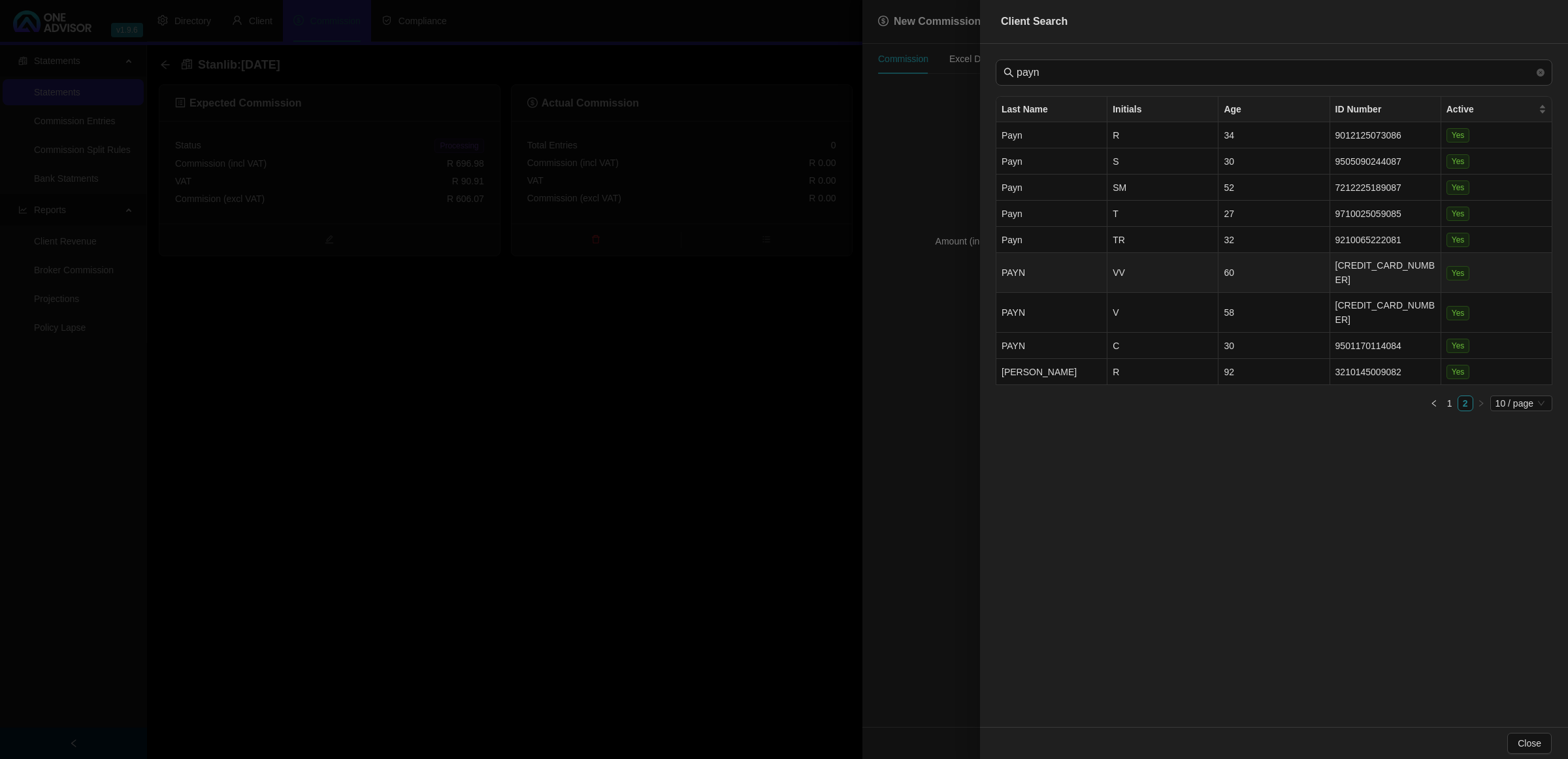
click at [1151, 265] on td "VV" at bounding box center [1163, 272] width 111 height 40
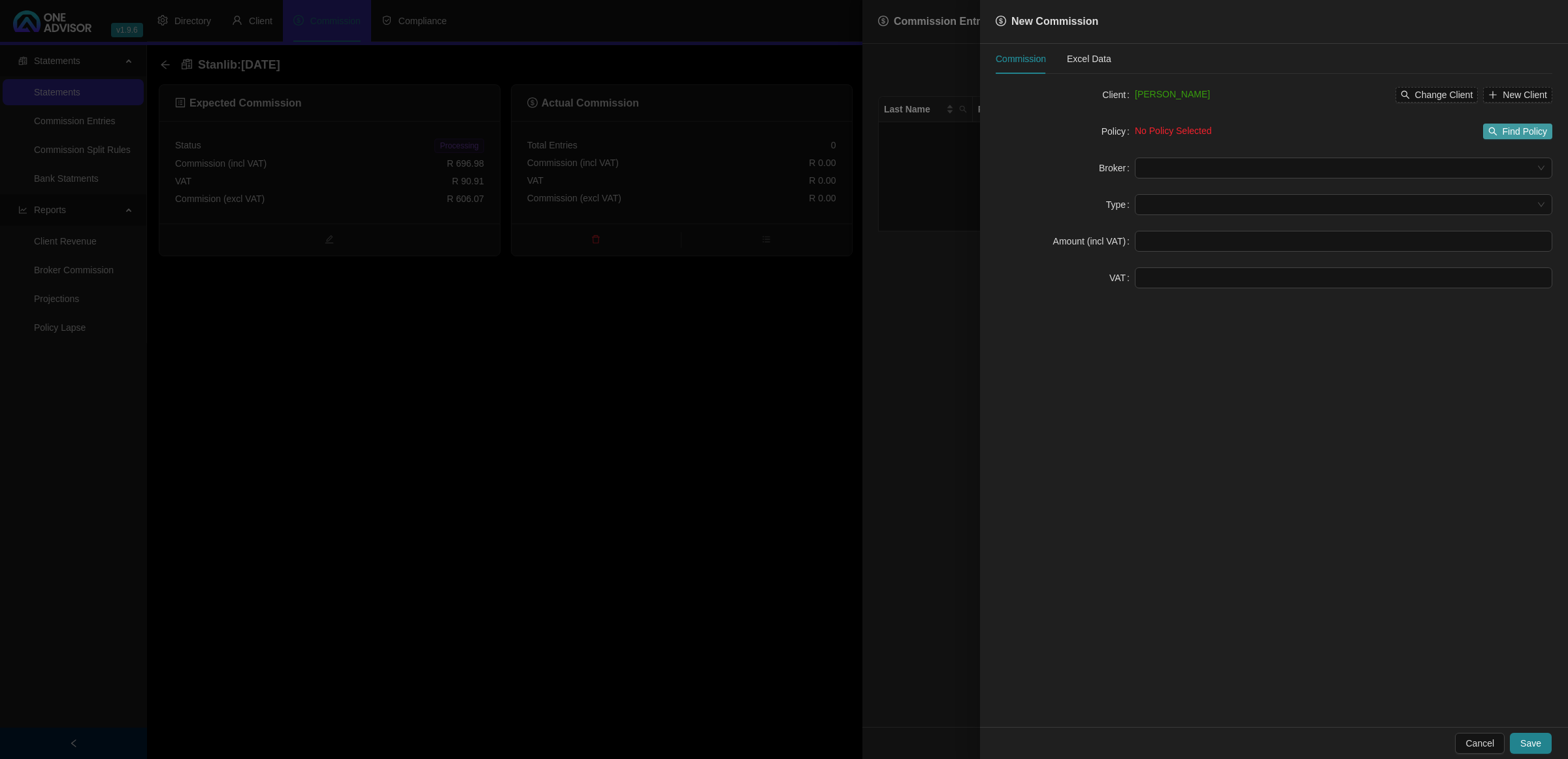
click at [1517, 132] on span "Find Policy" at bounding box center [1525, 131] width 44 height 14
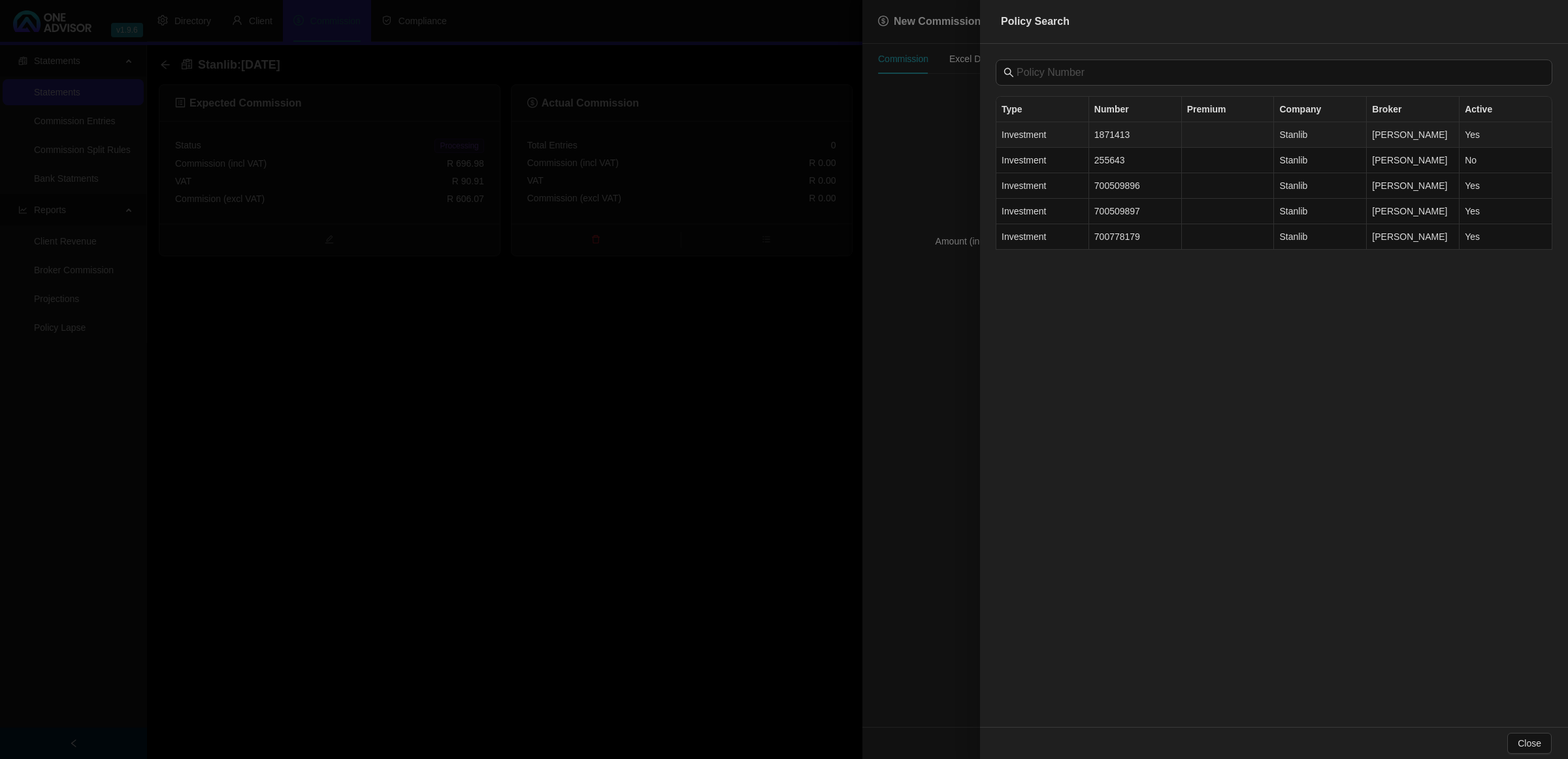
click at [1119, 132] on td "1871413" at bounding box center [1135, 134] width 93 height 26
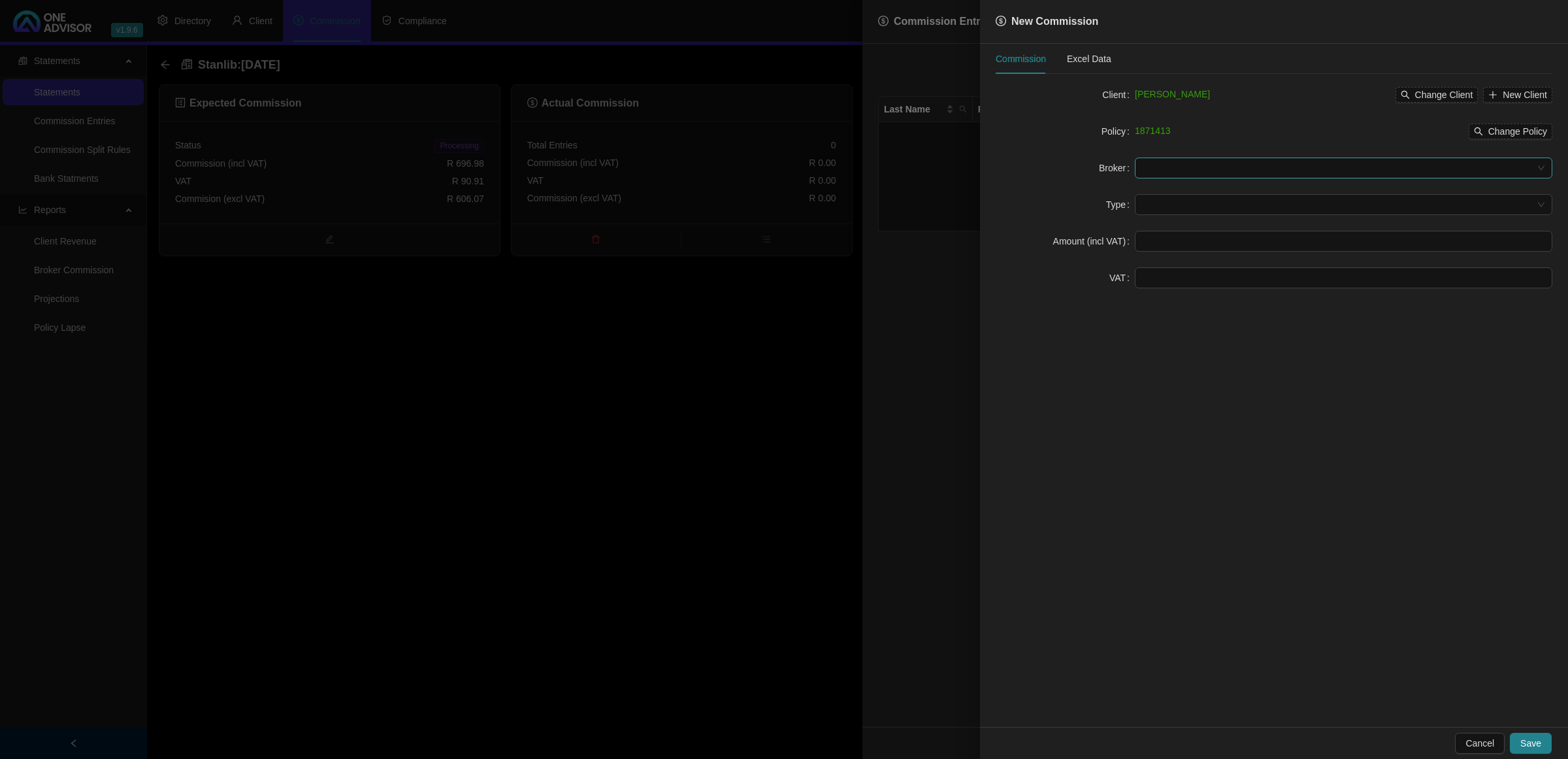
click at [1301, 167] on input "search" at bounding box center [1338, 168] width 390 height 20
click at [1211, 233] on div "[PERSON_NAME]" at bounding box center [1344, 235] width 397 height 14
click at [1164, 204] on input "search" at bounding box center [1338, 205] width 390 height 20
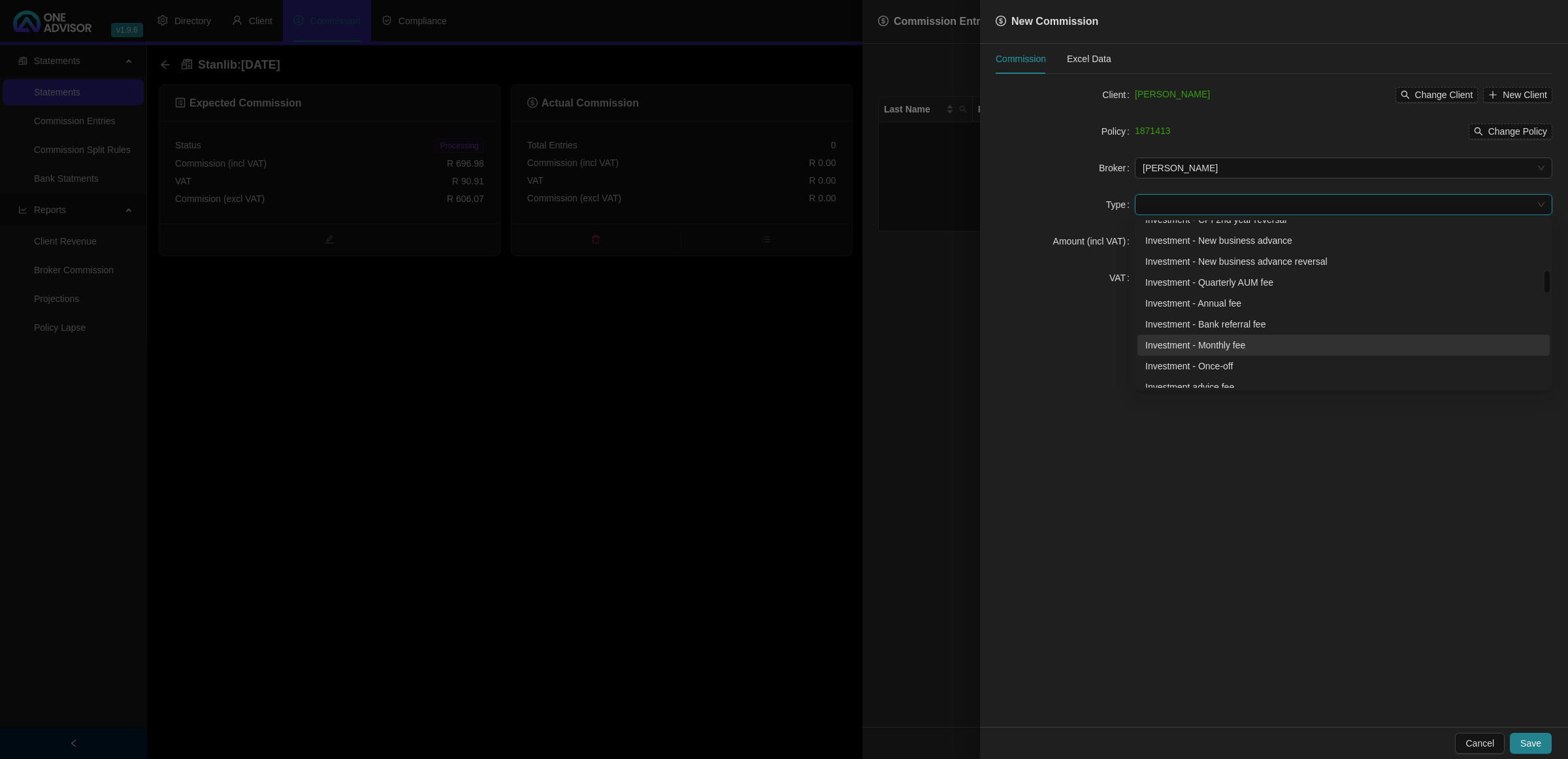
click at [1219, 351] on div "Investment - Monthly fee" at bounding box center [1344, 344] width 397 height 14
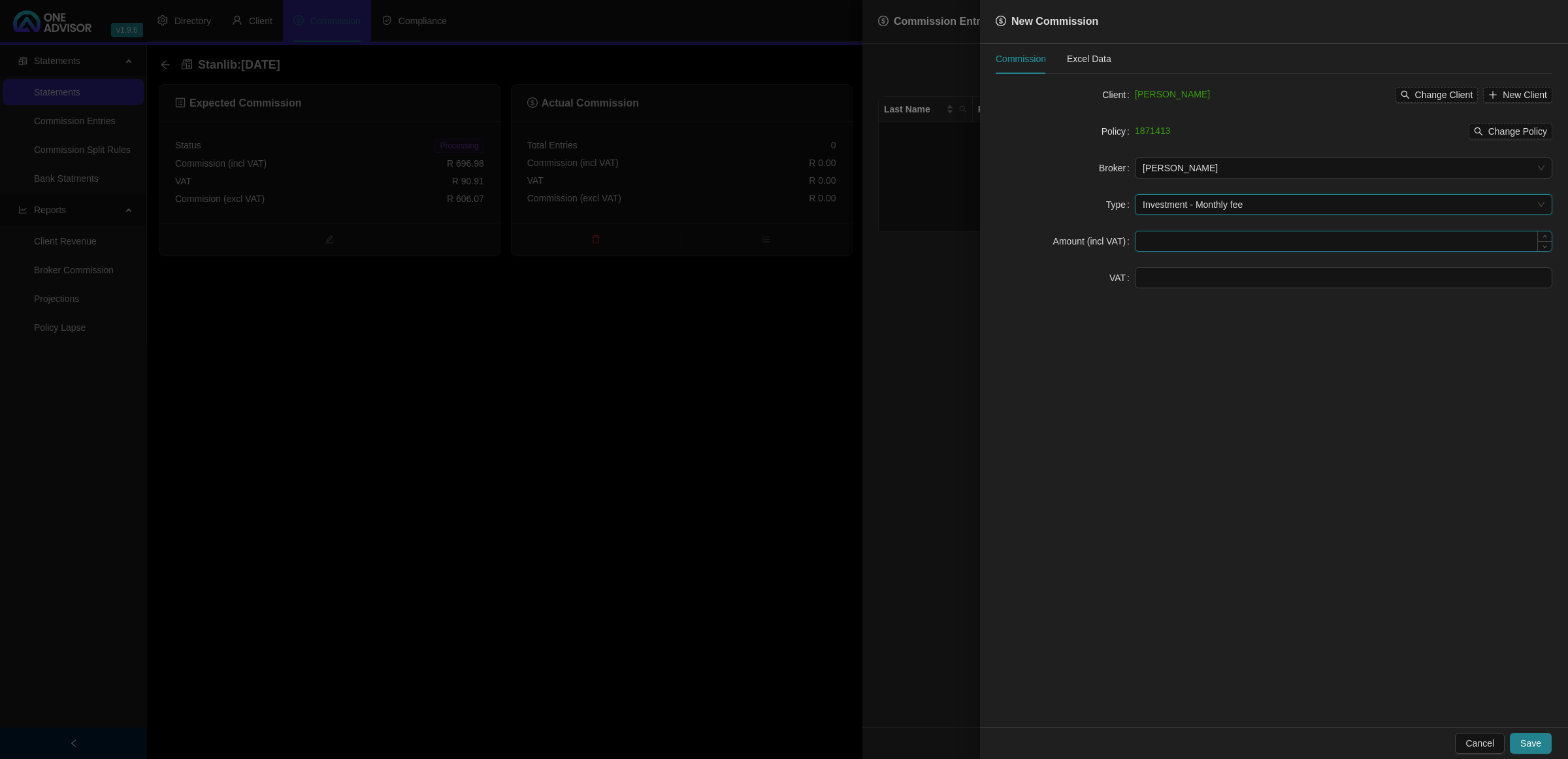
click at [1163, 240] on input at bounding box center [1344, 241] width 416 height 20
type input "696.98"
click at [1146, 282] on input at bounding box center [1344, 277] width 416 height 20
type input "90.91"
click at [1542, 746] on button "Save" at bounding box center [1531, 743] width 42 height 21
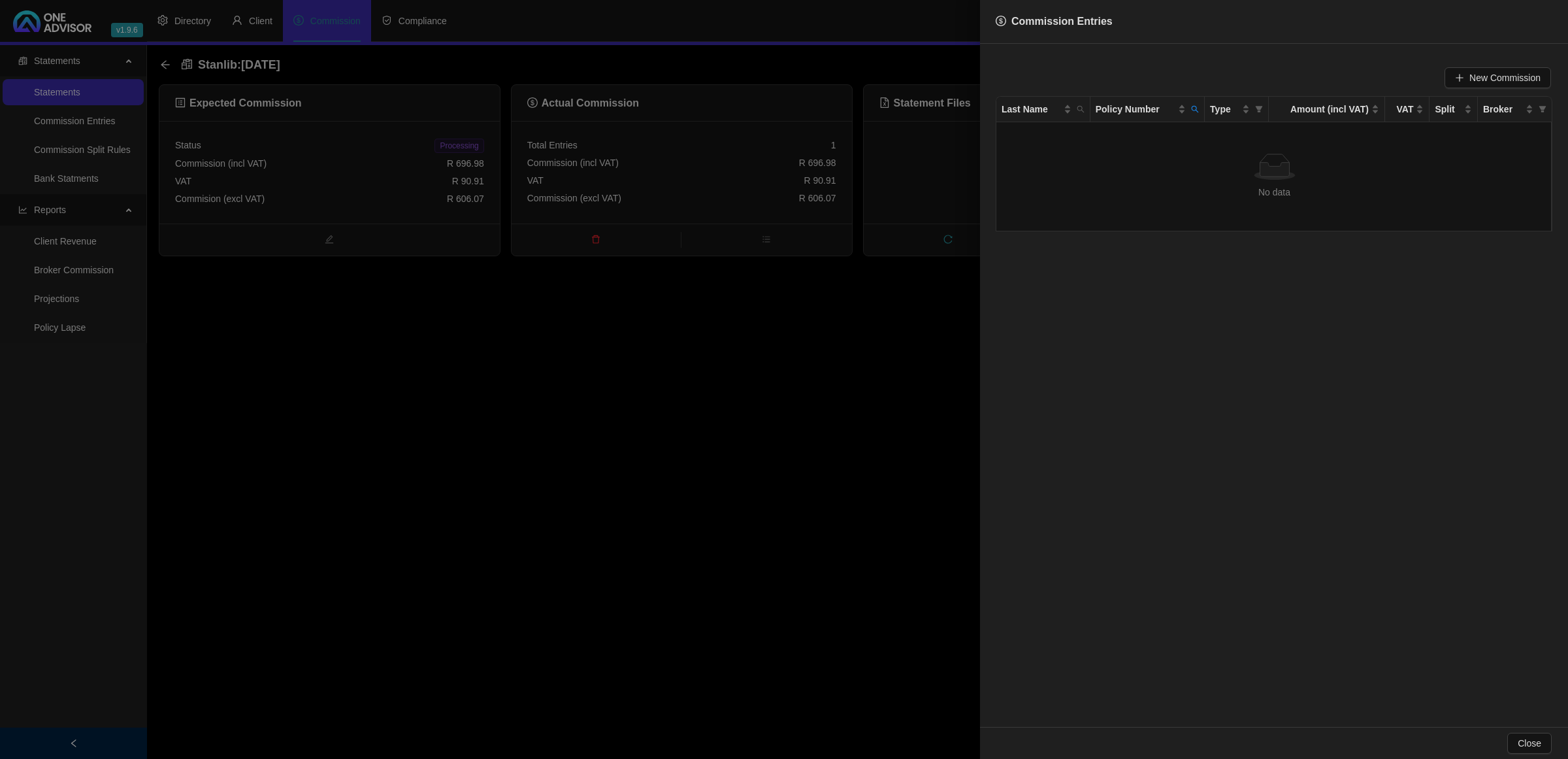
click at [658, 373] on div at bounding box center [784, 380] width 1568 height 759
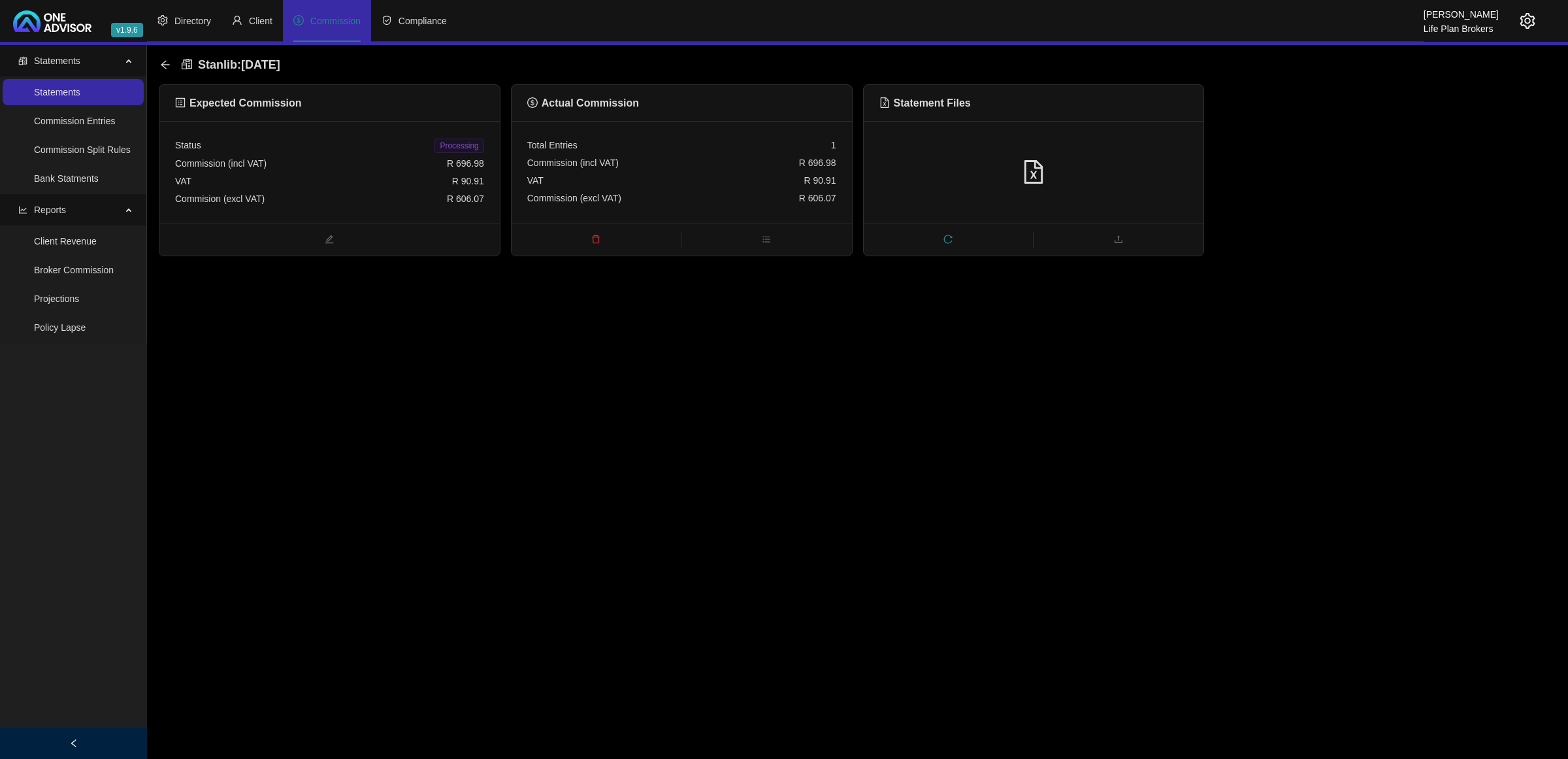
click at [445, 145] on span "Processing" at bounding box center [459, 145] width 49 height 14
click at [169, 63] on icon "arrow-left" at bounding box center [165, 64] width 11 height 11
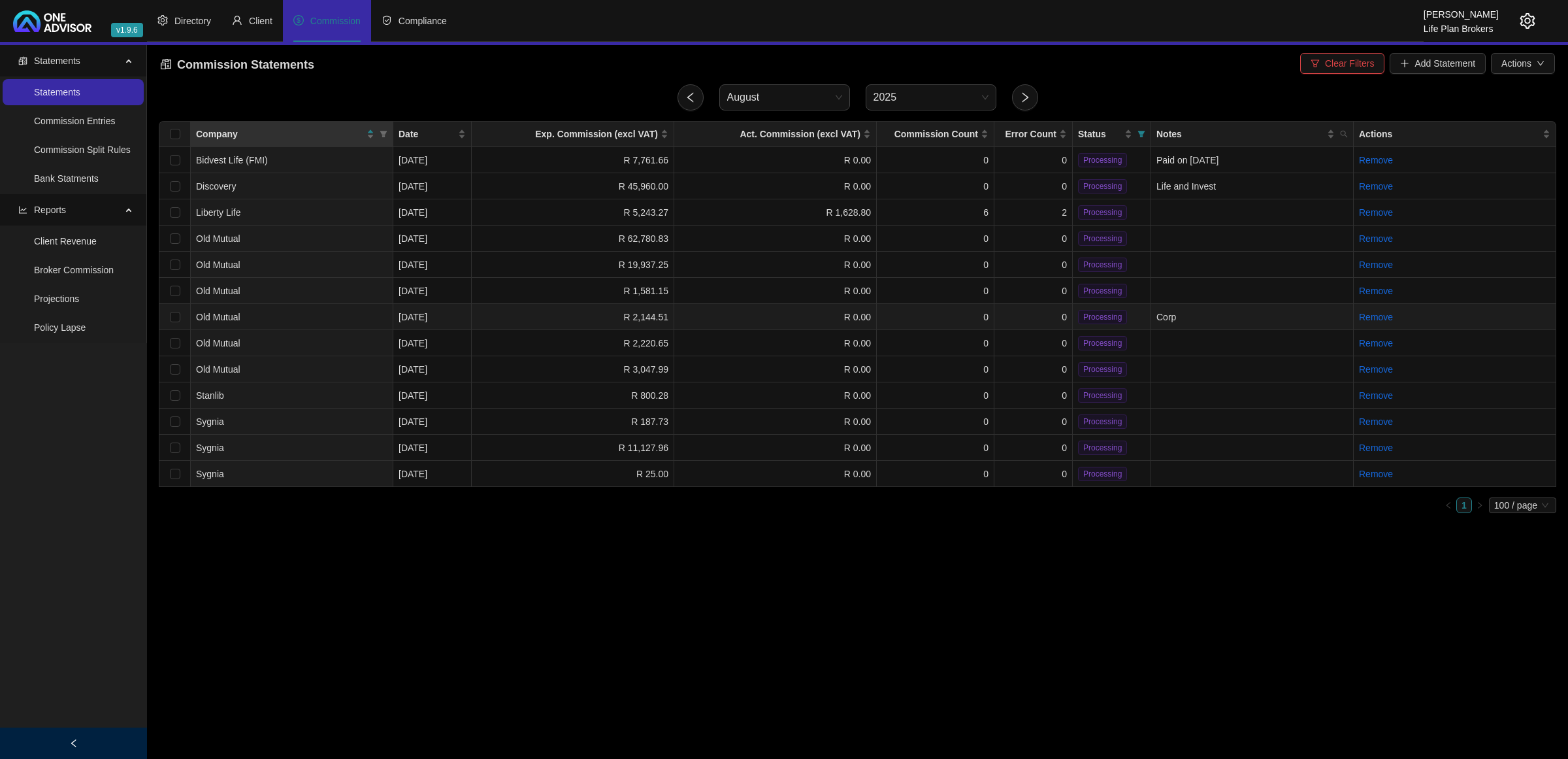
click at [1007, 307] on td "0" at bounding box center [1033, 317] width 78 height 26
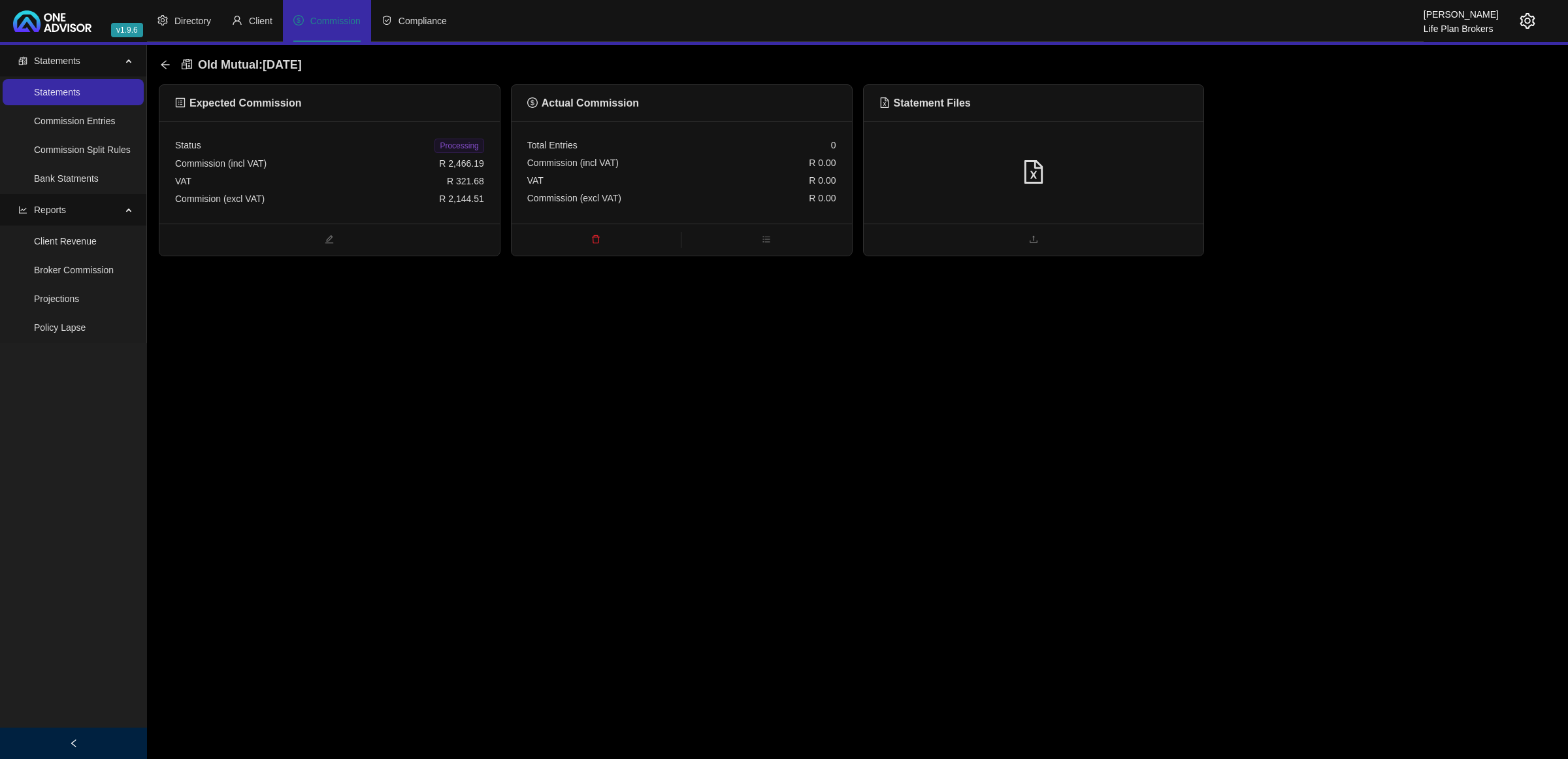
click at [1160, 151] on div at bounding box center [1034, 172] width 341 height 103
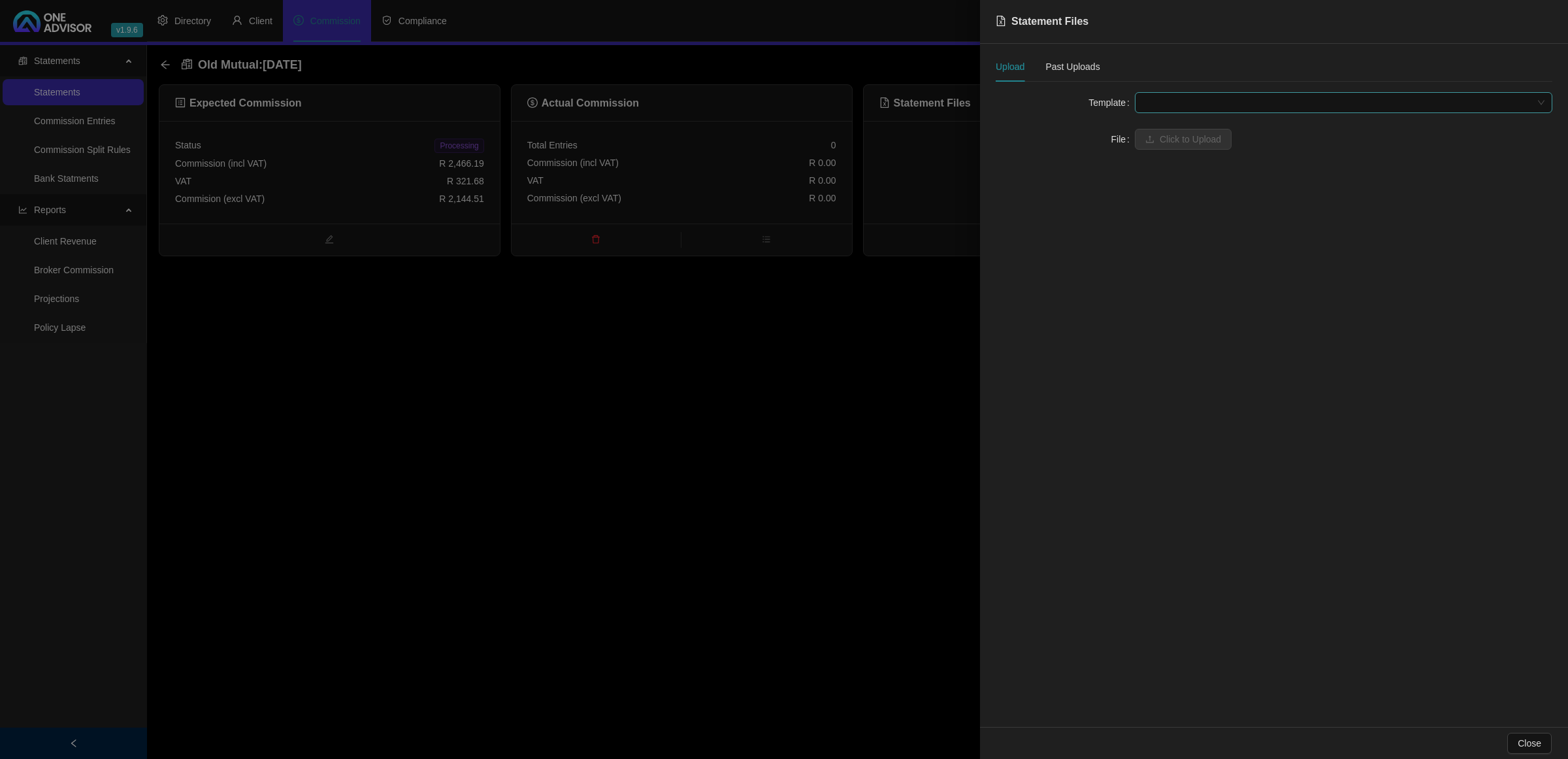
click at [1197, 109] on span at bounding box center [1343, 103] width 402 height 20
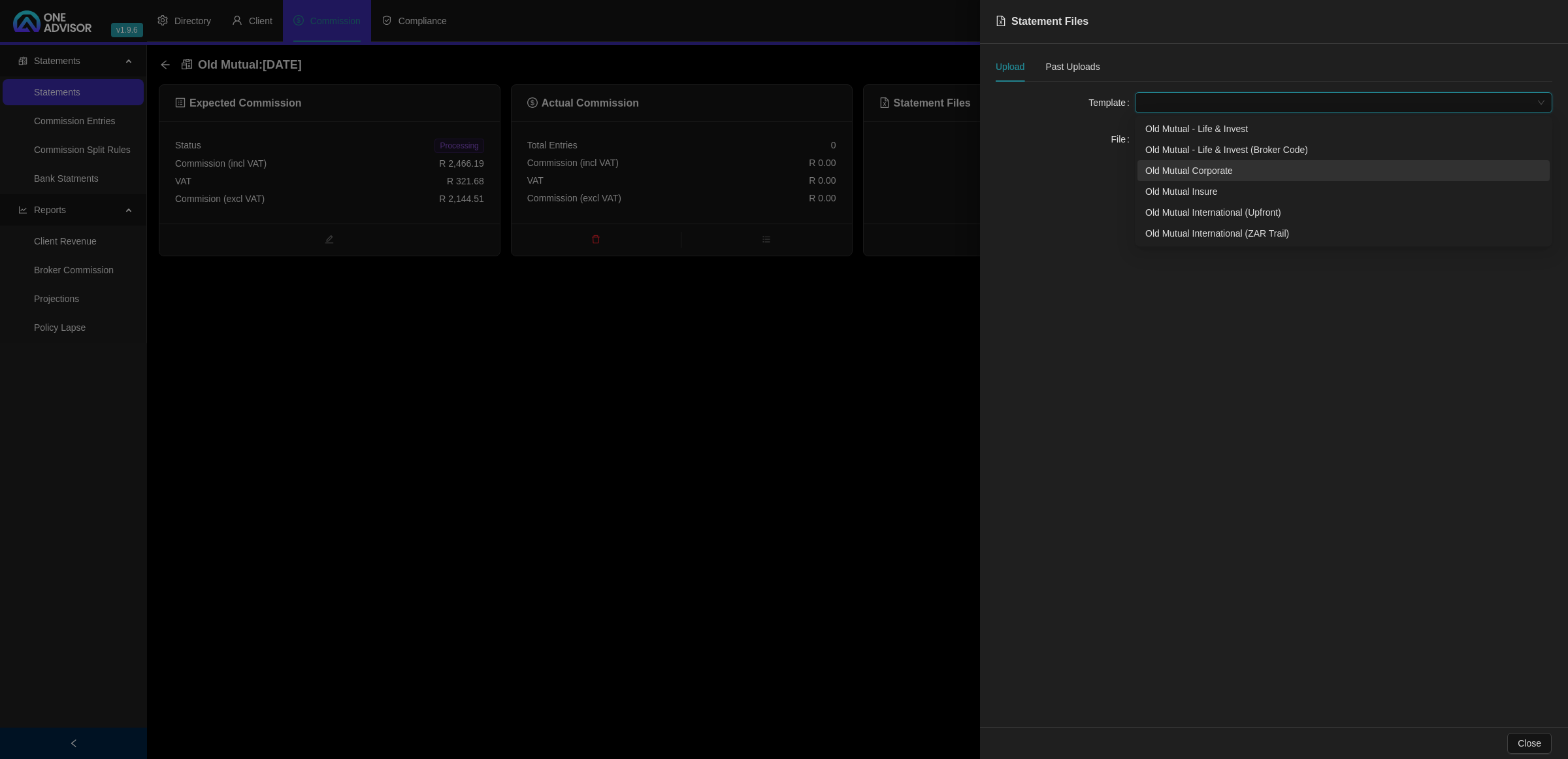
click at [1190, 177] on div "Old Mutual Corporate" at bounding box center [1344, 170] width 397 height 14
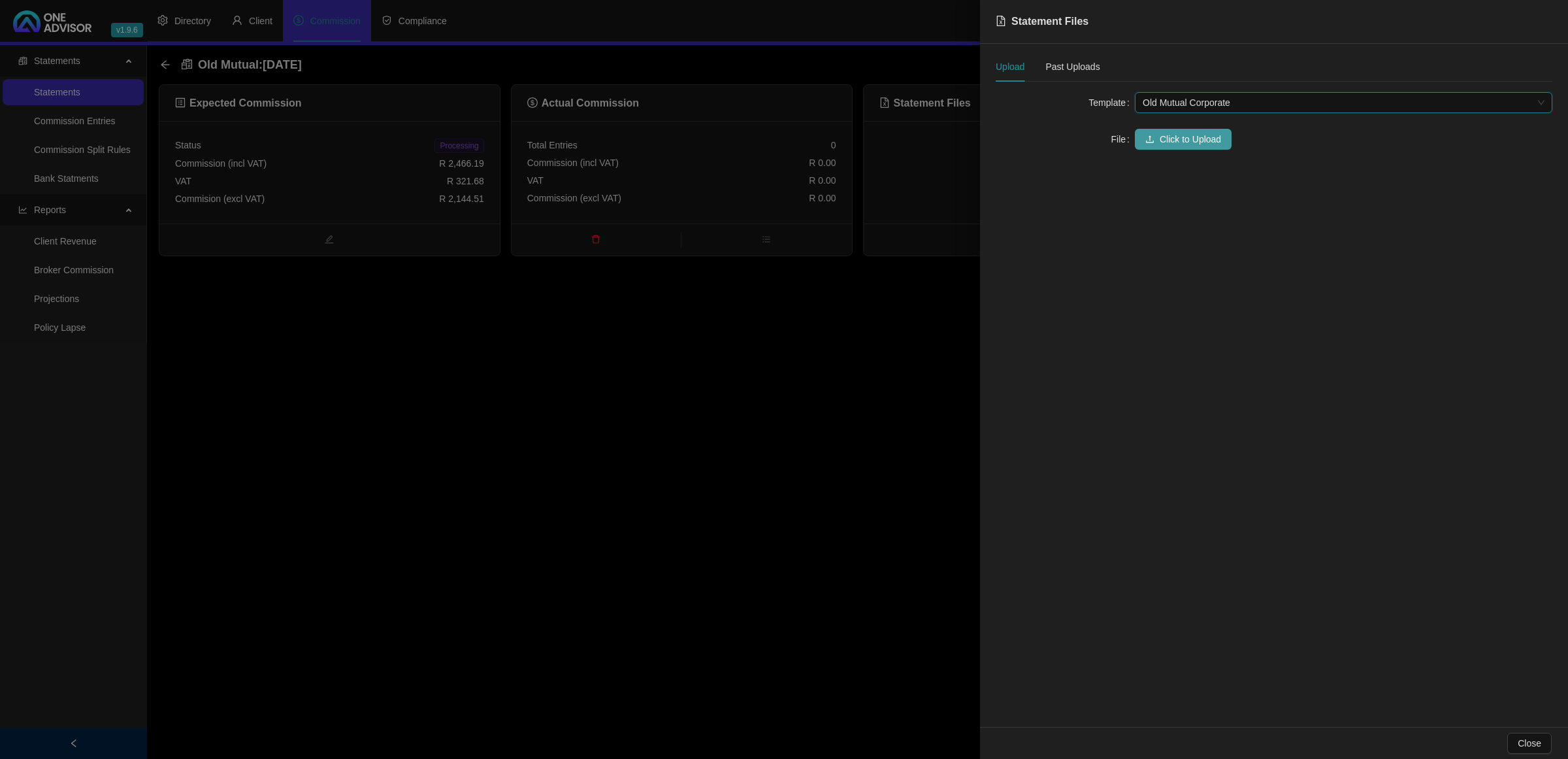
click at [1154, 145] on button "Click to Upload" at bounding box center [1183, 138] width 96 height 21
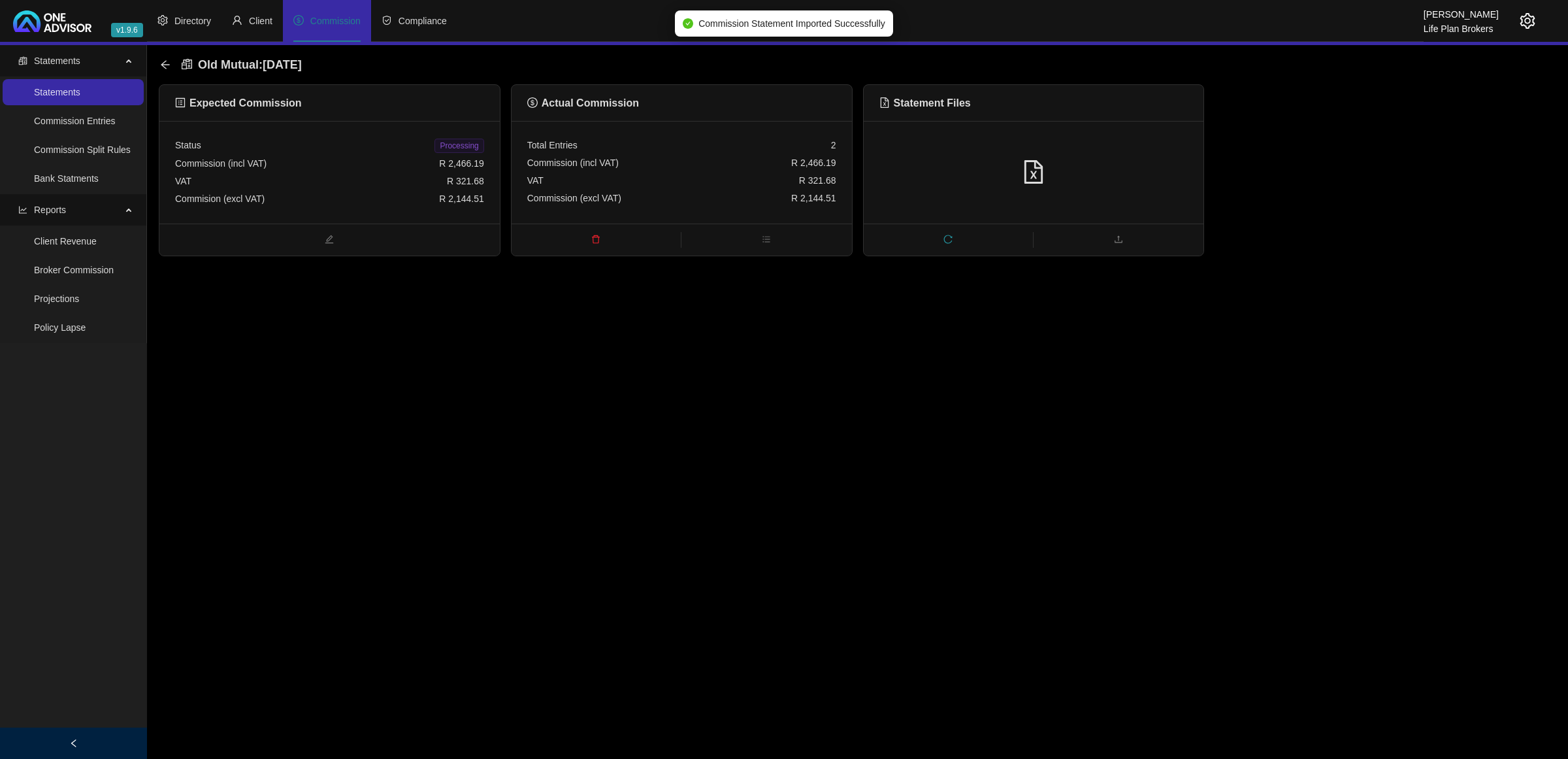
click at [455, 142] on span "Processing" at bounding box center [459, 145] width 49 height 14
click at [165, 62] on icon "arrow-left" at bounding box center [165, 64] width 11 height 11
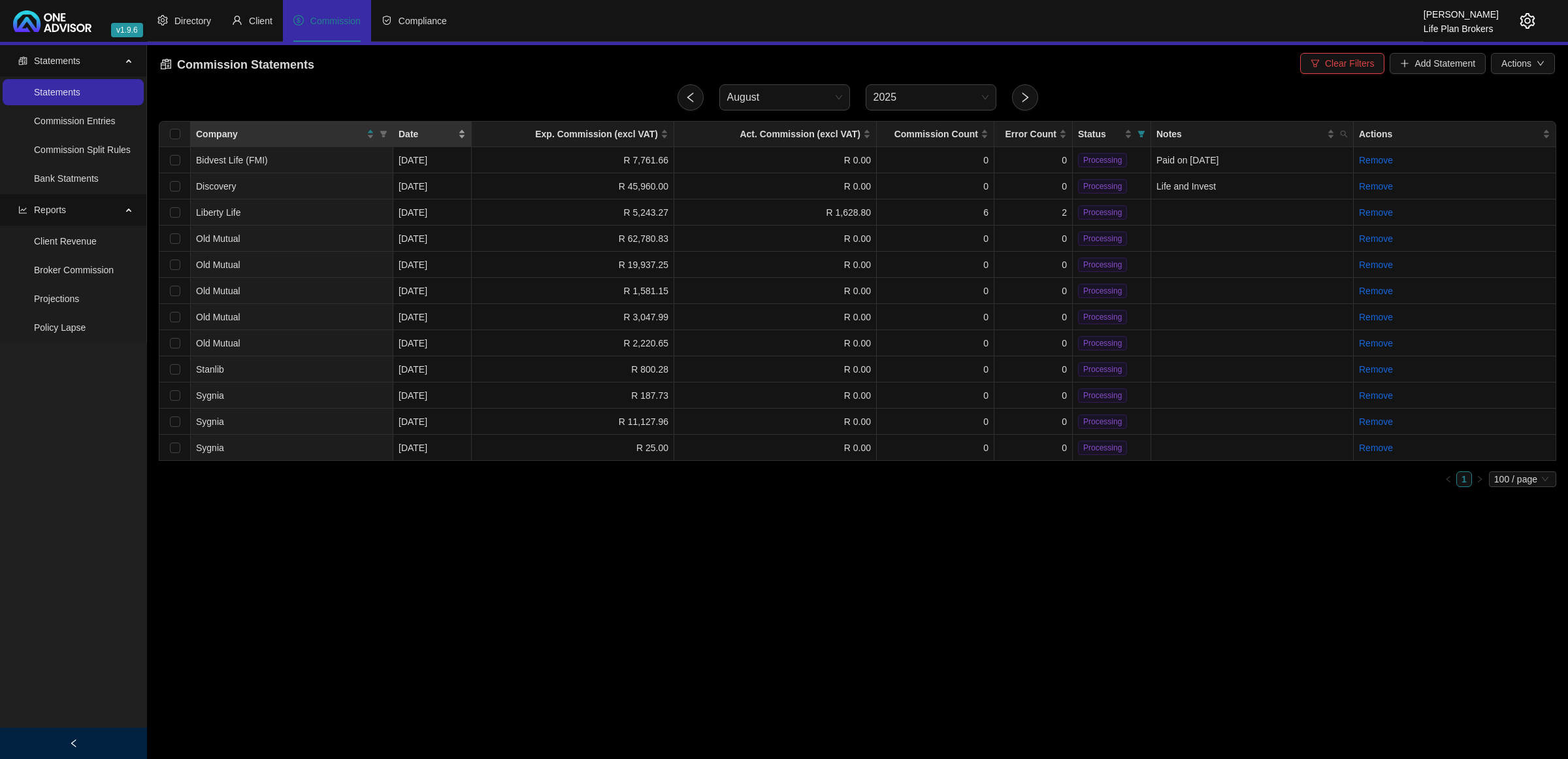
click at [458, 131] on div "Date" at bounding box center [432, 133] width 67 height 14
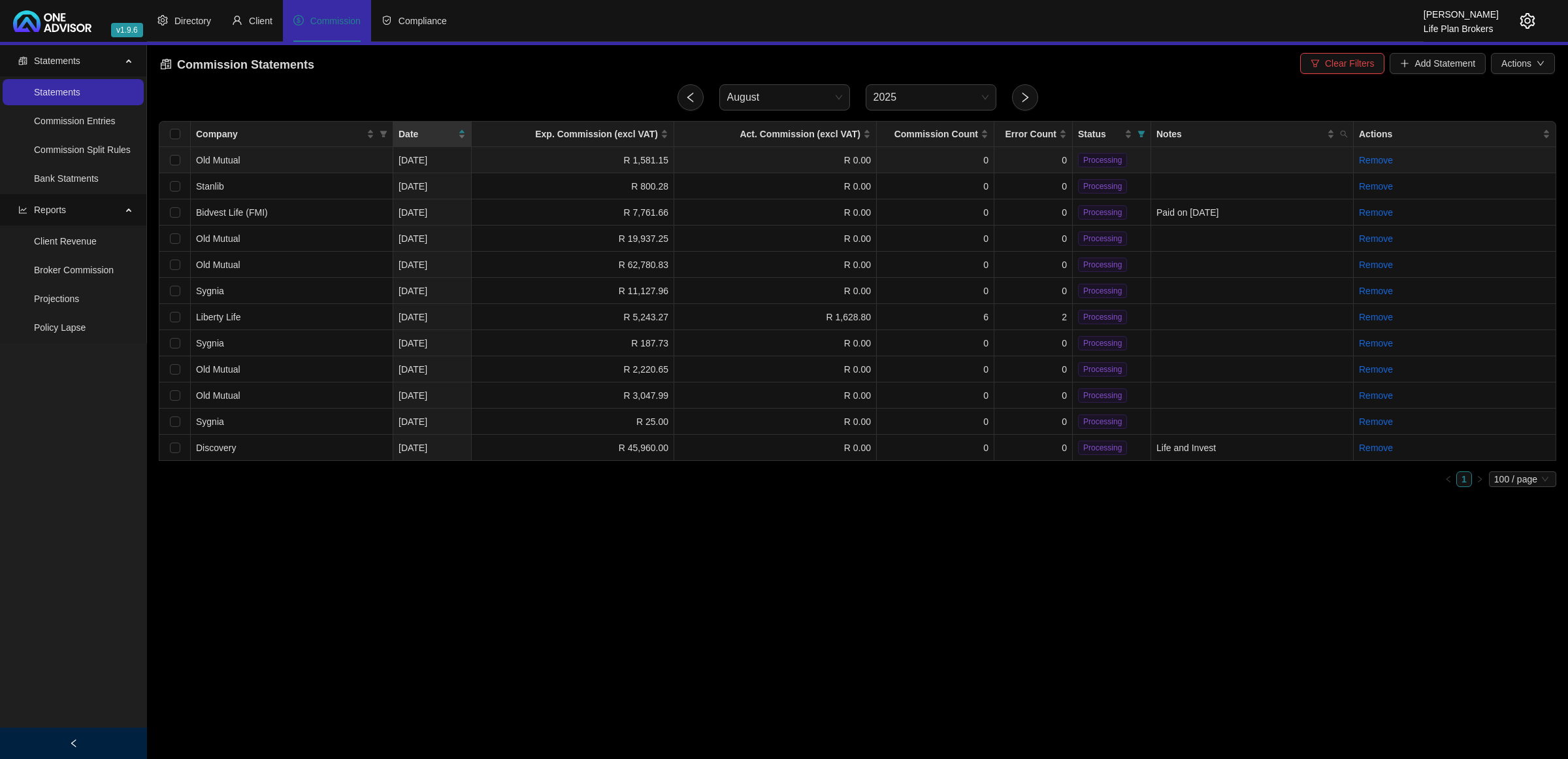
click at [533, 154] on td "R 1,581.15" at bounding box center [573, 161] width 202 height 26
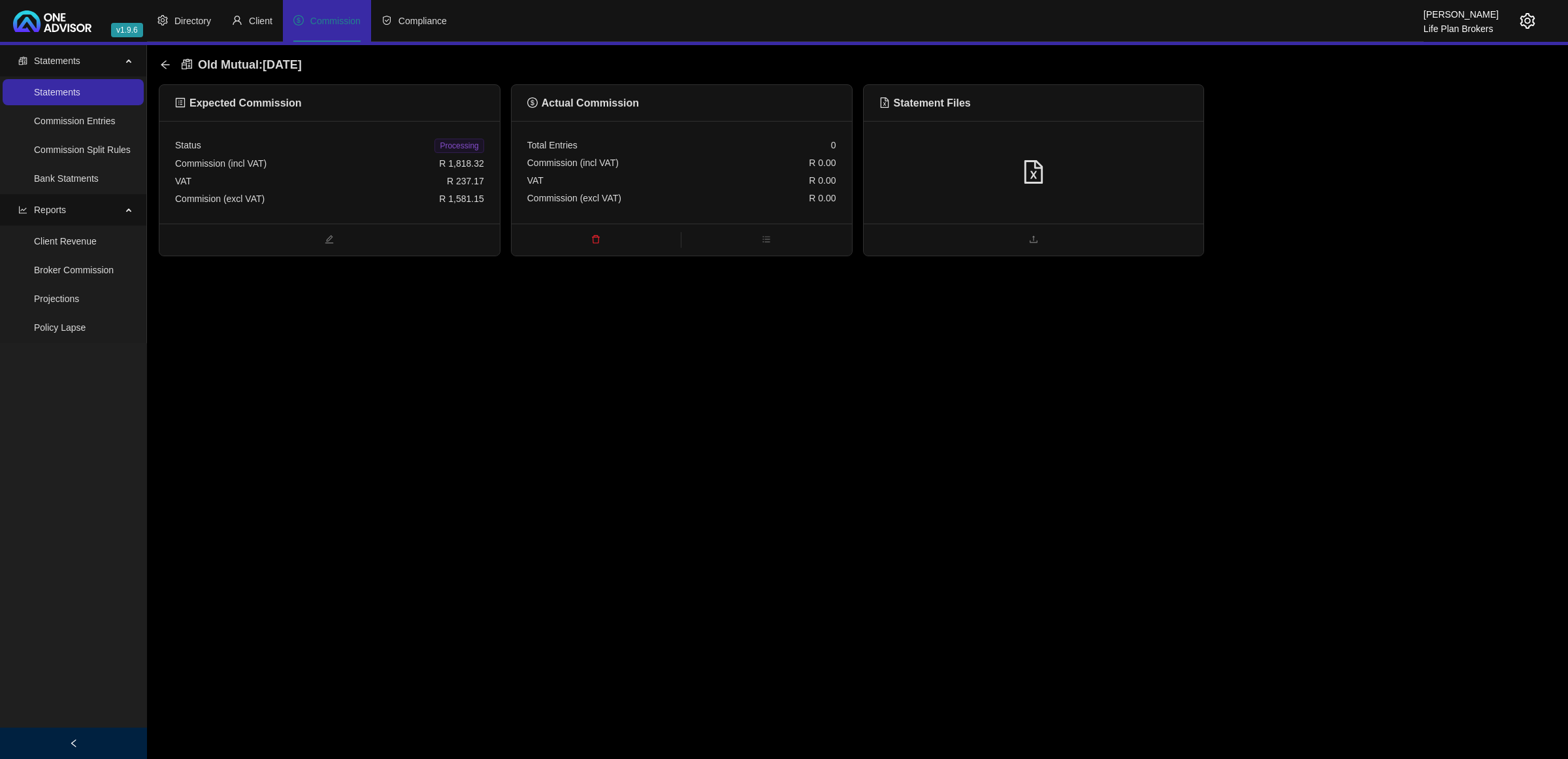
click at [965, 145] on div at bounding box center [1034, 172] width 341 height 103
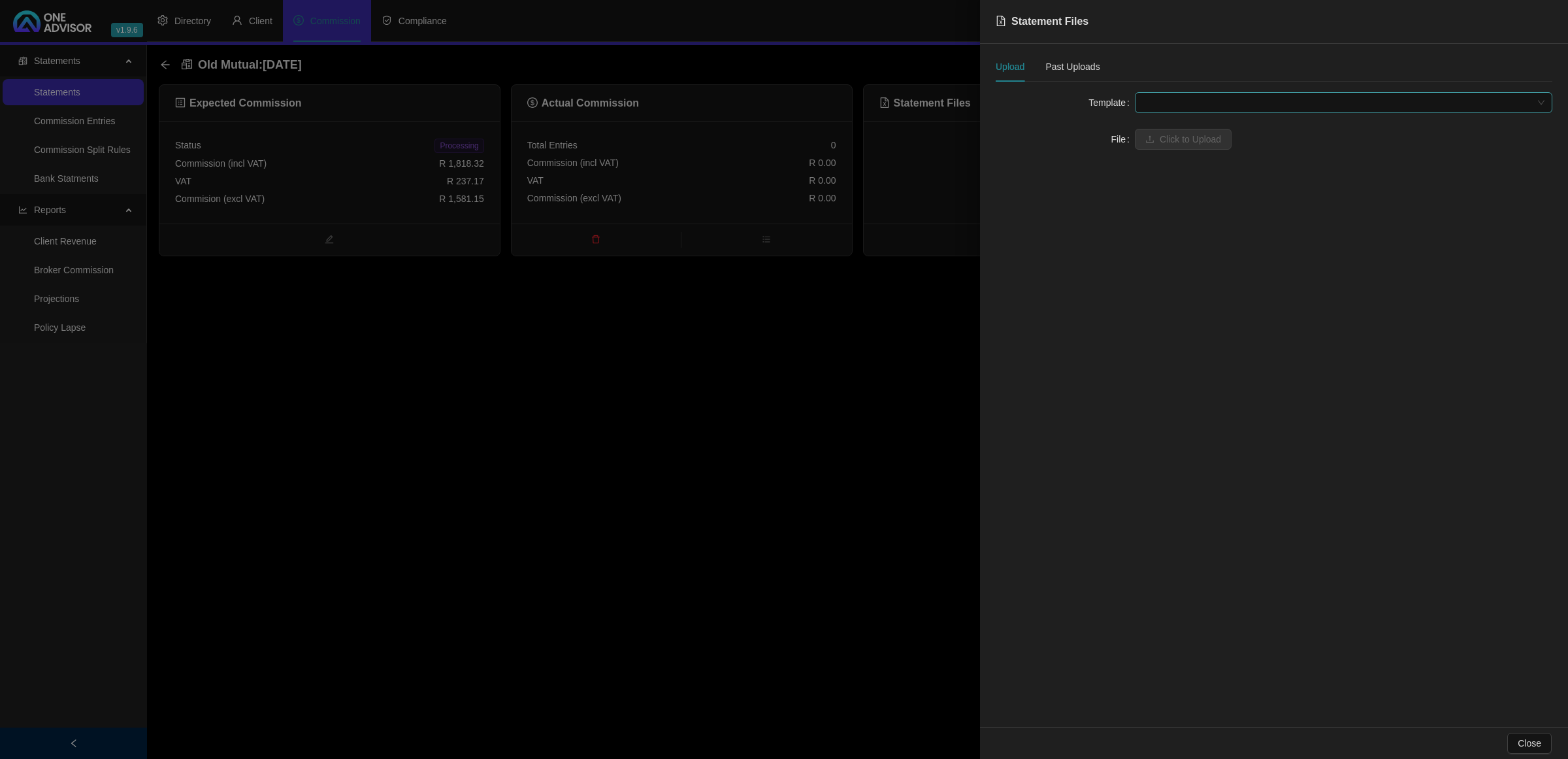
click at [1158, 100] on span at bounding box center [1343, 103] width 402 height 20
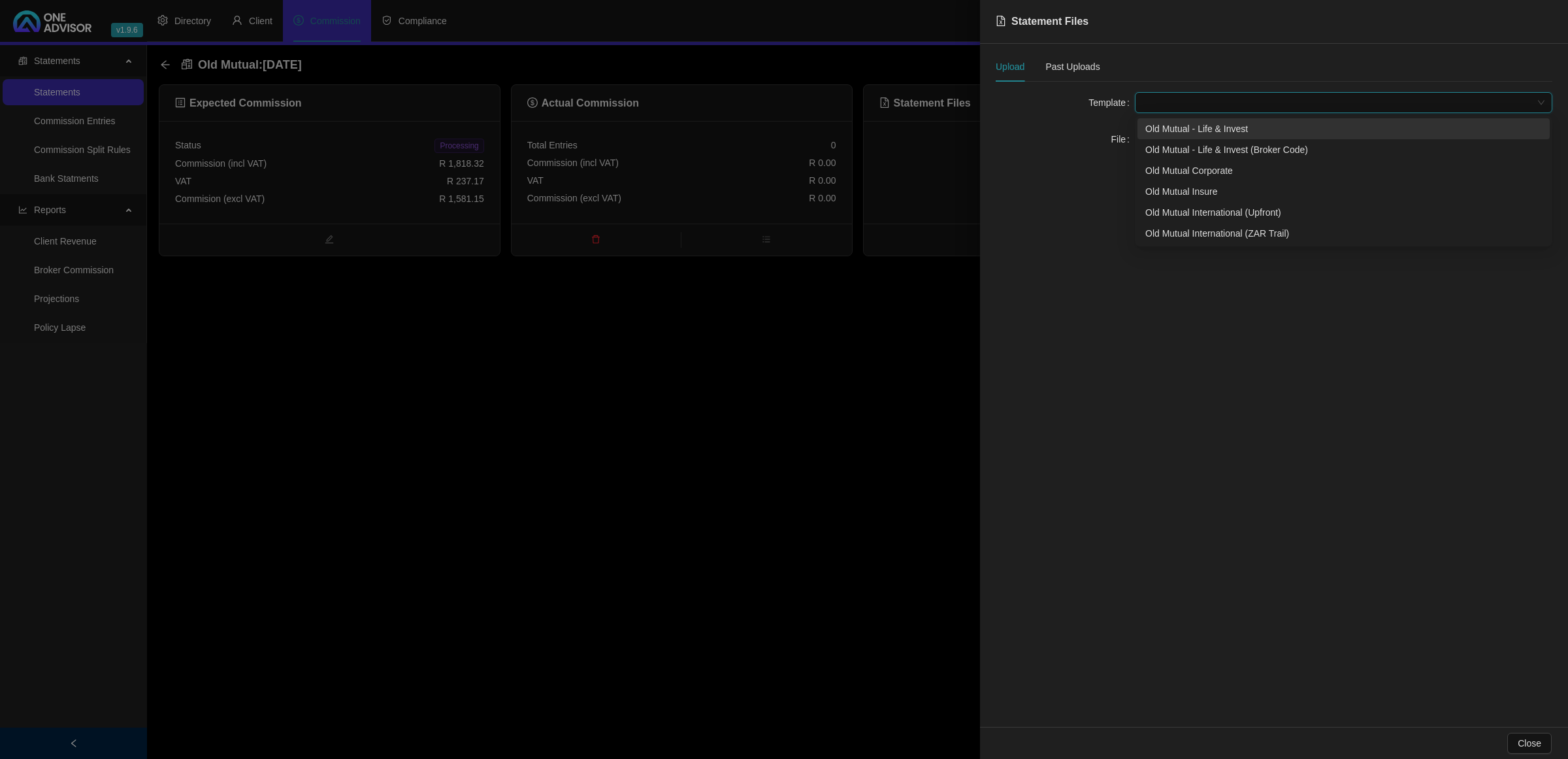
click at [1186, 134] on div "Old Mutual - Life & Invest" at bounding box center [1344, 128] width 397 height 14
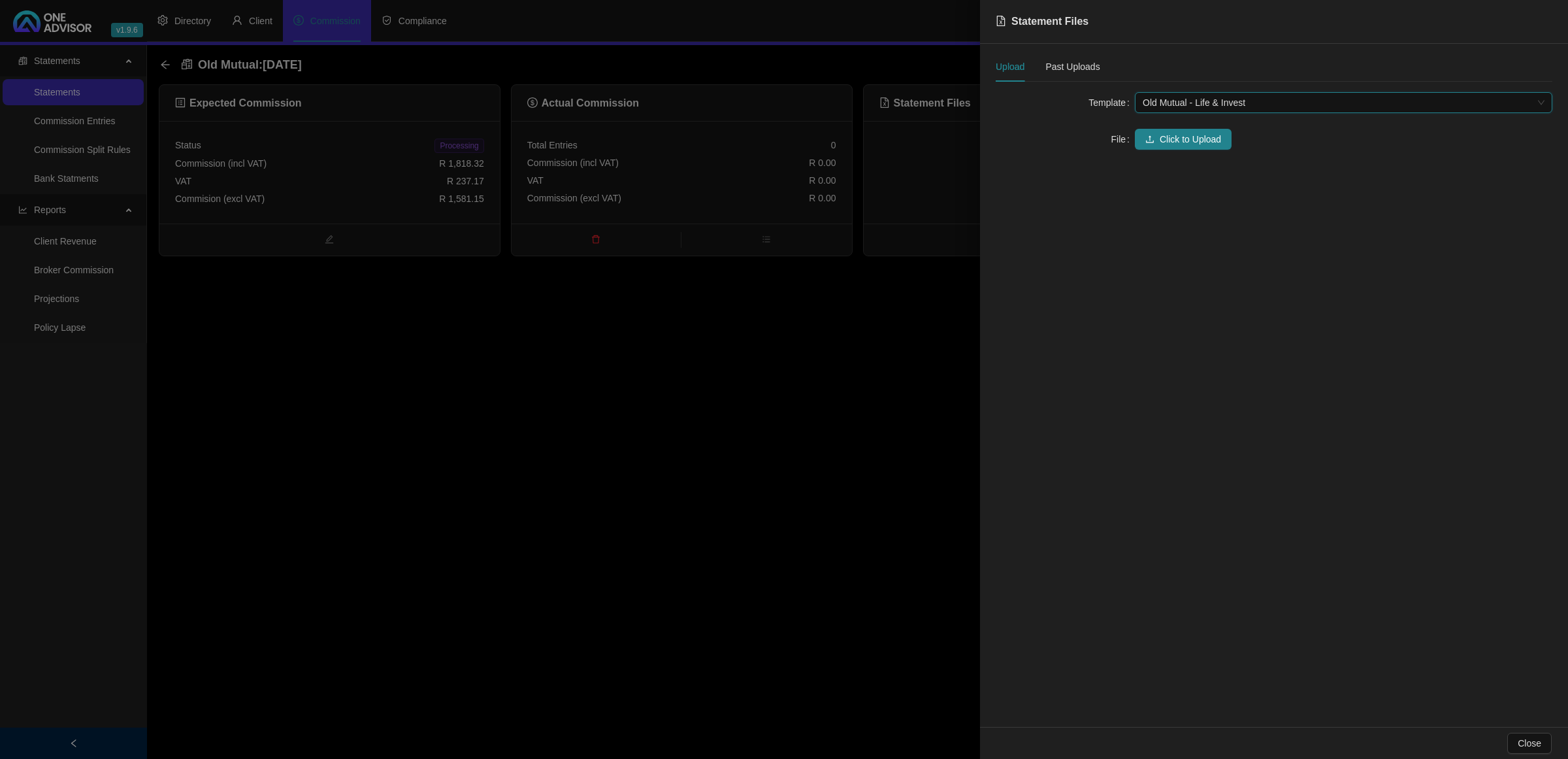
click at [1186, 133] on span "Click to Upload" at bounding box center [1190, 138] width 62 height 14
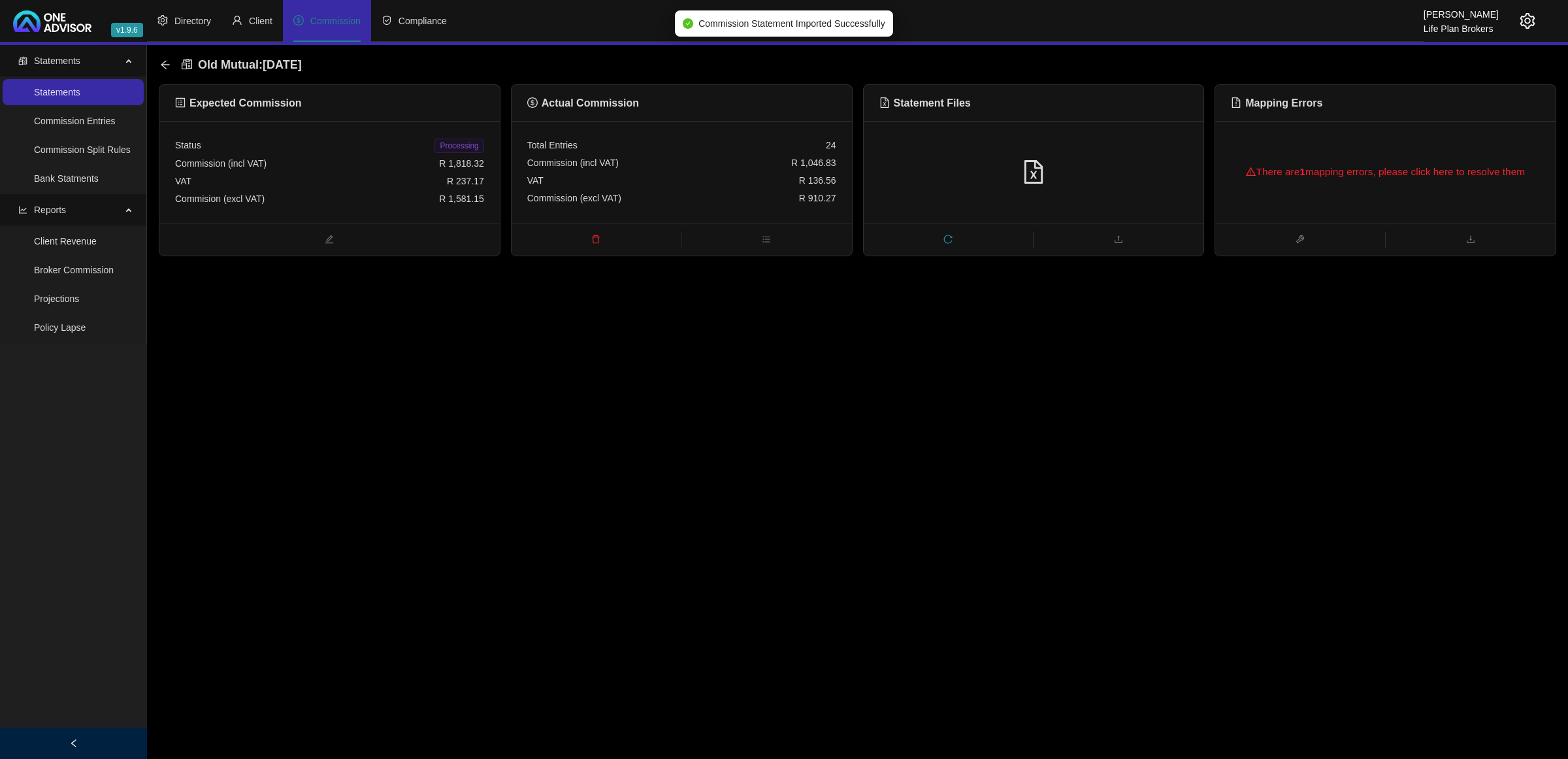
click at [1407, 168] on div "There are 1 mapping errors, please click here to resolve them" at bounding box center [1385, 171] width 309 height 42
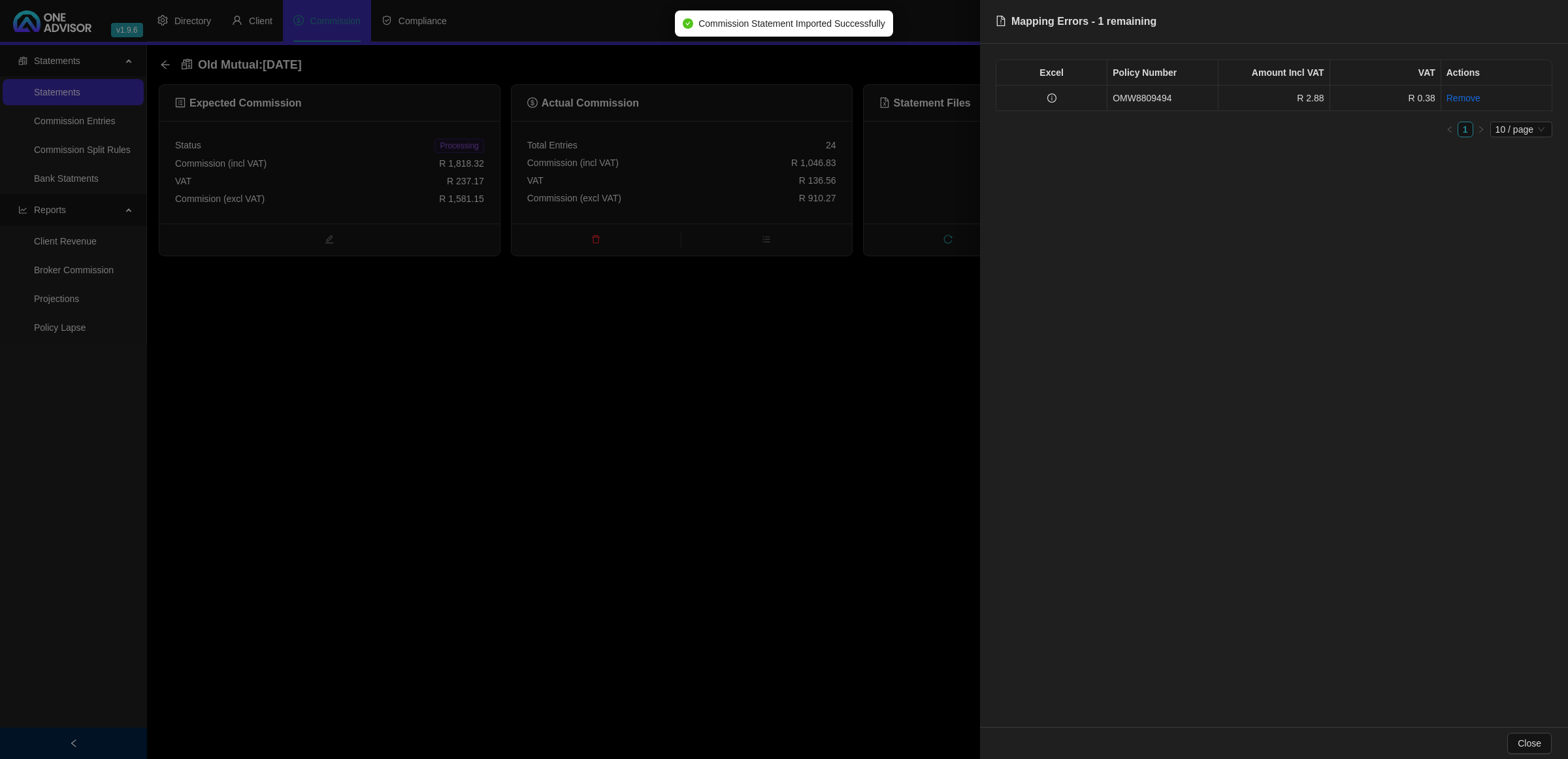
click at [1076, 100] on td at bounding box center [1052, 98] width 111 height 26
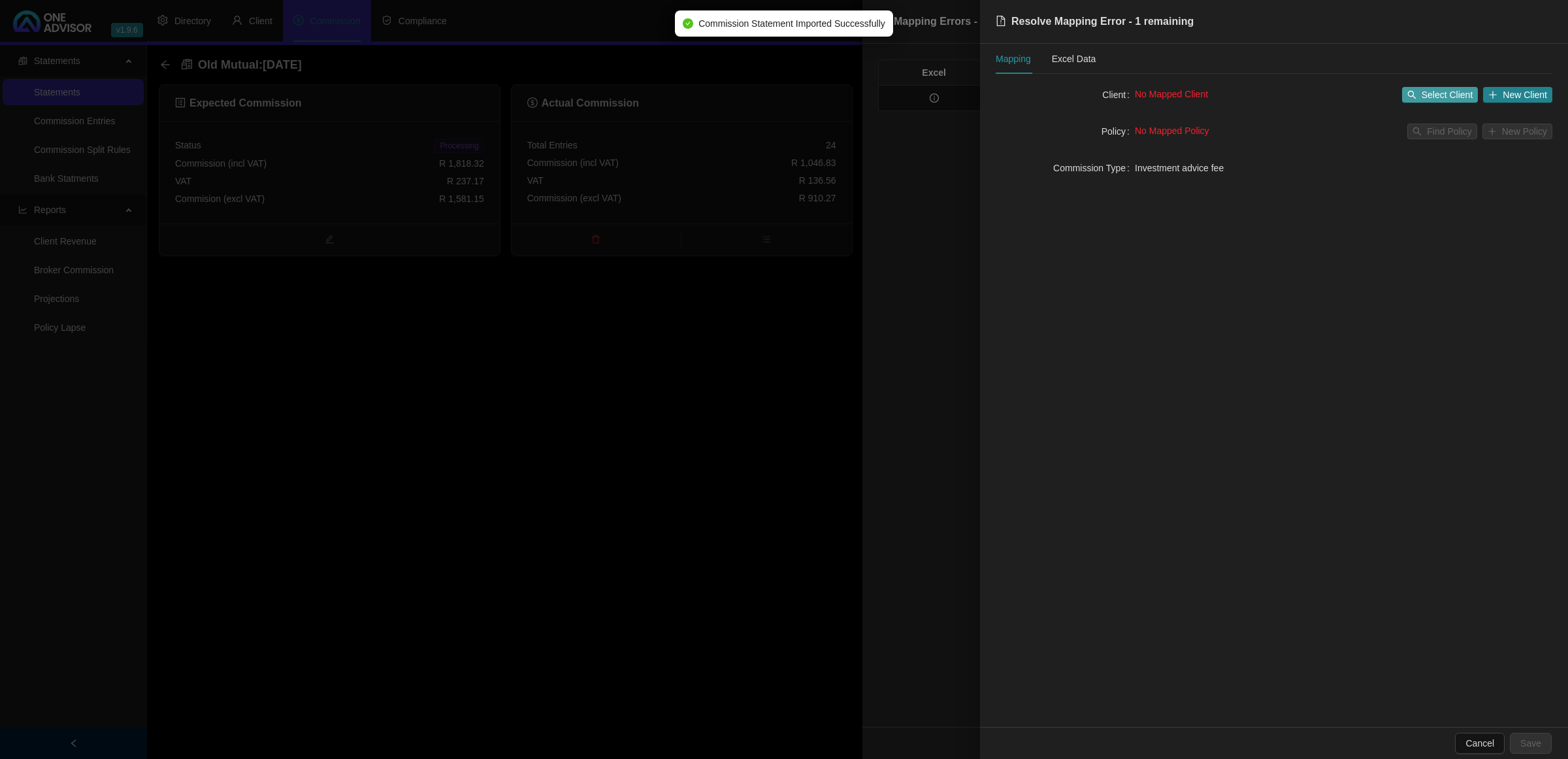
click at [1422, 89] on span "Select Client" at bounding box center [1447, 94] width 52 height 14
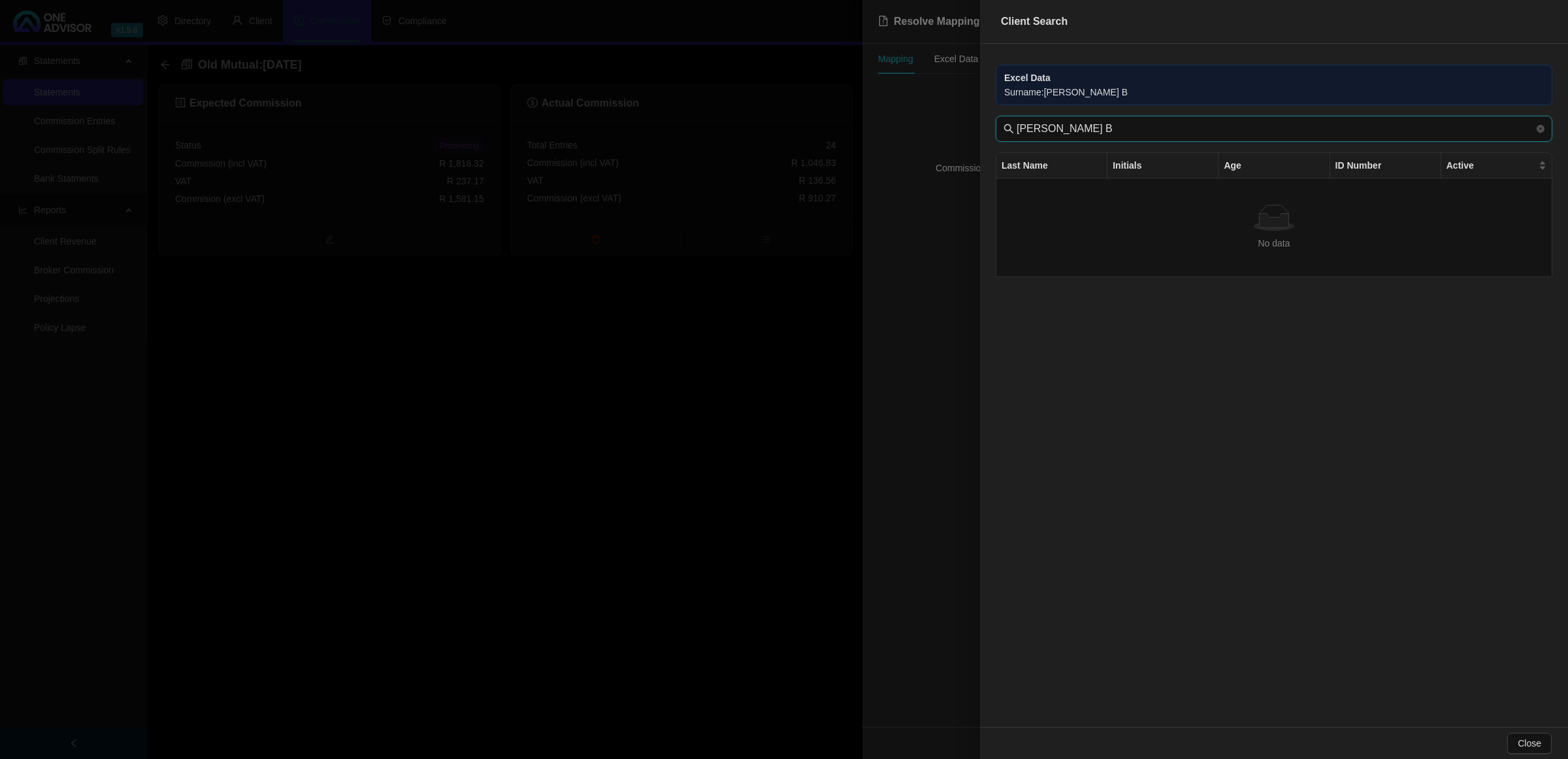
drag, startPoint x: 1069, startPoint y: 132, endPoint x: 732, endPoint y: 136, distance: 337.0
click at [732, 137] on div "Client Search Excel Data Surname : [PERSON_NAME] B [PERSON_NAME] B Last Name In…" at bounding box center [784, 380] width 1568 height 759
click at [1152, 124] on input "[PERSON_NAME] B" at bounding box center [1275, 128] width 518 height 16
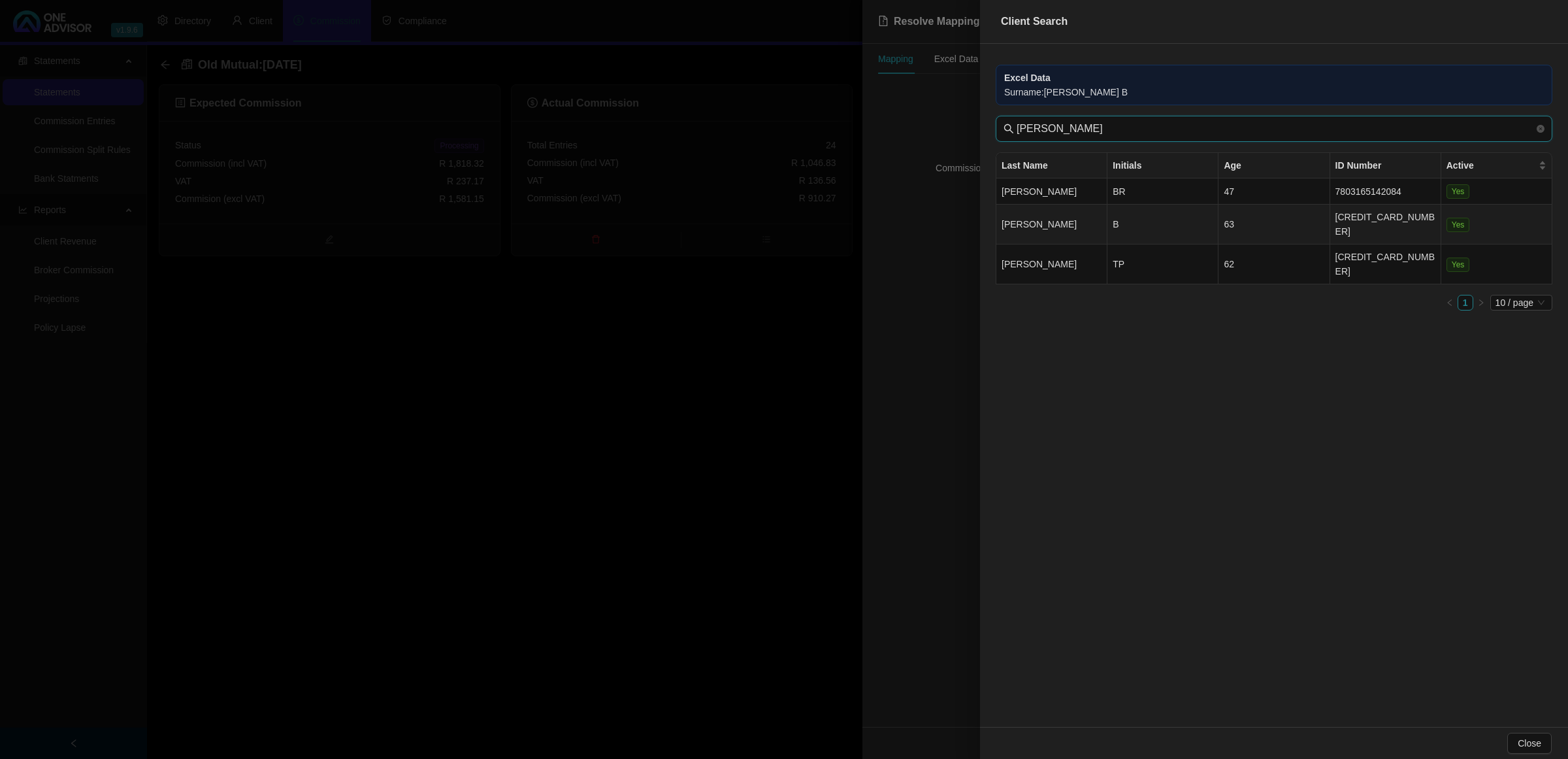
type input "[PERSON_NAME]"
click at [1136, 221] on td "B" at bounding box center [1163, 224] width 111 height 40
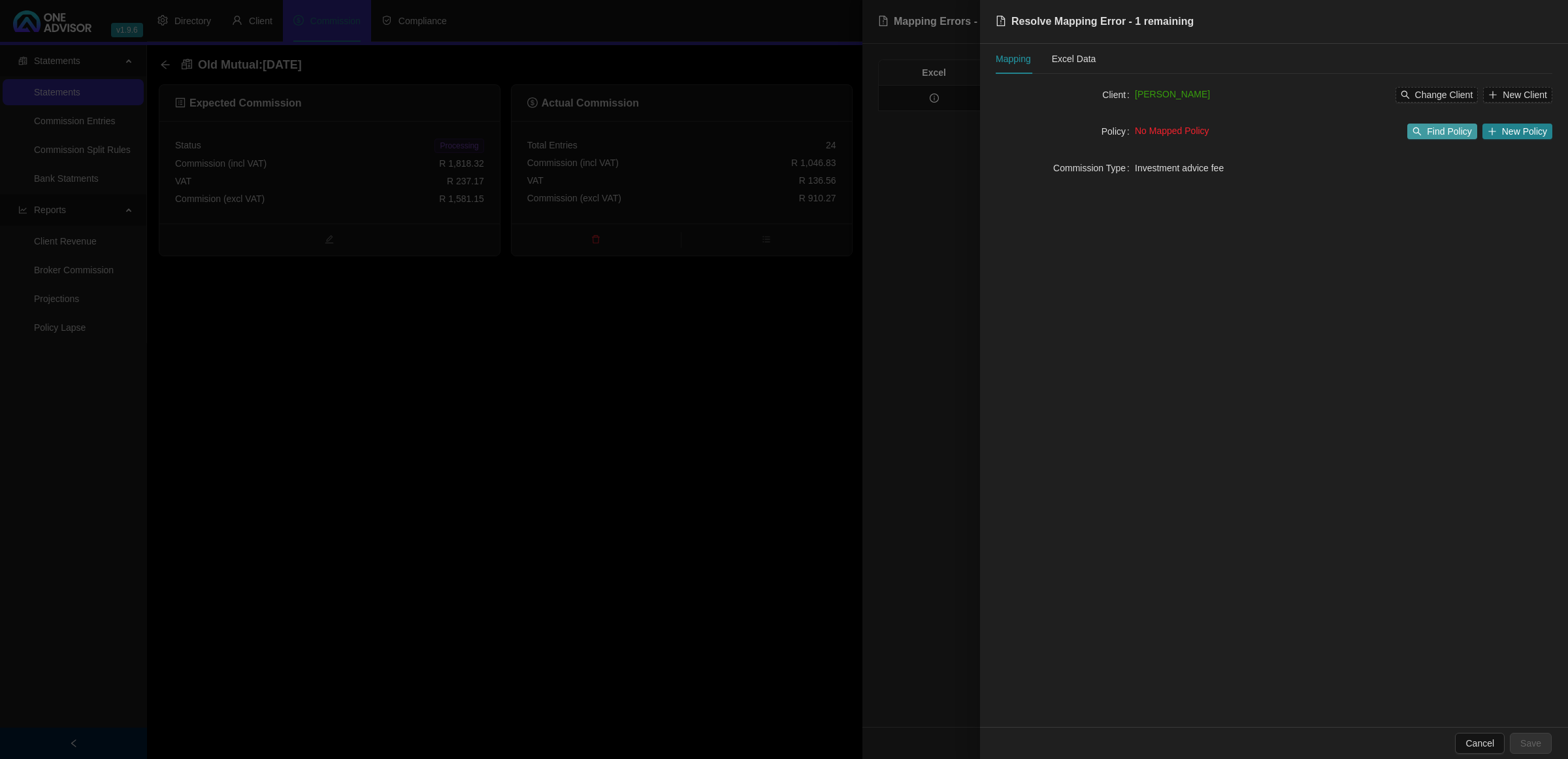
click at [1442, 131] on span "Find Policy" at bounding box center [1449, 131] width 44 height 14
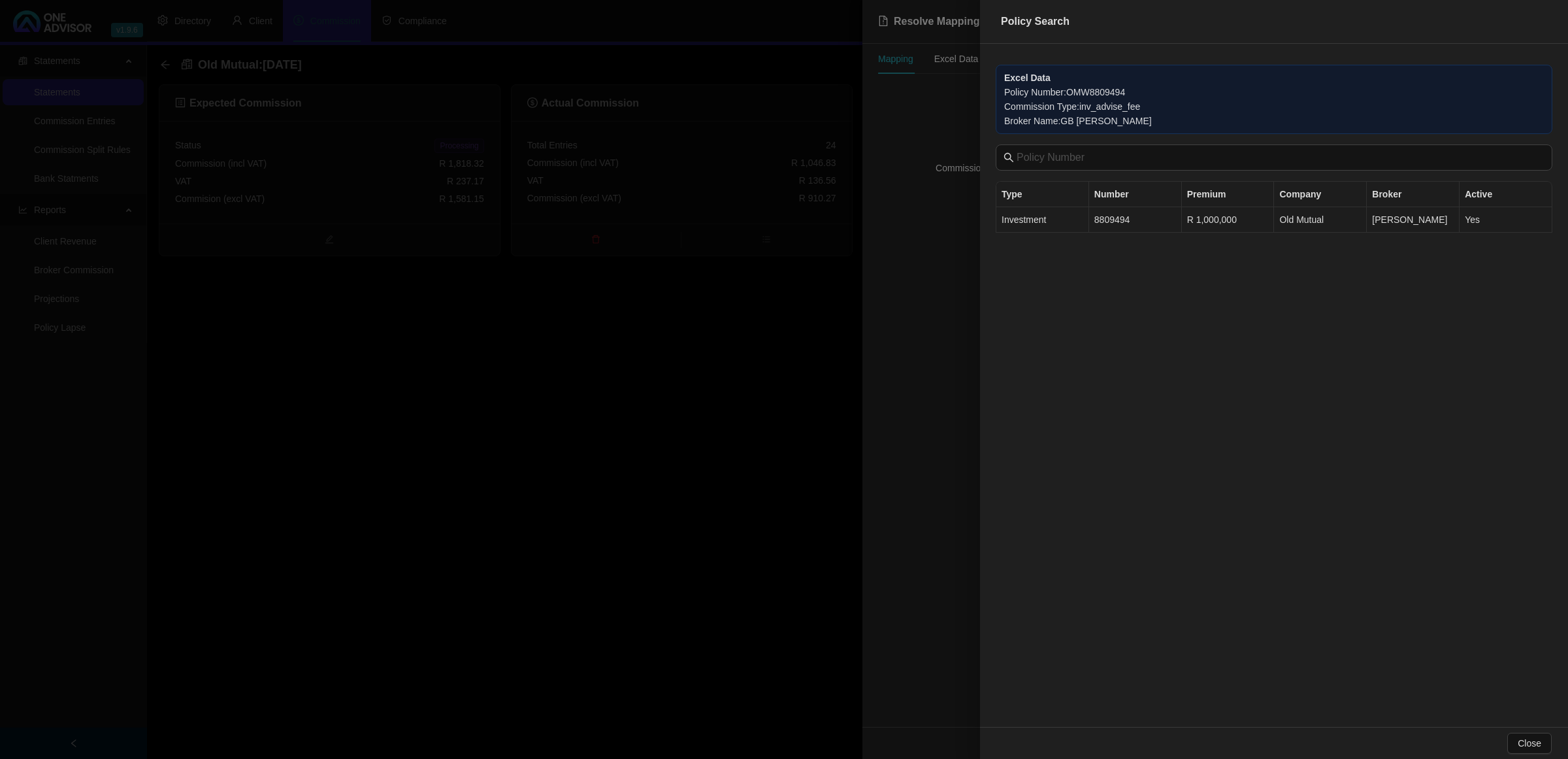
click at [1106, 222] on td "8809494" at bounding box center [1135, 220] width 93 height 26
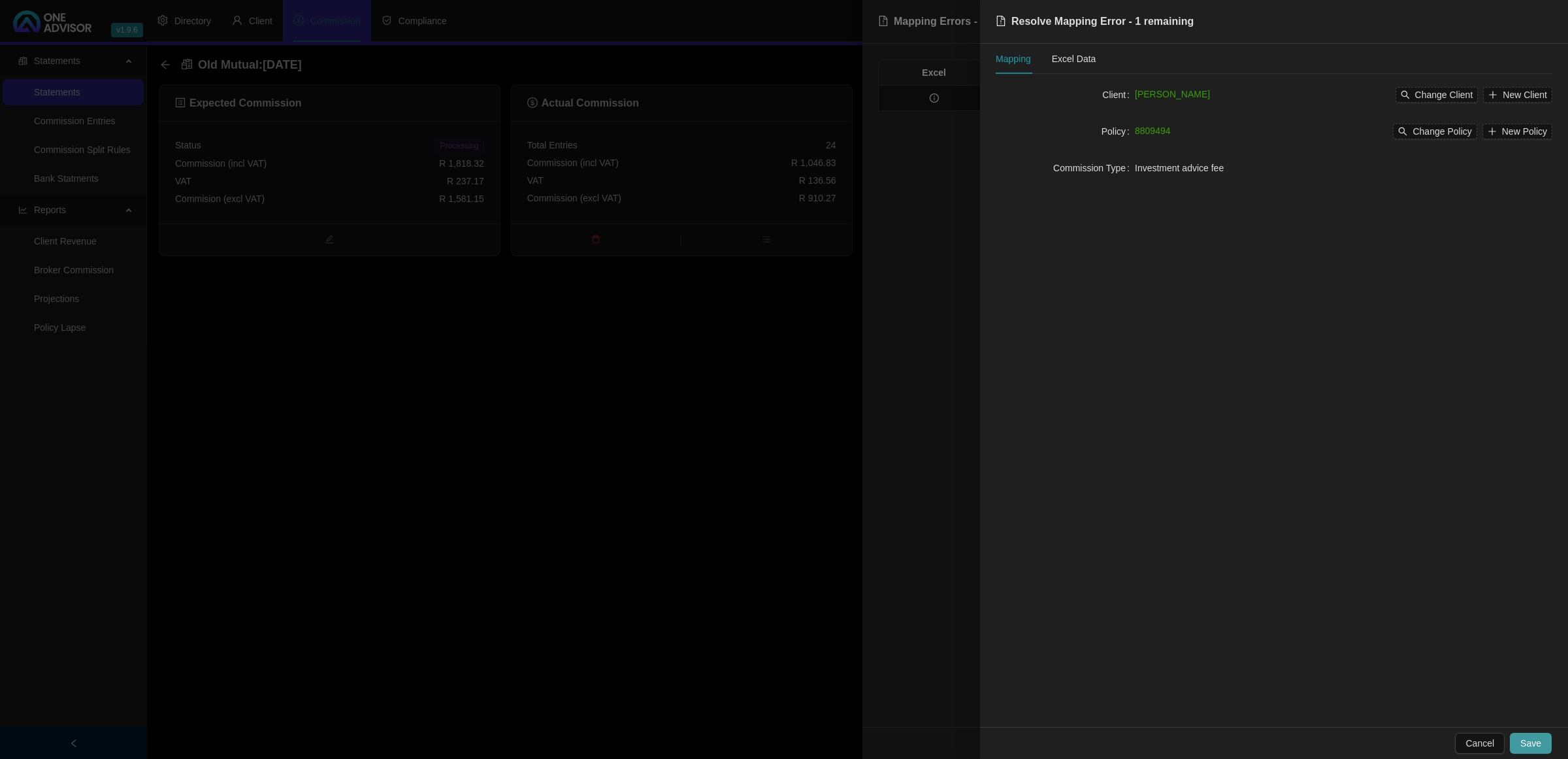
click at [1536, 746] on span "Save" at bounding box center [1530, 743] width 21 height 14
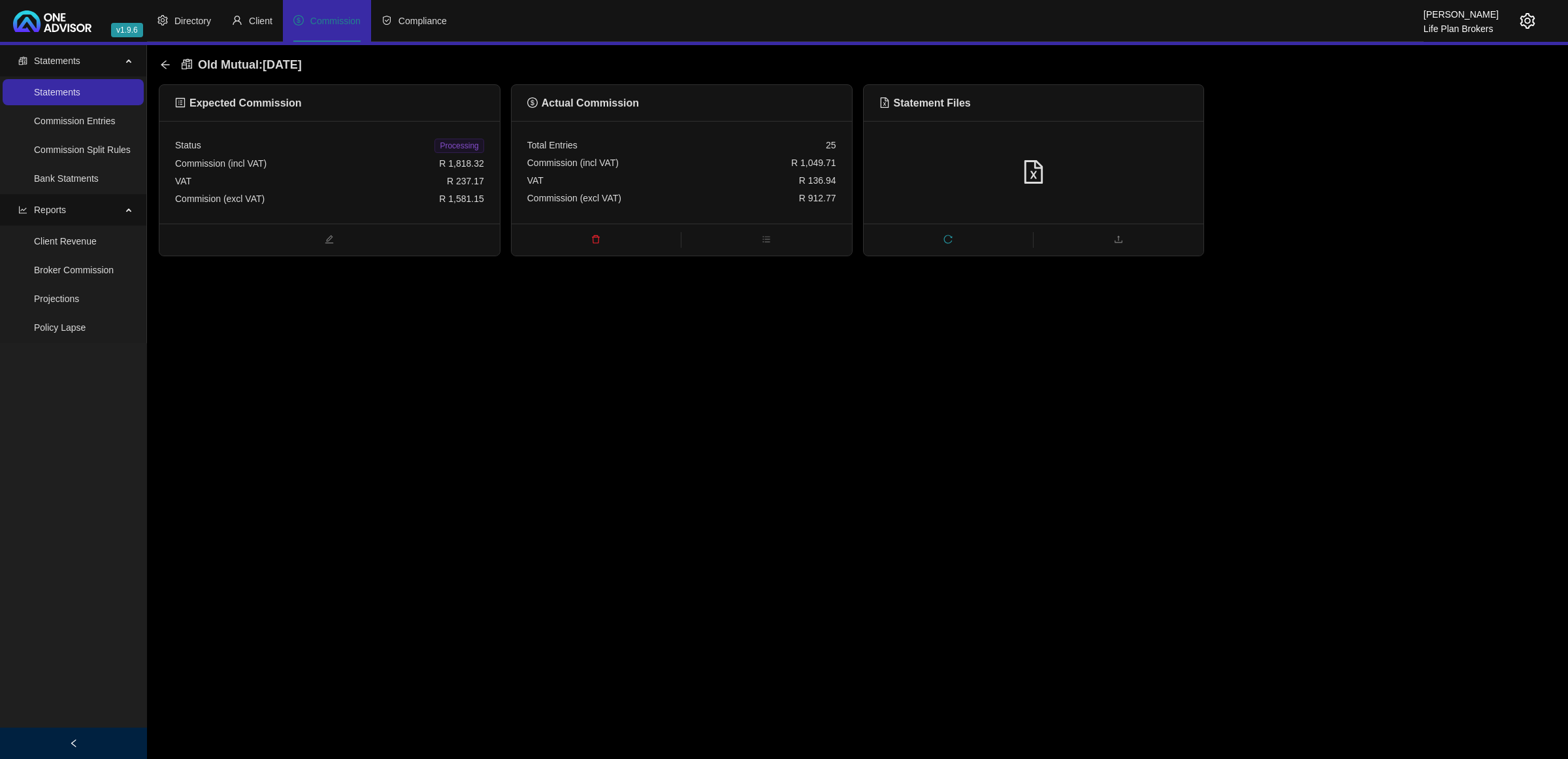
click at [170, 65] on div "Old Mutual : [DATE]" at bounding box center [235, 64] width 150 height 24
click at [163, 64] on icon "arrow-left" at bounding box center [165, 64] width 8 height 8
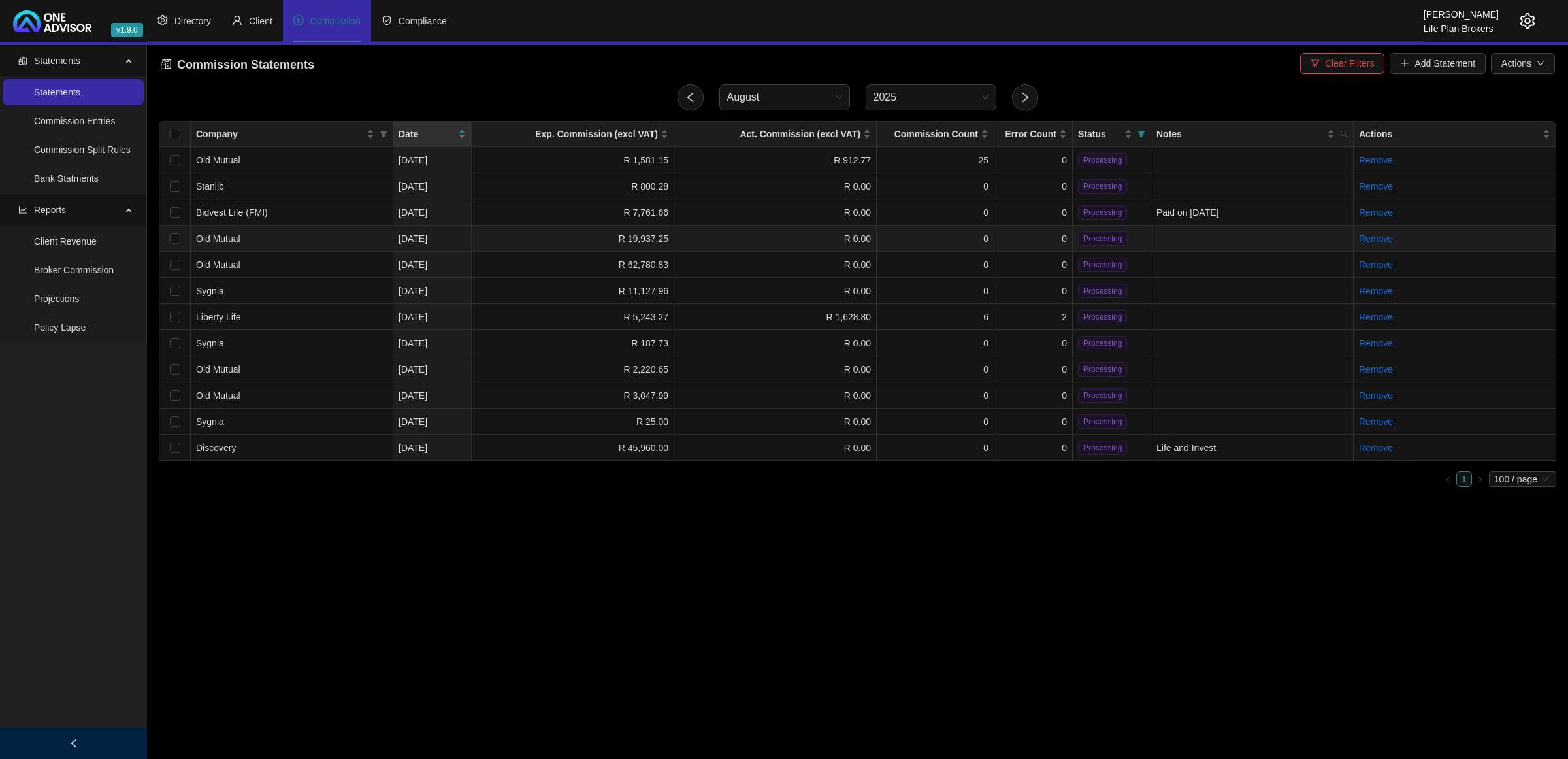
click at [592, 243] on td "R 19,937.25" at bounding box center [573, 239] width 202 height 26
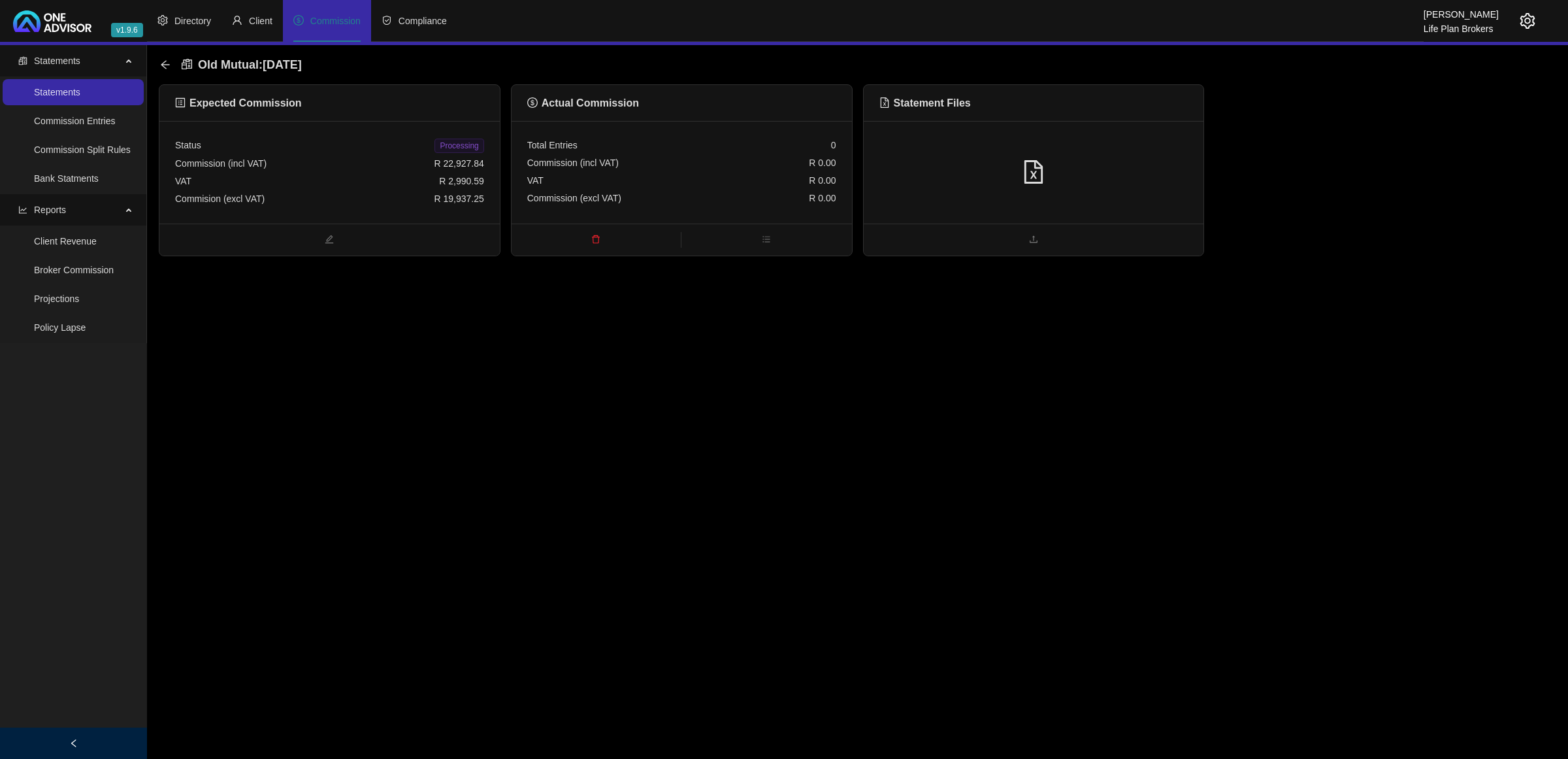
click at [1129, 184] on div at bounding box center [1034, 172] width 309 height 25
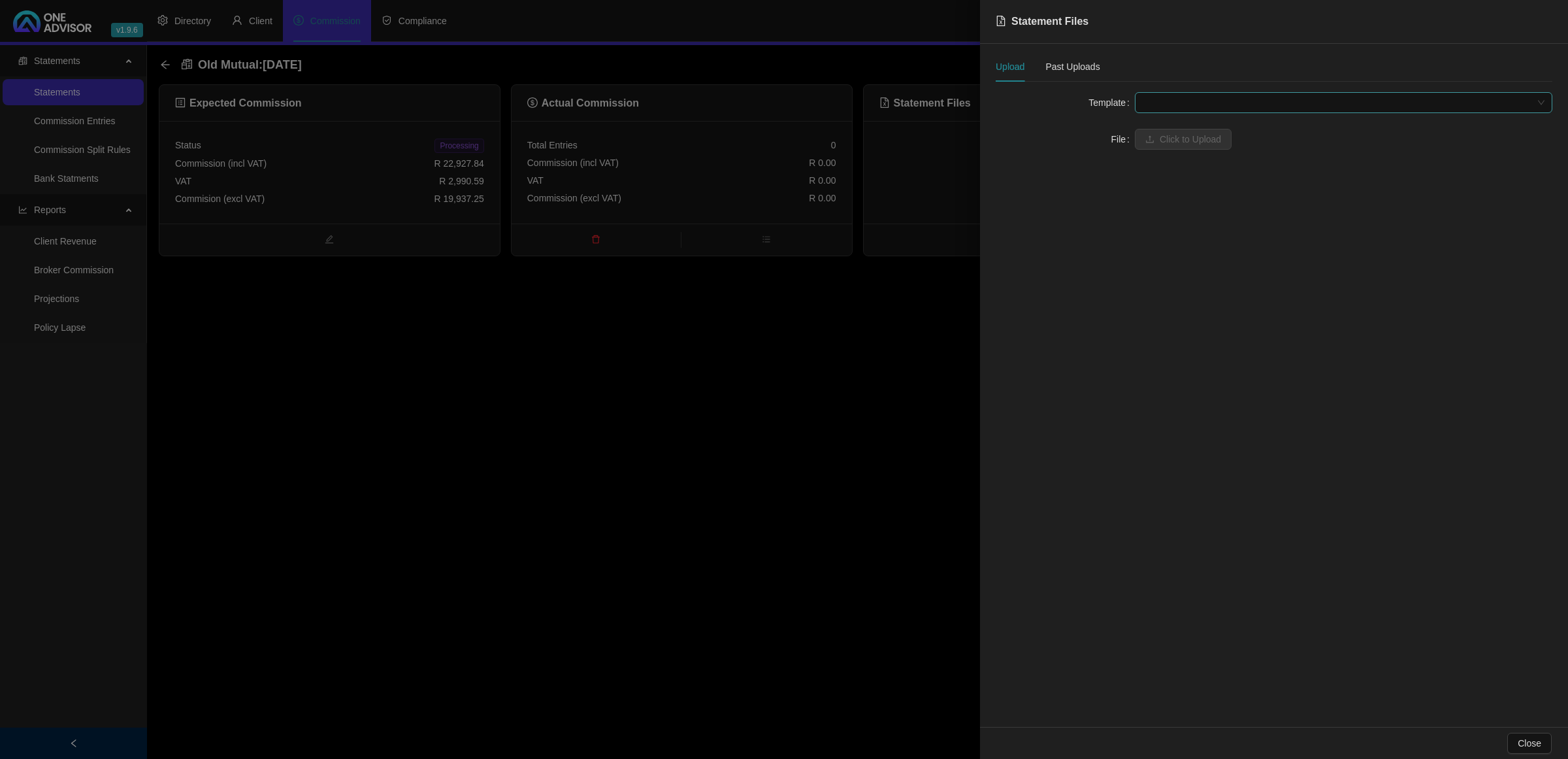
click at [1166, 109] on span at bounding box center [1343, 103] width 402 height 20
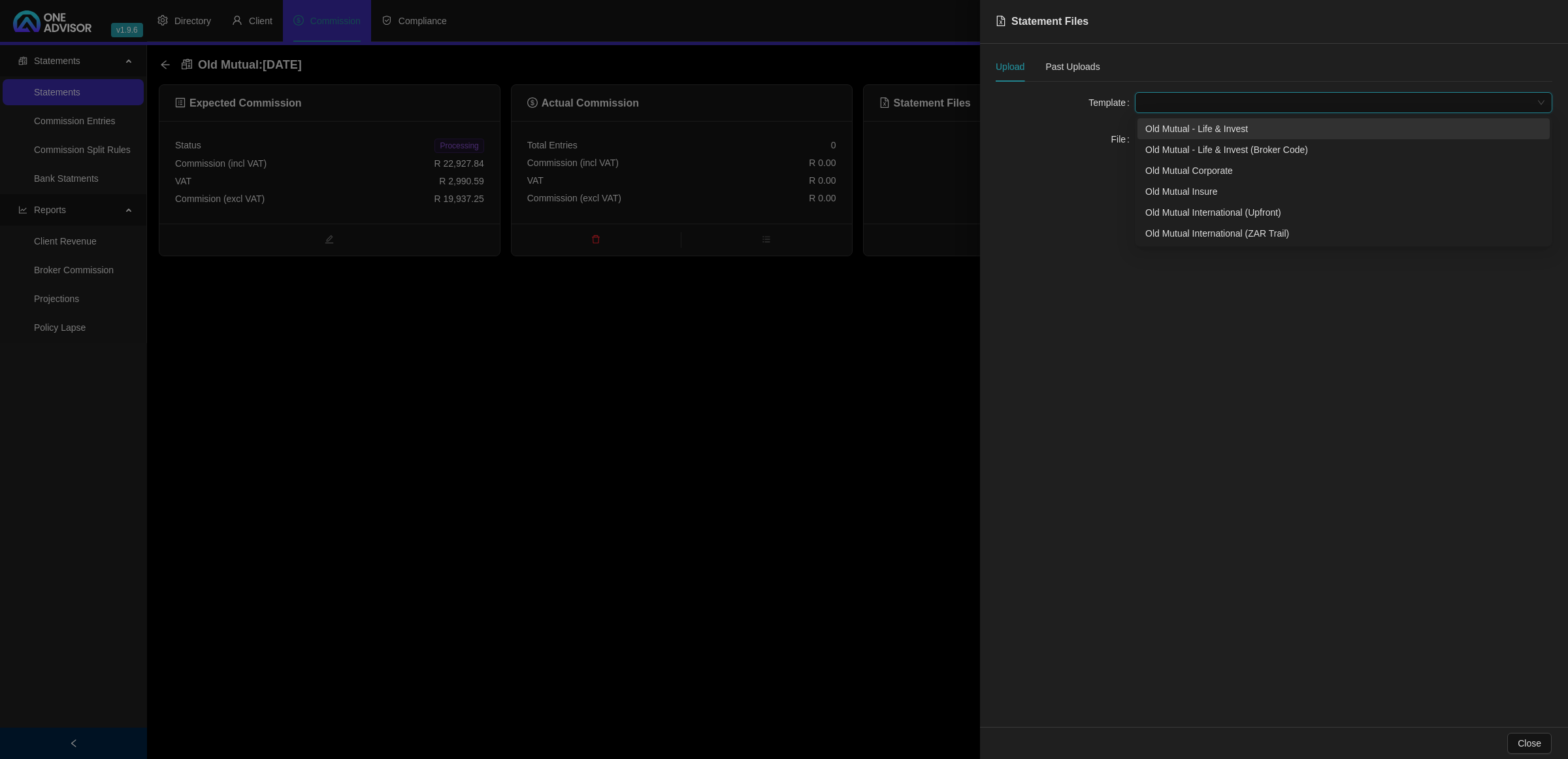
click at [1173, 135] on div "Old Mutual - Life & Invest" at bounding box center [1344, 128] width 397 height 14
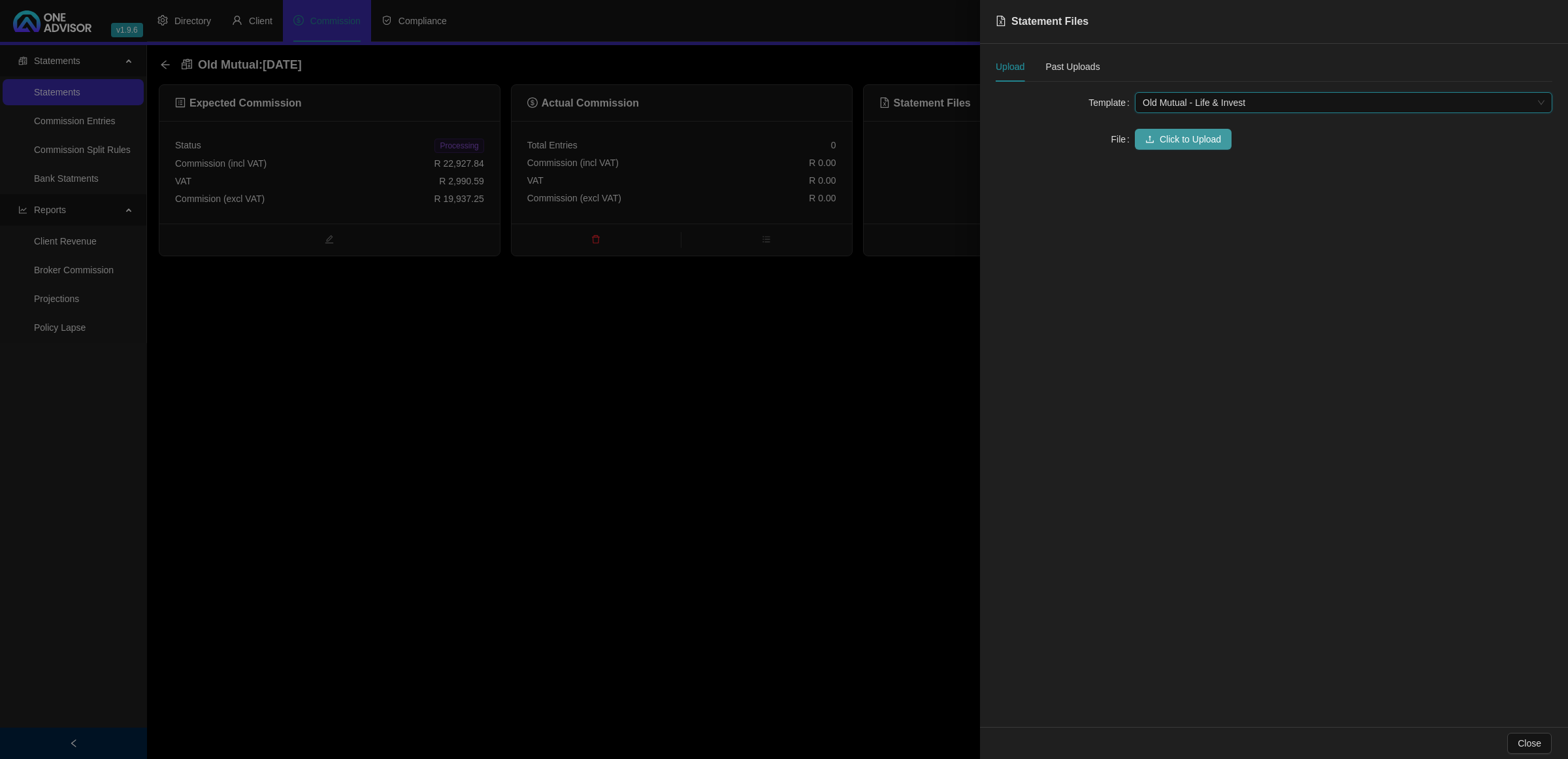
click at [1174, 139] on span "Click to Upload" at bounding box center [1190, 138] width 62 height 14
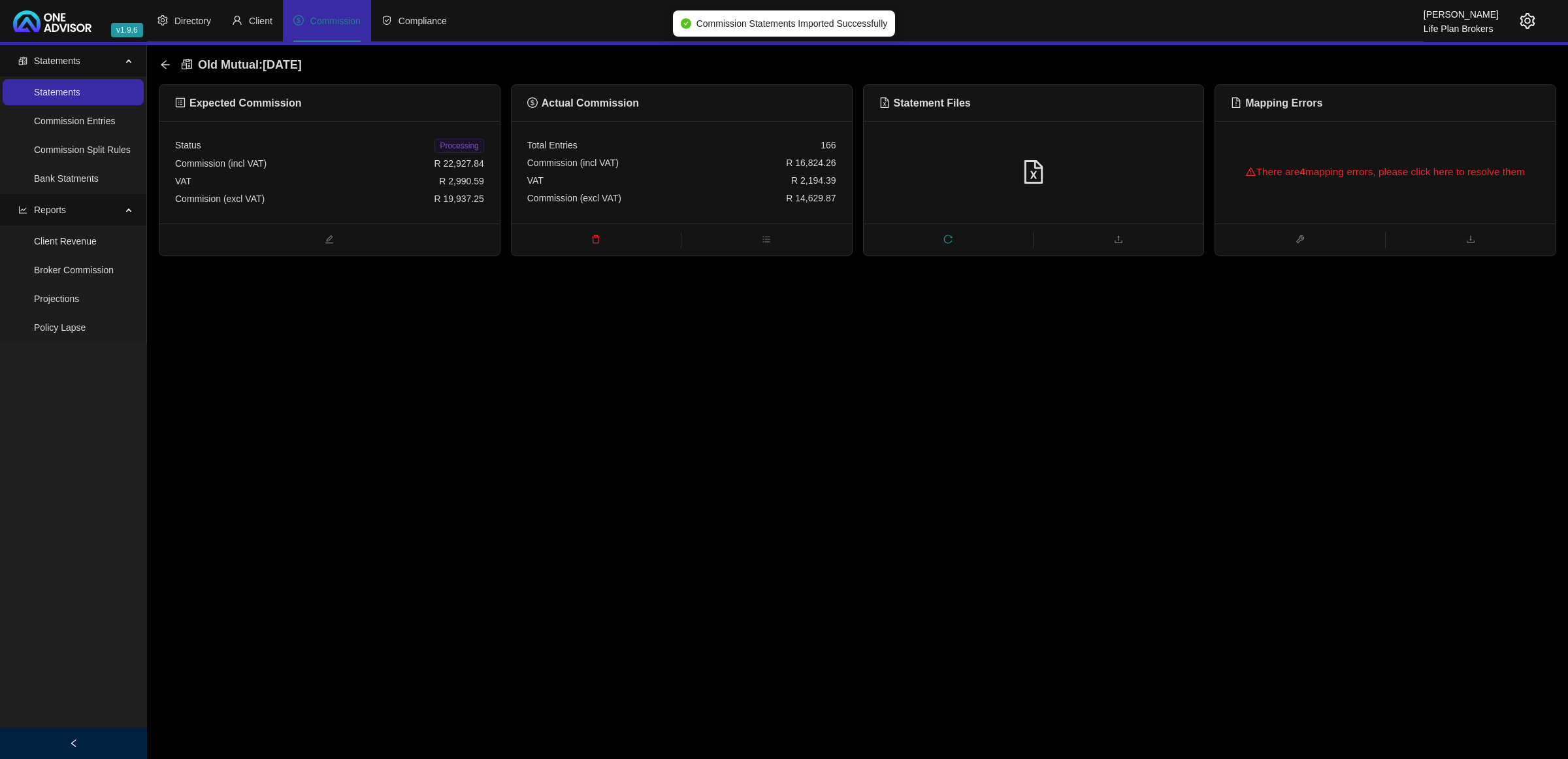
click at [1476, 152] on div "There are 4 mapping errors, please click here to resolve them" at bounding box center [1385, 171] width 309 height 42
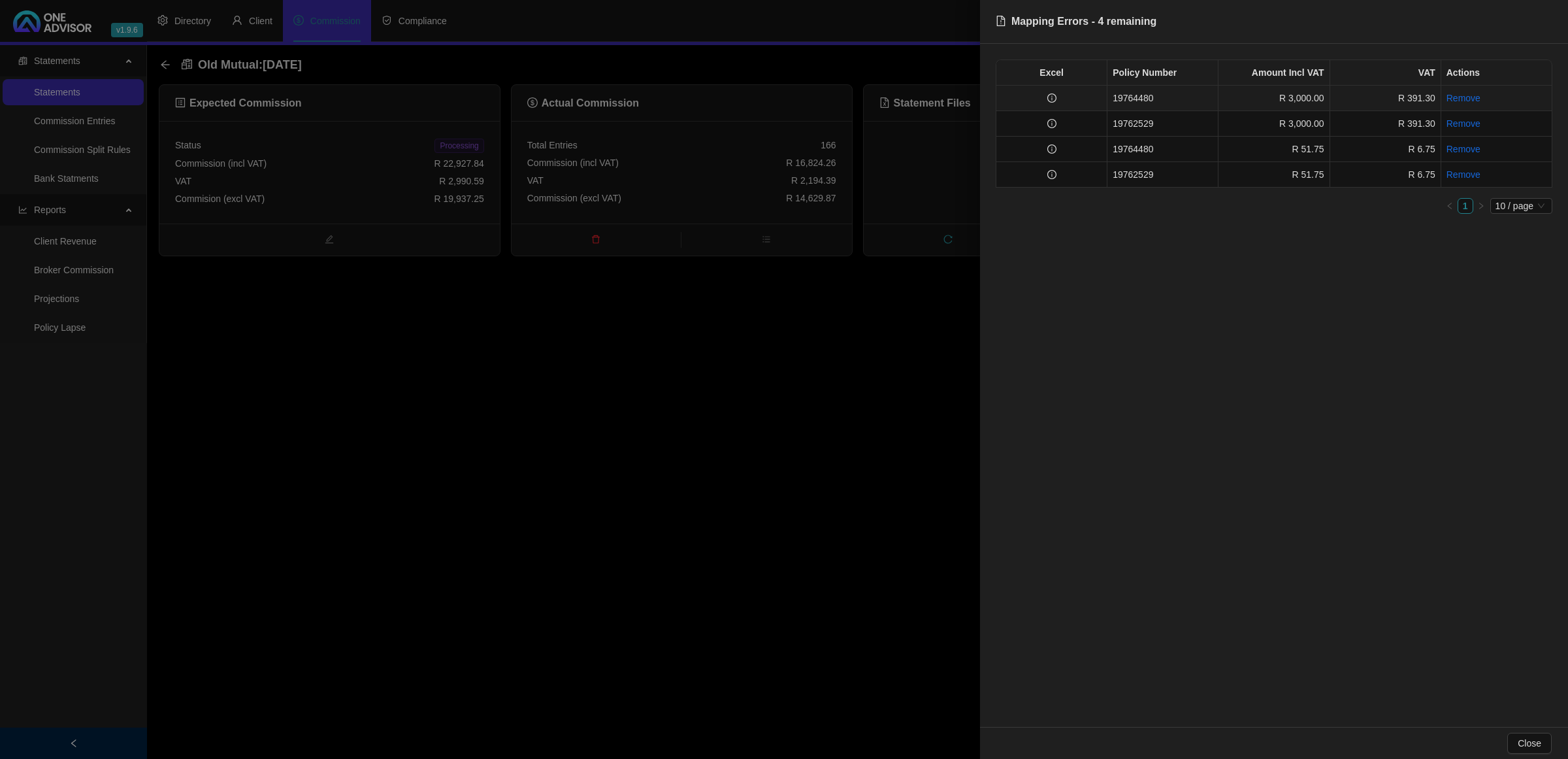
click at [1089, 96] on td at bounding box center [1052, 98] width 111 height 26
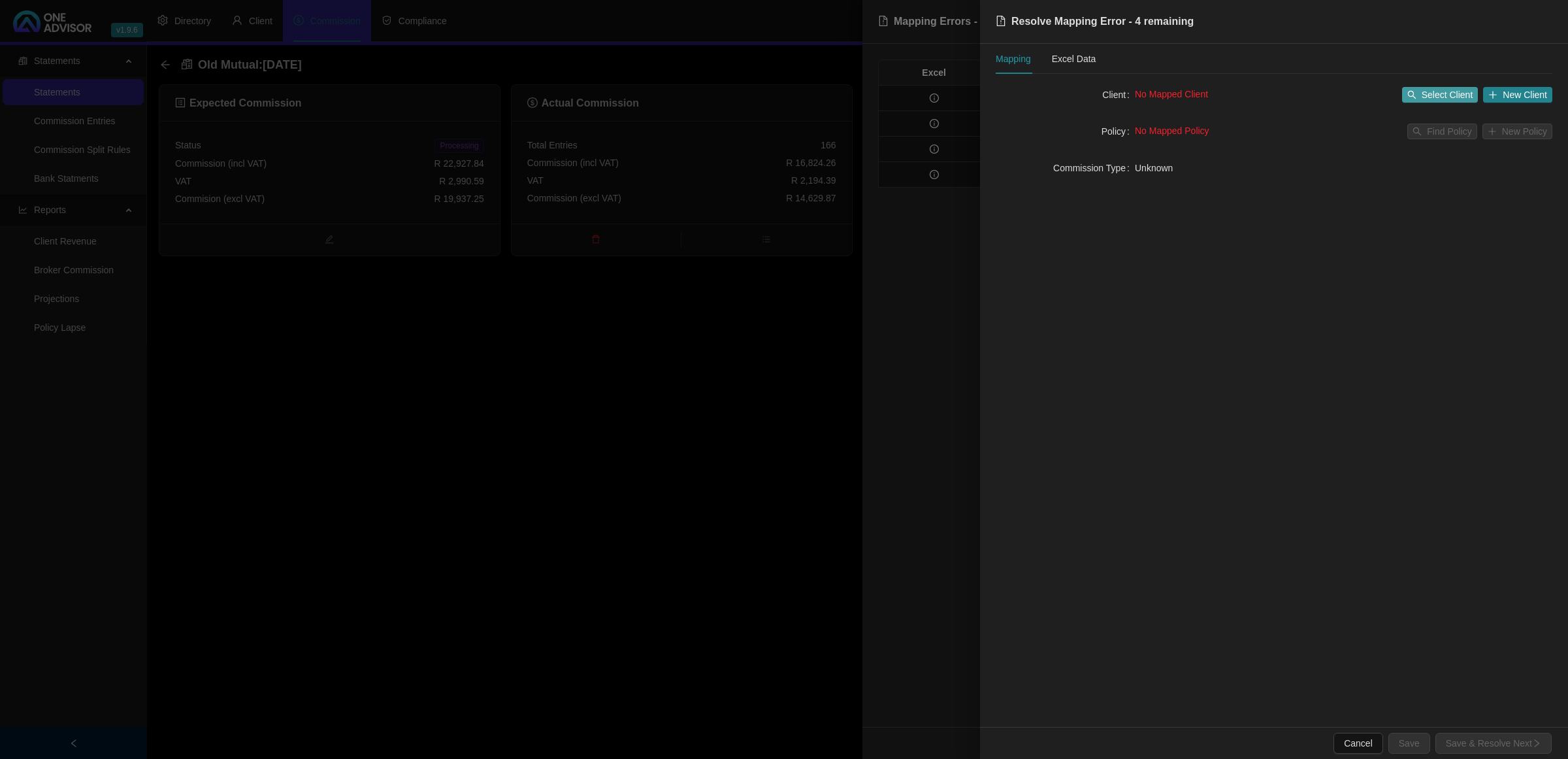
click at [1462, 93] on span "Select Client" at bounding box center [1447, 94] width 52 height 14
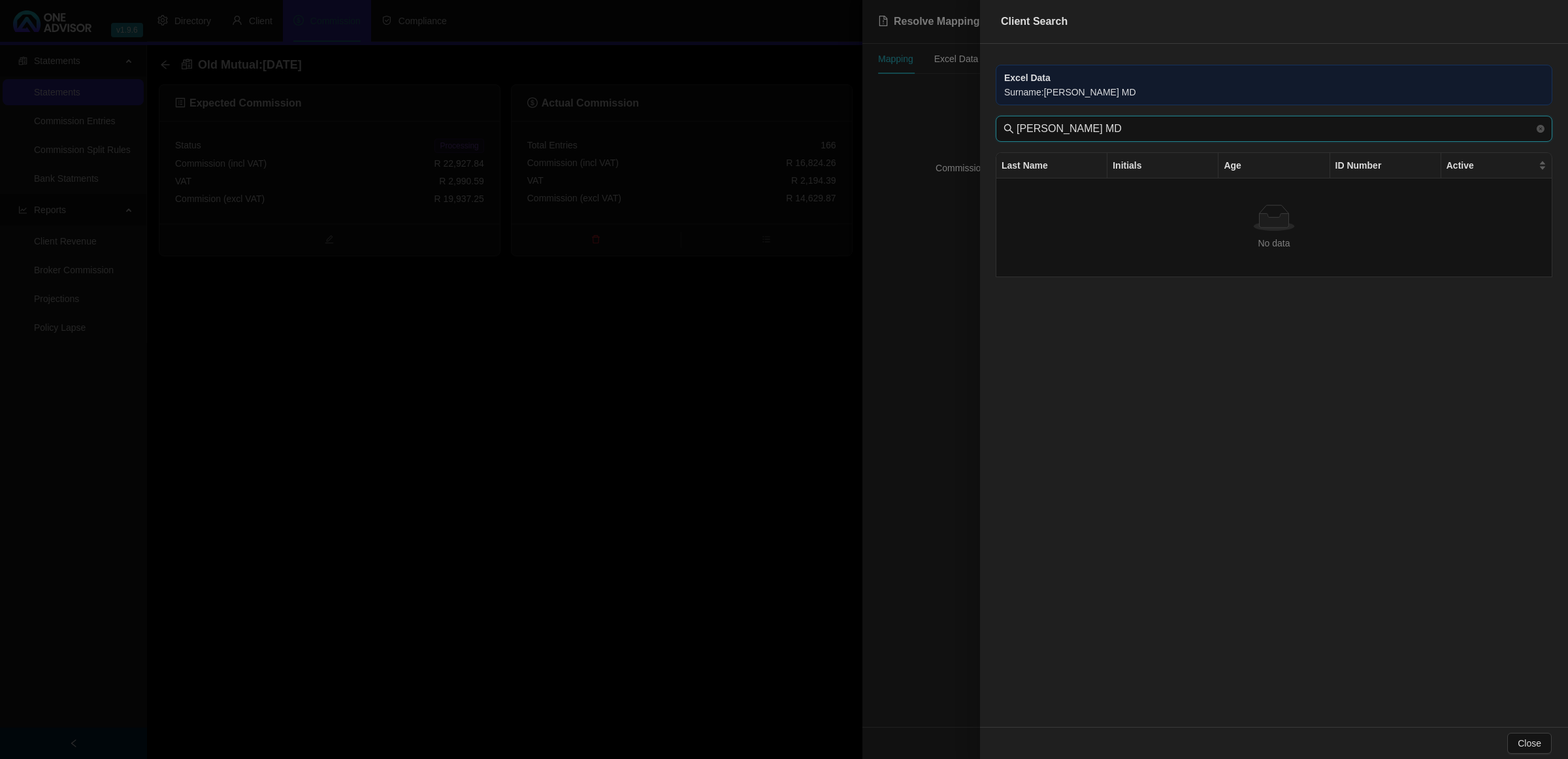
click at [1193, 133] on input "[PERSON_NAME] MD" at bounding box center [1275, 128] width 518 height 16
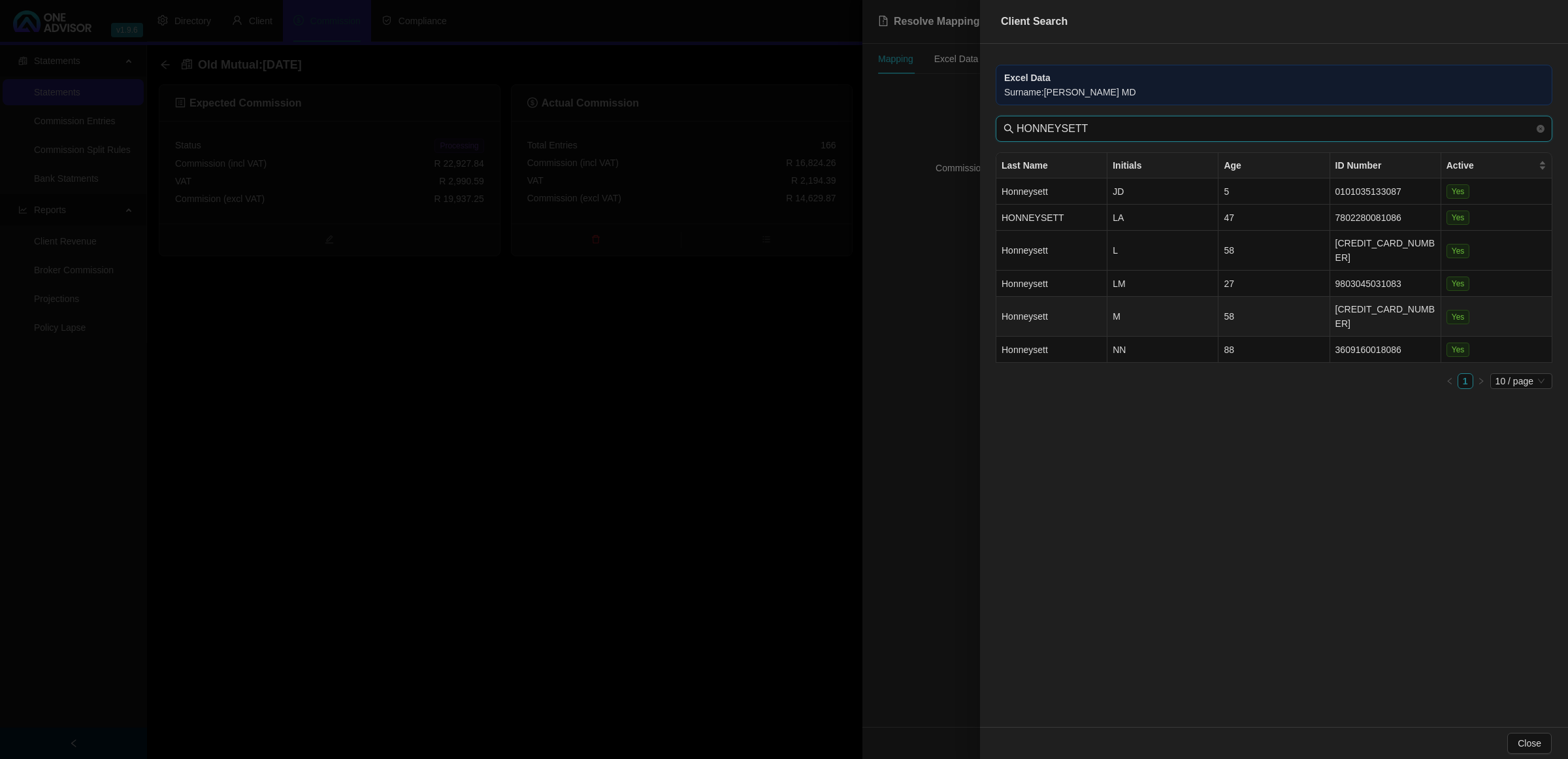
type input "HONNEYSETT"
click at [1170, 301] on td "M" at bounding box center [1163, 316] width 111 height 40
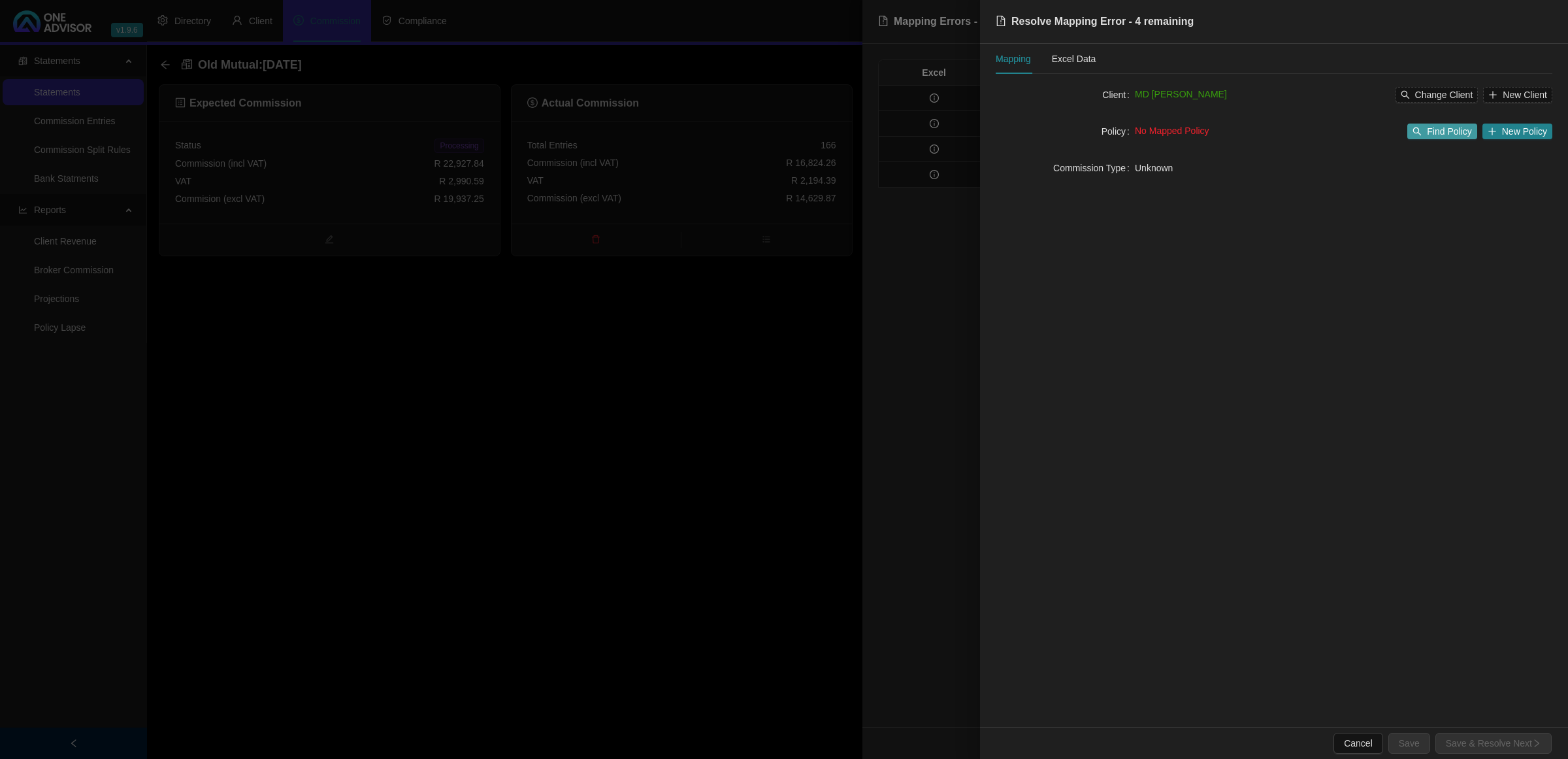
click at [1449, 128] on span "Find Policy" at bounding box center [1449, 131] width 44 height 14
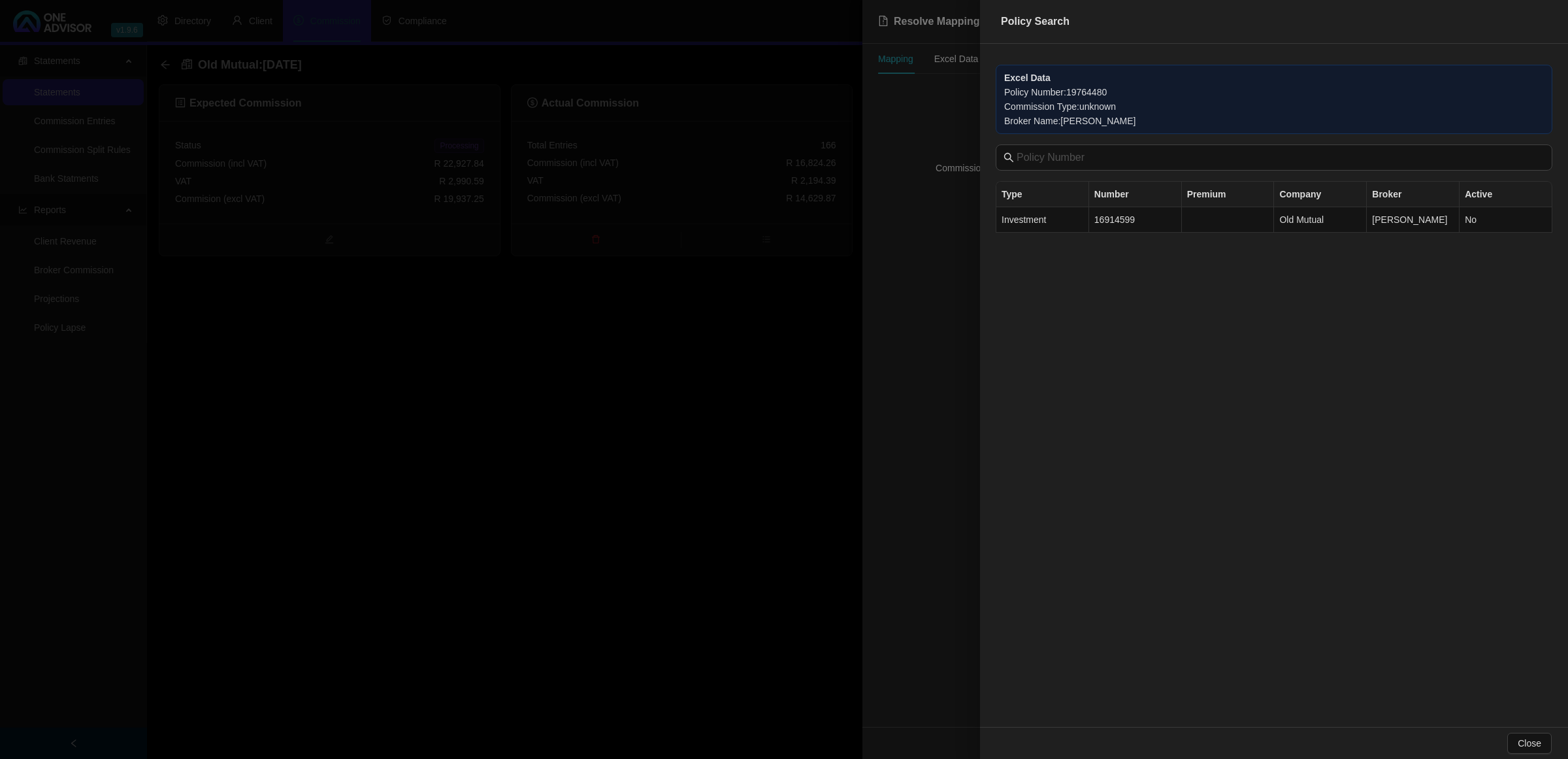
click at [887, 314] on div at bounding box center [784, 380] width 1568 height 759
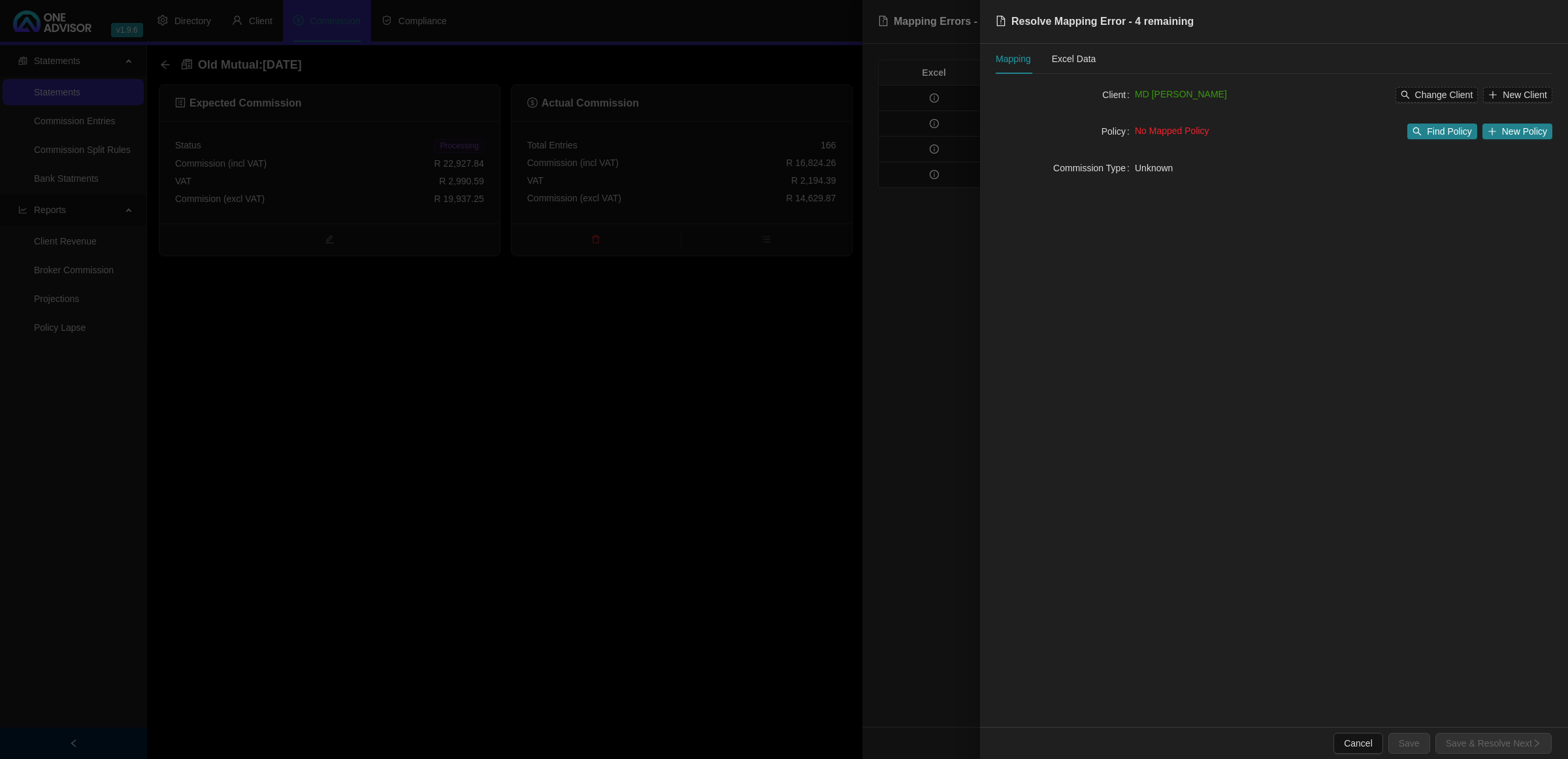
click at [920, 311] on div at bounding box center [784, 380] width 1568 height 759
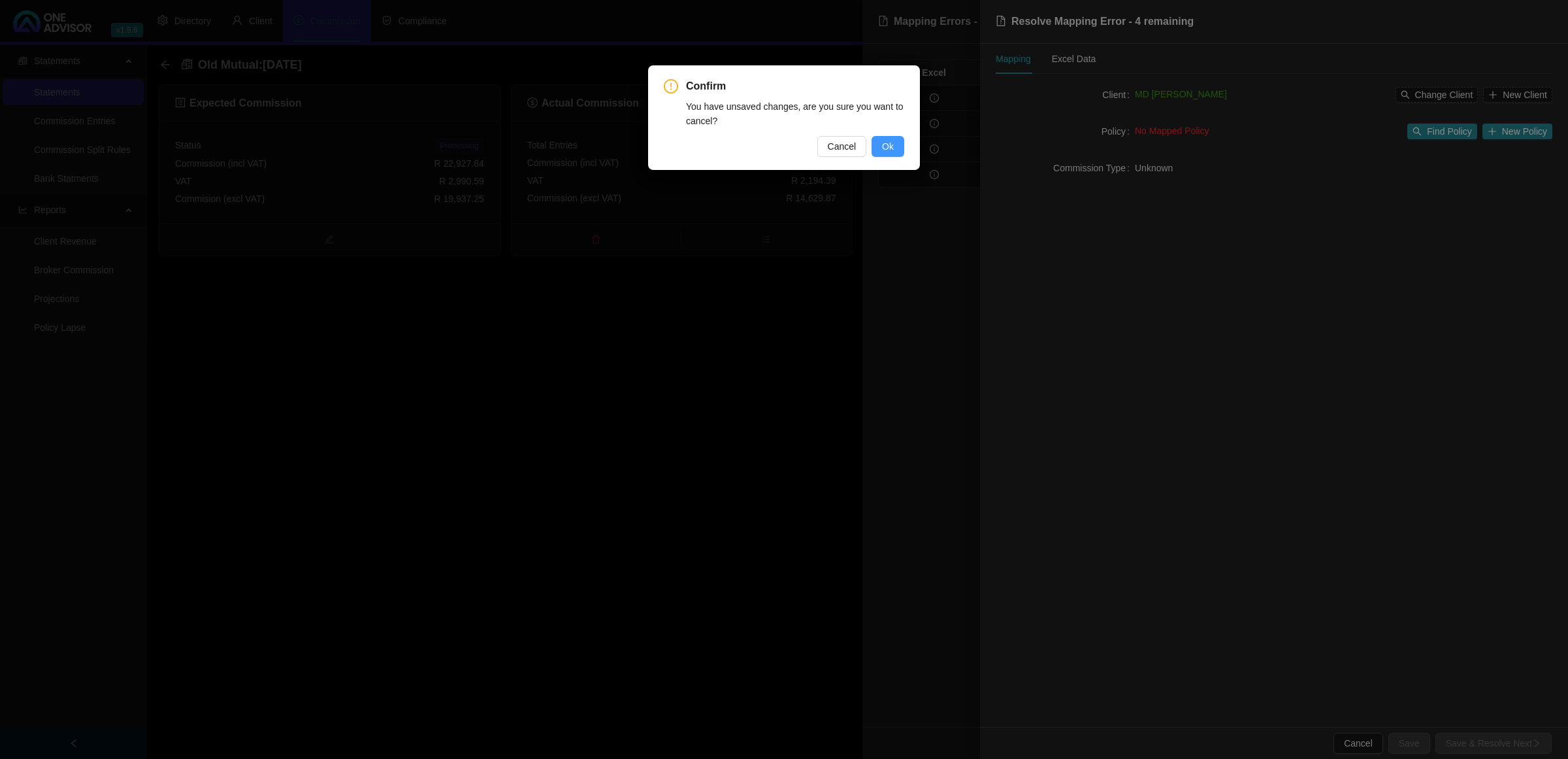
click at [890, 142] on span "Ok" at bounding box center [888, 146] width 12 height 14
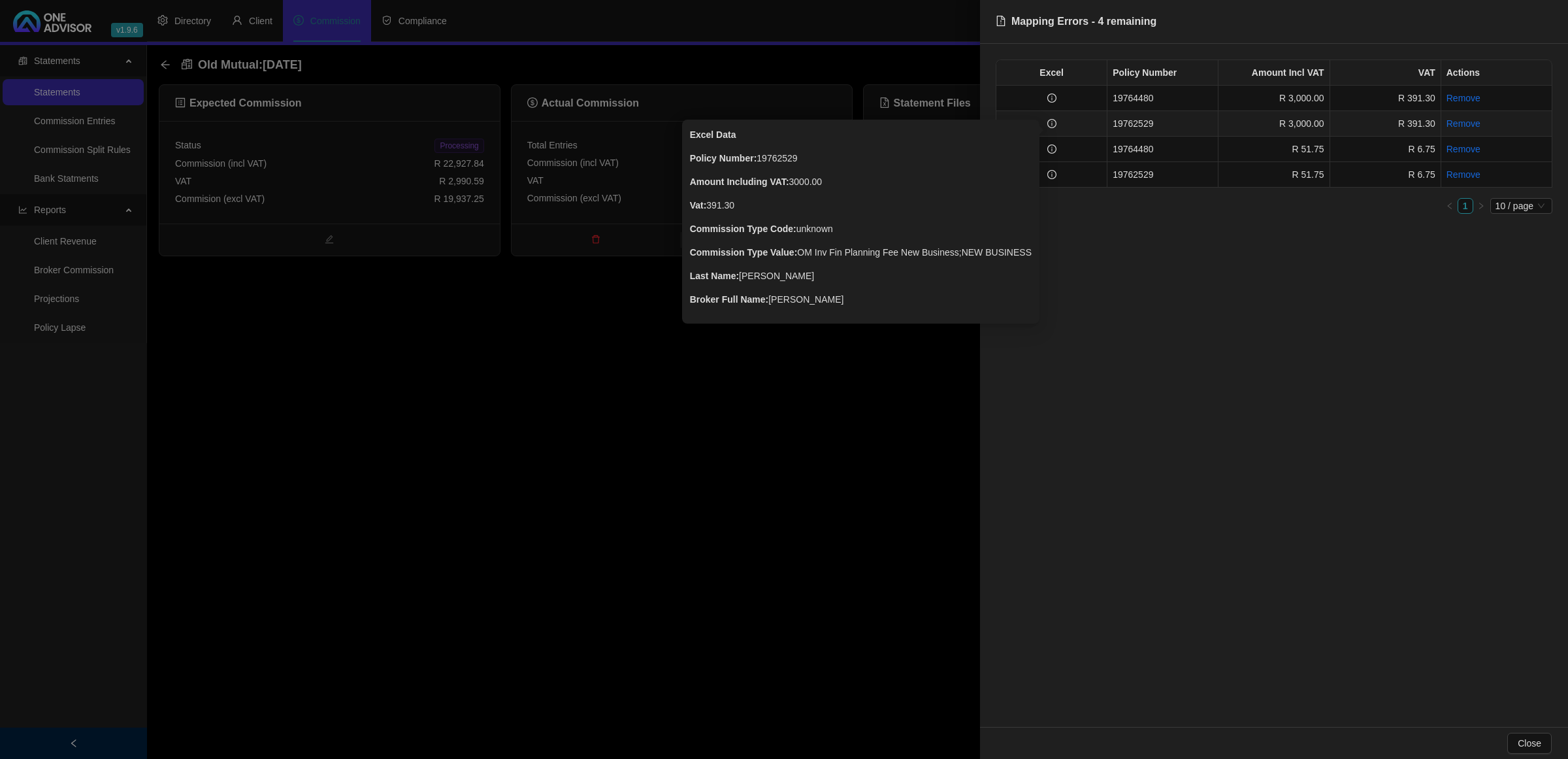
click at [1056, 123] on icon "info-circle" at bounding box center [1052, 123] width 9 height 9
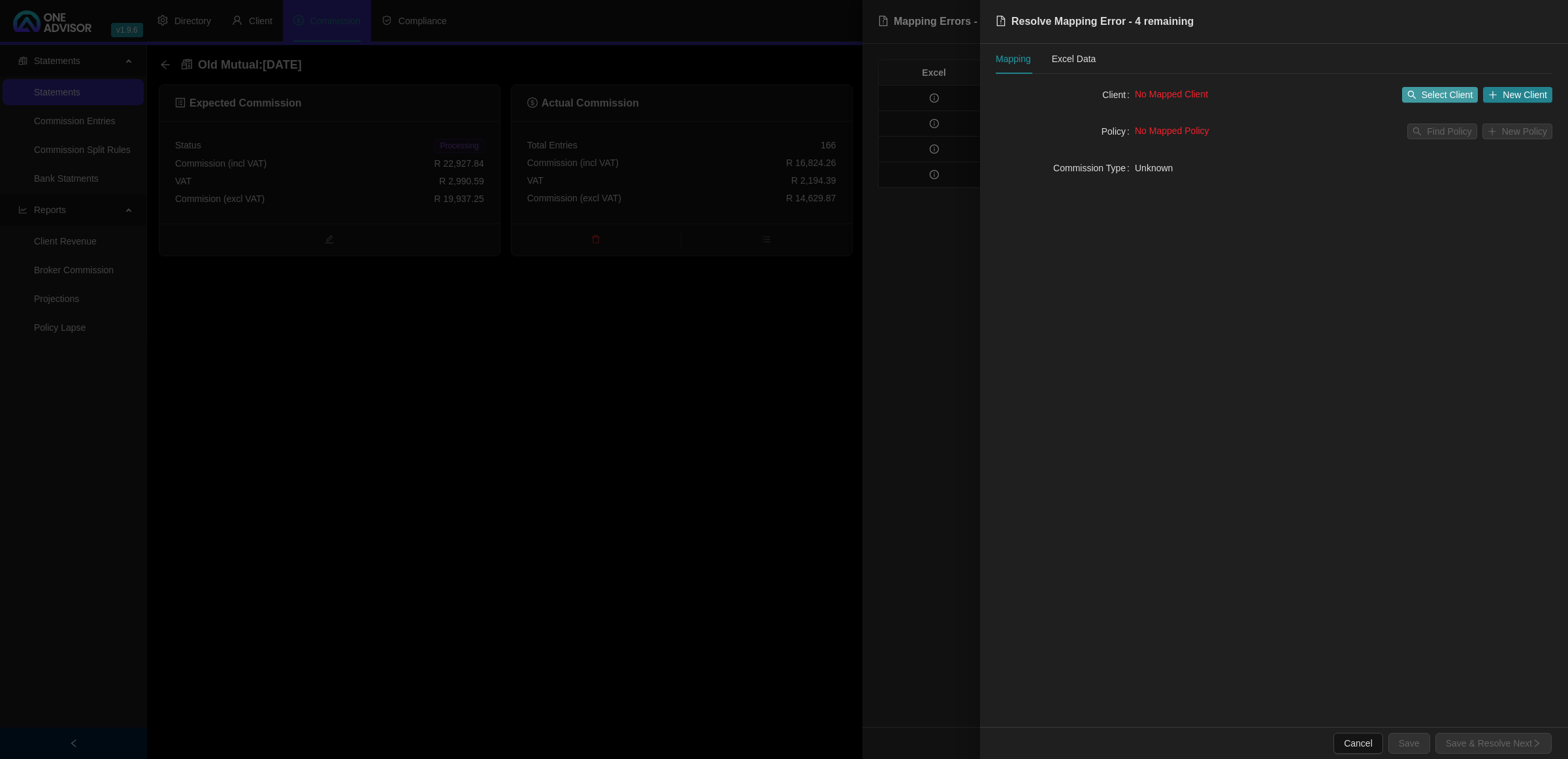
click at [1468, 98] on span "Select Client" at bounding box center [1447, 94] width 52 height 14
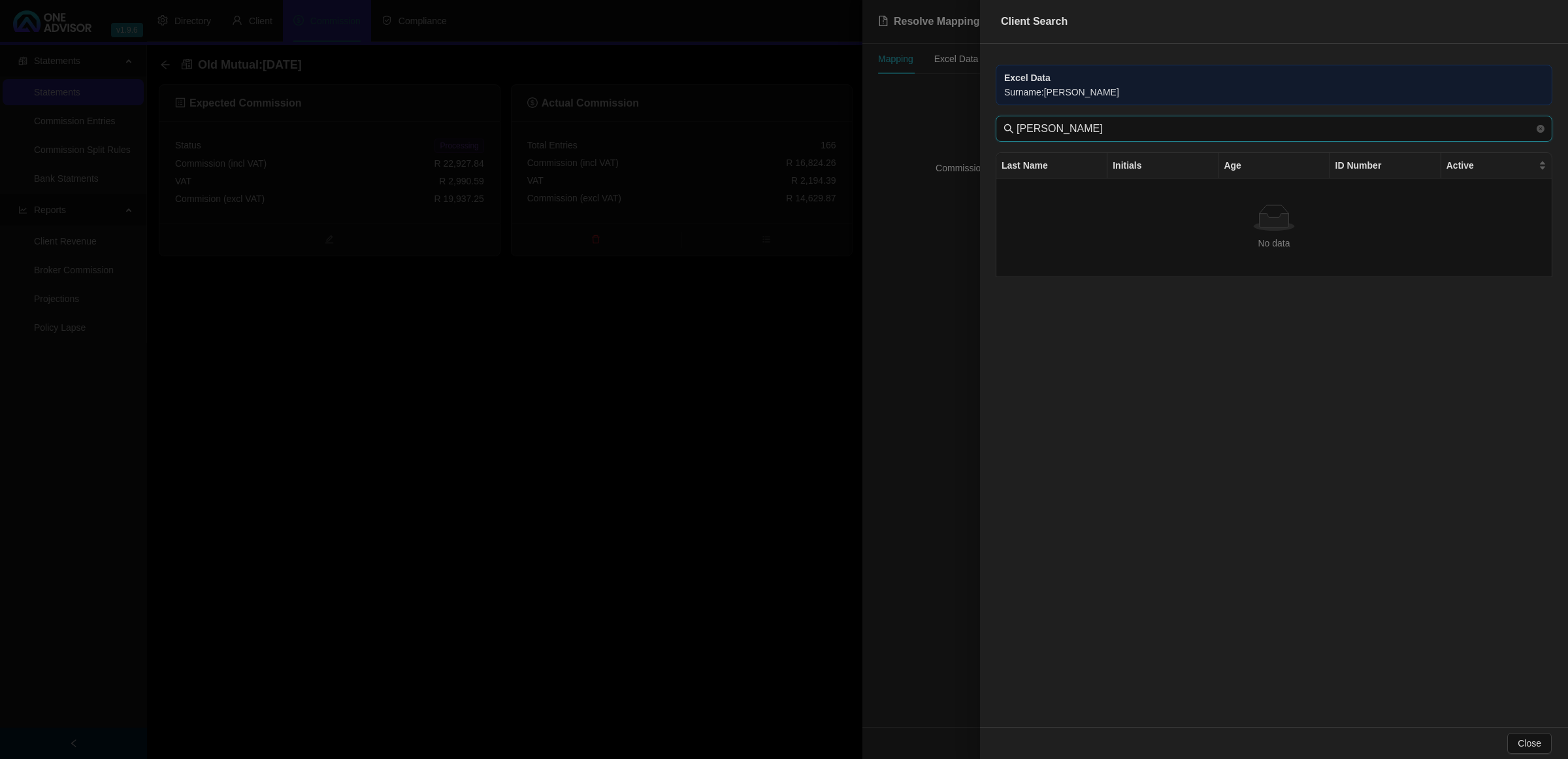
click at [1133, 128] on input "[PERSON_NAME]" at bounding box center [1275, 128] width 518 height 16
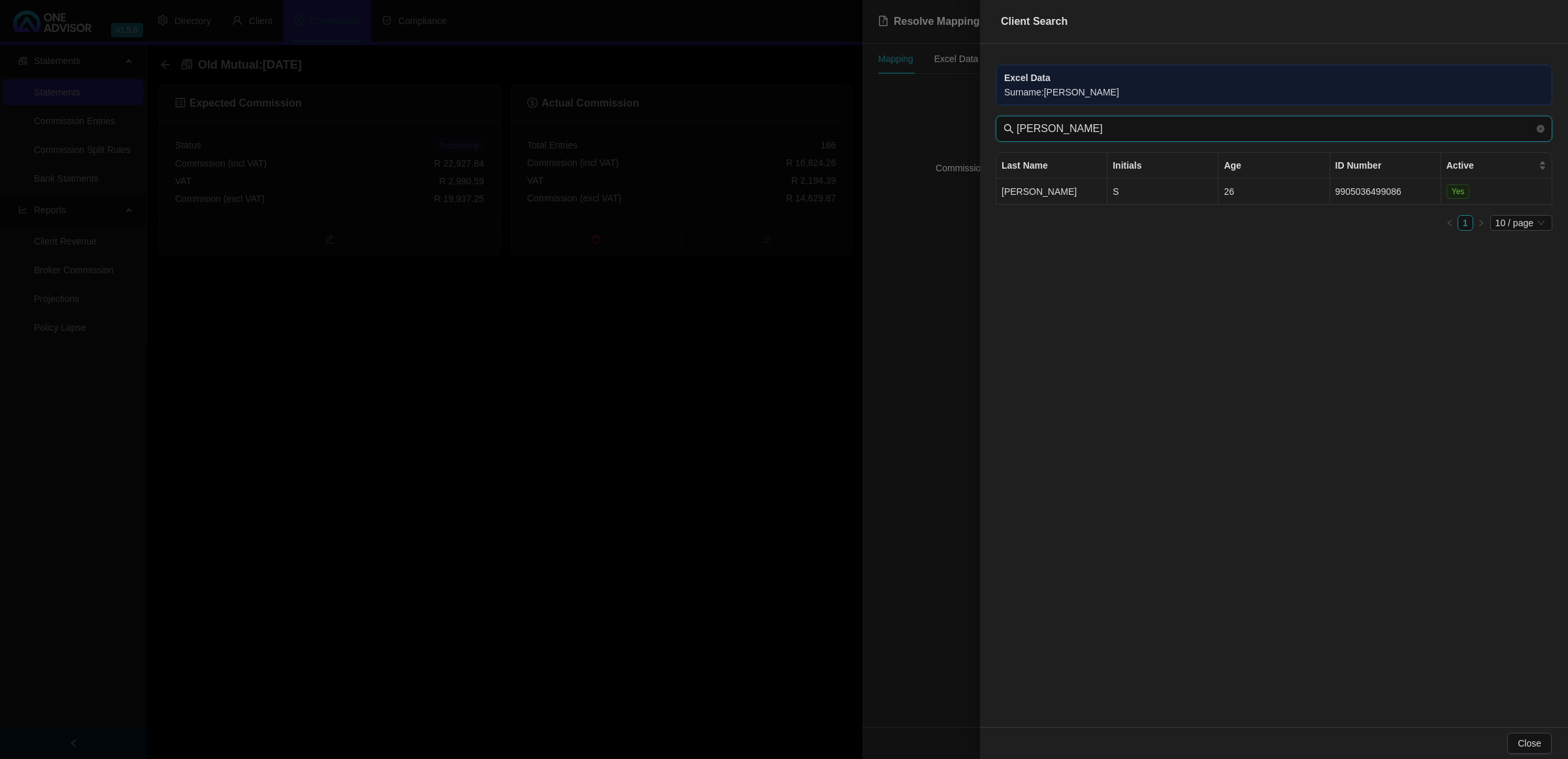
type input "[PERSON_NAME]"
click at [1108, 184] on td "S" at bounding box center [1163, 192] width 111 height 26
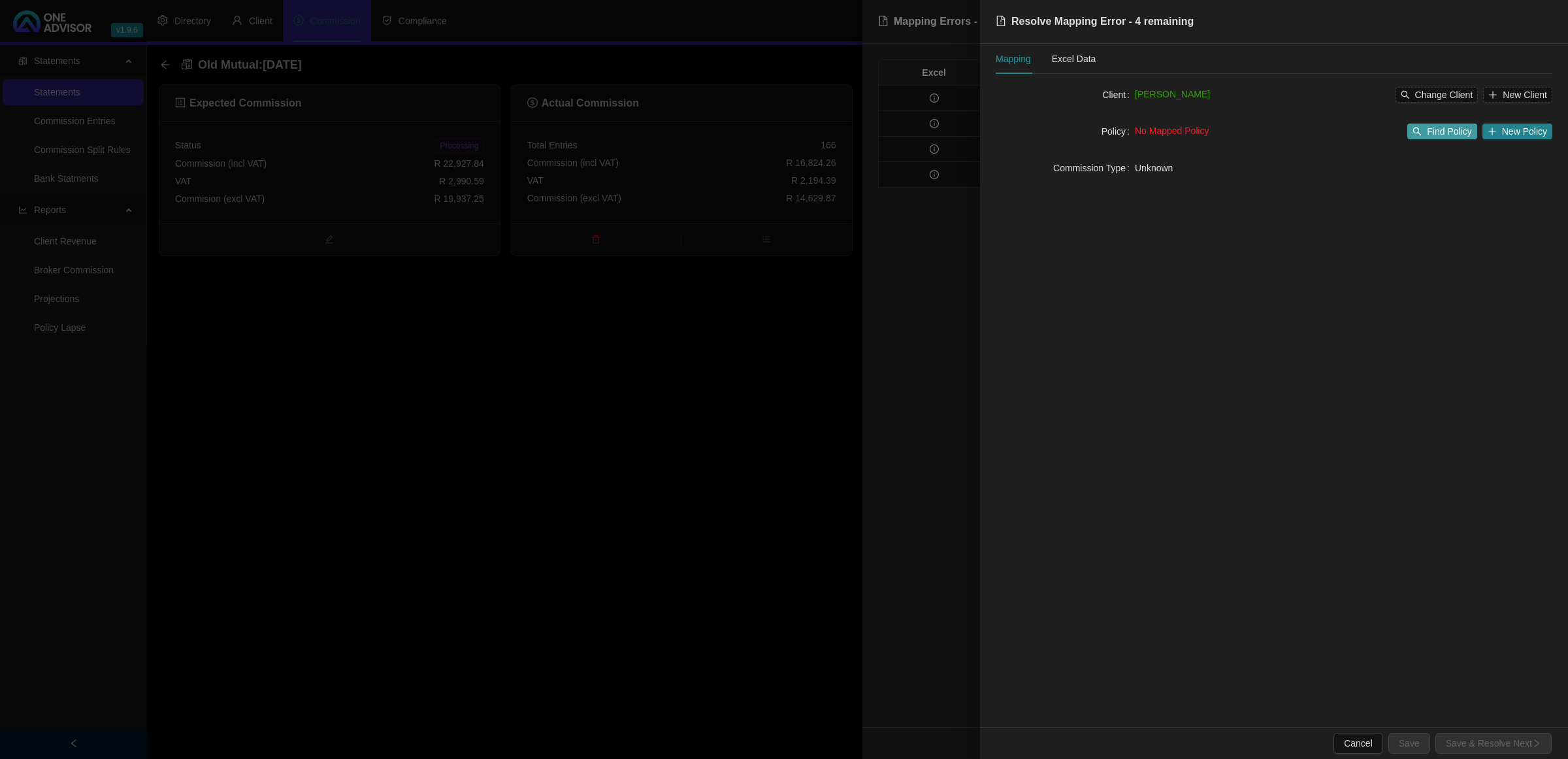
click at [1462, 123] on button "Find Policy" at bounding box center [1442, 131] width 69 height 16
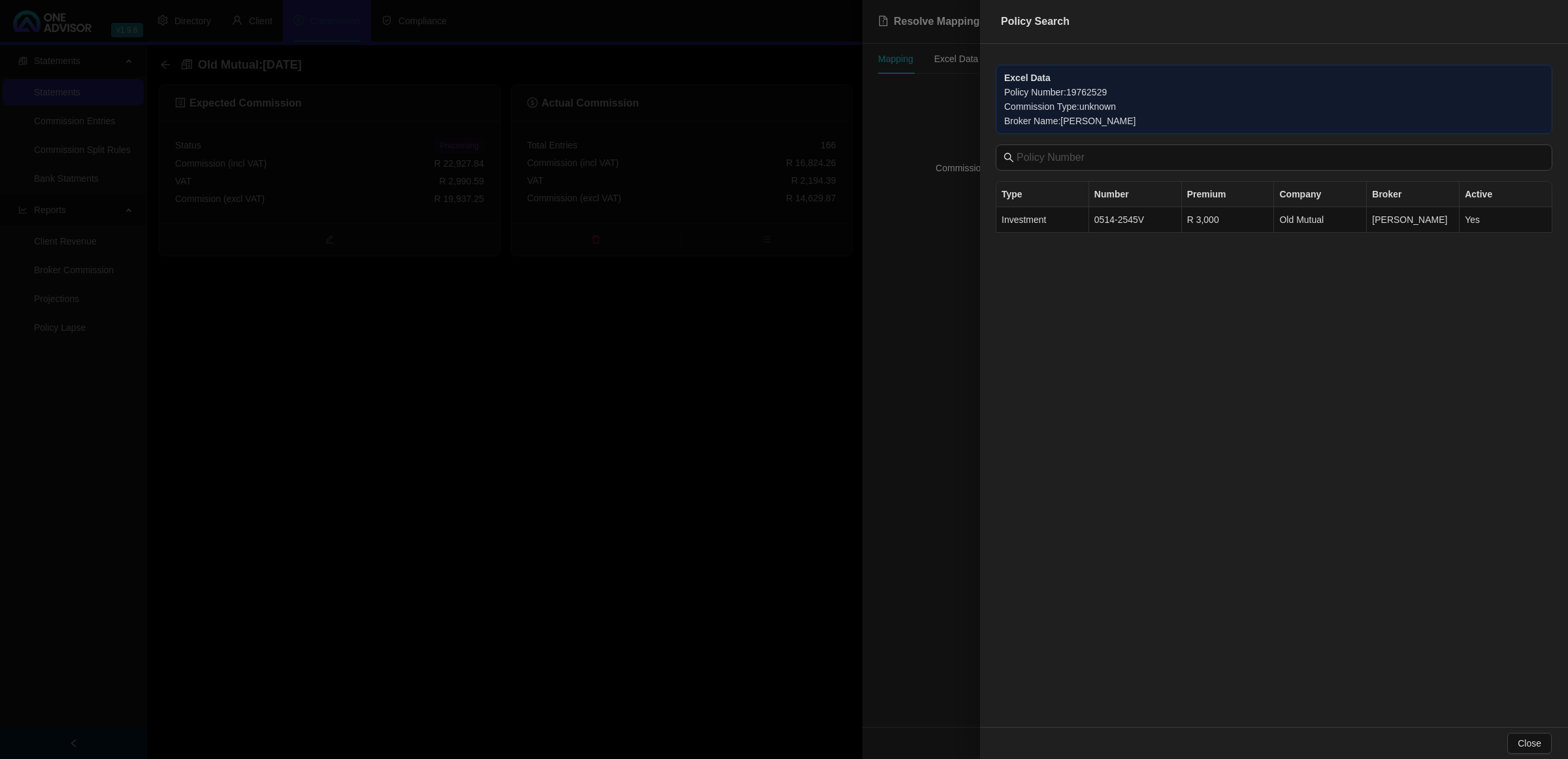
click at [930, 325] on div at bounding box center [784, 380] width 1568 height 759
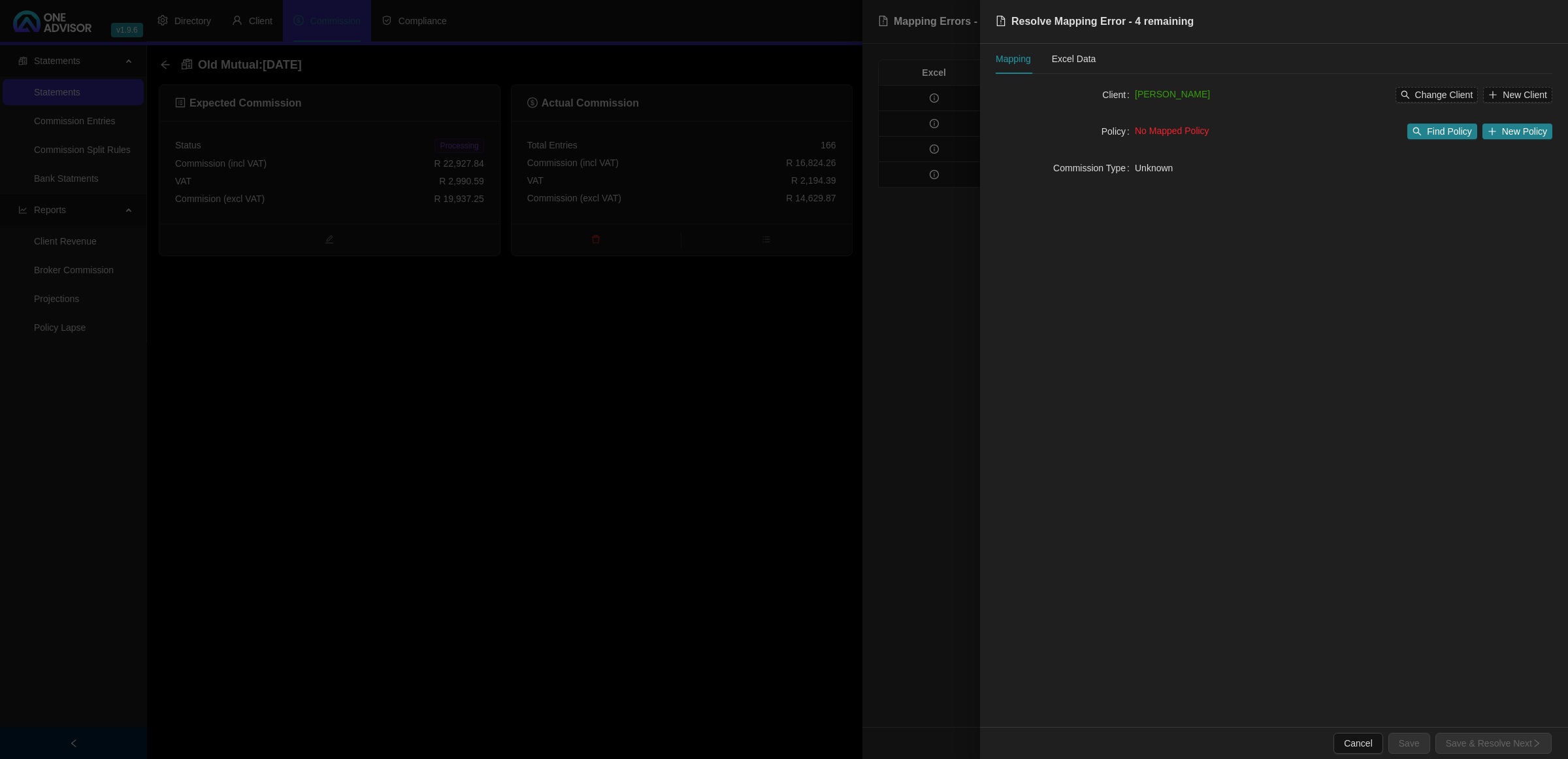
click at [936, 324] on div at bounding box center [784, 380] width 1568 height 759
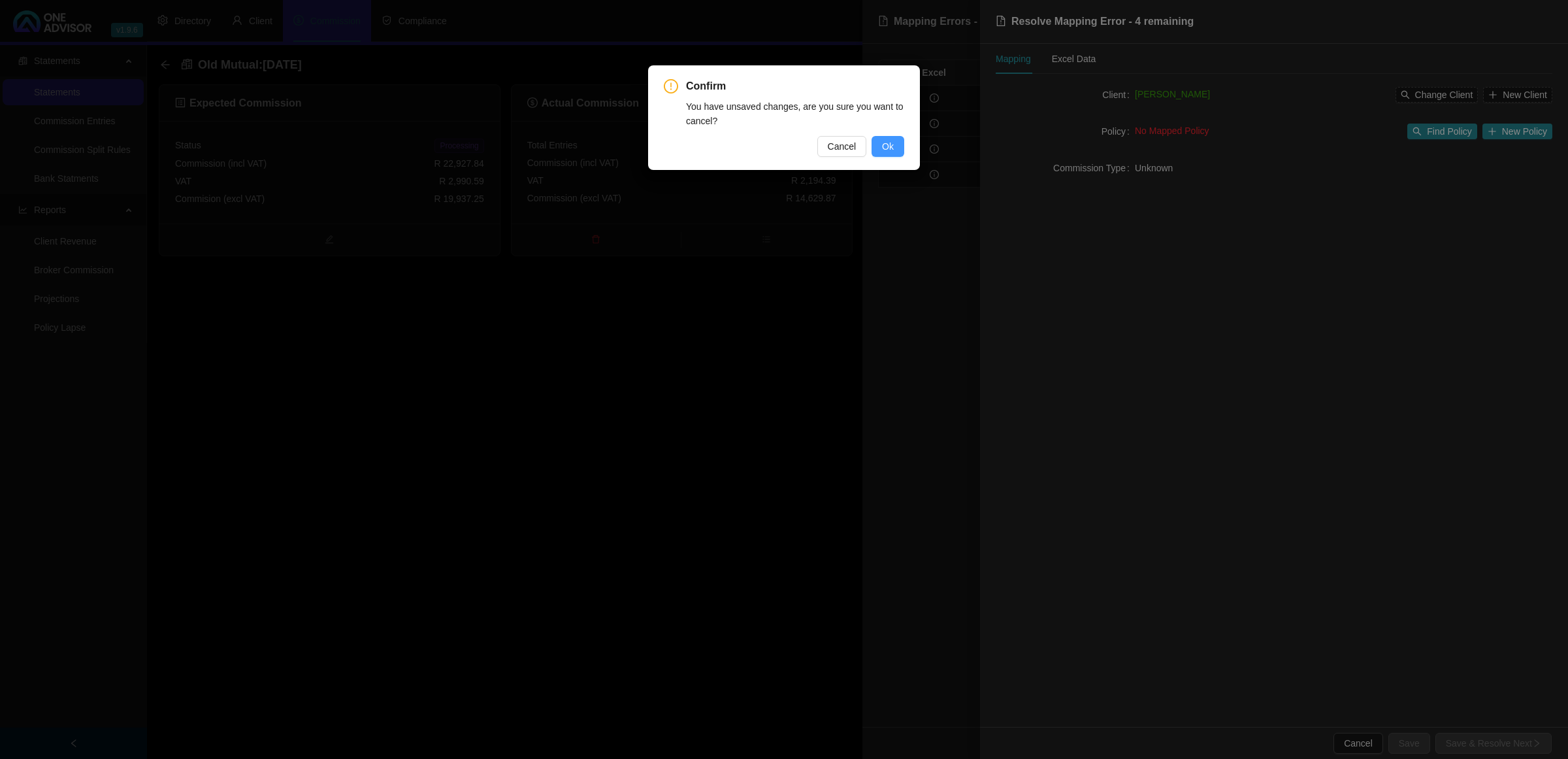
click at [903, 144] on button "Ok" at bounding box center [888, 146] width 33 height 21
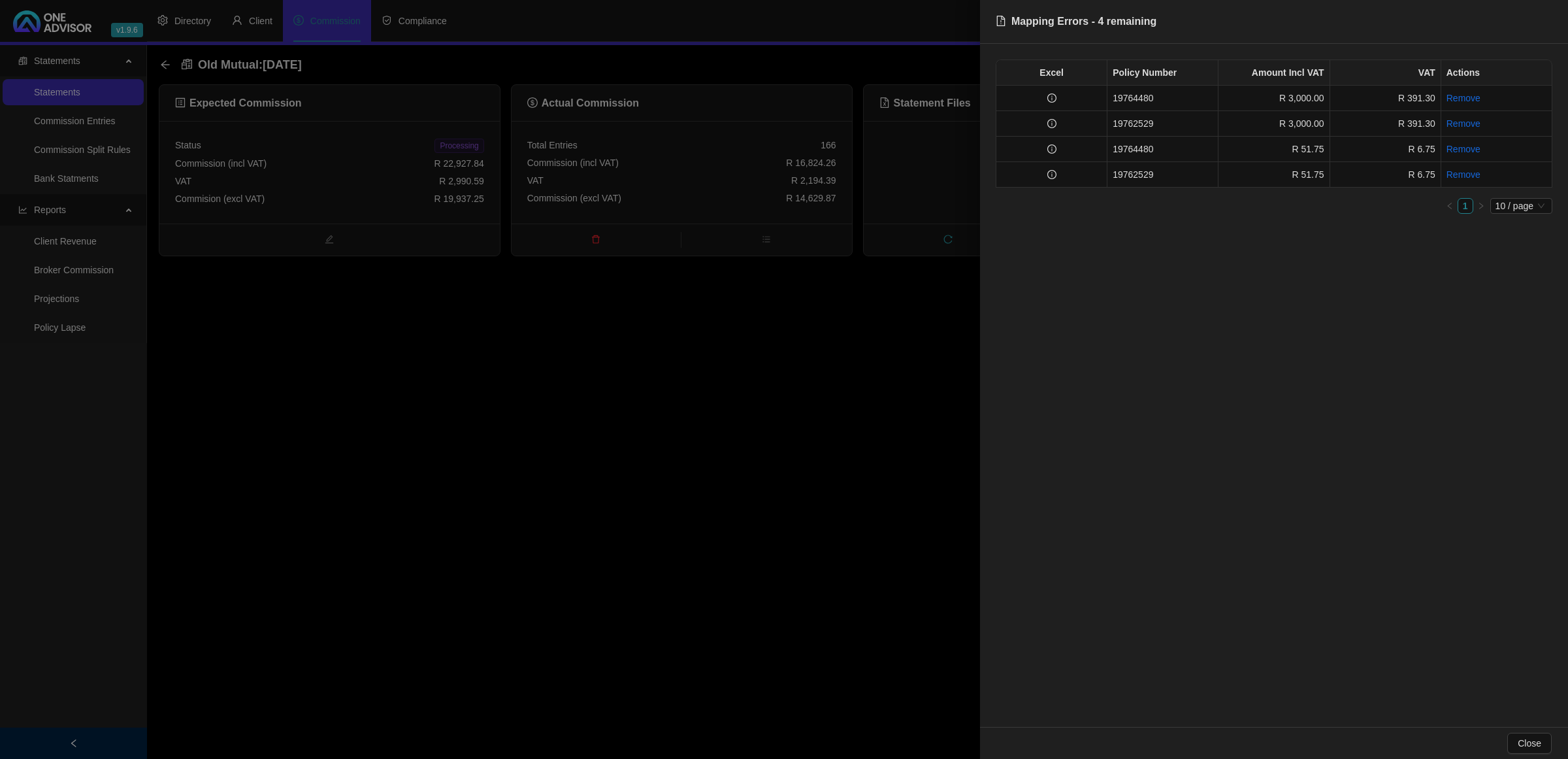
click at [476, 550] on div at bounding box center [784, 380] width 1568 height 759
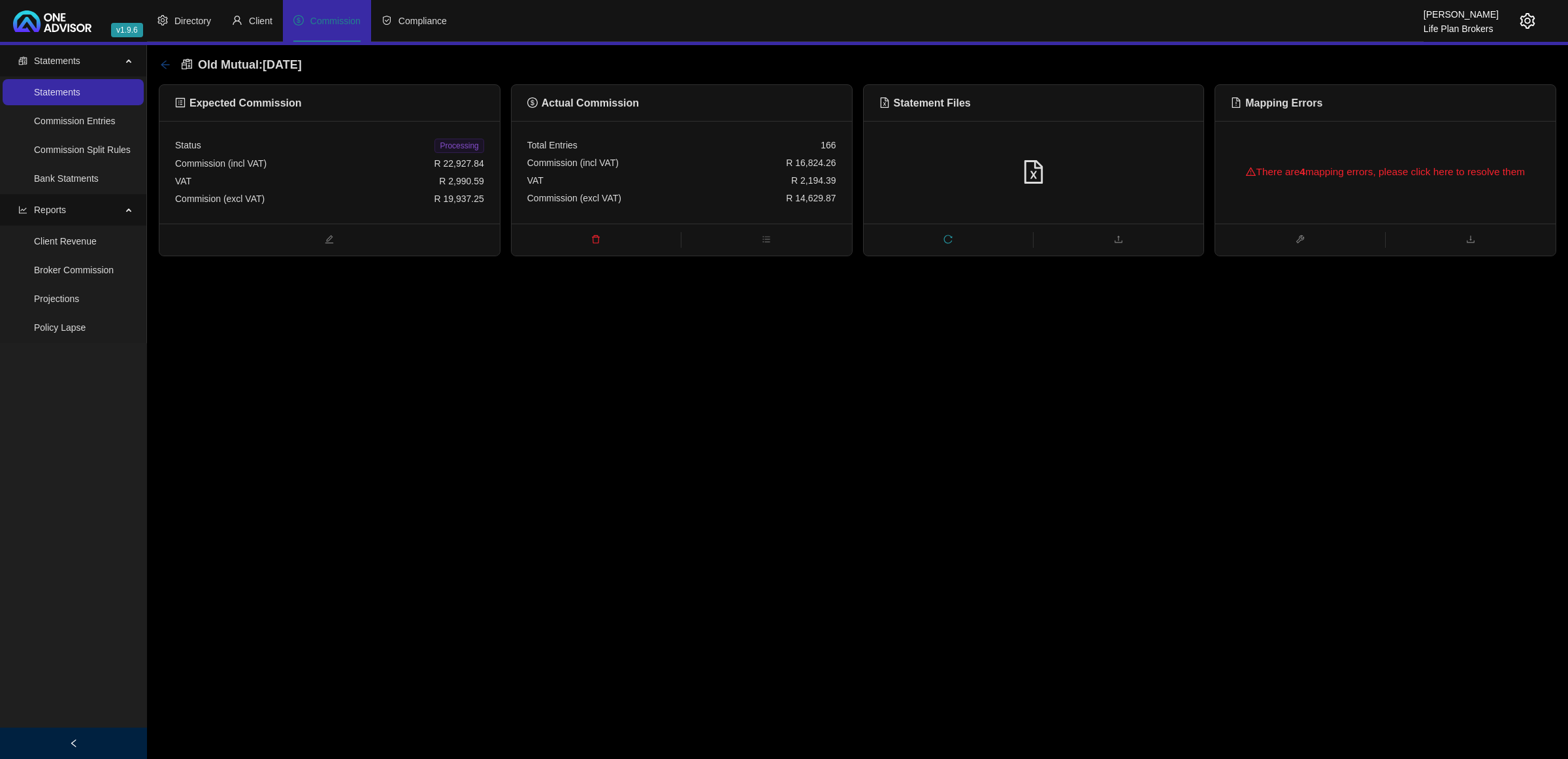
click at [168, 67] on icon "arrow-left" at bounding box center [165, 64] width 11 height 11
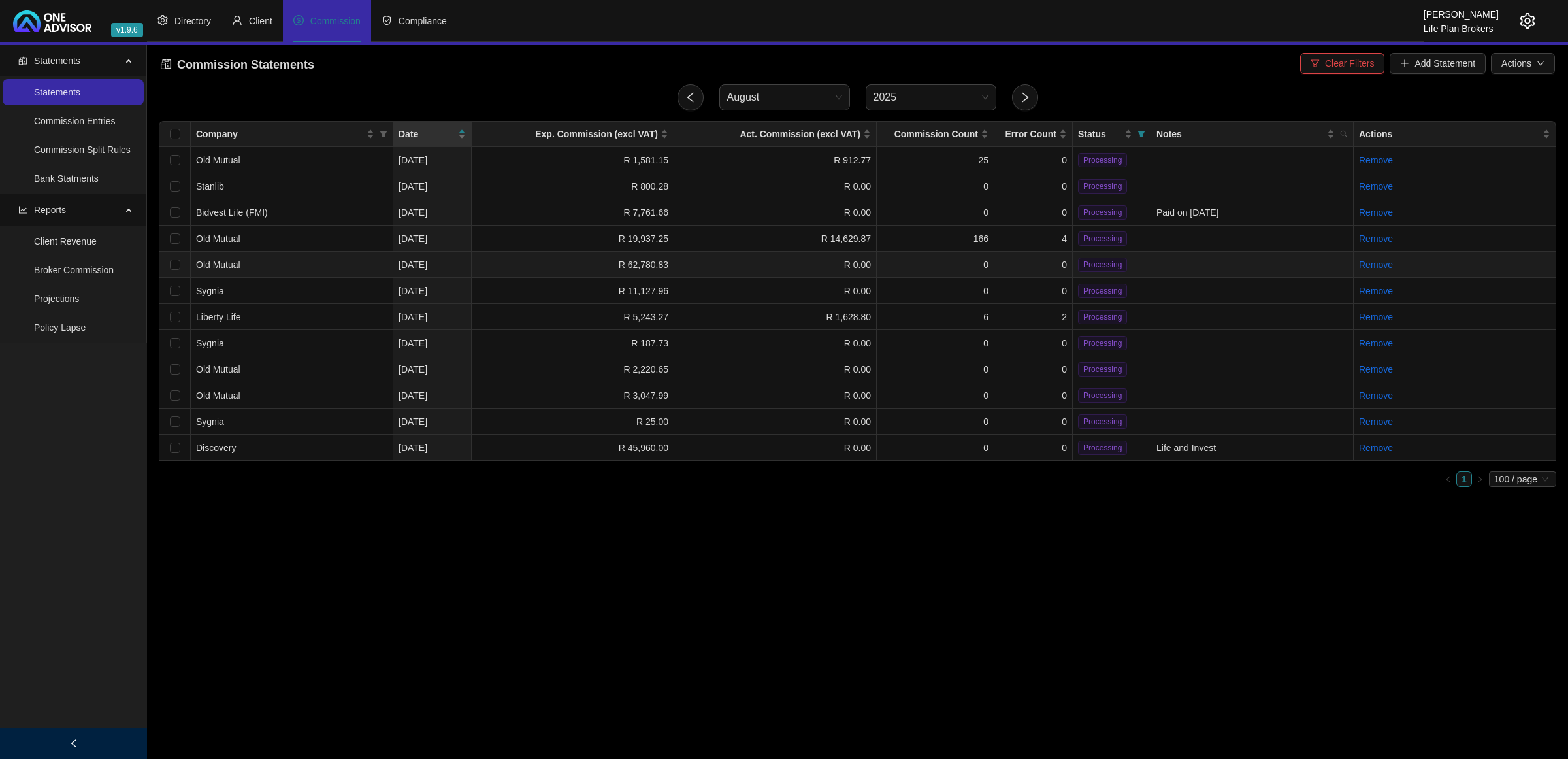
click at [529, 268] on td "R 62,780.83" at bounding box center [573, 265] width 202 height 26
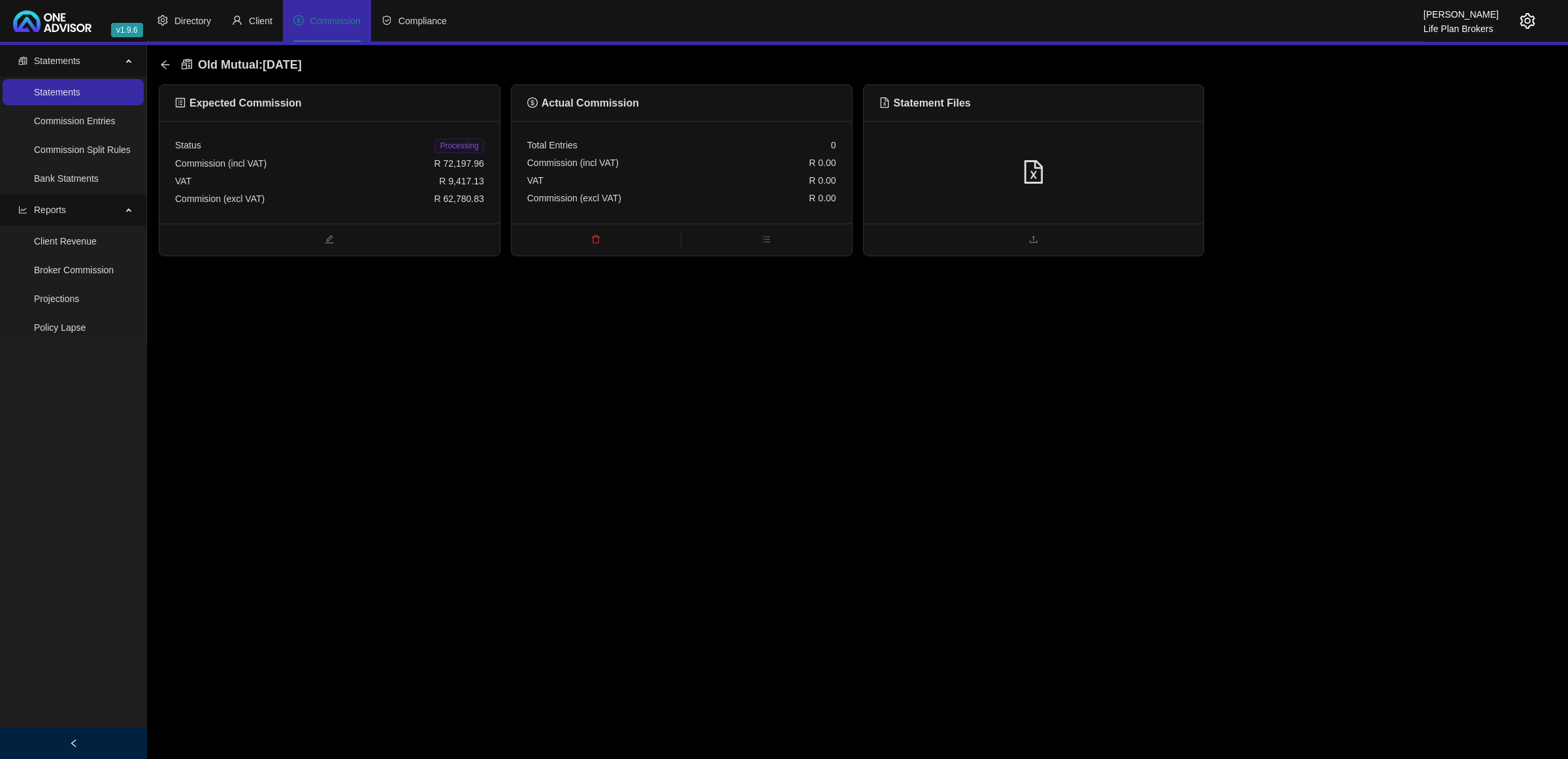
click at [1130, 173] on div at bounding box center [1034, 172] width 309 height 25
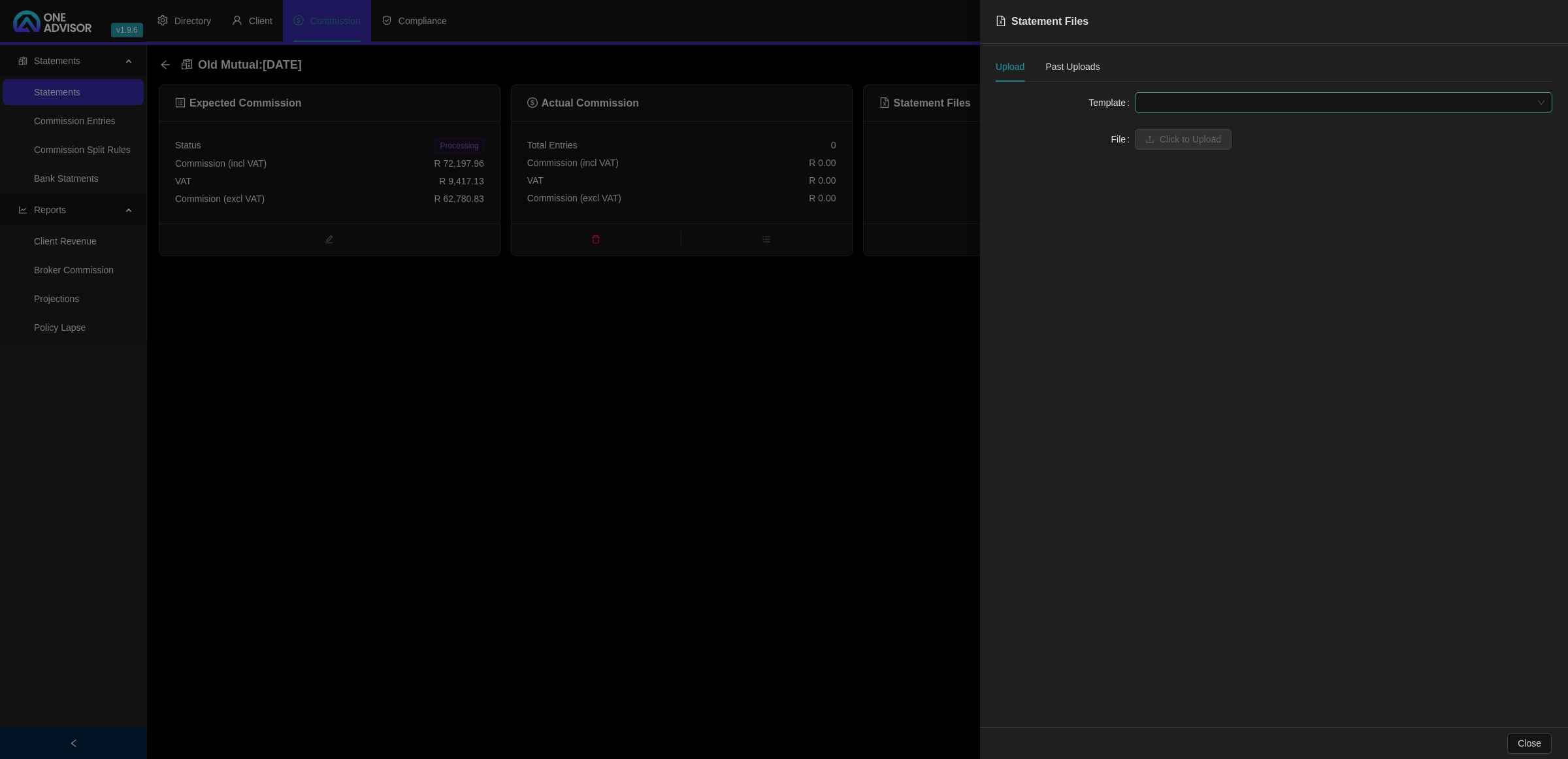
click at [1235, 109] on span at bounding box center [1343, 103] width 402 height 20
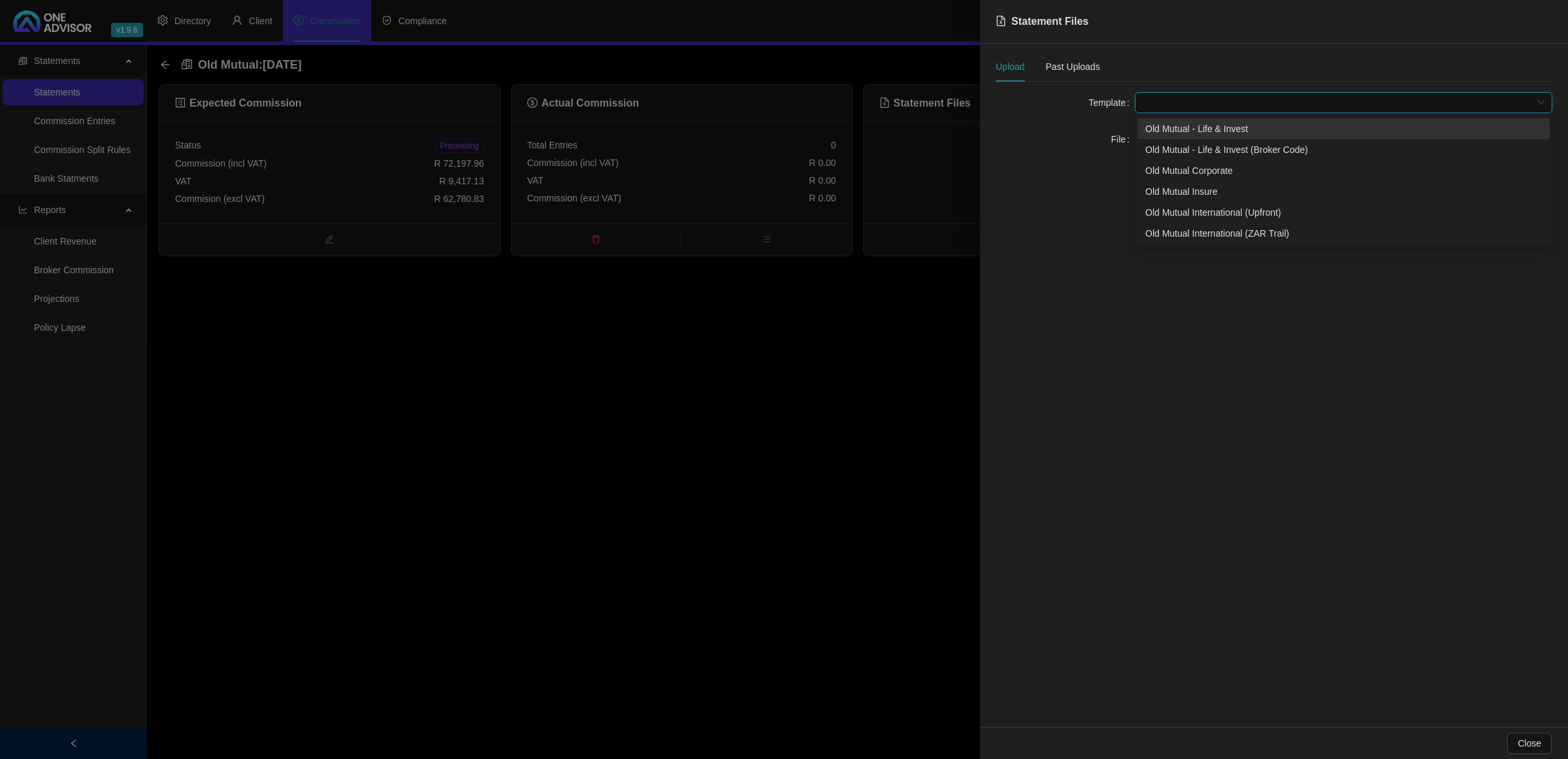
click at [1184, 132] on div "Old Mutual - Life & Invest" at bounding box center [1344, 128] width 397 height 14
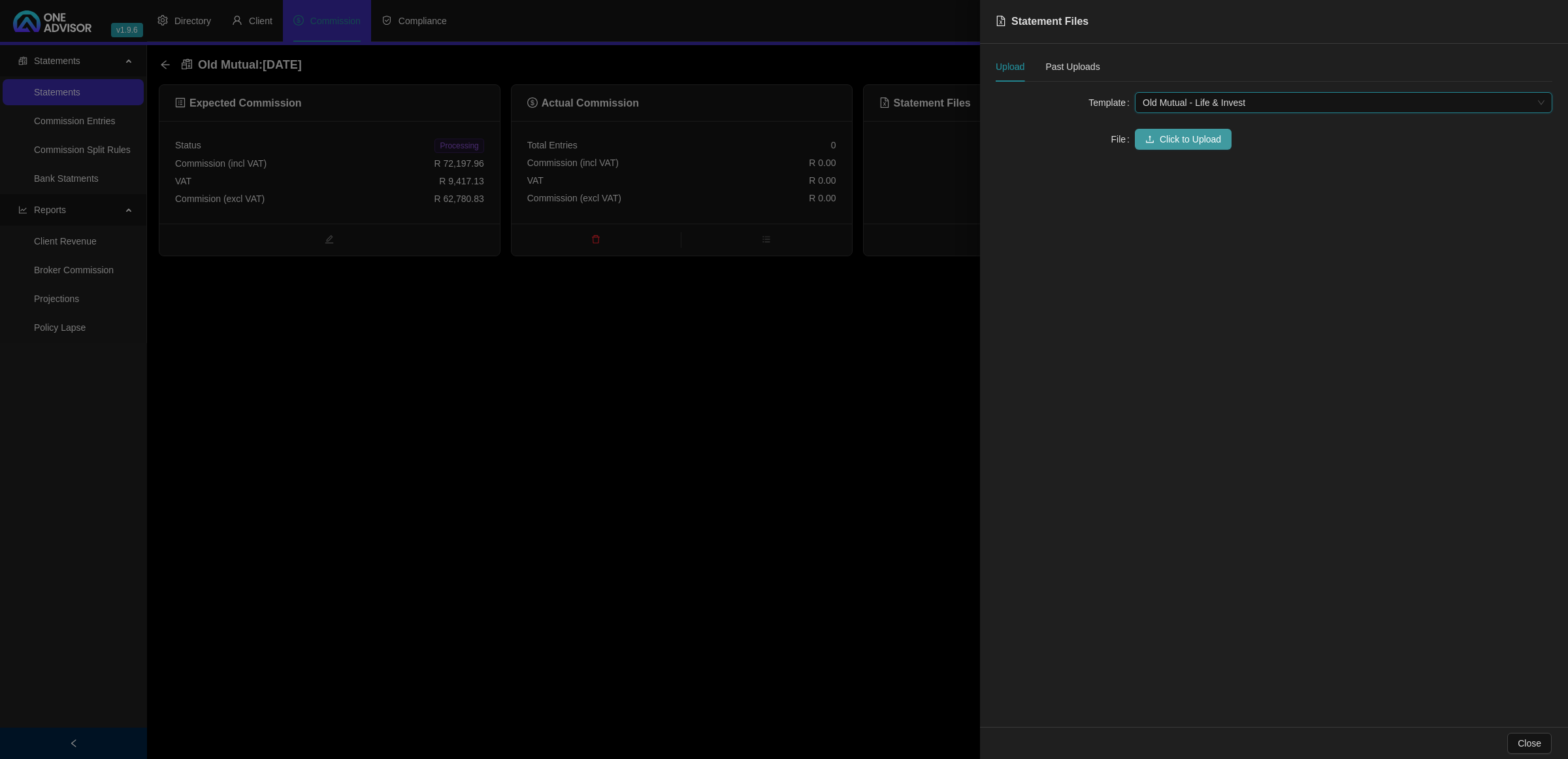
click at [1175, 136] on span "Click to Upload" at bounding box center [1190, 138] width 62 height 14
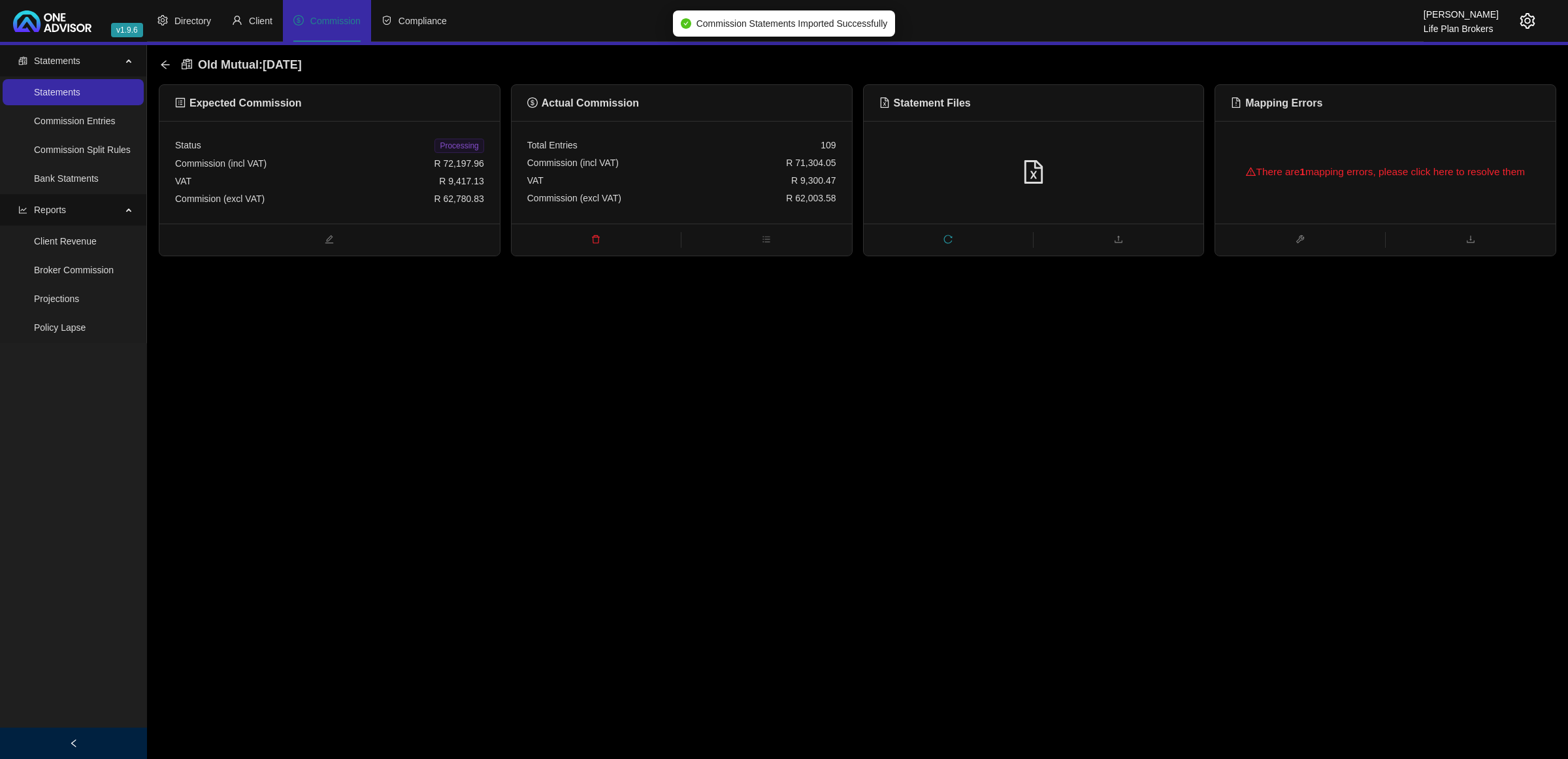
click at [1310, 191] on div "There are 1 mapping errors, please click here to resolve them" at bounding box center [1385, 171] width 309 height 42
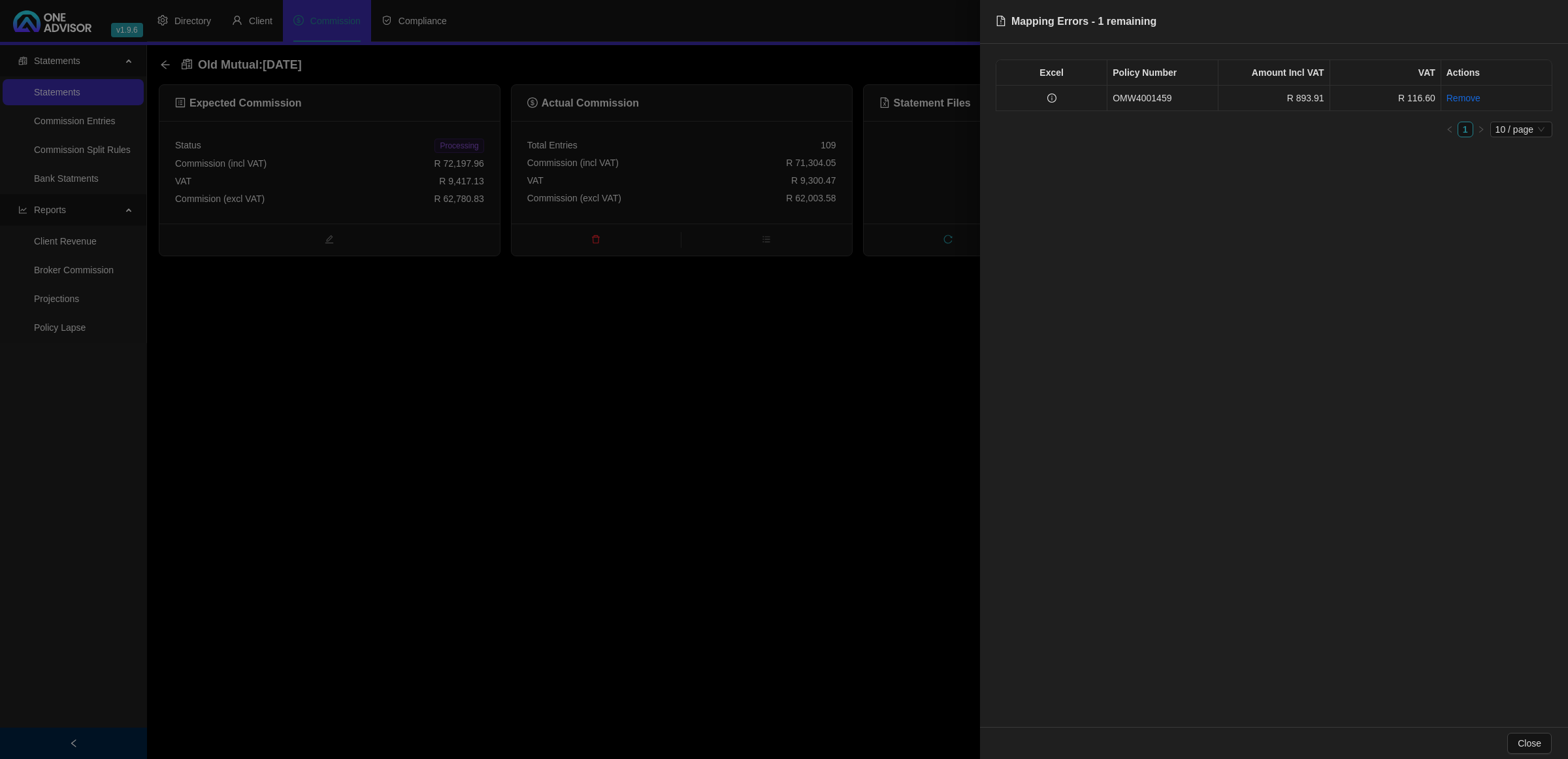
click at [1063, 103] on td at bounding box center [1052, 98] width 111 height 26
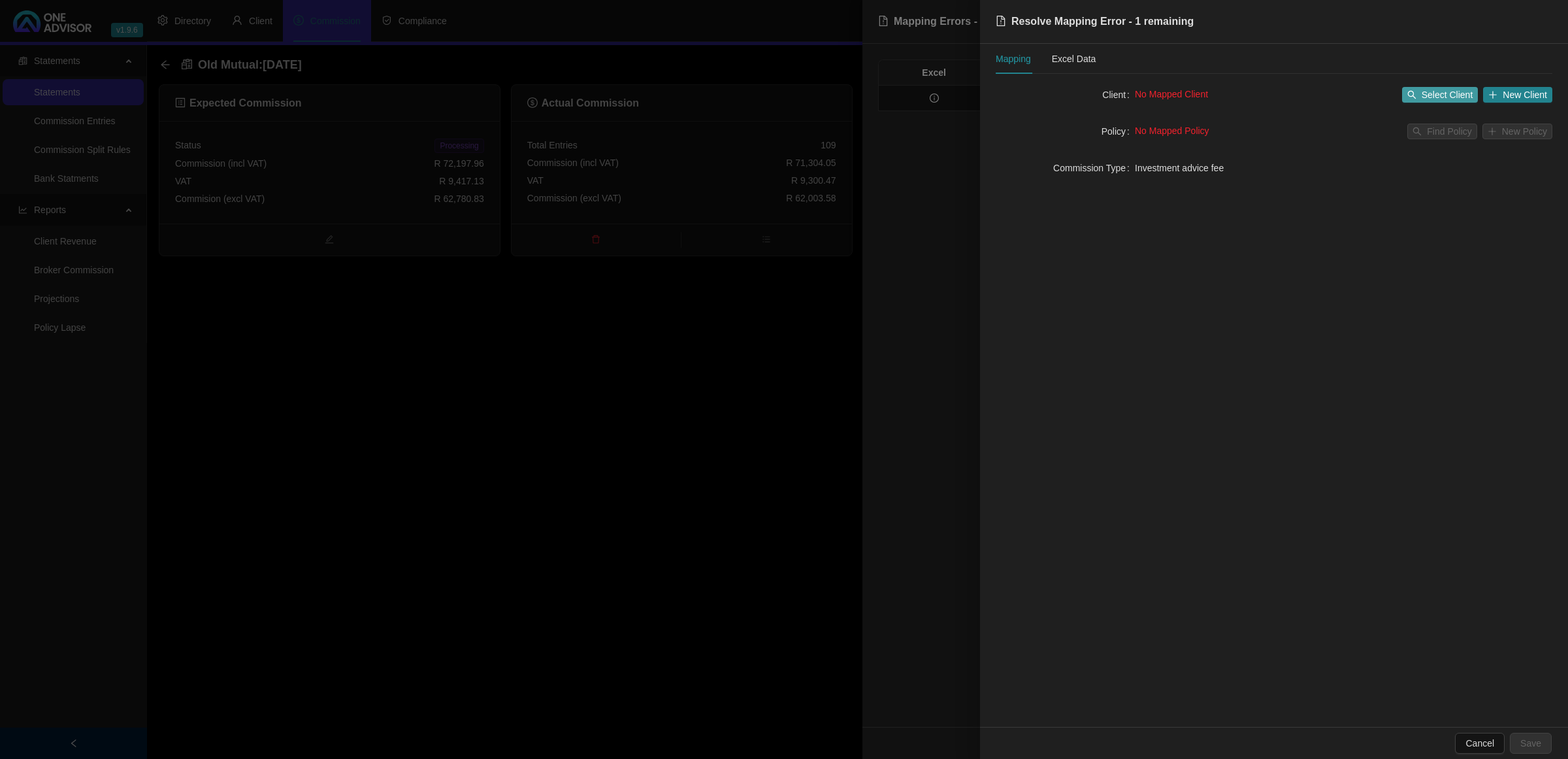
click at [1429, 100] on span "Select Client" at bounding box center [1447, 94] width 52 height 14
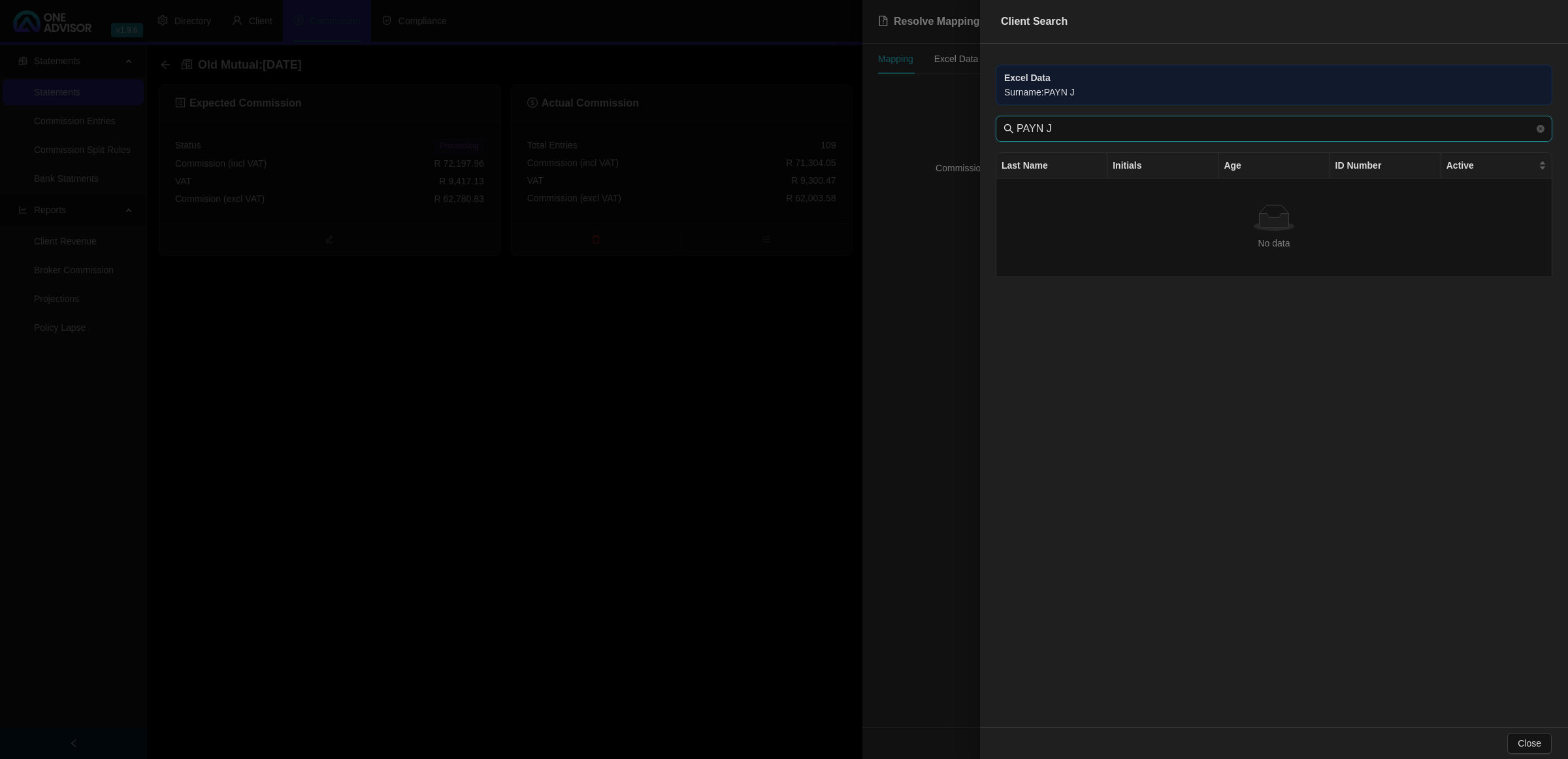
drag, startPoint x: 1082, startPoint y: 131, endPoint x: 854, endPoint y: 132, distance: 228.0
click at [854, 132] on div "Client Search Excel Data Surname : [PERSON_NAME] J [PERSON_NAME] J Last Name In…" at bounding box center [784, 380] width 1568 height 759
click at [1193, 131] on input "PAYN J" at bounding box center [1275, 128] width 518 height 16
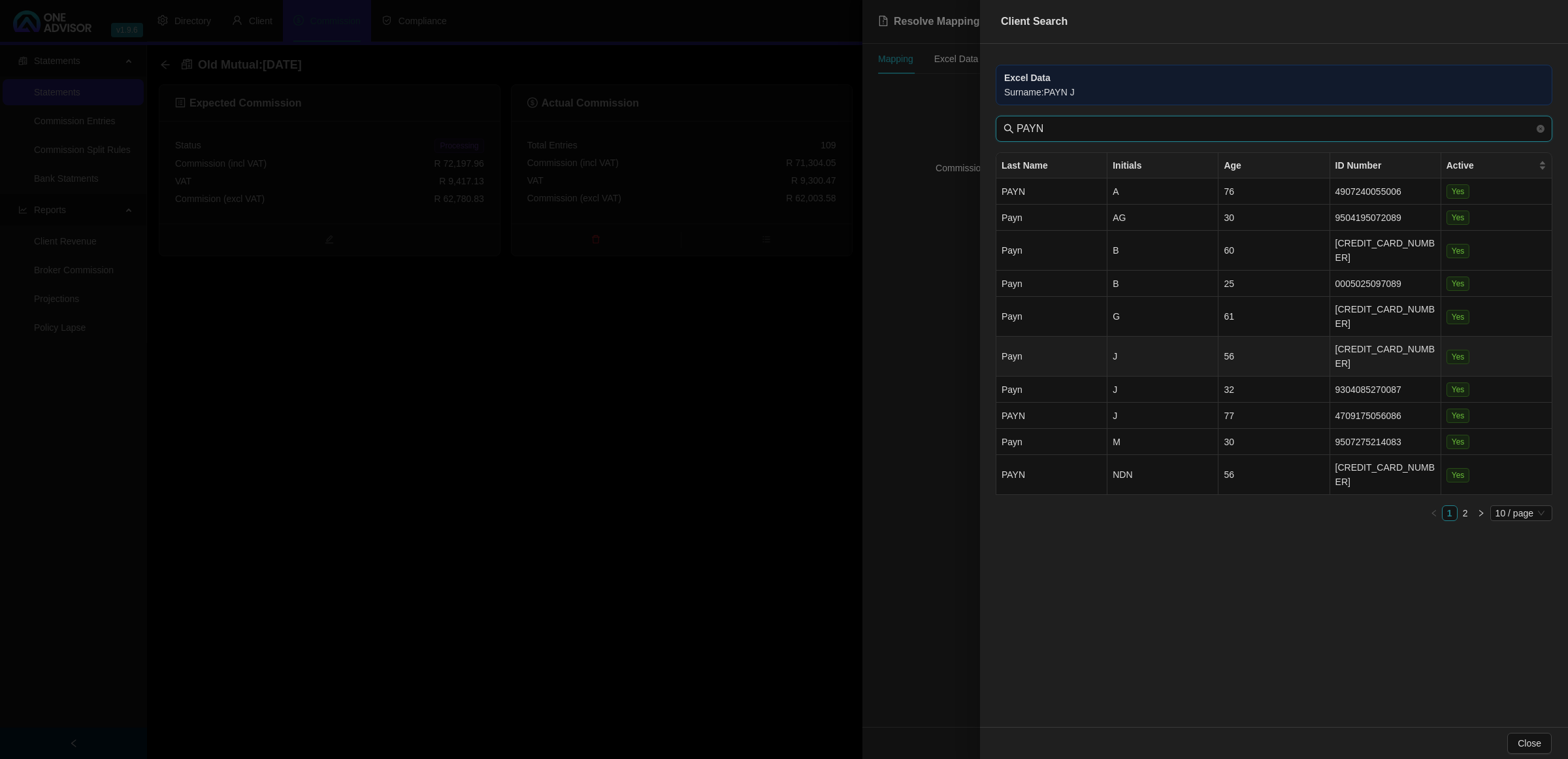
type input "PAYN"
click at [1143, 337] on td "J" at bounding box center [1163, 356] width 111 height 40
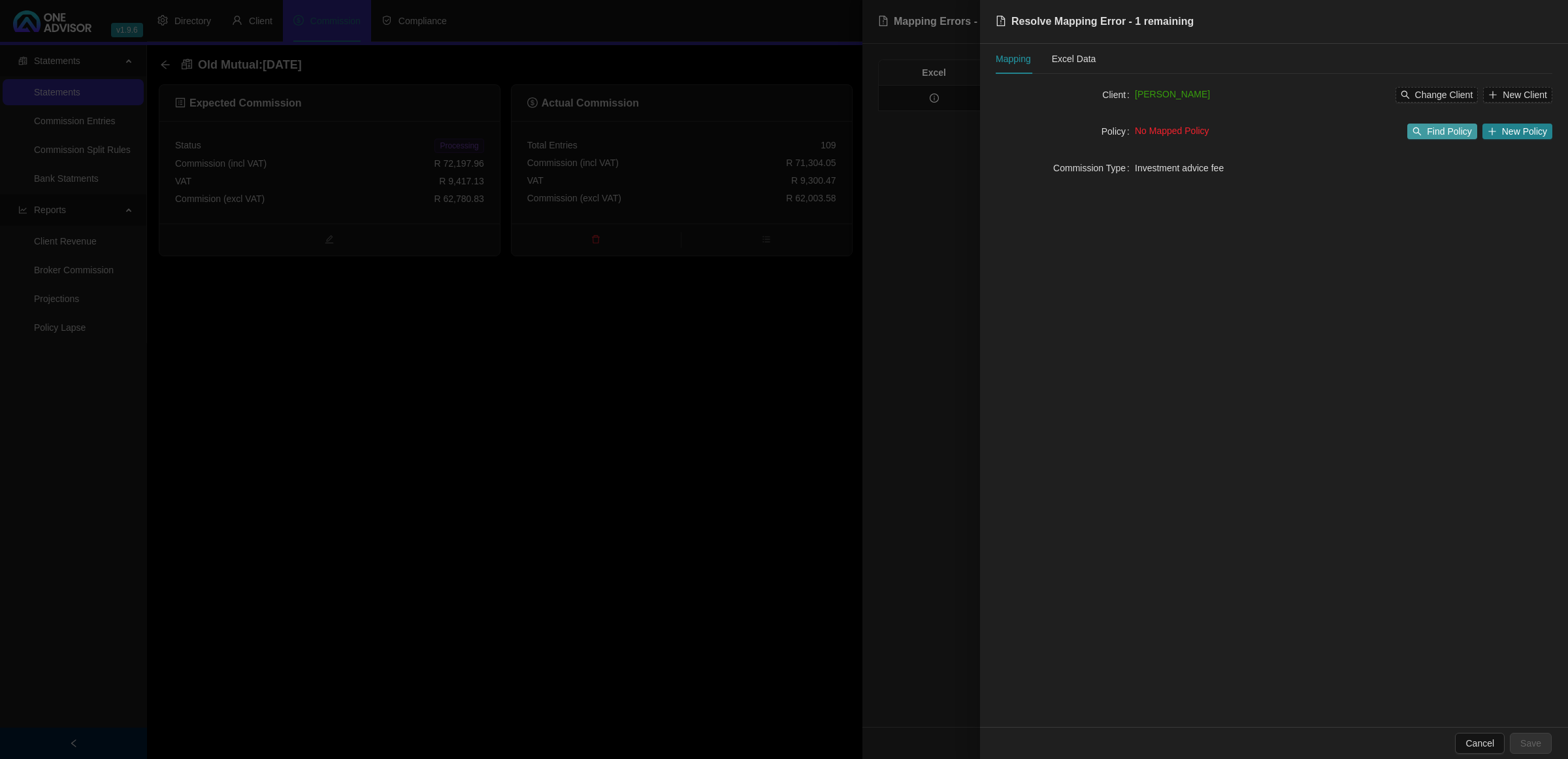
click at [1442, 125] on span "Find Policy" at bounding box center [1449, 131] width 44 height 14
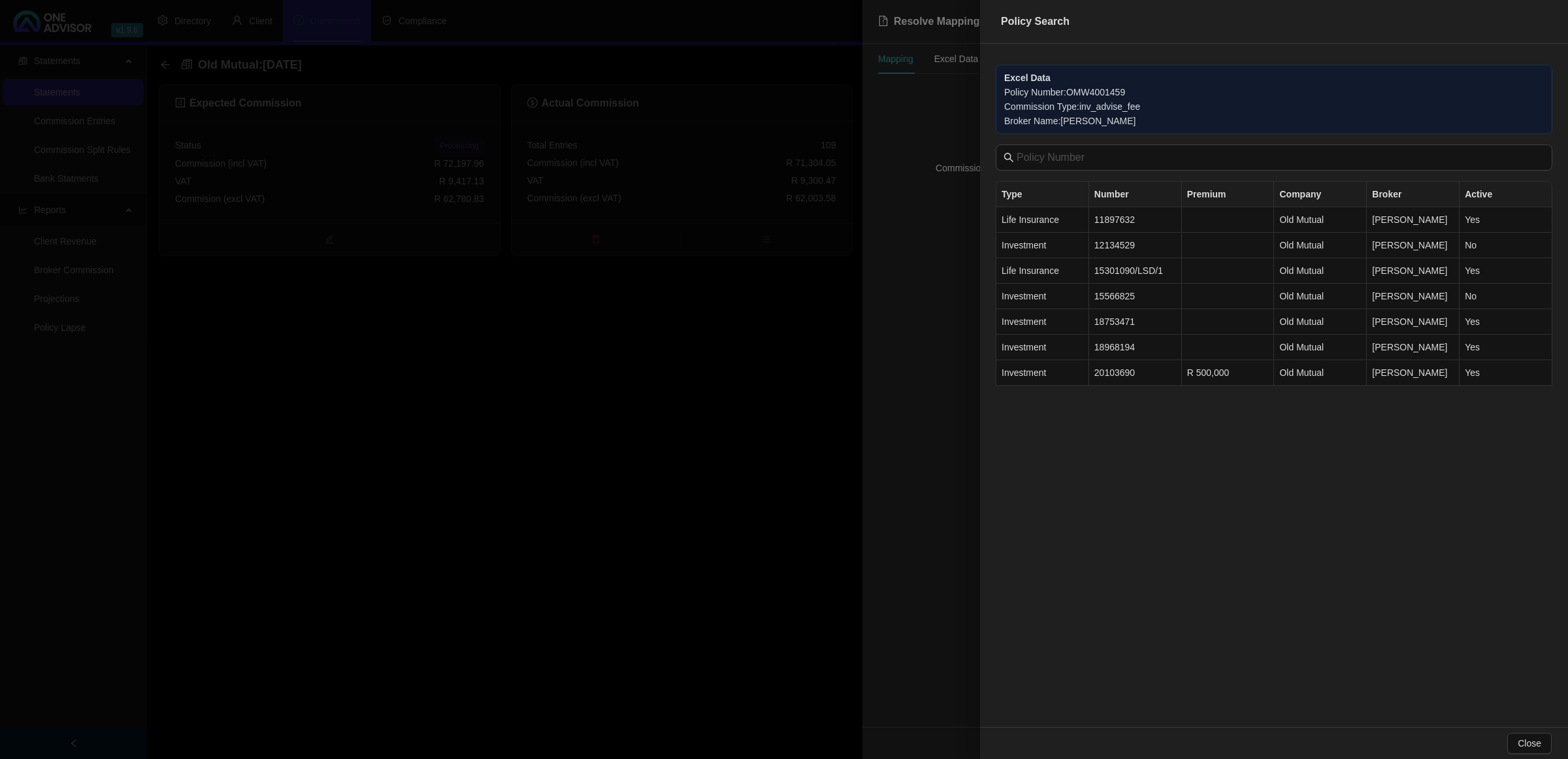
click at [932, 332] on div at bounding box center [784, 380] width 1568 height 759
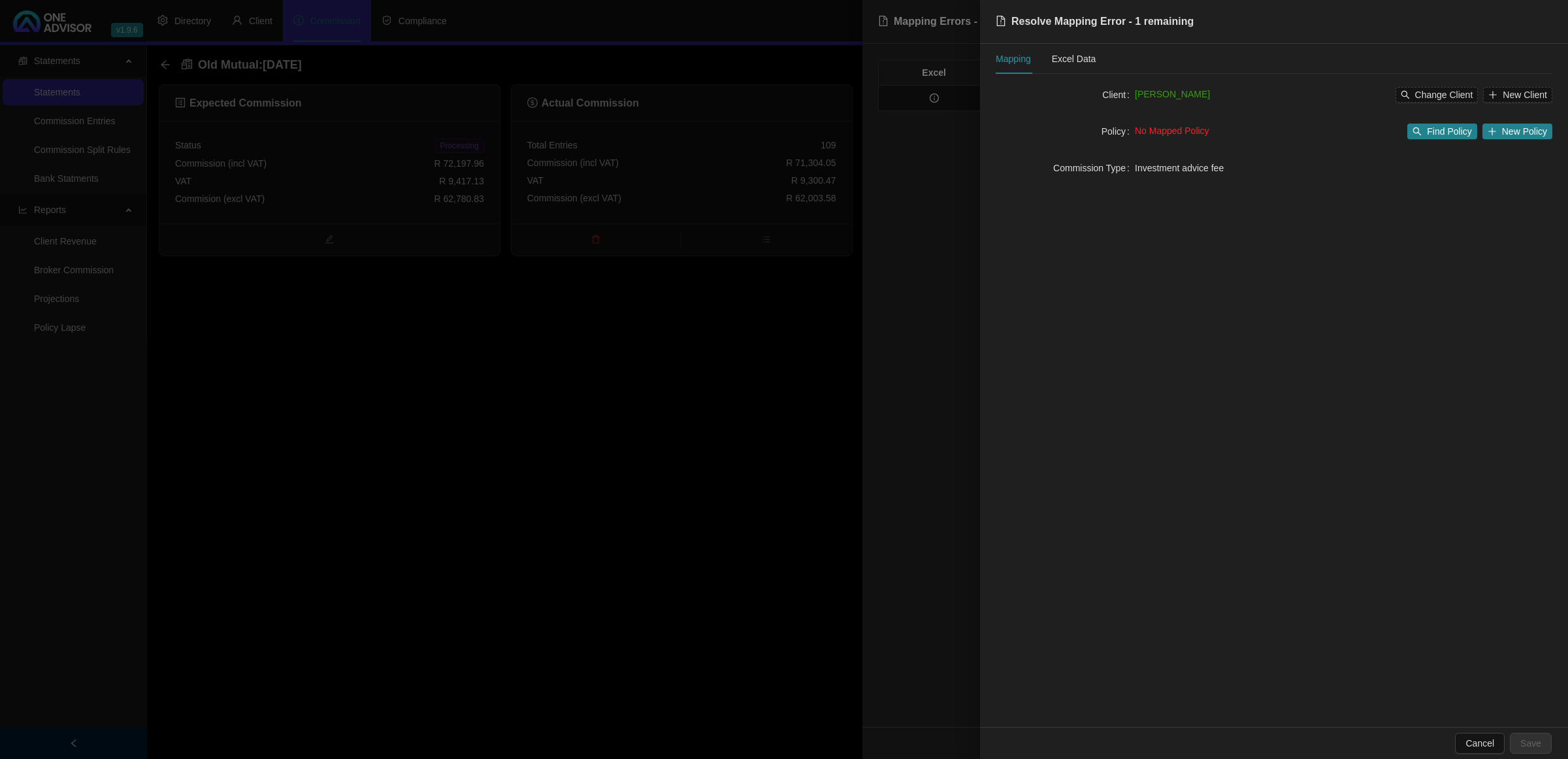
click at [974, 207] on div at bounding box center [784, 380] width 1568 height 759
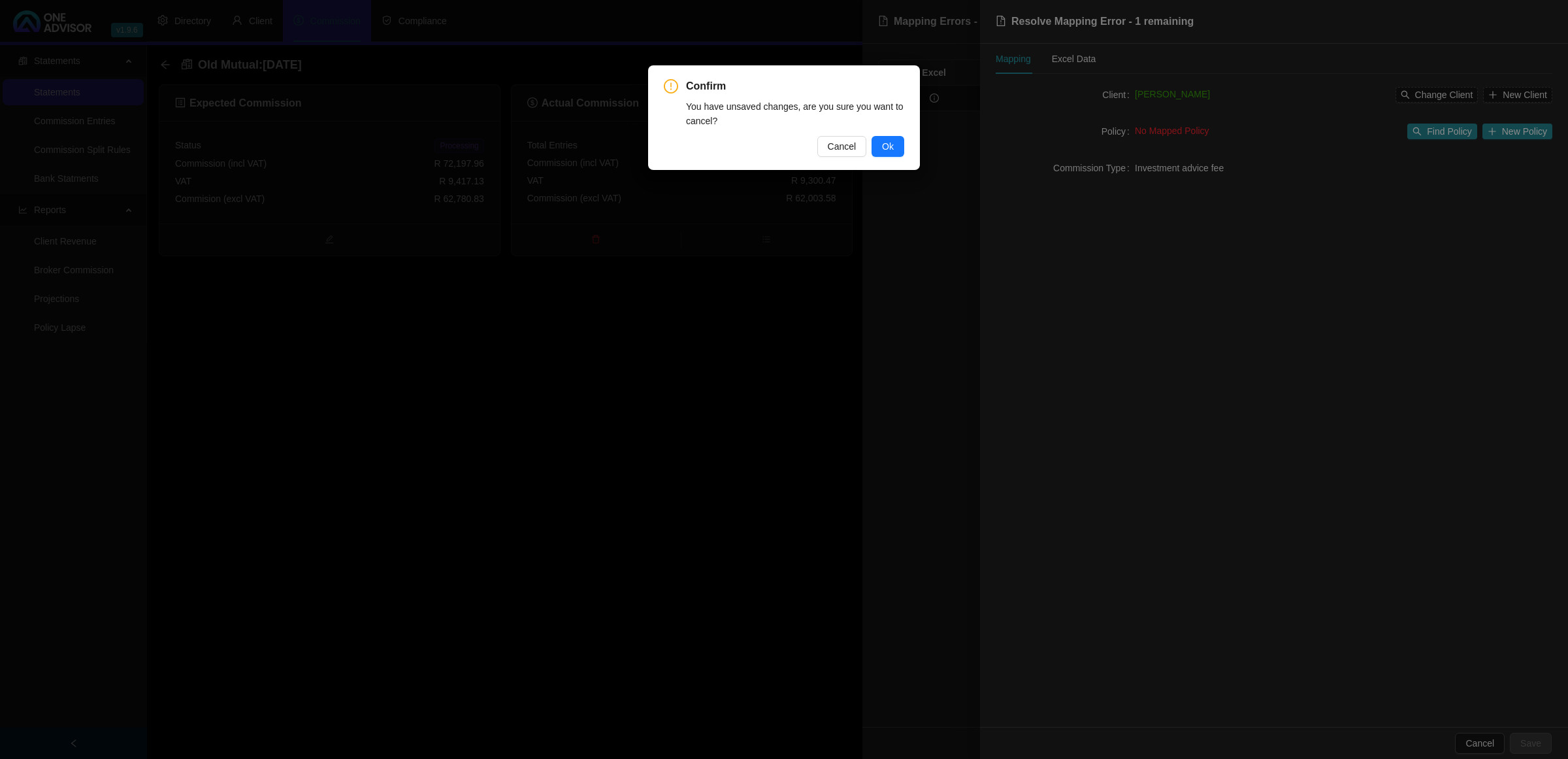
click at [905, 147] on div "Confirm You have unsaved changes, are you sure you want to cancel? Cancel Ok" at bounding box center [784, 117] width 272 height 105
click at [840, 145] on span "Cancel" at bounding box center [842, 146] width 29 height 14
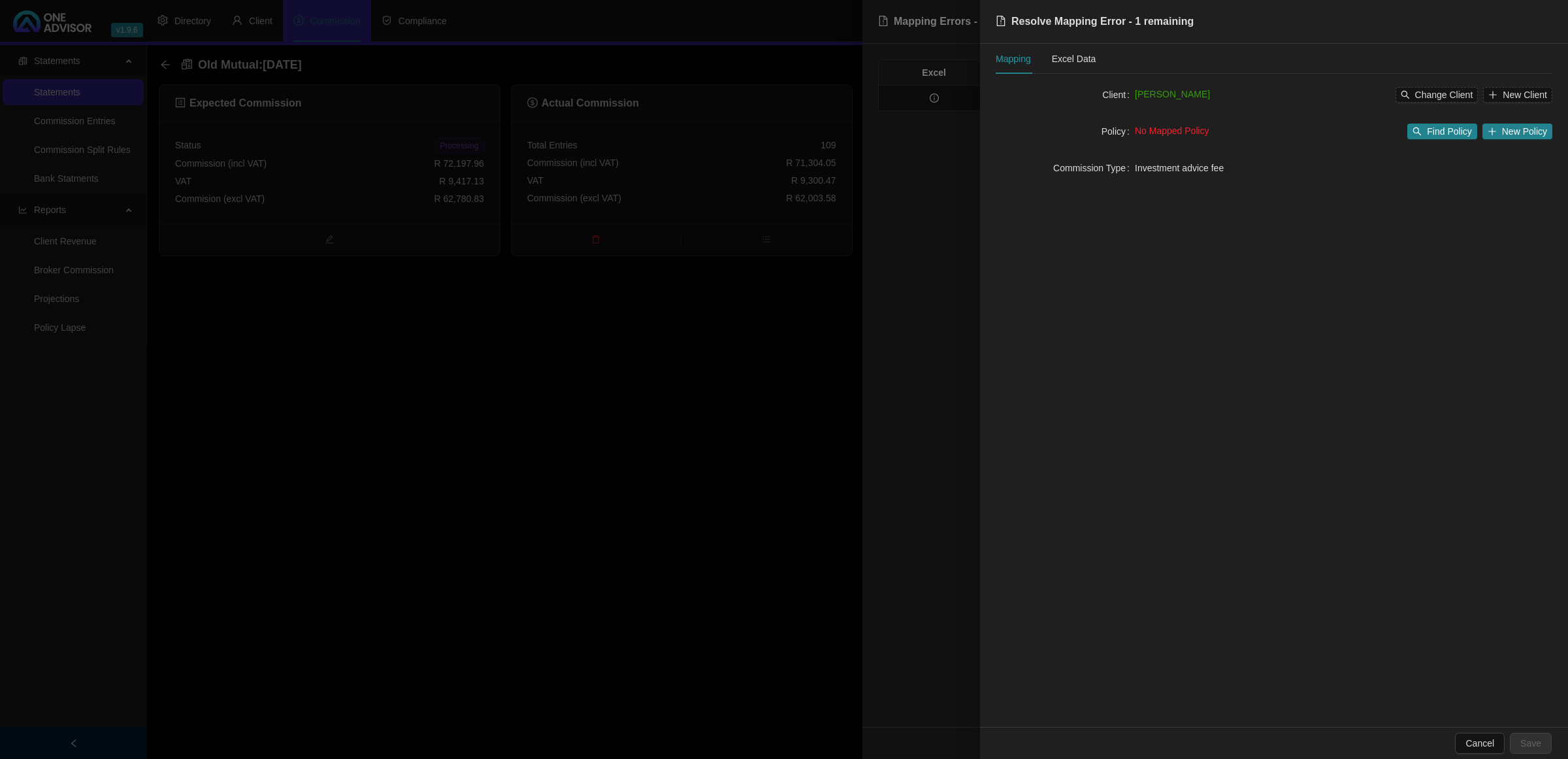
click at [984, 203] on div "Mapping Excel Data Client [PERSON_NAME] Change Client New Client Policy No Mapp…" at bounding box center [1274, 385] width 588 height 683
click at [1463, 737] on button "Cancel" at bounding box center [1480, 743] width 49 height 21
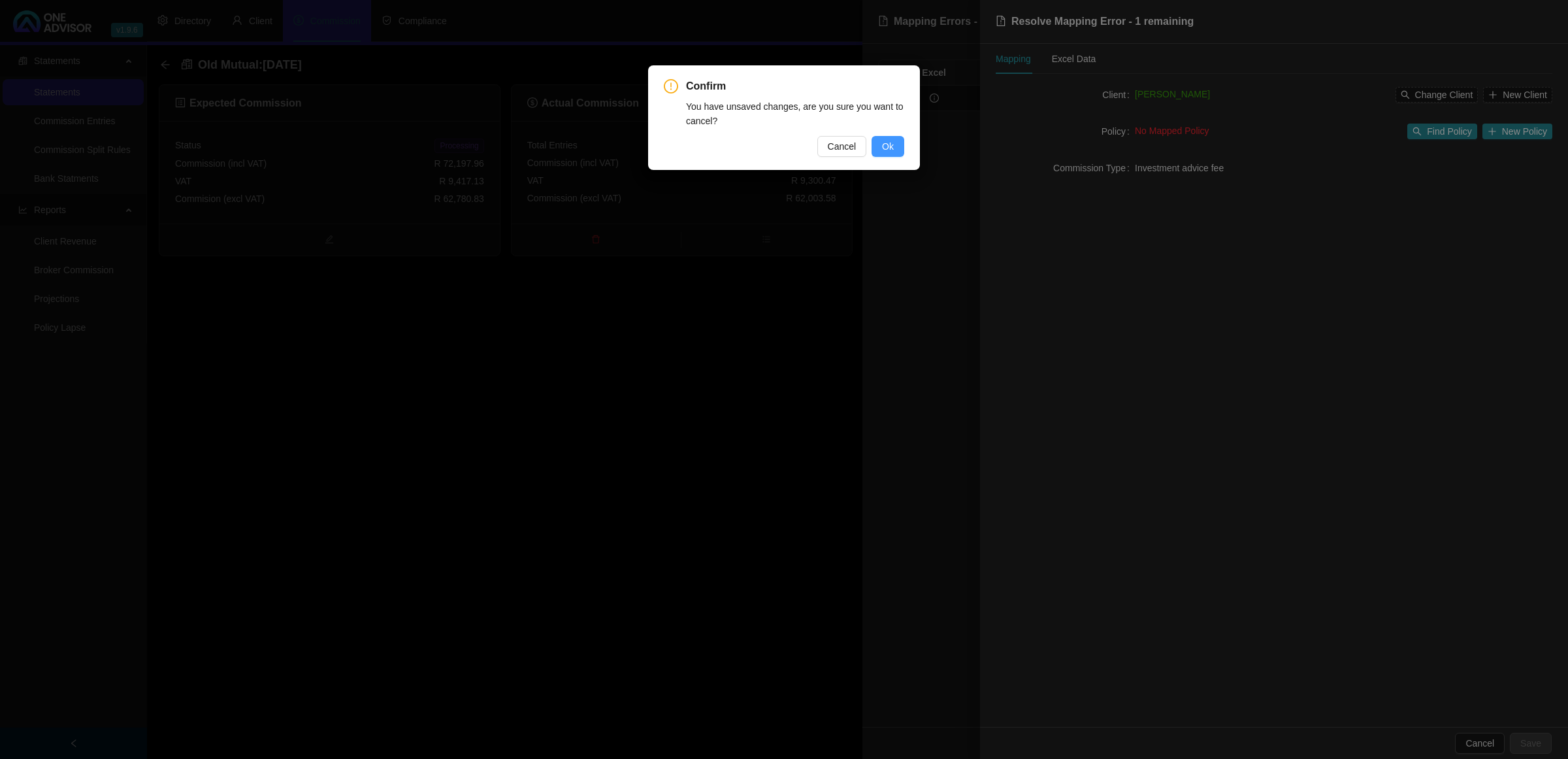
click at [900, 151] on button "Ok" at bounding box center [888, 146] width 33 height 21
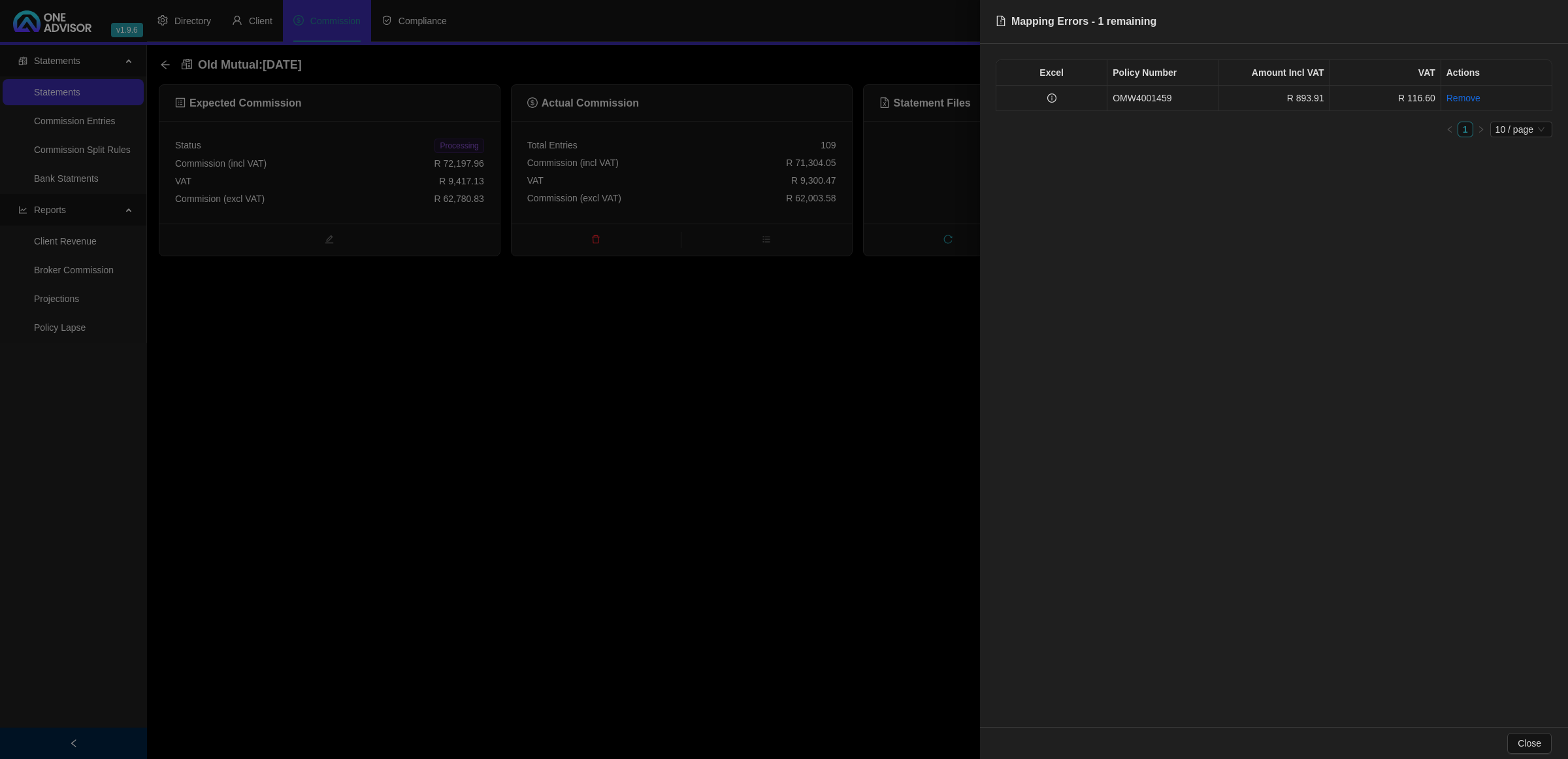
click at [1175, 95] on td "OMW4001459" at bounding box center [1163, 98] width 111 height 26
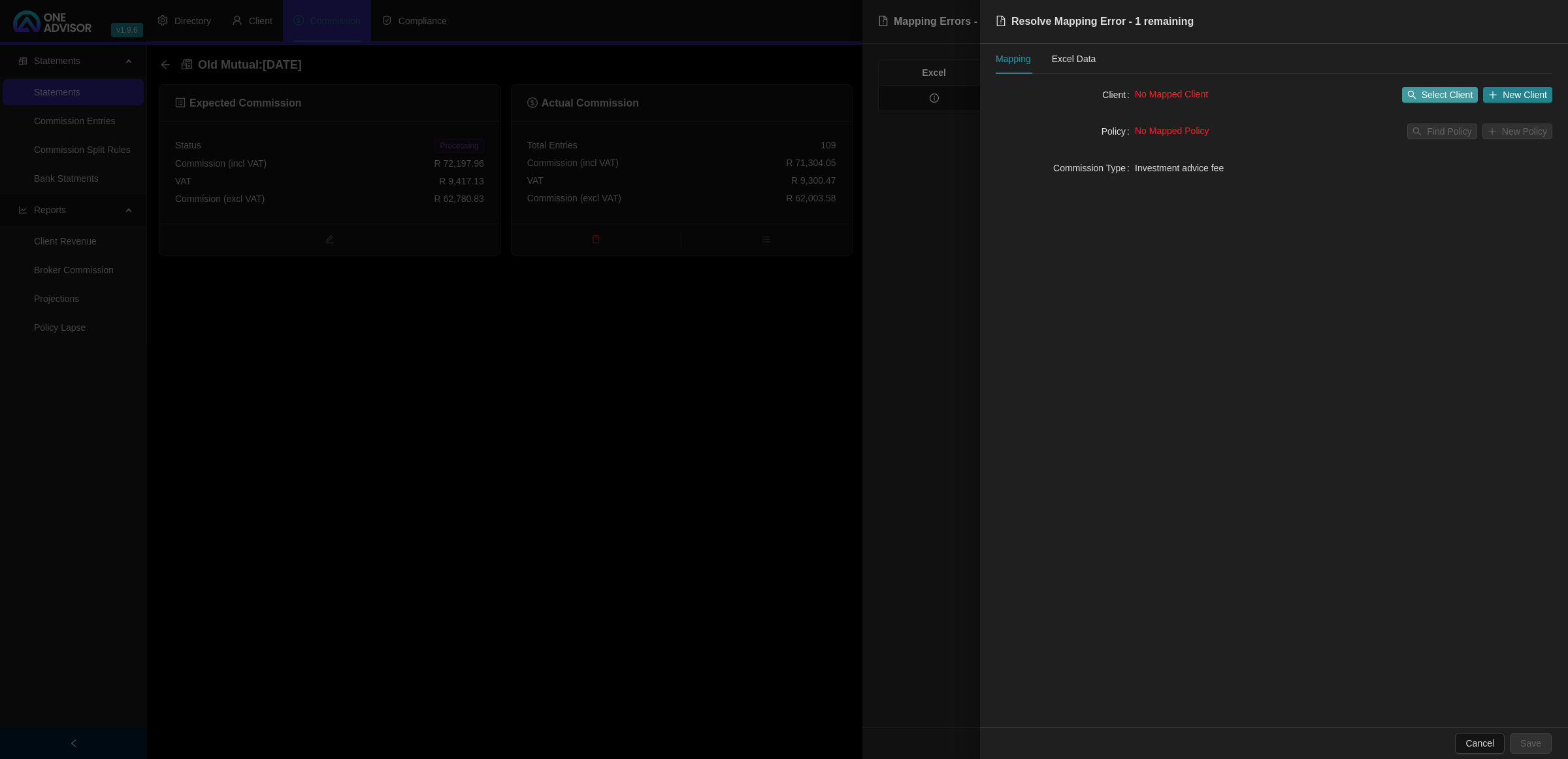
click at [1447, 95] on span "Select Client" at bounding box center [1447, 94] width 52 height 14
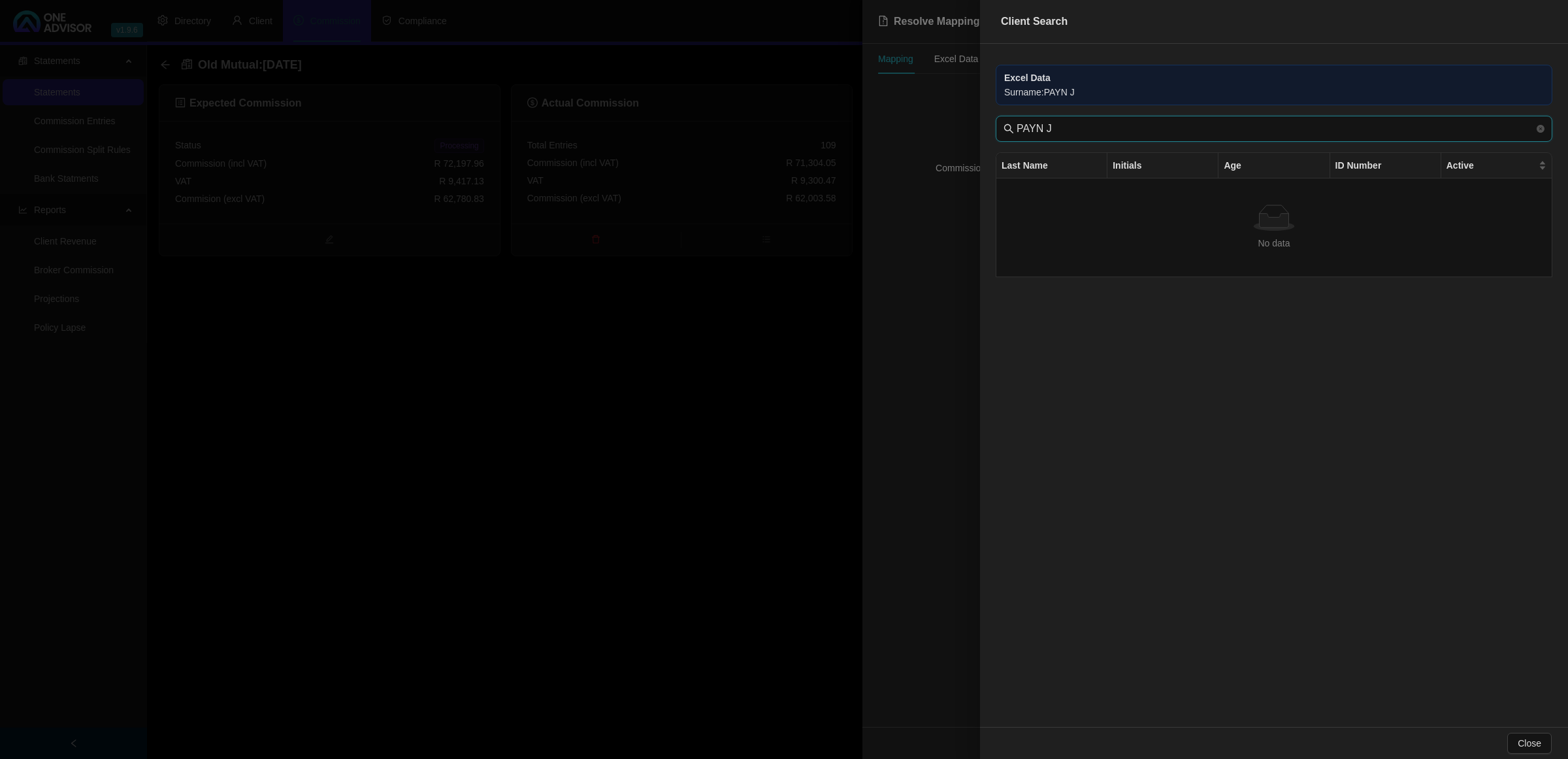
drag, startPoint x: 1082, startPoint y: 125, endPoint x: 858, endPoint y: 135, distance: 224.2
click at [858, 135] on div "Client Search Excel Data Surname : [PERSON_NAME] J [PERSON_NAME] J Last Name In…" at bounding box center [784, 380] width 1568 height 759
click at [1092, 132] on input "PAYN J" at bounding box center [1275, 128] width 518 height 16
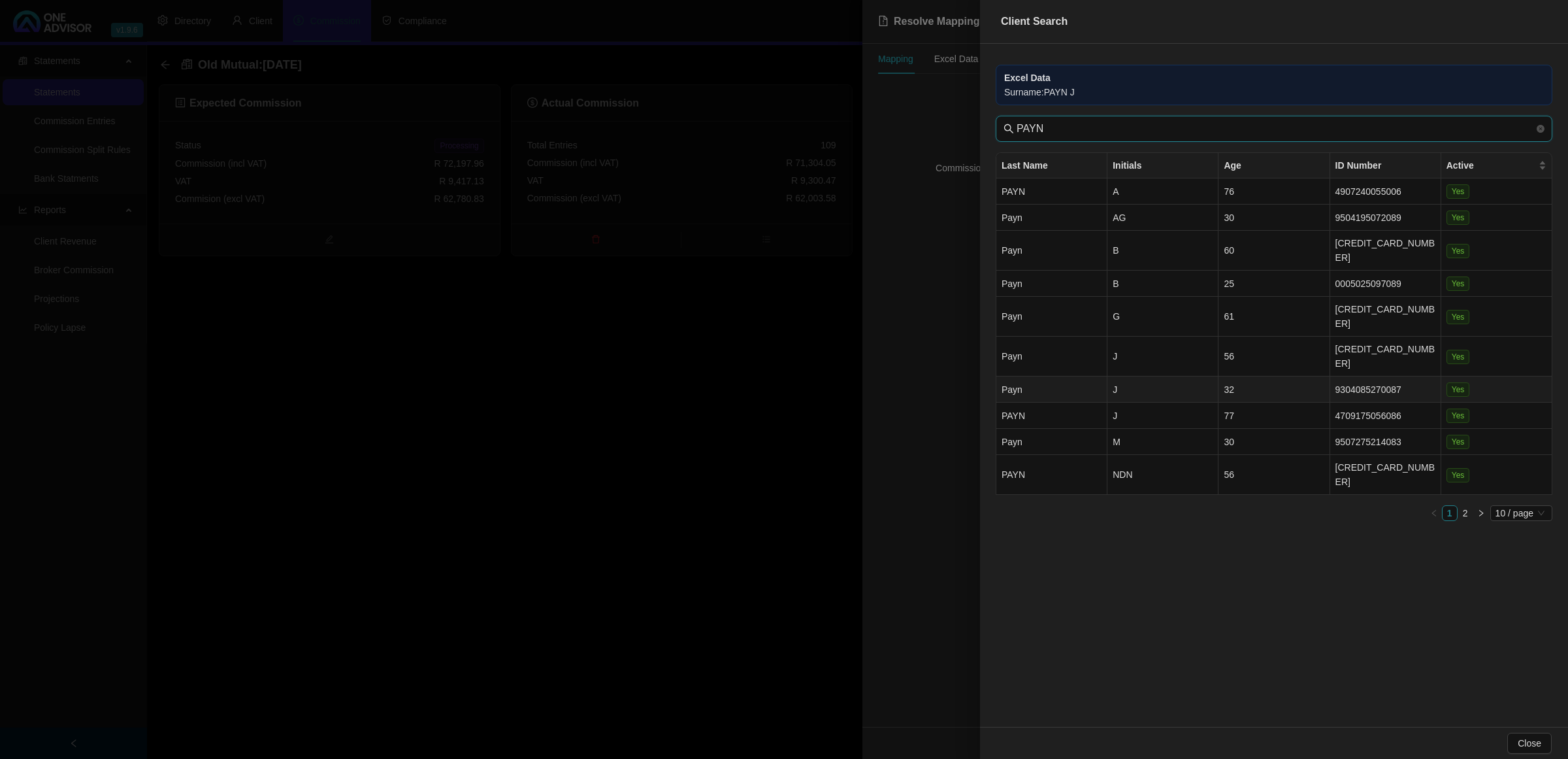
type input "PAYN"
click at [1129, 376] on td "J" at bounding box center [1163, 389] width 111 height 26
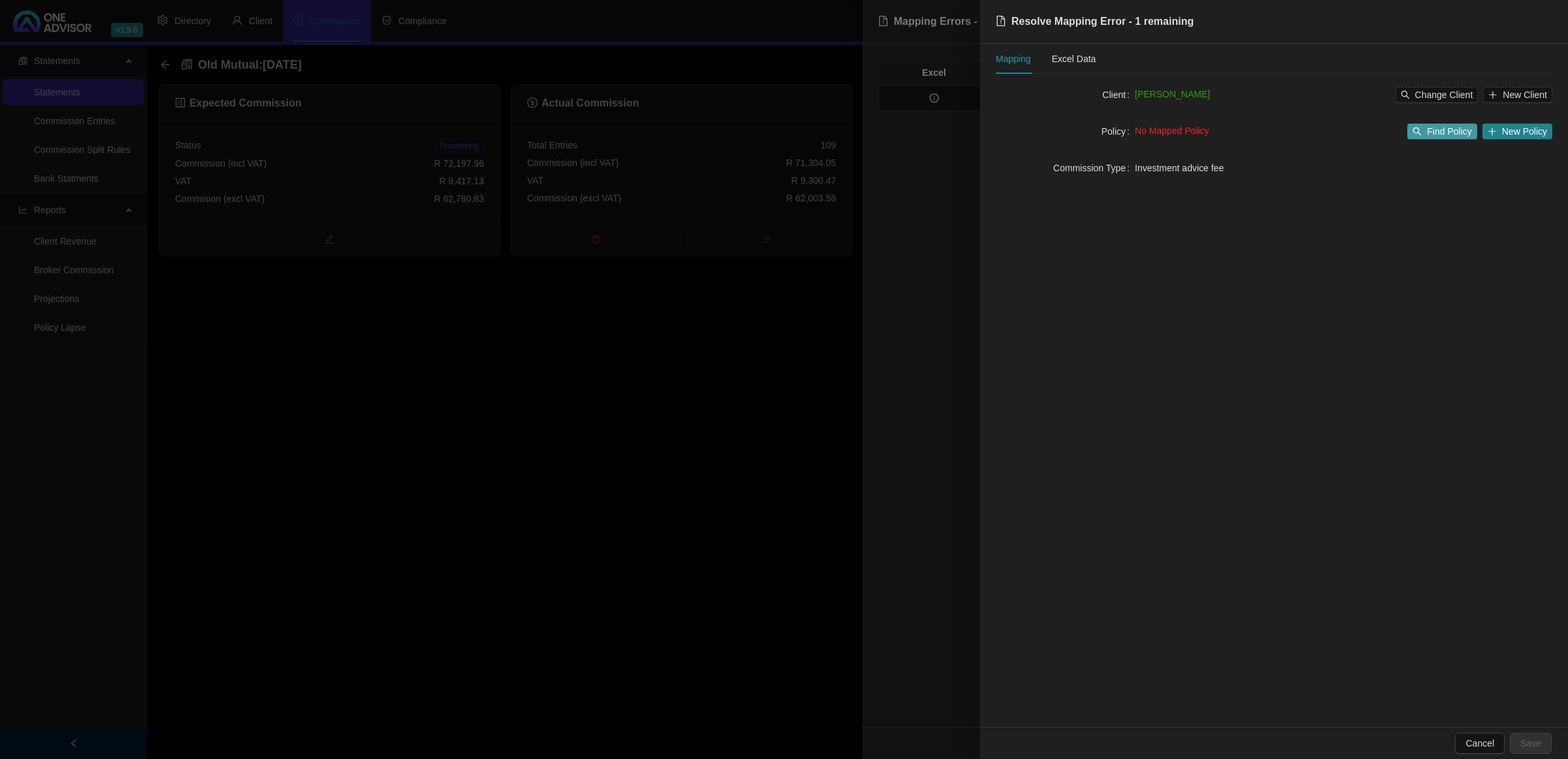
click at [1421, 133] on icon "search" at bounding box center [1417, 131] width 9 height 9
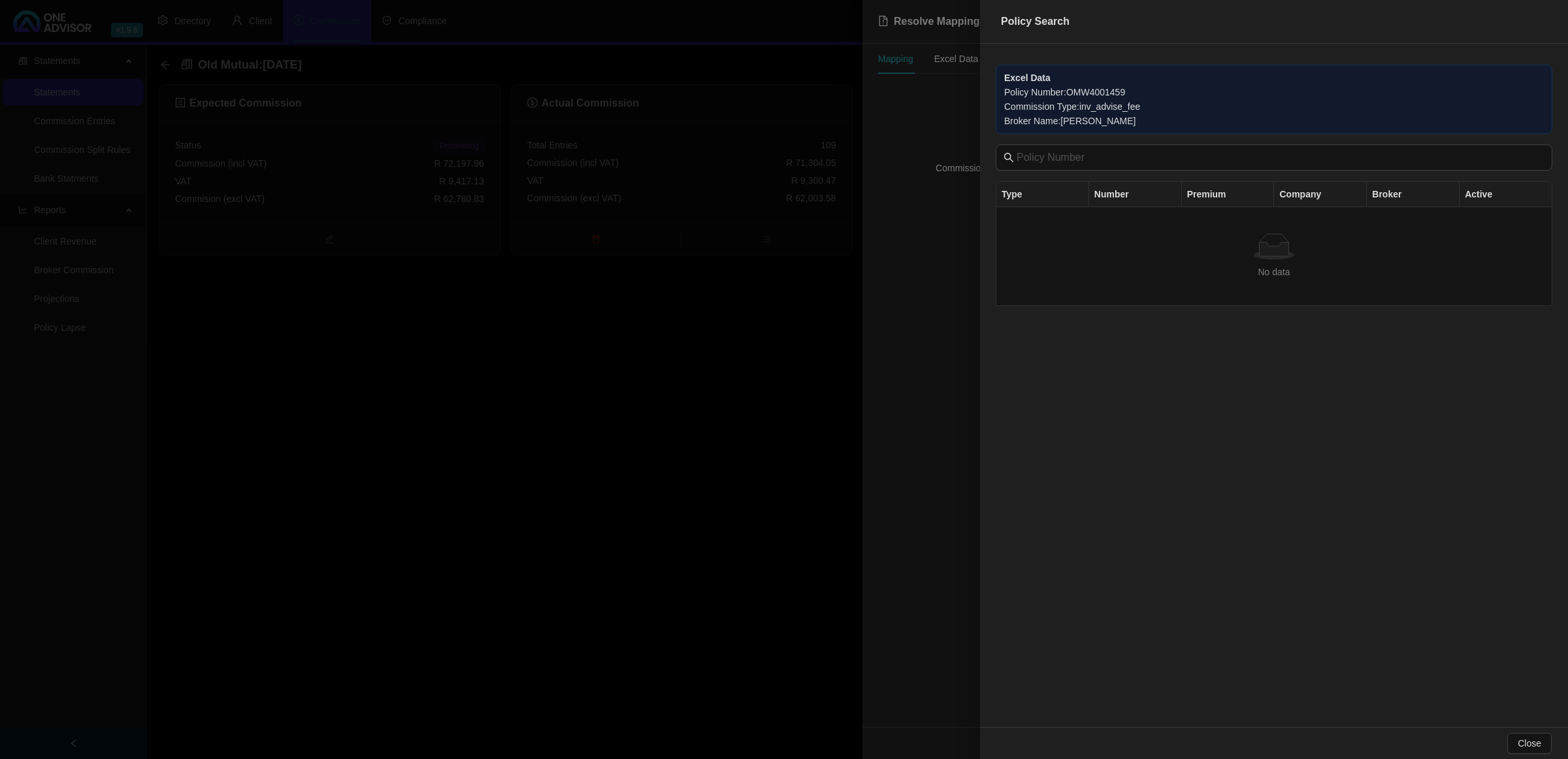
click at [916, 314] on div at bounding box center [784, 380] width 1568 height 759
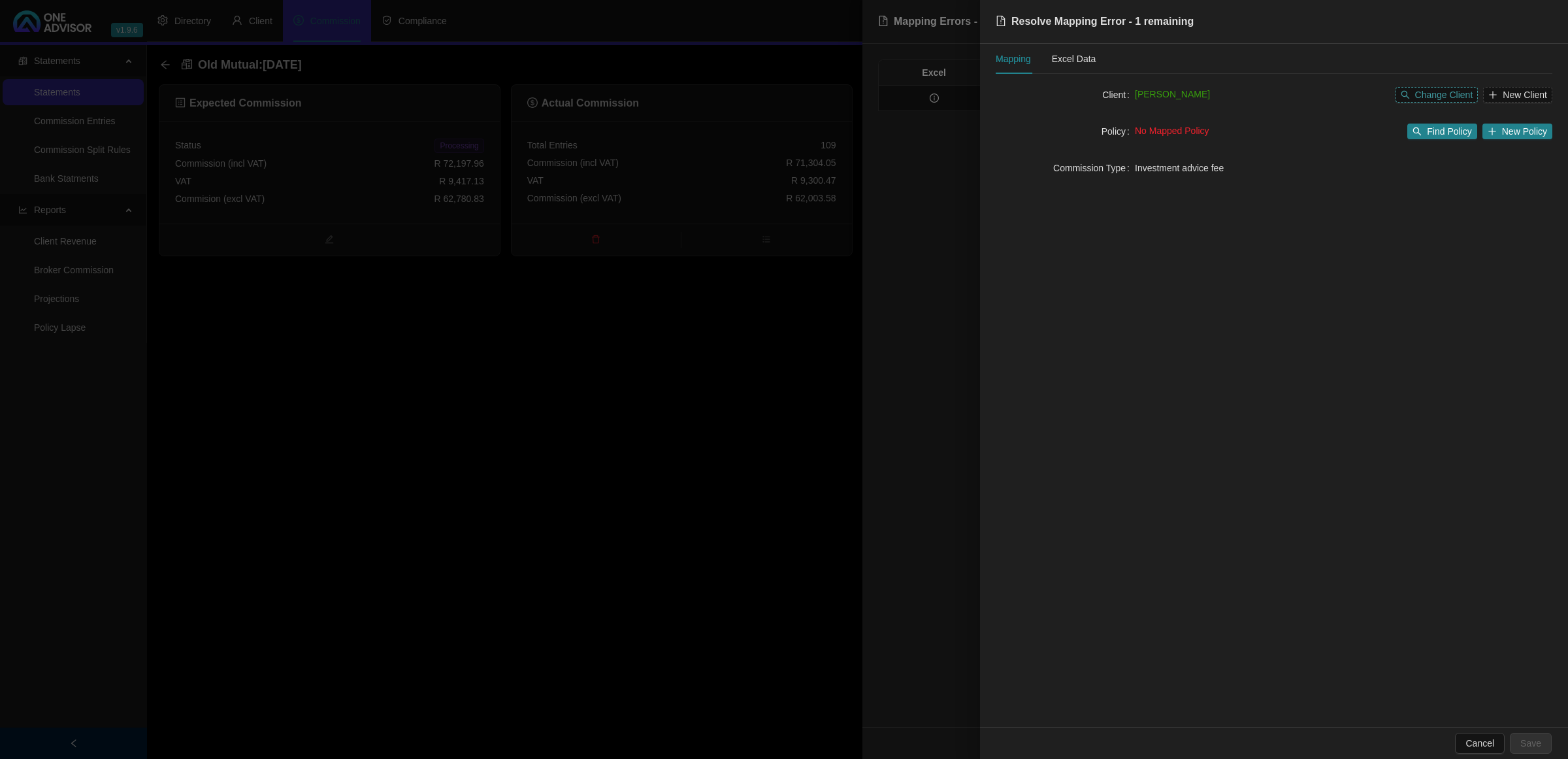
click at [1406, 91] on icon "search" at bounding box center [1405, 95] width 9 height 9
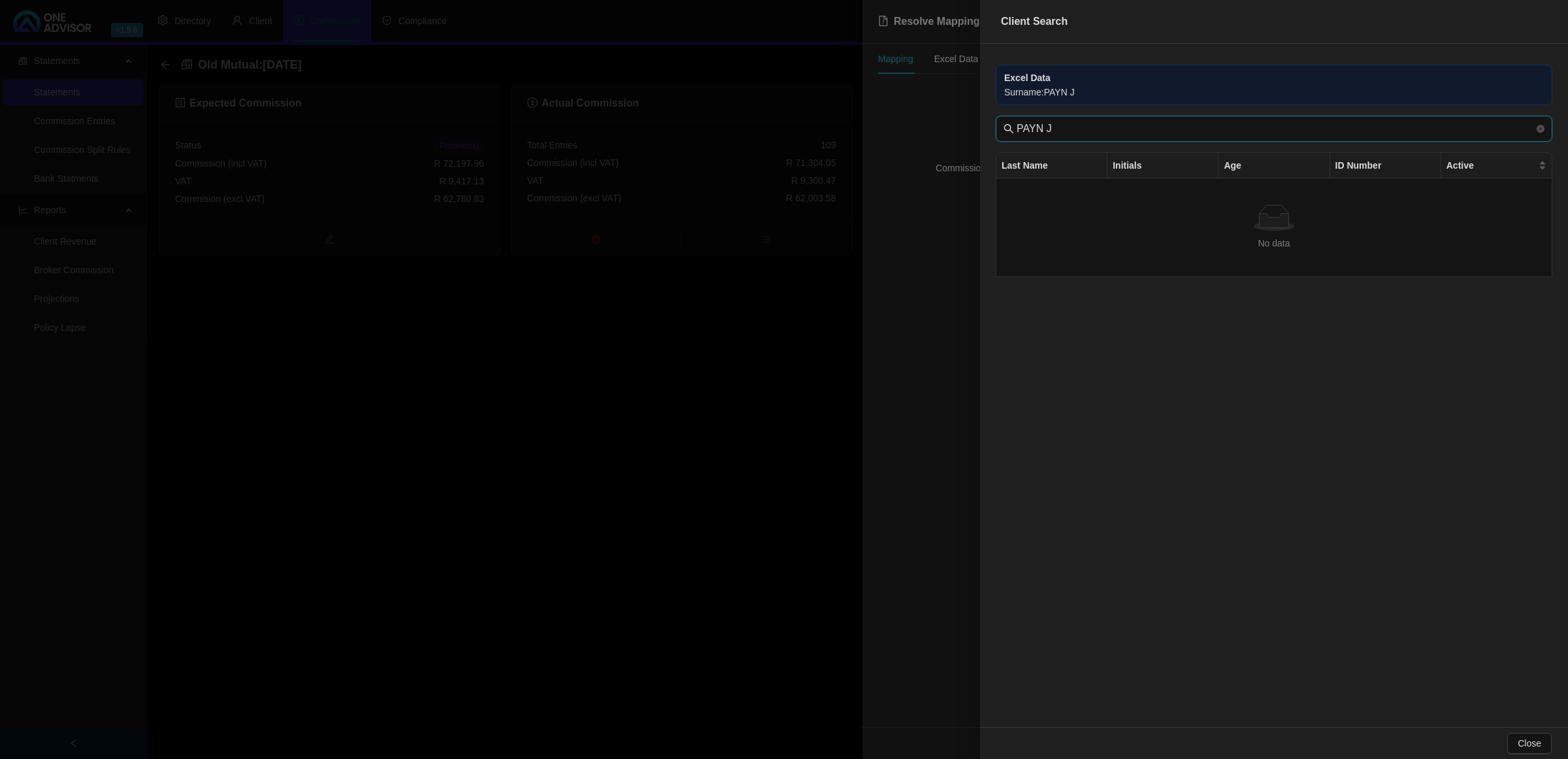
drag, startPoint x: 1079, startPoint y: 132, endPoint x: 905, endPoint y: 132, distance: 174.0
click at [905, 132] on div "Client Search Excel Data Surname : [PERSON_NAME] J [PERSON_NAME] J Last Name In…" at bounding box center [784, 380] width 1568 height 759
click at [1069, 125] on input "PAYN J" at bounding box center [1275, 128] width 518 height 16
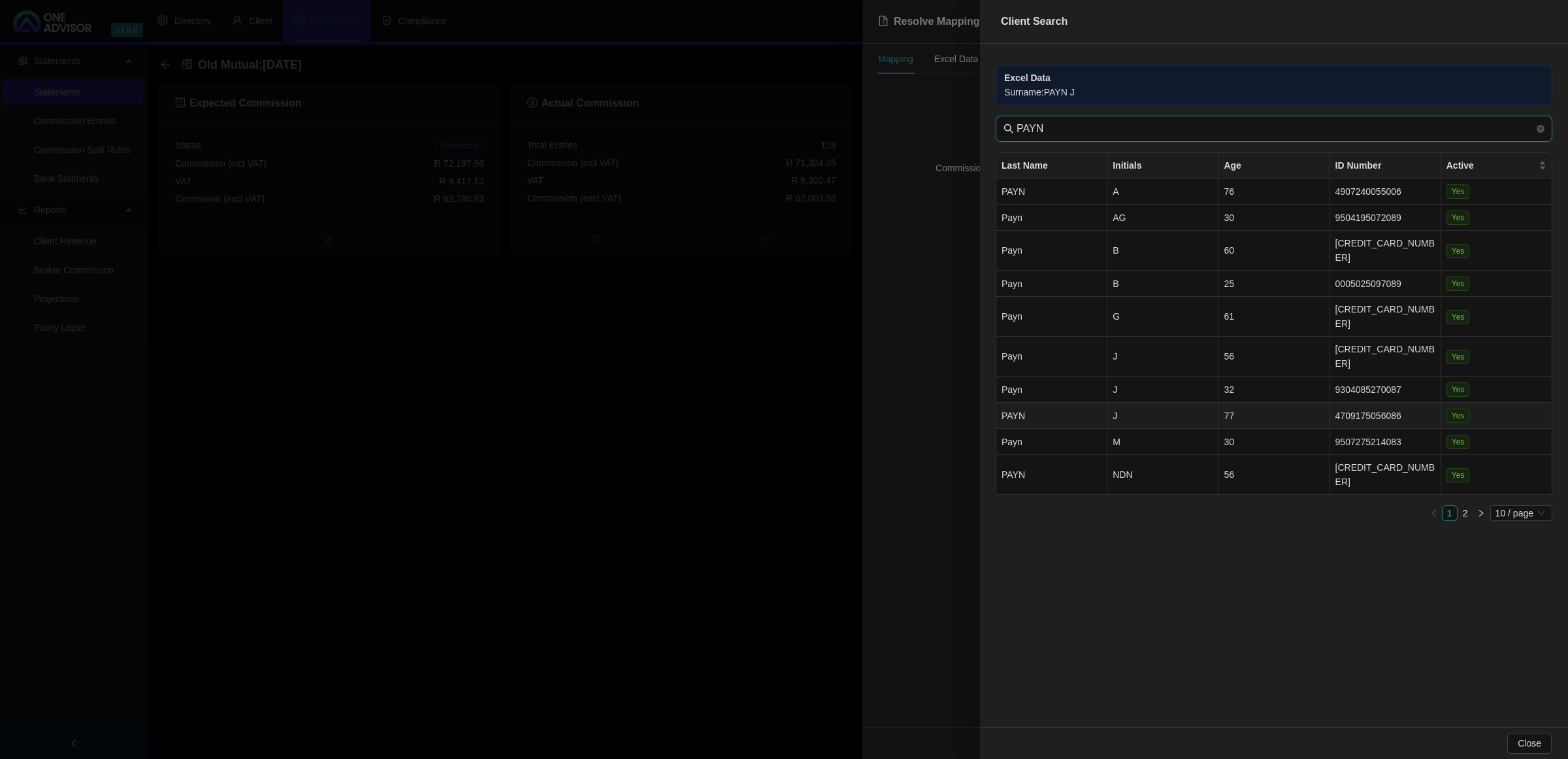
type input "PAYN"
click at [1128, 403] on td "J" at bounding box center [1163, 416] width 111 height 26
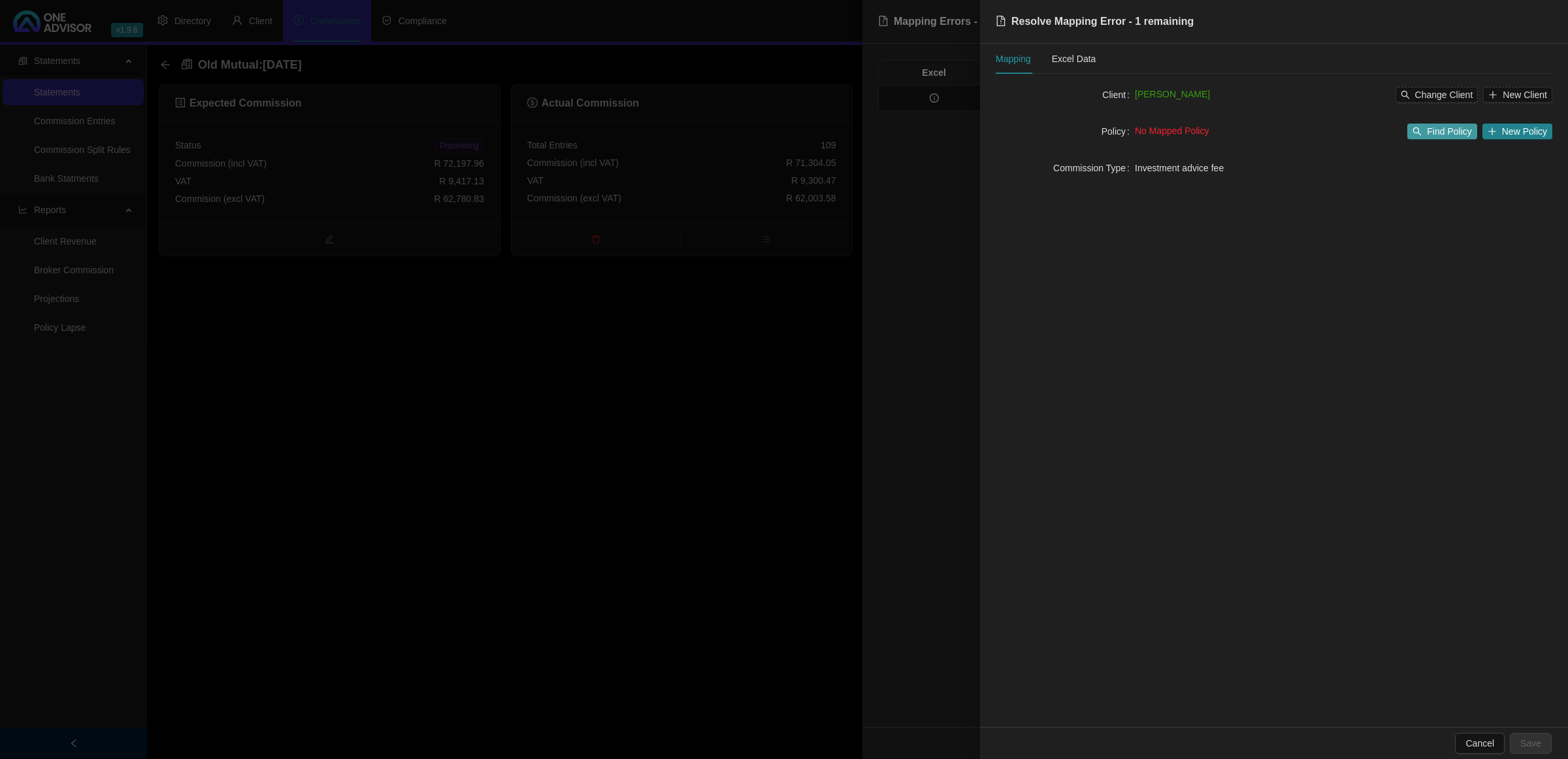
click at [1430, 129] on span "Find Policy" at bounding box center [1449, 131] width 44 height 14
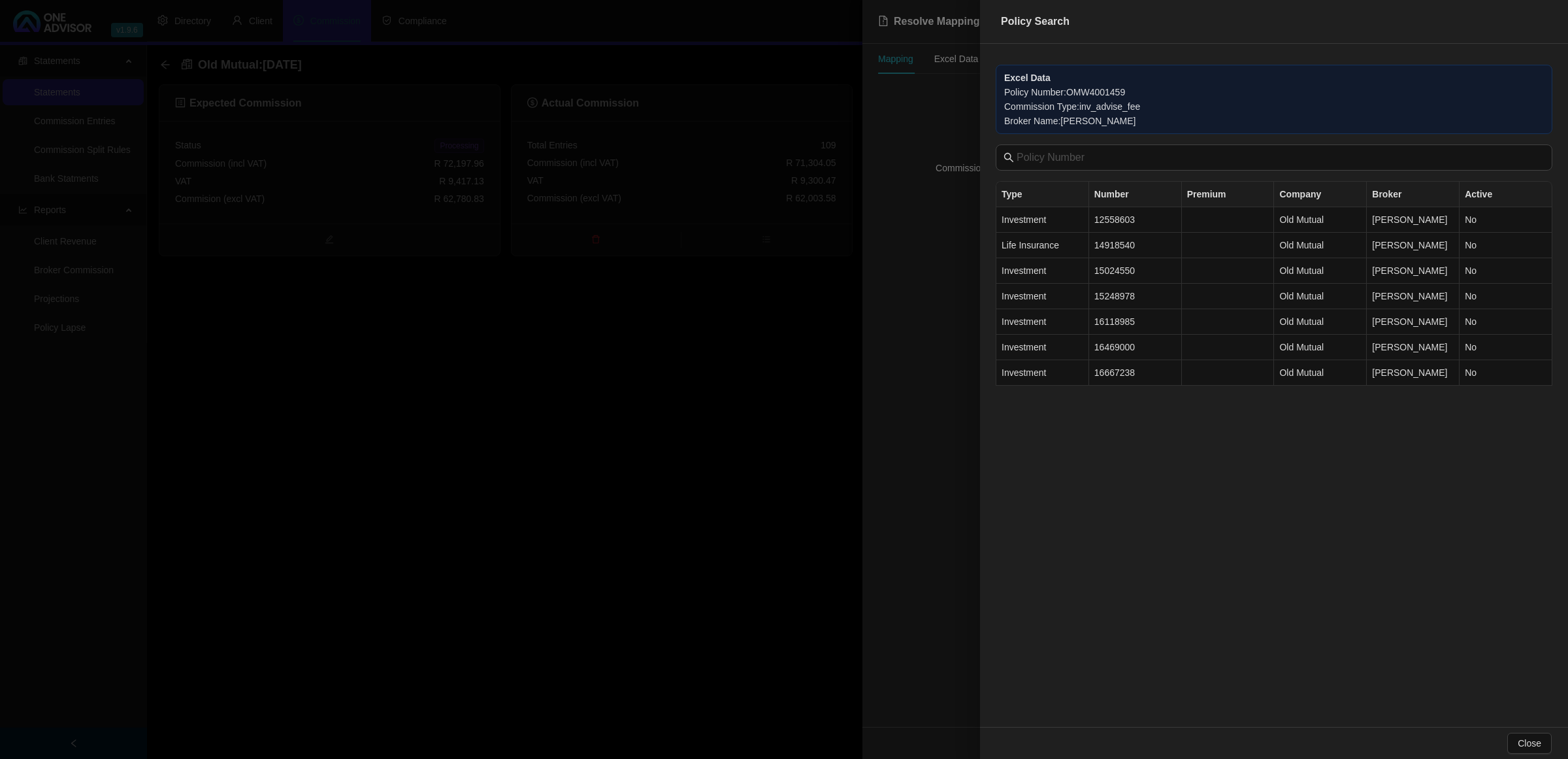
drag, startPoint x: 931, startPoint y: 350, endPoint x: 962, endPoint y: 322, distance: 41.8
click at [935, 345] on div at bounding box center [784, 380] width 1568 height 759
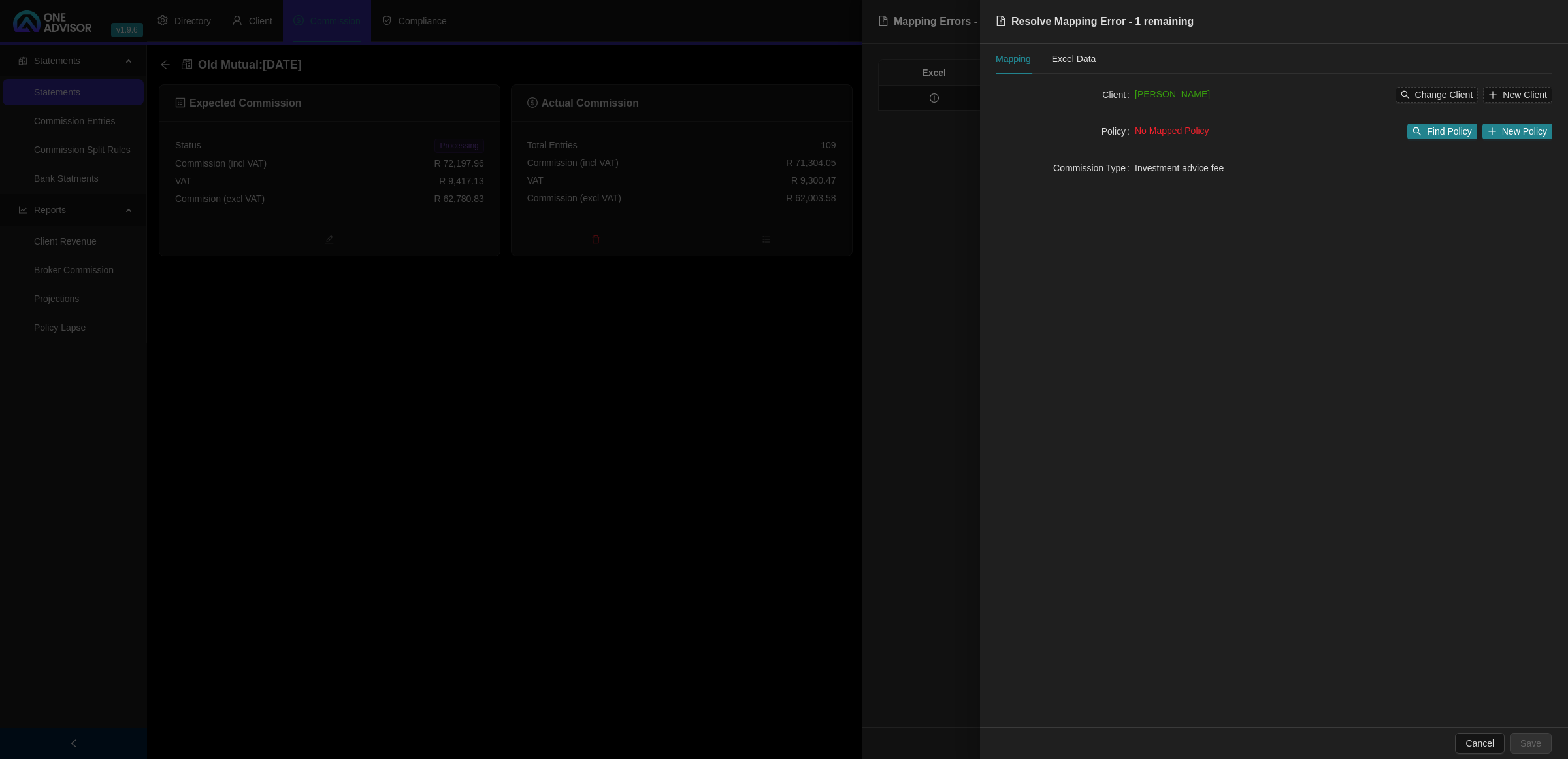
click at [933, 281] on div at bounding box center [784, 380] width 1568 height 759
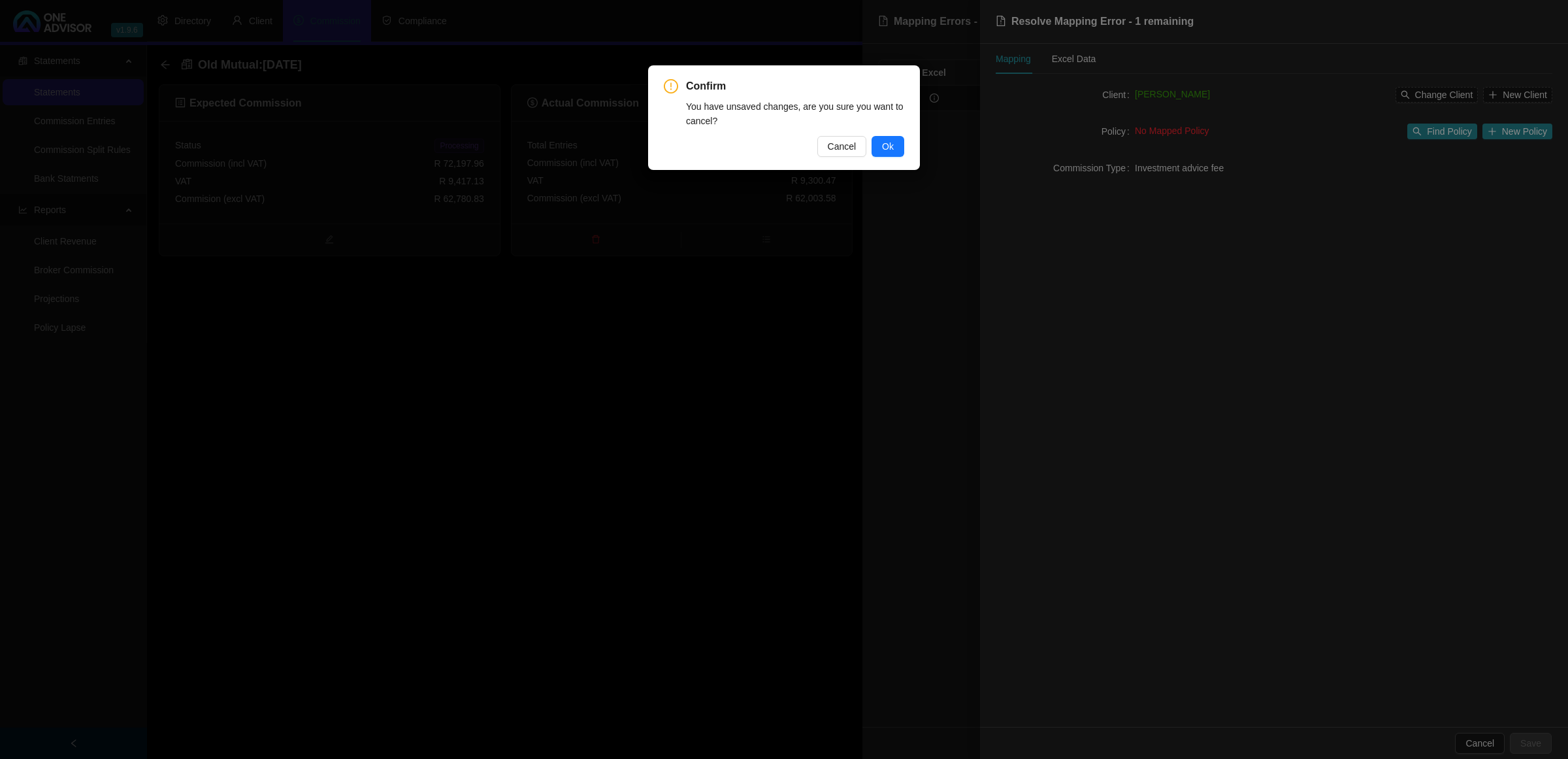
drag, startPoint x: 1291, startPoint y: 579, endPoint x: 1229, endPoint y: 390, distance: 198.9
click at [1289, 567] on div "Confirm You have unsaved changes, are you sure you want to cancel? Cancel Ok" at bounding box center [784, 380] width 1568 height 759
drag, startPoint x: 839, startPoint y: 135, endPoint x: 894, endPoint y: 142, distance: 55.4
click at [839, 135] on div "Confirm You have unsaved changes, are you sure you want to cancel? Cancel Ok" at bounding box center [784, 117] width 240 height 78
click at [848, 144] on span "Cancel" at bounding box center [842, 146] width 29 height 14
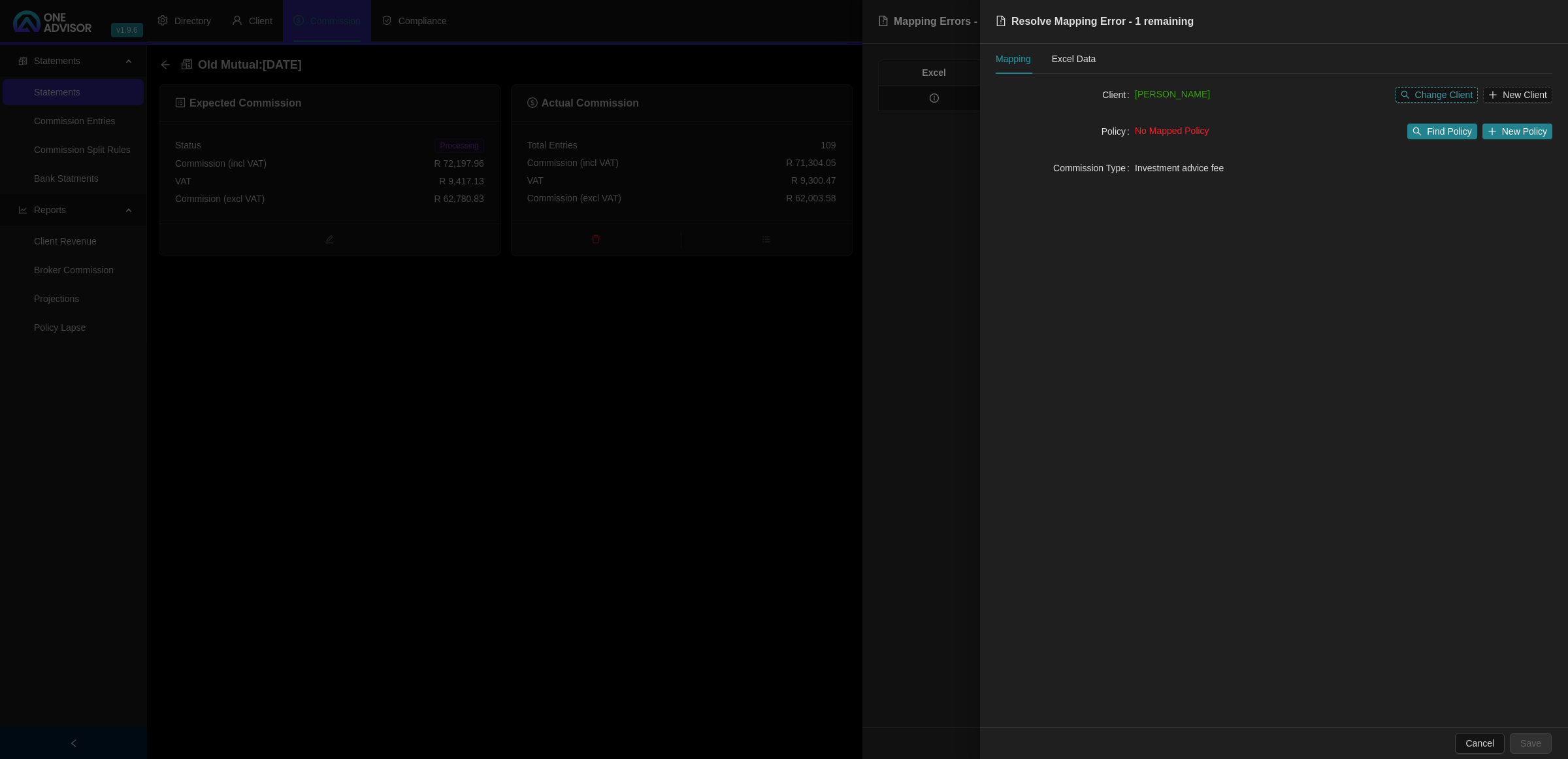
click at [1445, 90] on span "Change Client" at bounding box center [1444, 94] width 58 height 14
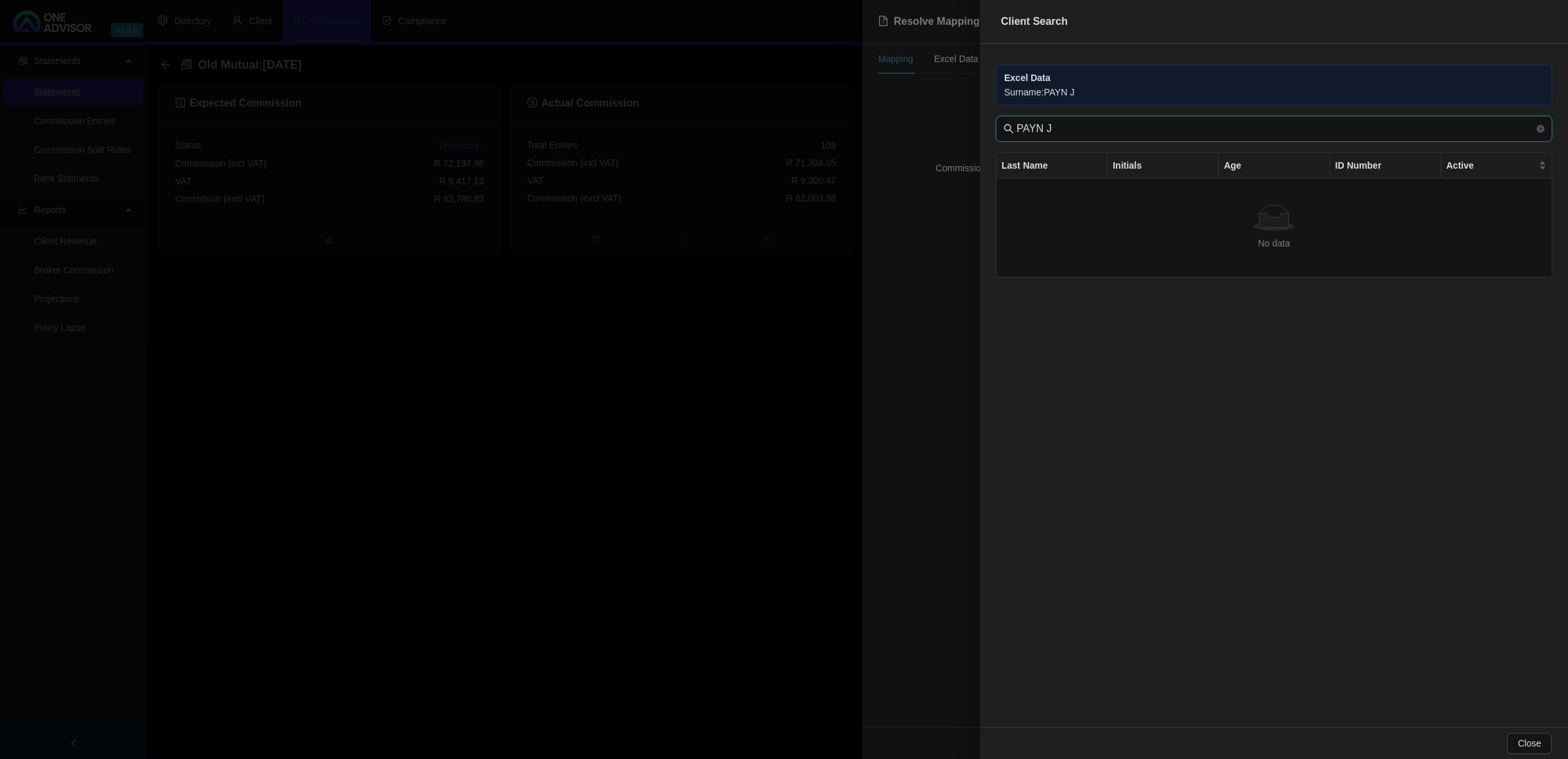
drag, startPoint x: 1085, startPoint y: 132, endPoint x: 683, endPoint y: 136, distance: 402.0
click at [683, 136] on div "Client Search Excel Data Surname : [PERSON_NAME] J [PERSON_NAME] J Last Name In…" at bounding box center [784, 380] width 1568 height 759
click at [1110, 128] on input "PAYN J" at bounding box center [1275, 128] width 518 height 16
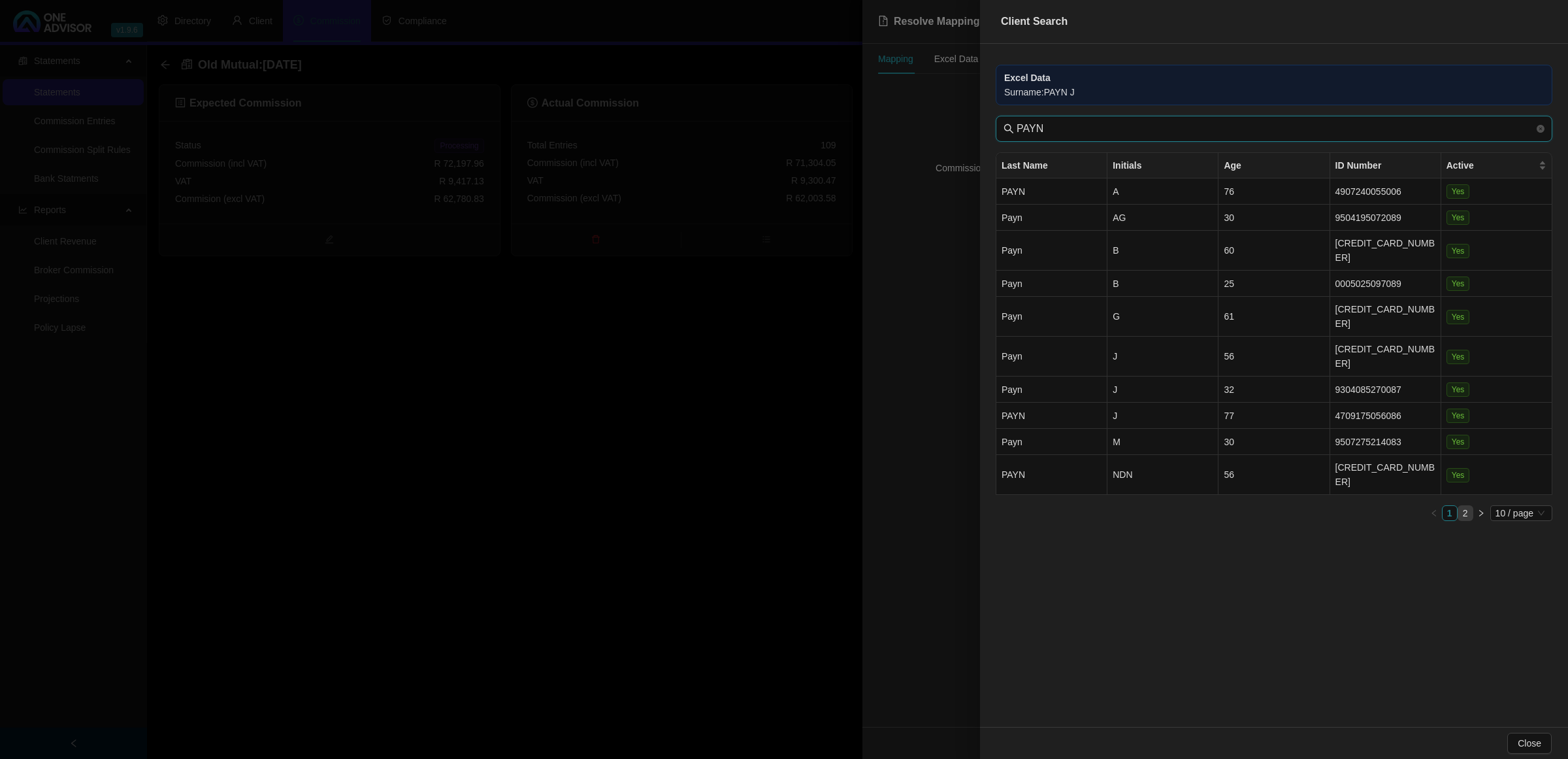
type input "PAYN"
click at [1463, 505] on link "2" at bounding box center [1465, 512] width 14 height 14
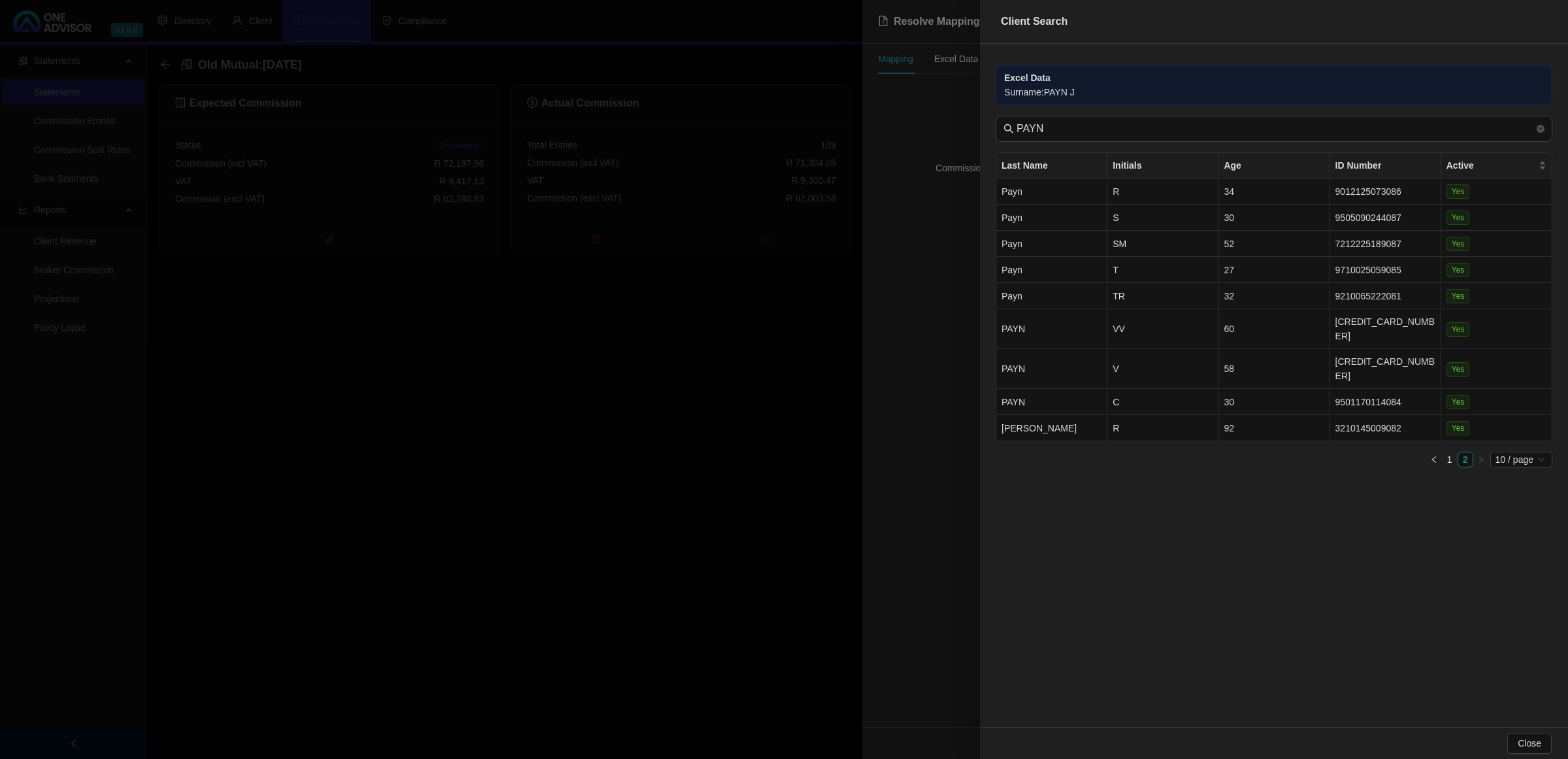
drag, startPoint x: 828, startPoint y: 542, endPoint x: 836, endPoint y: 534, distance: 11.3
click at [829, 541] on div at bounding box center [784, 380] width 1568 height 759
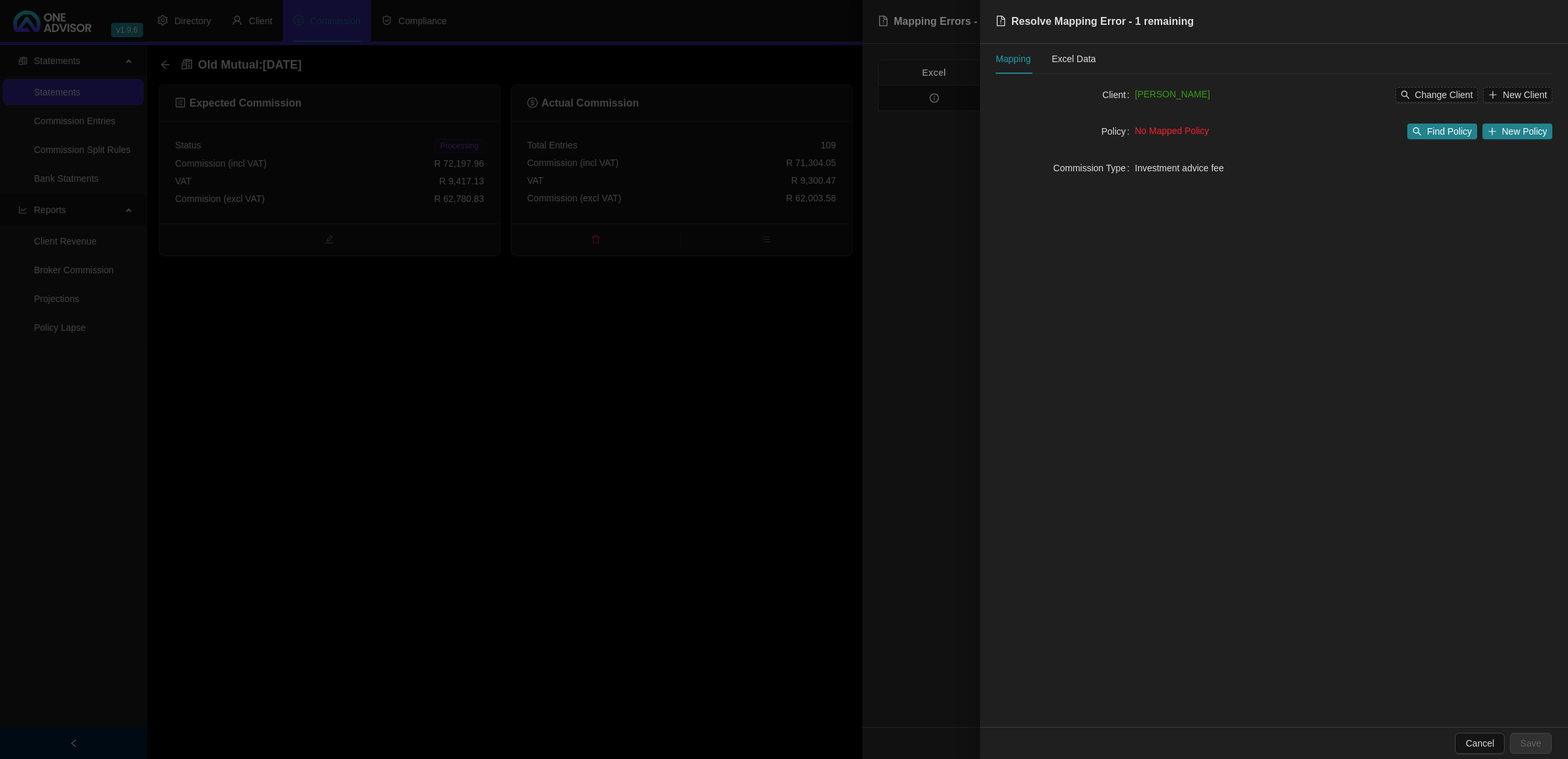
click at [775, 489] on div at bounding box center [784, 380] width 1568 height 759
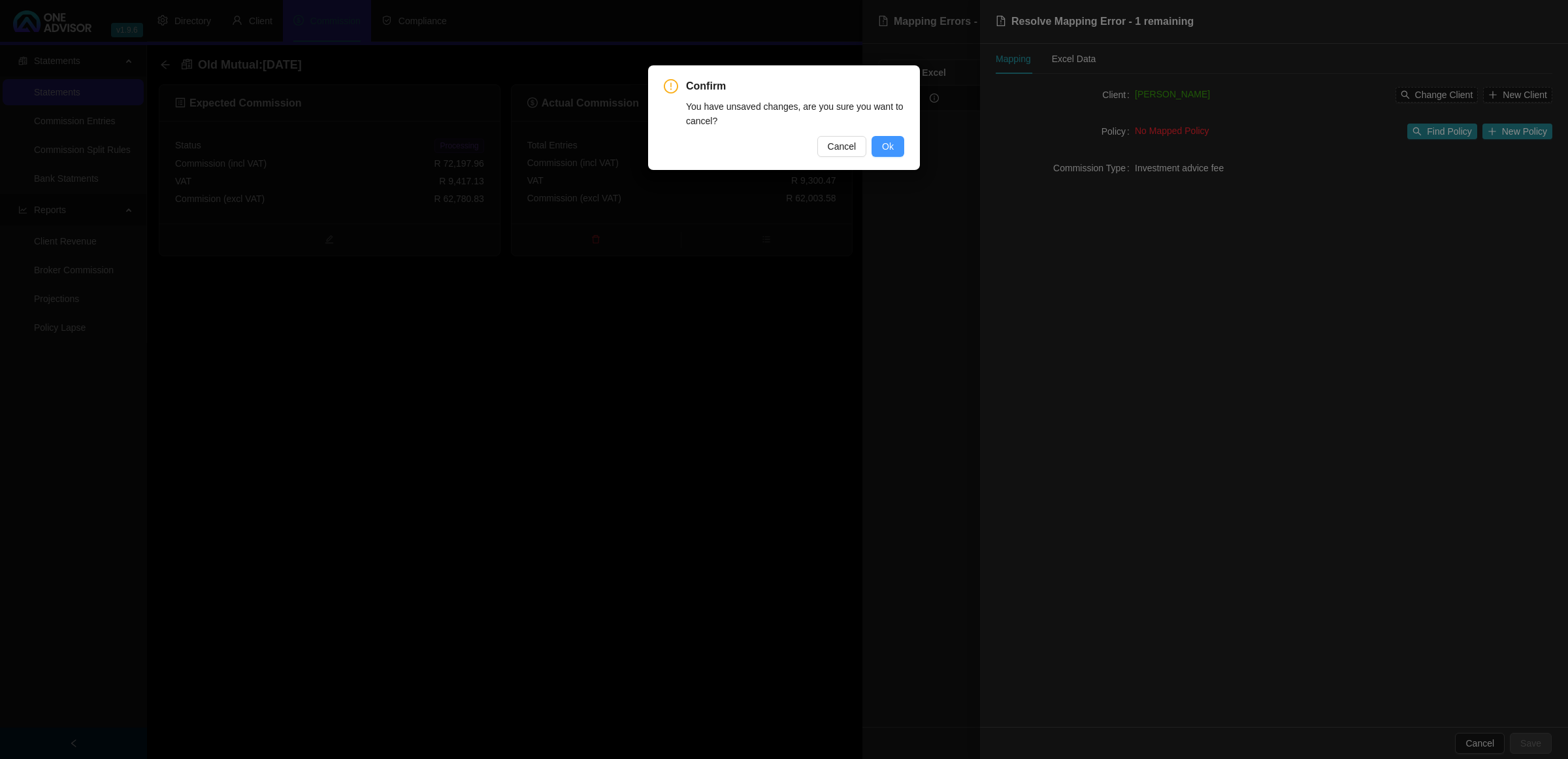
click at [896, 144] on button "Ok" at bounding box center [888, 146] width 33 height 21
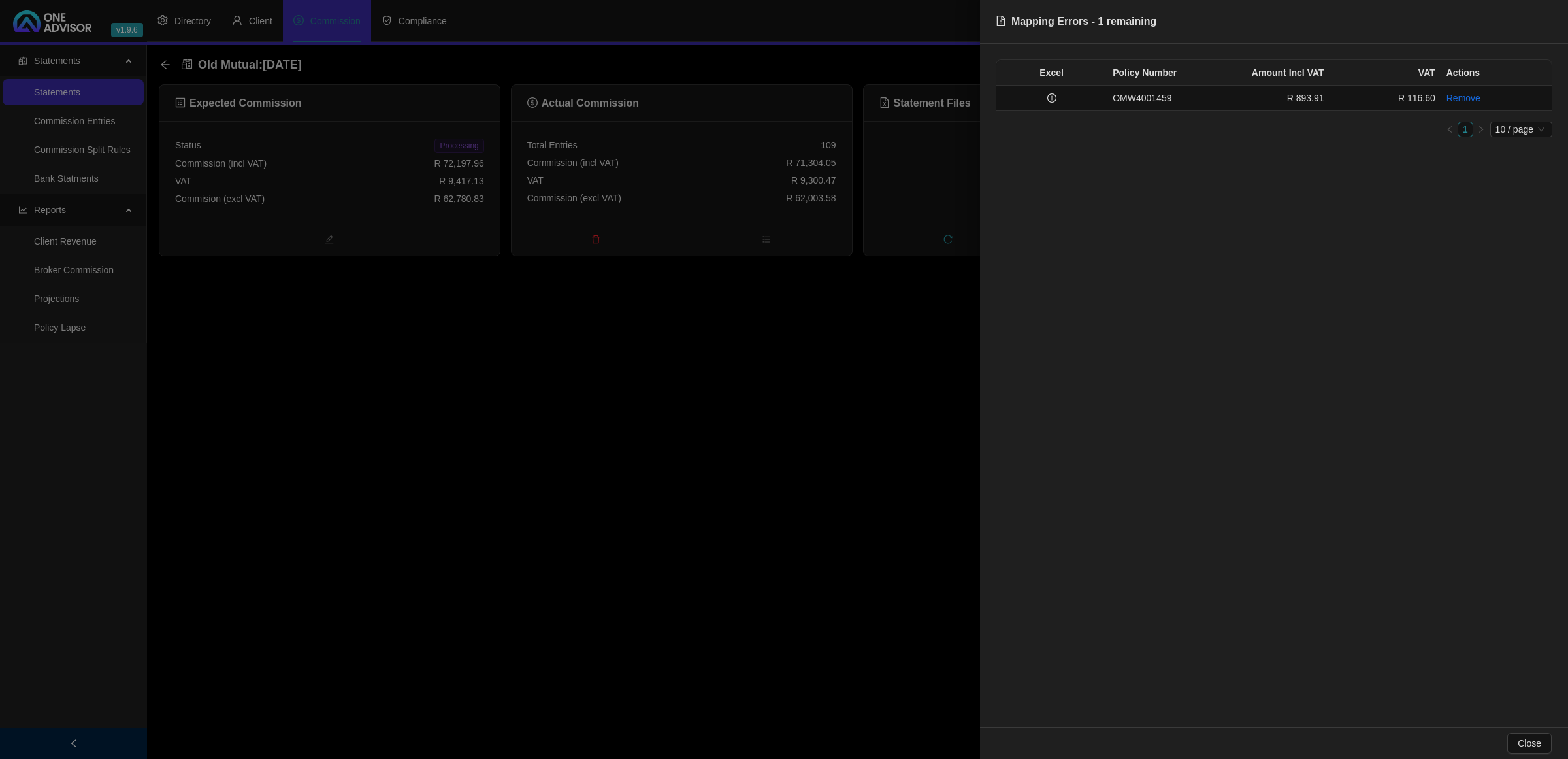
click at [785, 299] on div at bounding box center [784, 380] width 1568 height 759
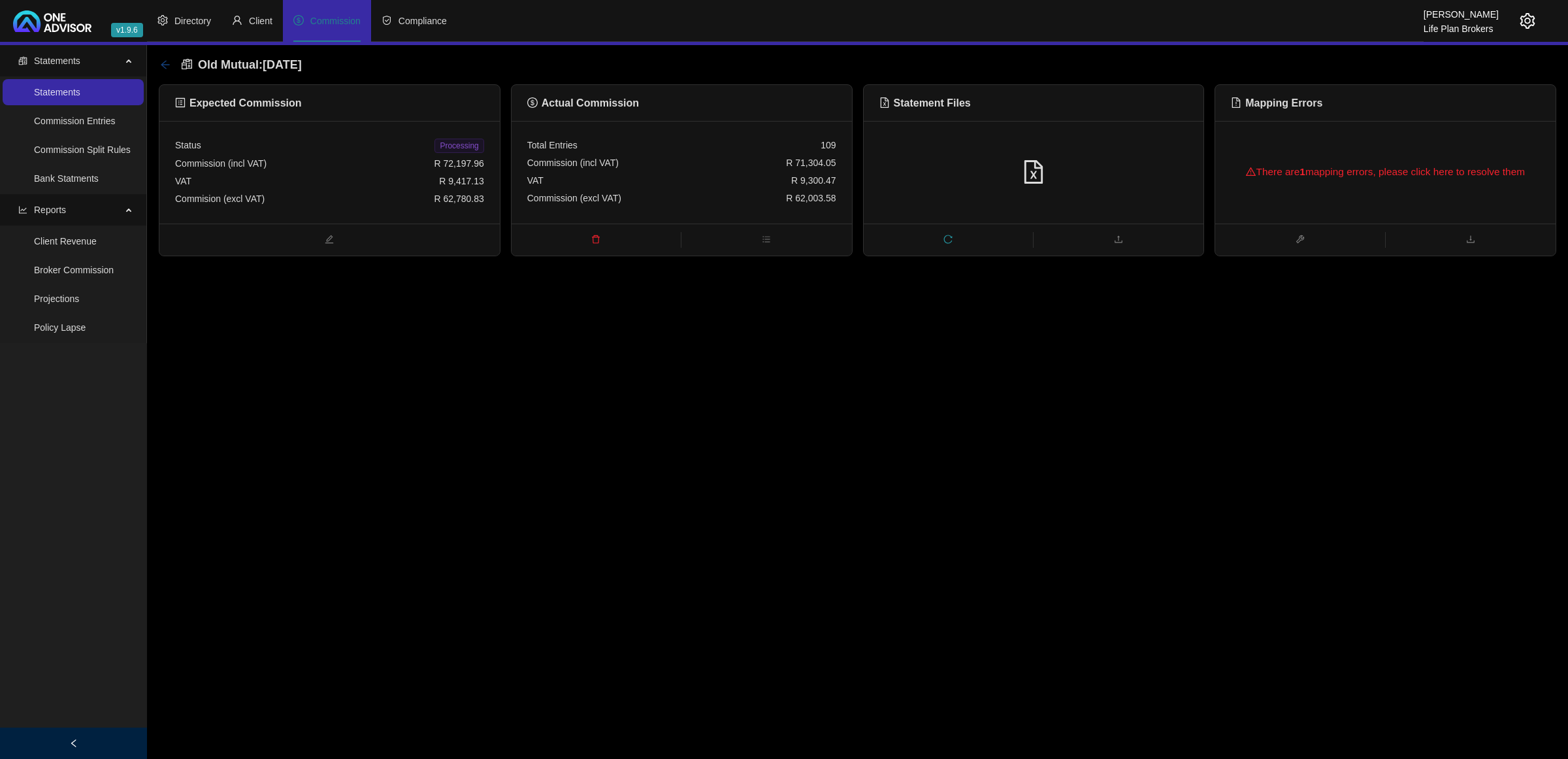
click at [163, 60] on icon "arrow-left" at bounding box center [165, 64] width 11 height 11
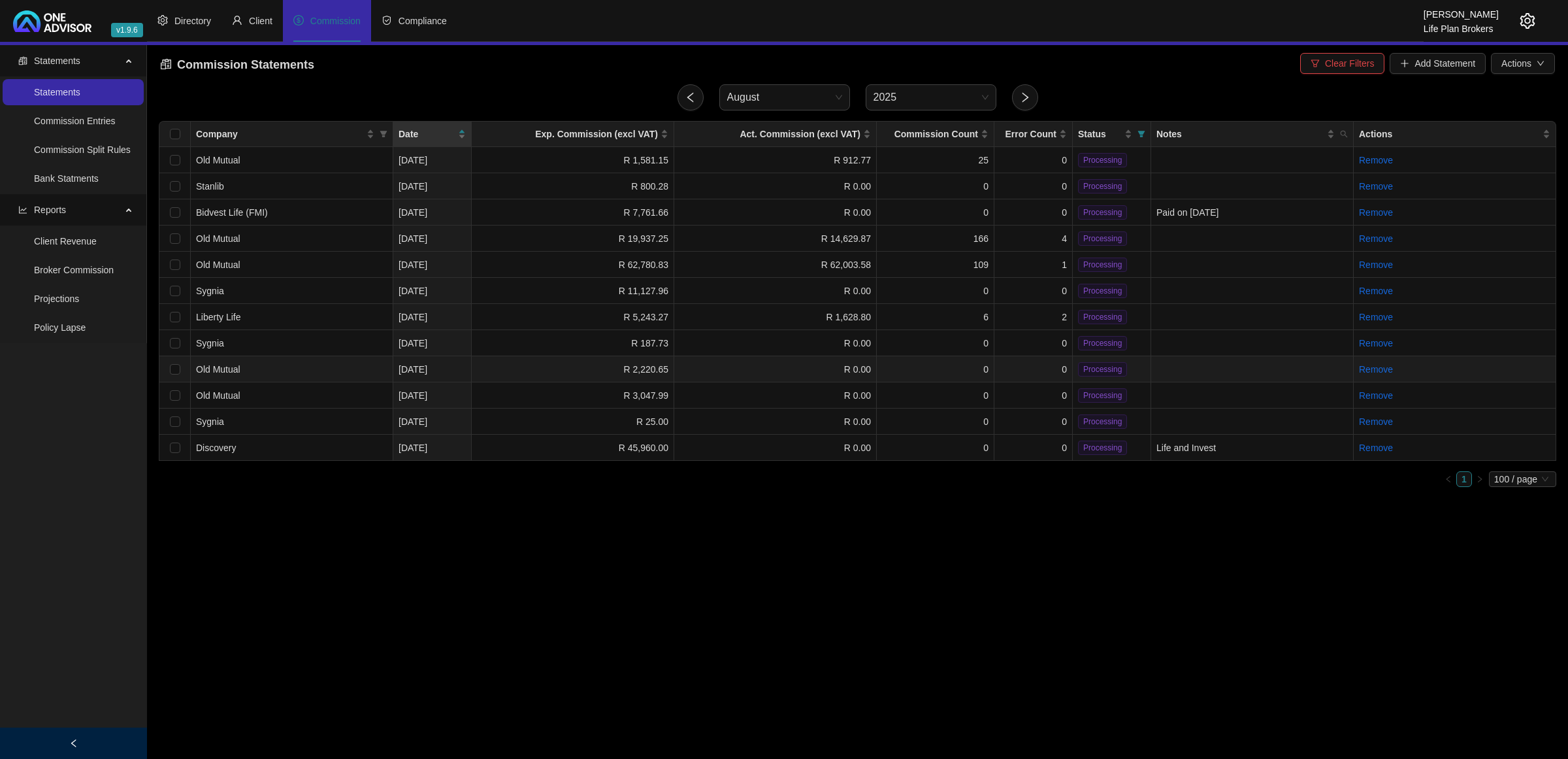
click at [747, 365] on td "R 0.00" at bounding box center [775, 370] width 202 height 26
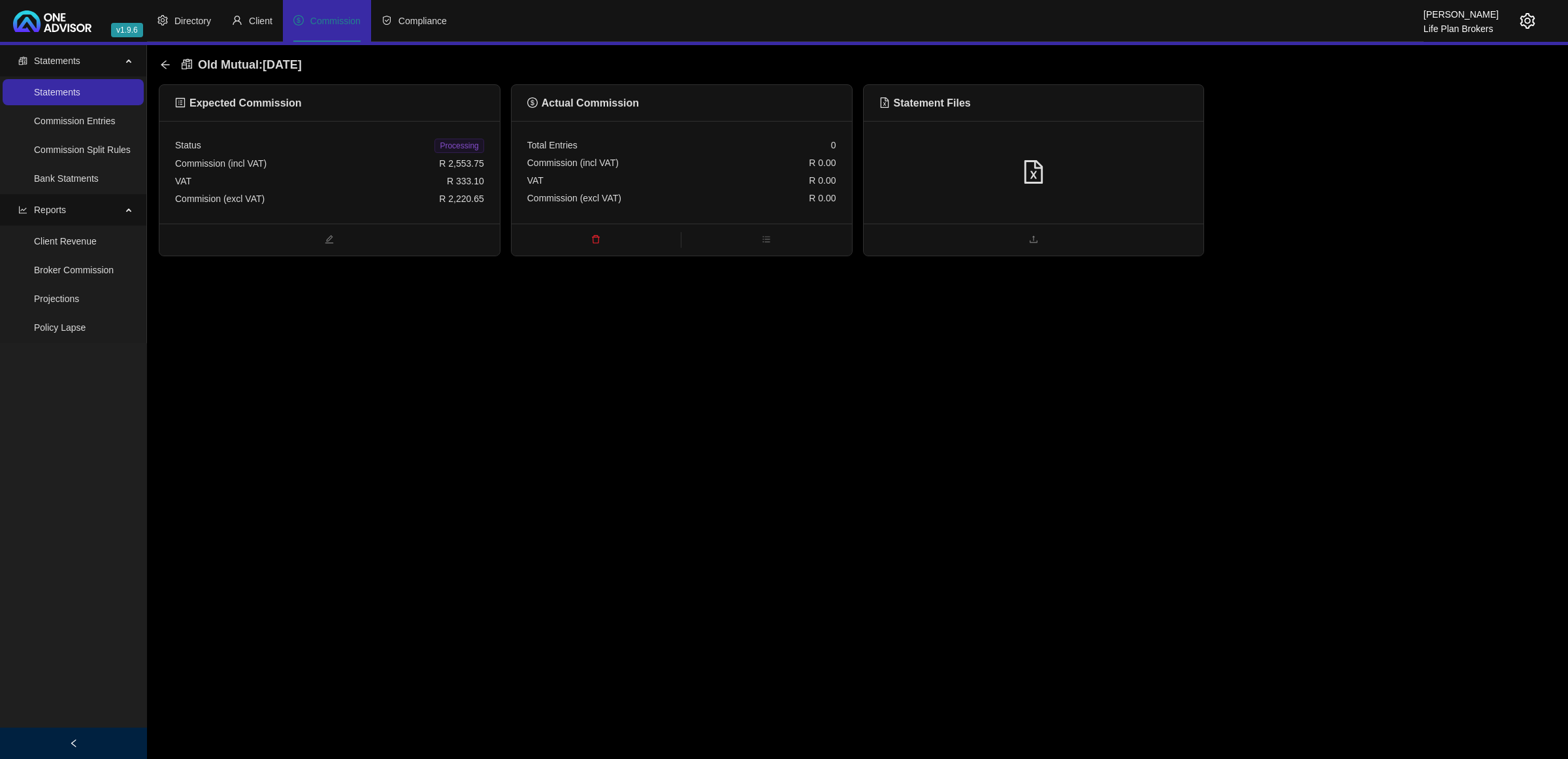
click at [1114, 190] on div at bounding box center [1034, 172] width 341 height 103
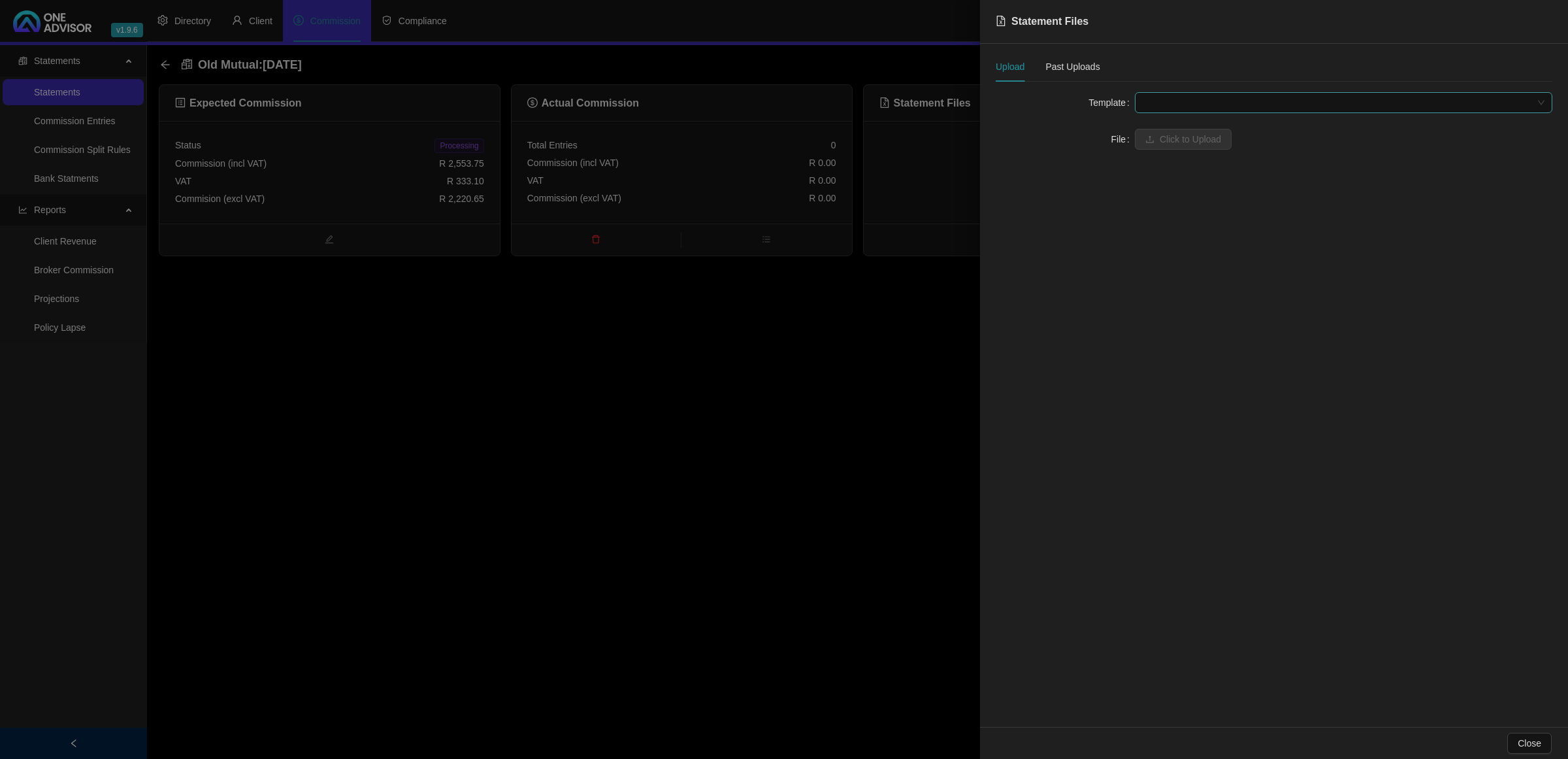
click at [1268, 109] on span at bounding box center [1343, 103] width 402 height 20
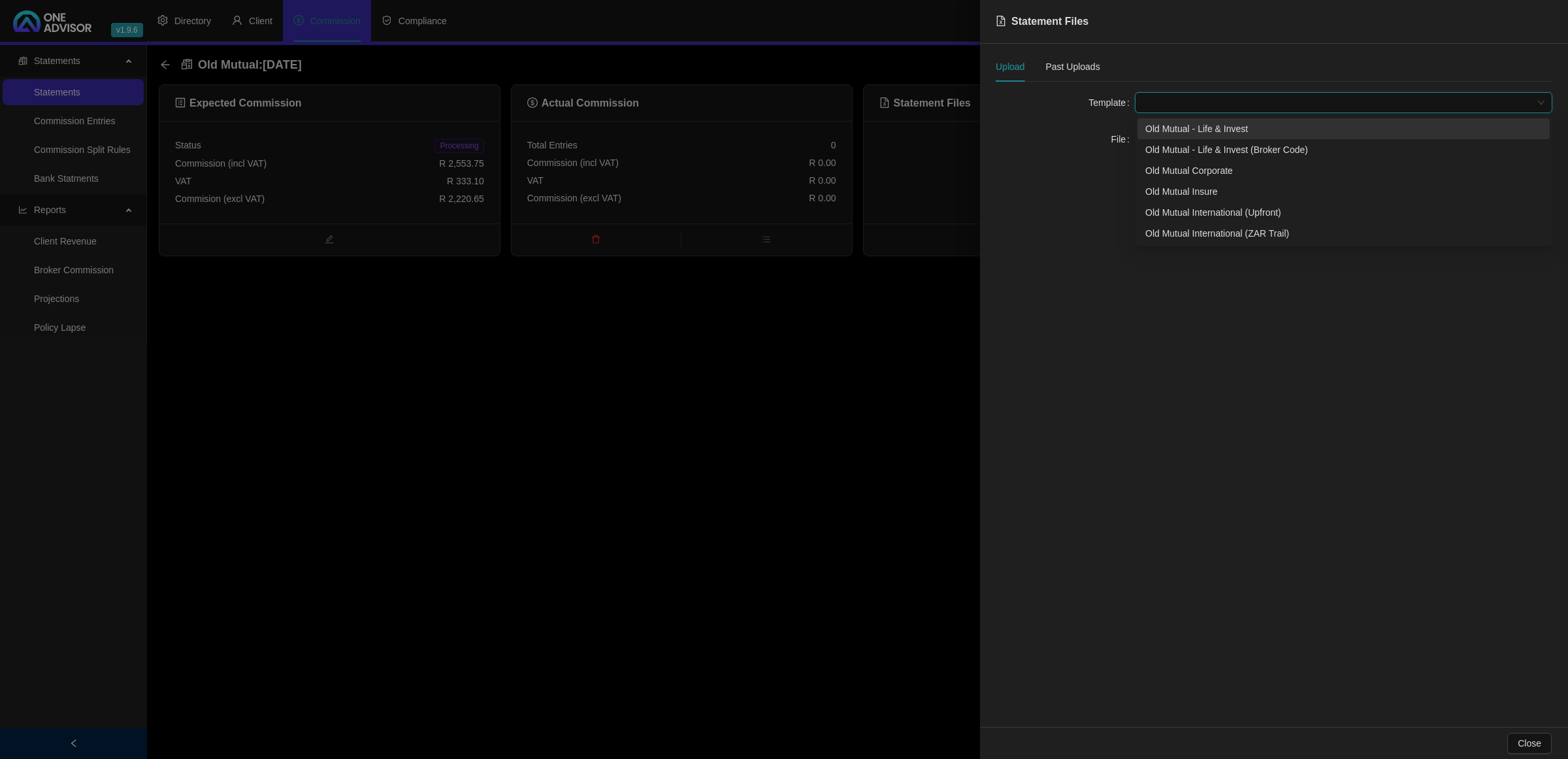
click at [1217, 134] on div "Old Mutual - Life & Invest" at bounding box center [1344, 128] width 397 height 14
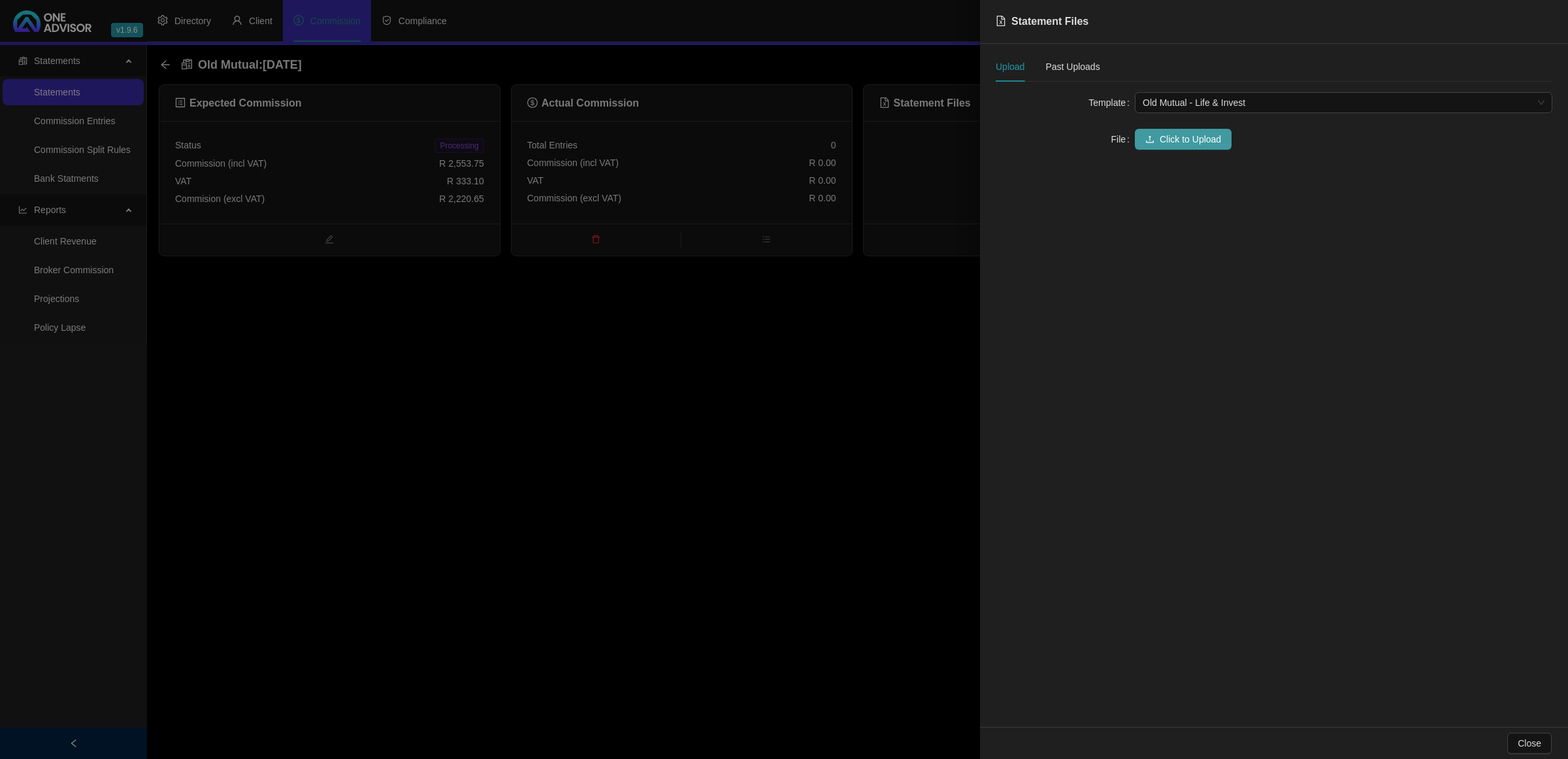
click at [1207, 139] on span "Click to Upload" at bounding box center [1190, 138] width 62 height 14
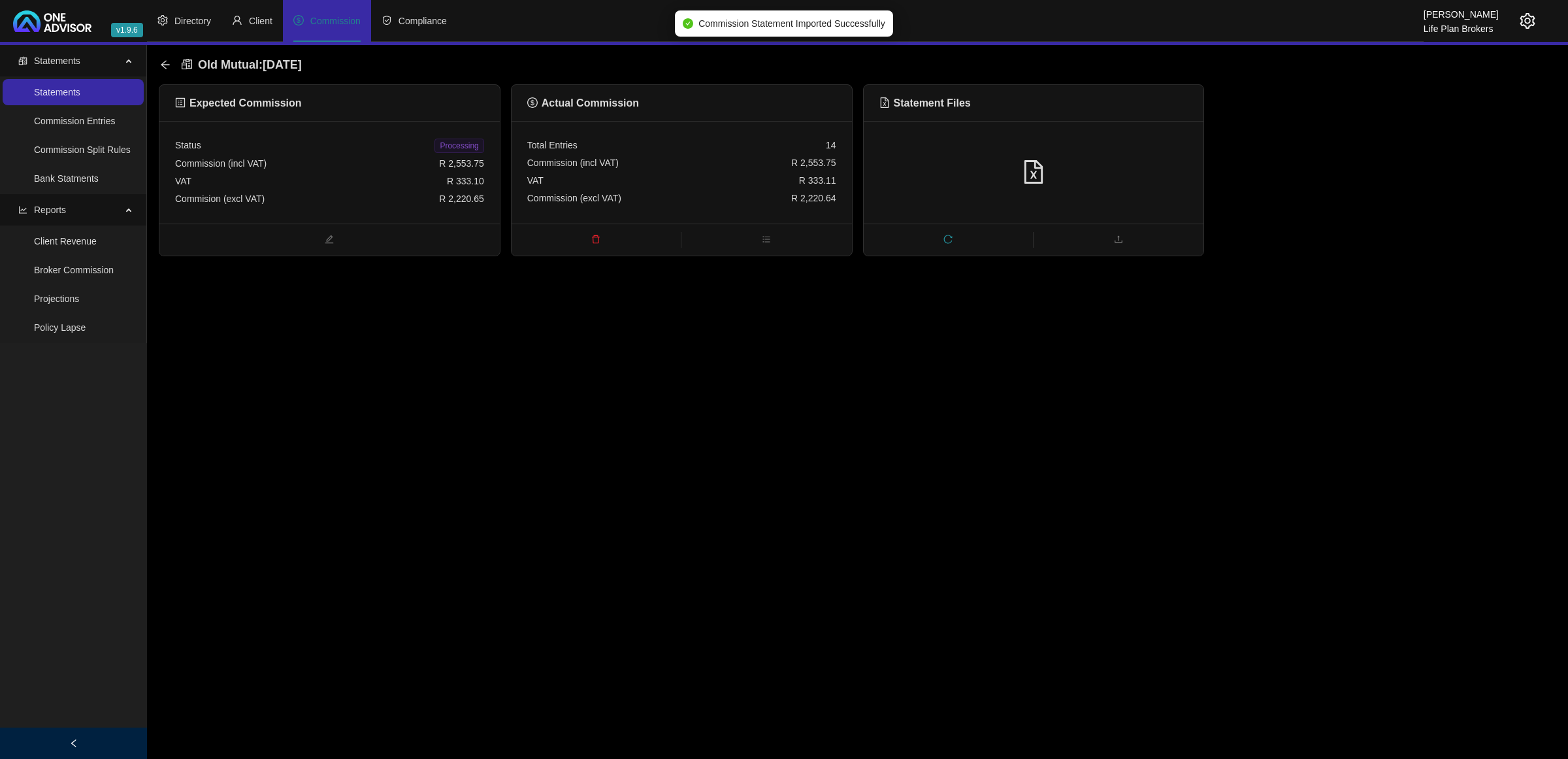
click at [475, 138] on span "Processing" at bounding box center [459, 145] width 49 height 14
click at [162, 60] on icon "arrow-left" at bounding box center [165, 64] width 11 height 11
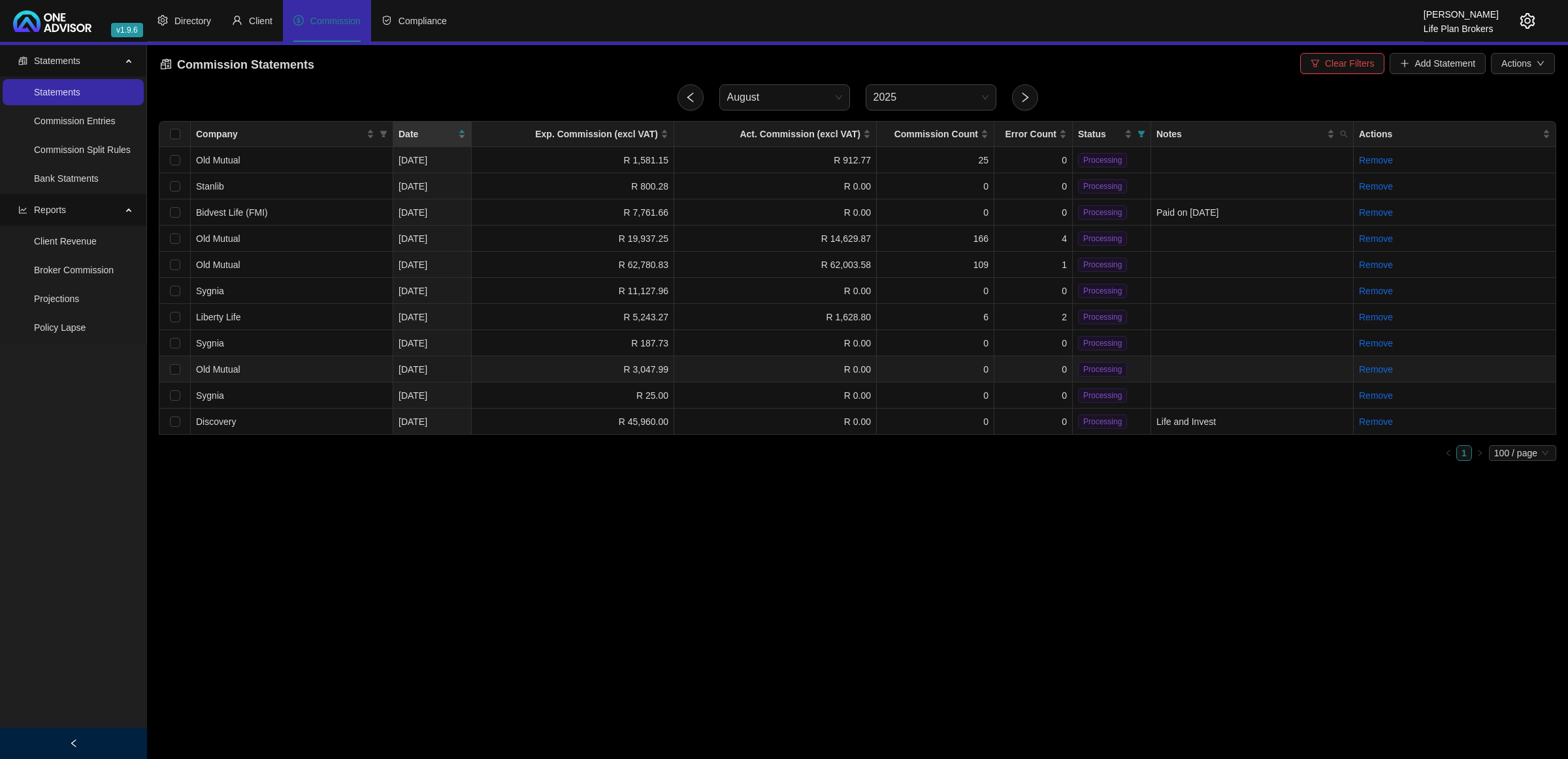
click at [611, 372] on td "R 3,047.99" at bounding box center [573, 370] width 202 height 26
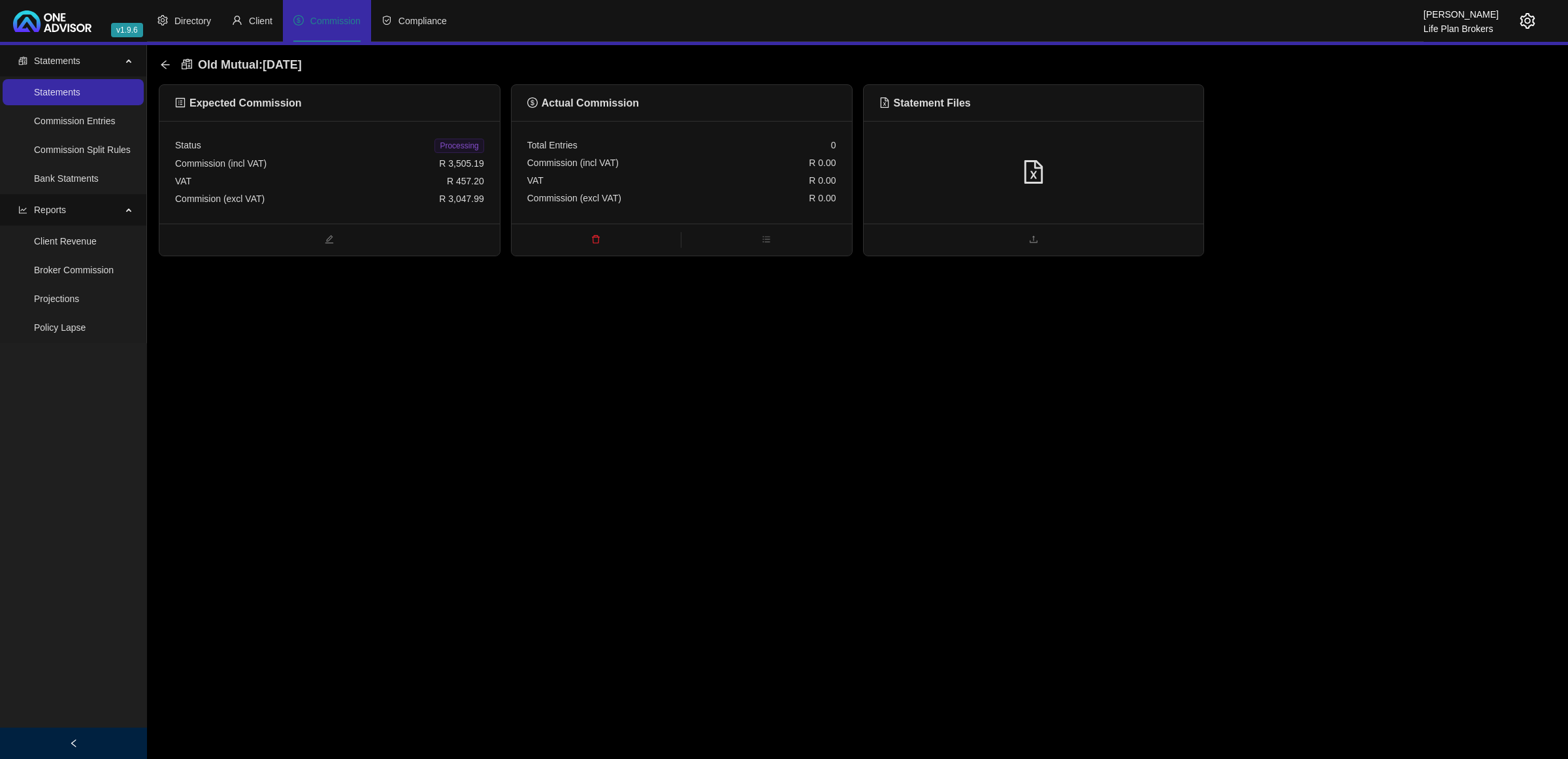
click at [1076, 160] on div at bounding box center [1034, 172] width 341 height 103
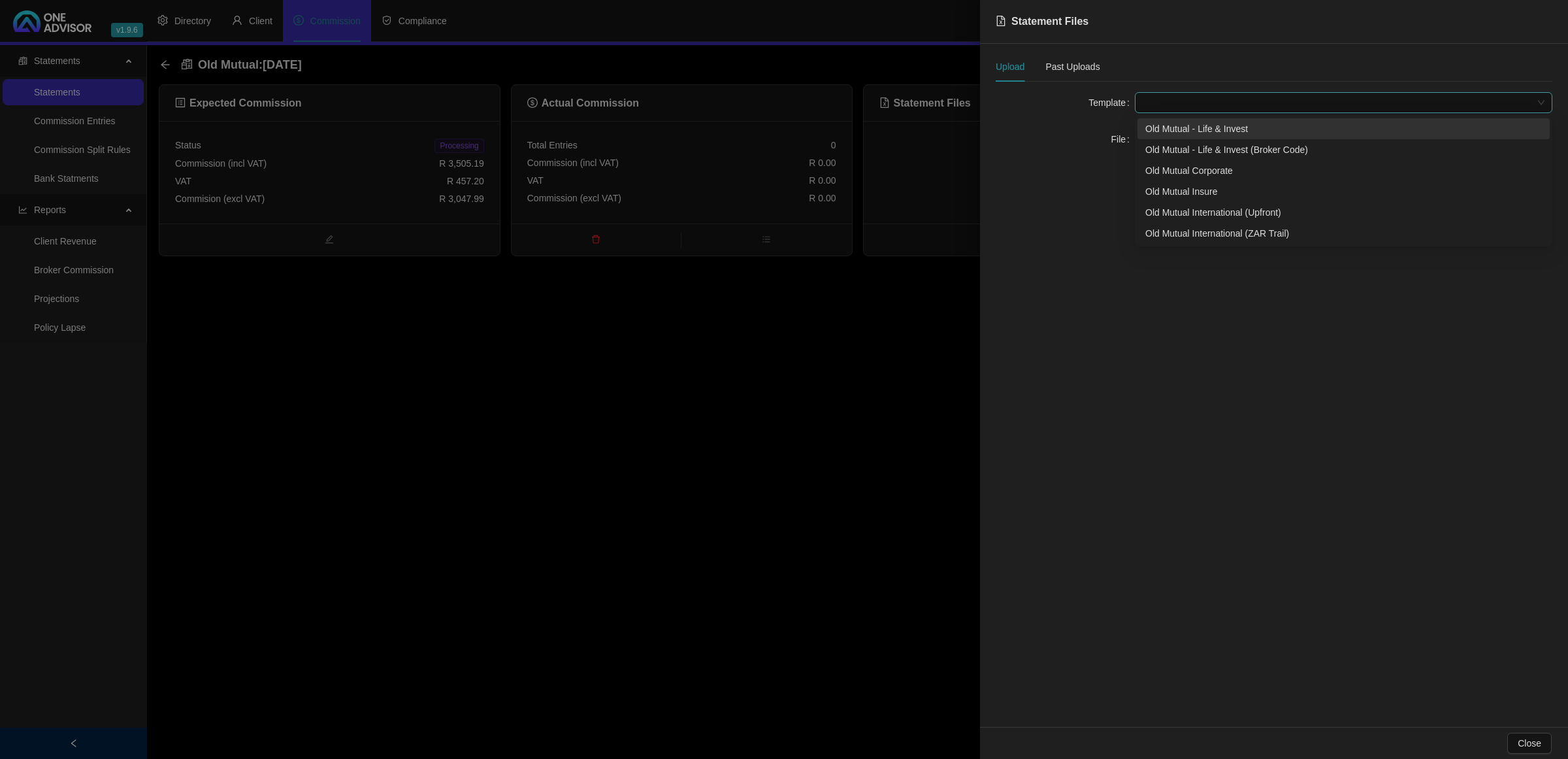
click at [1150, 106] on span at bounding box center [1343, 103] width 402 height 20
click at [1161, 122] on div "Old Mutual - Life & Invest" at bounding box center [1344, 128] width 397 height 14
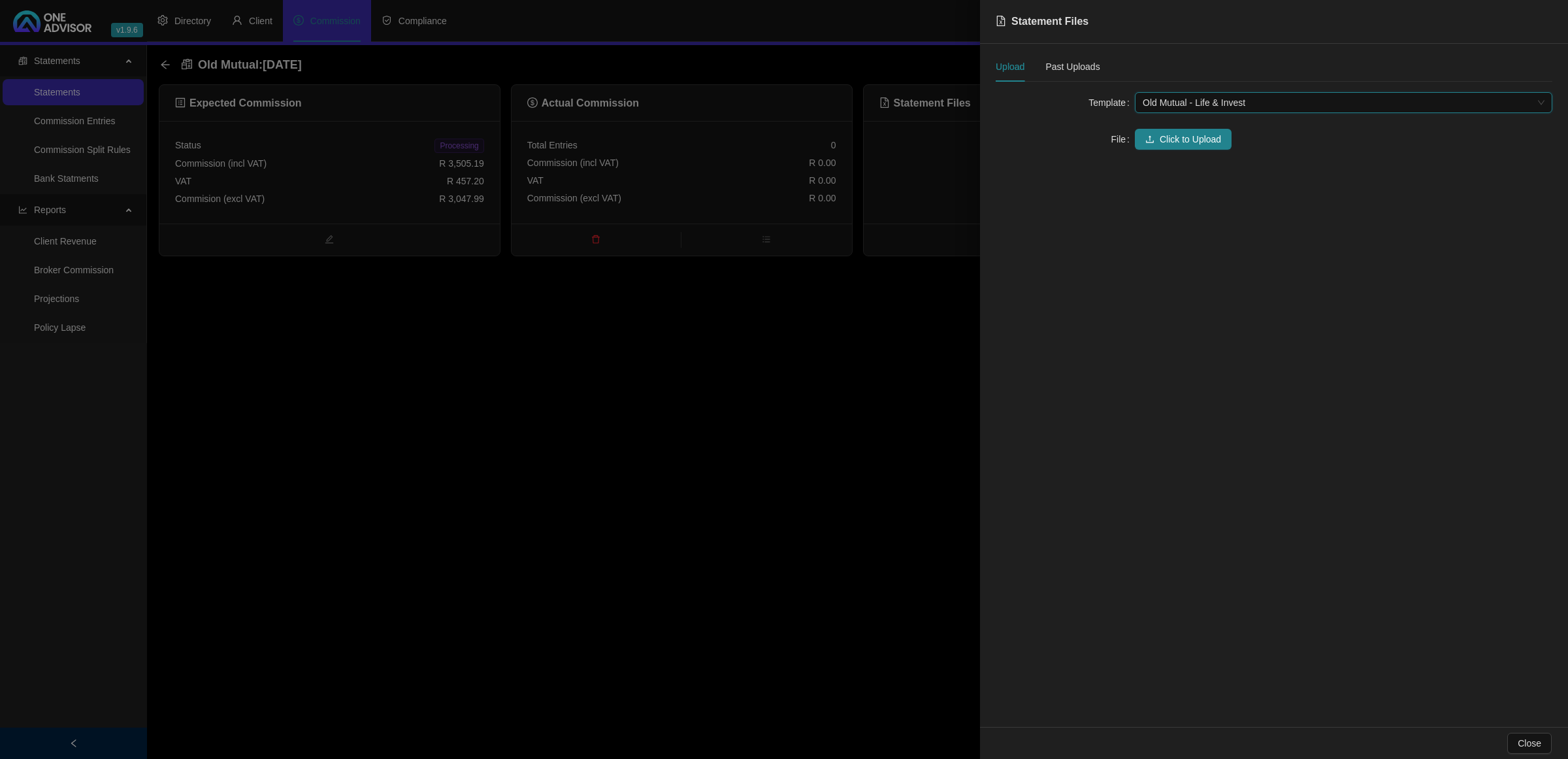
click at [1161, 128] on form "Template Old Mutual - Life & Invest Old Mutual - Life & Invest File Click to Up…" at bounding box center [1274, 121] width 556 height 58
click at [1161, 141] on span "Click to Upload" at bounding box center [1190, 138] width 62 height 14
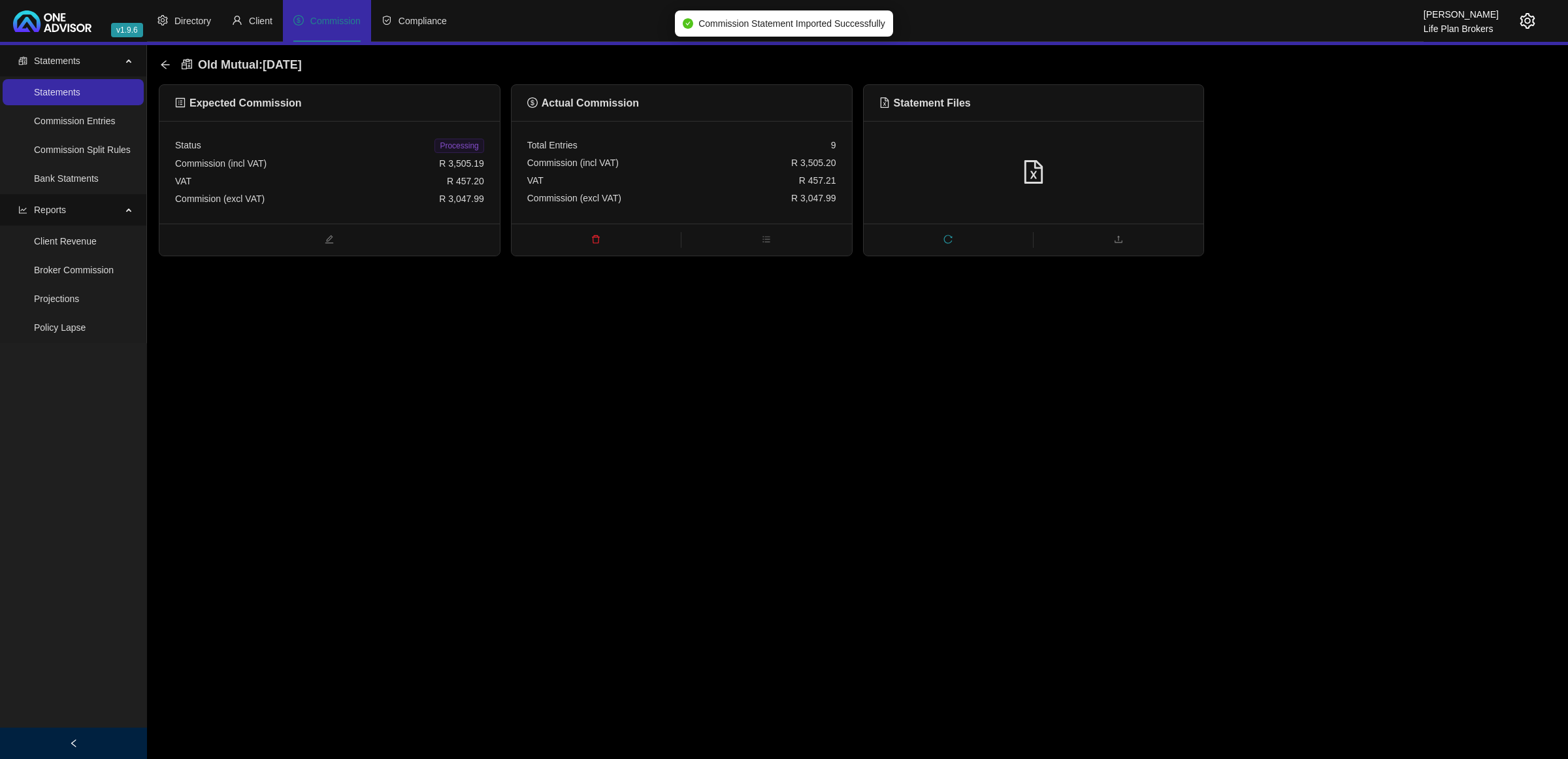
click at [458, 145] on span "Processing" at bounding box center [459, 145] width 49 height 14
click at [167, 63] on icon "arrow-left" at bounding box center [165, 64] width 11 height 11
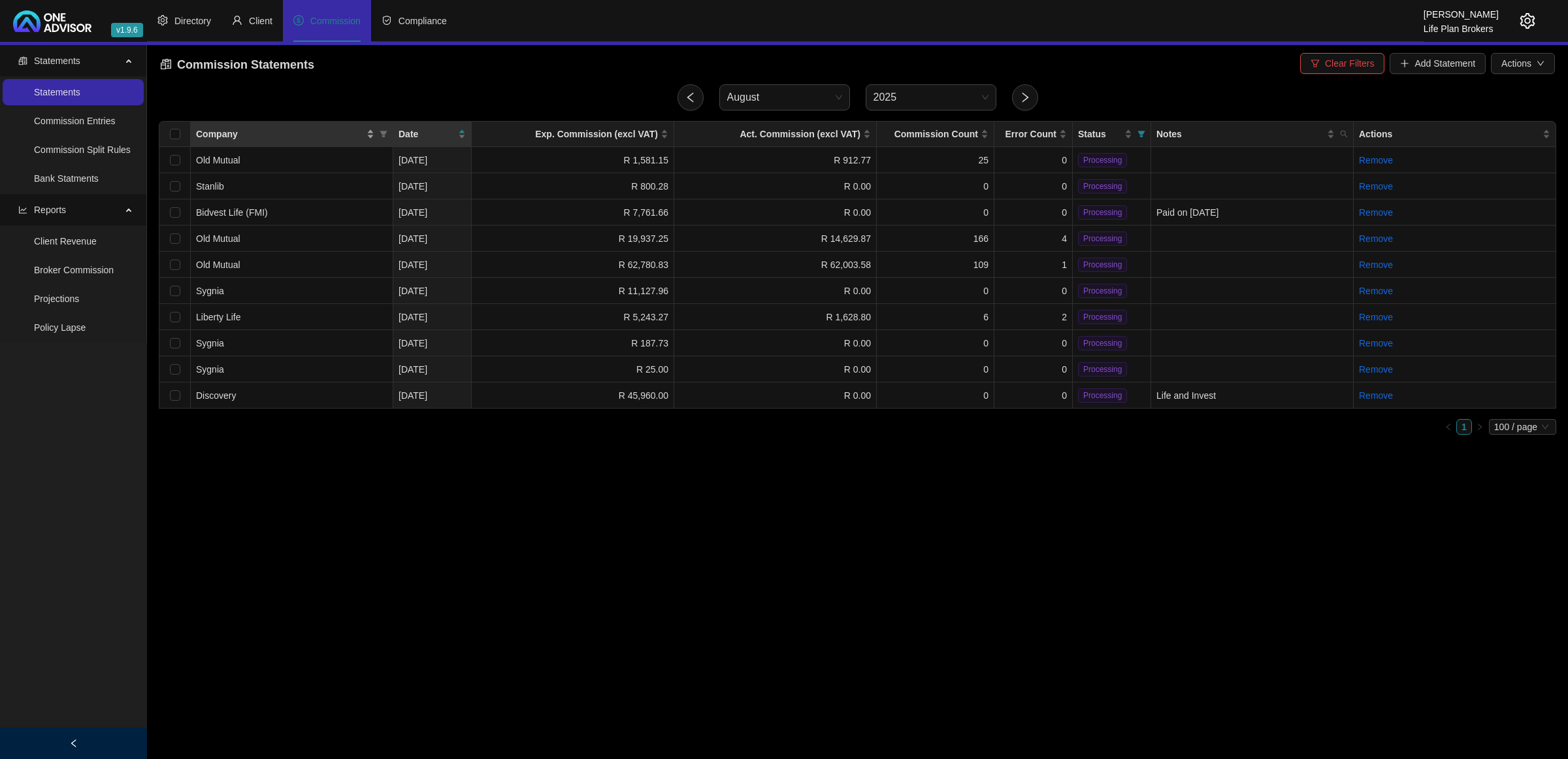
click at [370, 132] on div "Company" at bounding box center [285, 133] width 179 height 14
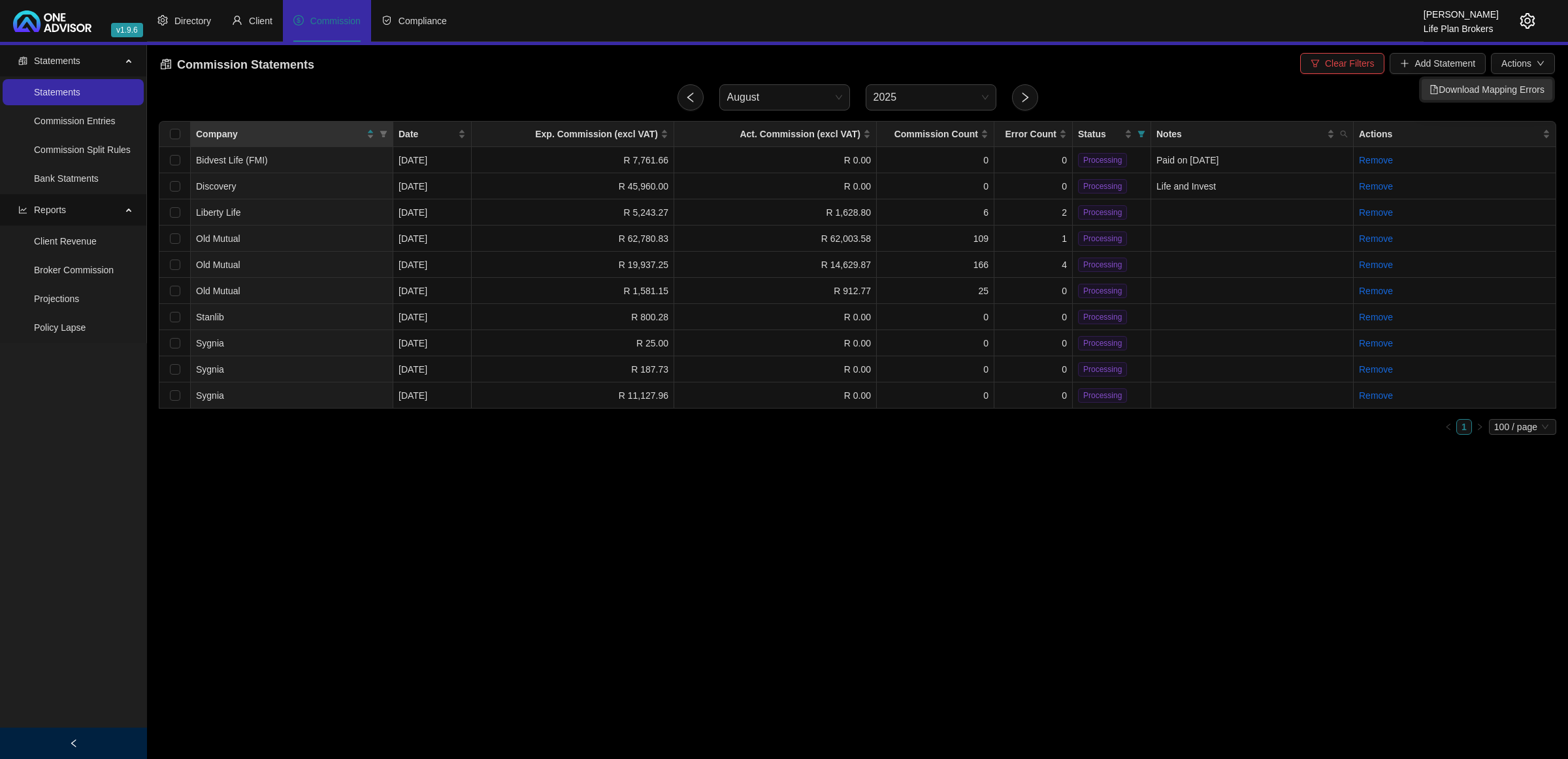
click at [1485, 87] on span "Download Mapping Errors" at bounding box center [1487, 89] width 115 height 14
click at [854, 569] on main "Statements Statements Commission Entries Commission Split Rules Bank Statments …" at bounding box center [784, 402] width 1568 height 714
click at [1529, 25] on icon "setting" at bounding box center [1527, 21] width 16 height 16
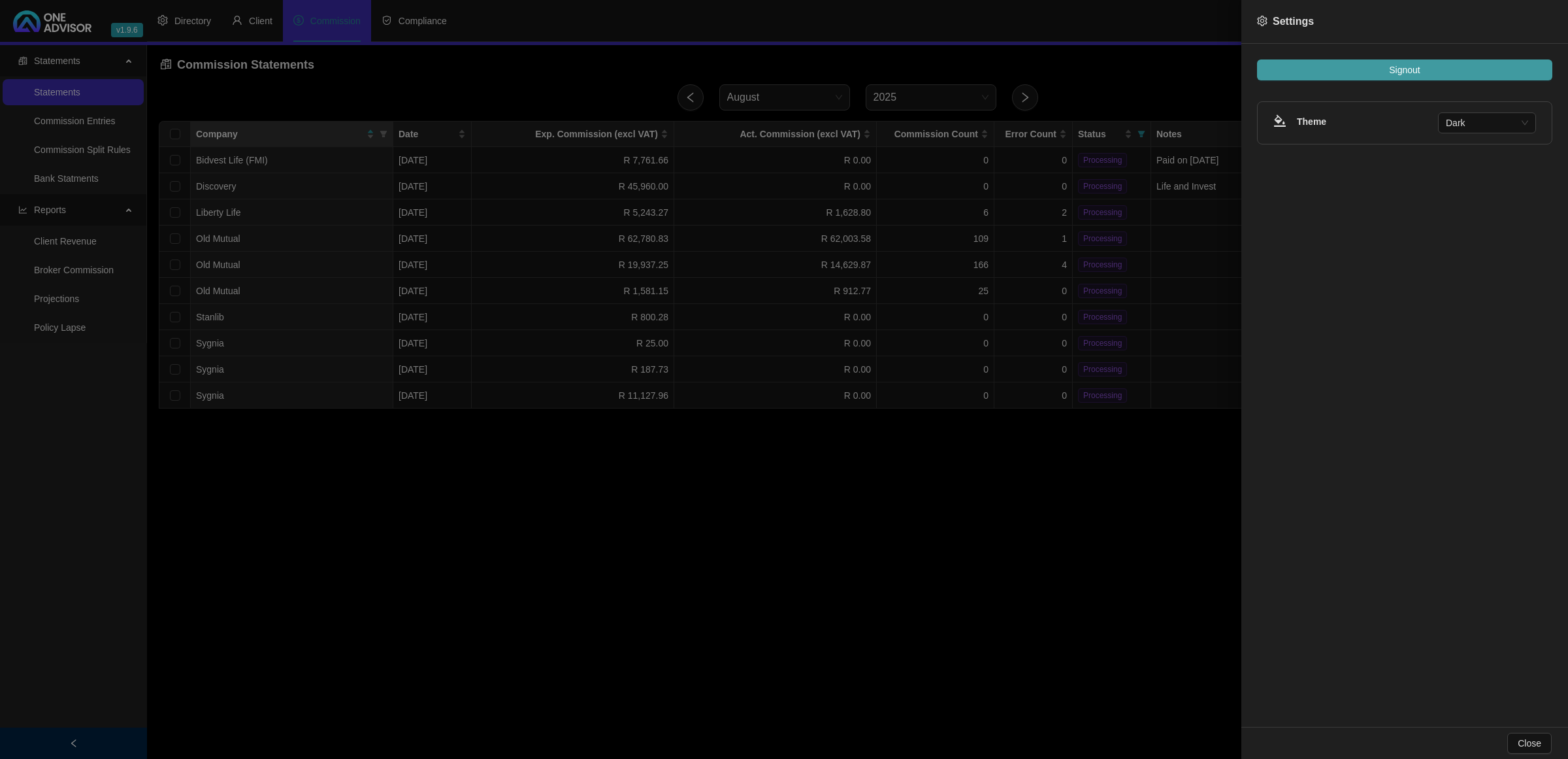
click at [1504, 66] on button "Signout" at bounding box center [1404, 69] width 295 height 21
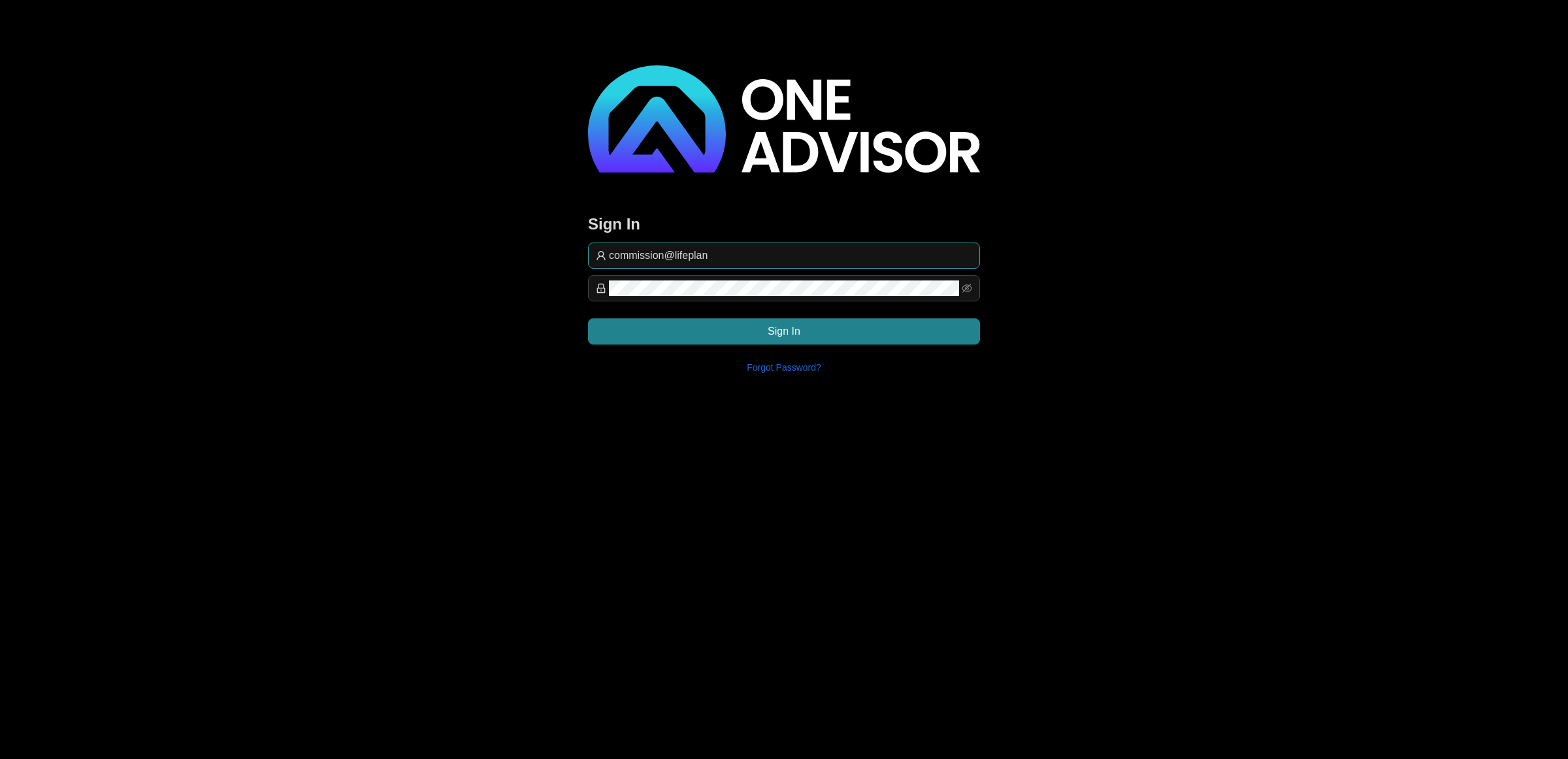
click at [778, 250] on input "commission@lifeplan" at bounding box center [790, 255] width 363 height 16
type input "[EMAIL_ADDRESS][DOMAIN_NAME]"
click at [910, 338] on button "Sign In" at bounding box center [784, 332] width 392 height 26
